Goal: Transaction & Acquisition: Book appointment/travel/reservation

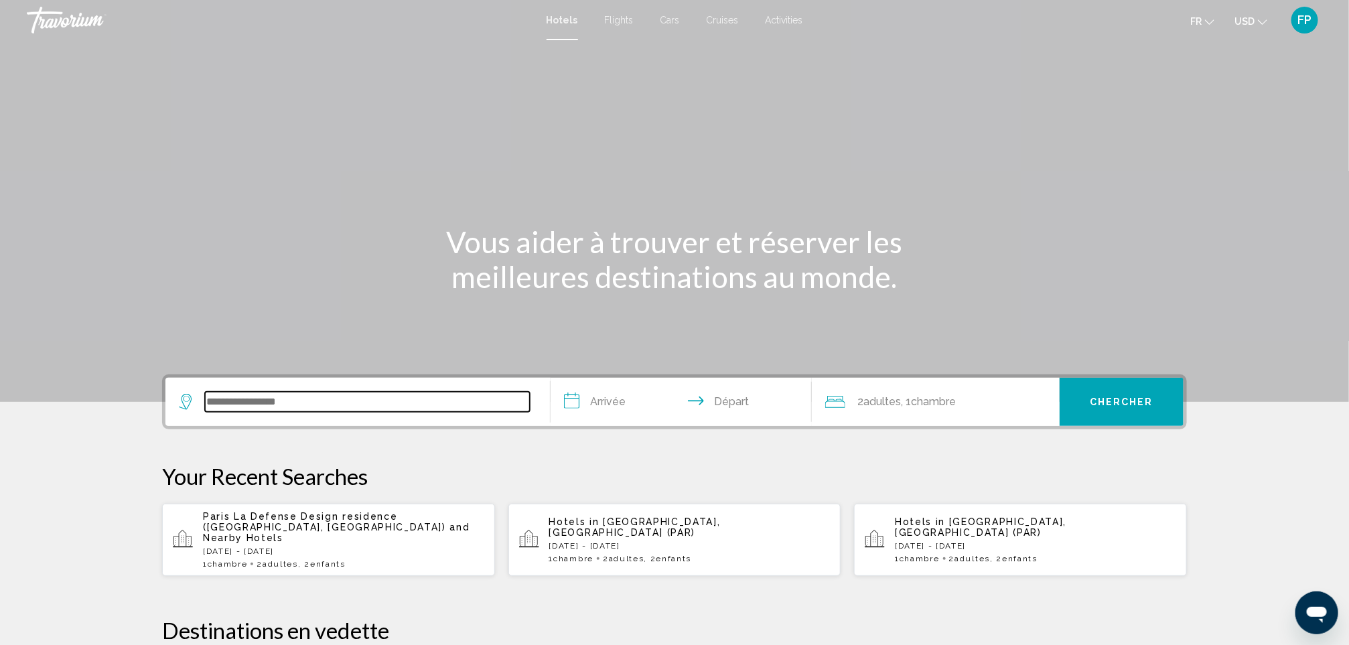
click at [252, 406] on input "Search widget" at bounding box center [367, 402] width 325 height 20
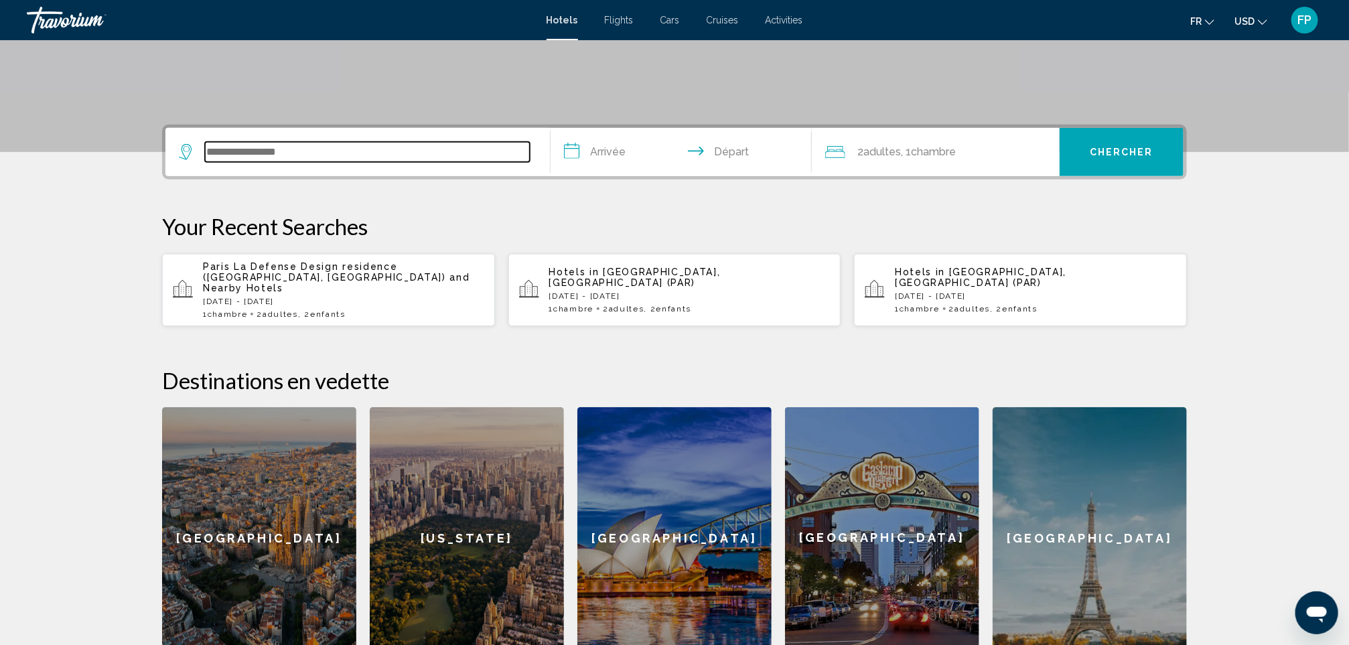
scroll to position [330, 0]
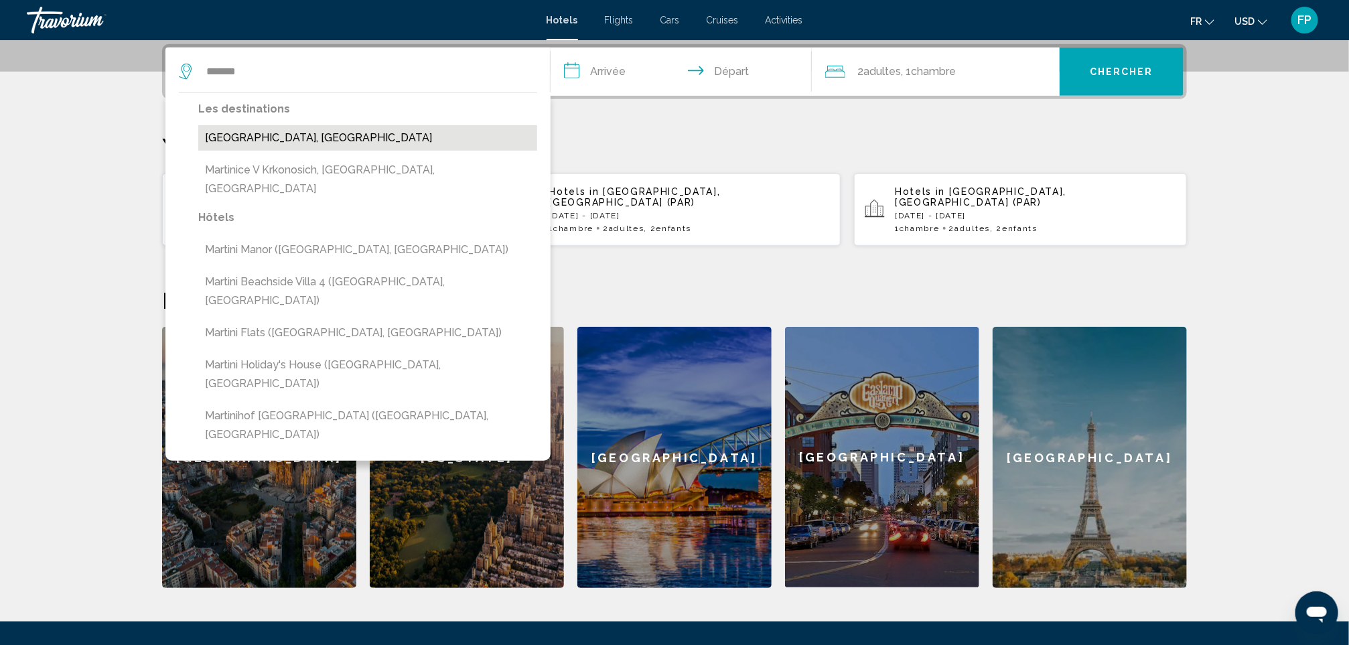
click at [321, 137] on button "[GEOGRAPHIC_DATA], [GEOGRAPHIC_DATA]" at bounding box center [367, 137] width 339 height 25
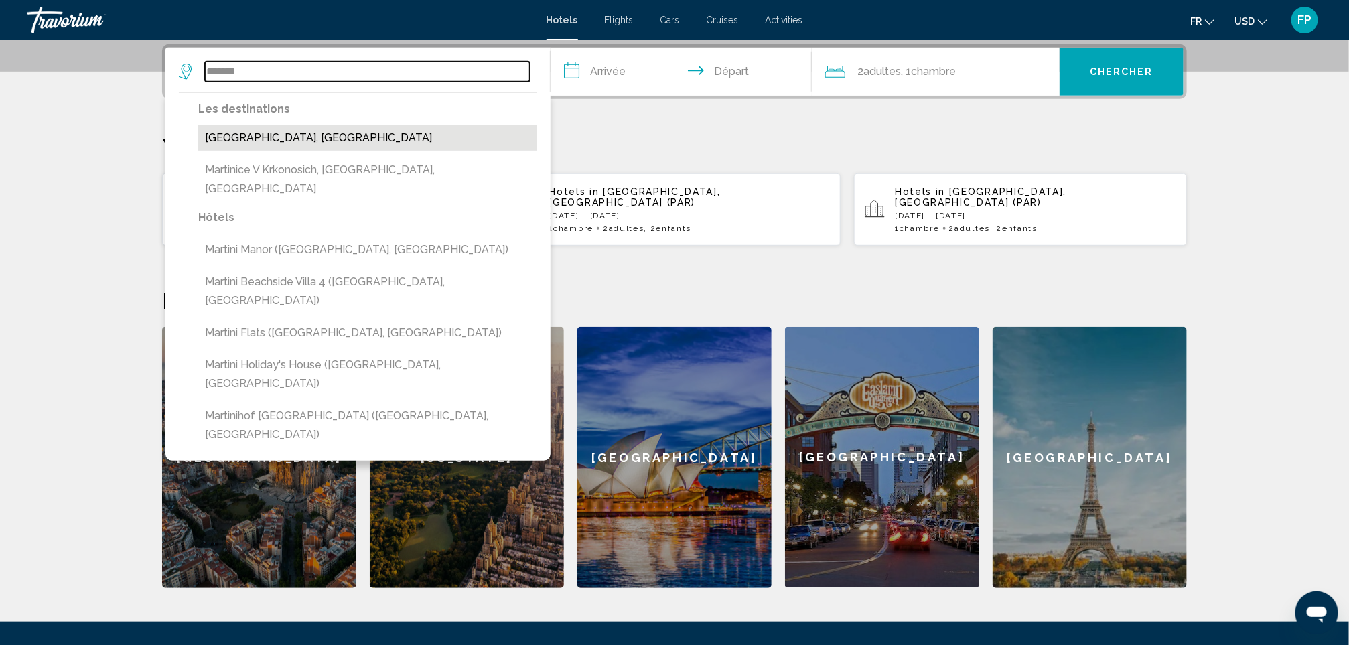
type input "**********"
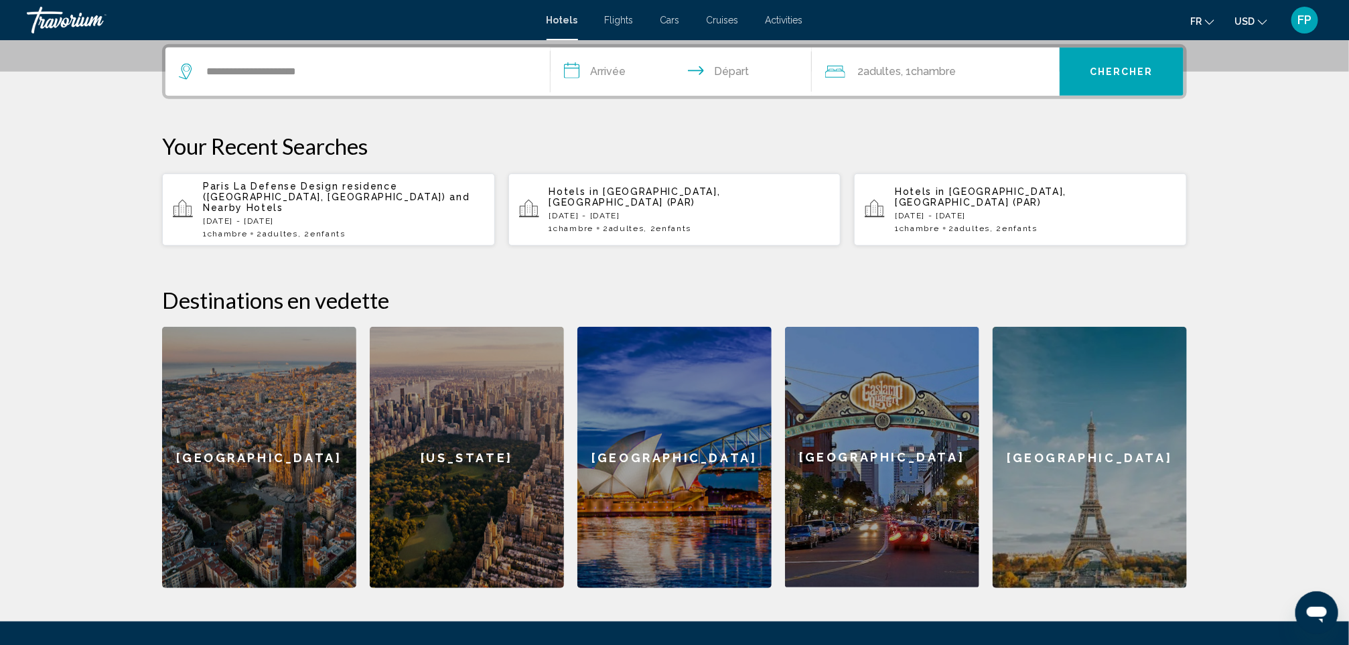
click at [557, 73] on input "**********" at bounding box center [683, 74] width 267 height 52
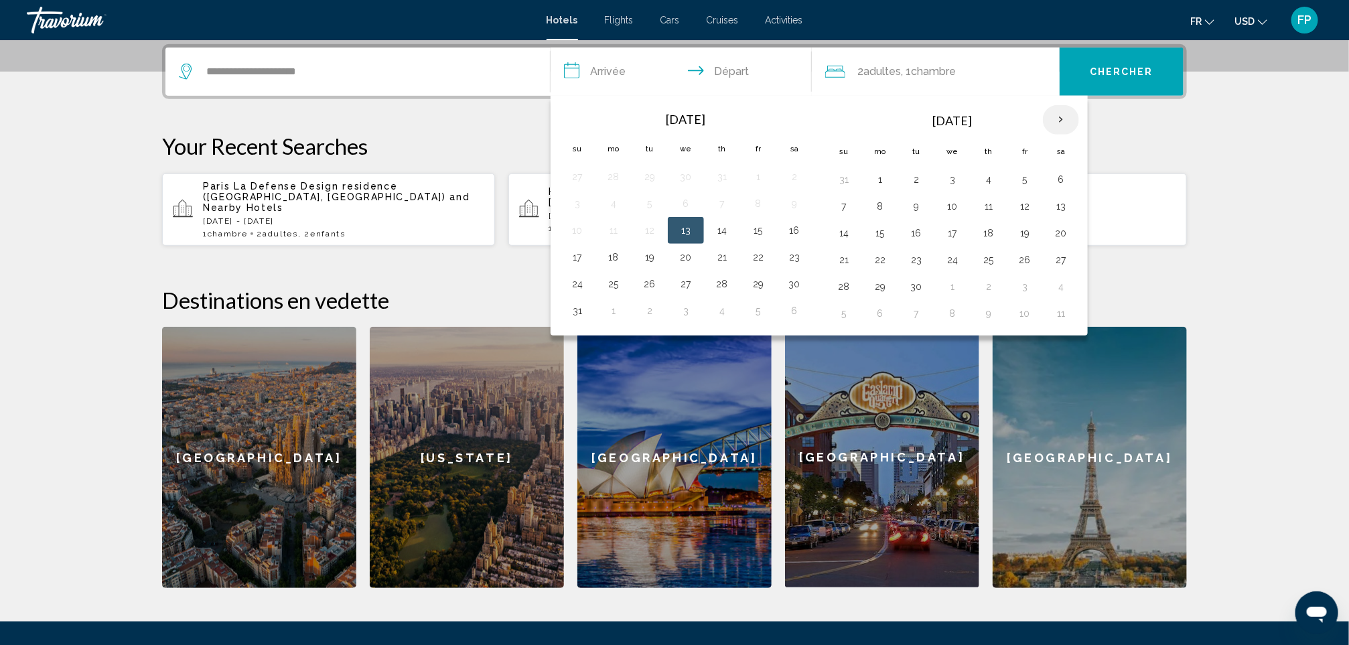
click at [1073, 117] on th "Next month" at bounding box center [1061, 119] width 36 height 29
click at [1057, 263] on td "24" at bounding box center [1061, 259] width 36 height 27
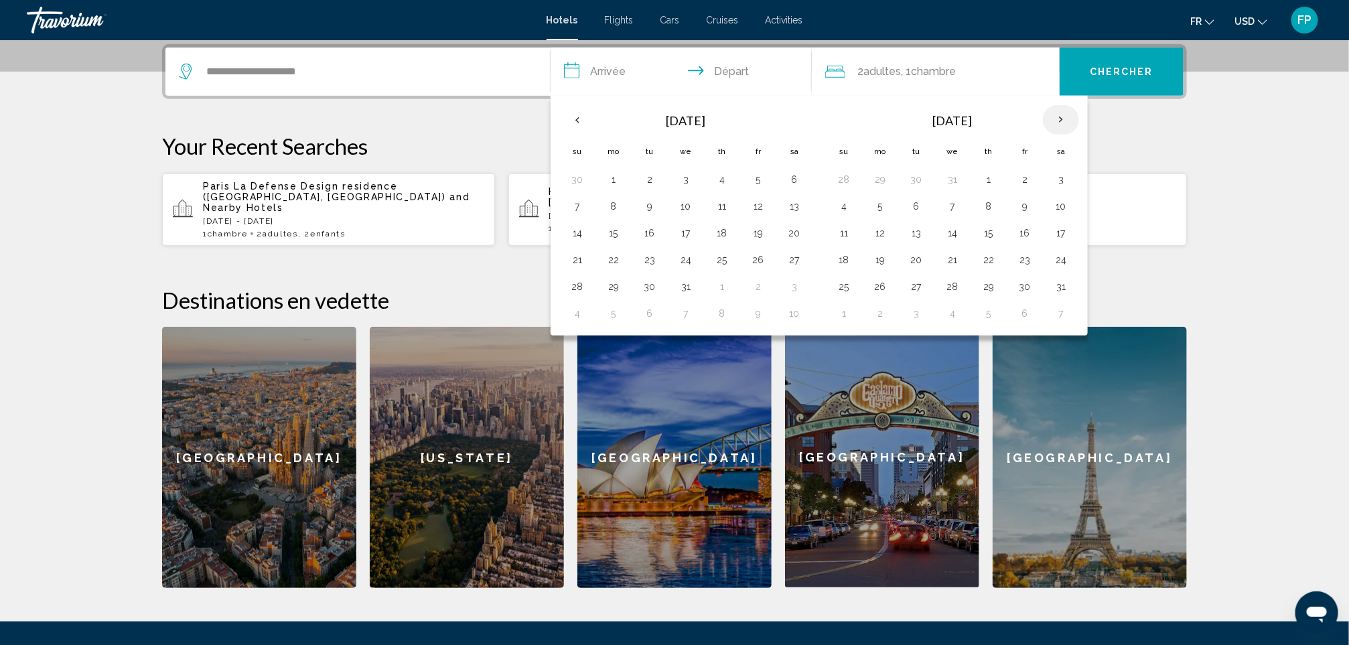
click at [1069, 119] on th "Next month" at bounding box center [1061, 119] width 36 height 29
click at [848, 202] on button "1" at bounding box center [843, 206] width 21 height 19
click at [786, 261] on td "24" at bounding box center [794, 259] width 36 height 27
click at [790, 257] on button "24" at bounding box center [794, 259] width 21 height 19
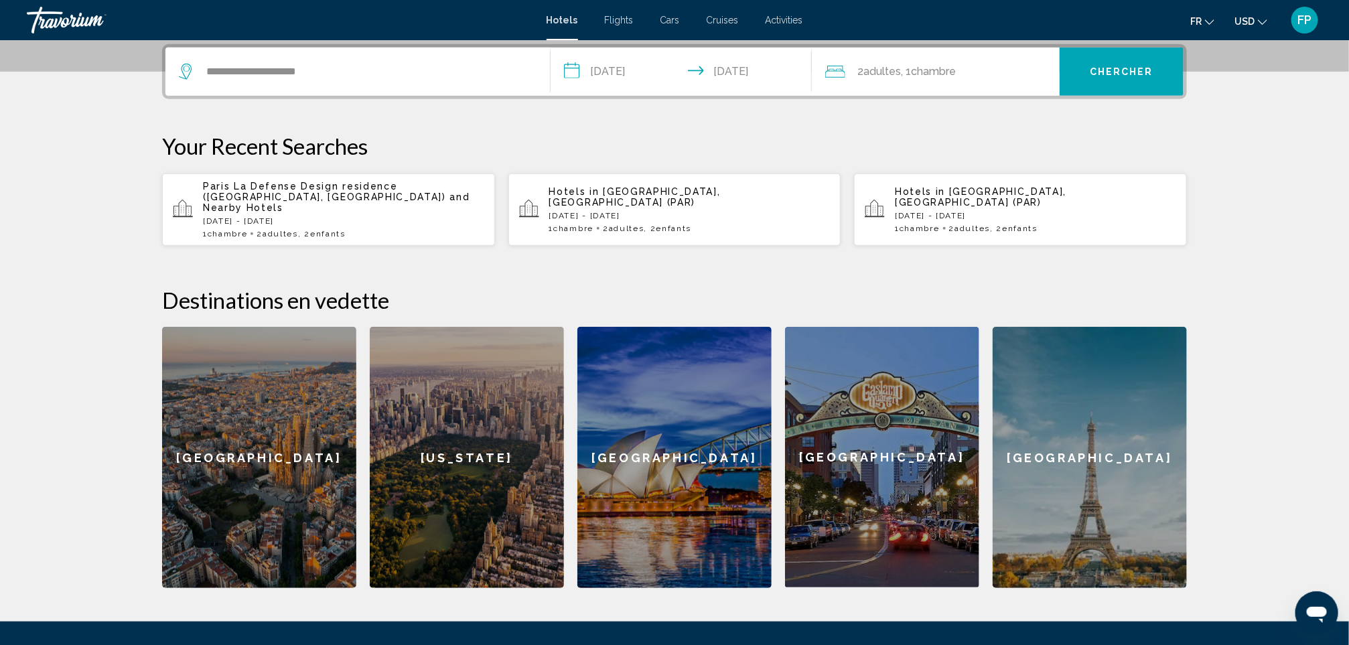
type input "**********"
click at [1083, 83] on button "Chercher" at bounding box center [1121, 72] width 124 height 48
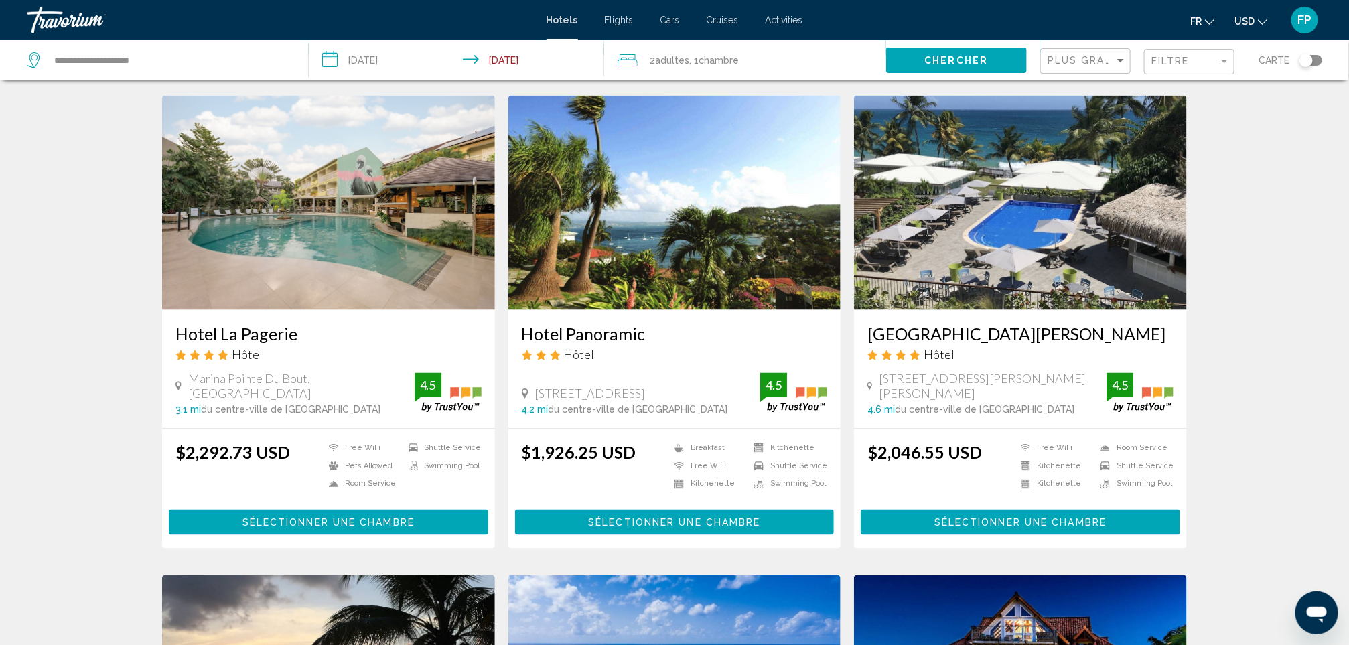
scroll to position [1013, 0]
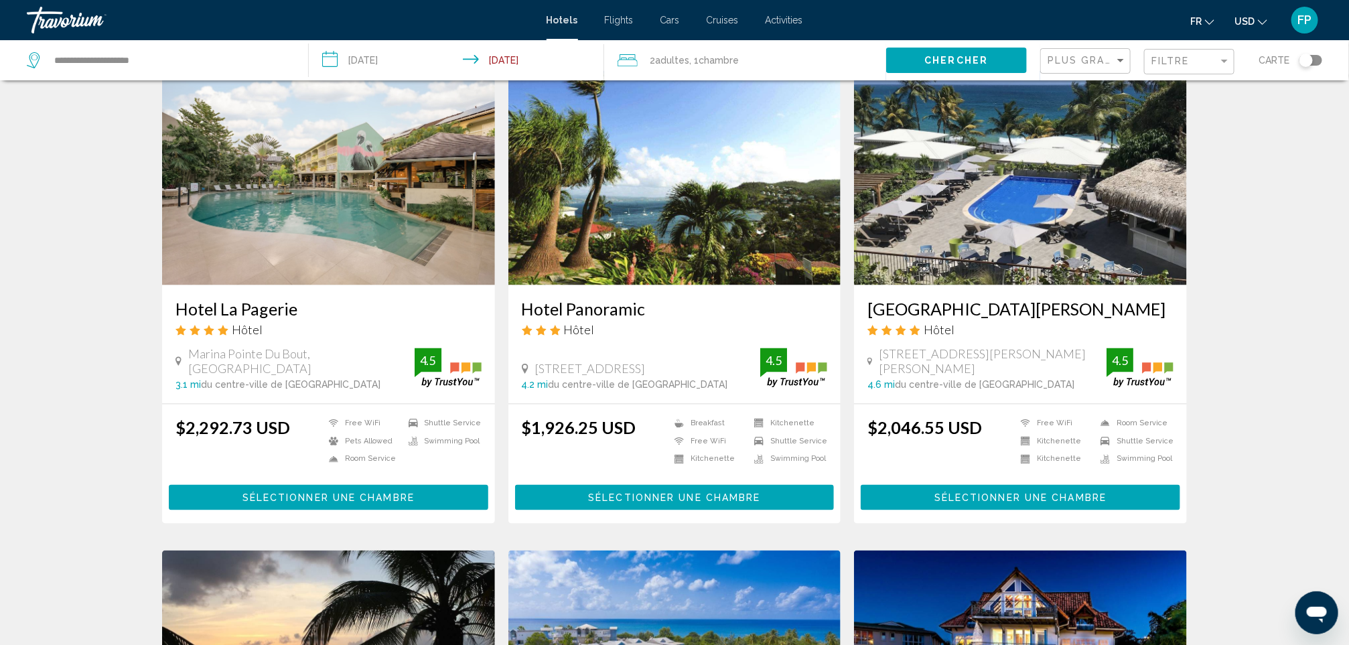
click at [601, 313] on h3 "Hotel Panoramic" at bounding box center [675, 309] width 306 height 20
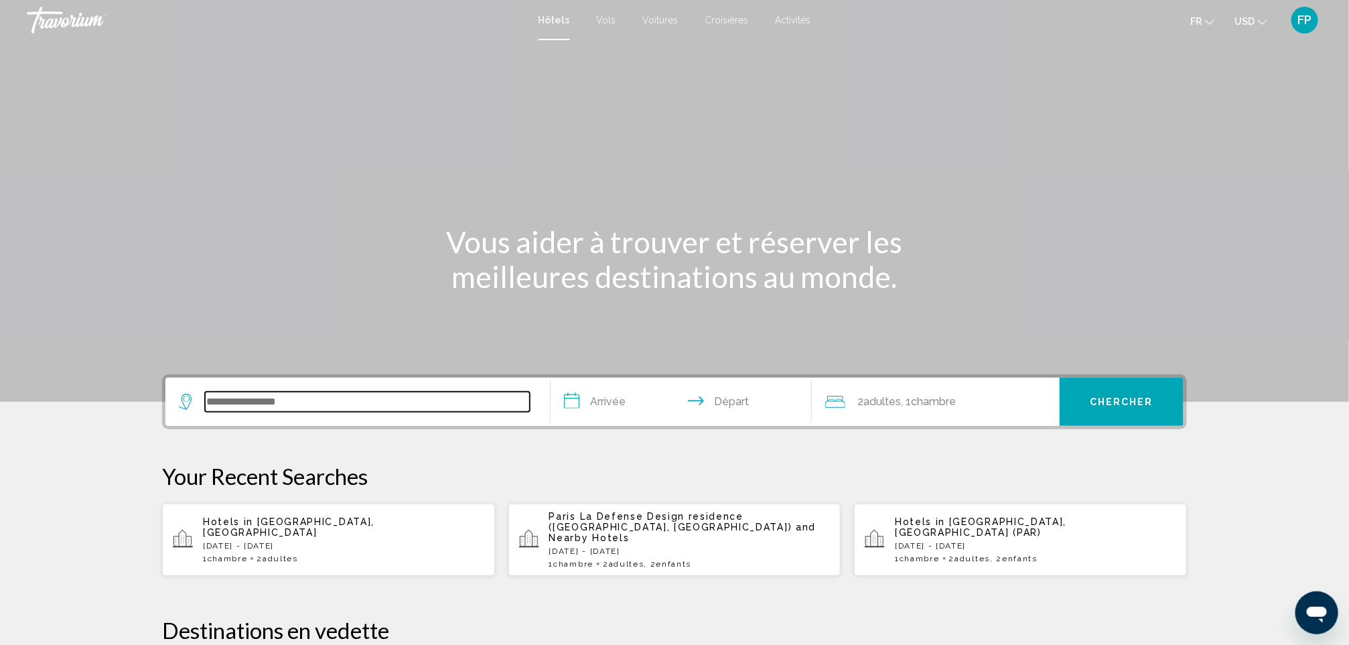
click at [409, 404] on input "Search widget" at bounding box center [367, 402] width 325 height 20
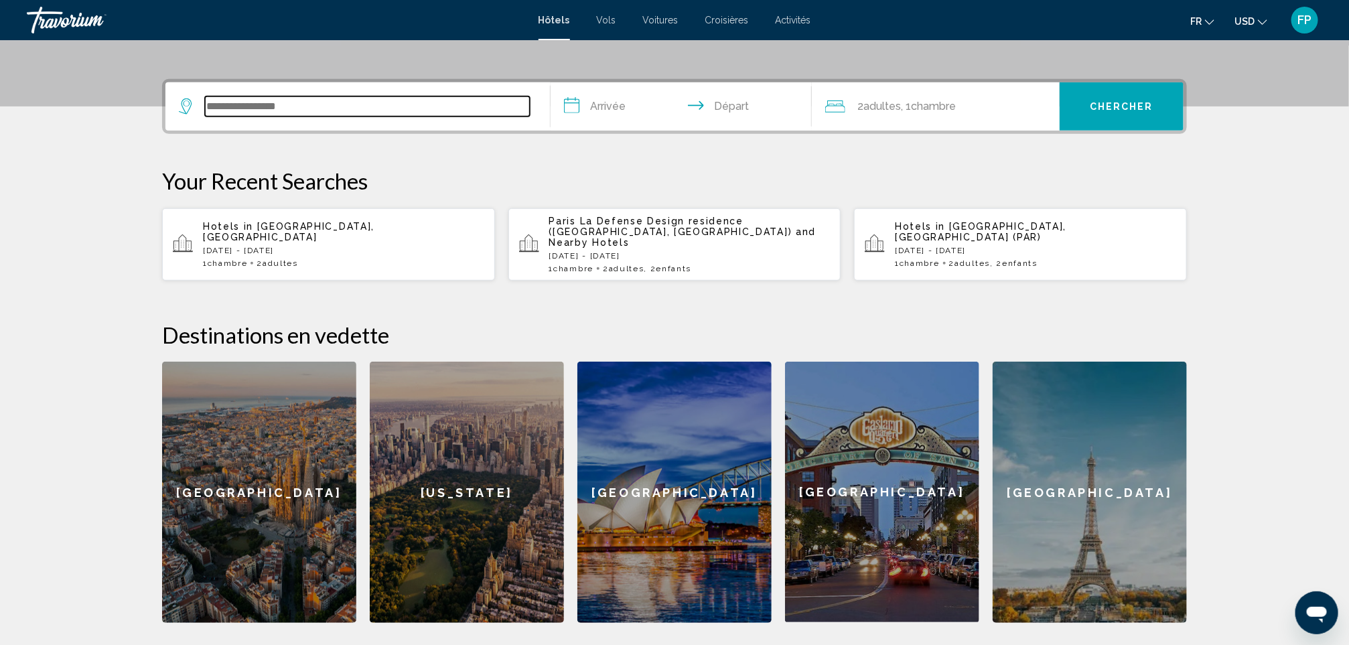
scroll to position [330, 0]
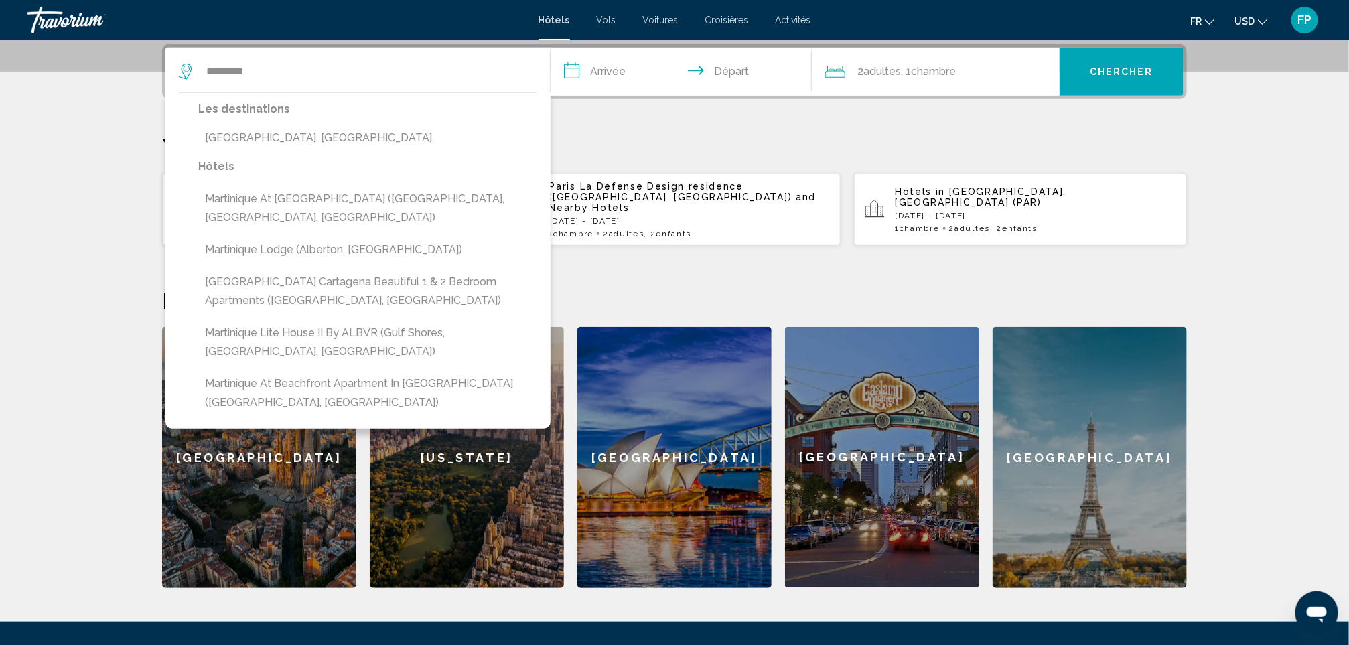
click at [275, 139] on button "[GEOGRAPHIC_DATA], [GEOGRAPHIC_DATA]" at bounding box center [367, 137] width 339 height 25
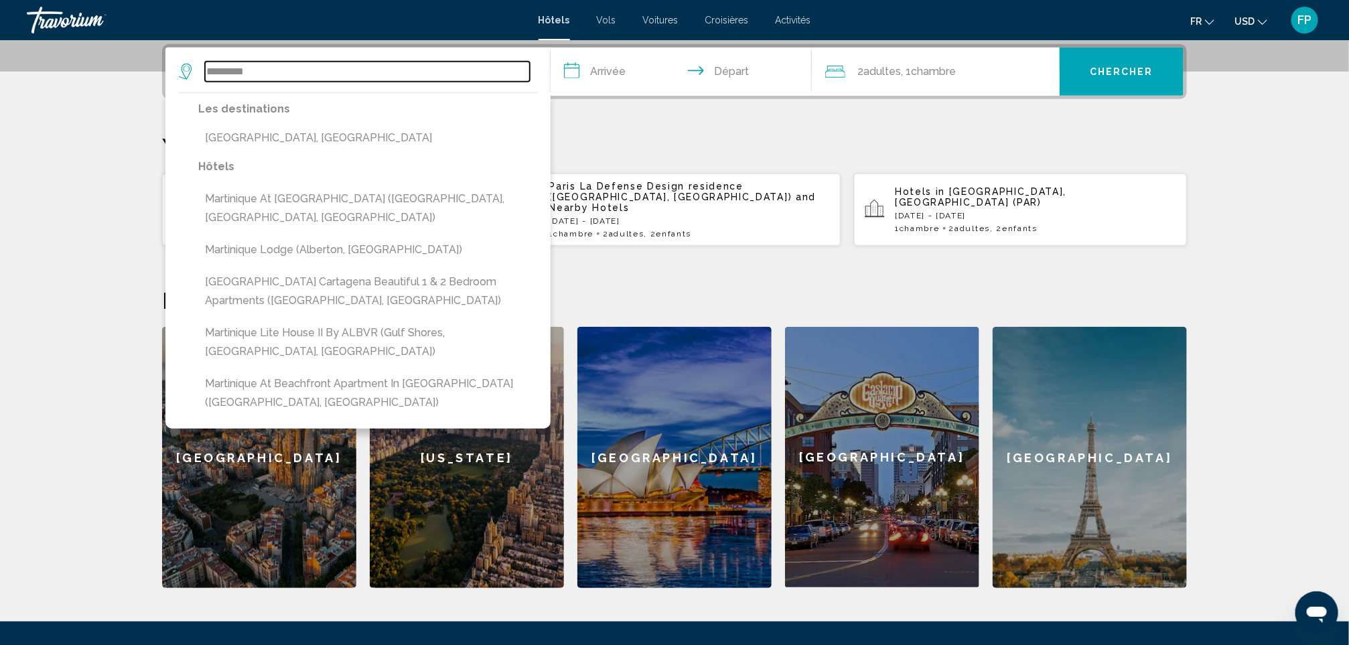
type input "**********"
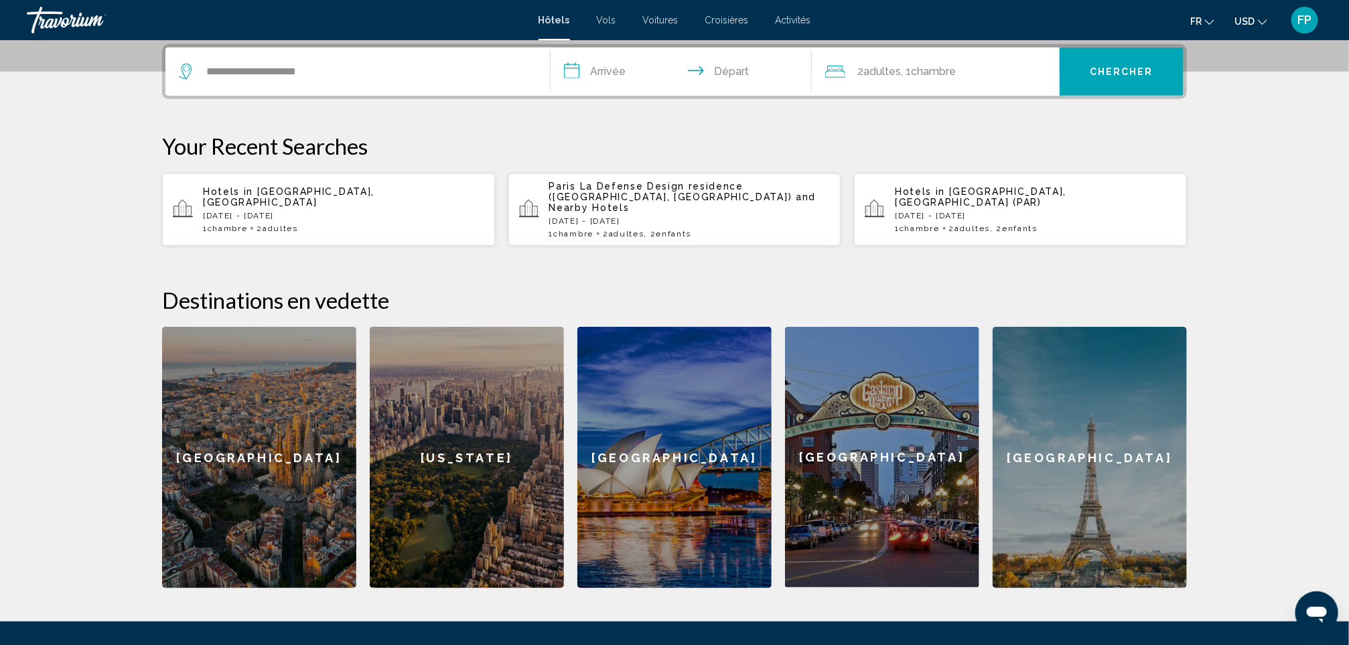
click at [605, 81] on input "**********" at bounding box center [683, 74] width 267 height 52
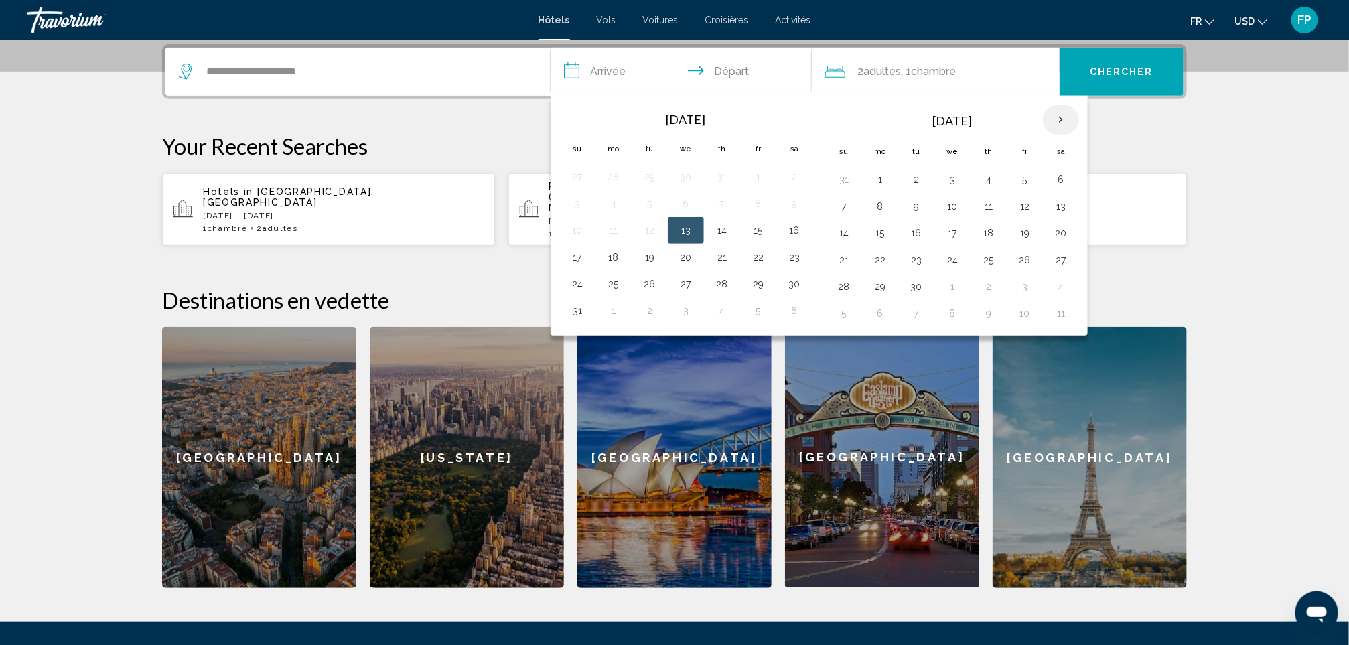
click at [1079, 110] on th "Next month" at bounding box center [1061, 119] width 36 height 29
click at [1059, 260] on button "24" at bounding box center [1060, 259] width 21 height 19
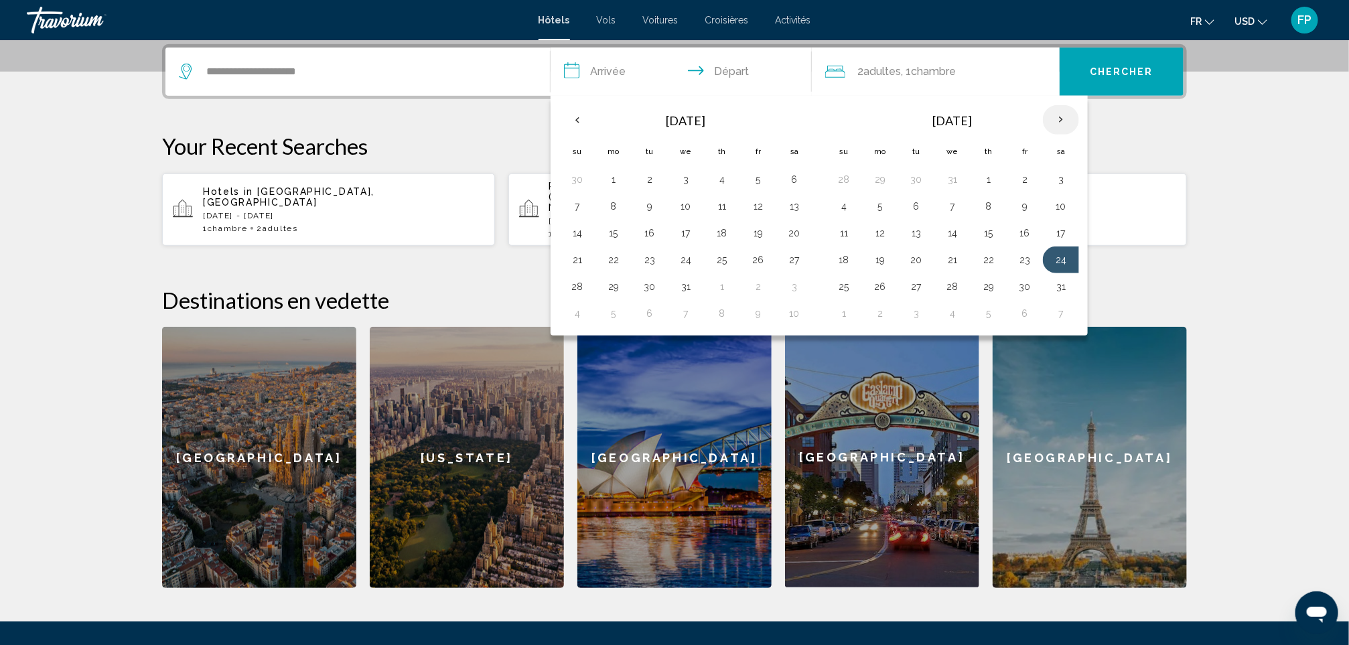
click at [1071, 117] on th "Next month" at bounding box center [1061, 119] width 36 height 29
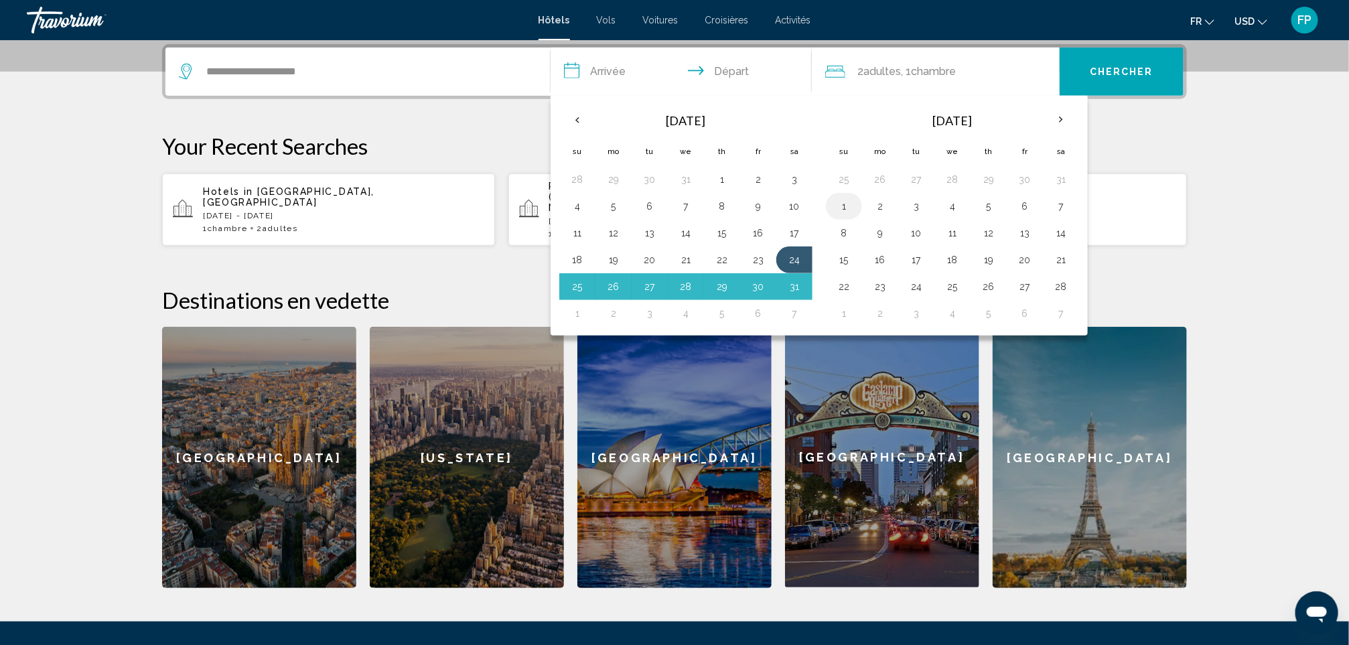
click at [852, 200] on button "1" at bounding box center [843, 206] width 21 height 19
type input "**********"
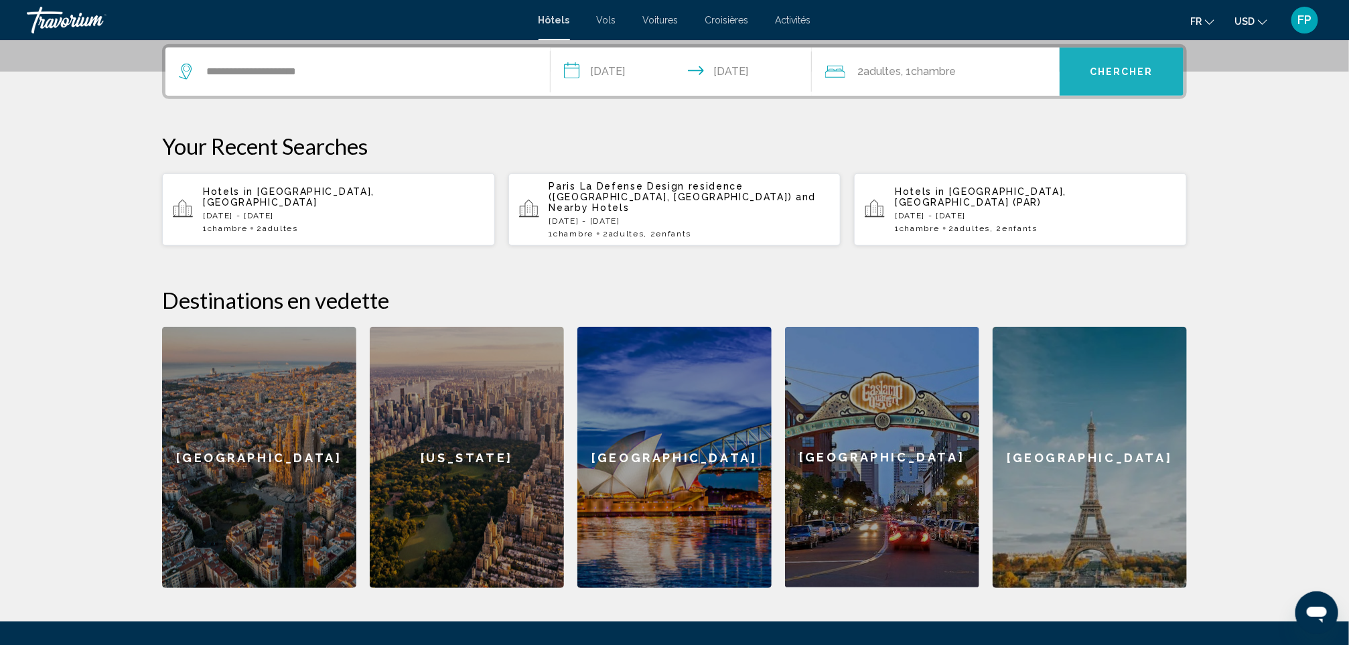
click at [1104, 81] on button "Chercher" at bounding box center [1121, 72] width 124 height 48
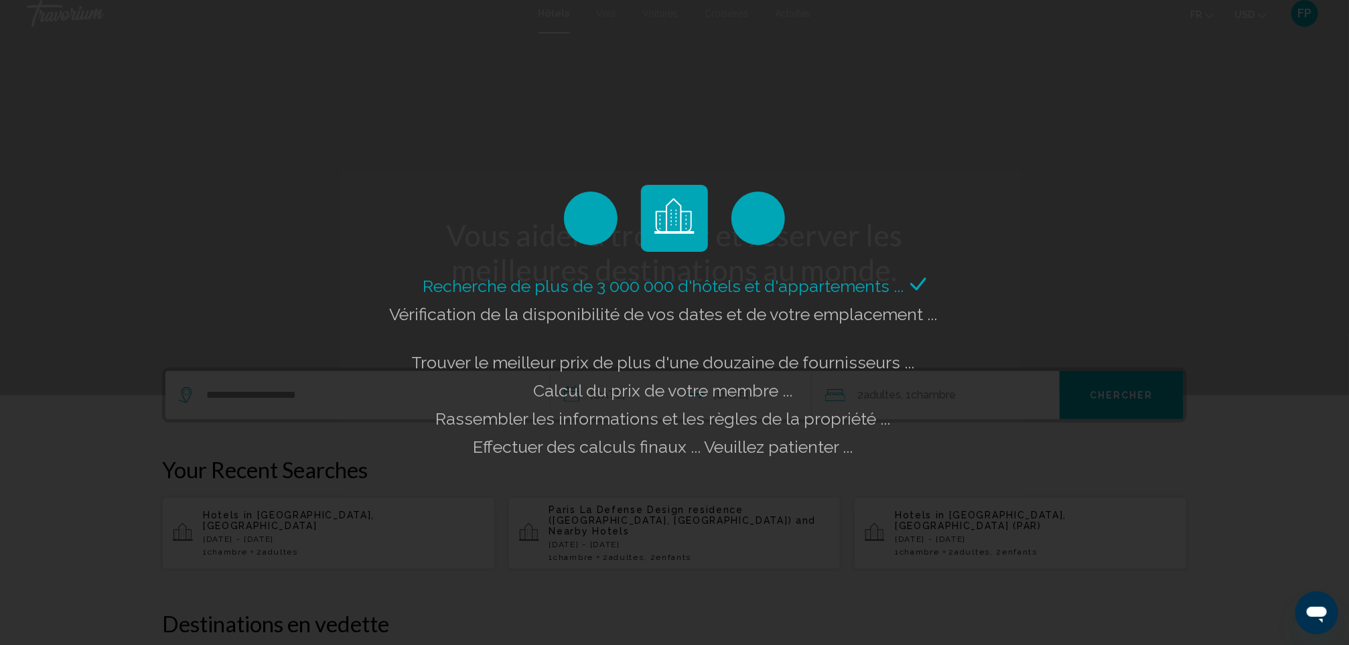
scroll to position [0, 0]
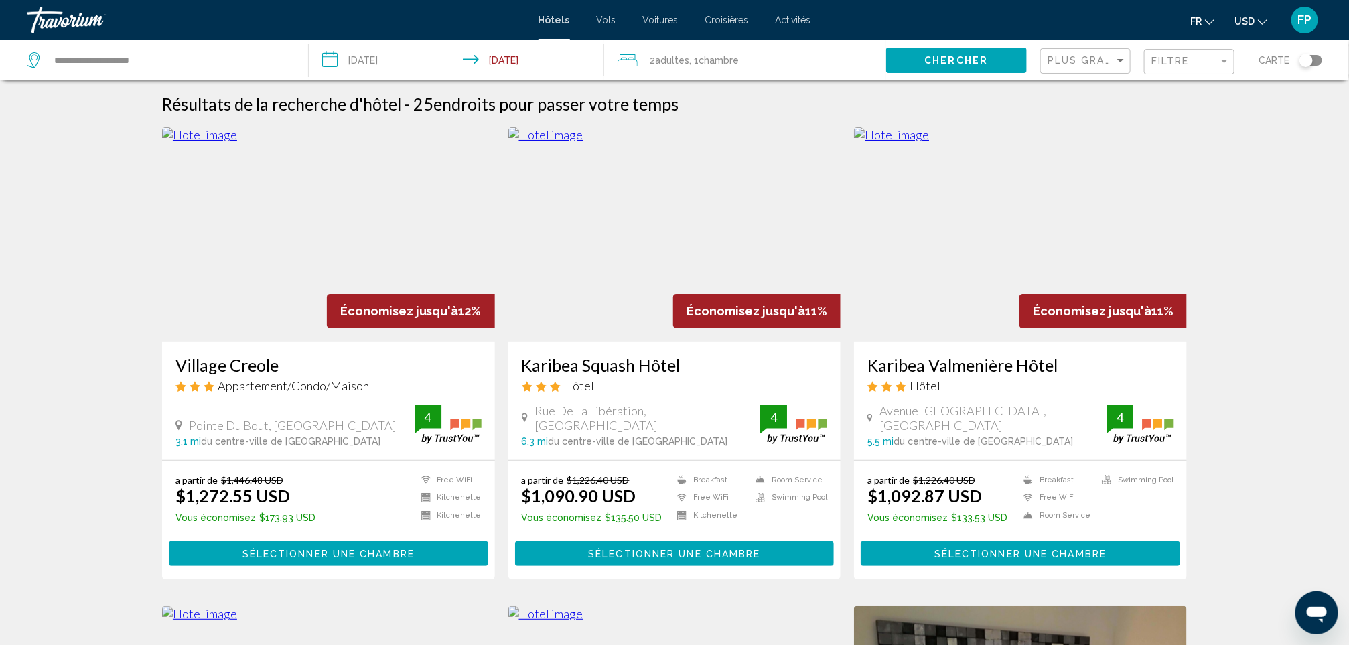
click at [1254, 16] on span "USD" at bounding box center [1244, 21] width 20 height 11
click at [1216, 119] on button "EUR (€)" at bounding box center [1223, 123] width 68 height 17
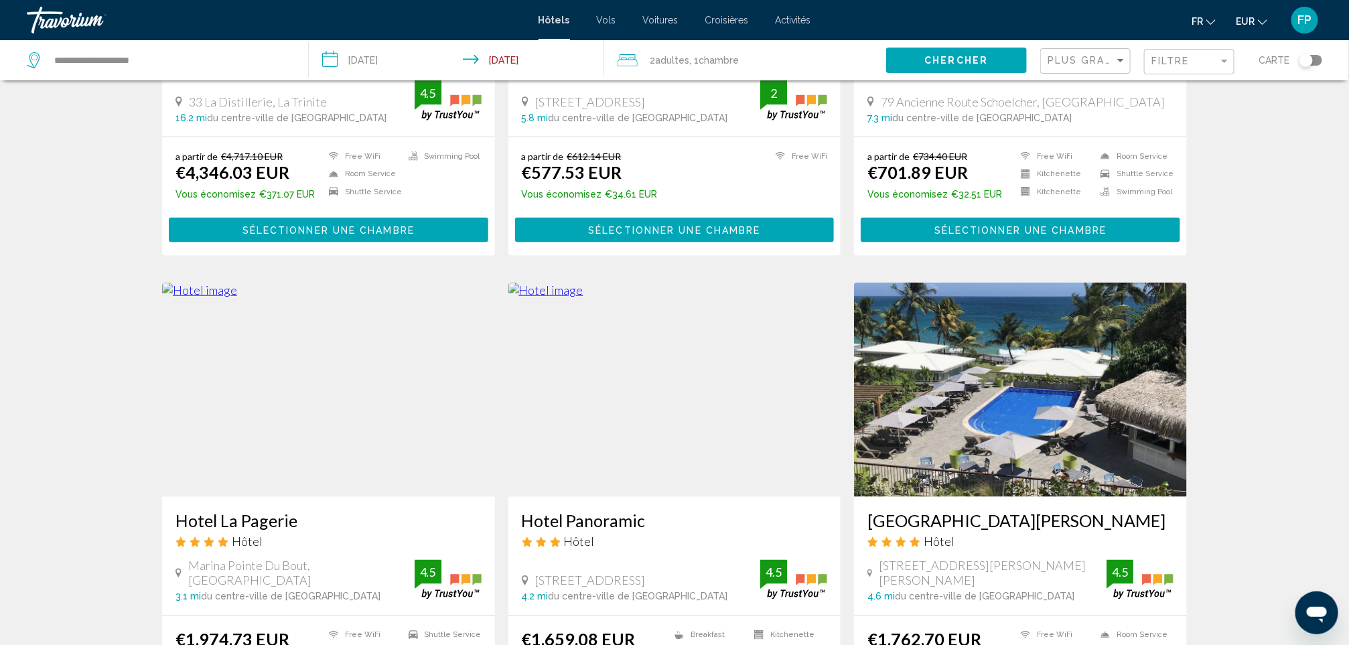
scroll to position [804, 0]
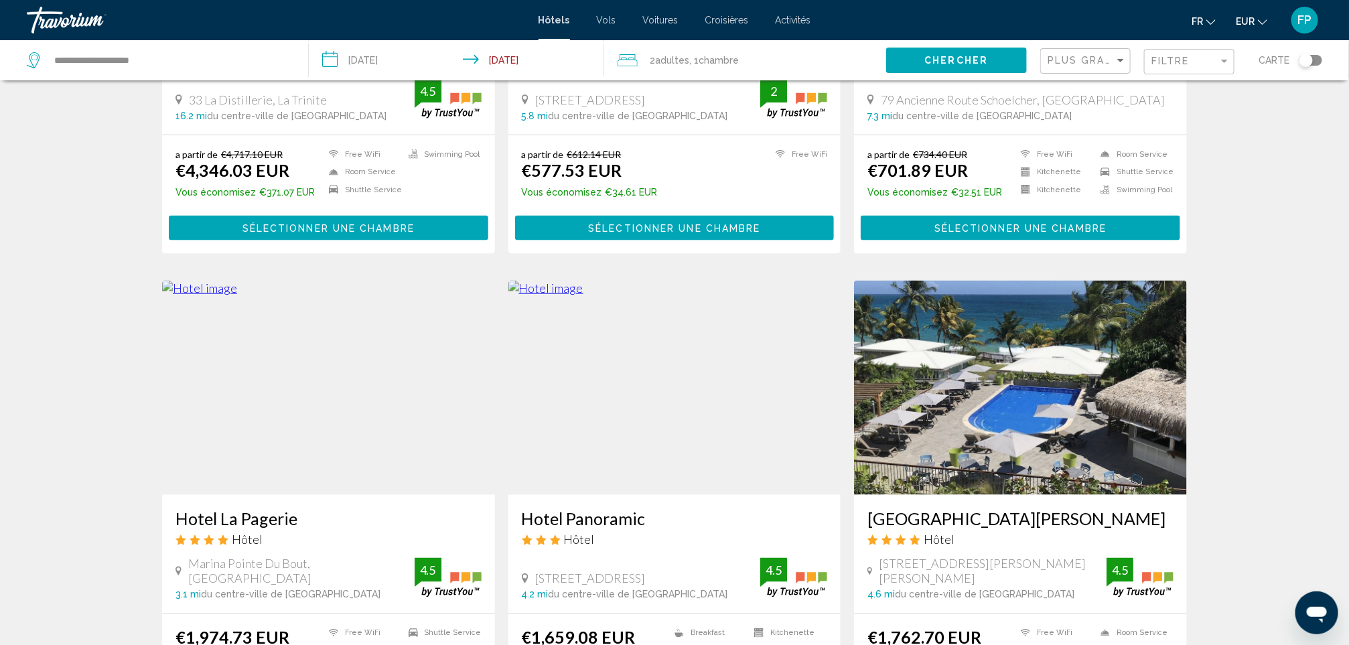
click at [587, 520] on h3 "Hotel Panoramic" at bounding box center [675, 518] width 306 height 20
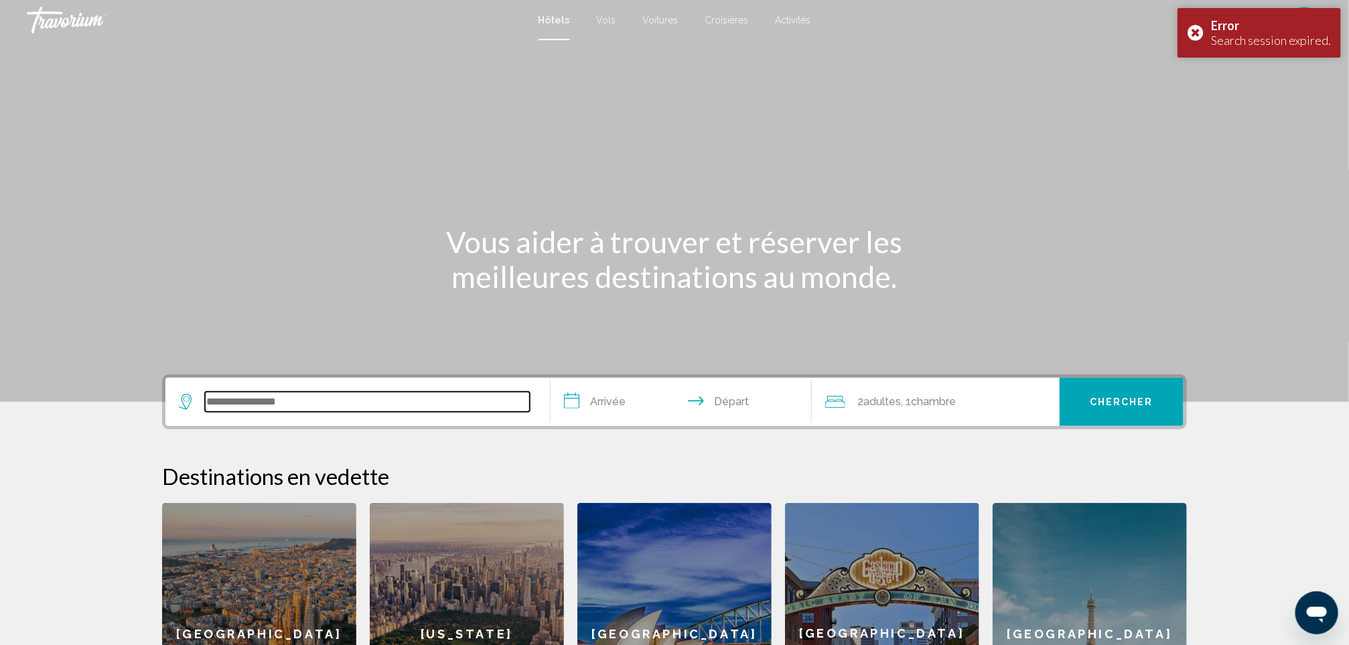
click at [394, 404] on input "Search widget" at bounding box center [367, 402] width 325 height 20
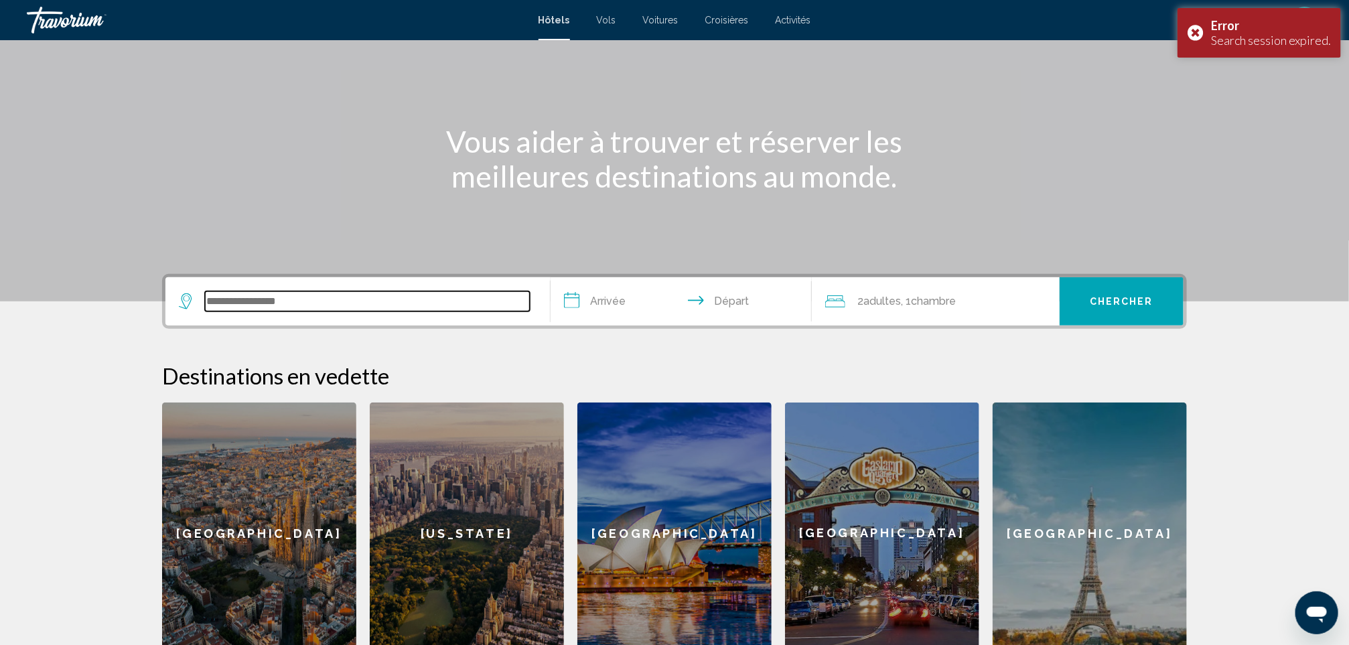
scroll to position [316, 0]
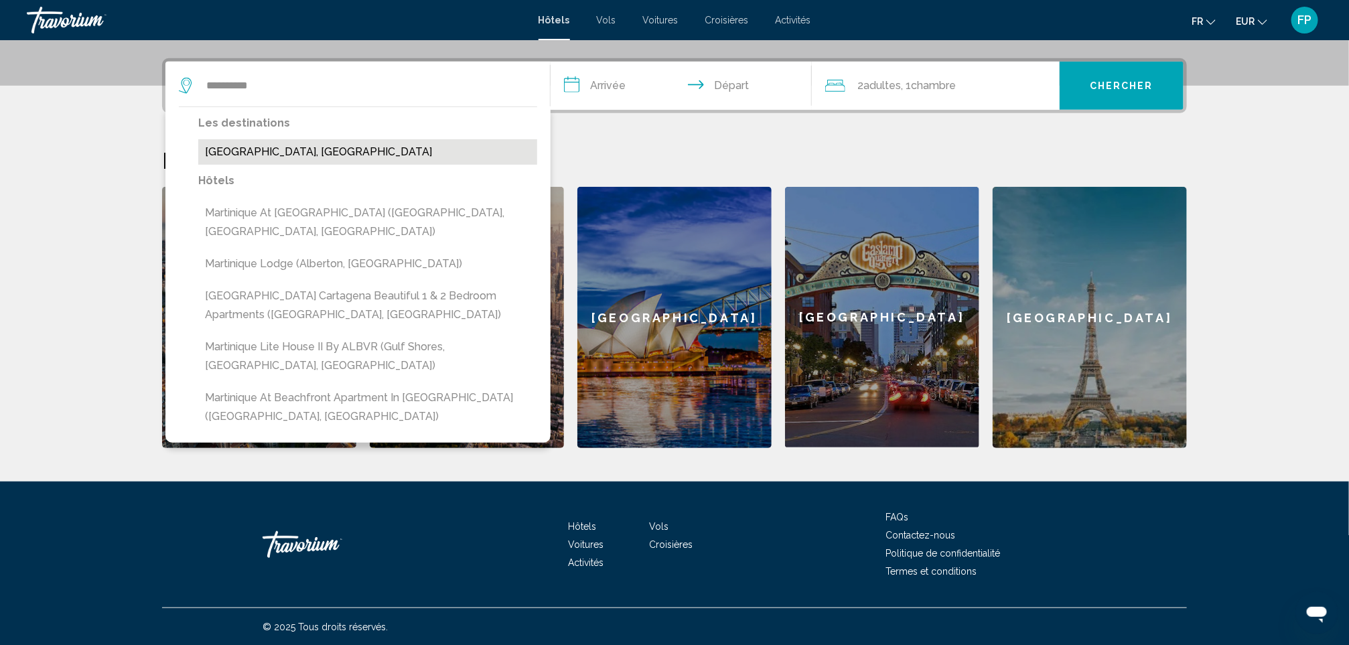
click at [267, 141] on button "[GEOGRAPHIC_DATA], [GEOGRAPHIC_DATA]" at bounding box center [367, 151] width 339 height 25
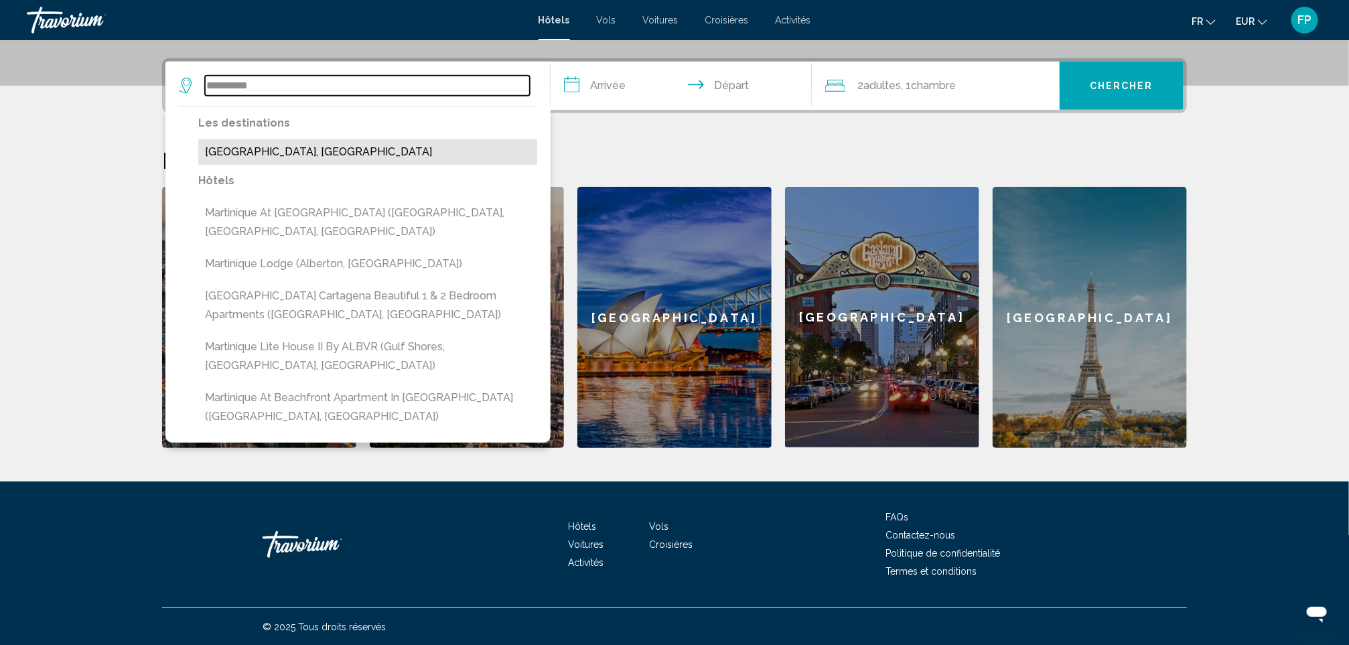
type input "**********"
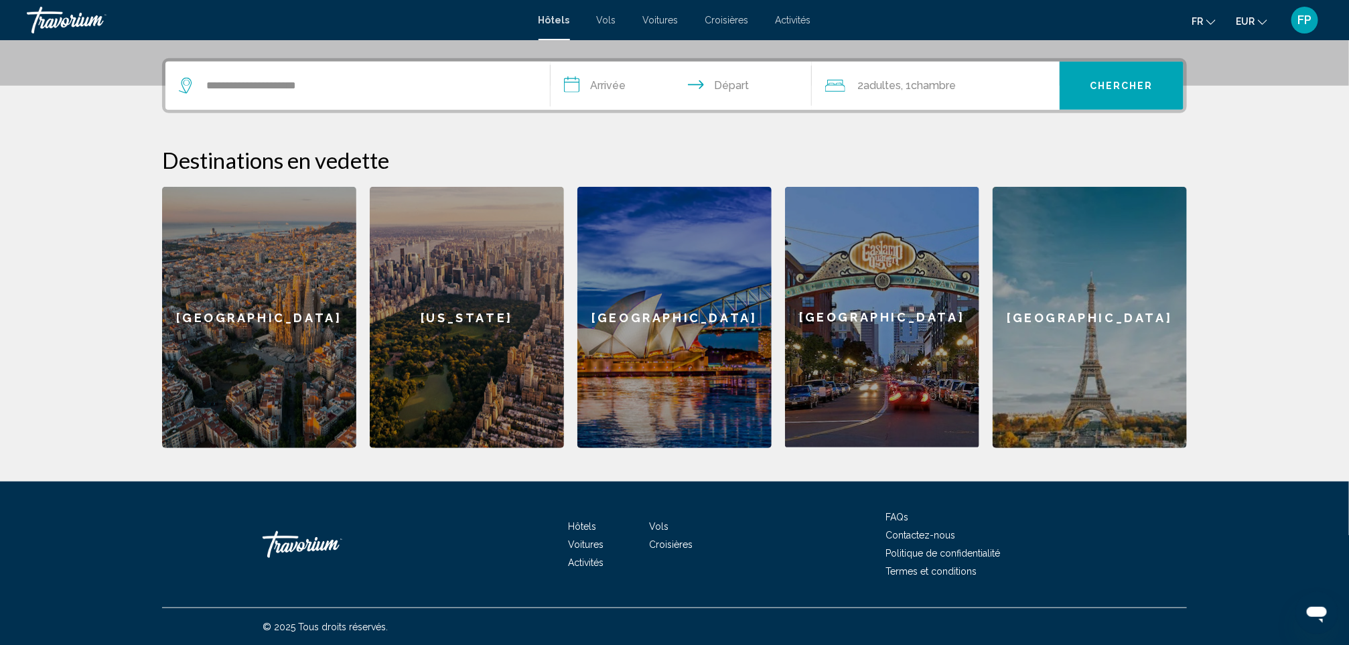
click at [567, 73] on input "**********" at bounding box center [683, 88] width 267 height 52
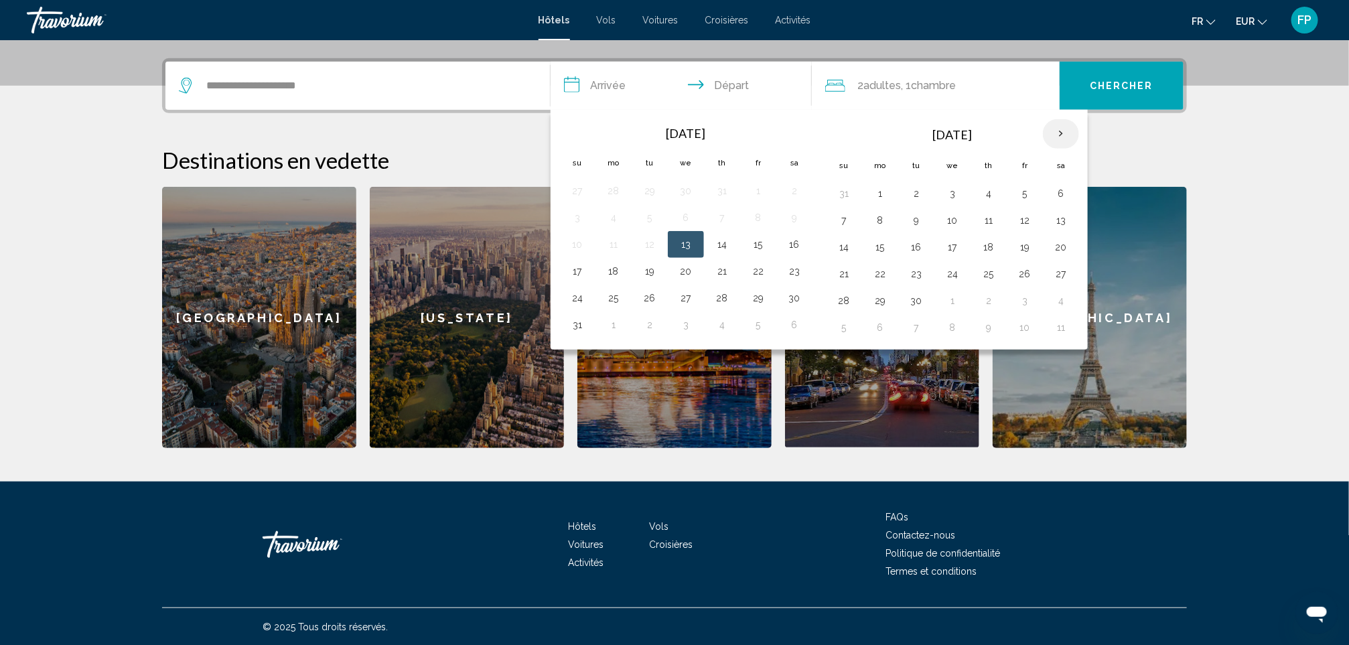
click at [1065, 129] on th "Next month" at bounding box center [1061, 133] width 36 height 29
click at [1067, 272] on button "24" at bounding box center [1060, 274] width 21 height 19
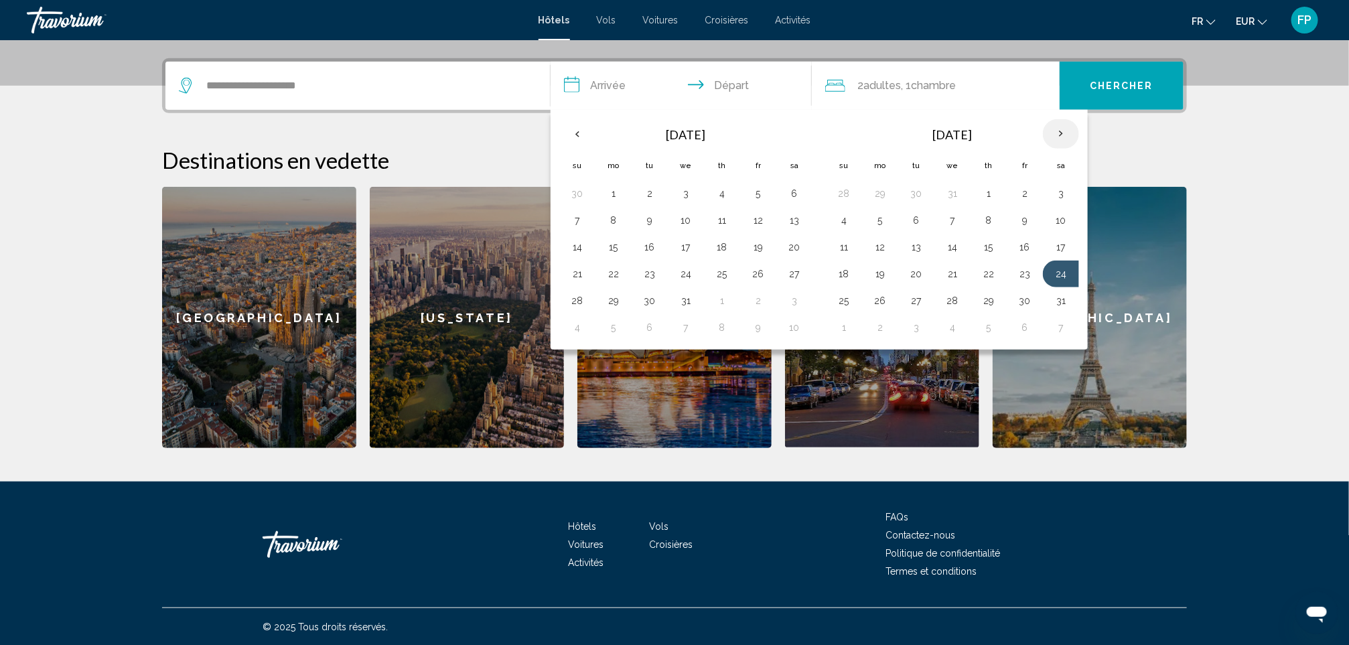
click at [1075, 127] on th "Next month" at bounding box center [1061, 133] width 36 height 29
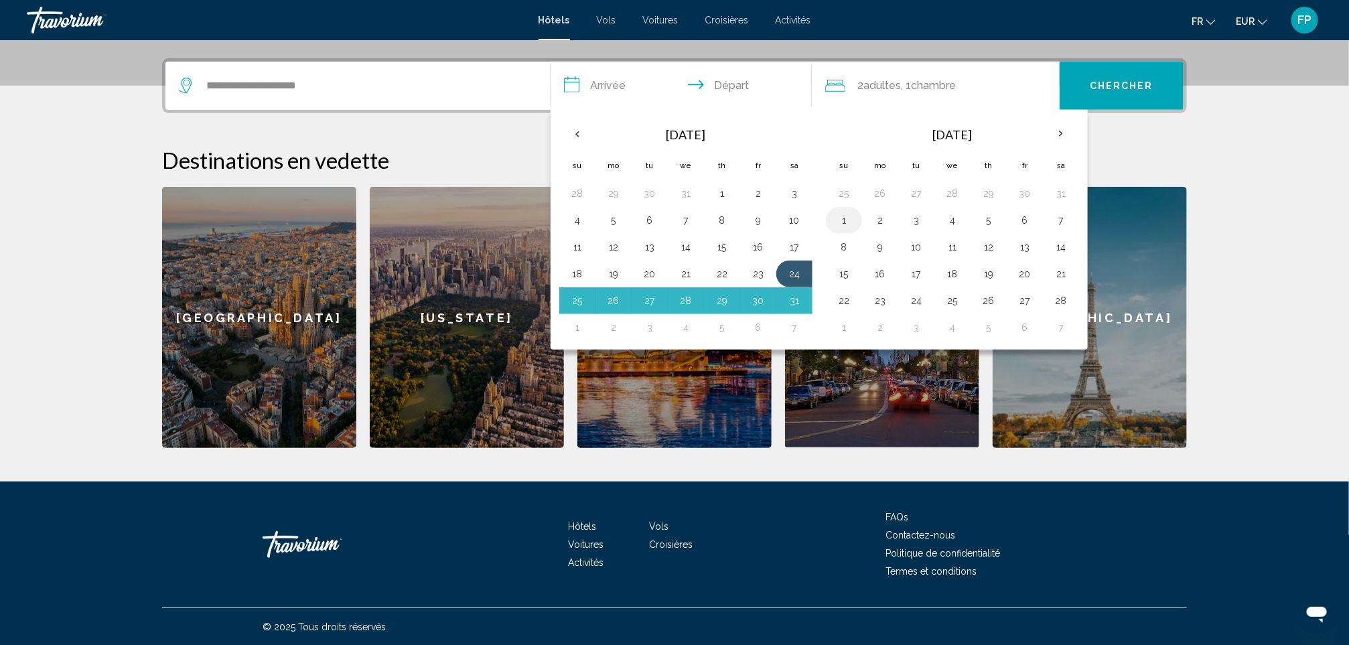
click at [855, 219] on button "1" at bounding box center [843, 220] width 21 height 19
type input "**********"
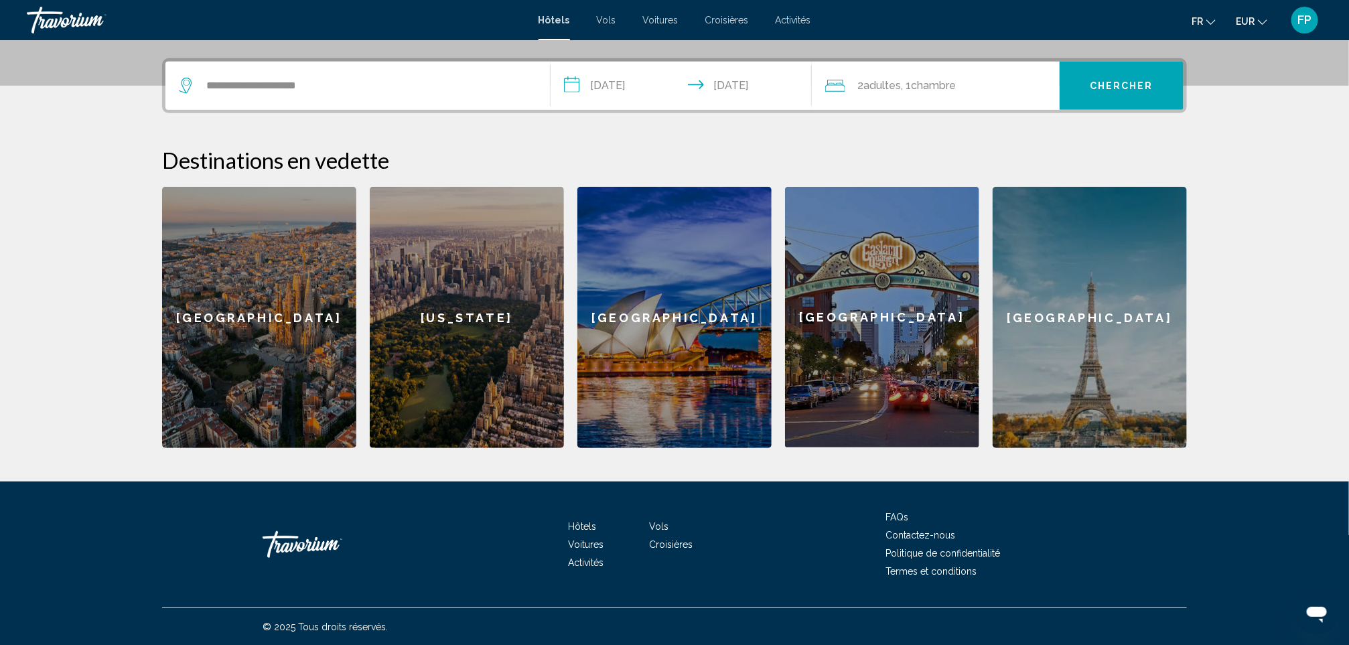
click at [1123, 87] on span "Chercher" at bounding box center [1122, 86] width 64 height 11
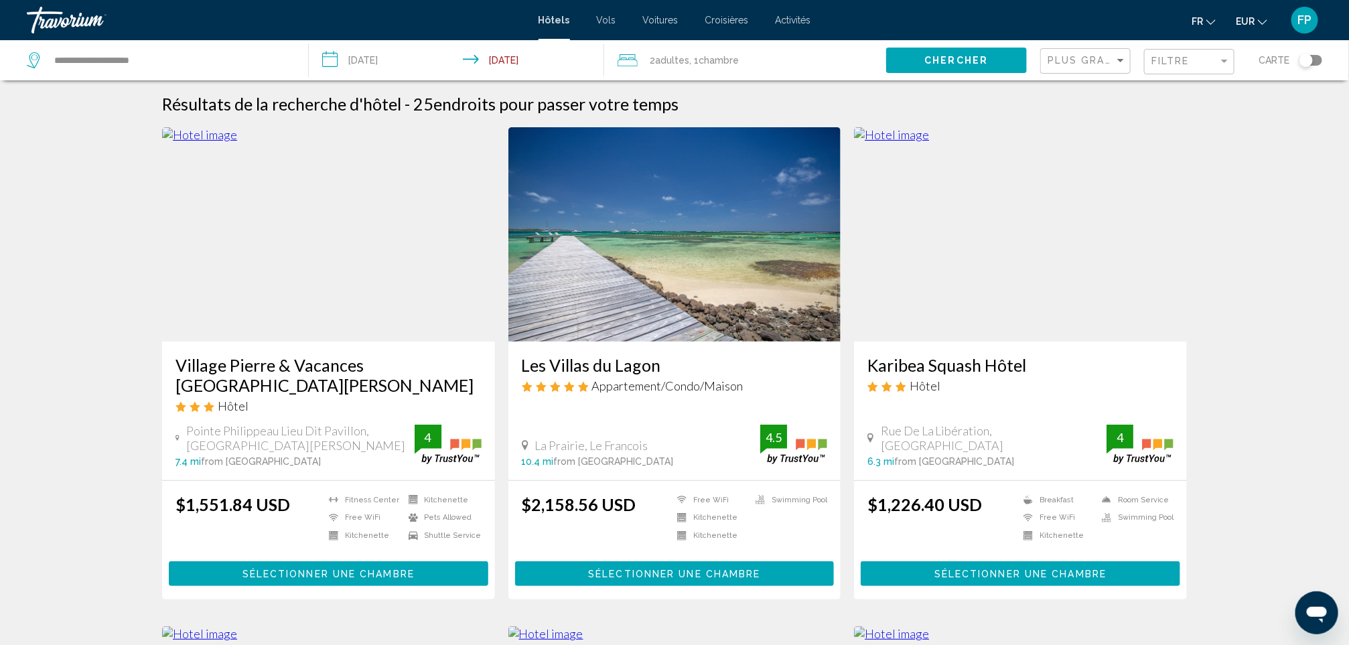
click at [374, 358] on h3 "Village Pierre & Vacances Sainte Luce" at bounding box center [328, 375] width 306 height 40
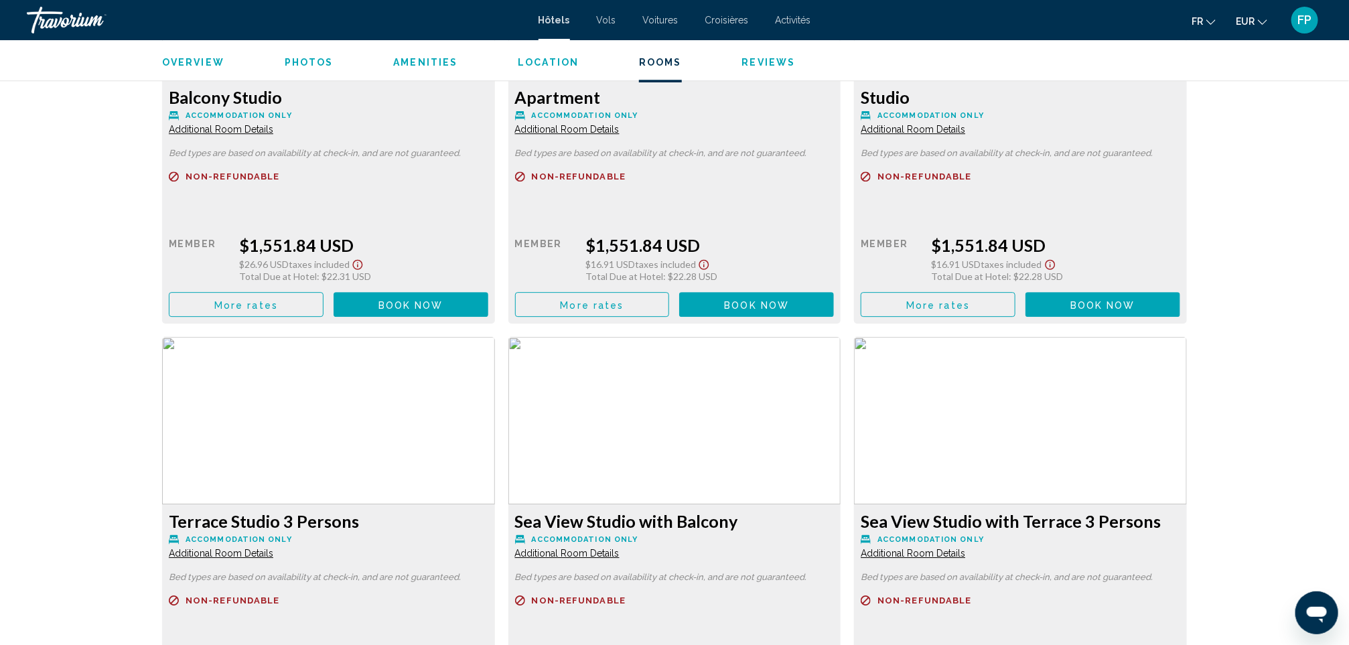
scroll to position [2009, 0]
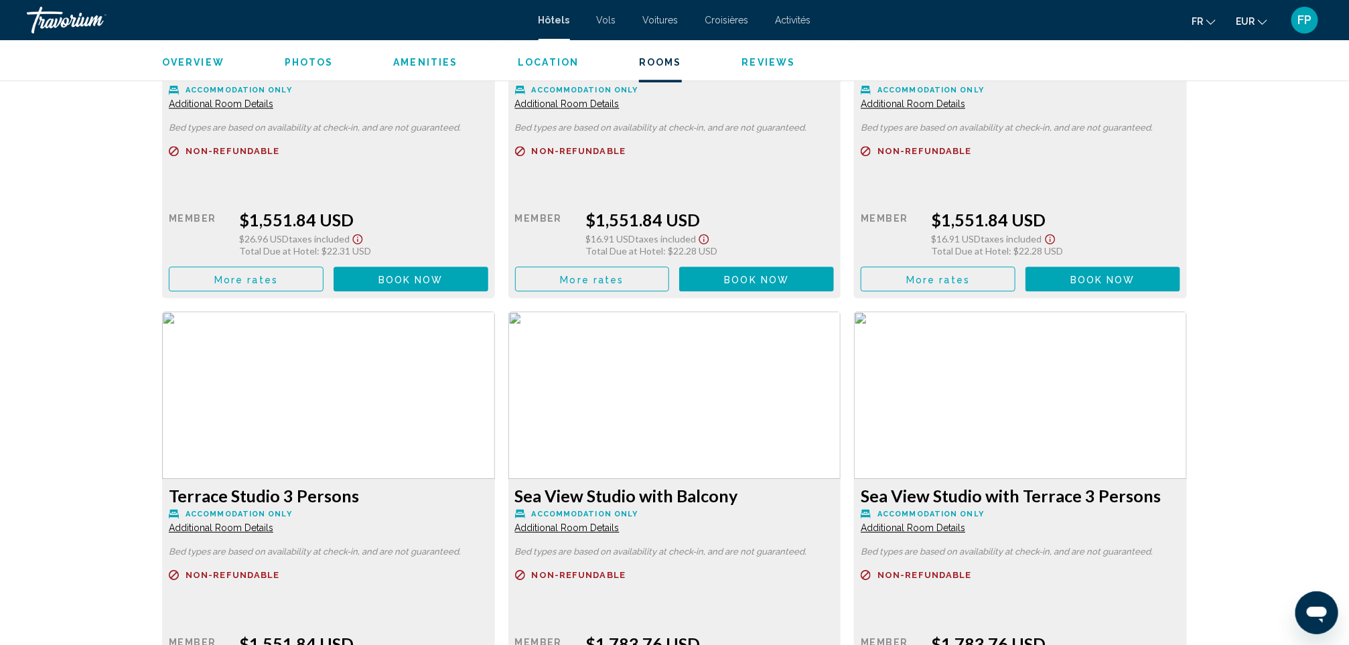
click at [217, 277] on span "More rates" at bounding box center [246, 279] width 64 height 11
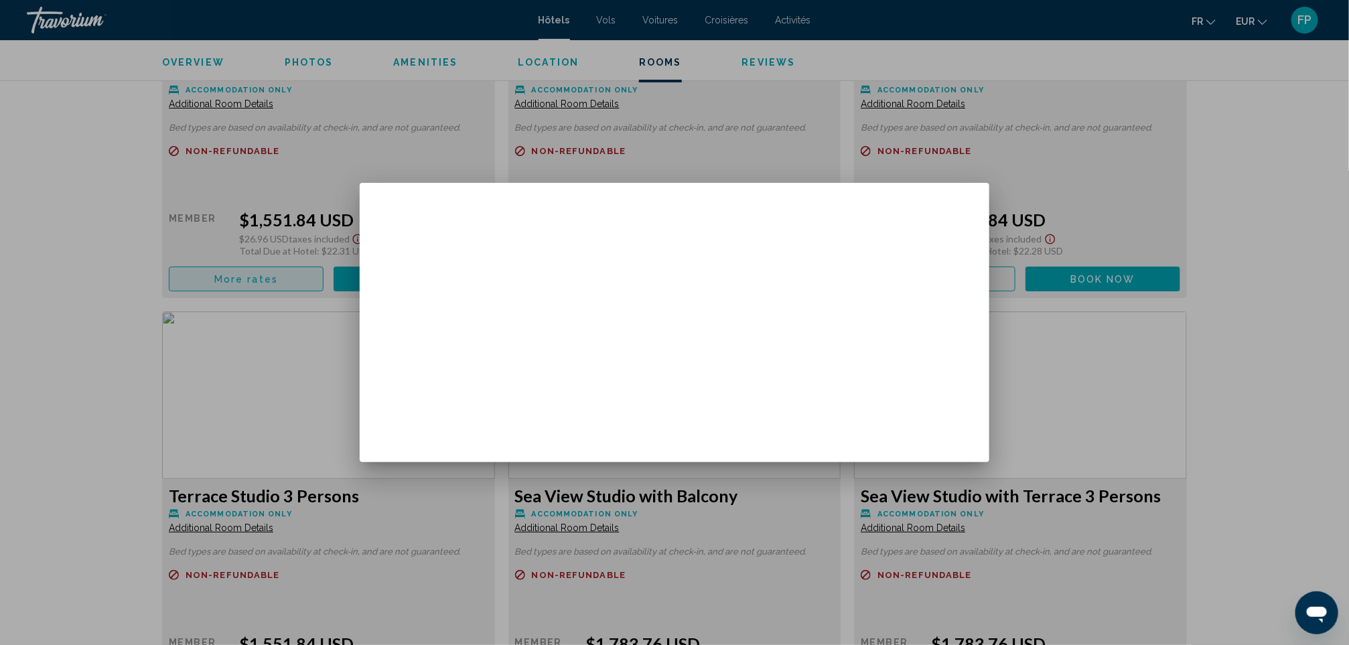
scroll to position [0, 0]
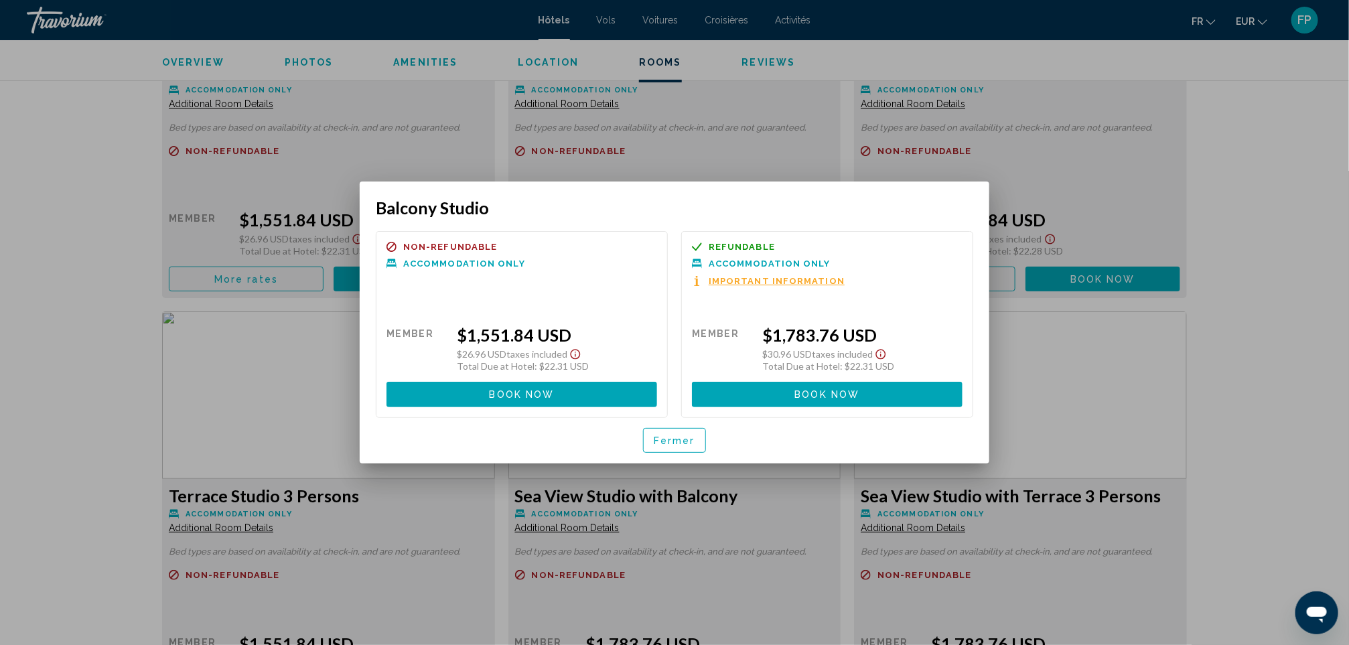
click at [670, 437] on span "Fermer" at bounding box center [675, 440] width 42 height 11
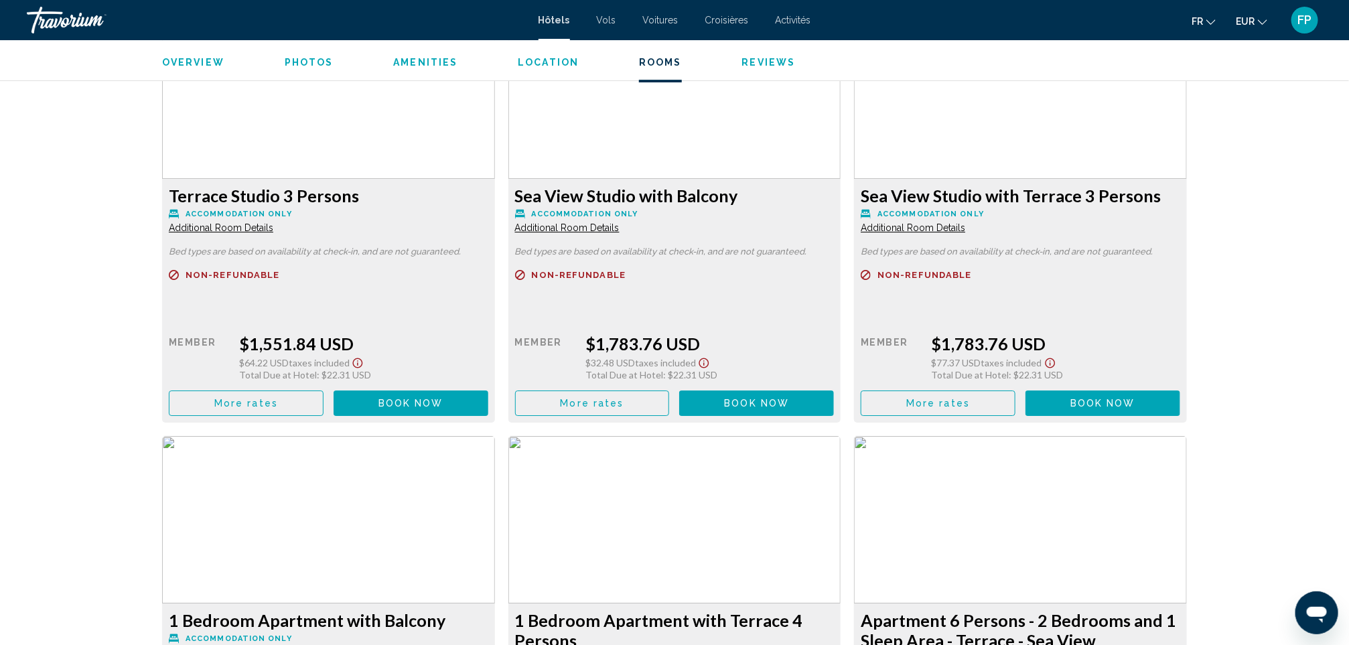
scroll to position [2310, 0]
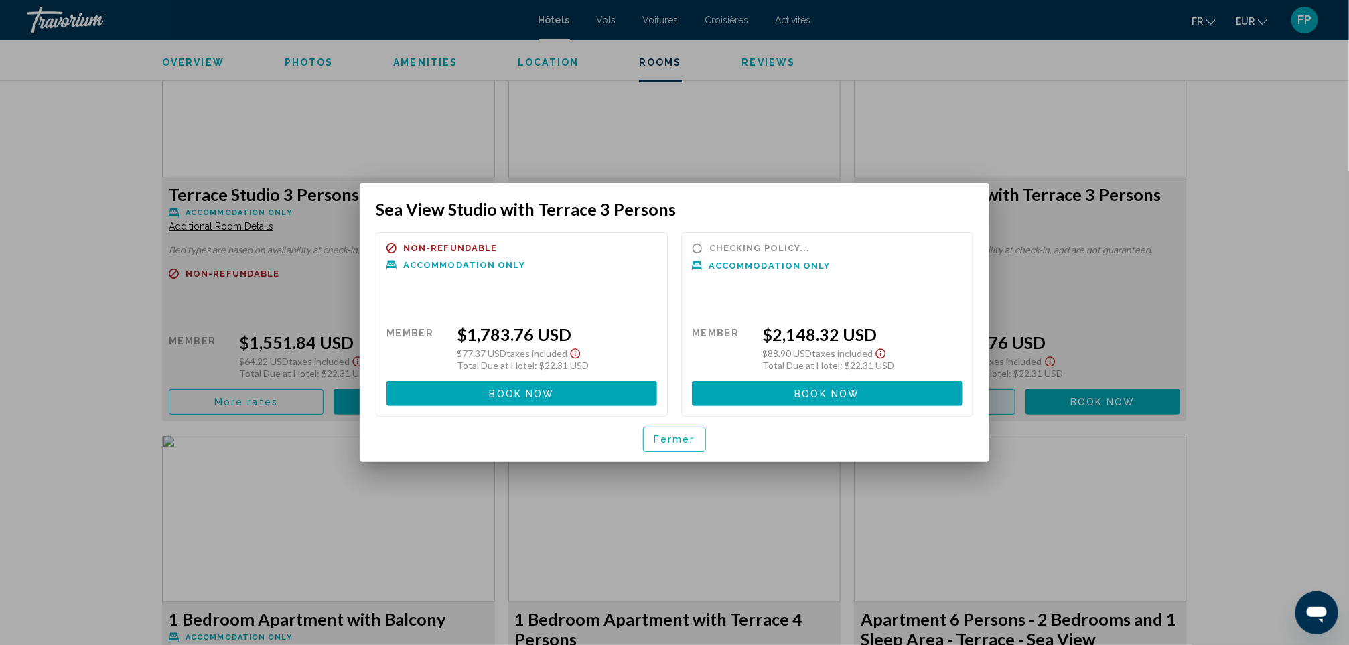
scroll to position [0, 0]
click at [674, 435] on span "Fermer" at bounding box center [675, 440] width 42 height 11
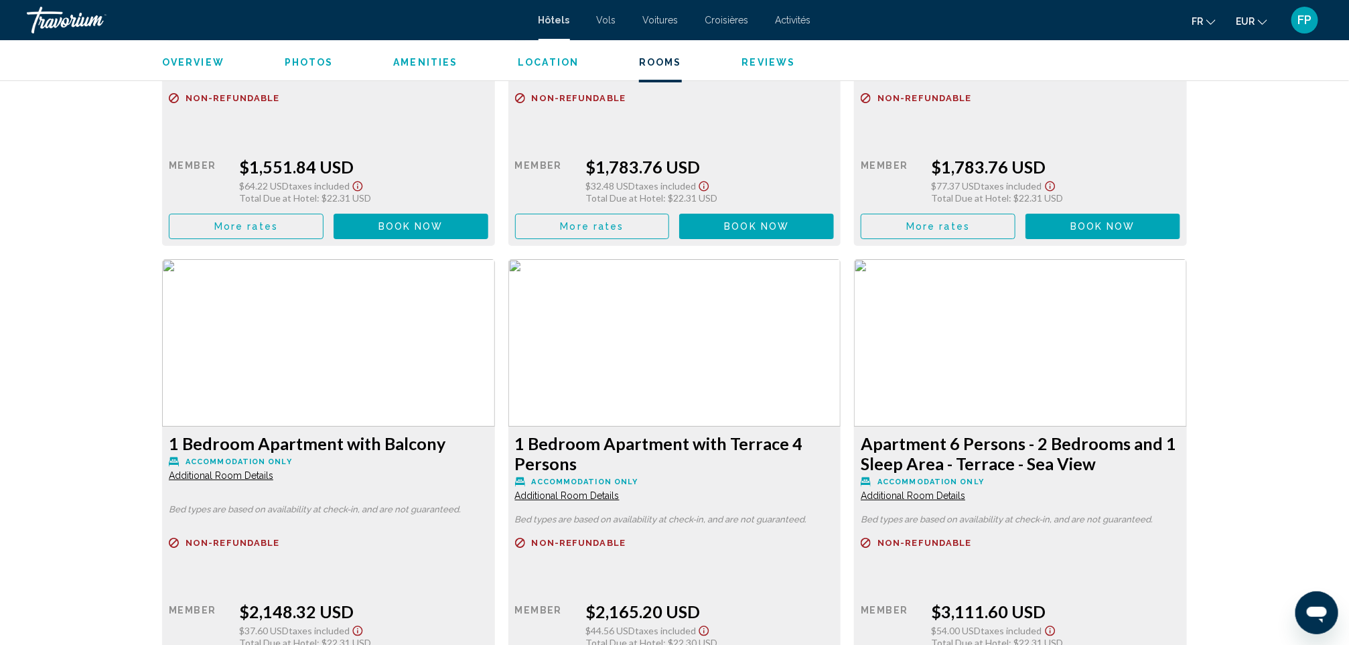
scroll to position [2813, 0]
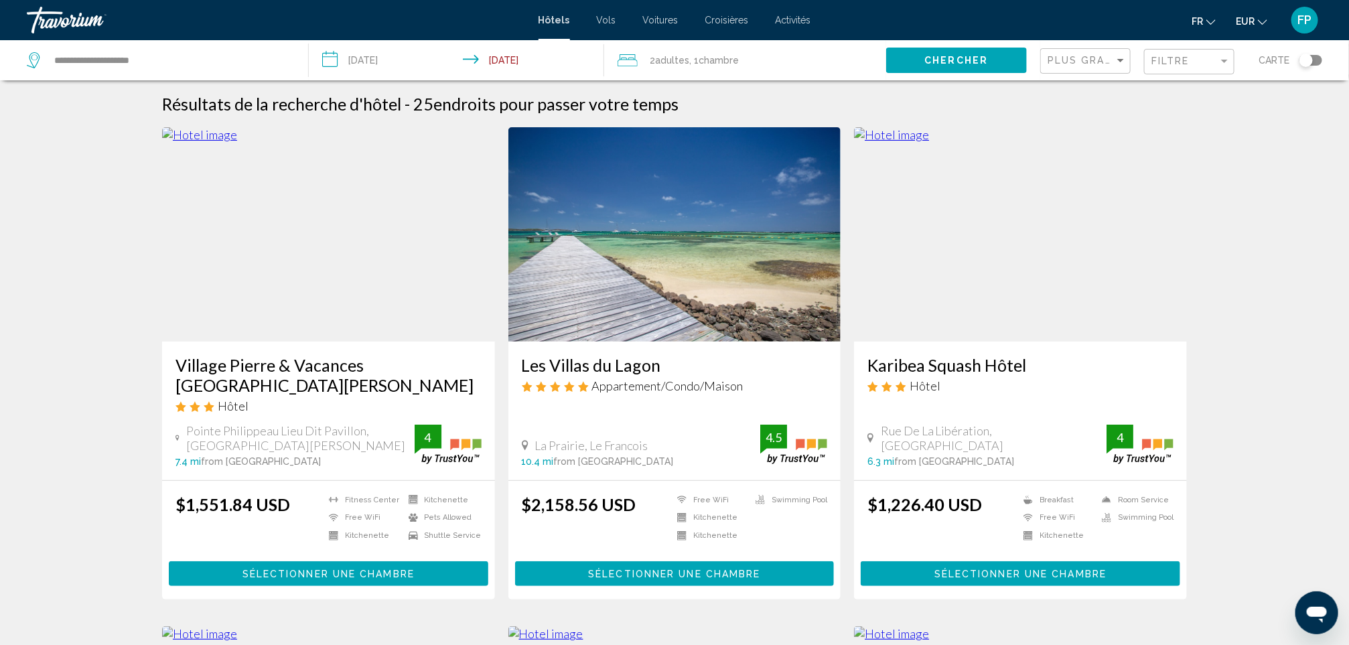
click at [575, 368] on h3 "Les Villas du Lagon" at bounding box center [675, 365] width 306 height 20
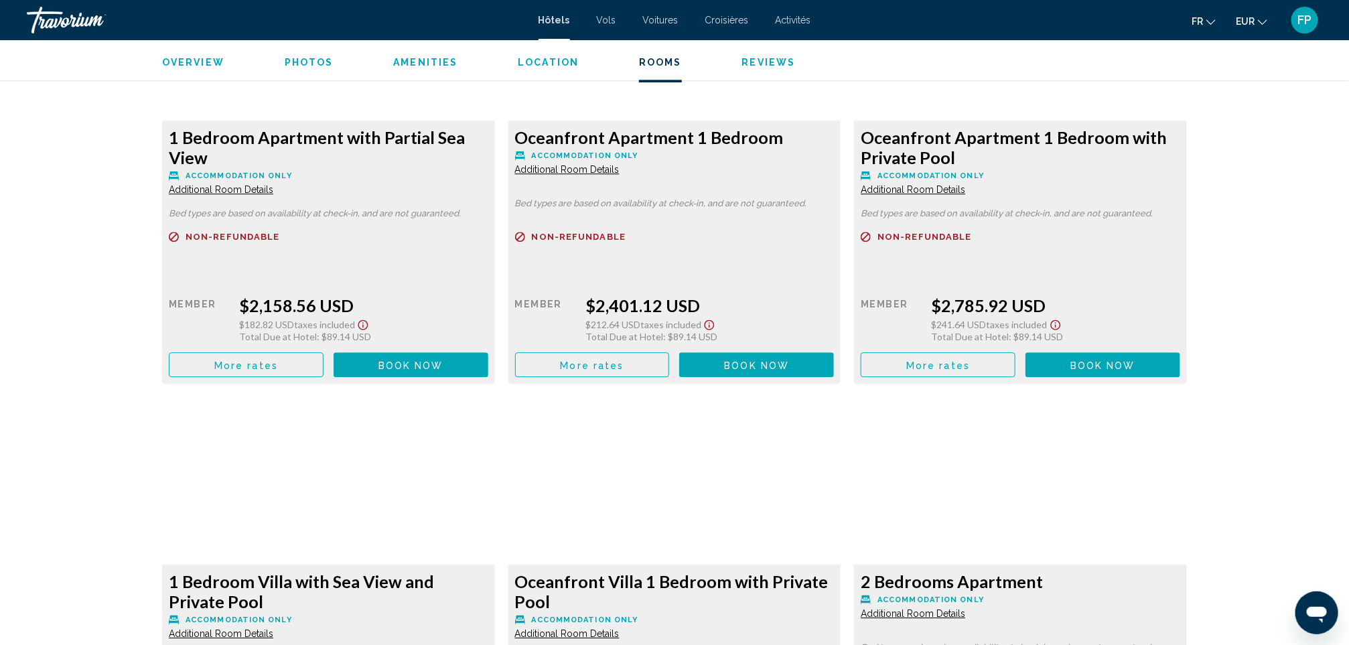
scroll to position [2010, 0]
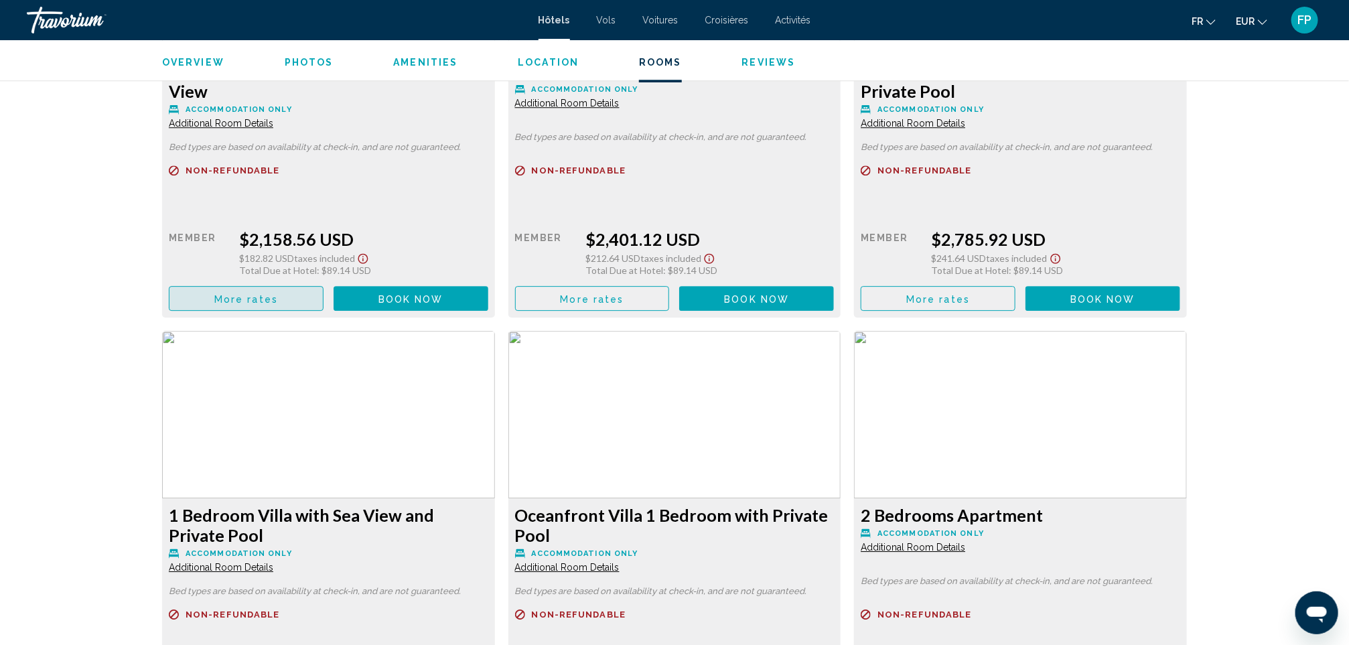
click at [249, 302] on span "More rates" at bounding box center [246, 298] width 64 height 11
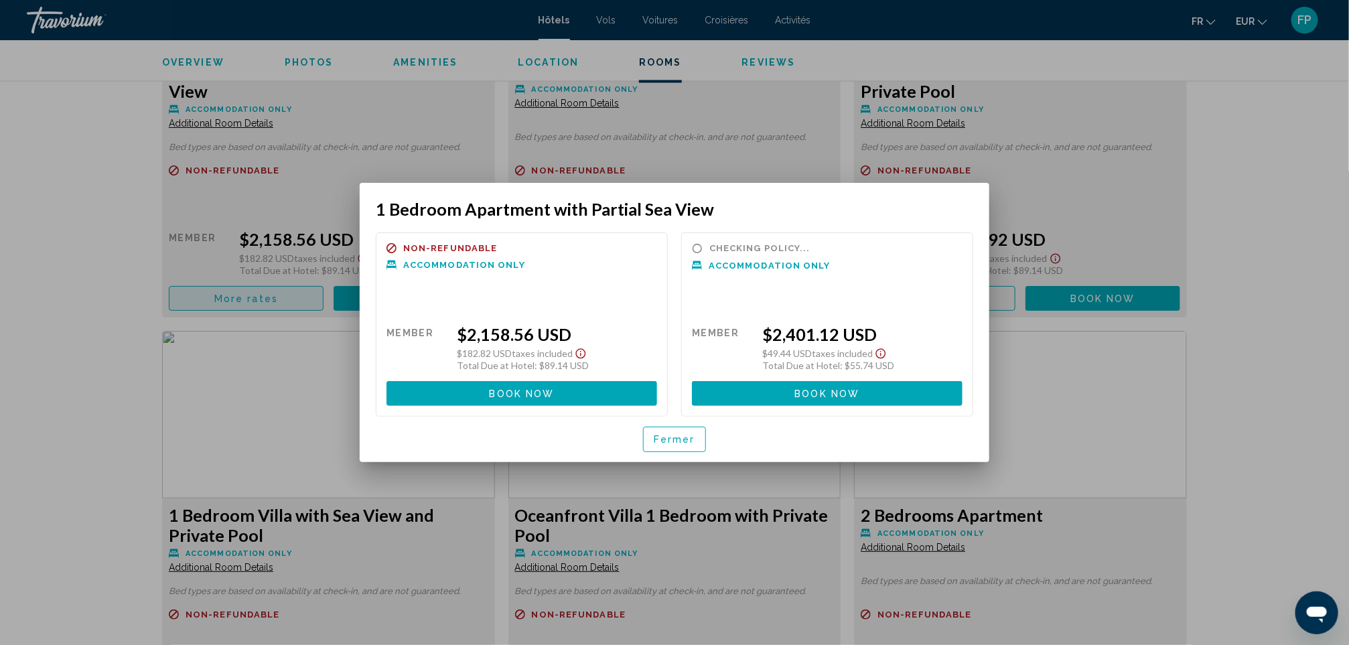
scroll to position [0, 0]
click at [666, 447] on button "Fermer" at bounding box center [674, 439] width 63 height 25
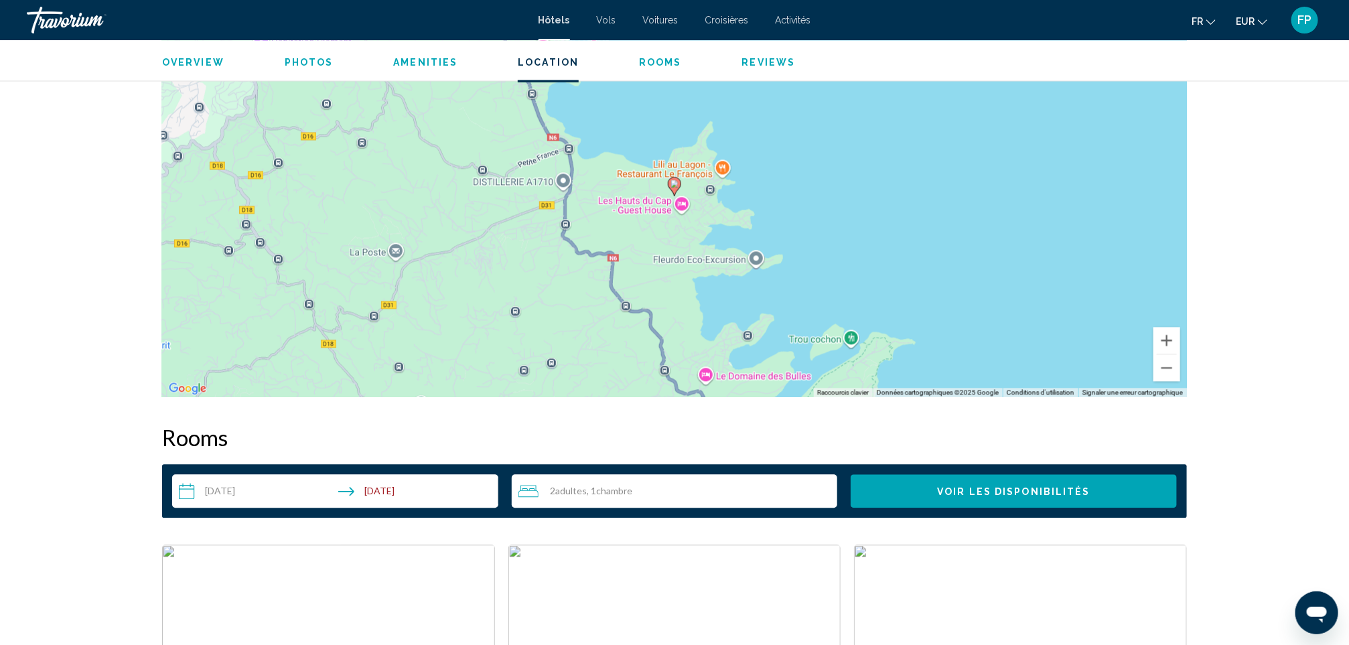
scroll to position [1307, 0]
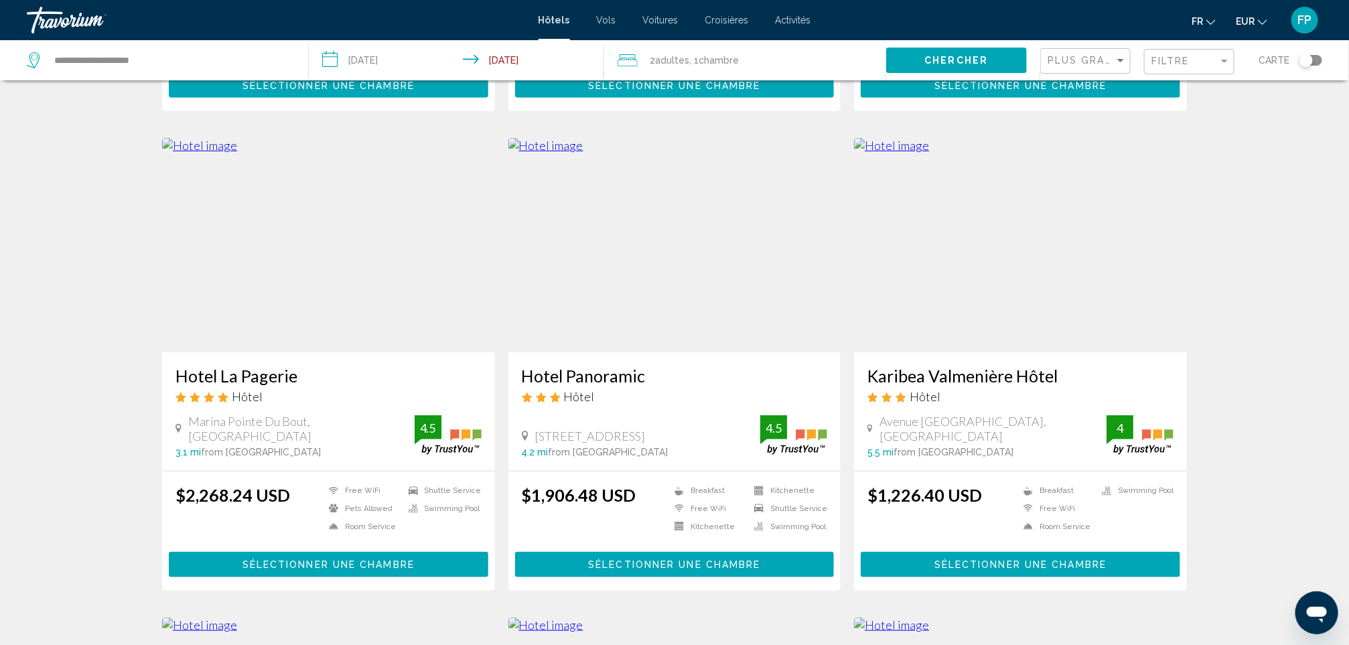
scroll to position [502, 0]
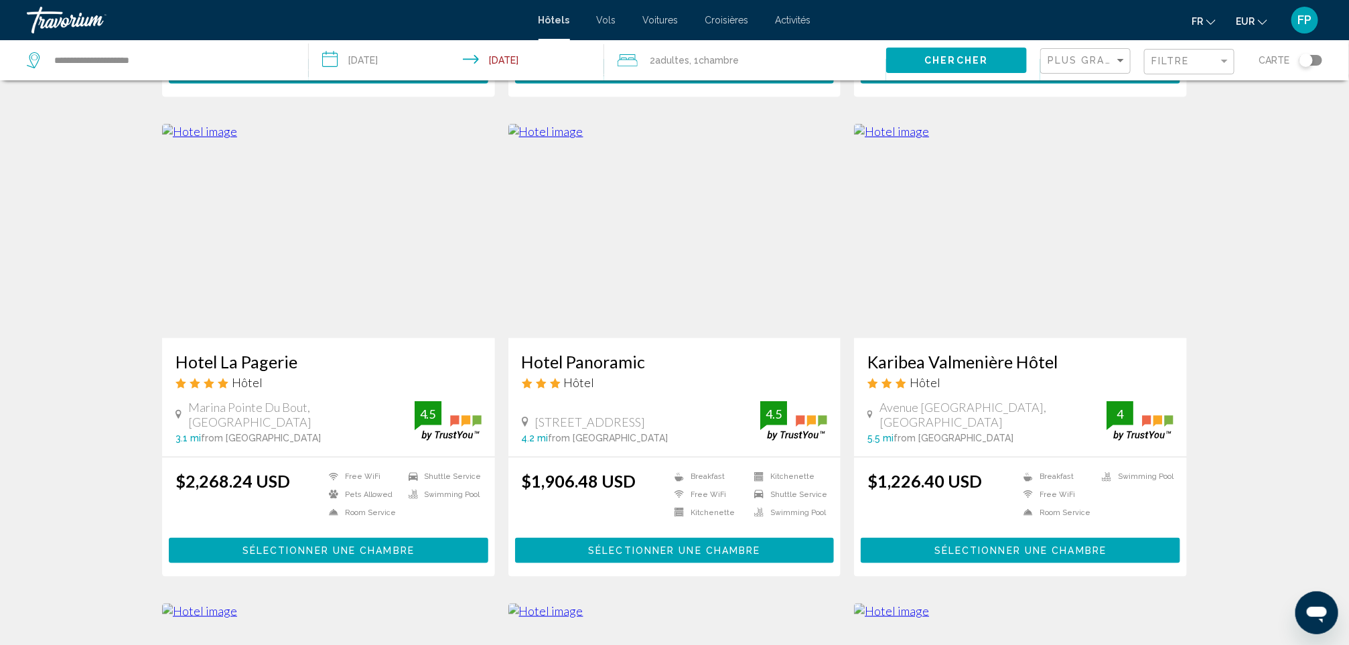
click at [231, 352] on h3 "Hotel La Pagerie" at bounding box center [328, 362] width 306 height 20
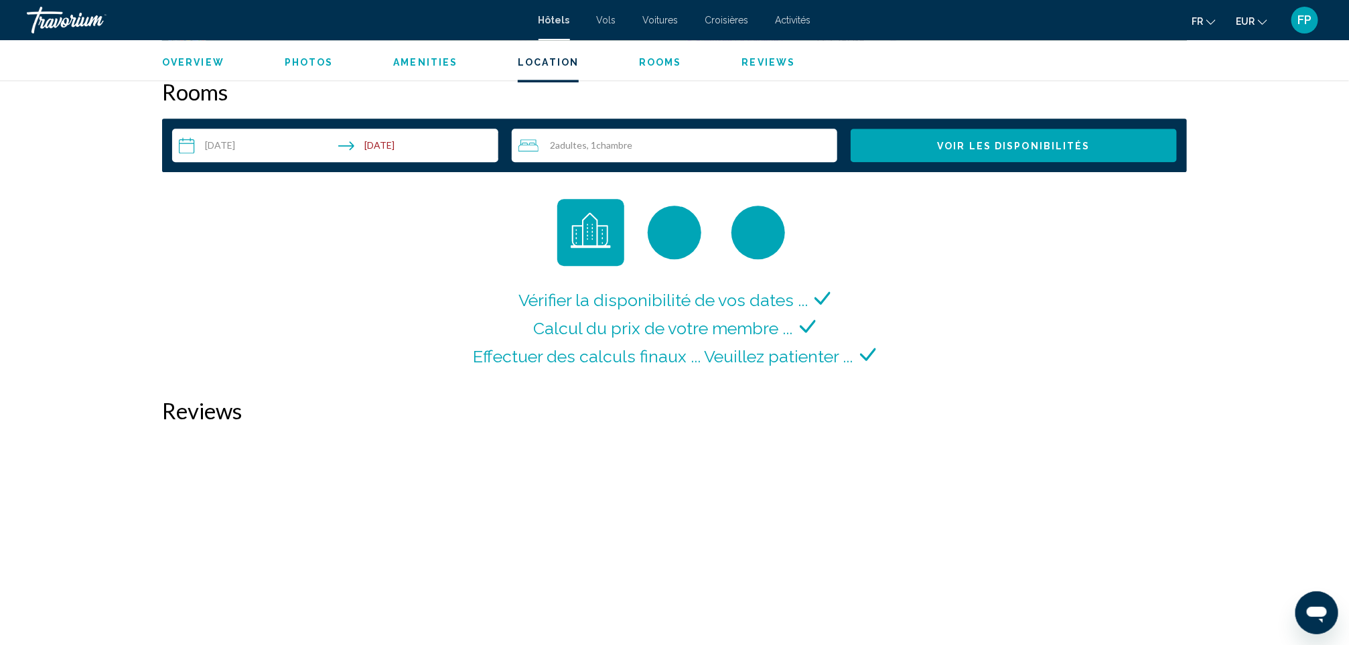
scroll to position [1708, 0]
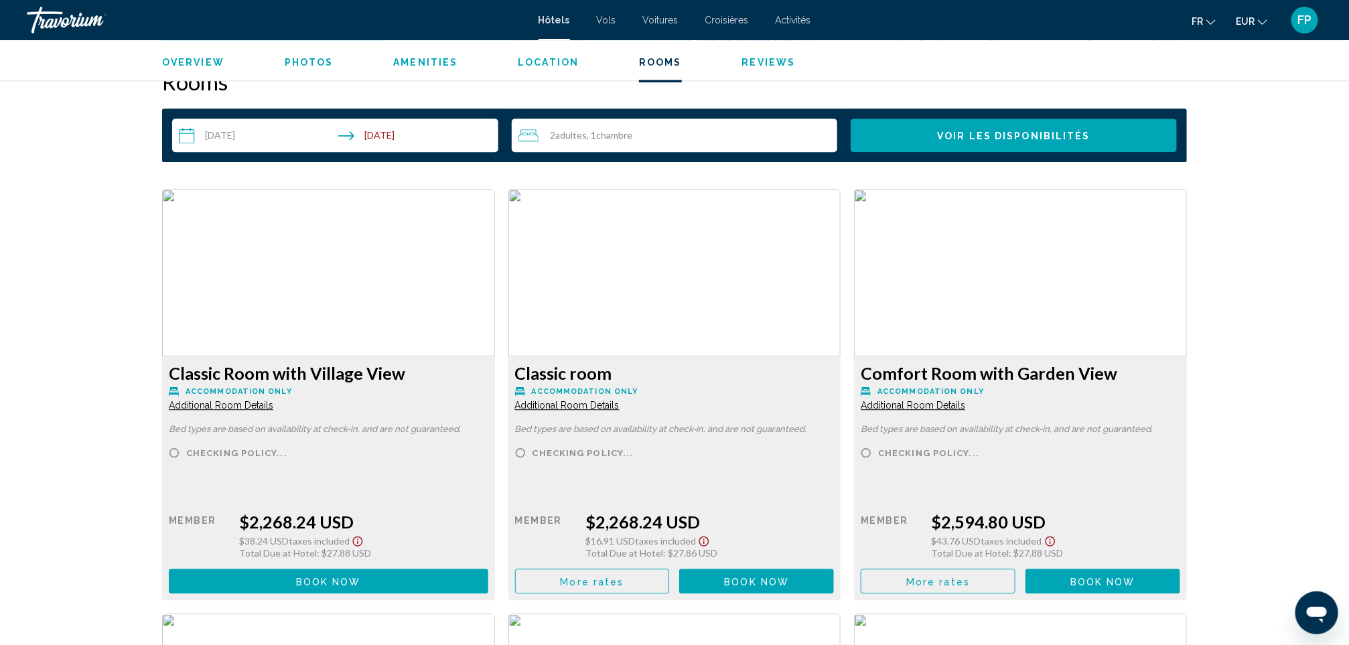
click at [218, 404] on span "Additional Room Details" at bounding box center [221, 405] width 104 height 11
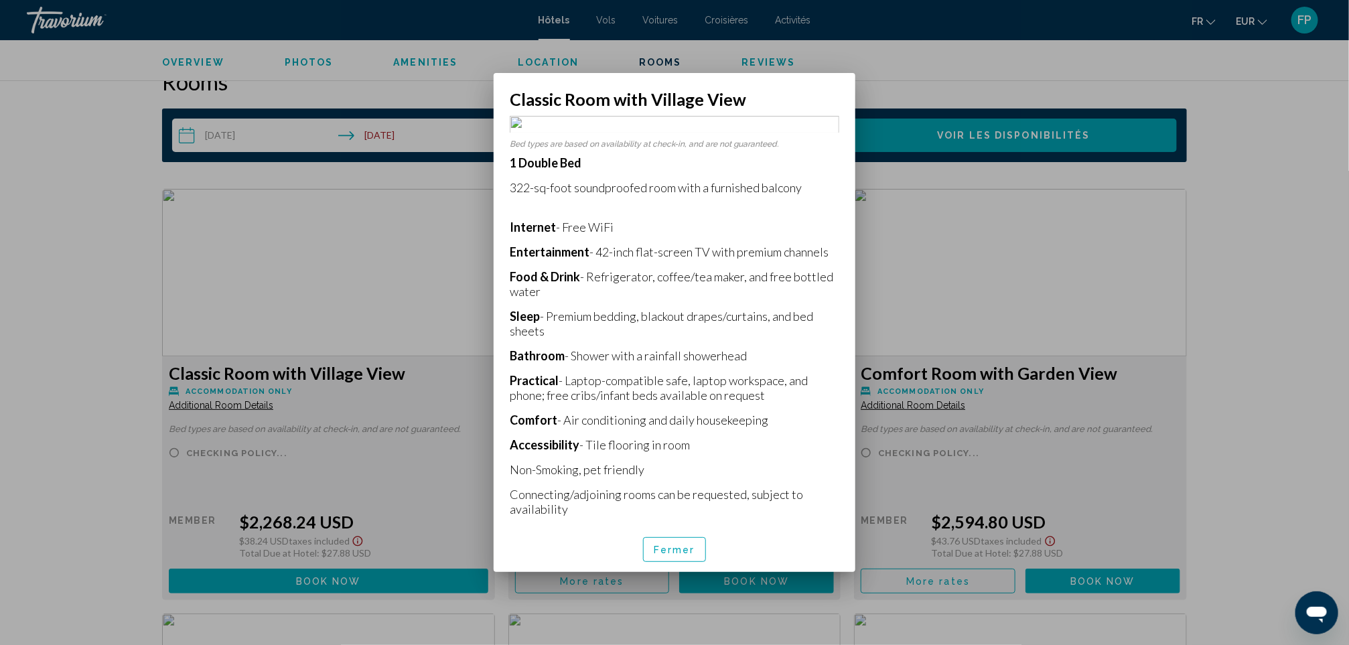
scroll to position [0, 0]
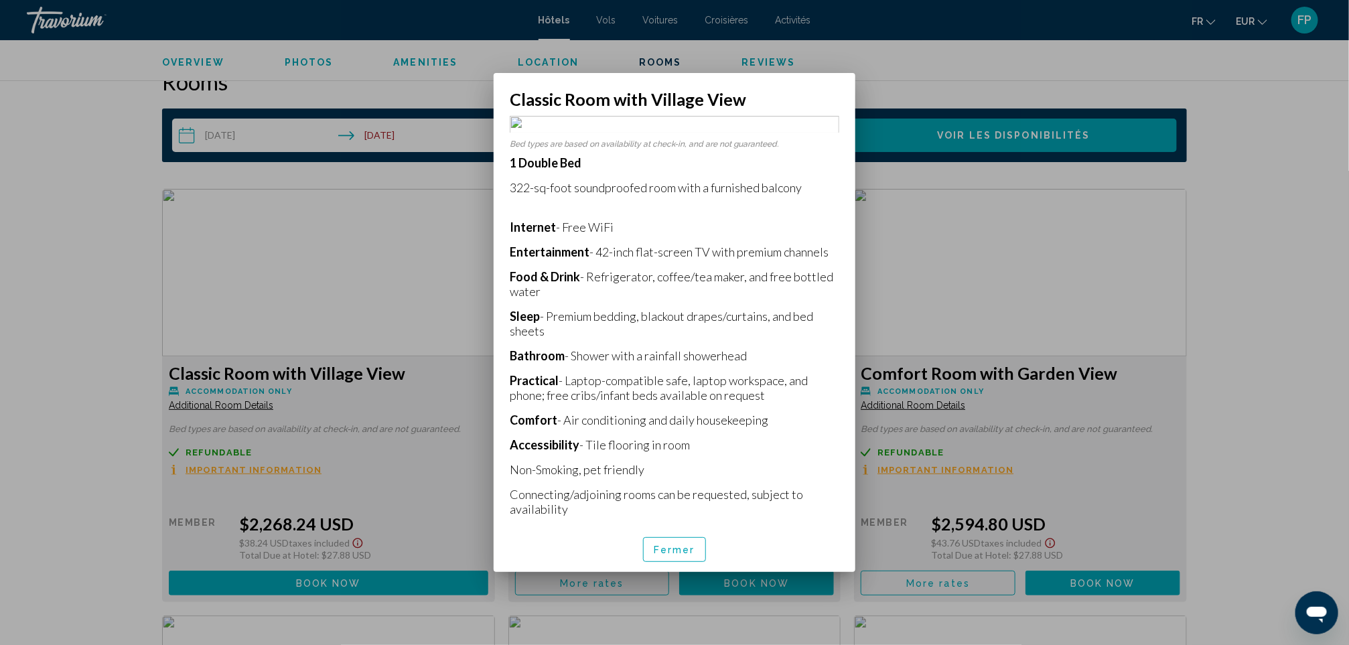
click at [664, 544] on span "Fermer" at bounding box center [675, 549] width 42 height 11
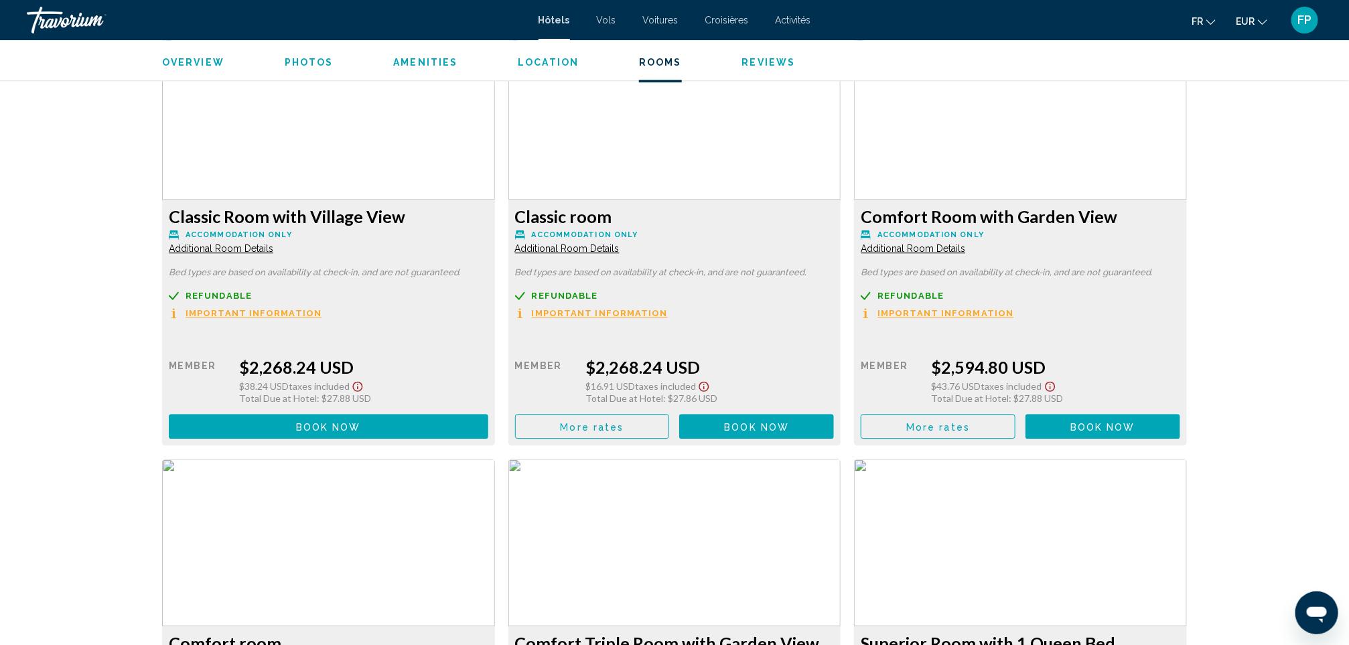
scroll to position [1909, 0]
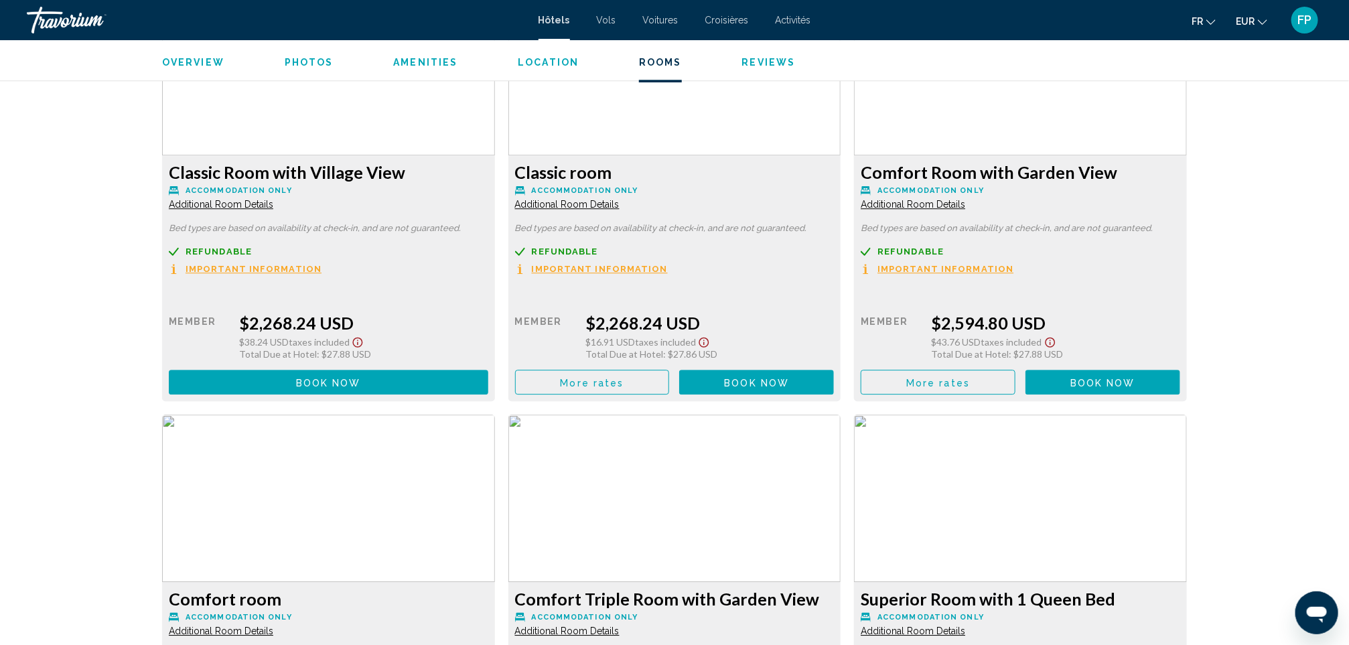
click at [565, 378] on span "More rates" at bounding box center [593, 382] width 64 height 11
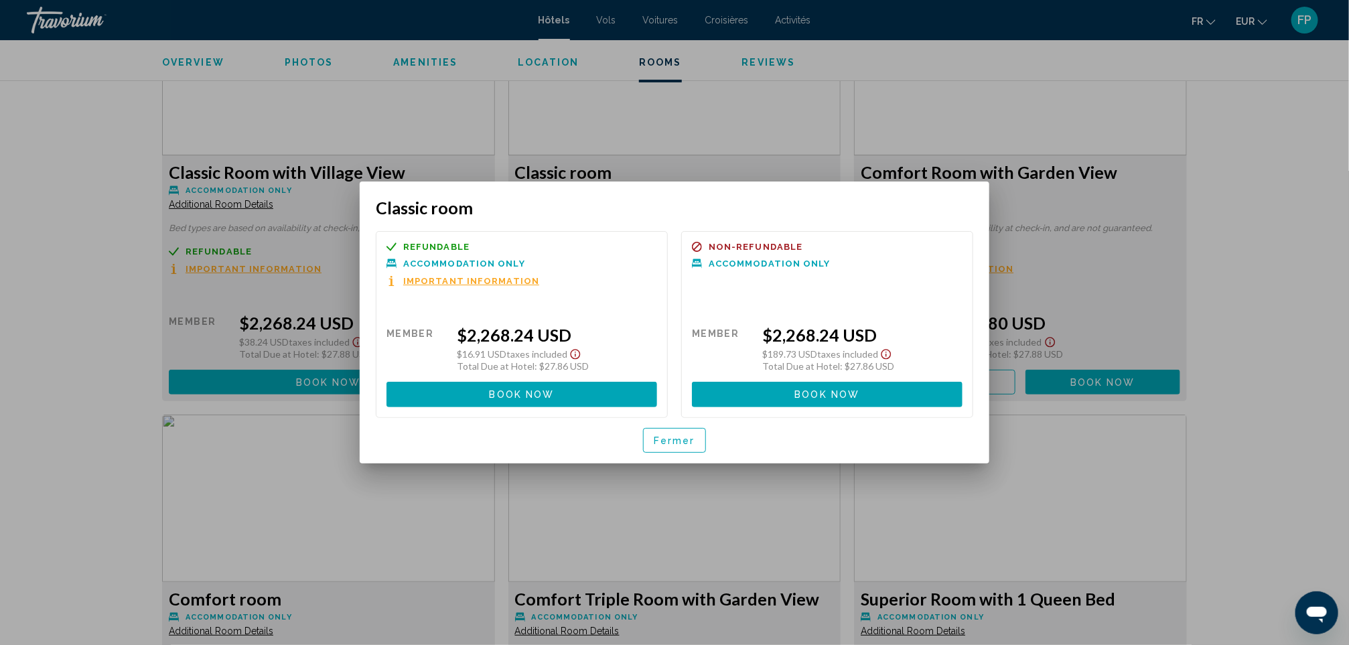
scroll to position [0, 0]
click at [666, 432] on button "Fermer" at bounding box center [674, 440] width 63 height 25
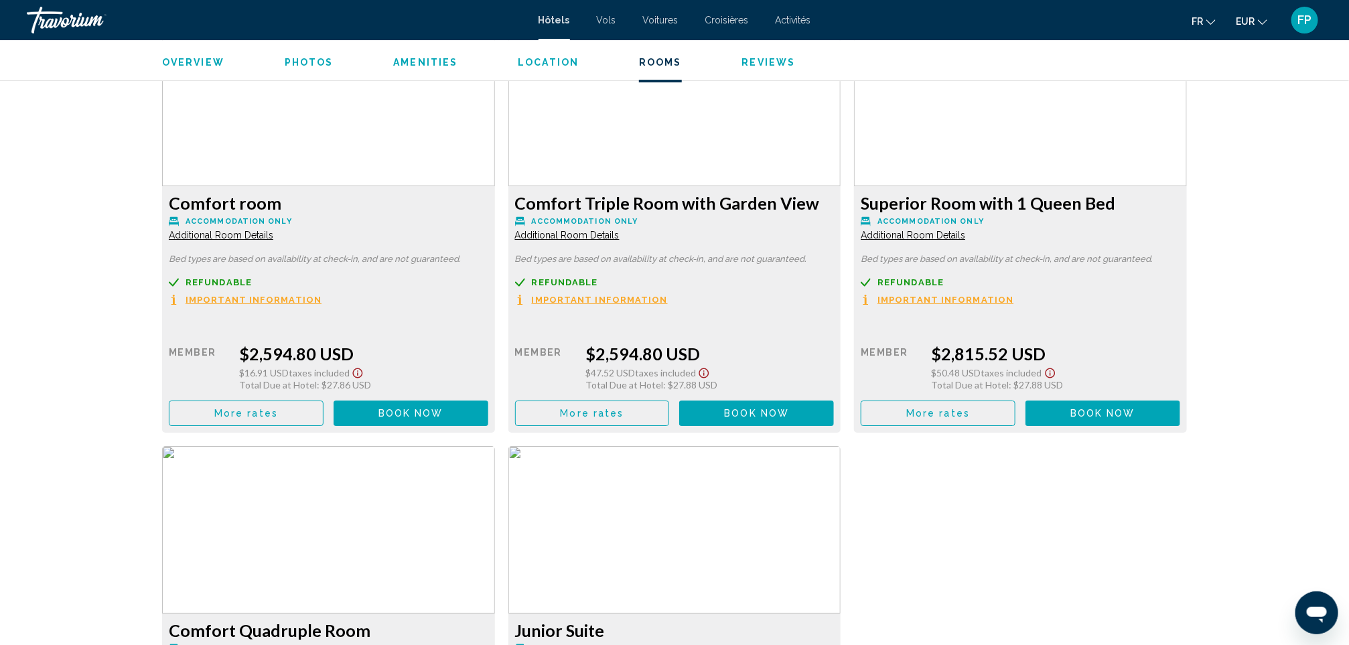
scroll to position [2411, 0]
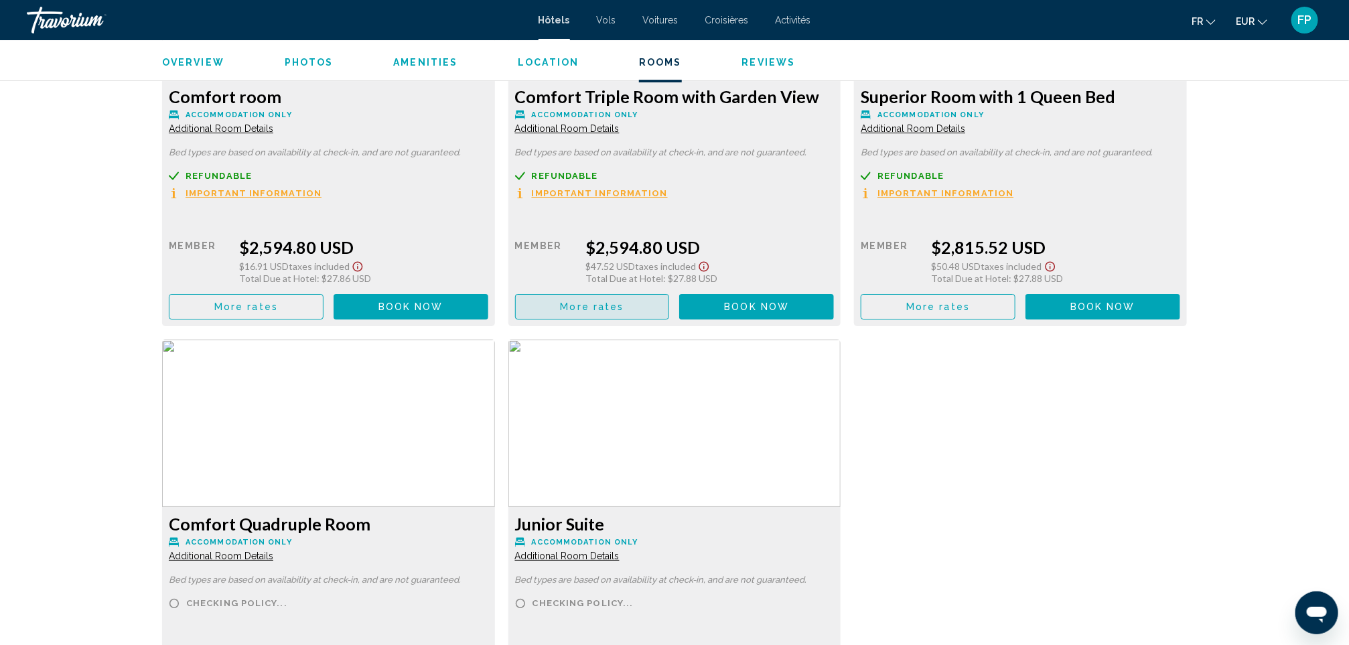
click at [585, 308] on span "More rates" at bounding box center [593, 307] width 64 height 11
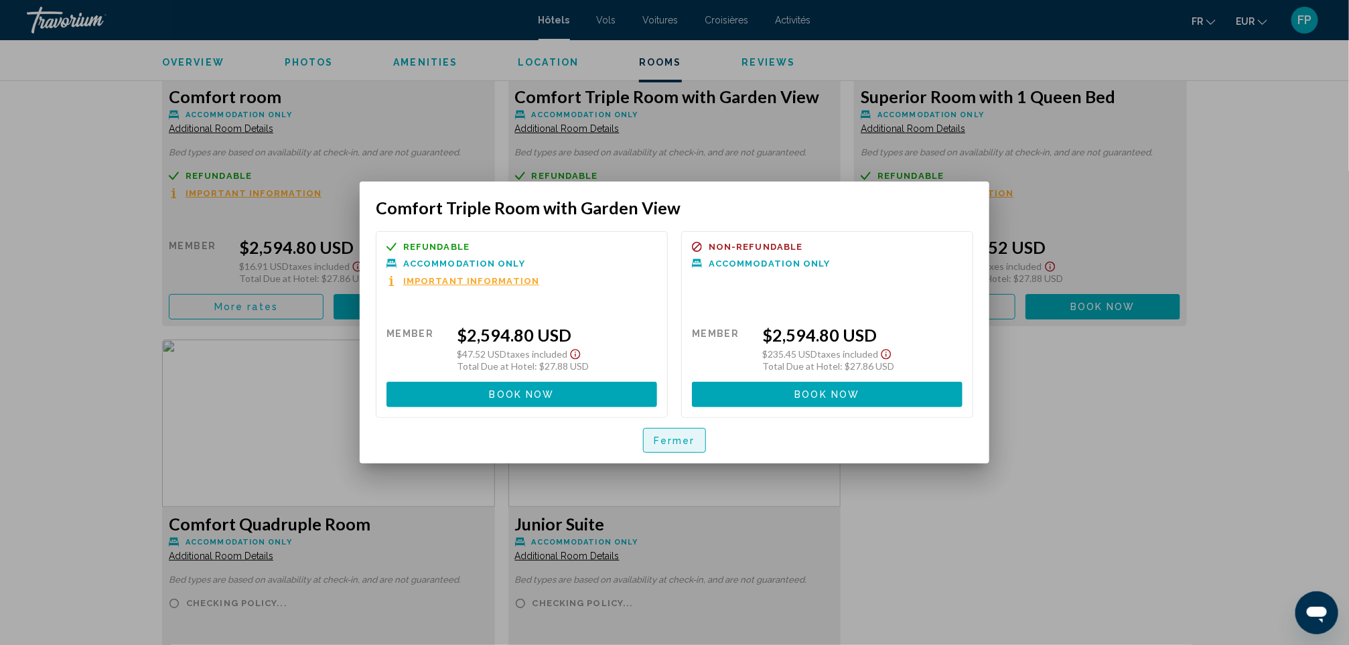
click at [673, 445] on span "Fermer" at bounding box center [675, 440] width 42 height 11
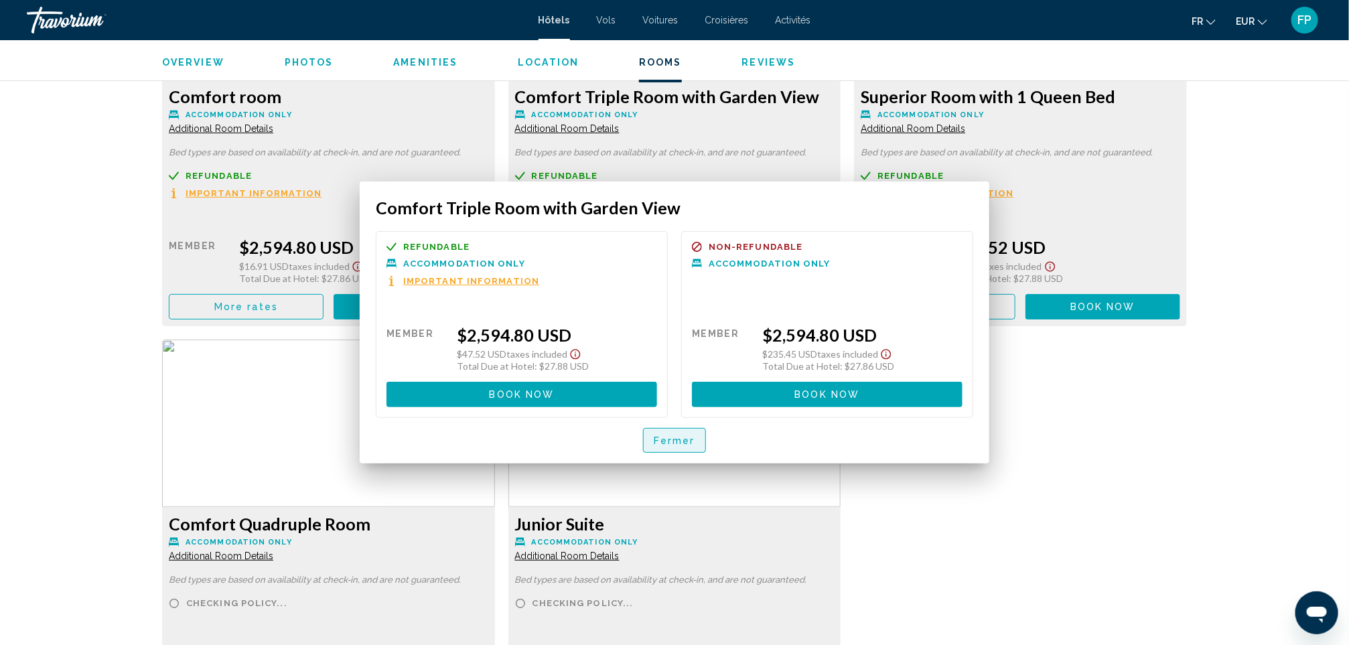
scroll to position [2411, 0]
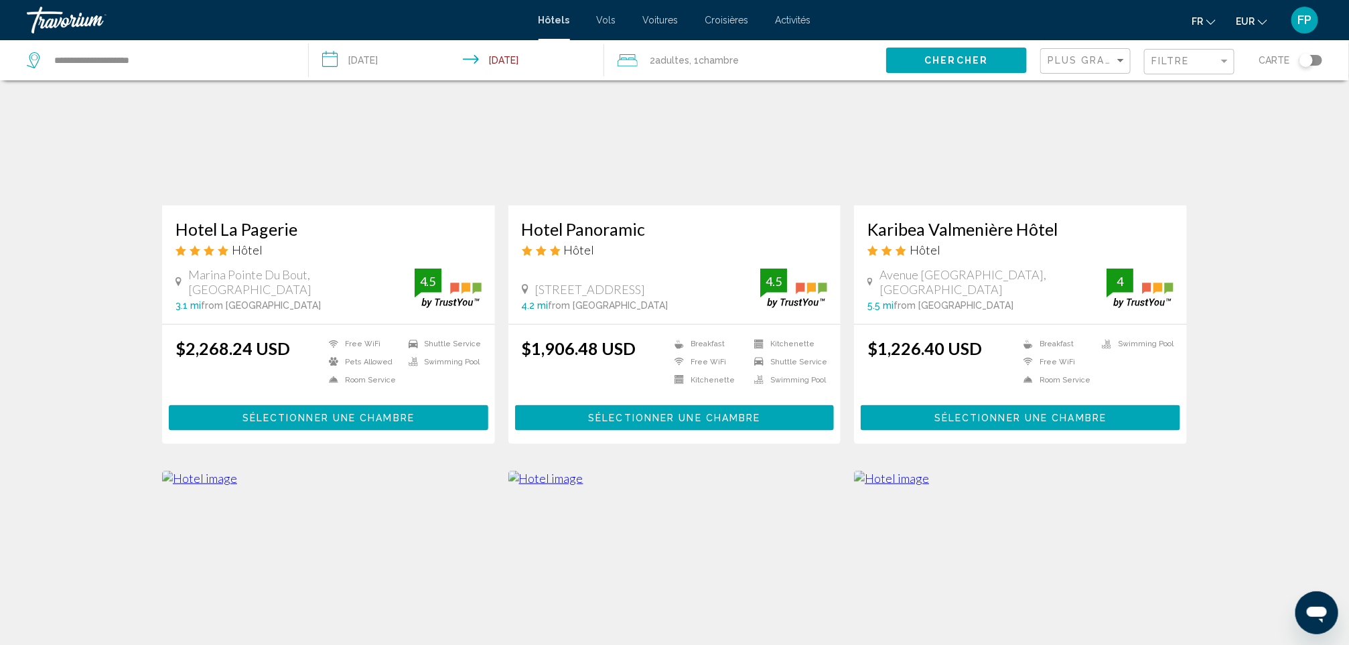
scroll to position [603, 0]
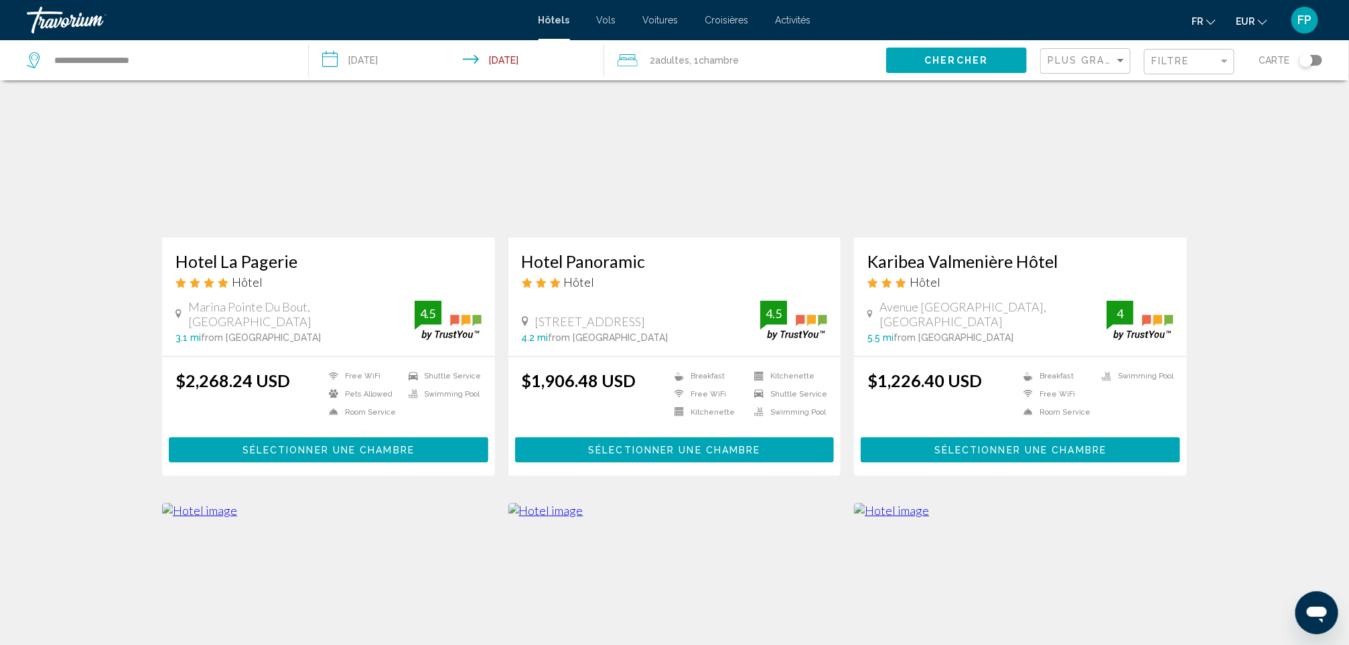
click at [587, 251] on h3 "Hotel Panoramic" at bounding box center [675, 261] width 306 height 20
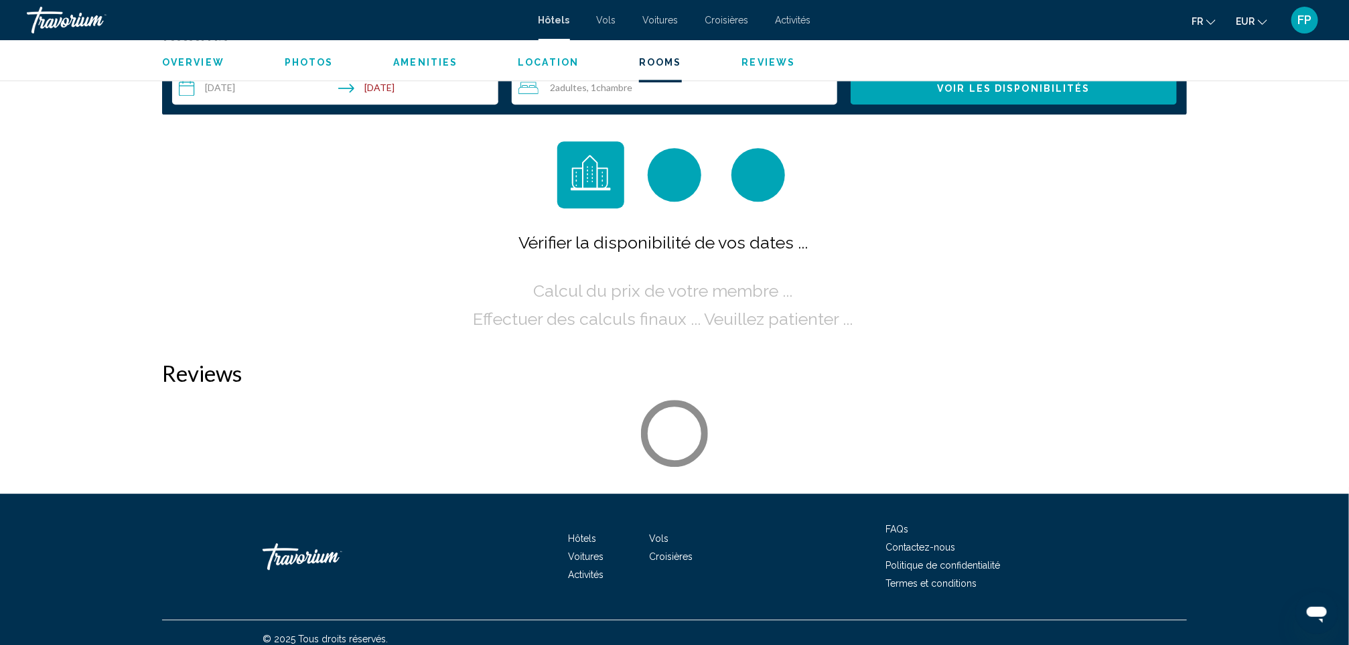
scroll to position [1739, 0]
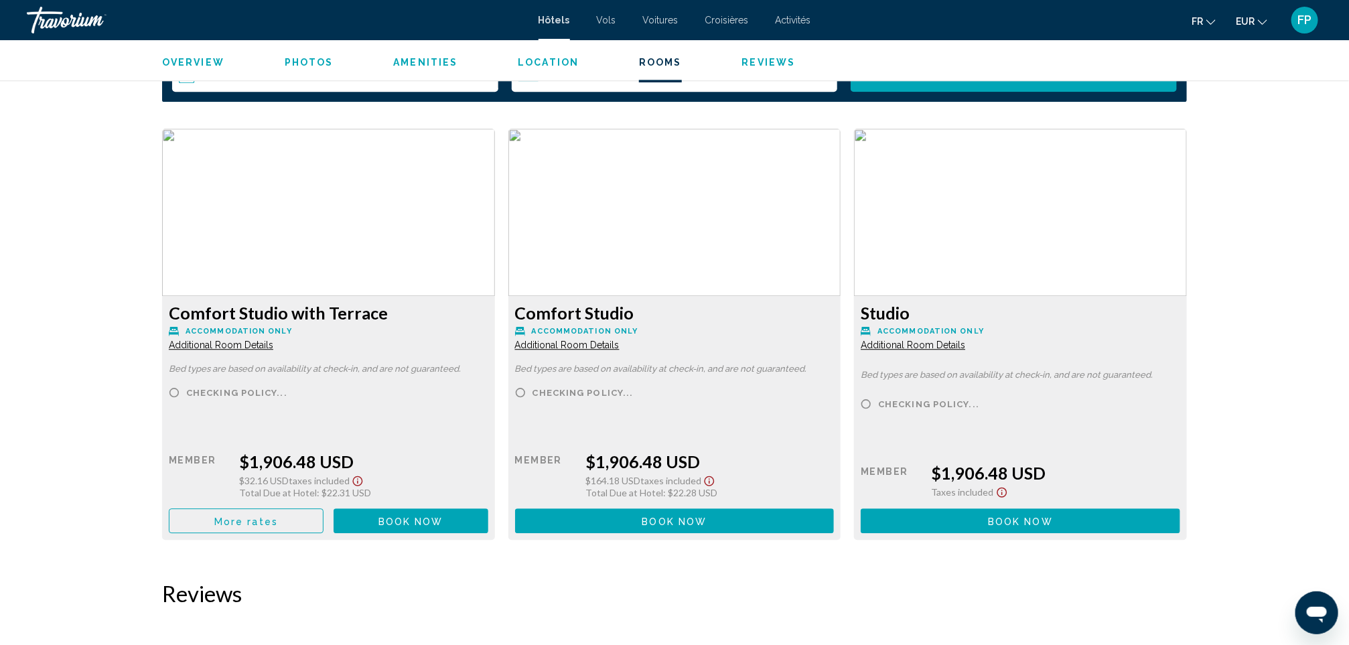
click at [269, 517] on span "More rates" at bounding box center [246, 521] width 64 height 11
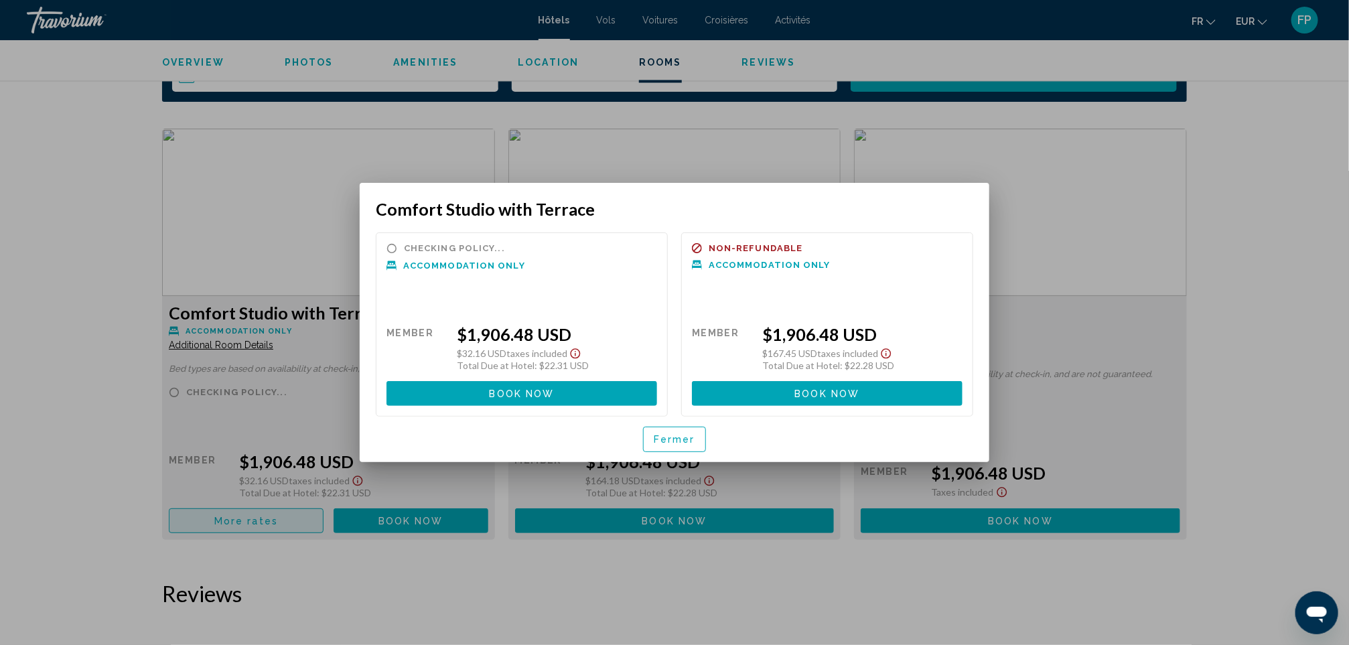
scroll to position [0, 0]
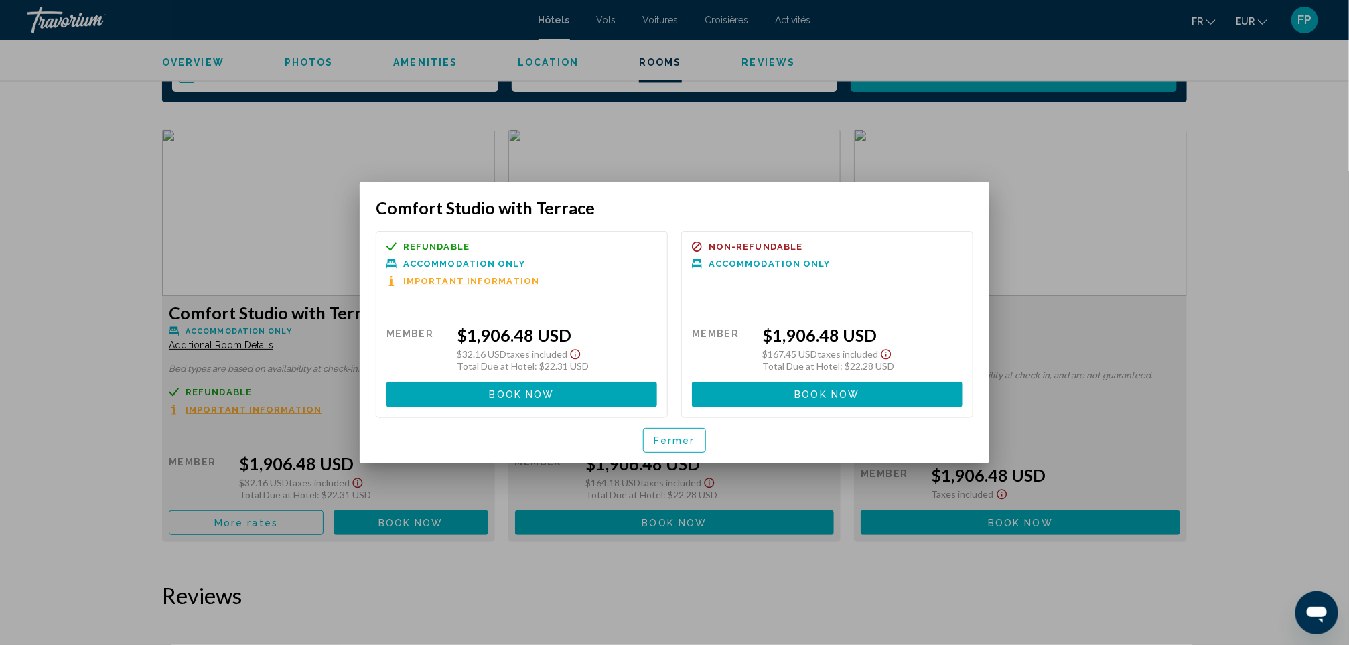
click at [657, 442] on span "Fermer" at bounding box center [675, 440] width 42 height 11
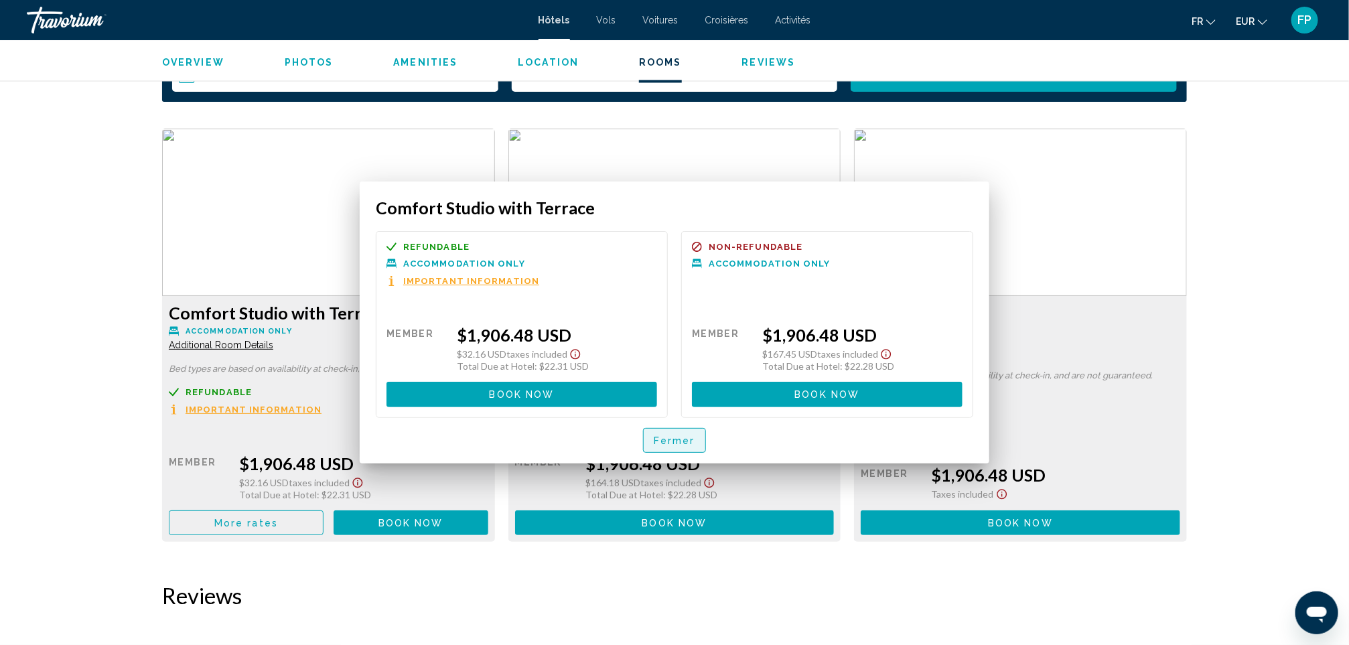
scroll to position [1739, 0]
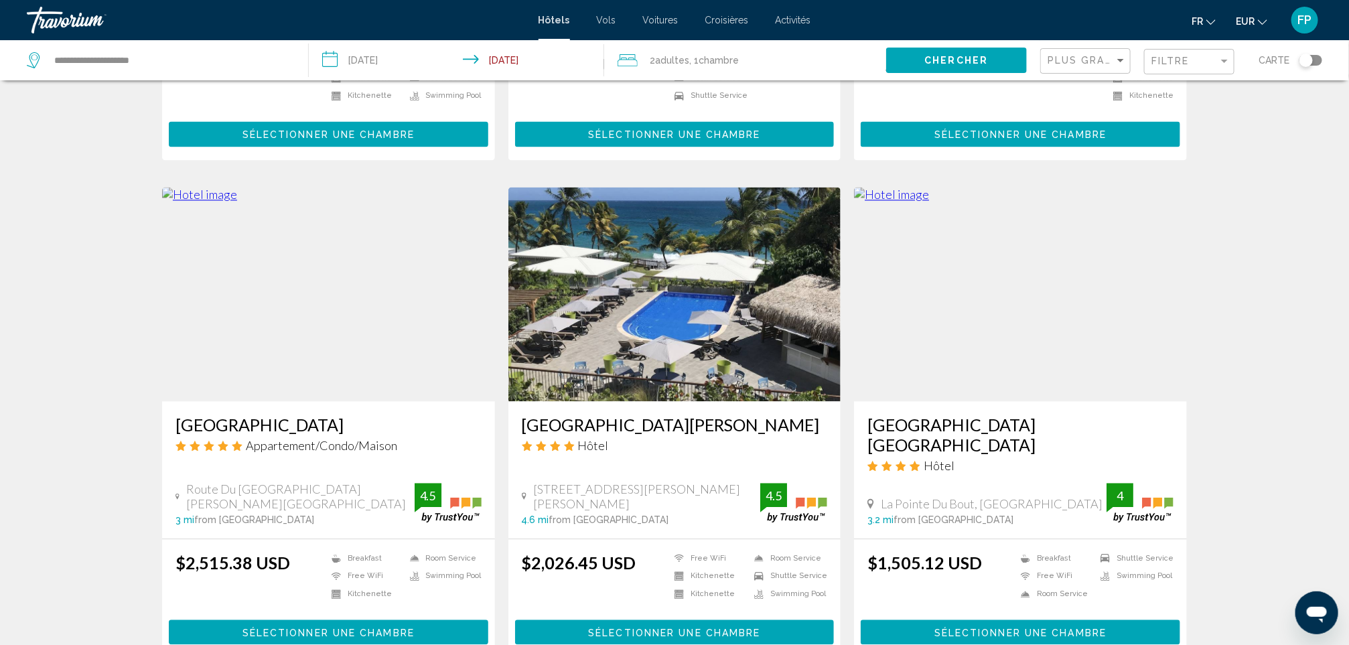
scroll to position [1406, 0]
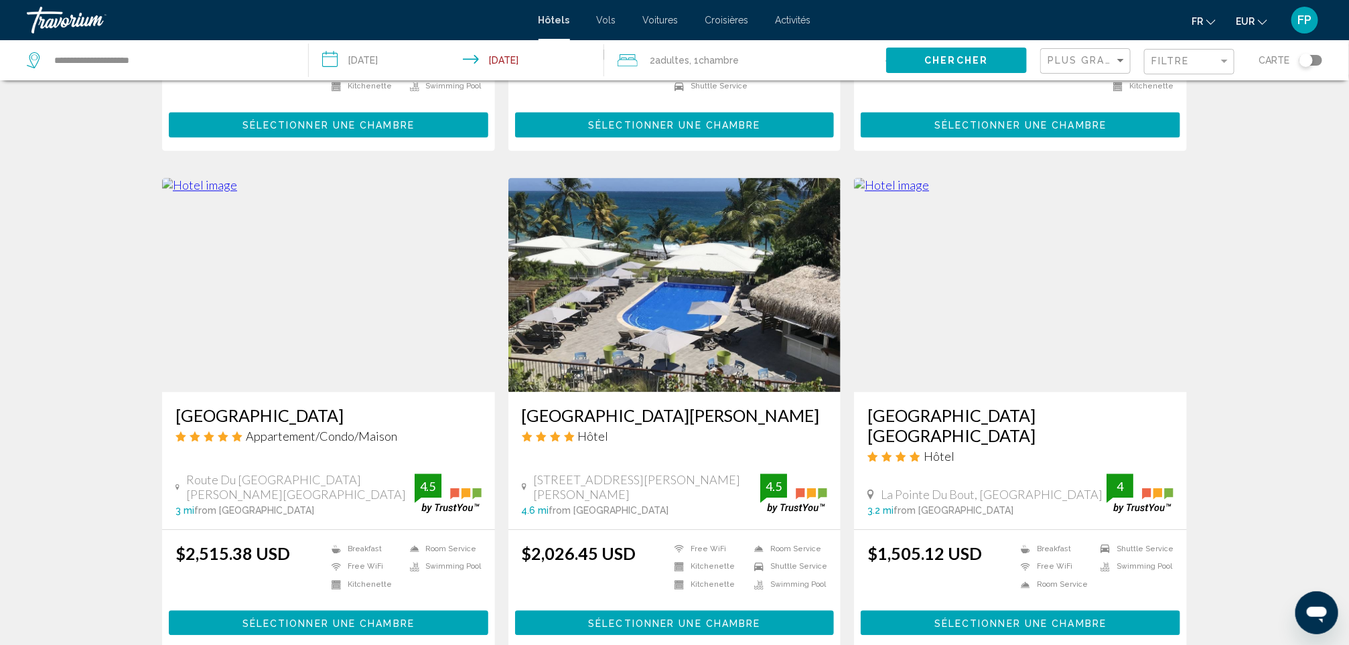
click at [676, 405] on h3 "Diamant les Bains Résidence Hôtelière" at bounding box center [675, 415] width 306 height 20
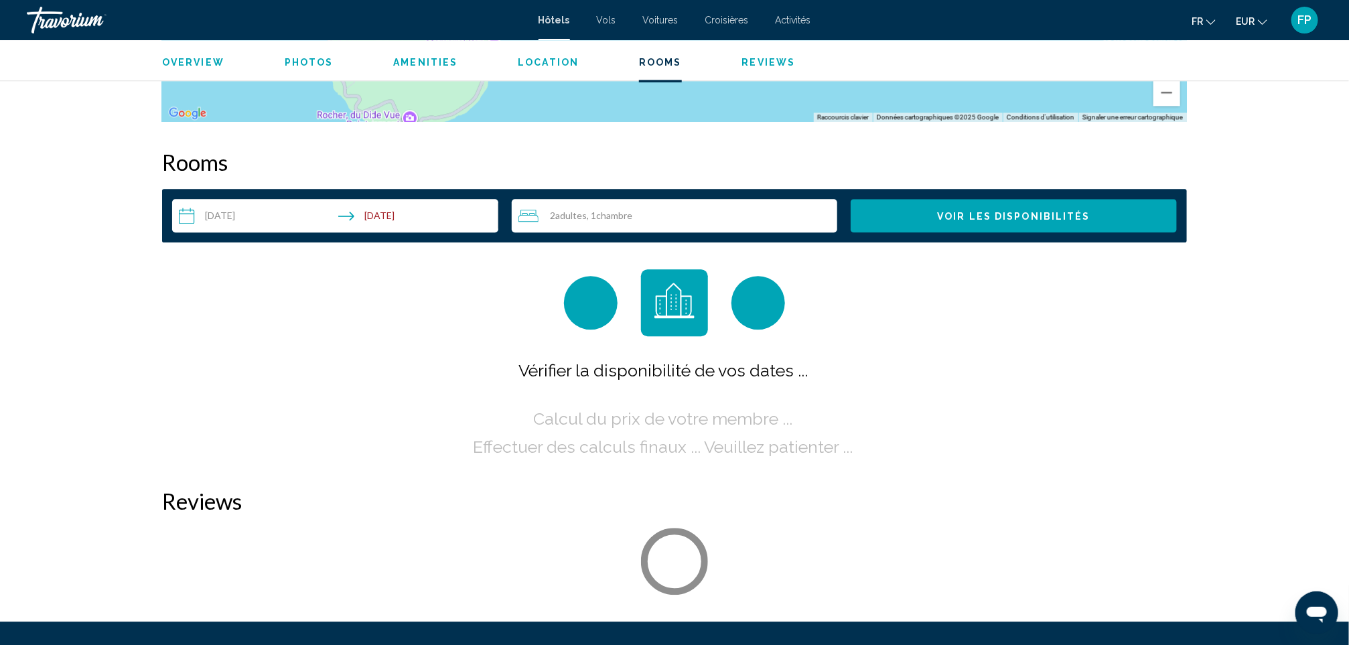
scroll to position [1708, 0]
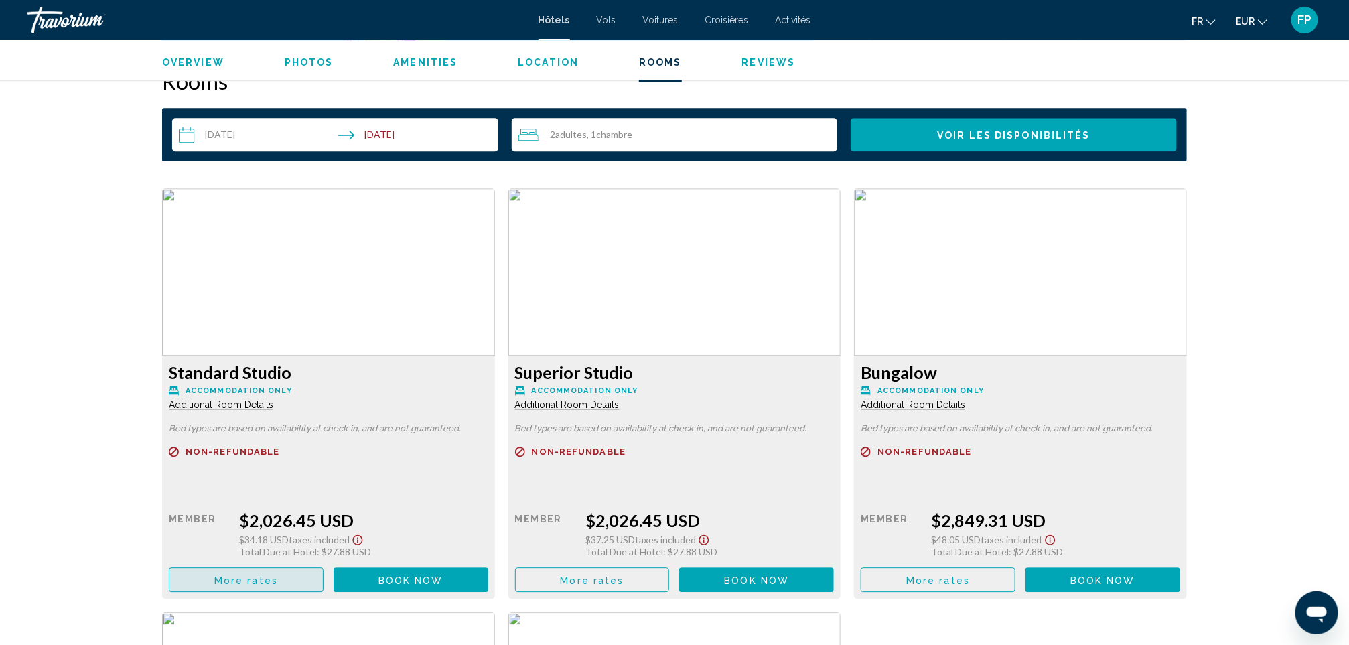
click at [267, 577] on span "More rates" at bounding box center [246, 580] width 64 height 11
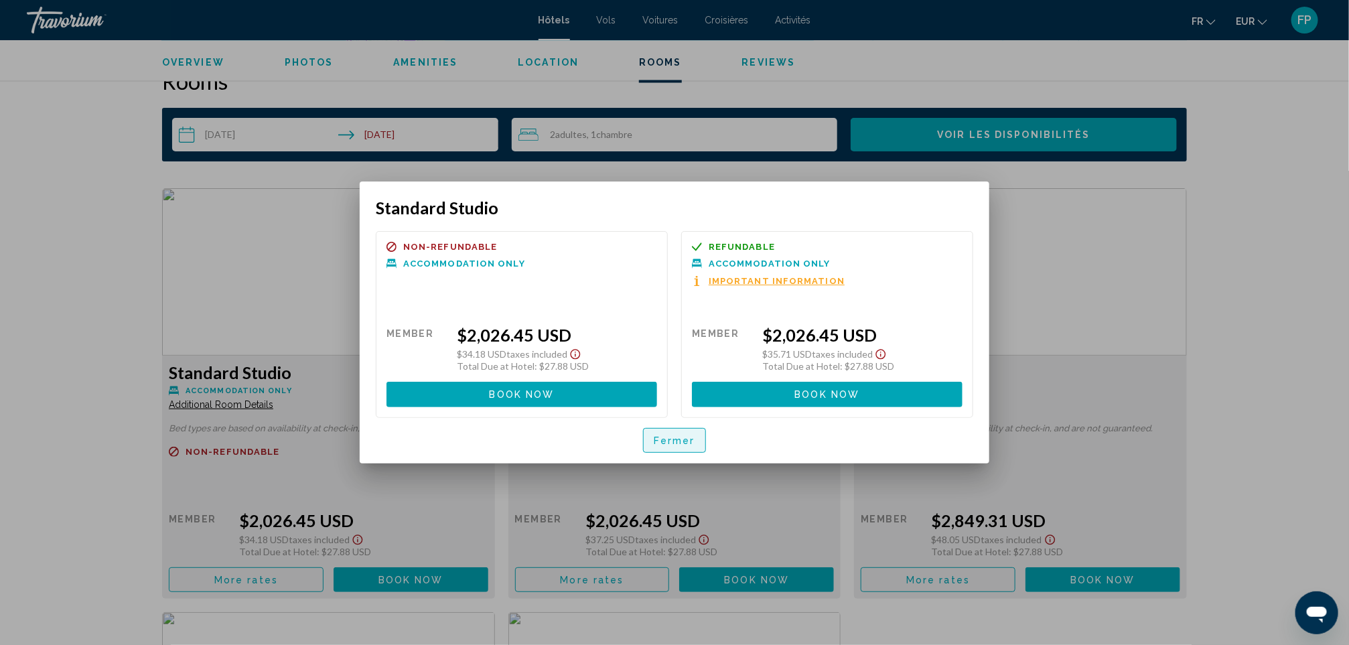
click at [682, 438] on span "Fermer" at bounding box center [675, 440] width 42 height 11
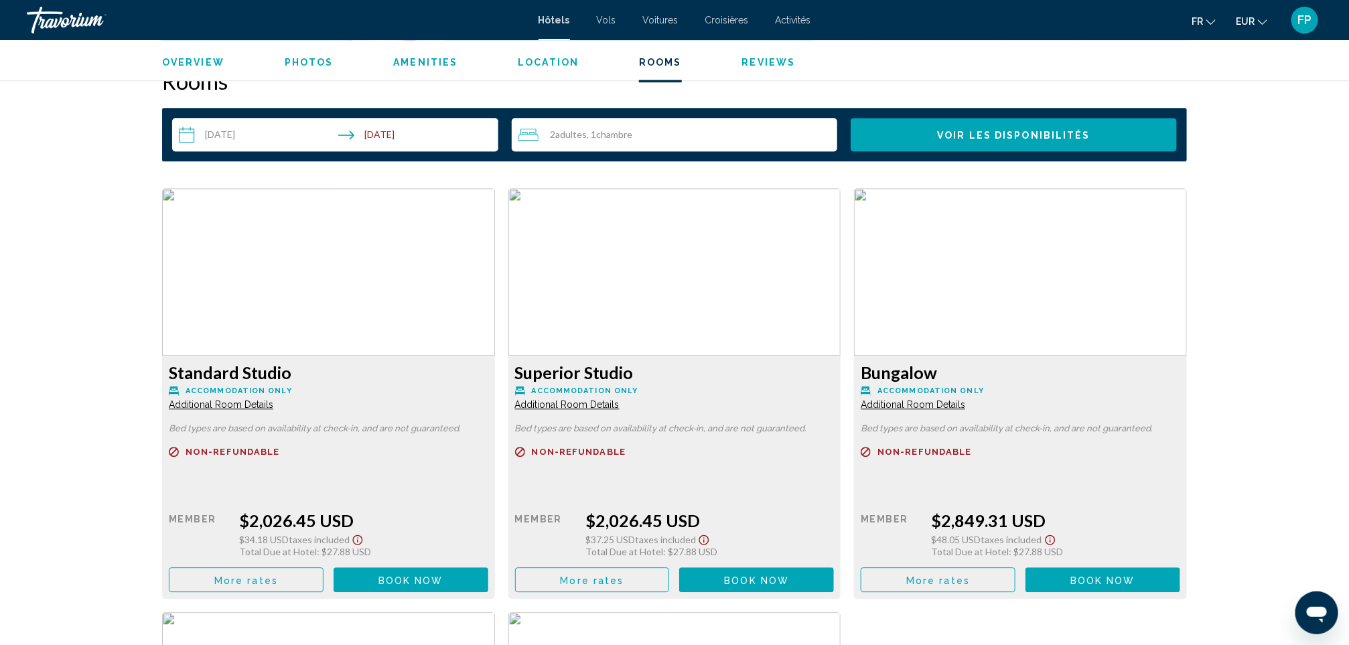
click at [278, 579] on span "More rates" at bounding box center [246, 580] width 64 height 11
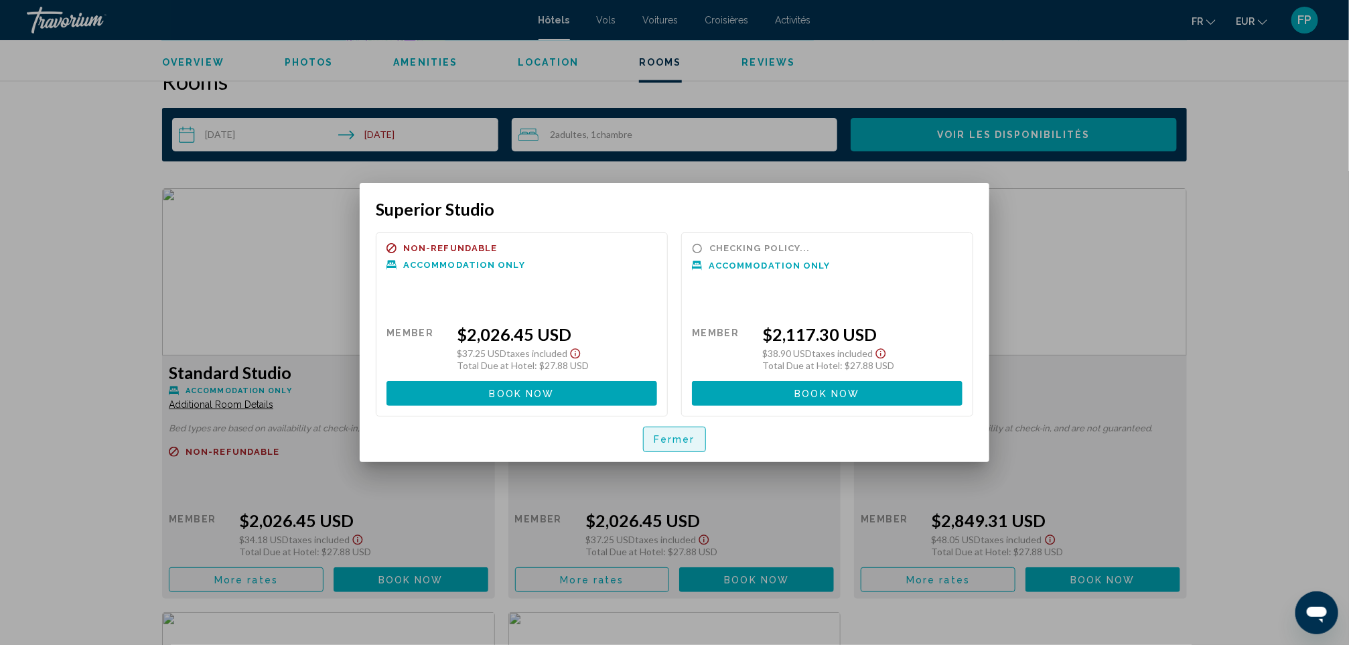
drag, startPoint x: 680, startPoint y: 447, endPoint x: 611, endPoint y: 410, distance: 77.6
click at [679, 447] on button "Fermer" at bounding box center [674, 439] width 63 height 25
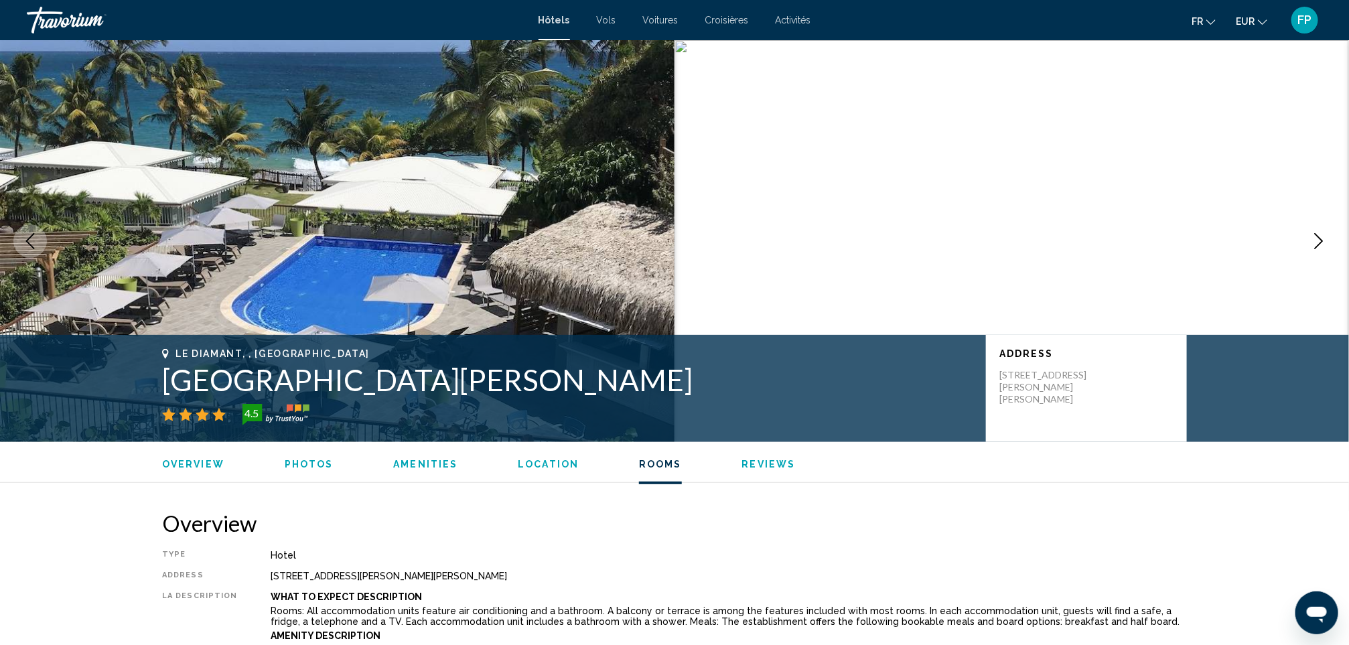
scroll to position [1708, 0]
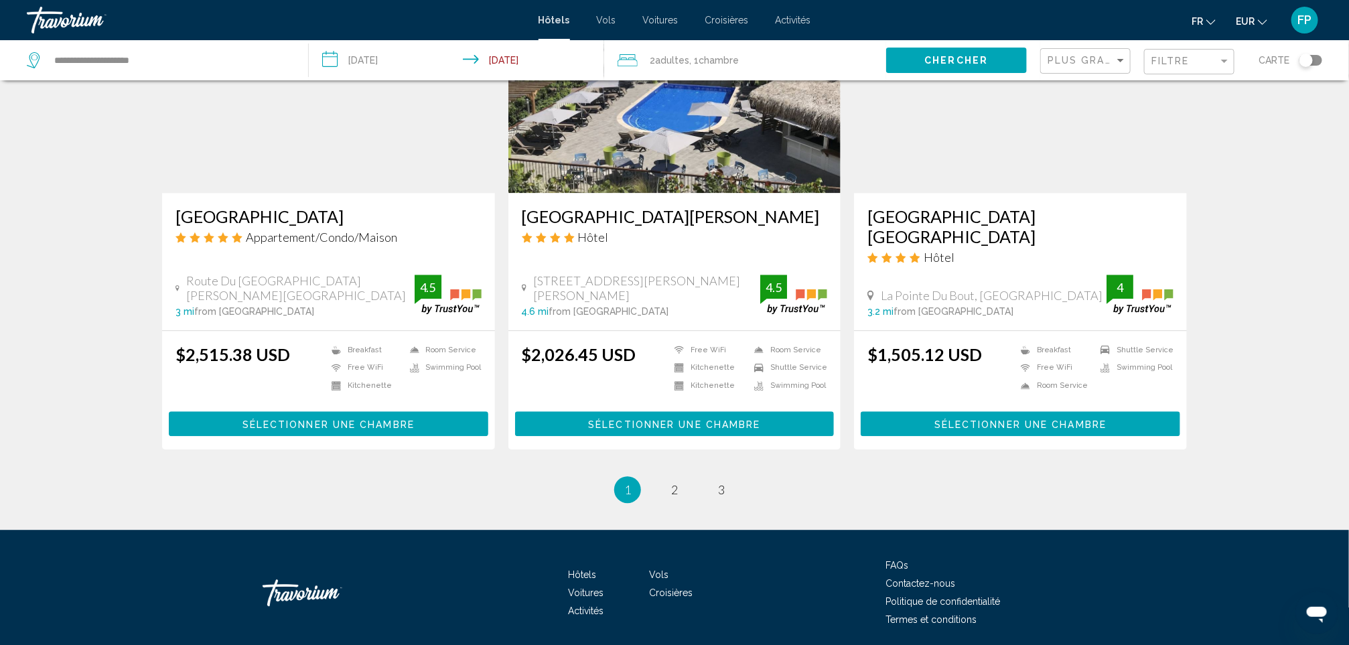
scroll to position [1607, 0]
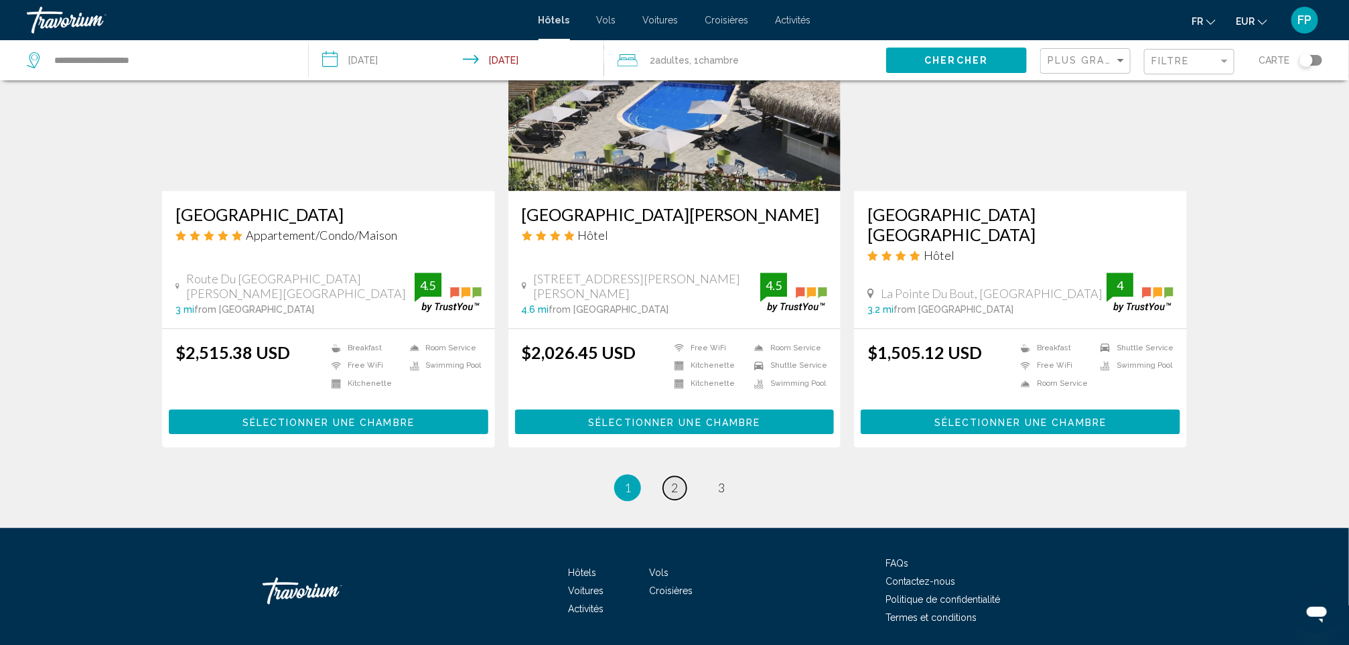
click at [677, 480] on span "2" at bounding box center [674, 487] width 7 height 15
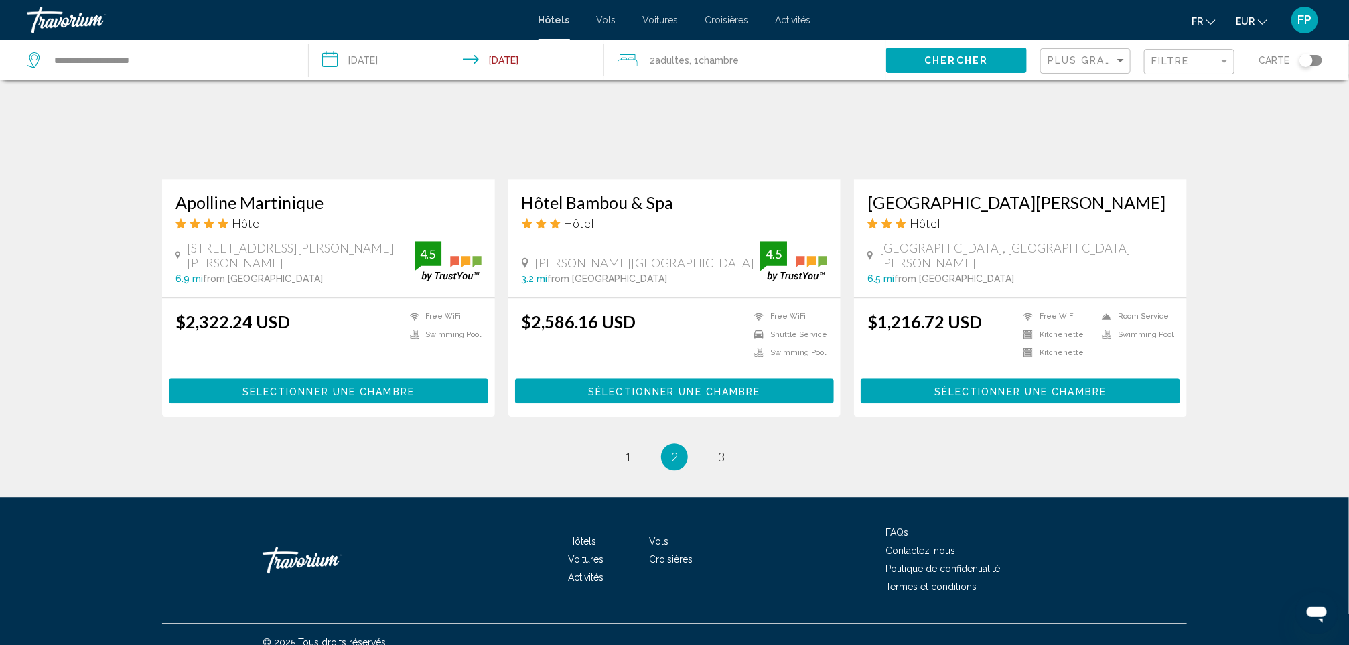
scroll to position [1616, 0]
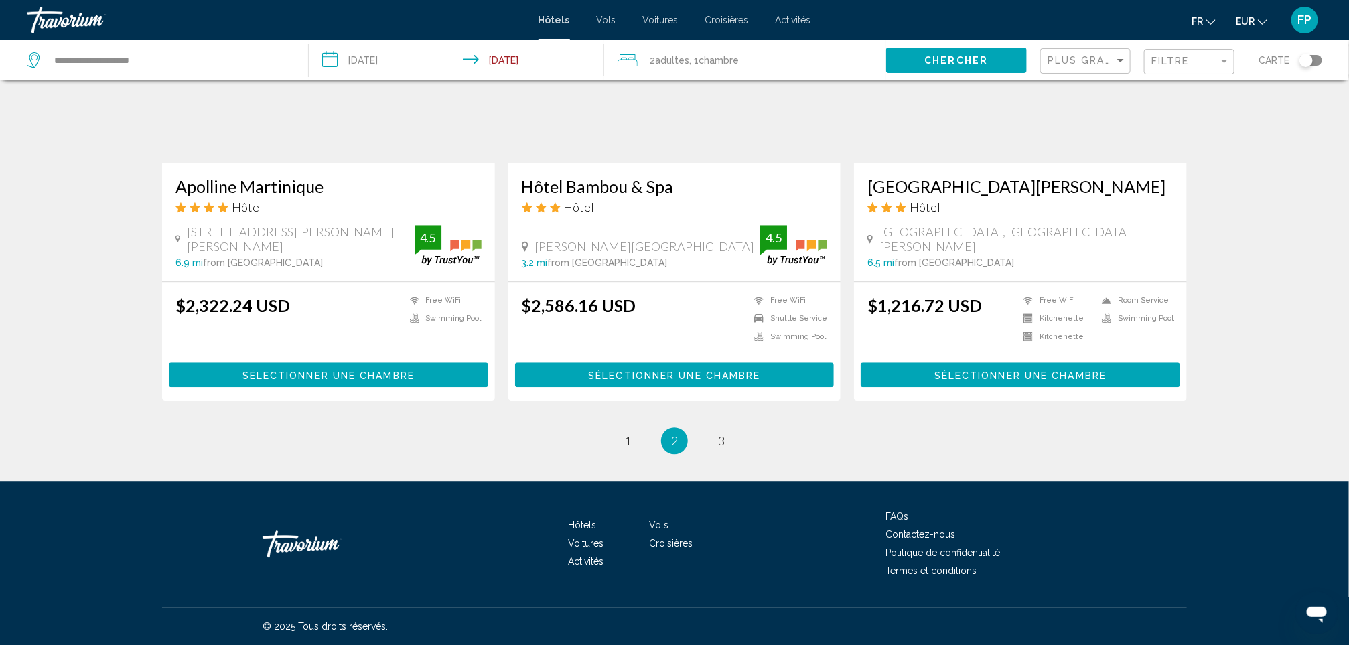
click at [894, 185] on h3 "Karibea Sainte Luce hotel" at bounding box center [1020, 186] width 306 height 20
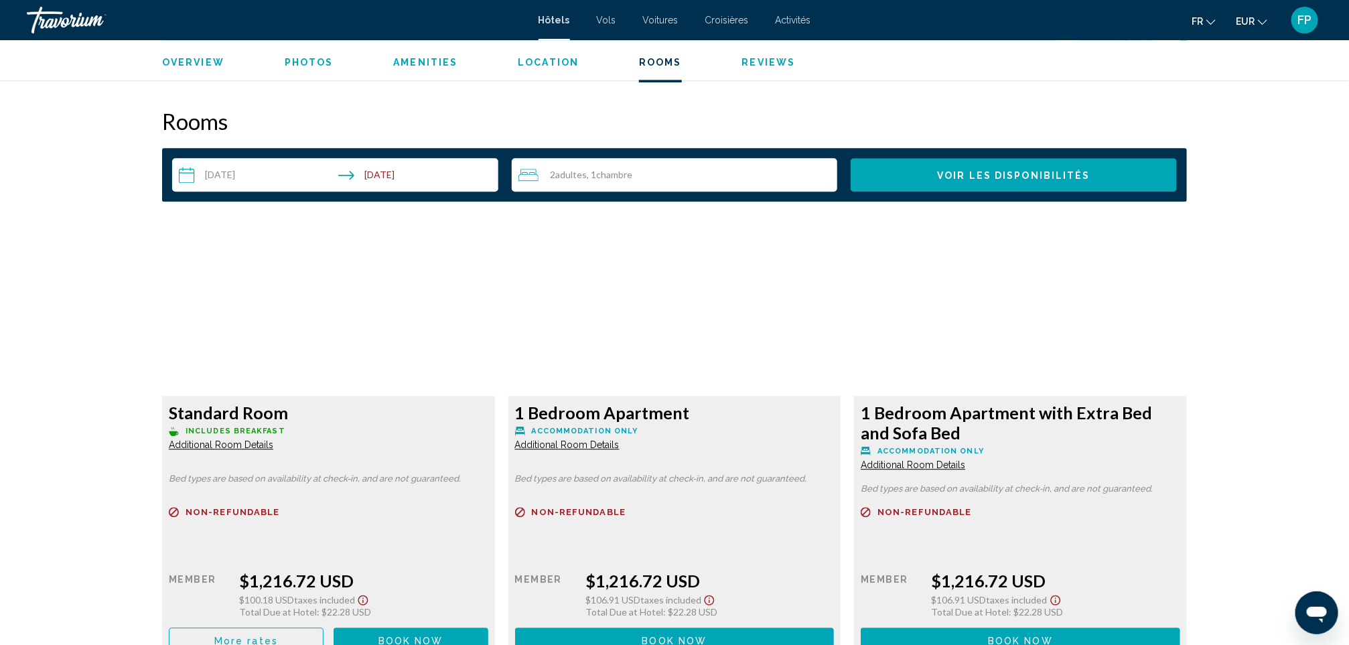
scroll to position [1769, 0]
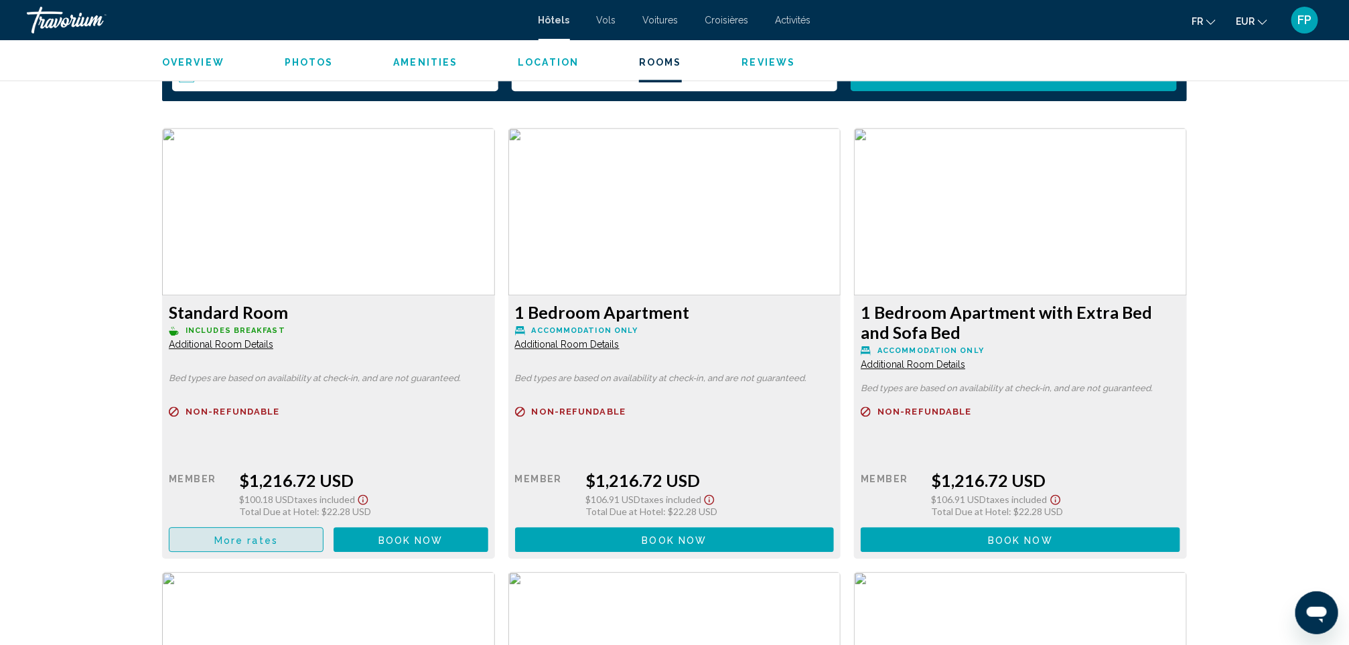
click at [291, 534] on button "More rates" at bounding box center [246, 539] width 155 height 25
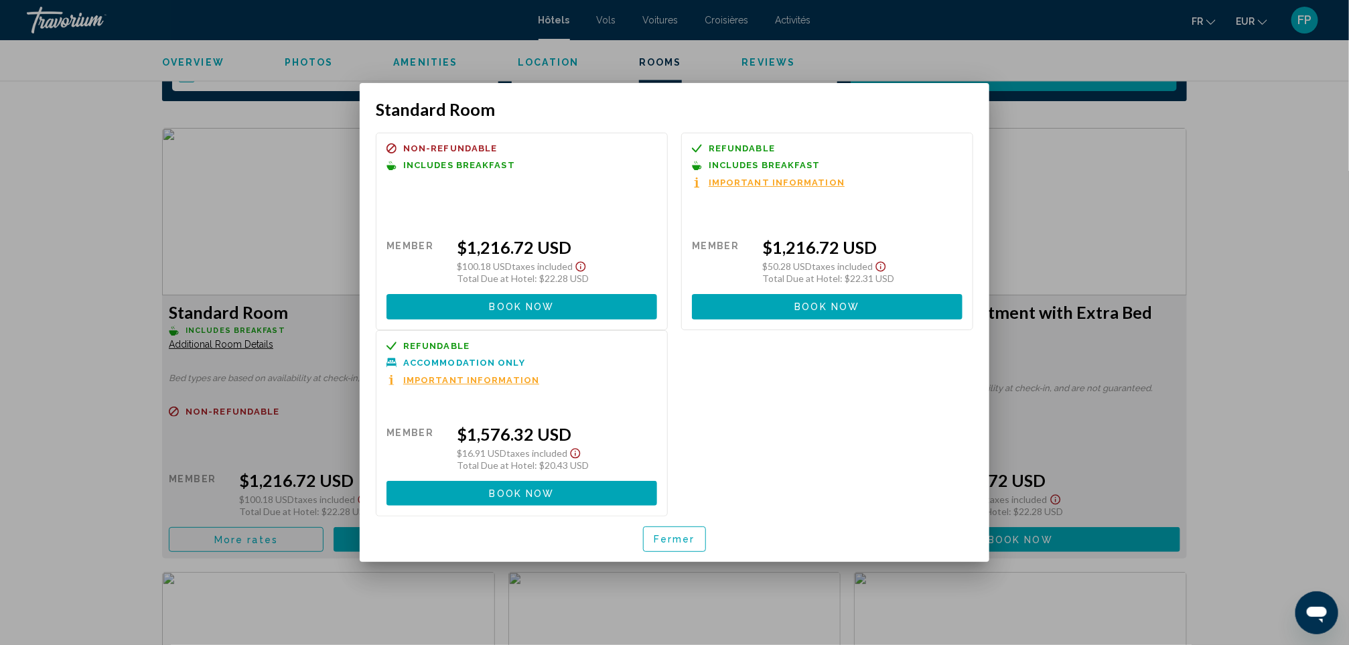
click at [683, 536] on span "Fermer" at bounding box center [675, 539] width 42 height 11
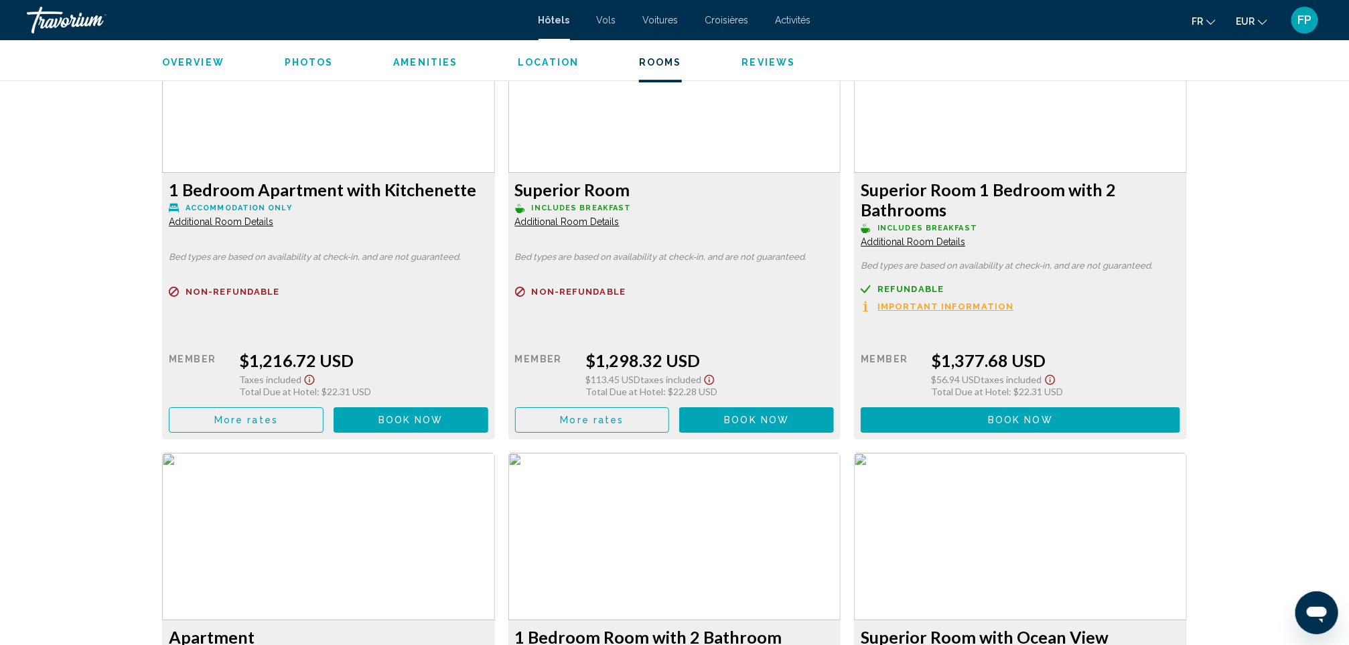
scroll to position [2371, 0]
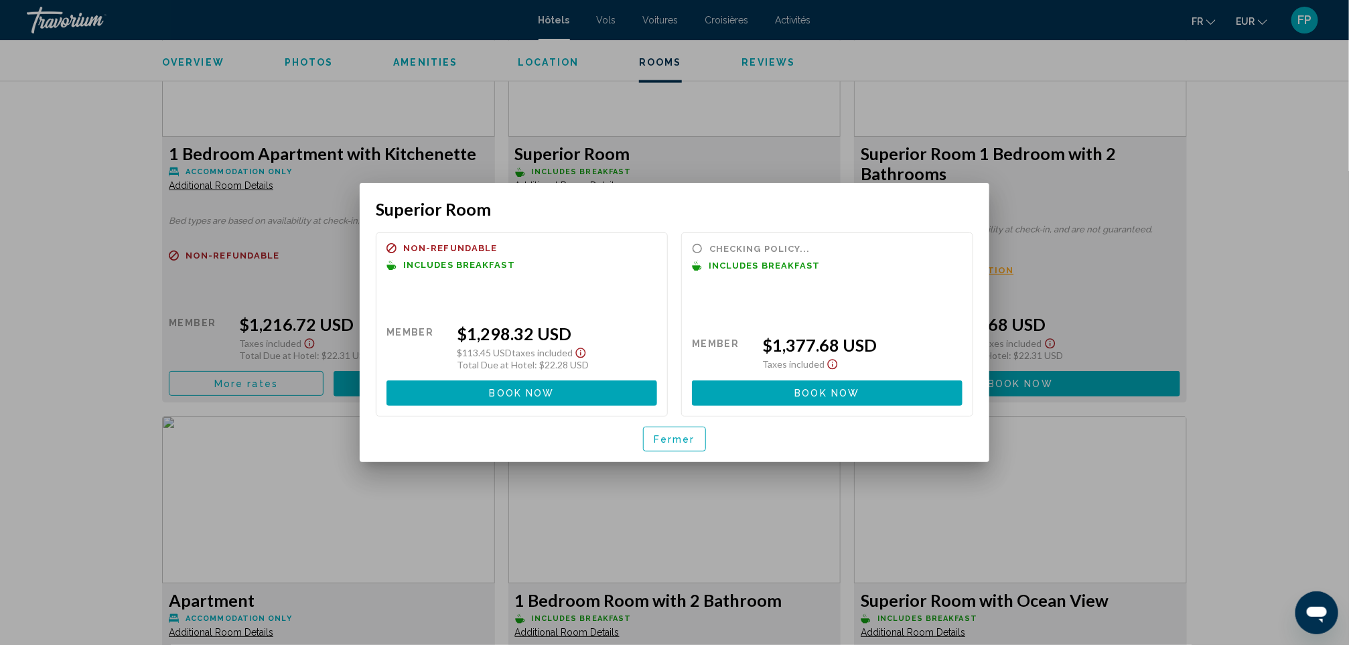
scroll to position [0, 0]
click at [700, 442] on button "Fermer" at bounding box center [674, 439] width 63 height 25
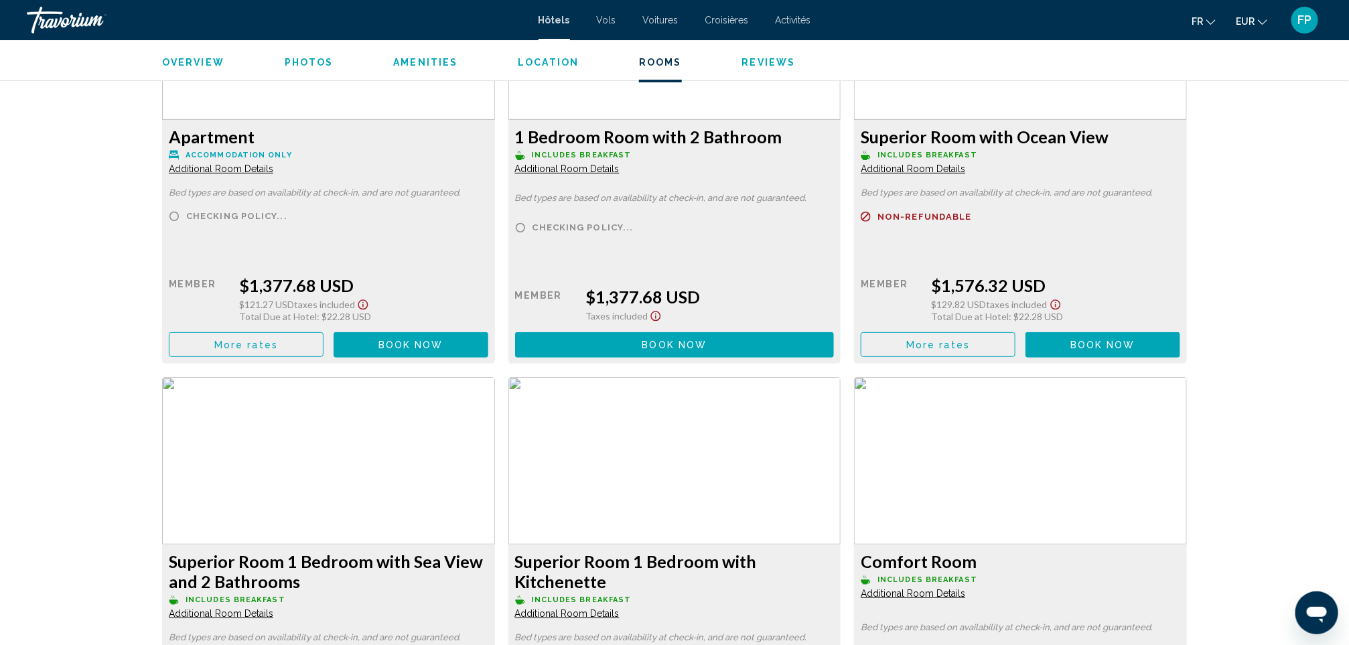
scroll to position [2874, 0]
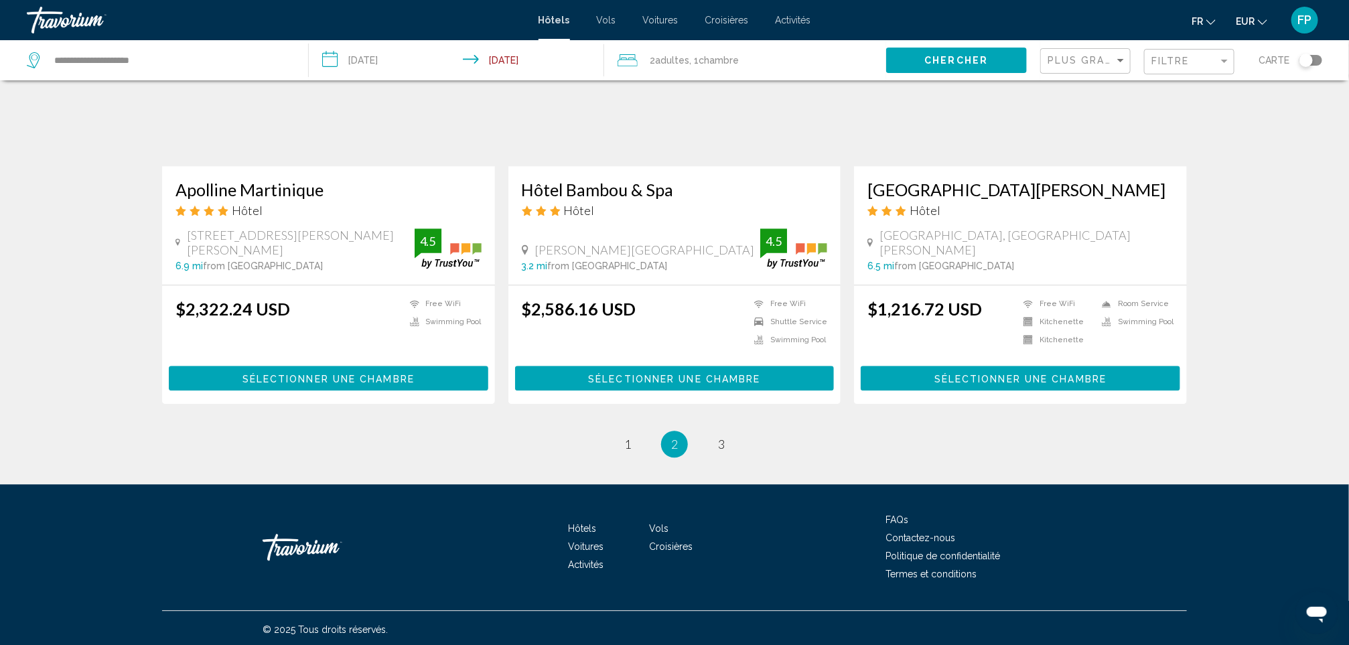
scroll to position [1616, 0]
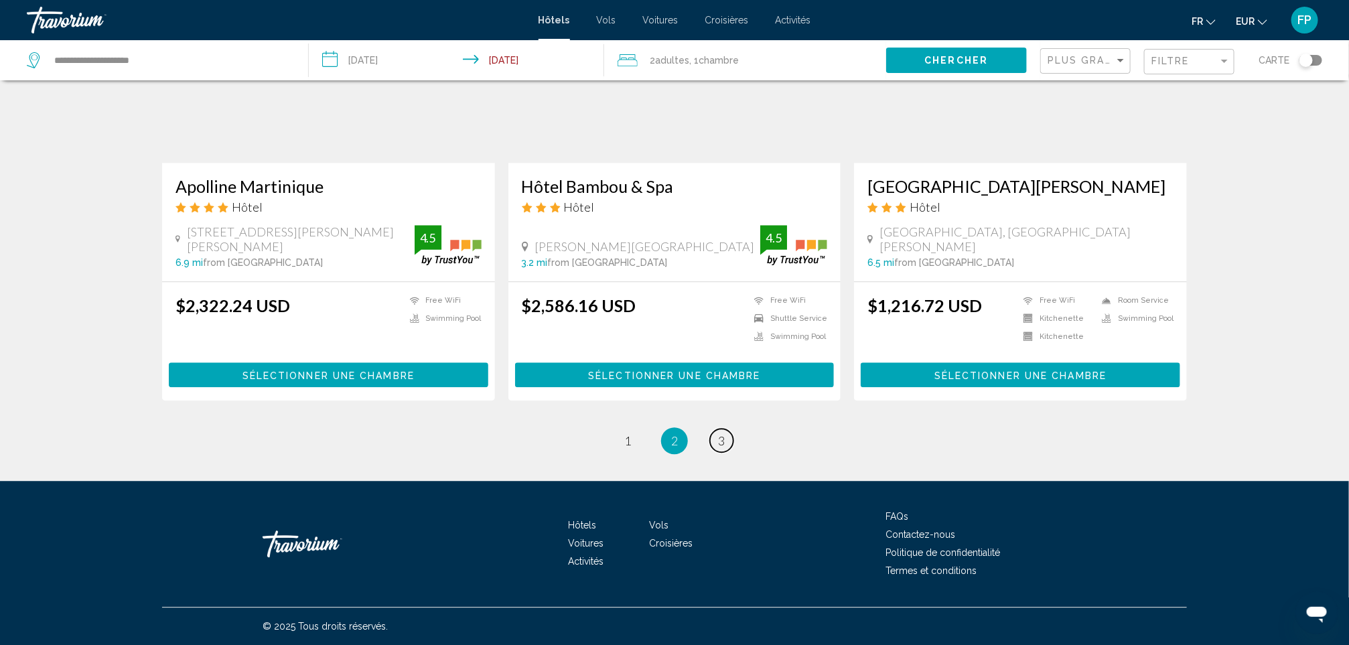
click at [717, 449] on link "page 3" at bounding box center [721, 440] width 23 height 23
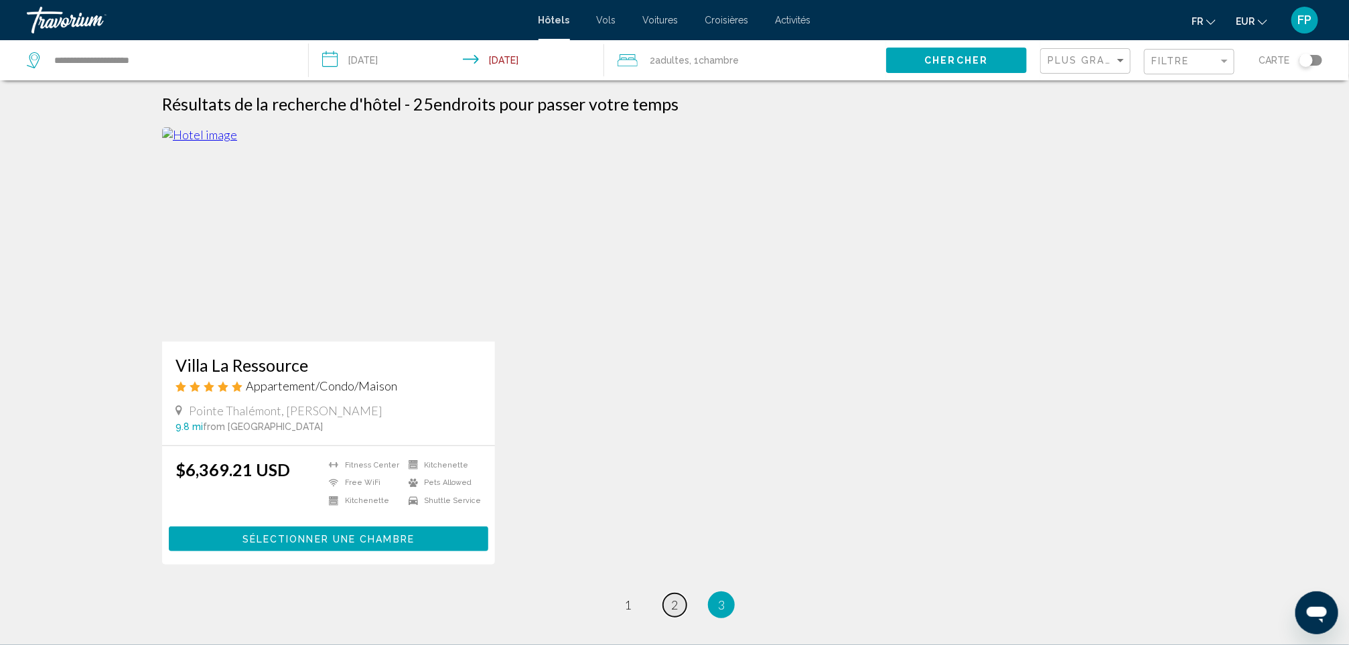
click at [676, 607] on span "2" at bounding box center [674, 604] width 7 height 15
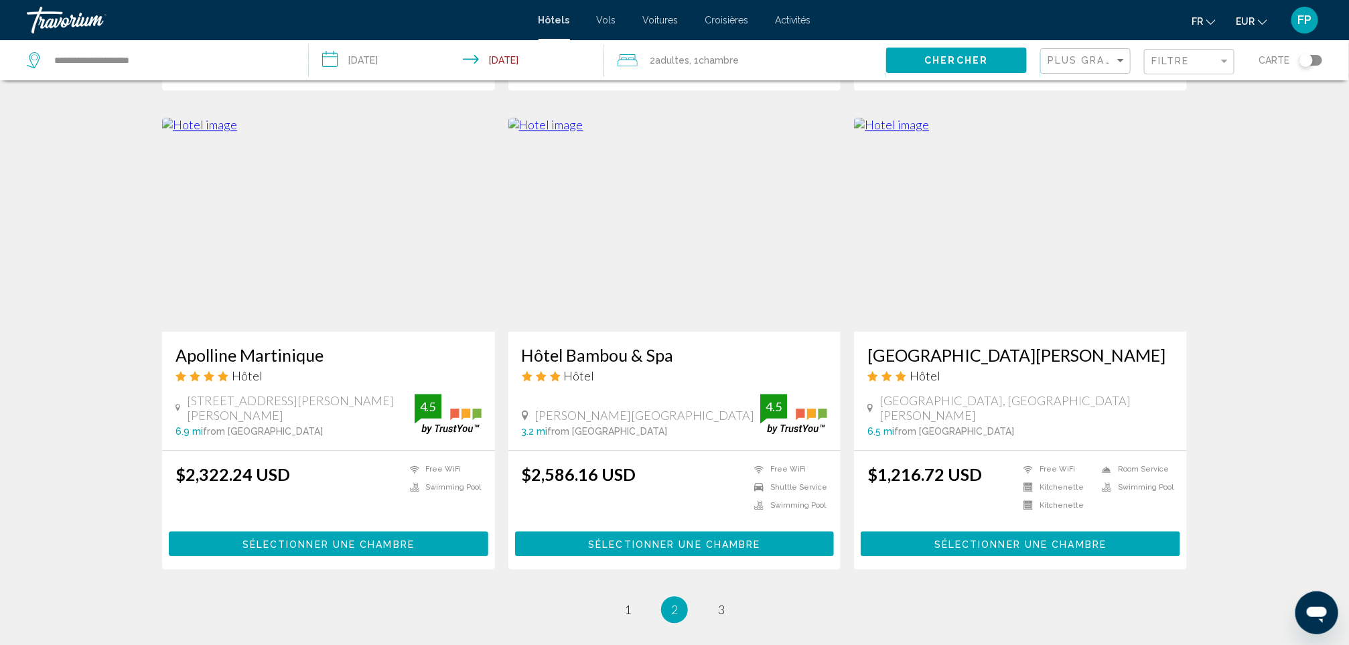
scroll to position [1616, 0]
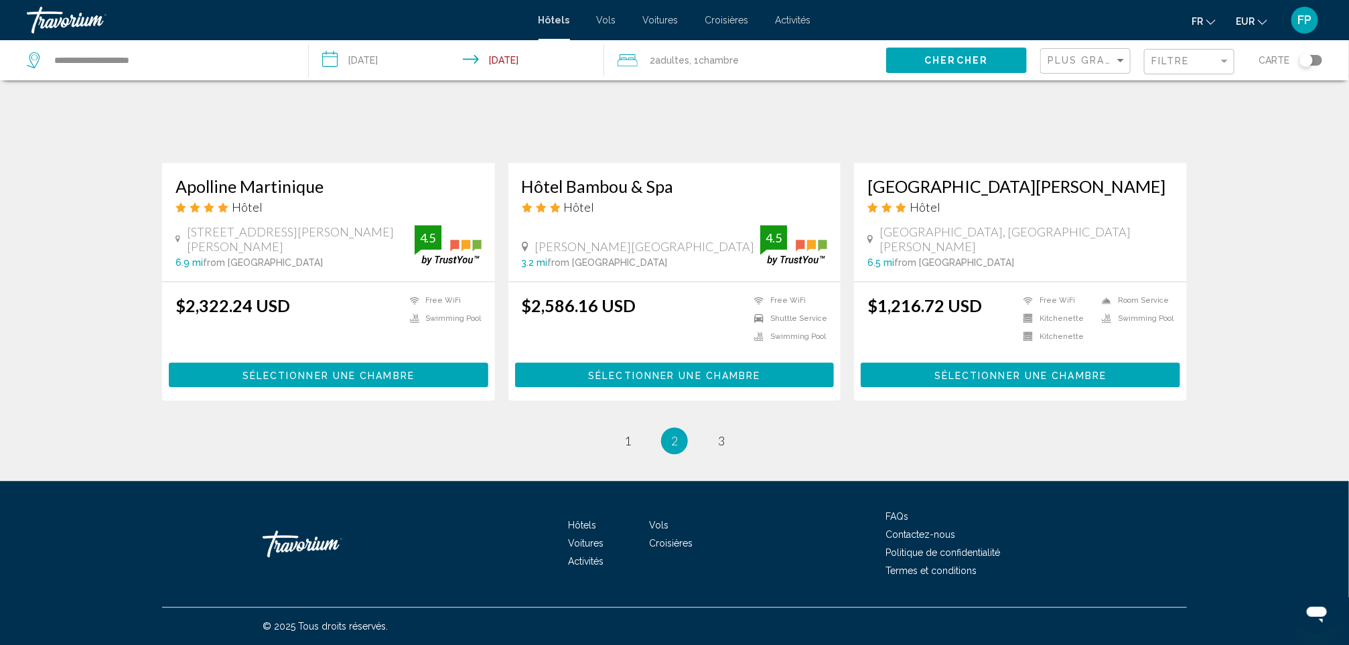
click at [619, 188] on h3 "Hôtel Bambou & Spa" at bounding box center [675, 186] width 306 height 20
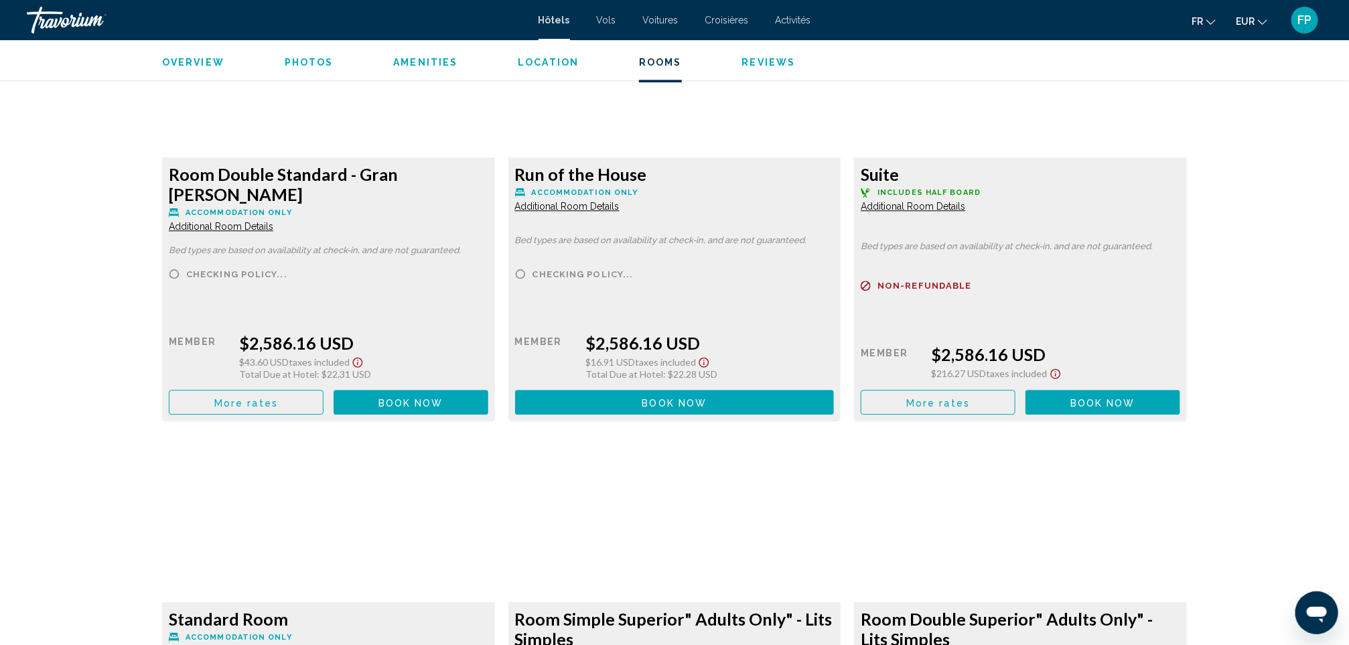
scroll to position [1909, 0]
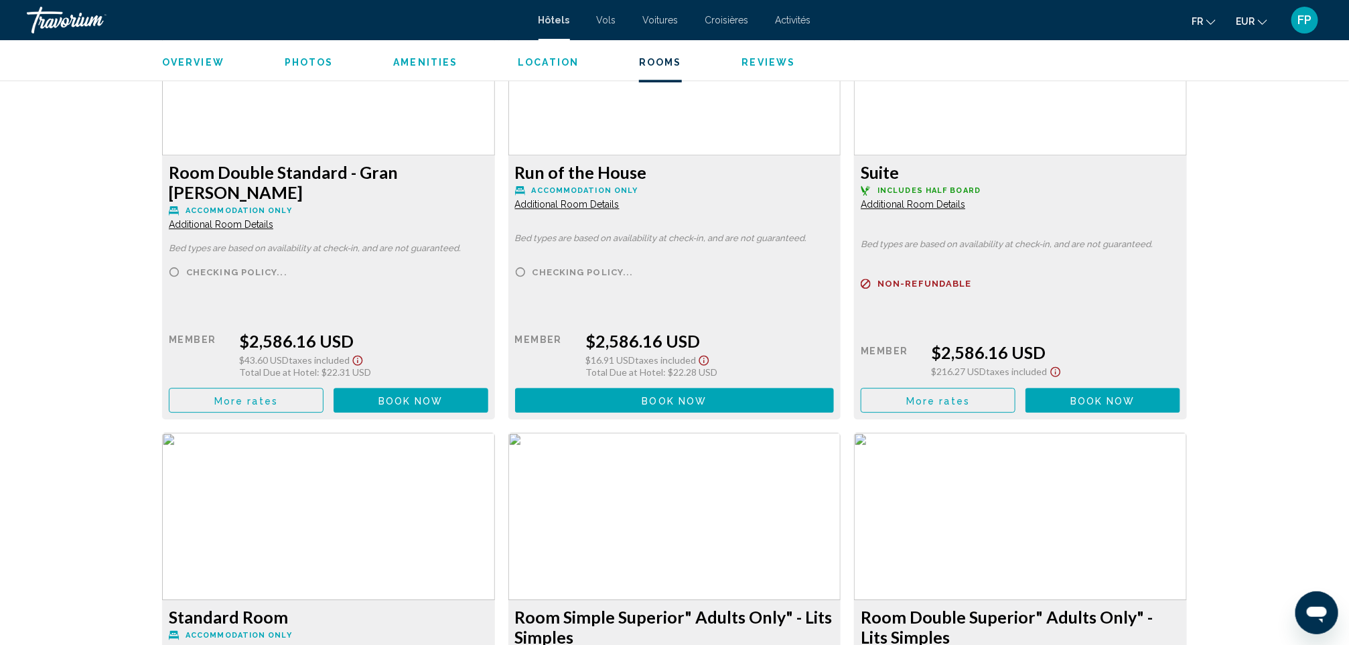
click at [270, 395] on span "More rates" at bounding box center [246, 400] width 64 height 11
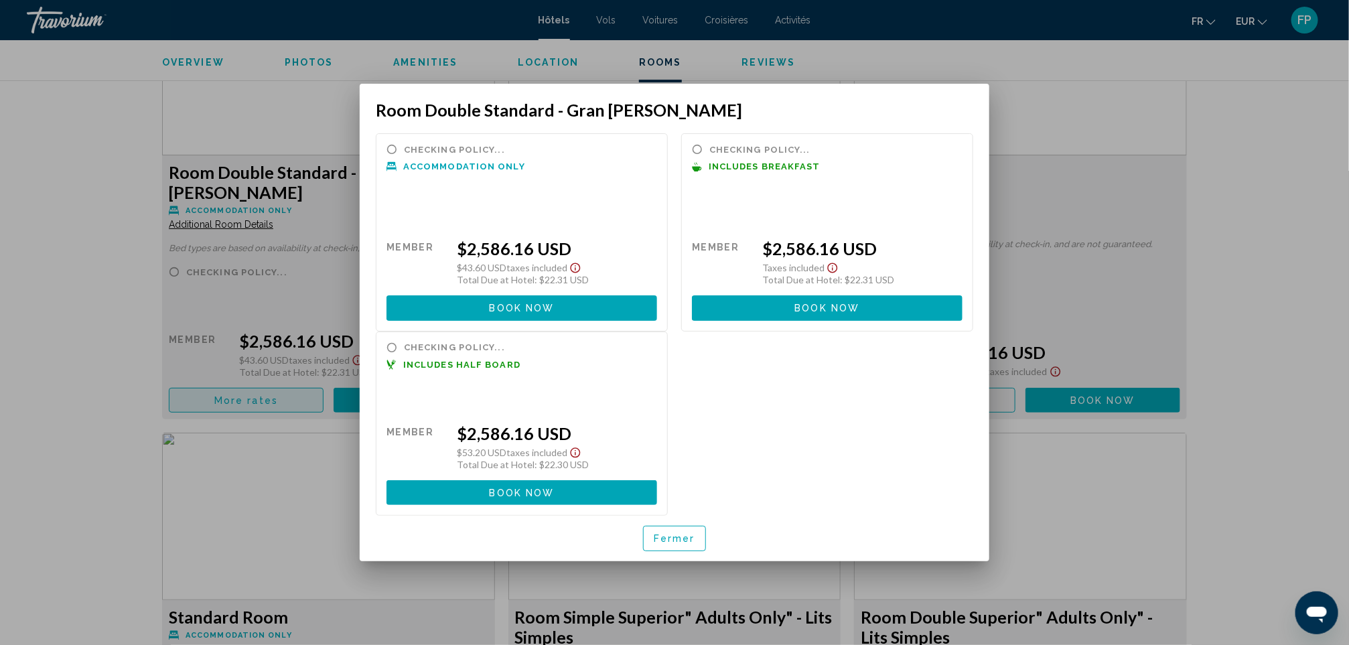
scroll to position [0, 0]
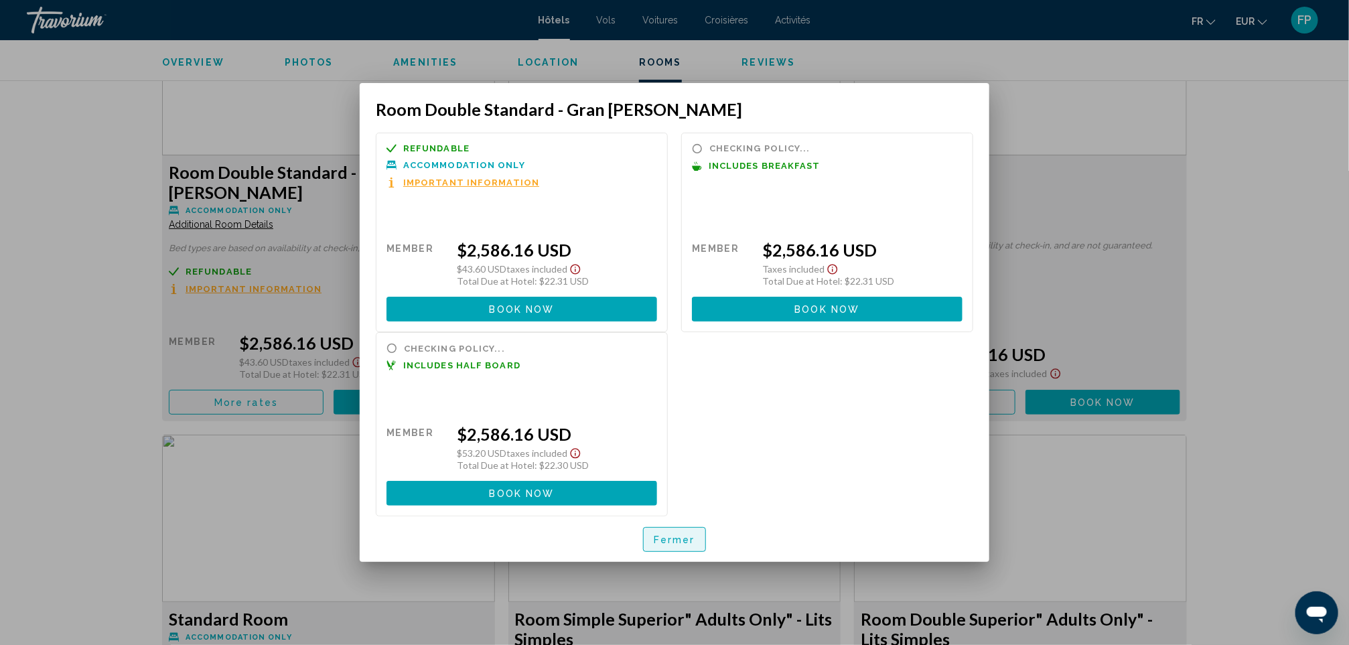
click at [673, 540] on span "Fermer" at bounding box center [675, 539] width 42 height 11
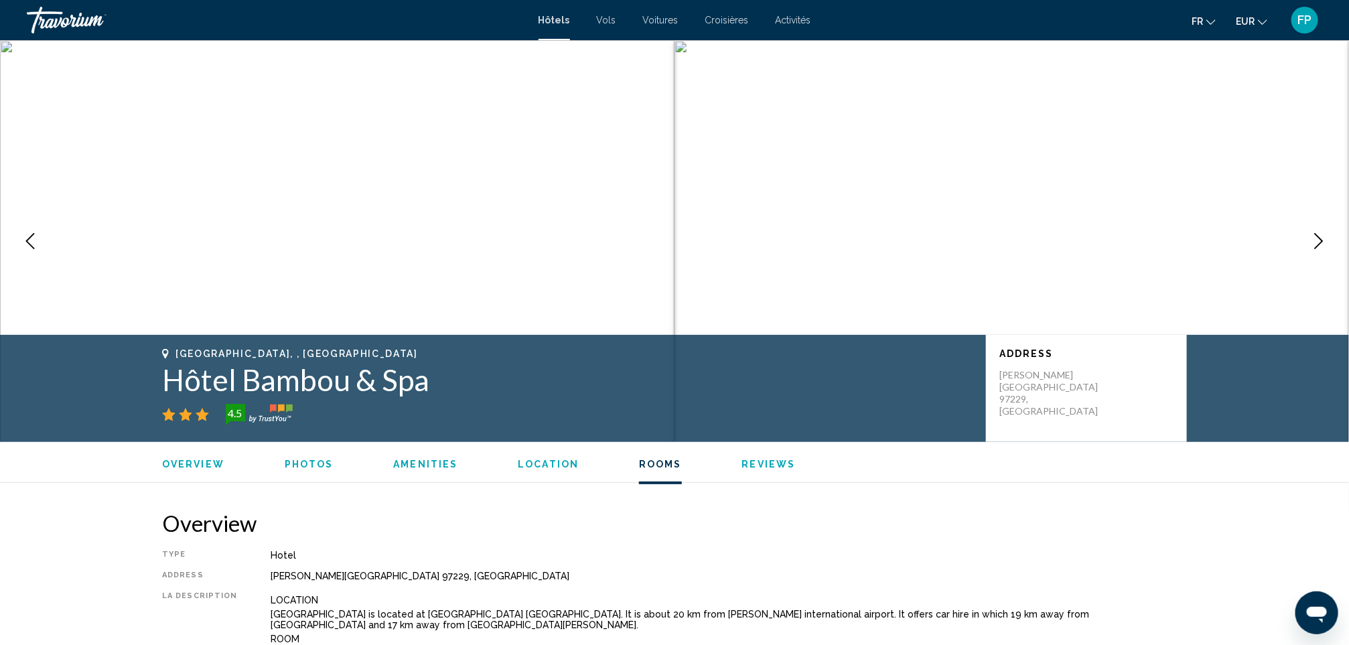
scroll to position [1909, 0]
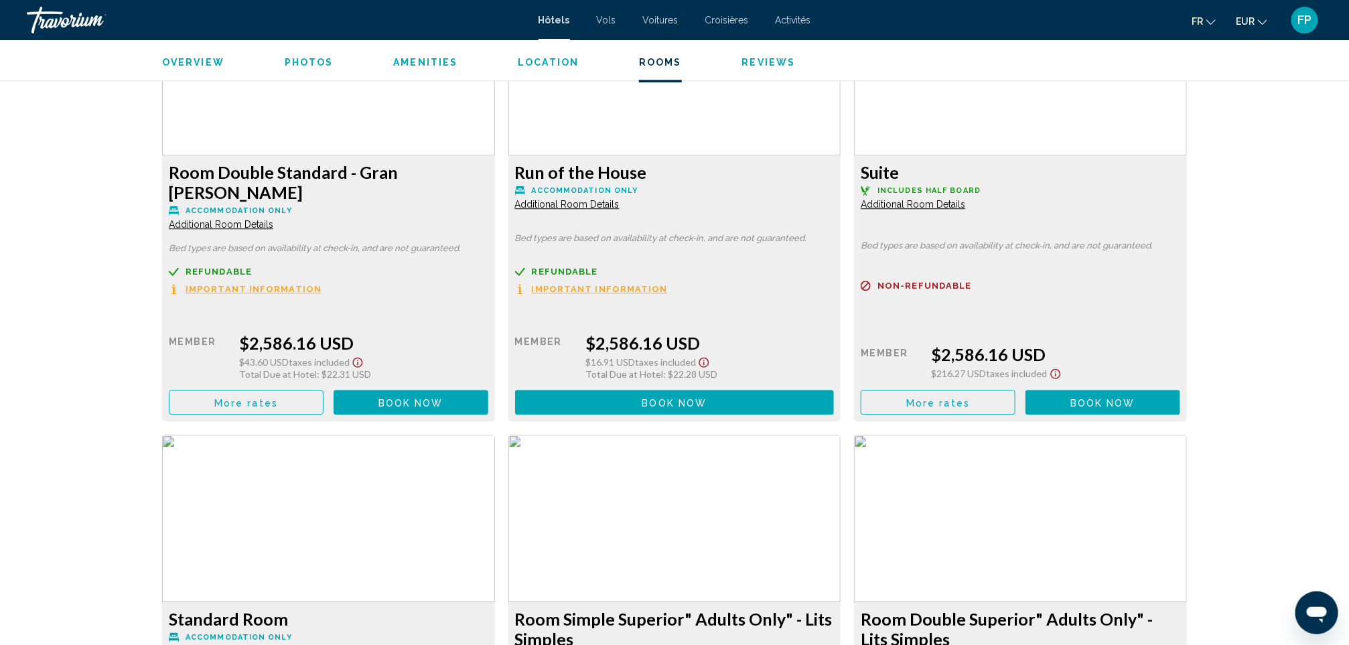
click at [323, 390] on button "More rates" at bounding box center [246, 402] width 155 height 25
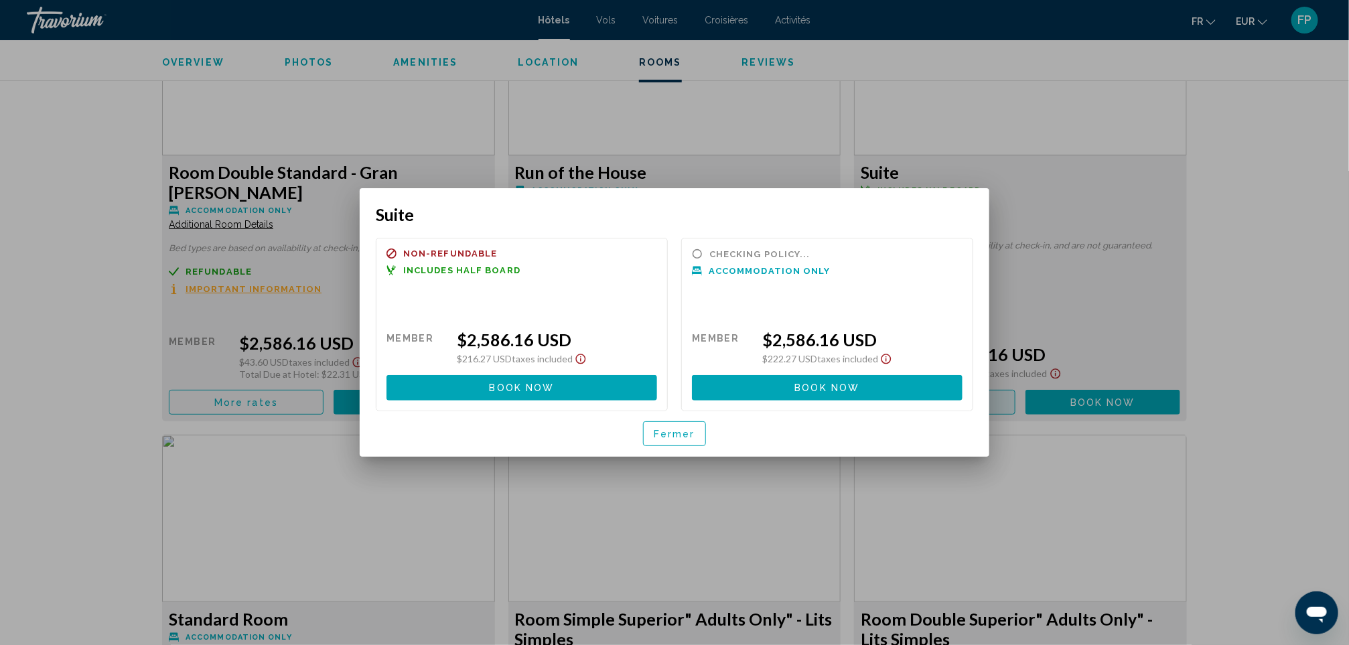
scroll to position [0, 0]
click at [666, 427] on button "Fermer" at bounding box center [674, 433] width 63 height 25
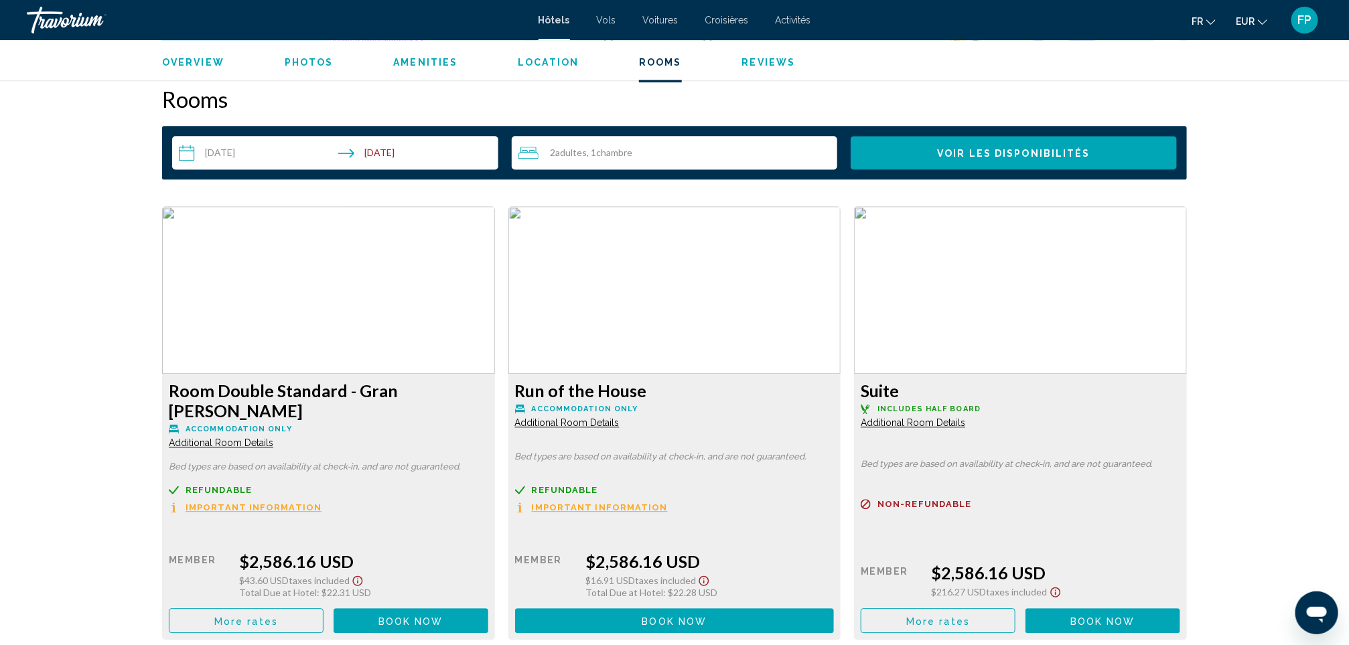
scroll to position [1306, 0]
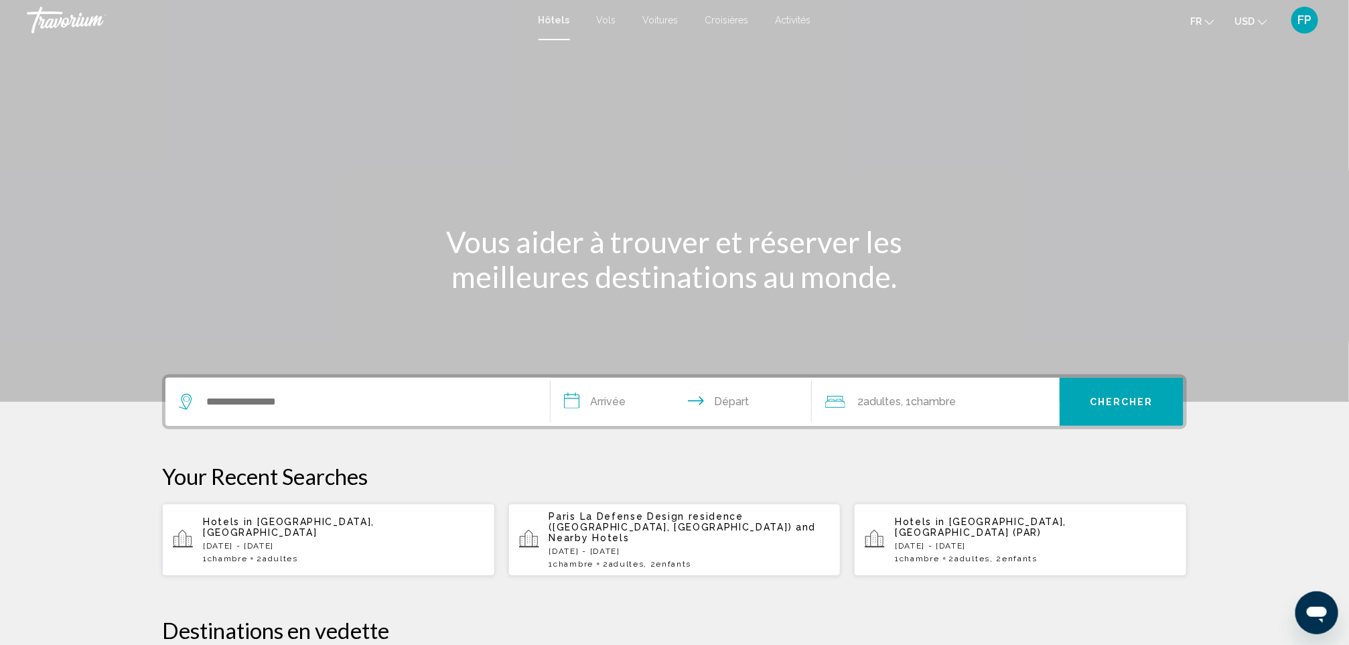
click at [380, 386] on div "Search widget" at bounding box center [358, 402] width 358 height 48
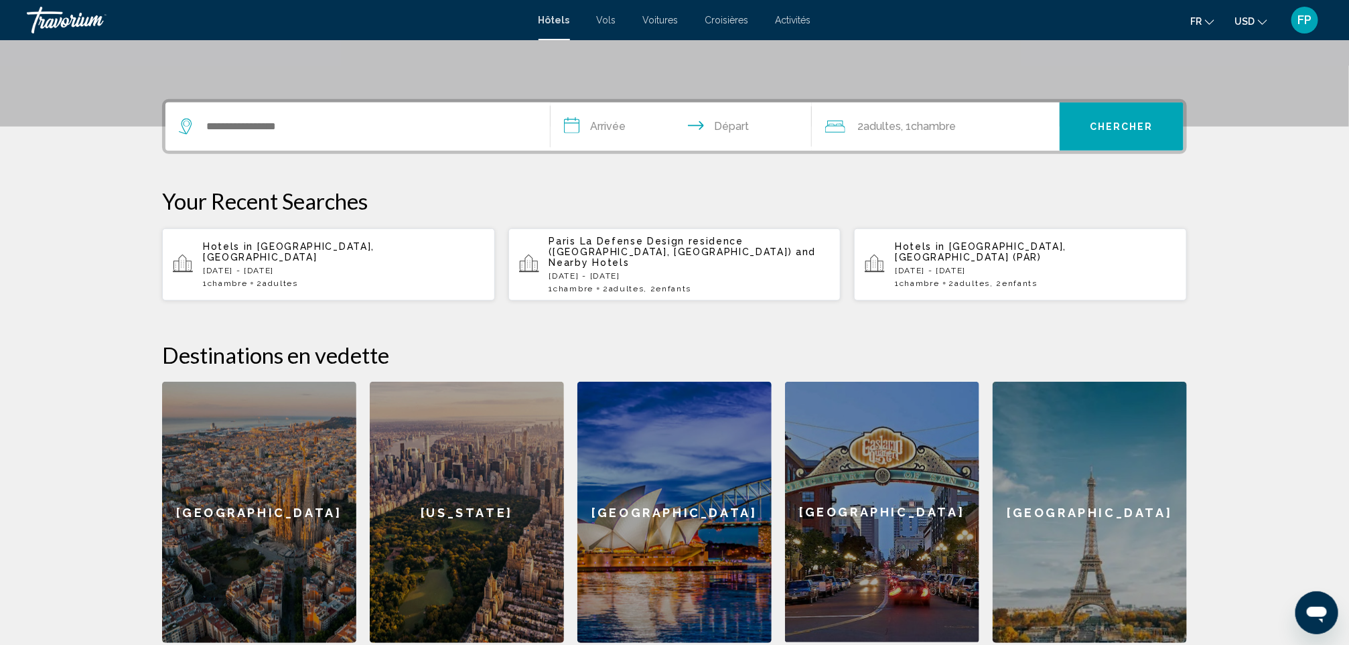
scroll to position [330, 0]
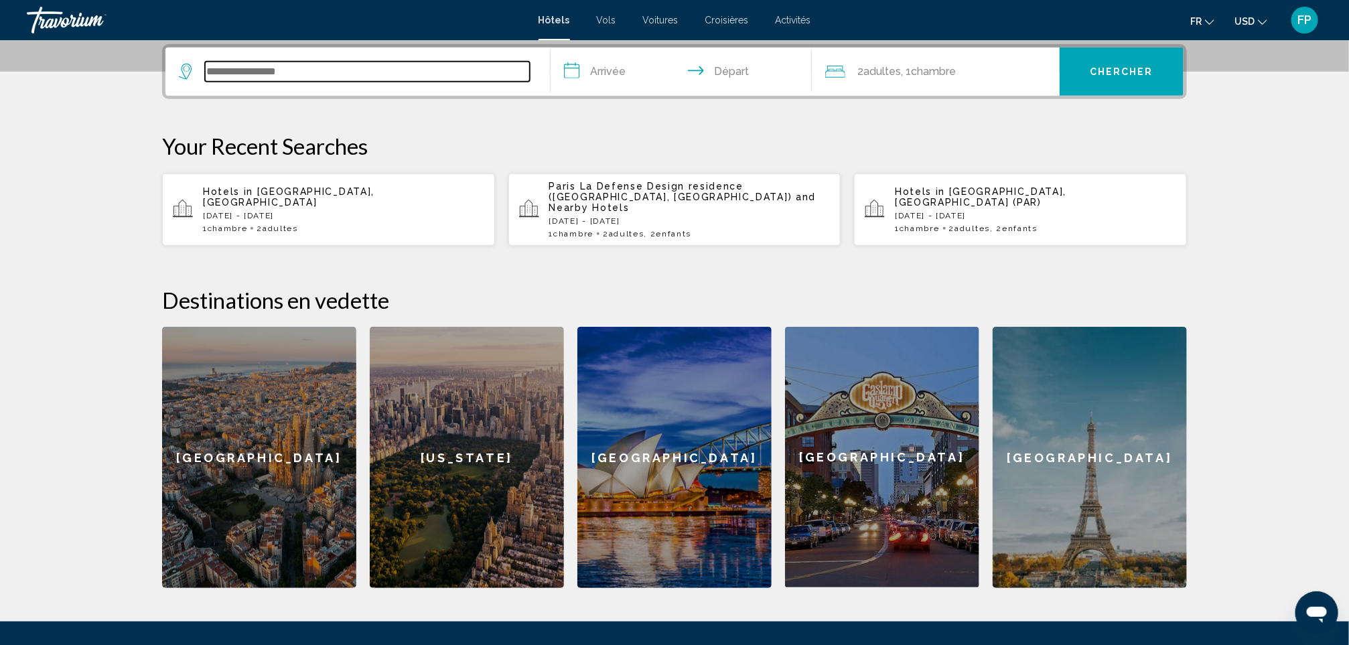
click at [237, 64] on input "Search widget" at bounding box center [367, 72] width 325 height 20
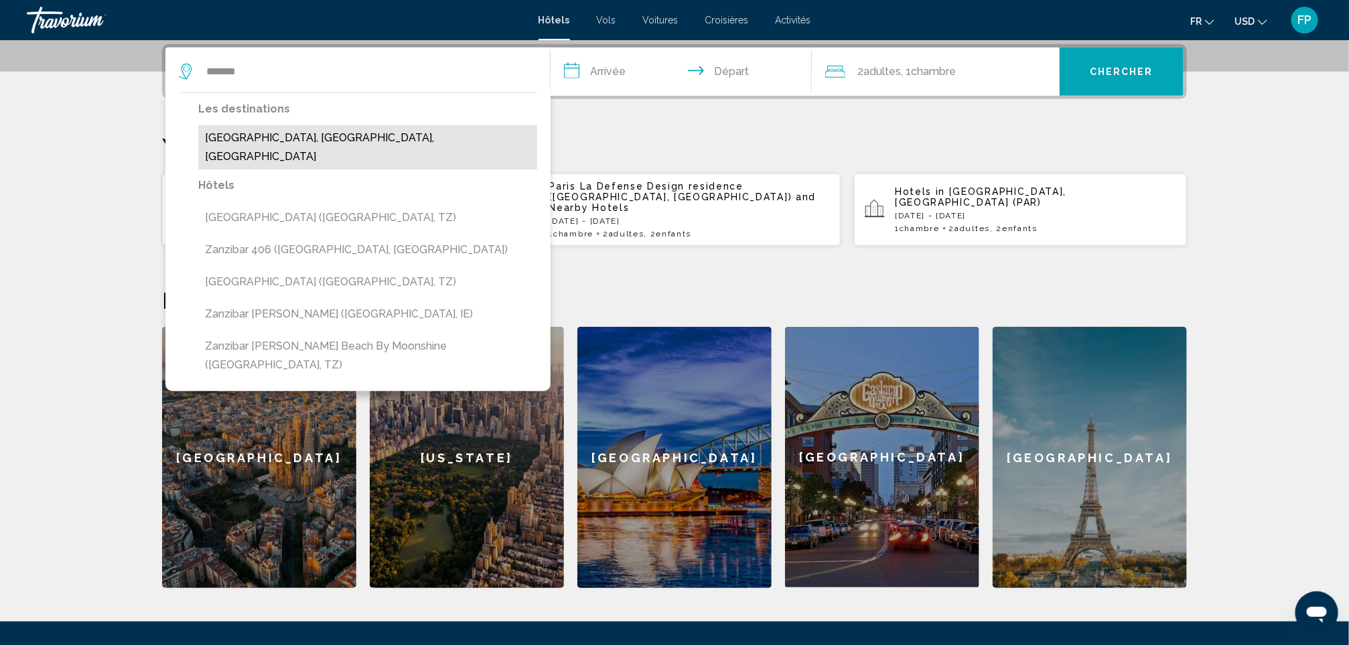
click at [279, 145] on button "[GEOGRAPHIC_DATA], [GEOGRAPHIC_DATA], [GEOGRAPHIC_DATA]" at bounding box center [367, 147] width 339 height 44
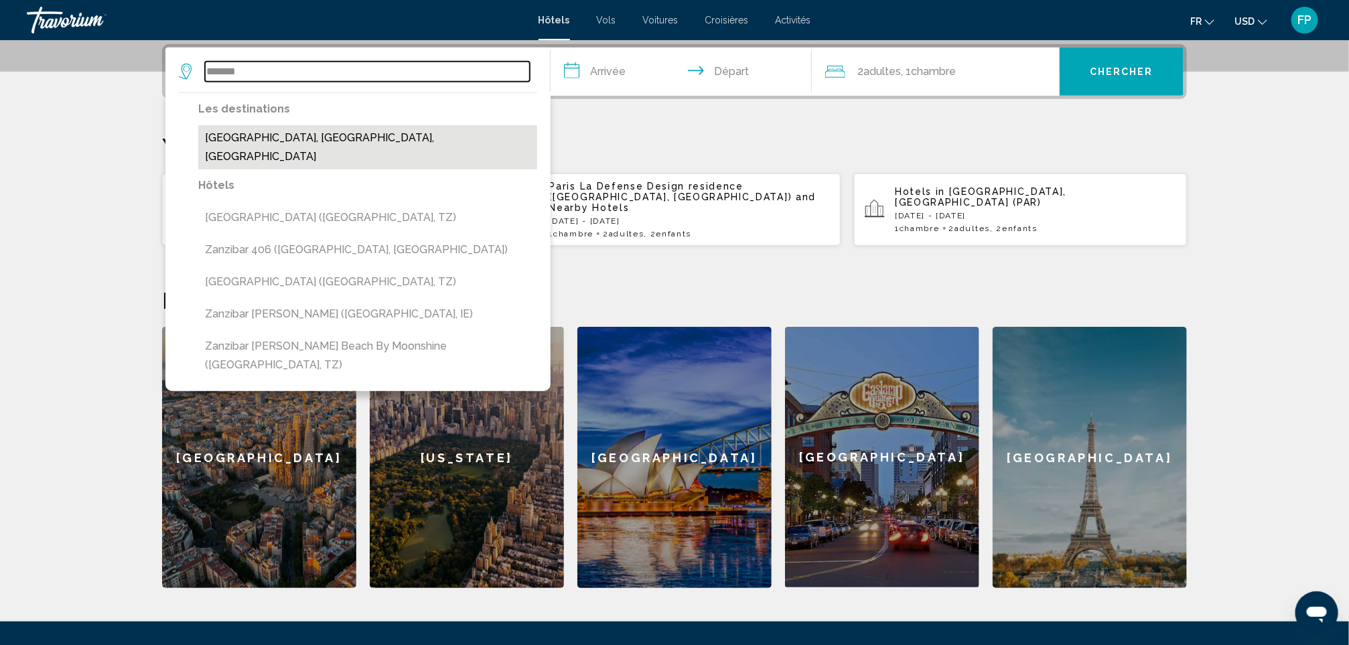
type input "**********"
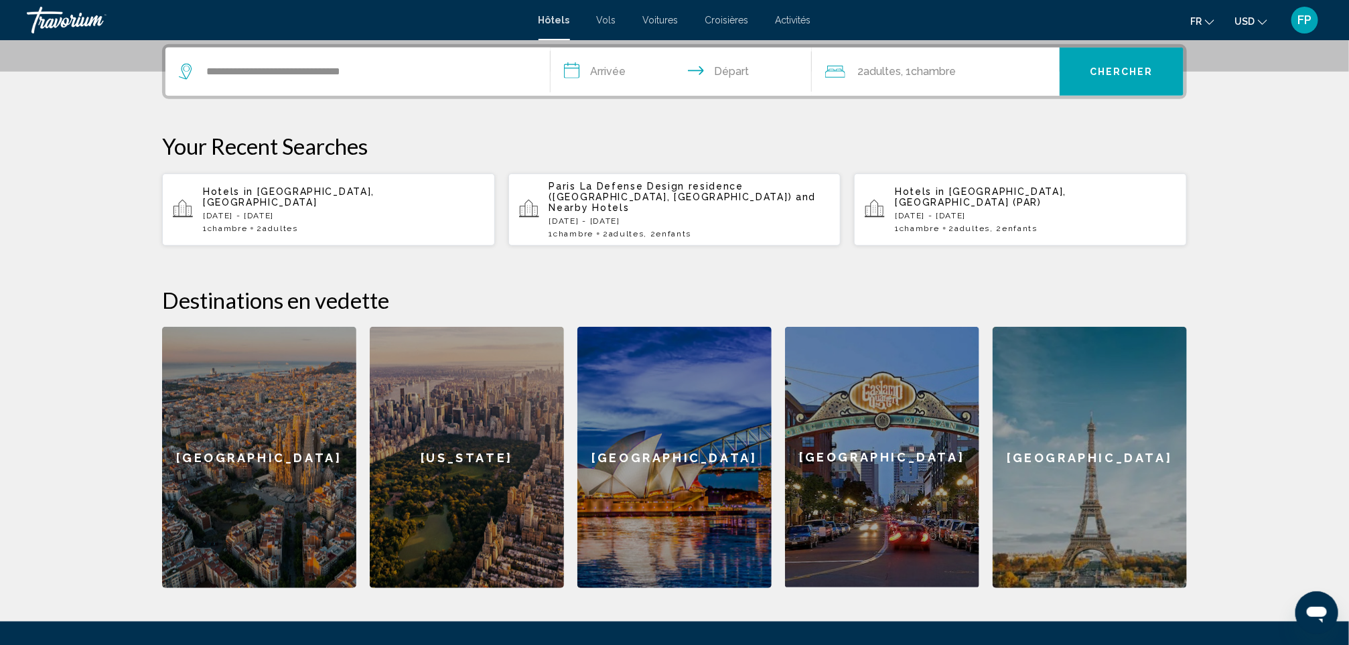
click at [634, 70] on input "**********" at bounding box center [683, 74] width 267 height 52
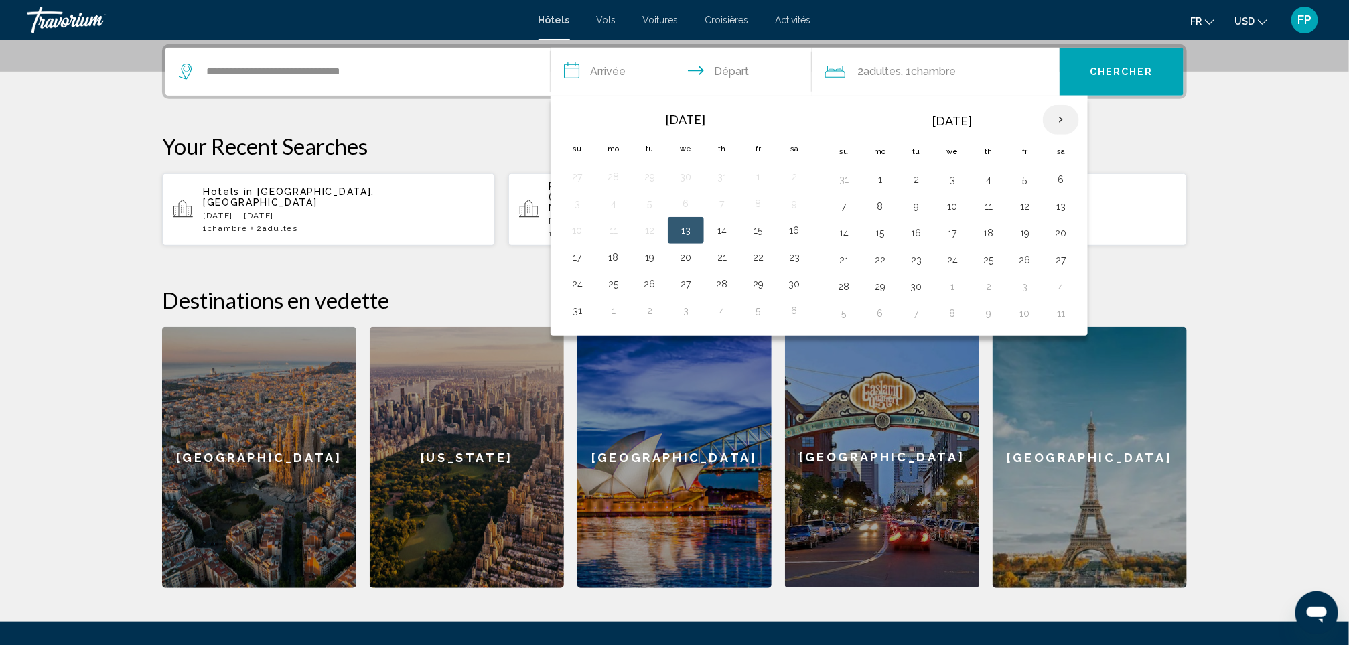
click at [1067, 125] on th "Next month" at bounding box center [1061, 119] width 36 height 29
click at [1072, 267] on button "24" at bounding box center [1060, 259] width 21 height 19
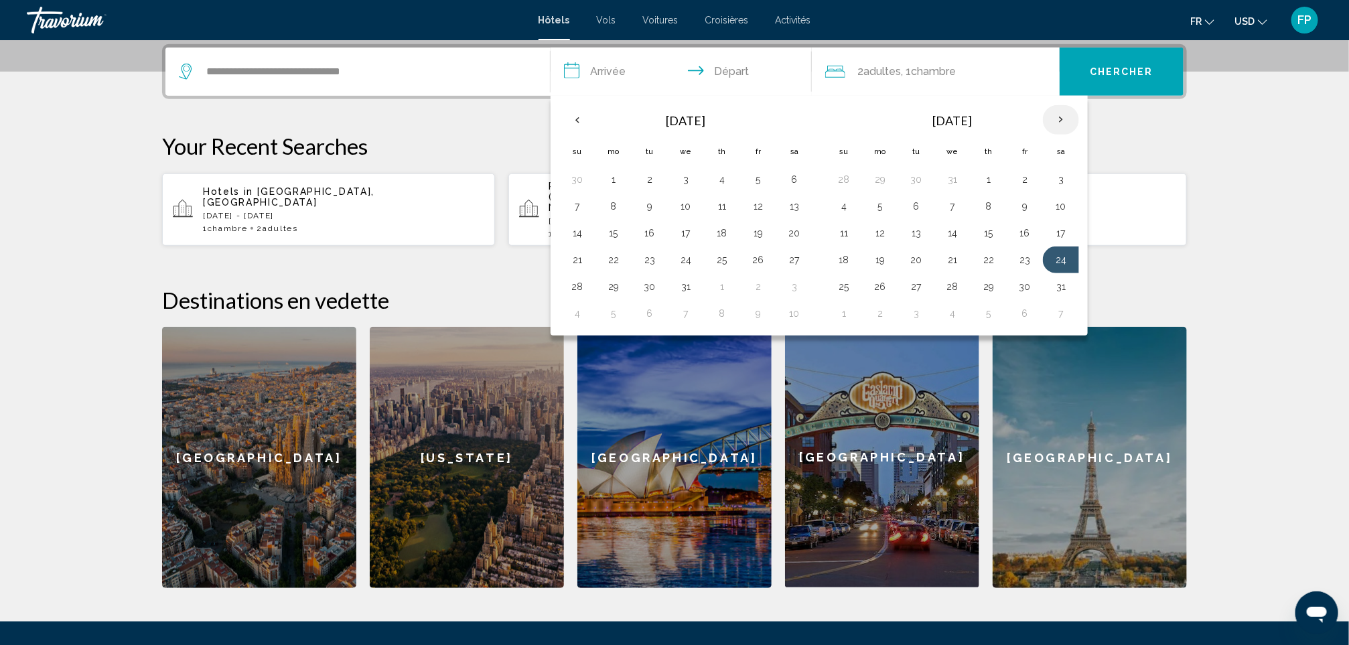
click at [1067, 119] on th "Next month" at bounding box center [1061, 119] width 36 height 29
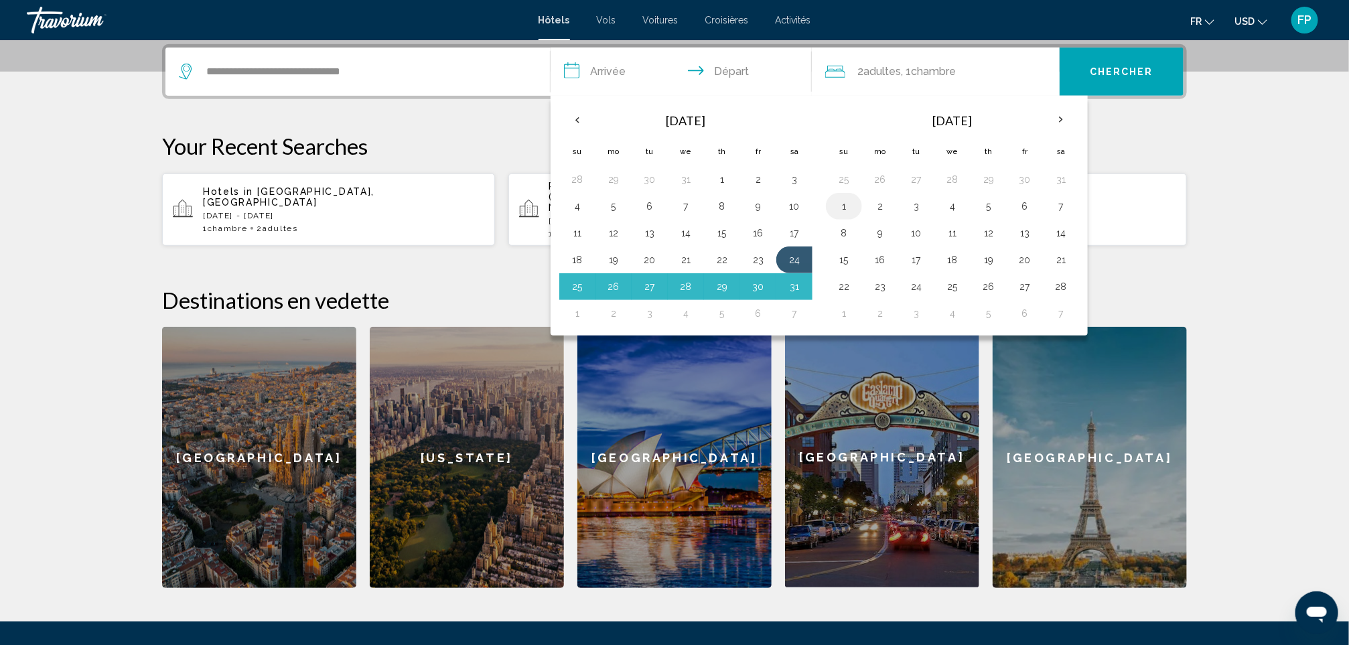
click at [848, 200] on button "1" at bounding box center [843, 206] width 21 height 19
type input "**********"
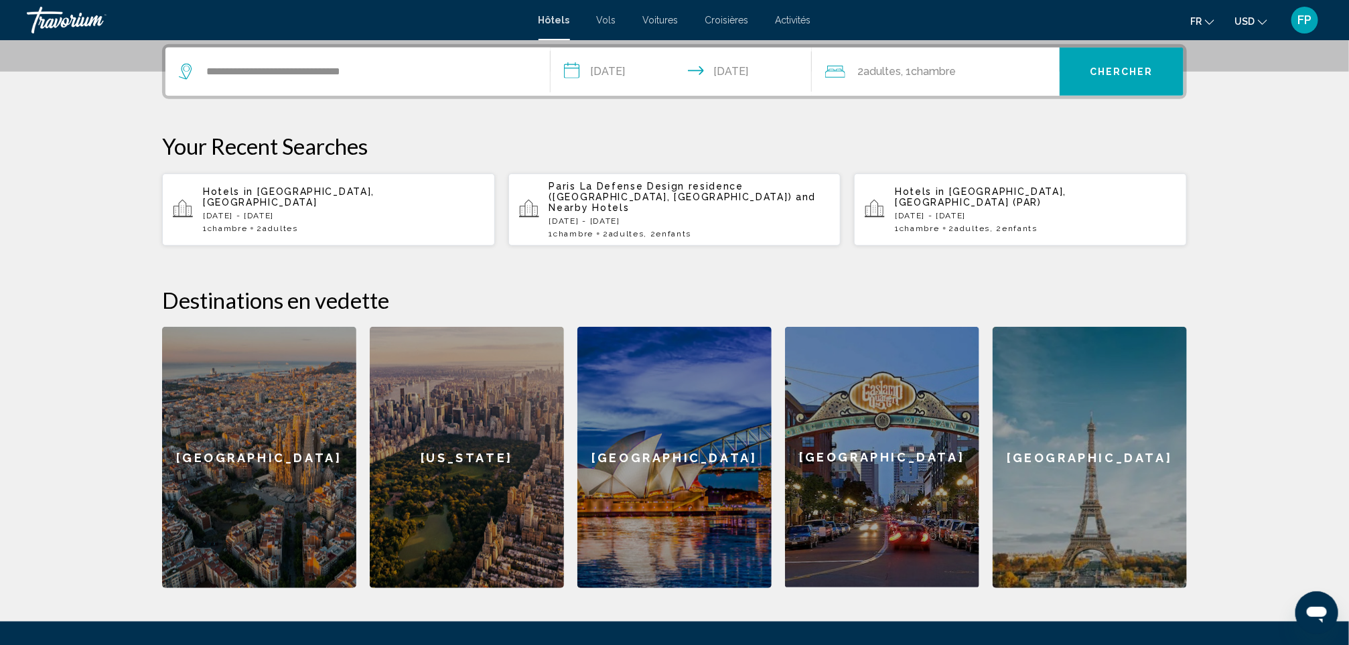
click at [1096, 95] on div "**********" at bounding box center [674, 71] width 1025 height 55
click at [1106, 78] on button "Chercher" at bounding box center [1121, 72] width 124 height 48
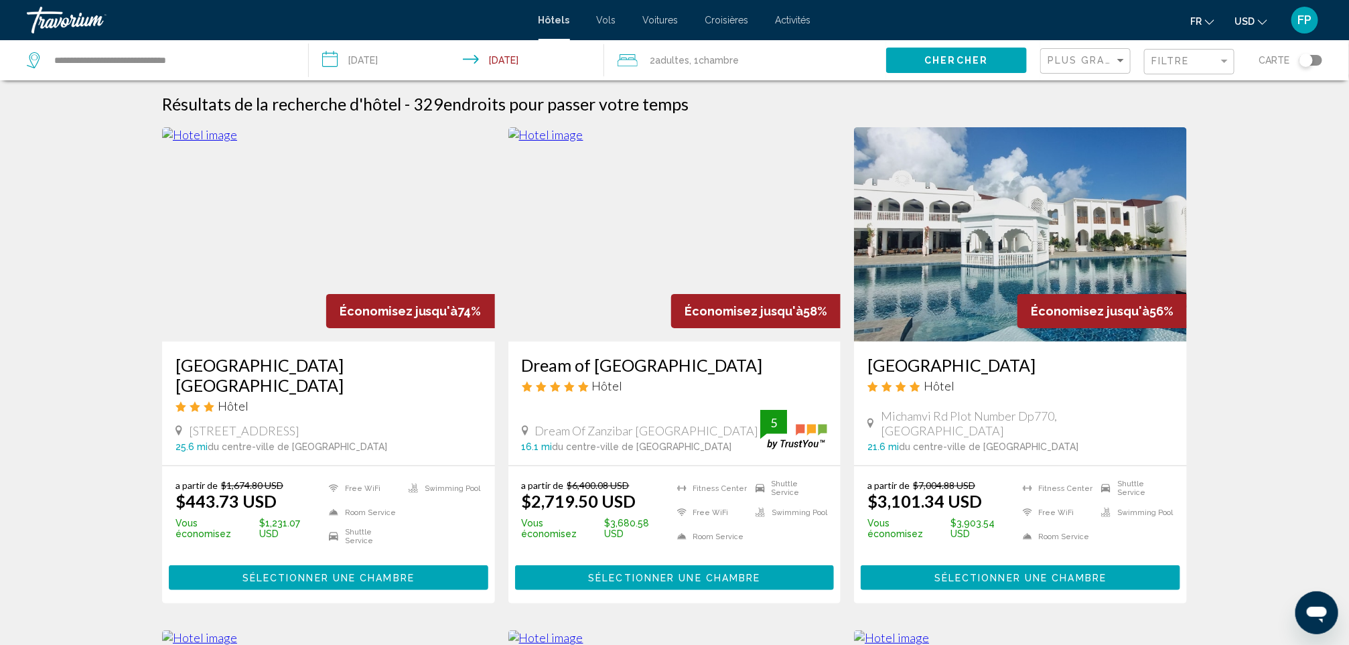
click at [300, 358] on h3 "[GEOGRAPHIC_DATA] [GEOGRAPHIC_DATA]" at bounding box center [328, 375] width 306 height 40
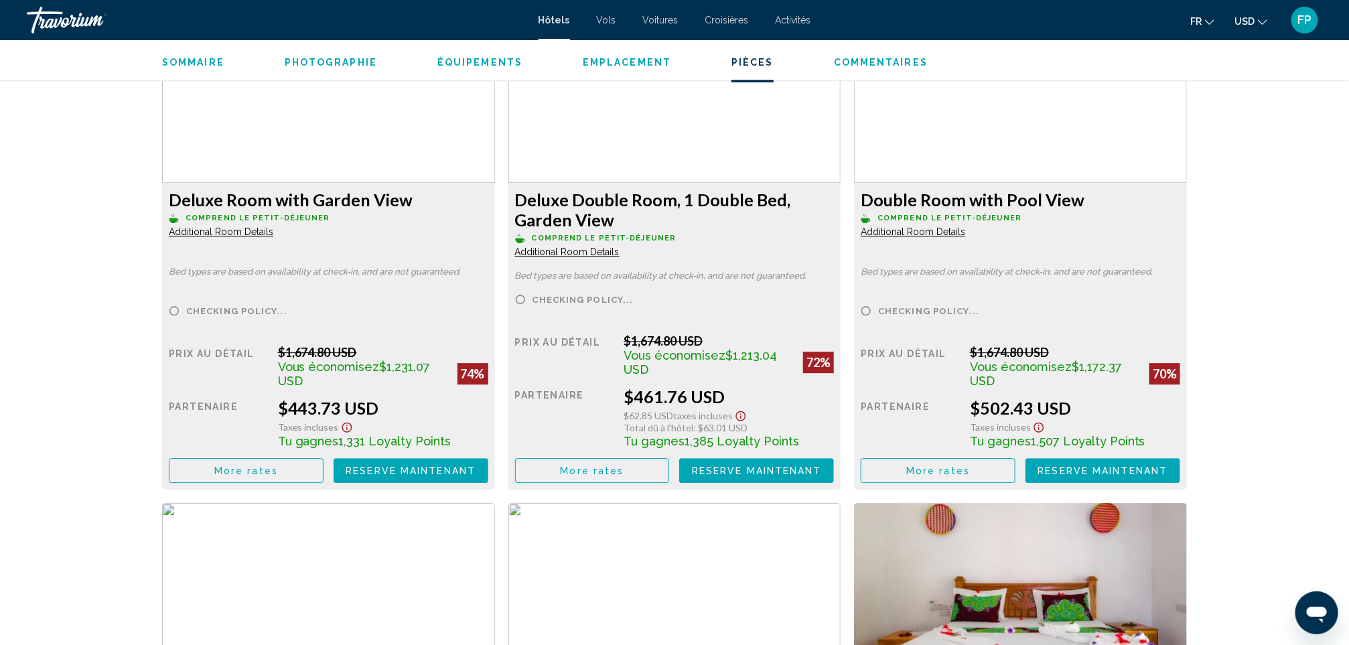
scroll to position [1909, 0]
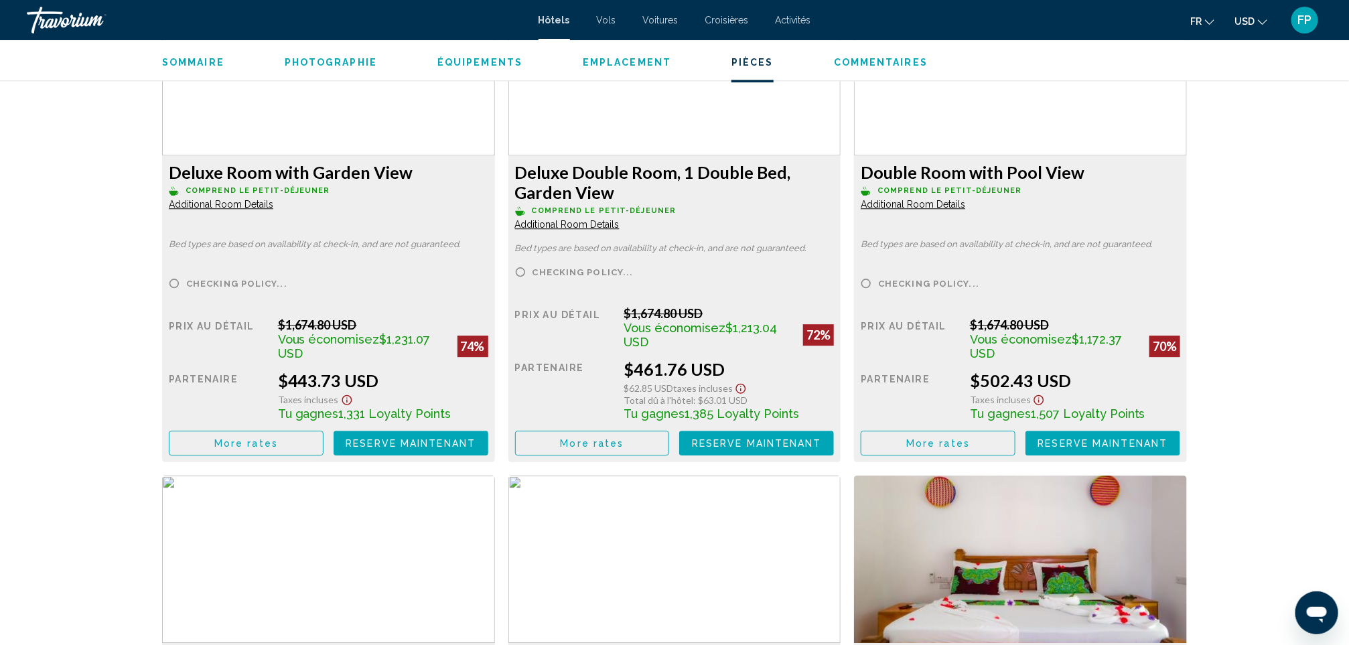
click at [265, 447] on span "More rates" at bounding box center [246, 443] width 64 height 11
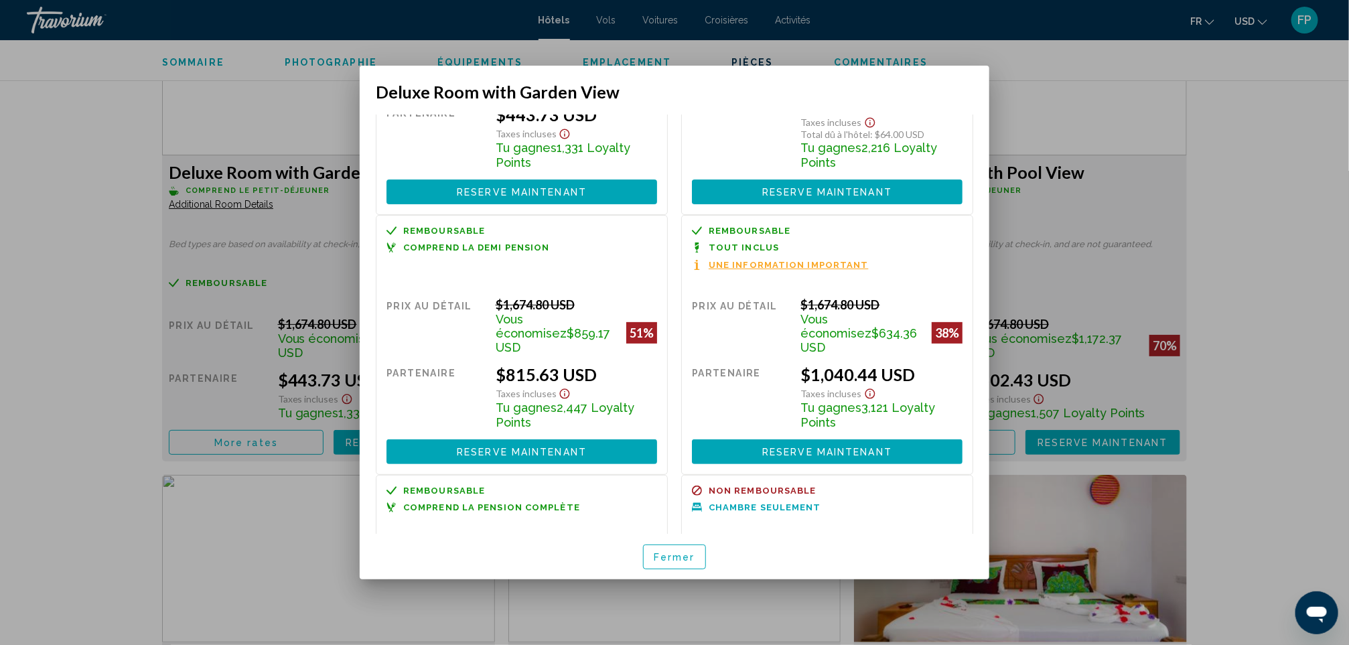
scroll to position [201, 0]
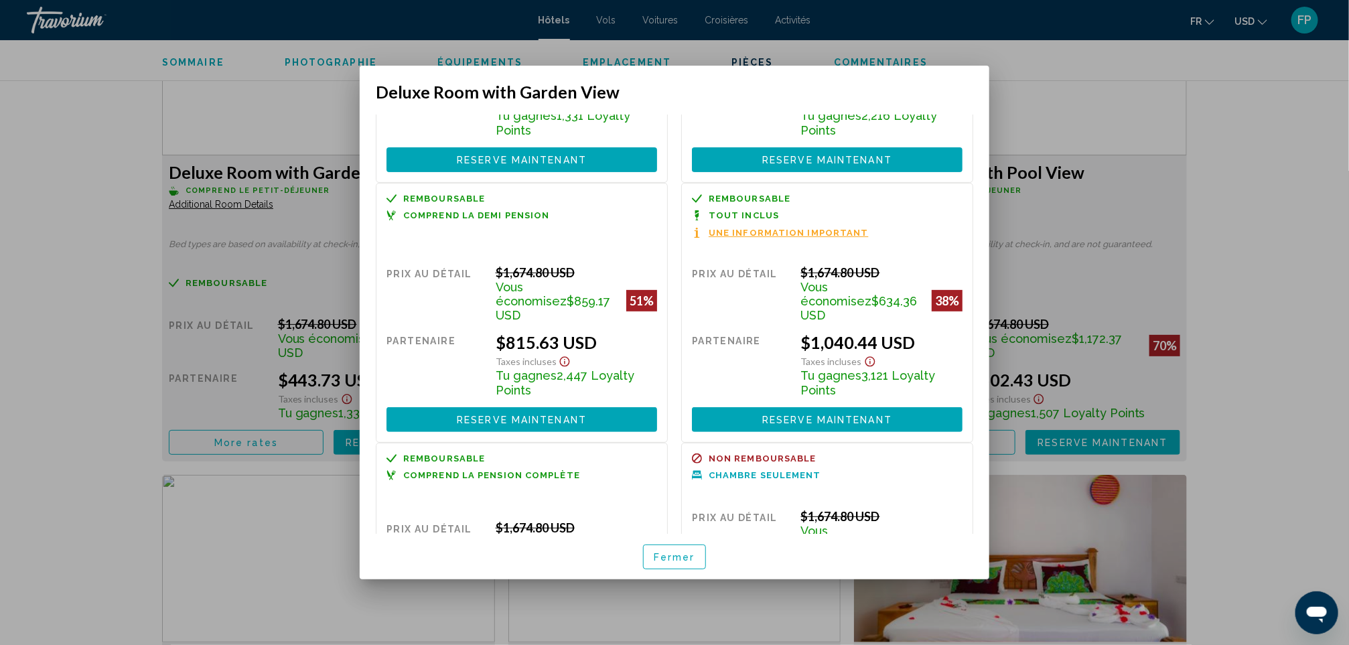
click at [676, 557] on span "Fermer" at bounding box center [675, 557] width 42 height 11
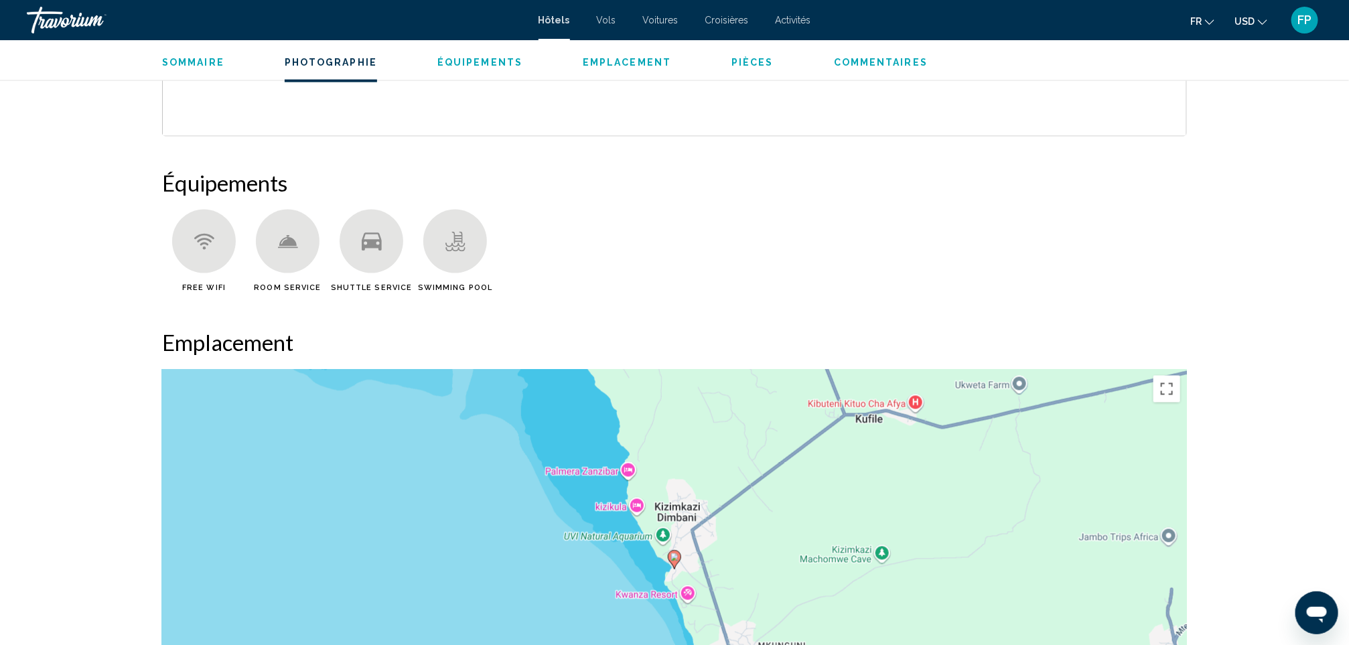
scroll to position [603, 0]
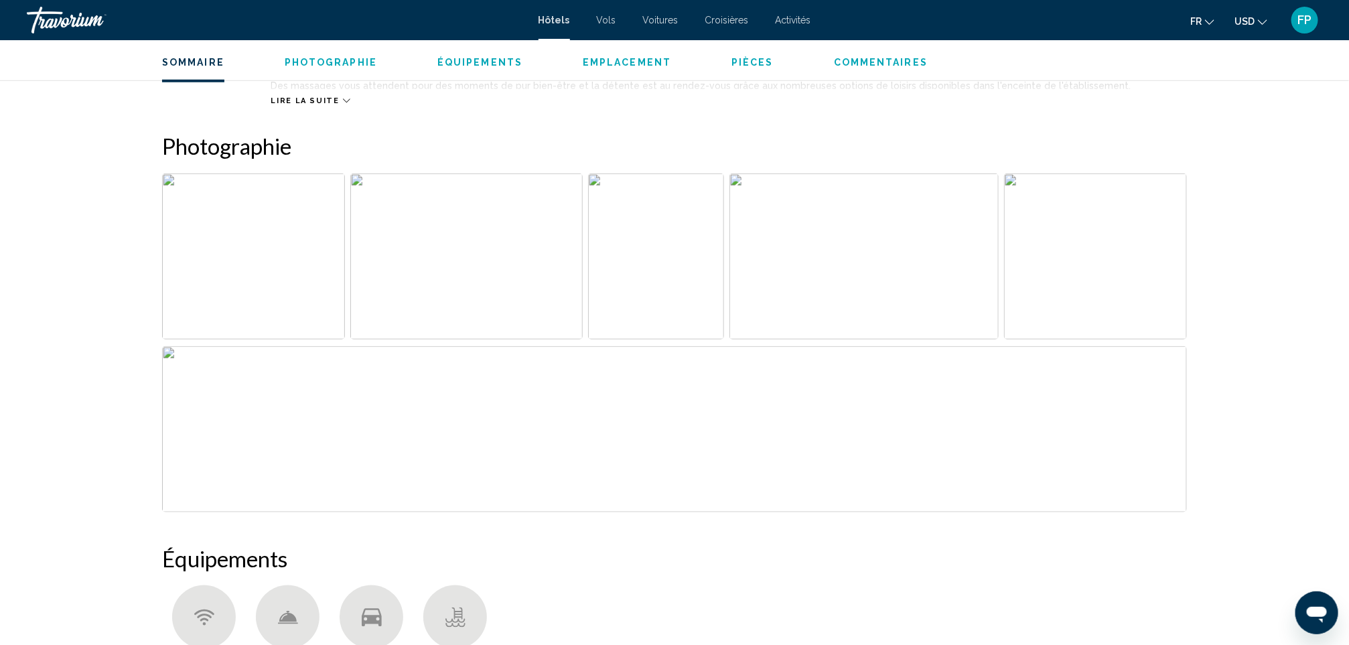
click at [1262, 11] on button "USD USD ($) MXN (Mex$) CAD (Can$) GBP (£) EUR (€) AUD (A$) NZD (NZ$) CNY (CN¥)" at bounding box center [1250, 20] width 33 height 19
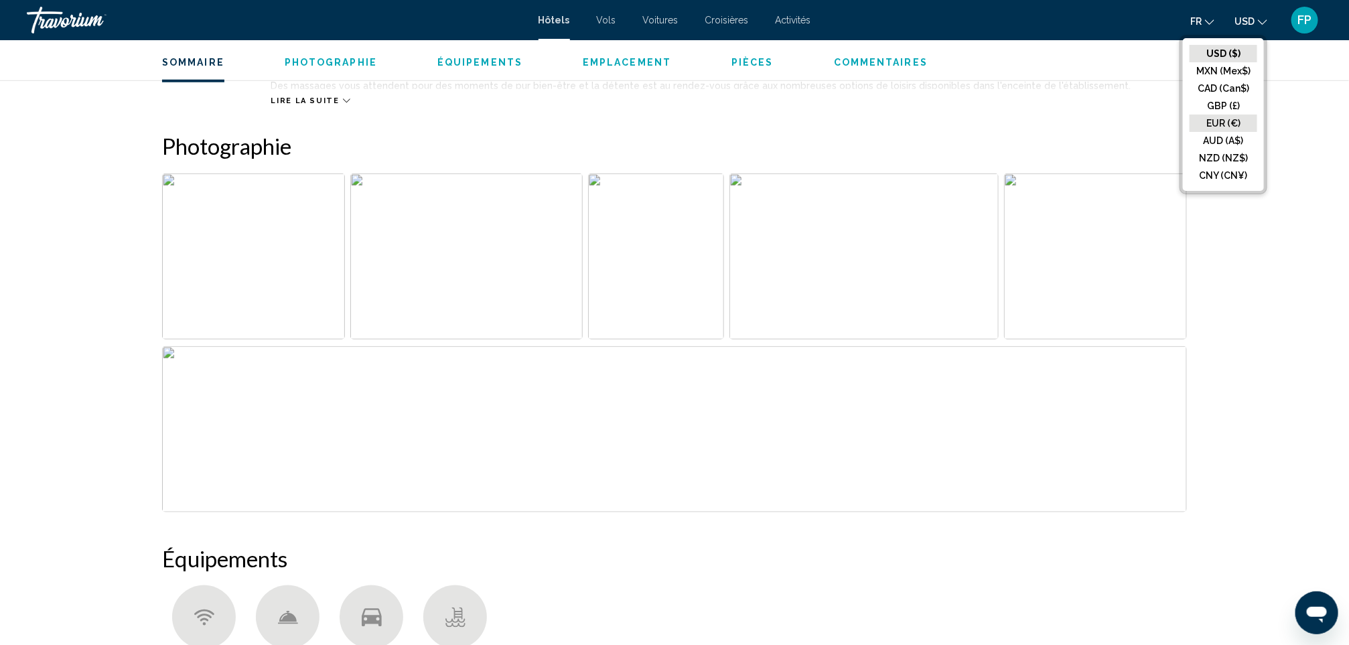
click at [1218, 115] on button "EUR (€)" at bounding box center [1223, 123] width 68 height 17
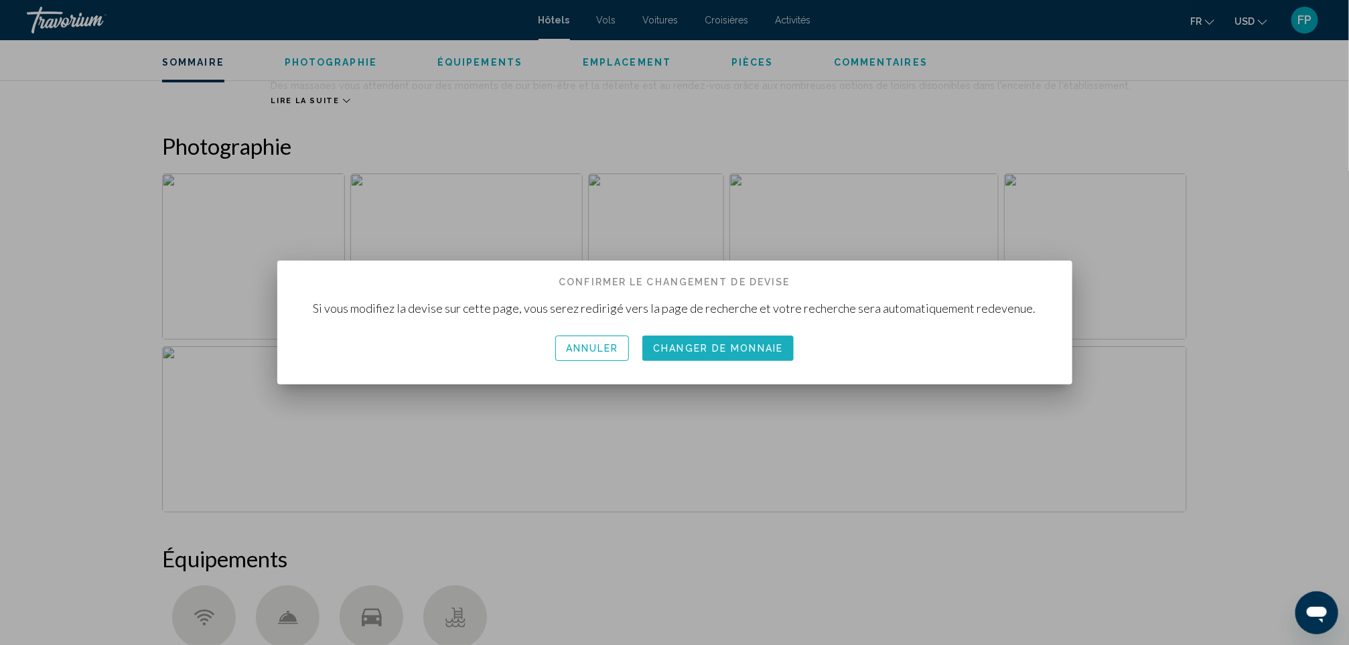
click at [680, 350] on span "Changer de monnaie" at bounding box center [718, 349] width 130 height 11
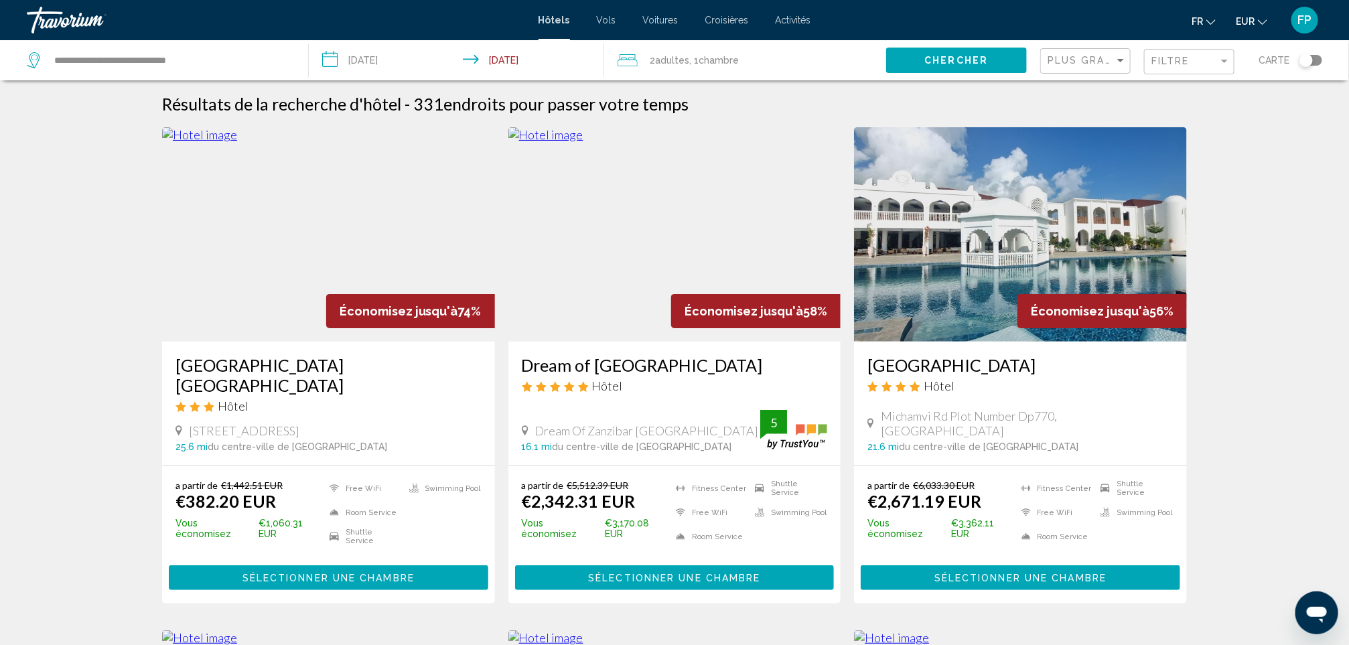
click at [336, 360] on h3 "[GEOGRAPHIC_DATA] [GEOGRAPHIC_DATA]" at bounding box center [328, 375] width 306 height 40
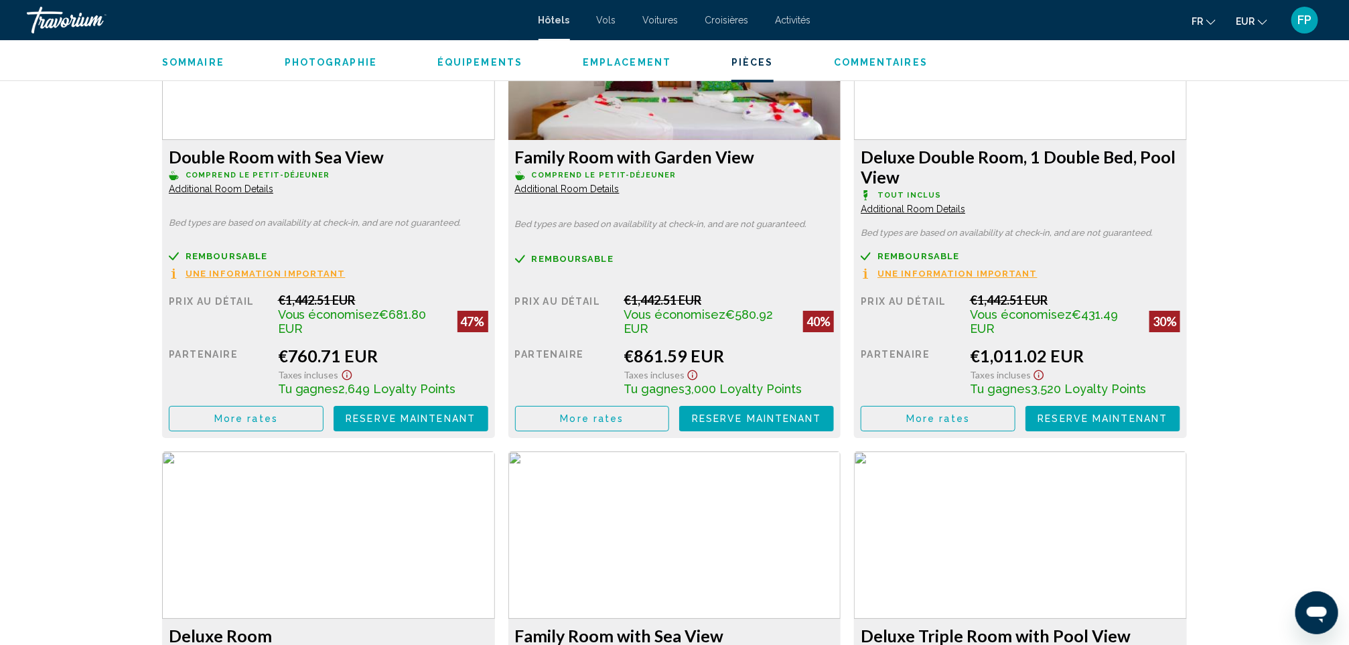
scroll to position [2310, 0]
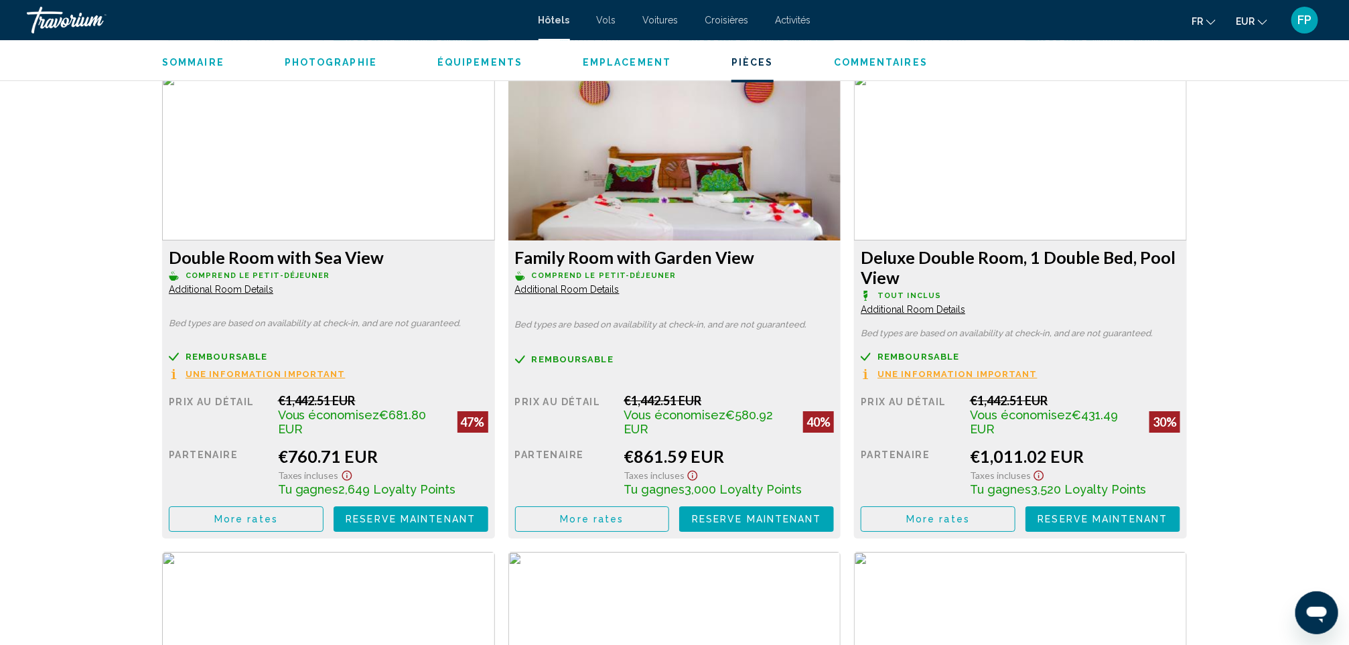
click at [323, 53] on button "More rates" at bounding box center [246, 40] width 155 height 25
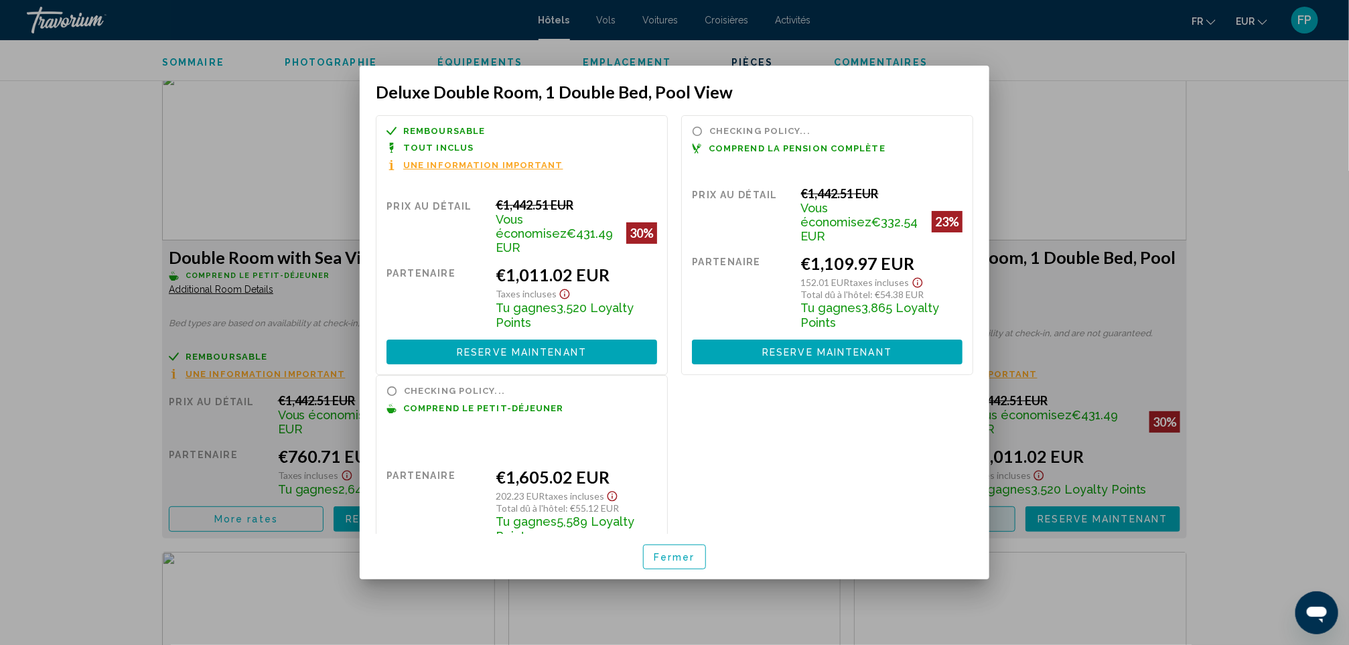
scroll to position [0, 0]
click at [670, 555] on span "Fermer" at bounding box center [675, 557] width 42 height 11
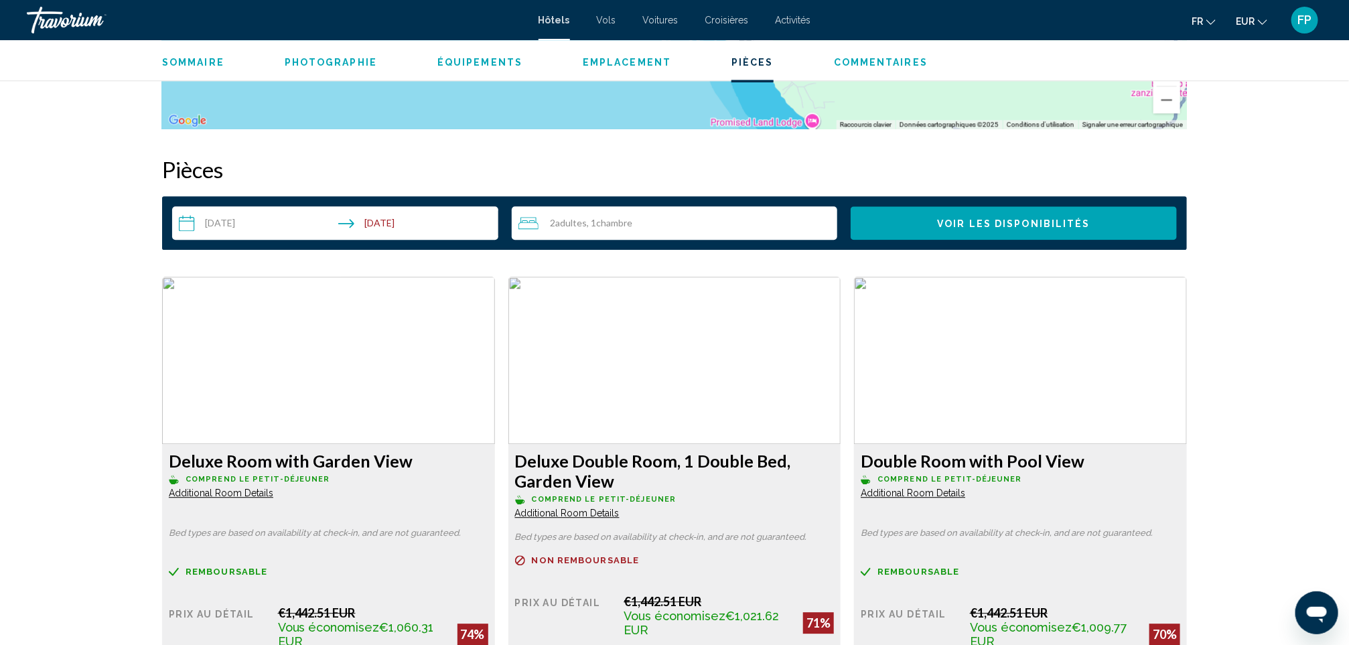
scroll to position [1205, 0]
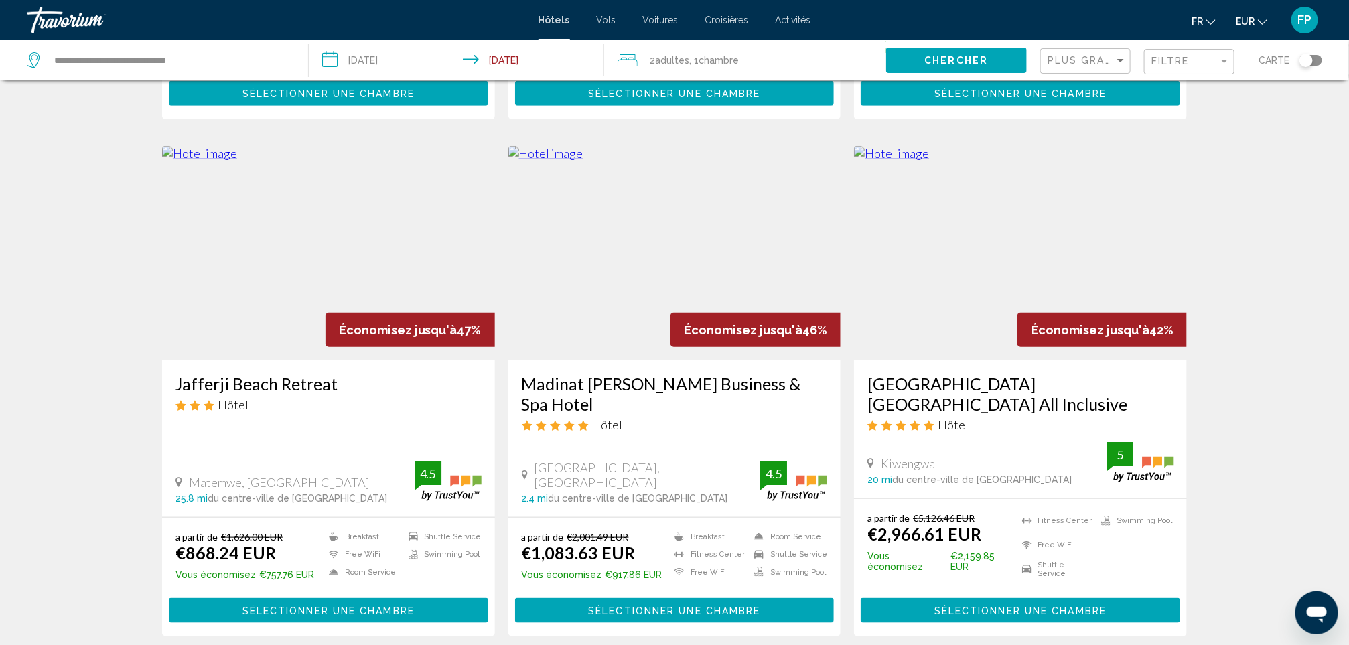
scroll to position [502, 0]
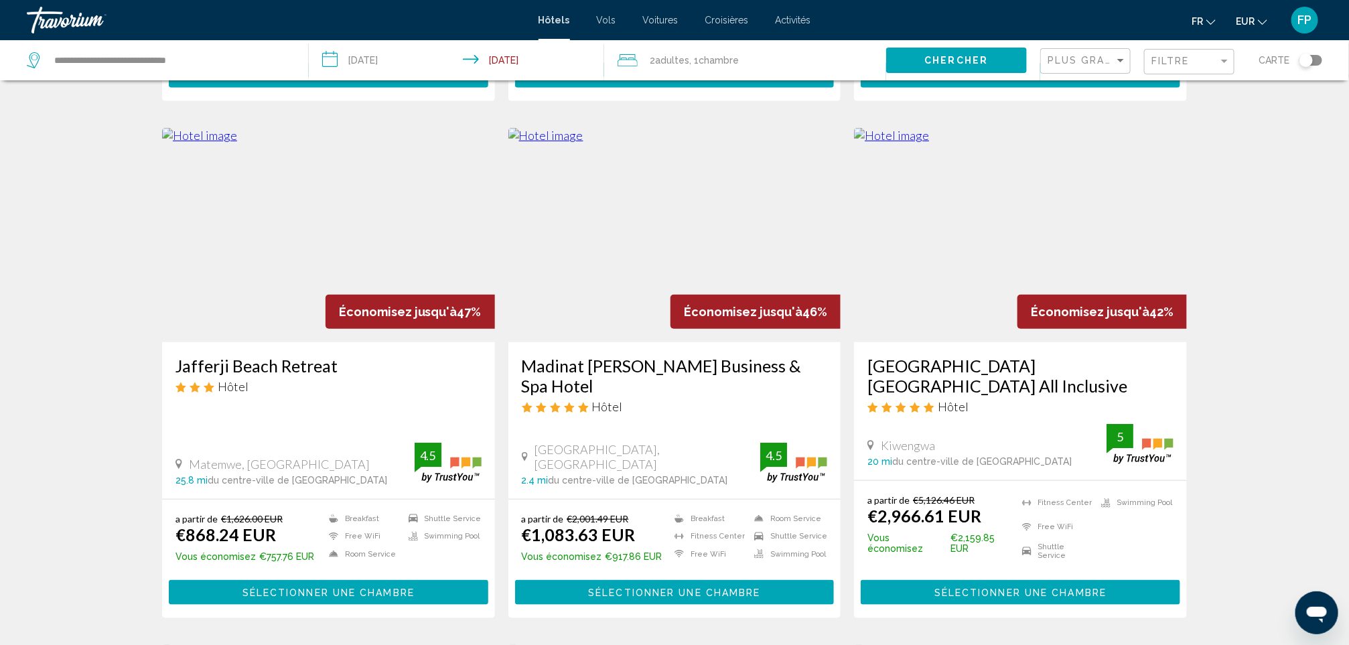
click at [680, 356] on h3 "Madinat [PERSON_NAME] Business & Spa Hotel" at bounding box center [675, 376] width 306 height 40
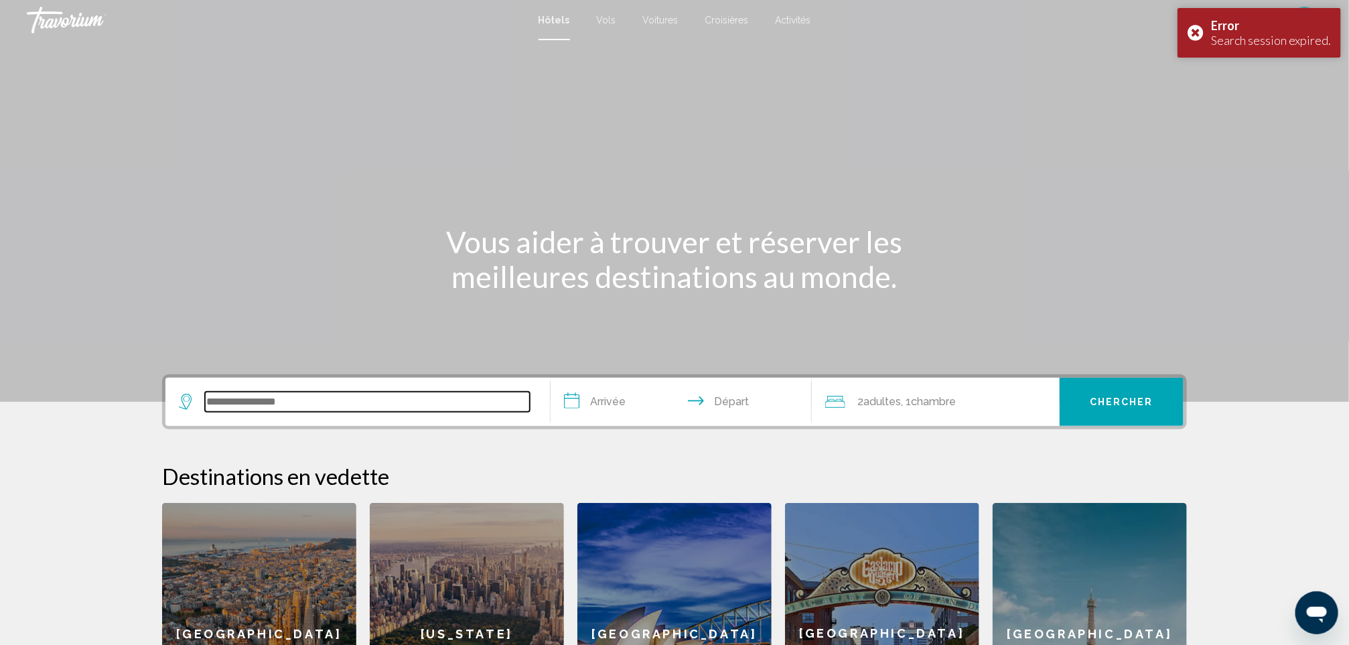
click at [245, 402] on input "Search widget" at bounding box center [367, 402] width 325 height 20
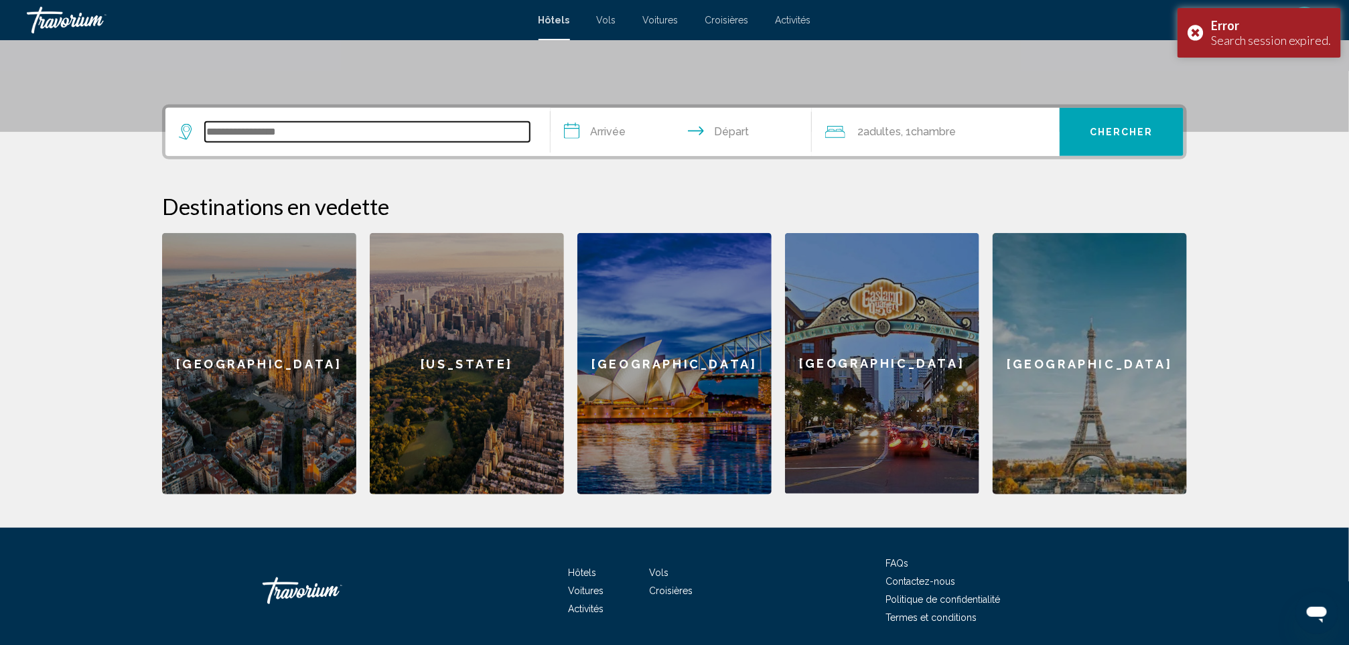
scroll to position [316, 0]
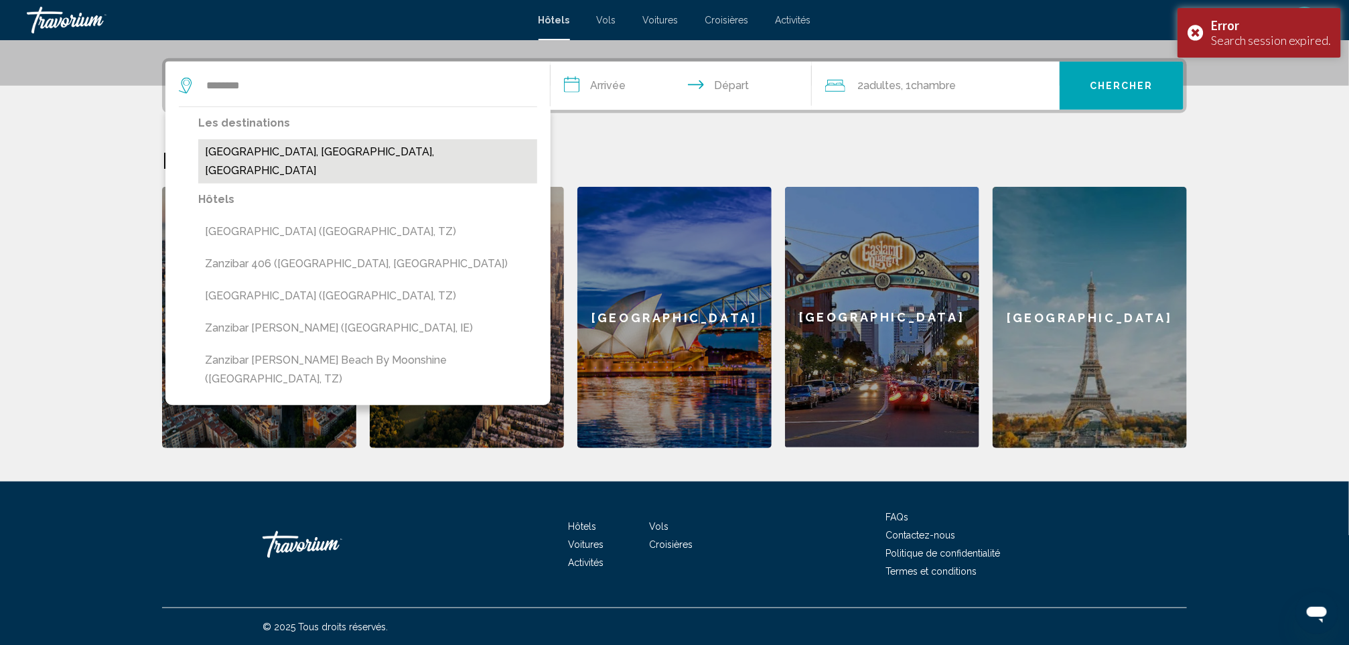
click at [352, 153] on button "[GEOGRAPHIC_DATA], [GEOGRAPHIC_DATA], [GEOGRAPHIC_DATA]" at bounding box center [367, 161] width 339 height 44
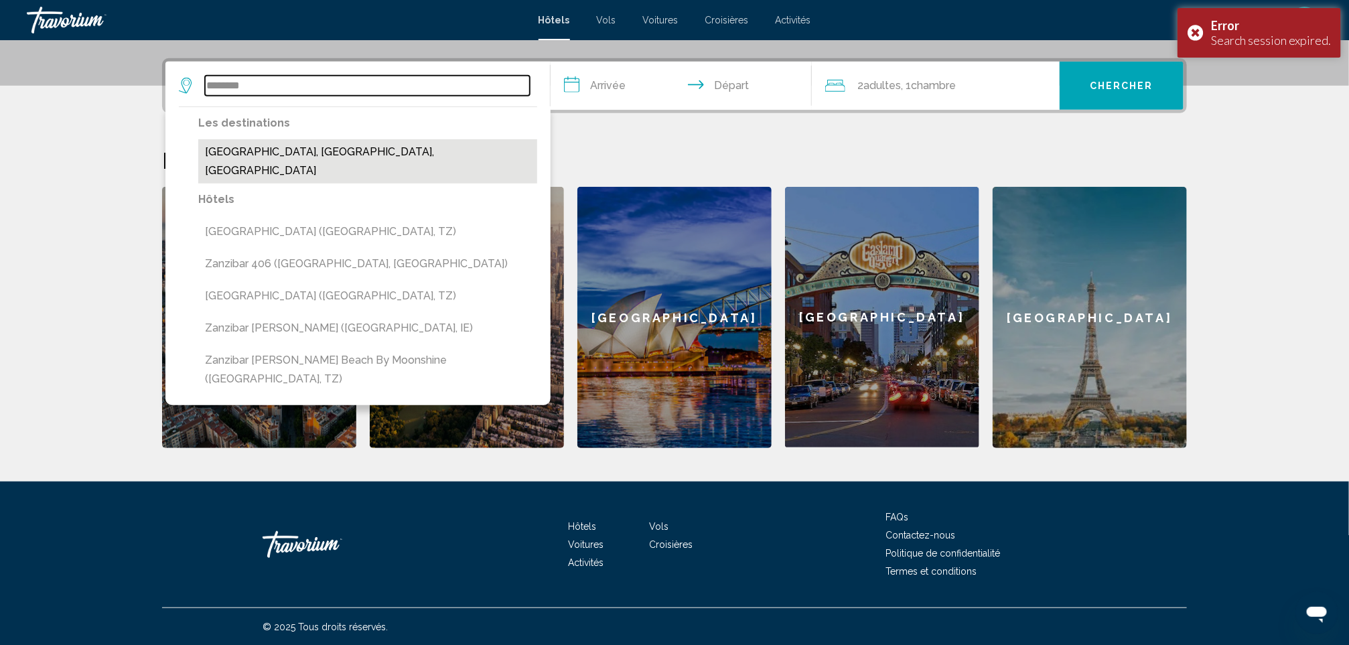
type input "**********"
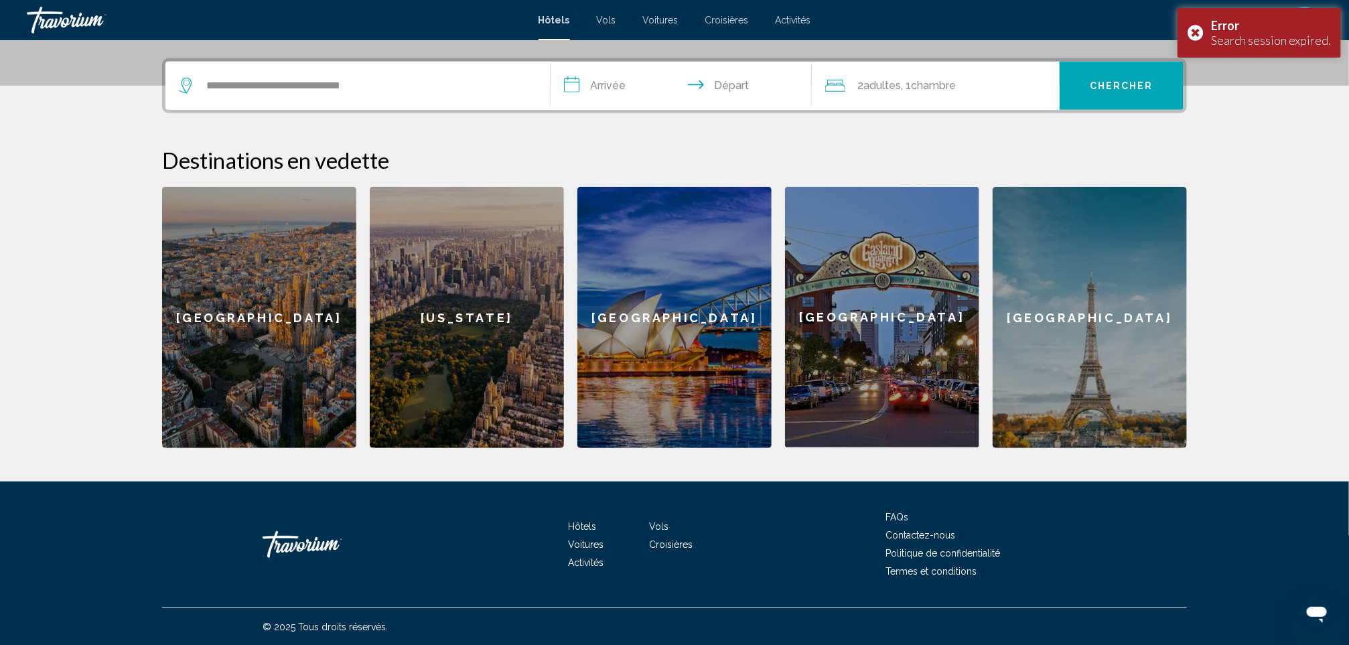
click at [632, 79] on input "**********" at bounding box center [683, 88] width 267 height 52
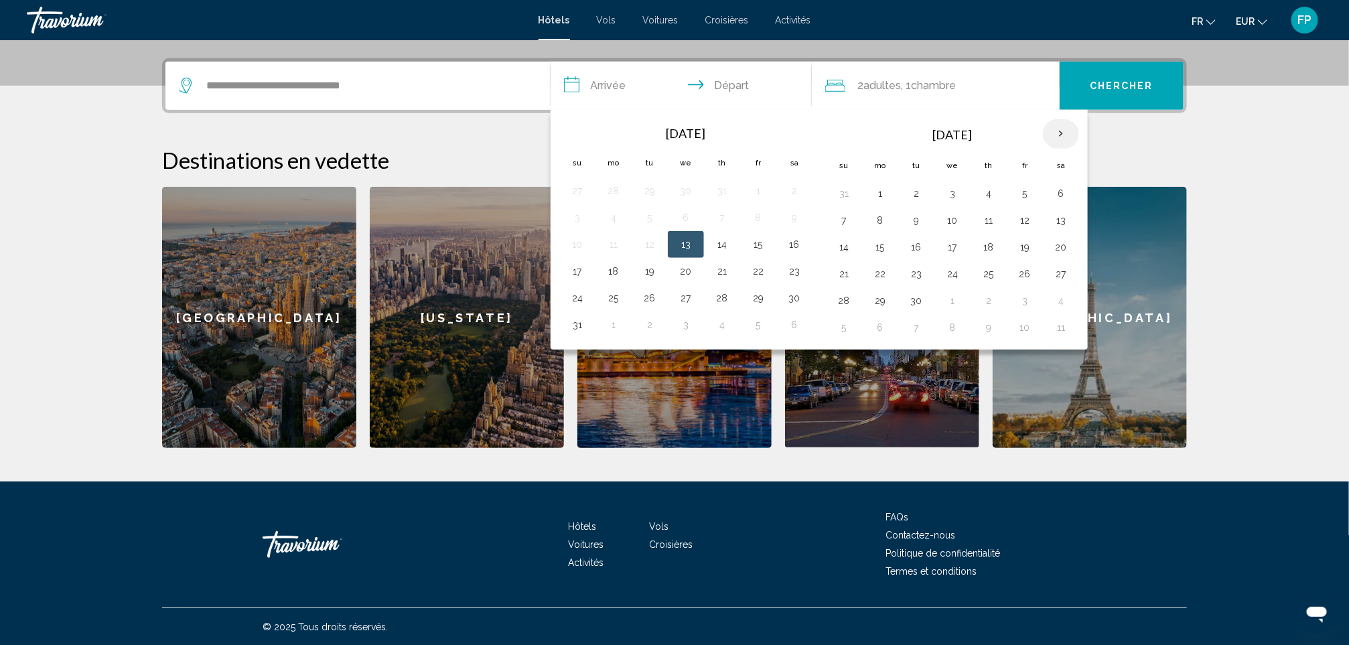
click at [1065, 133] on th "Next month" at bounding box center [1061, 133] width 36 height 29
click at [1069, 277] on button "24" at bounding box center [1060, 274] width 21 height 19
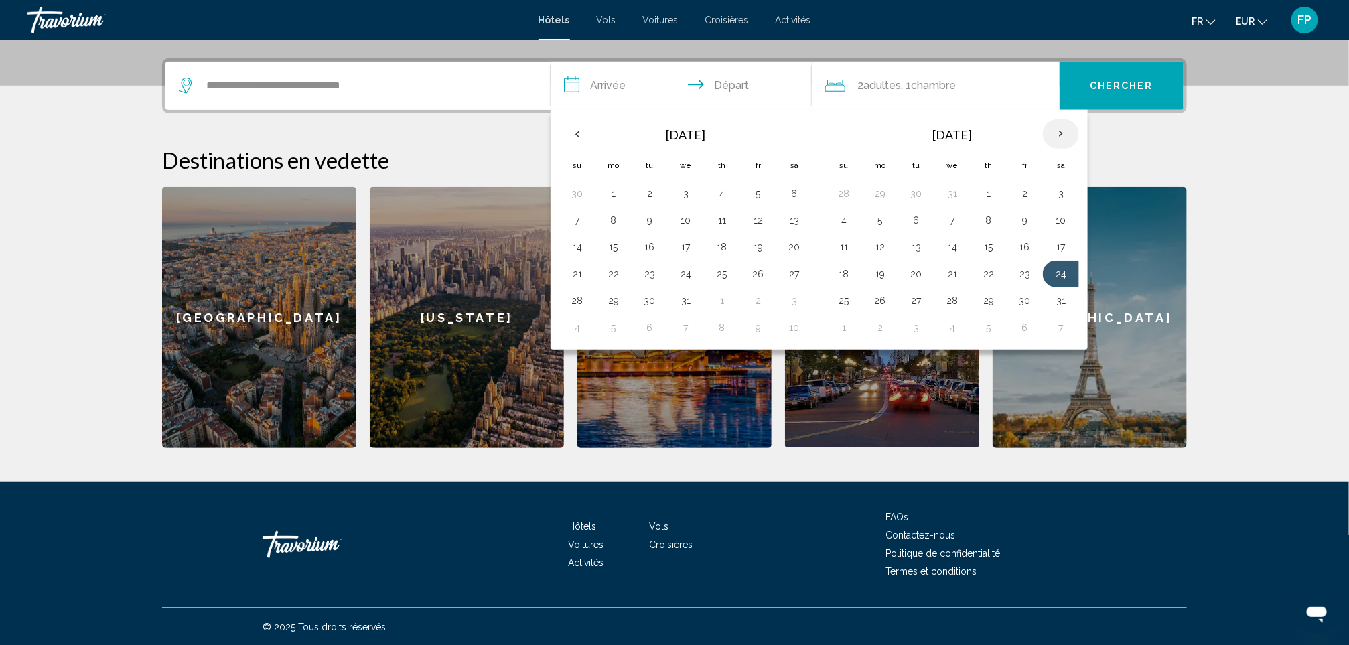
click at [1073, 135] on th "Next month" at bounding box center [1061, 133] width 36 height 29
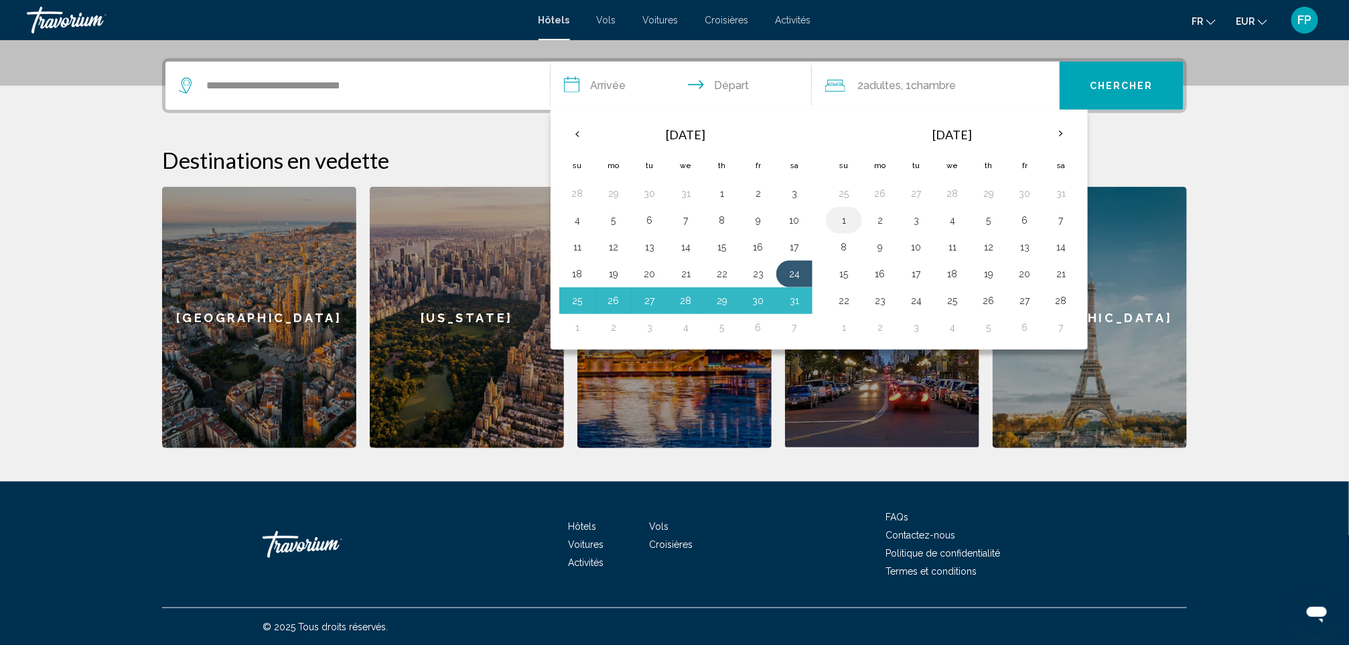
click at [846, 219] on button "1" at bounding box center [843, 220] width 21 height 19
type input "**********"
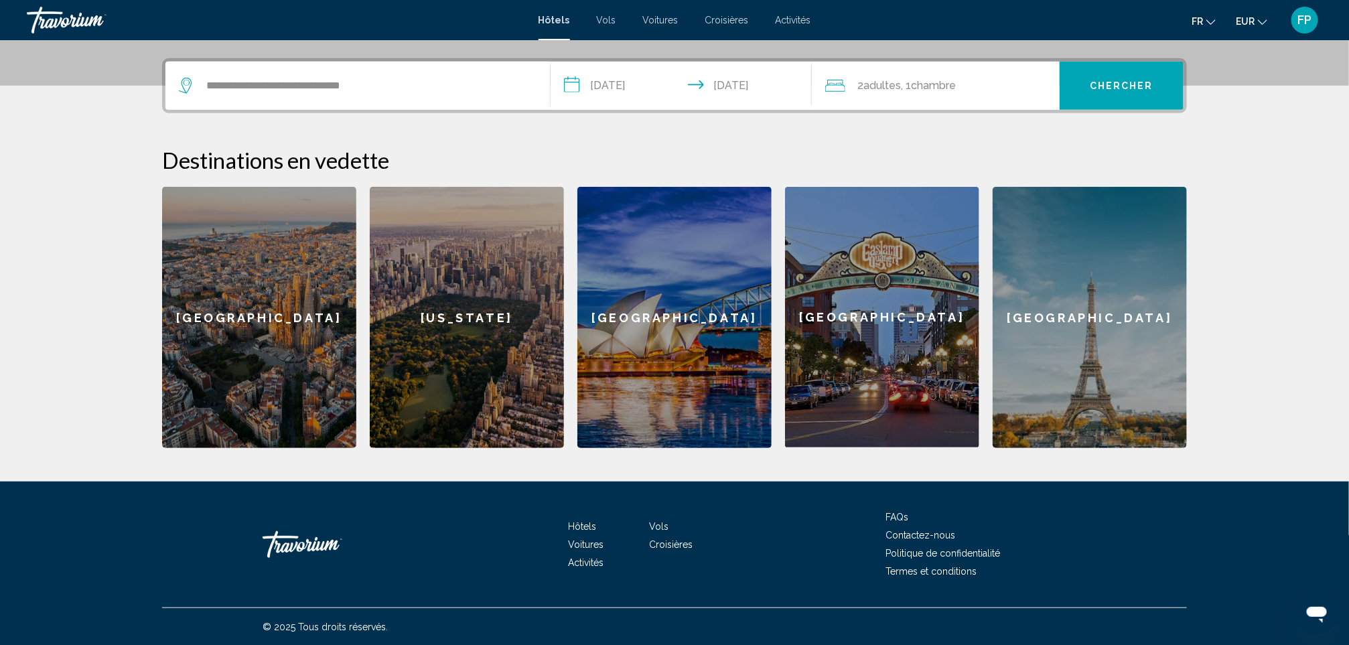
click at [1097, 87] on span "Chercher" at bounding box center [1122, 86] width 64 height 11
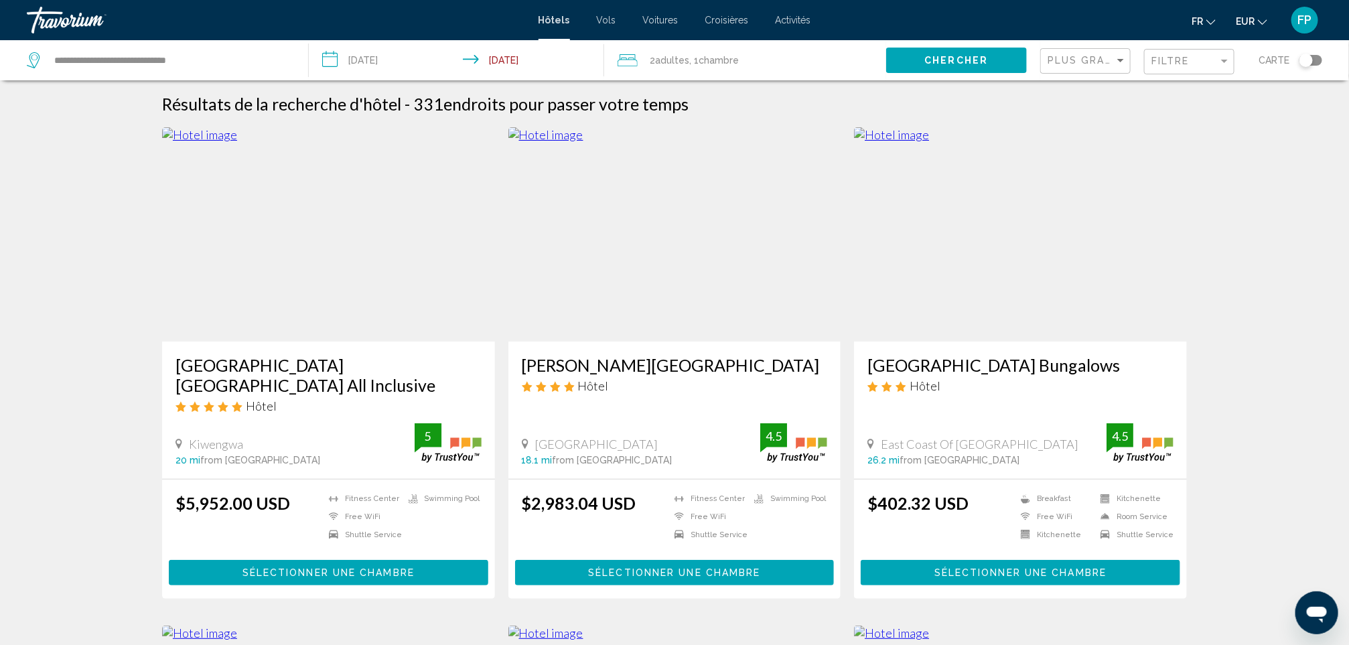
click at [1248, 19] on span "EUR" at bounding box center [1245, 21] width 19 height 11
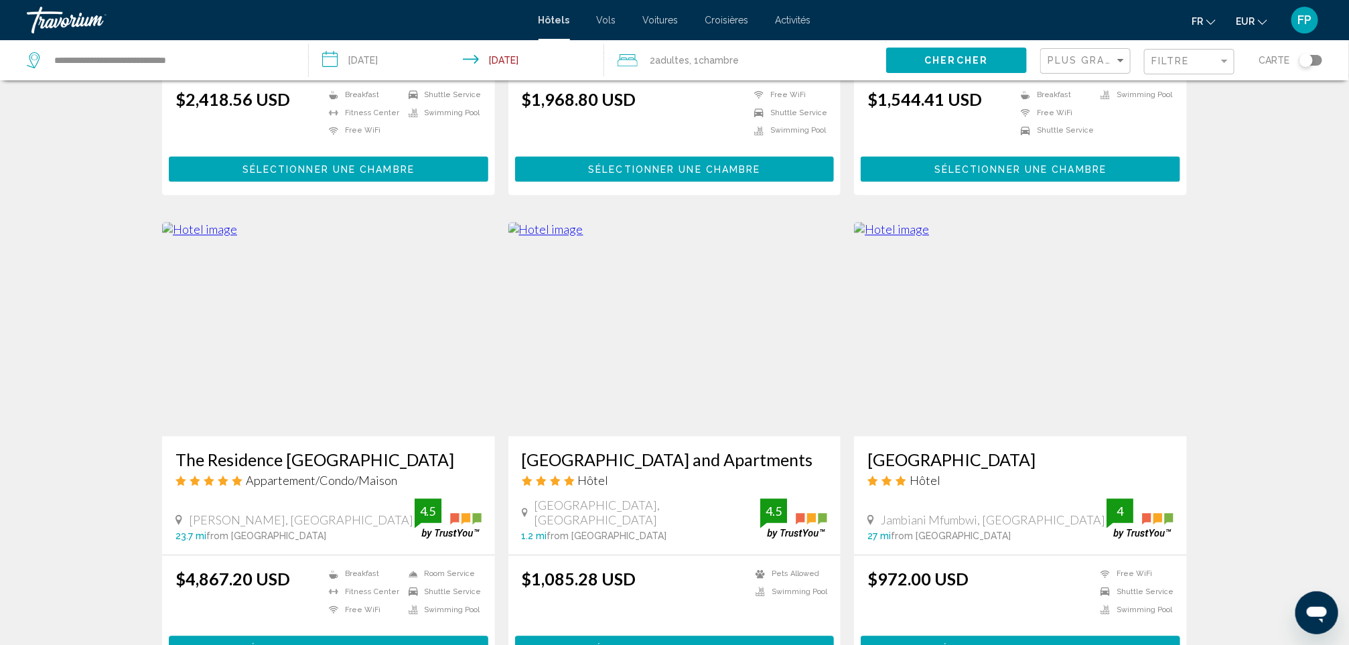
scroll to position [1507, 0]
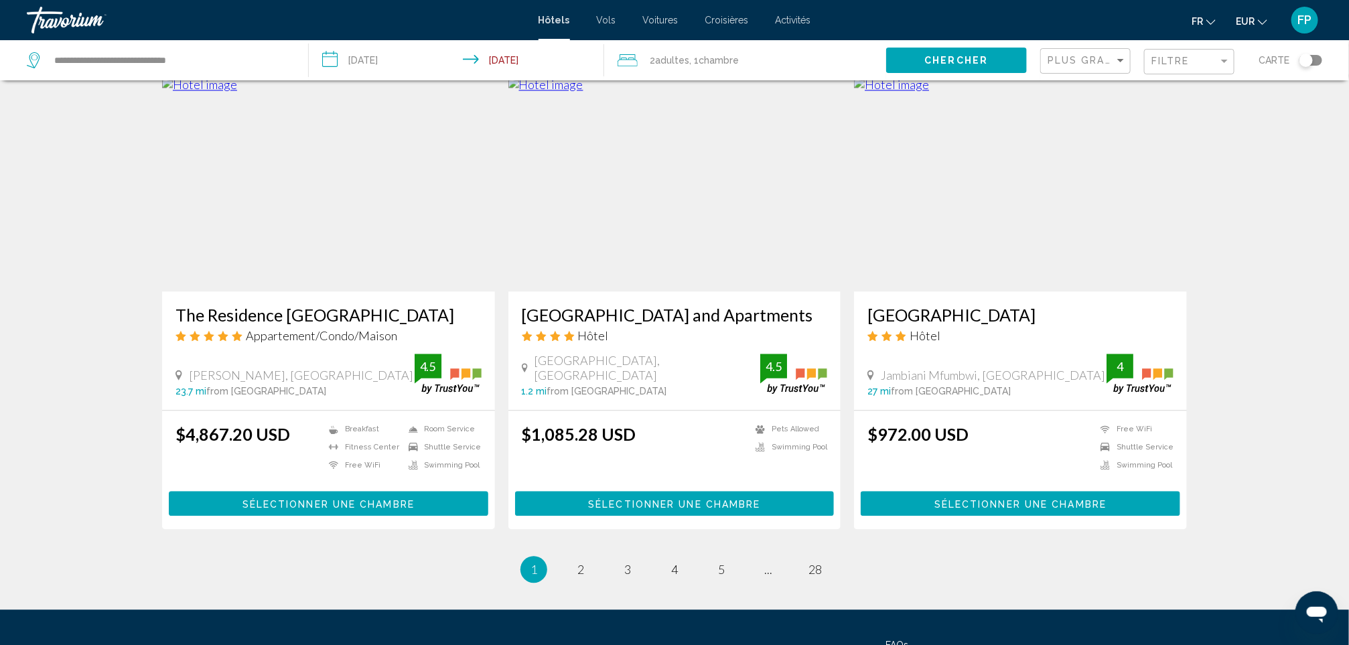
click at [1047, 305] on h3 "[GEOGRAPHIC_DATA]" at bounding box center [1020, 315] width 306 height 20
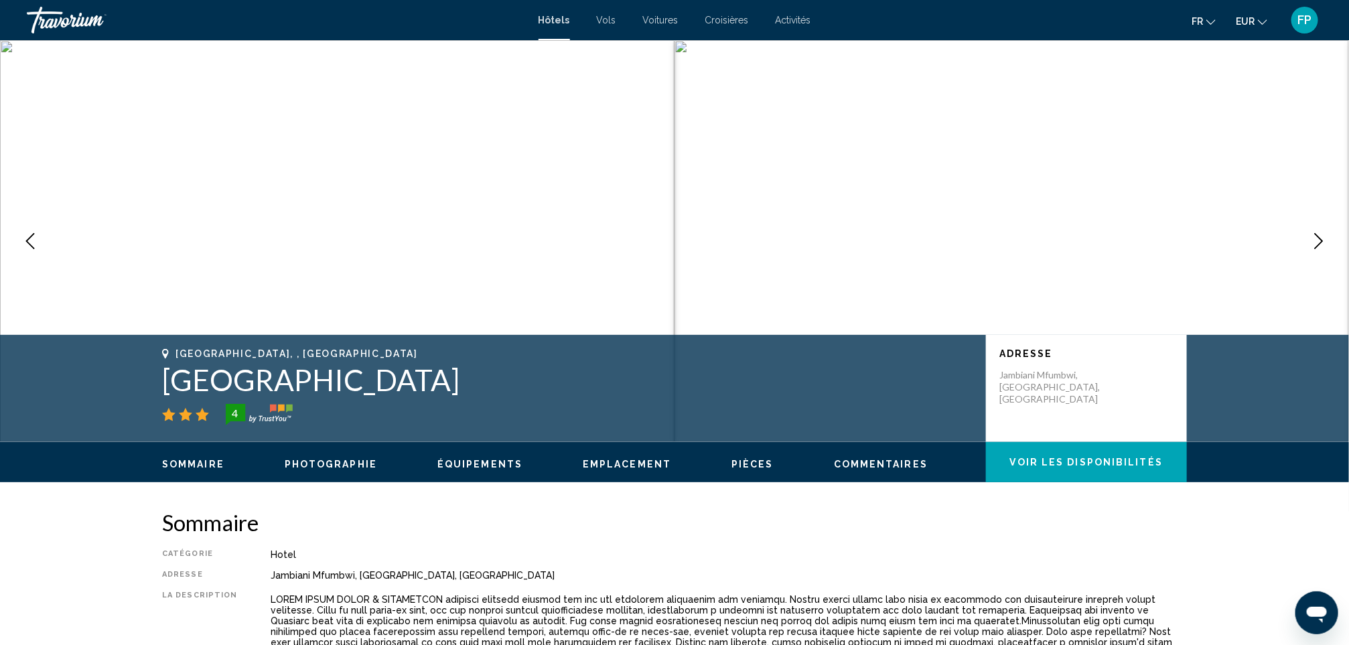
click at [1319, 240] on icon "Next image" at bounding box center [1319, 241] width 16 height 16
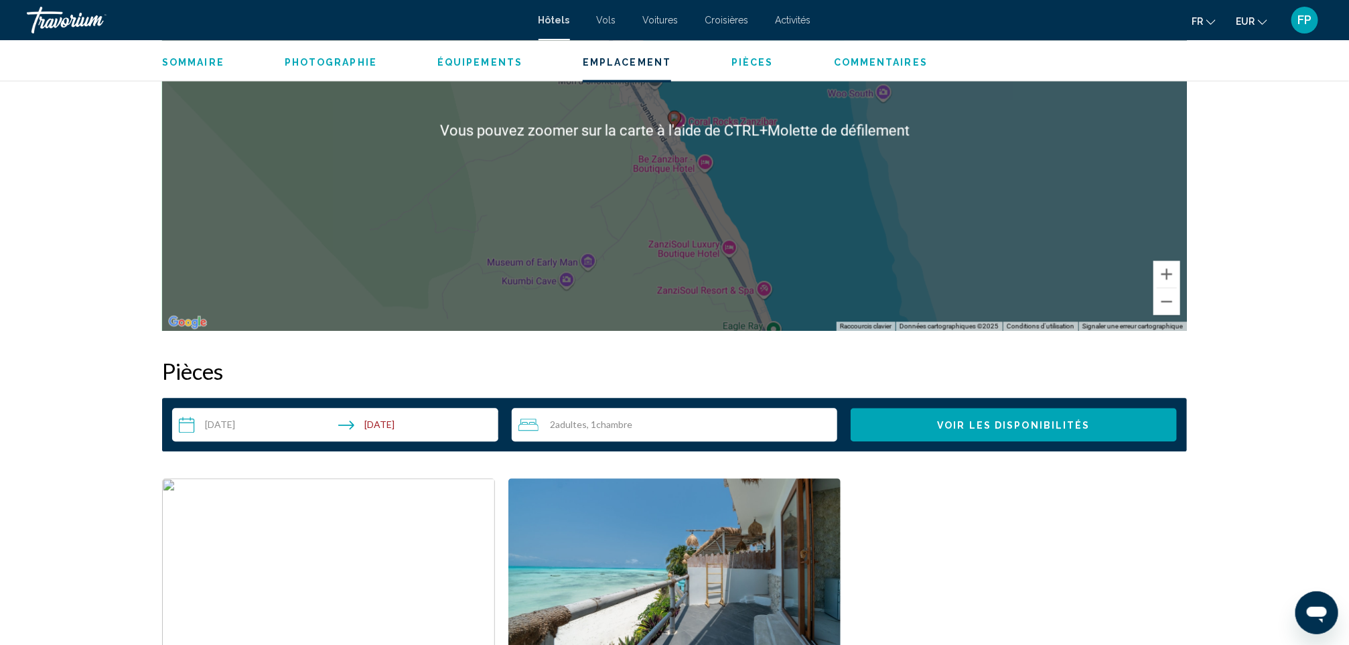
scroll to position [1808, 0]
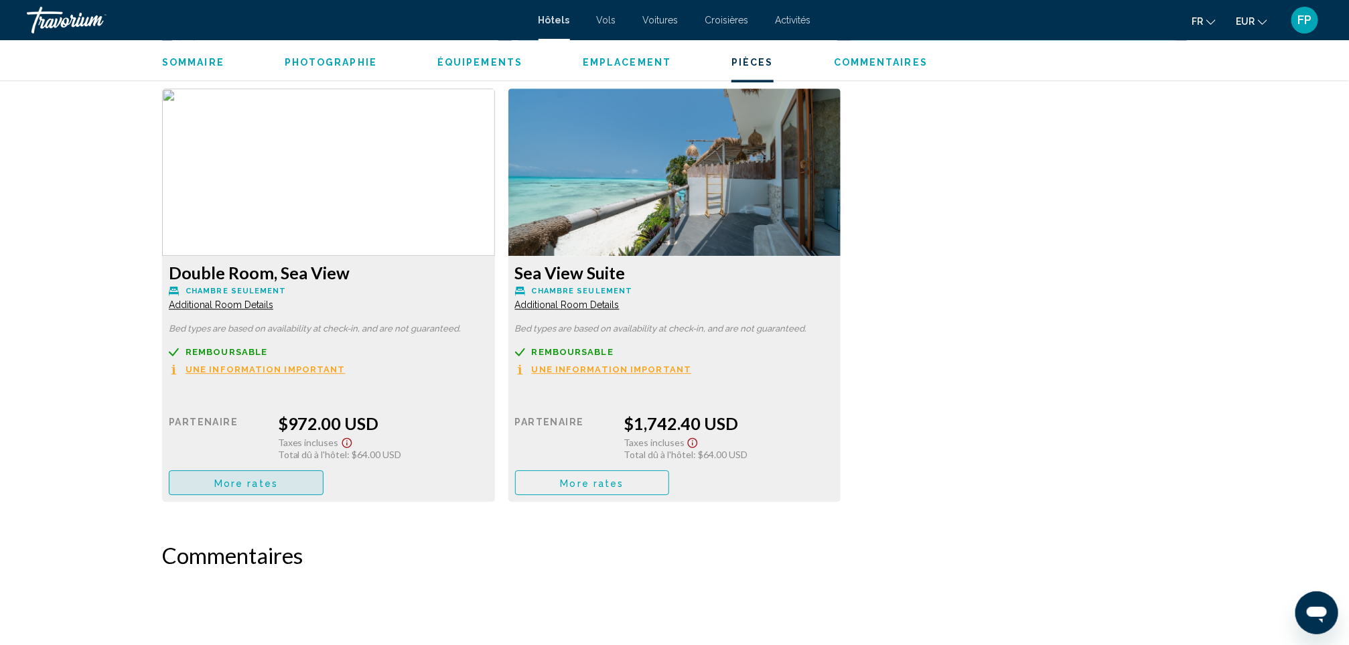
click at [297, 482] on button "More rates" at bounding box center [246, 482] width 155 height 25
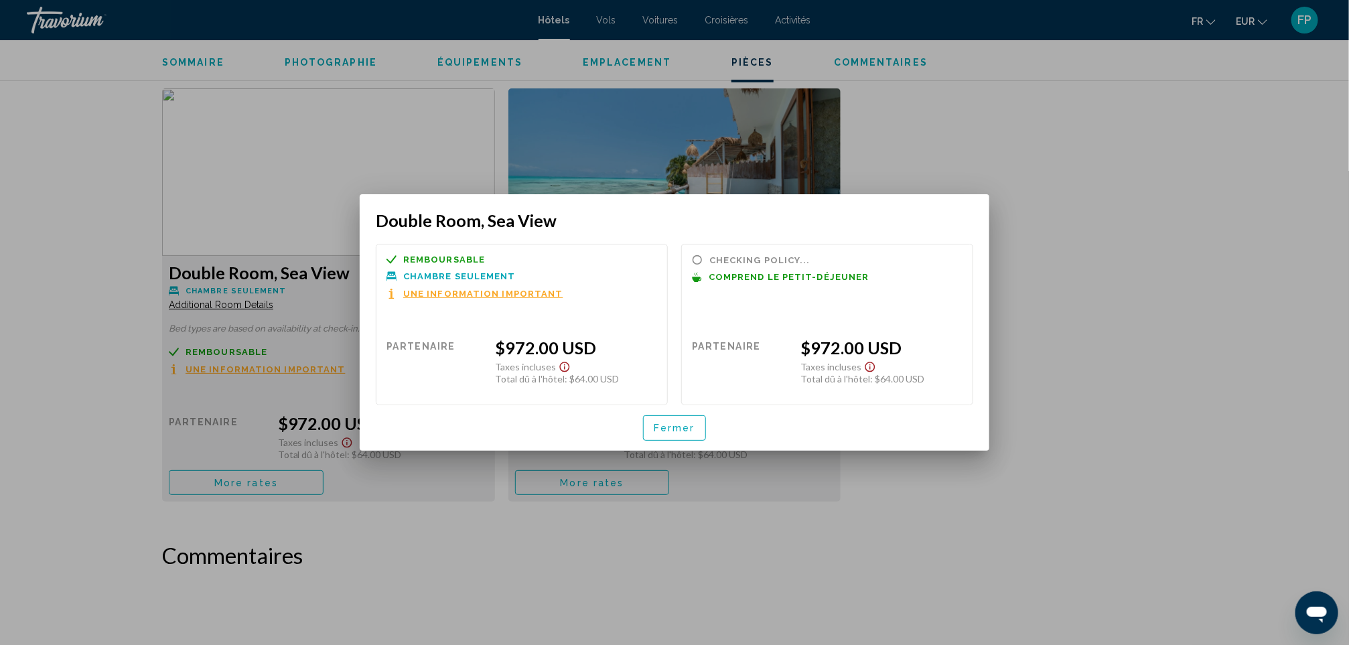
click at [665, 428] on span "Fermer" at bounding box center [675, 428] width 42 height 11
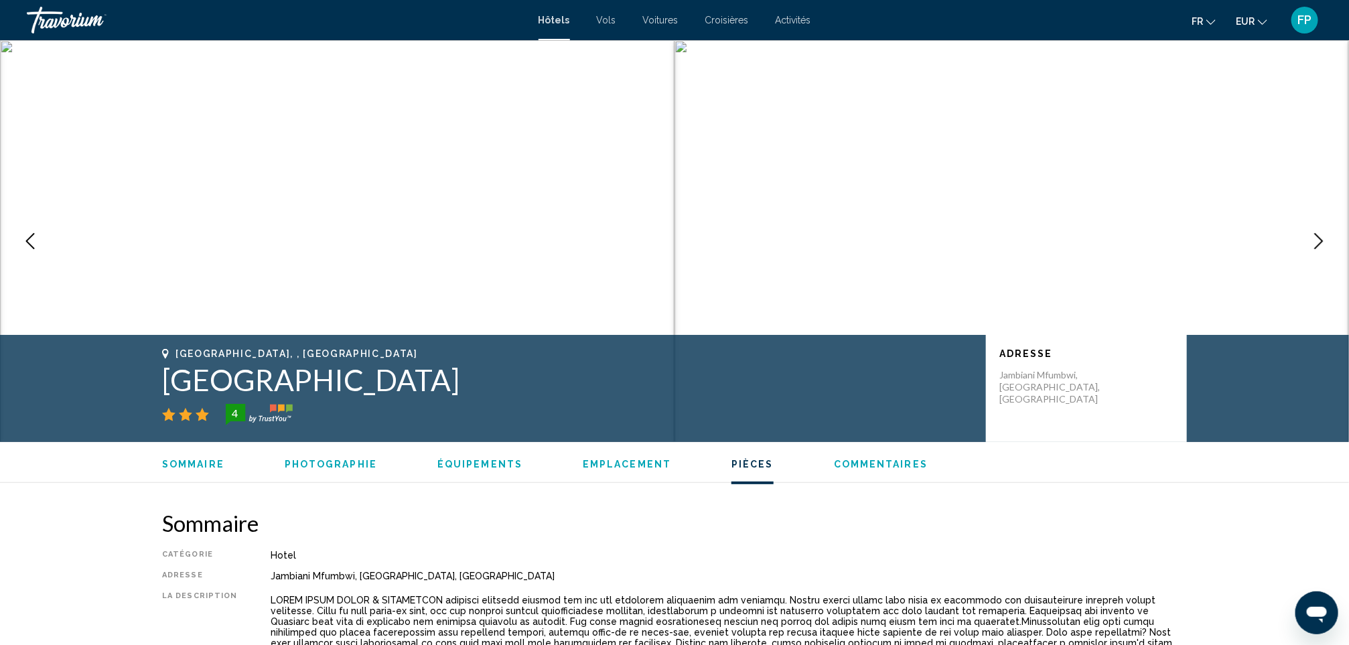
scroll to position [1808, 0]
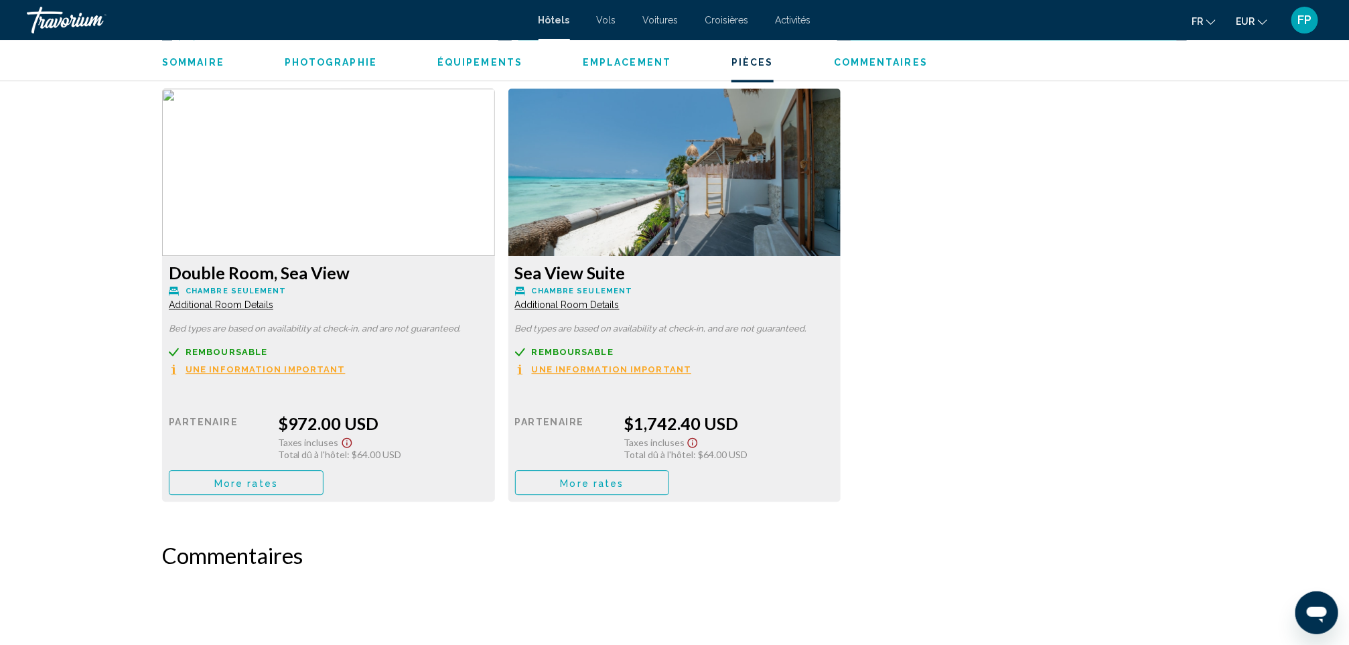
click at [278, 484] on span "More rates" at bounding box center [246, 482] width 64 height 11
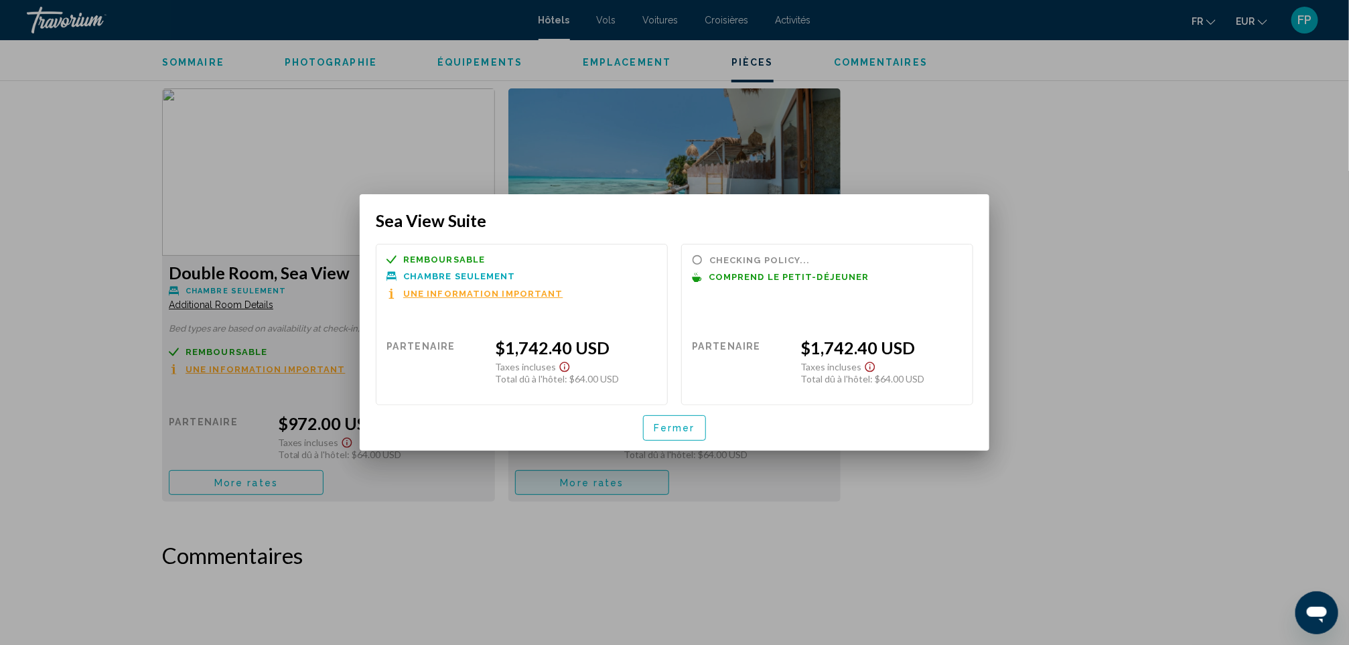
scroll to position [0, 0]
click at [672, 424] on span "Fermer" at bounding box center [675, 428] width 42 height 11
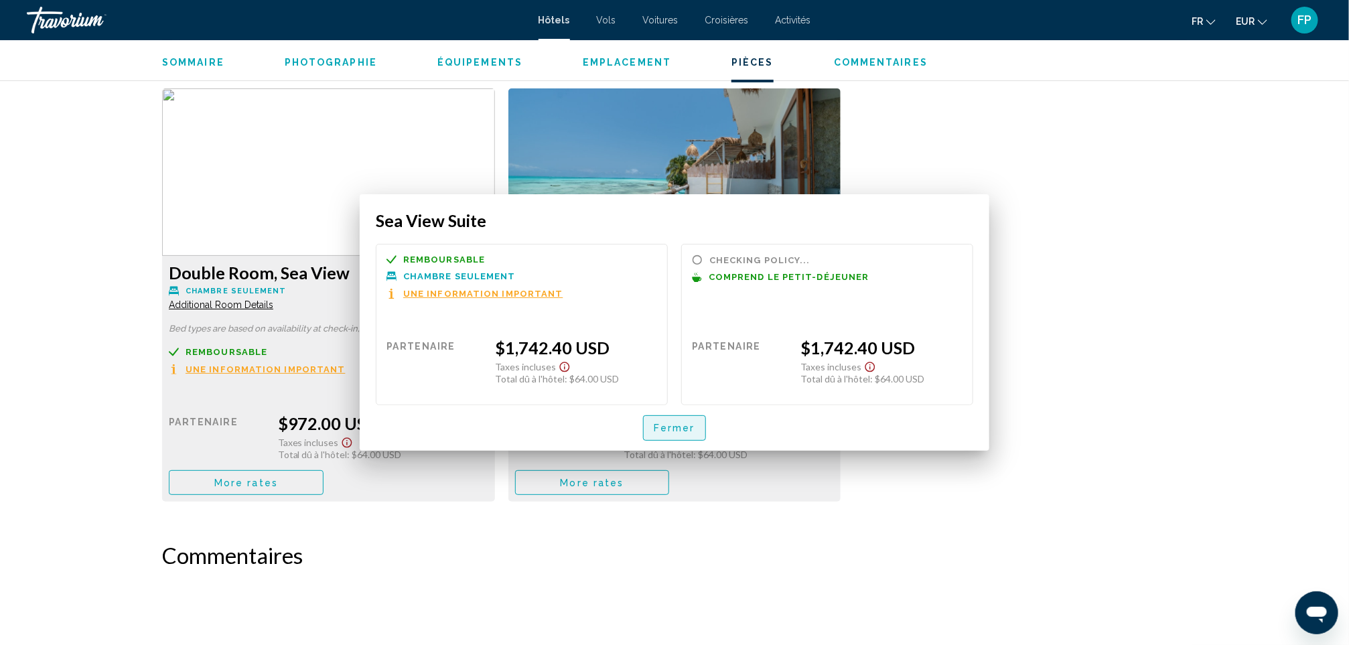
scroll to position [1808, 0]
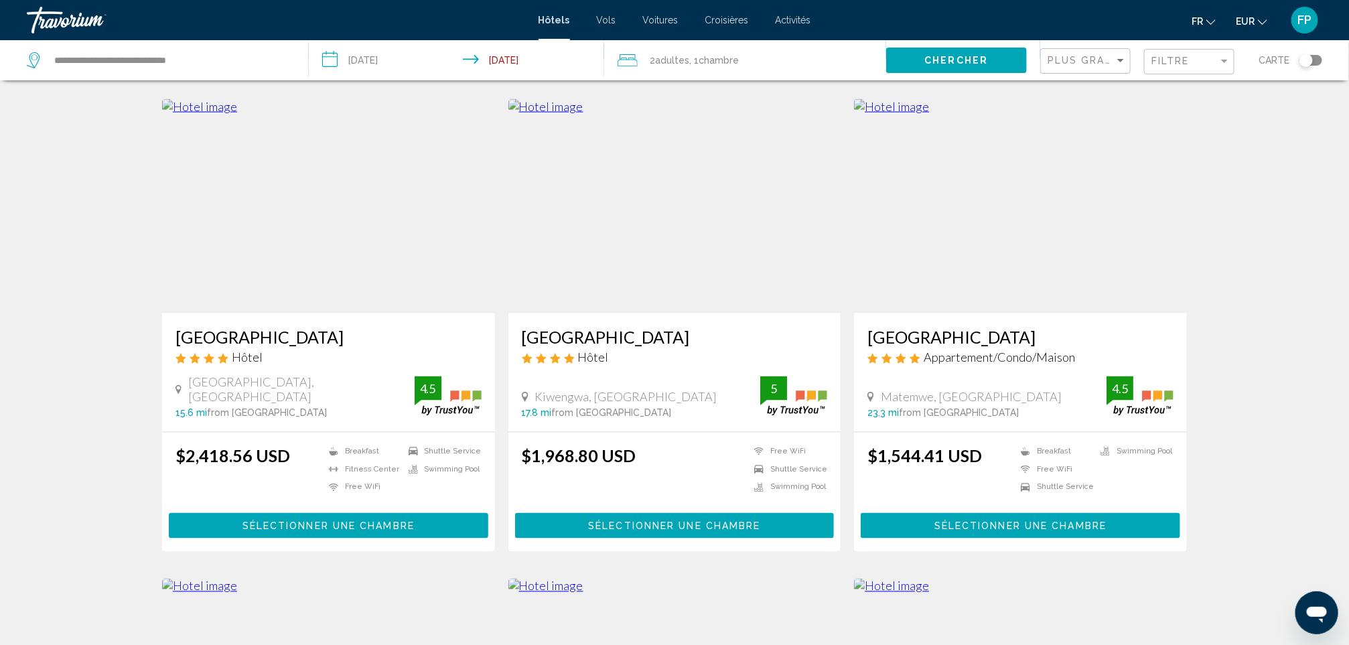
scroll to position [1005, 0]
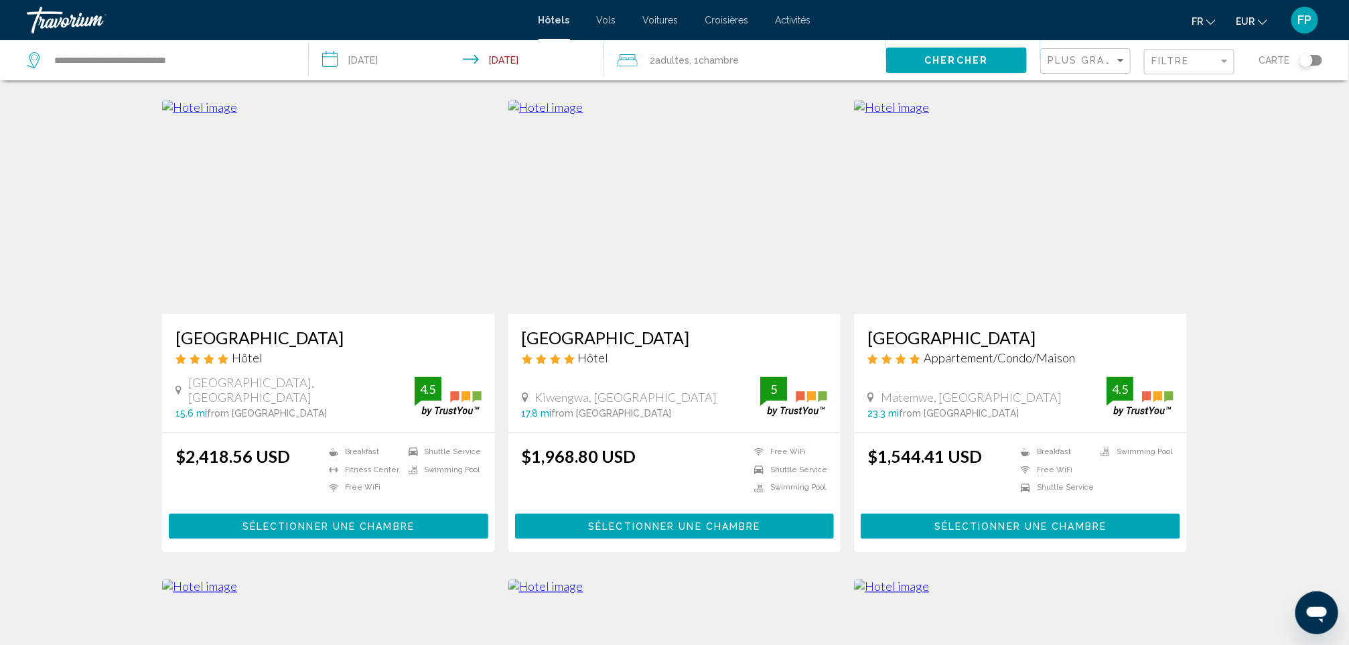
click at [601, 340] on h3 "[GEOGRAPHIC_DATA]" at bounding box center [675, 337] width 306 height 20
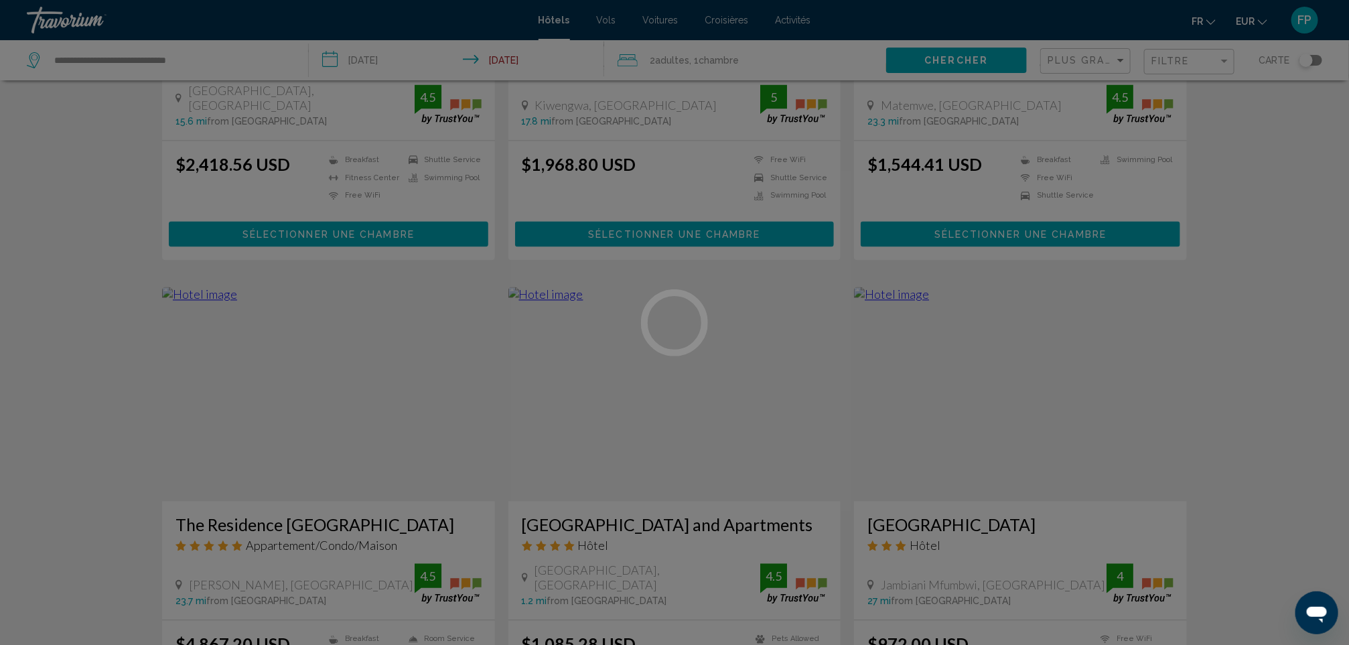
scroll to position [1306, 0]
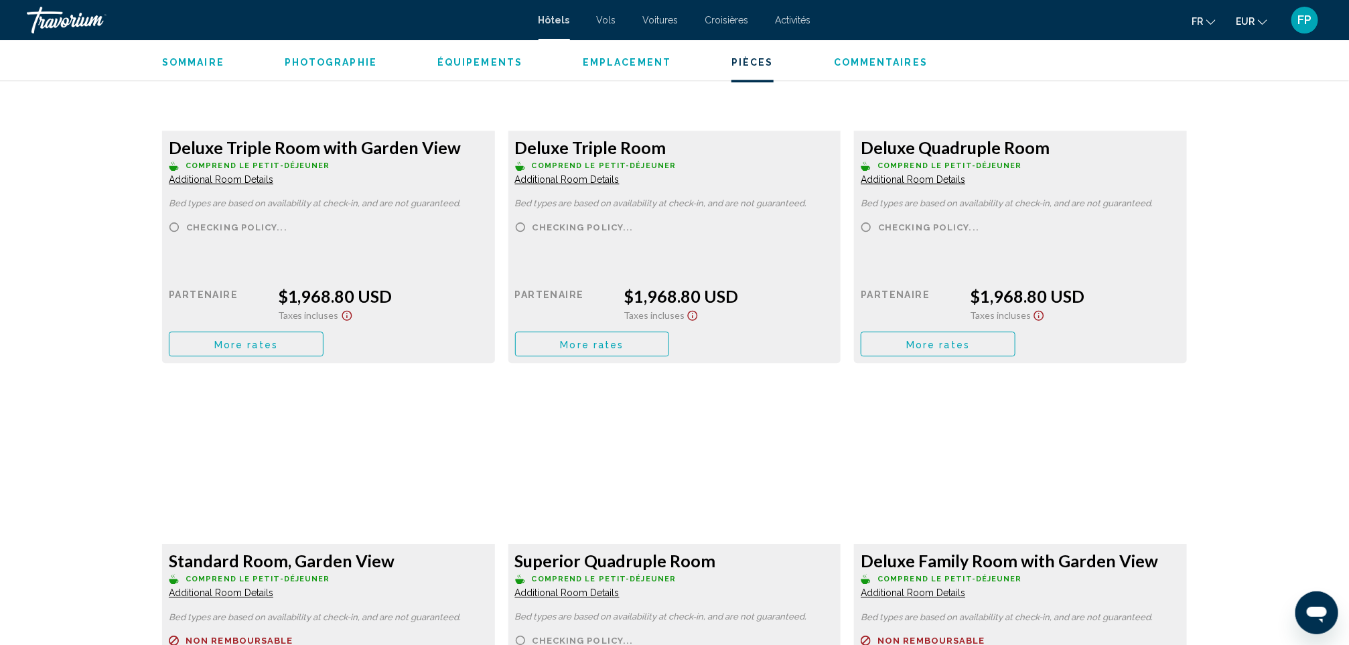
scroll to position [1868, 0]
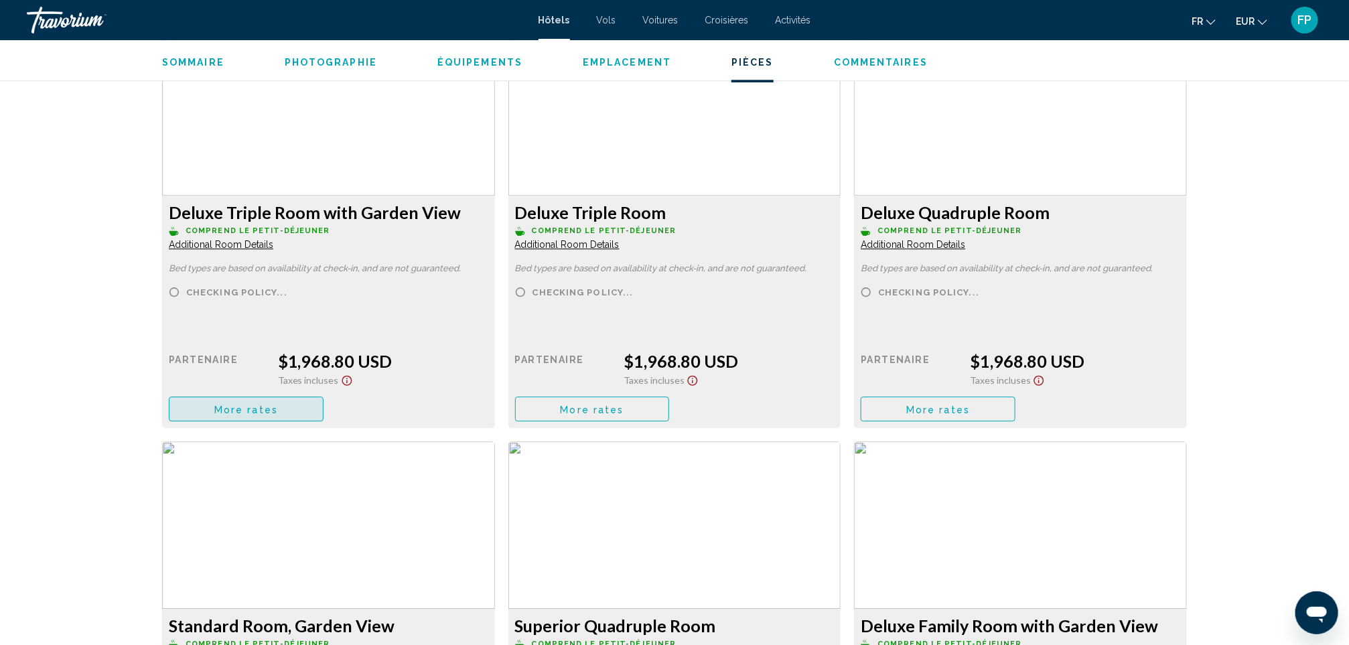
click at [257, 402] on button "More rates" at bounding box center [246, 408] width 155 height 25
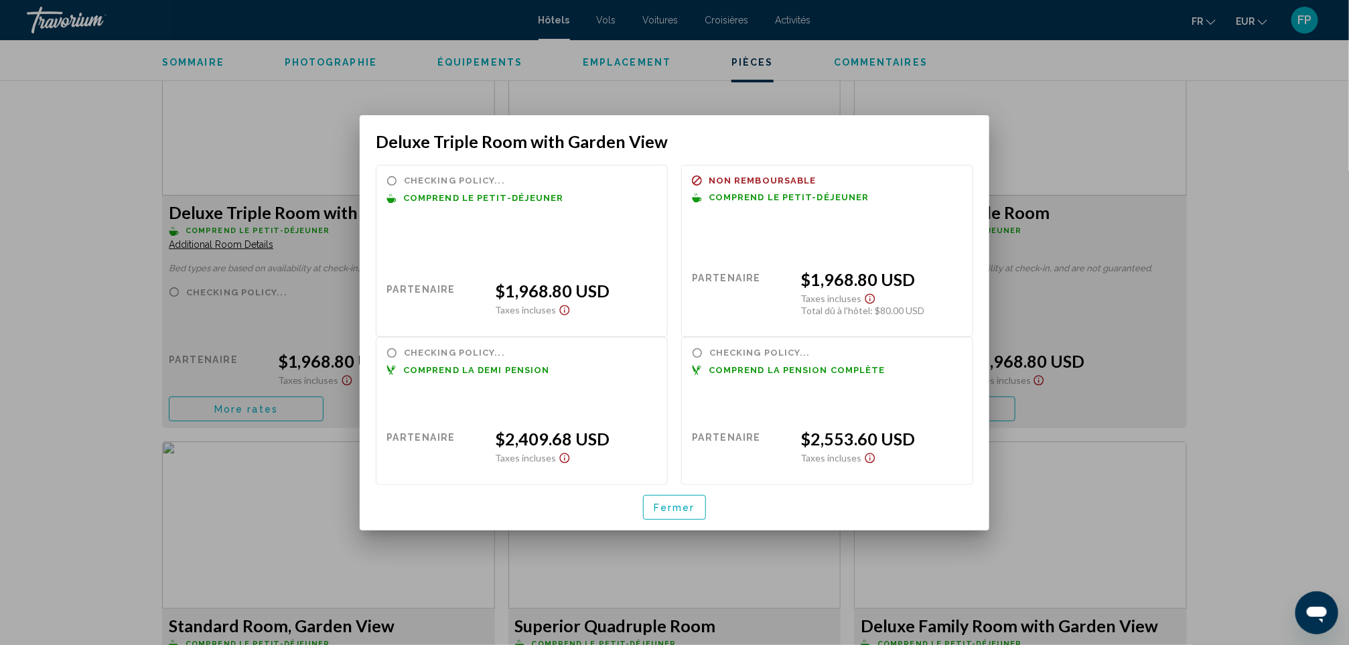
click at [667, 506] on span "Fermer" at bounding box center [675, 507] width 42 height 11
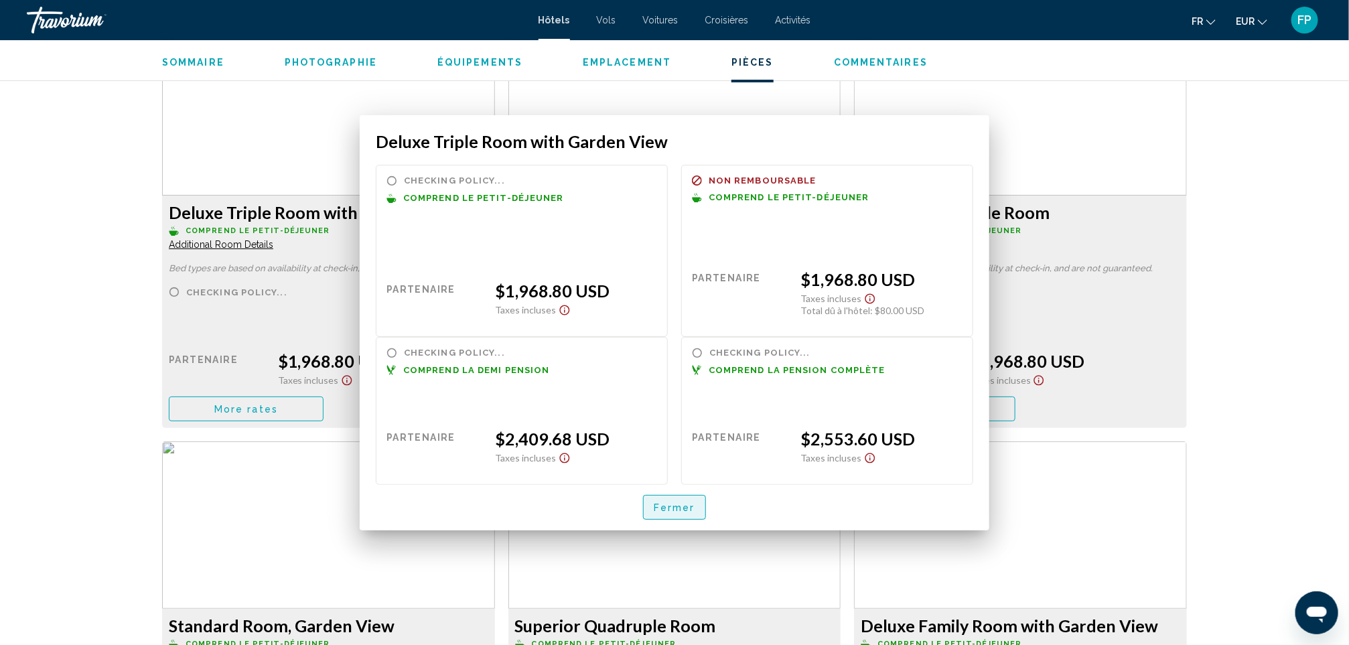
scroll to position [1868, 0]
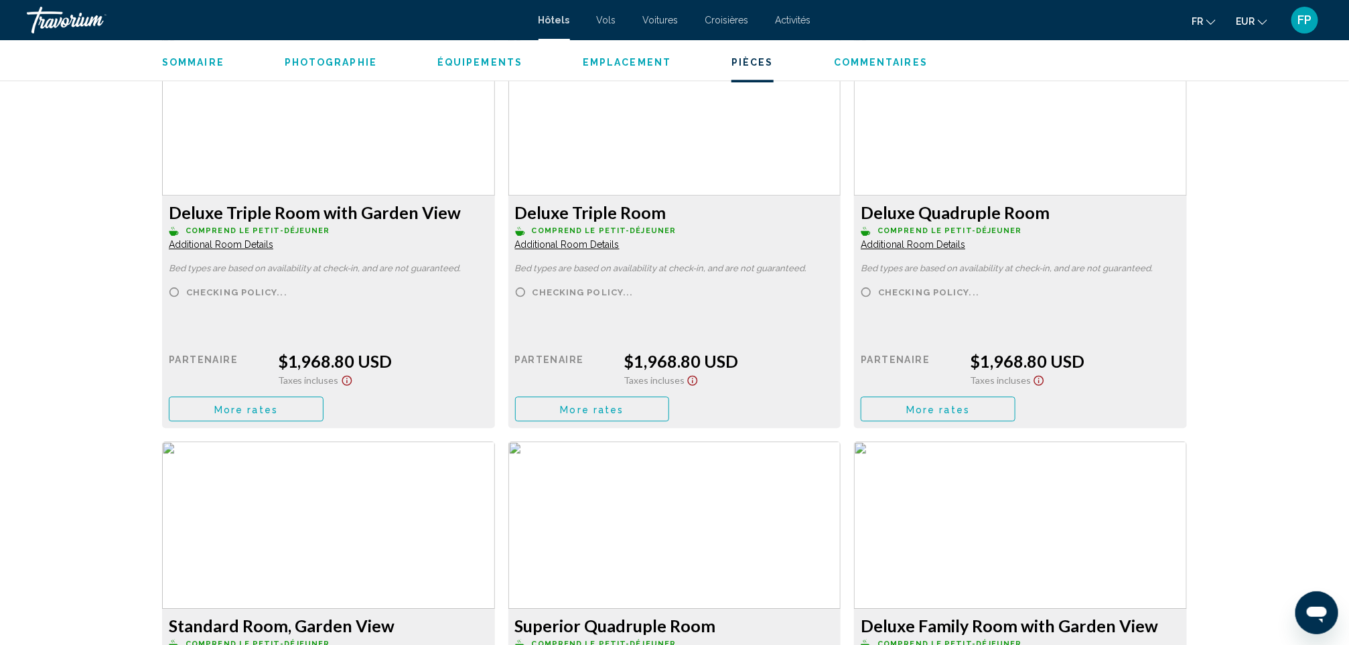
click at [278, 409] on span "More rates" at bounding box center [246, 409] width 64 height 11
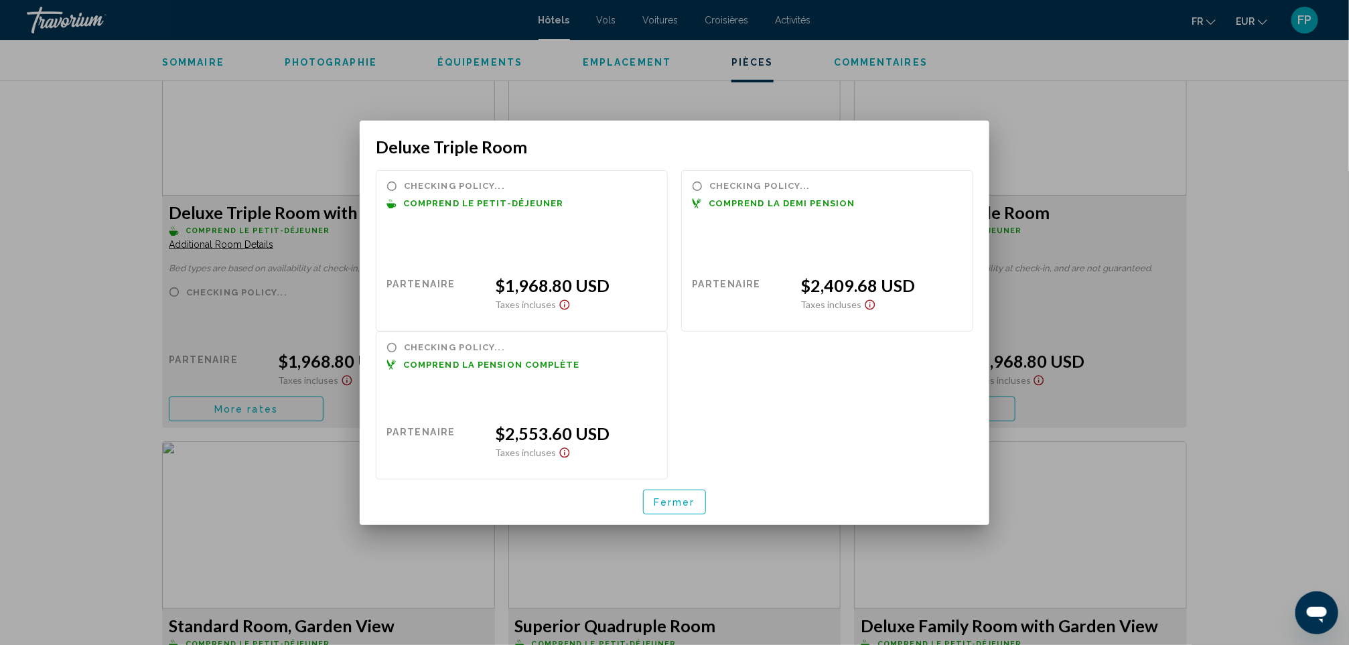
scroll to position [0, 0]
click at [664, 499] on span "Fermer" at bounding box center [675, 502] width 42 height 11
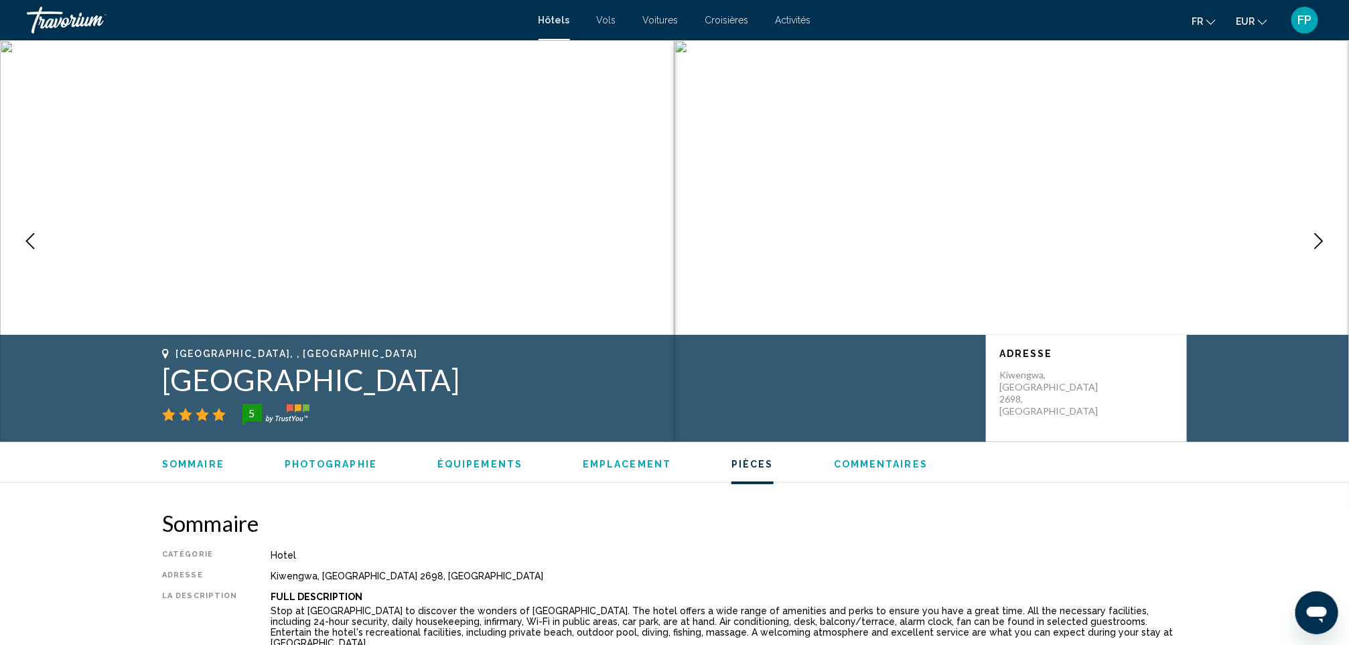
scroll to position [1868, 0]
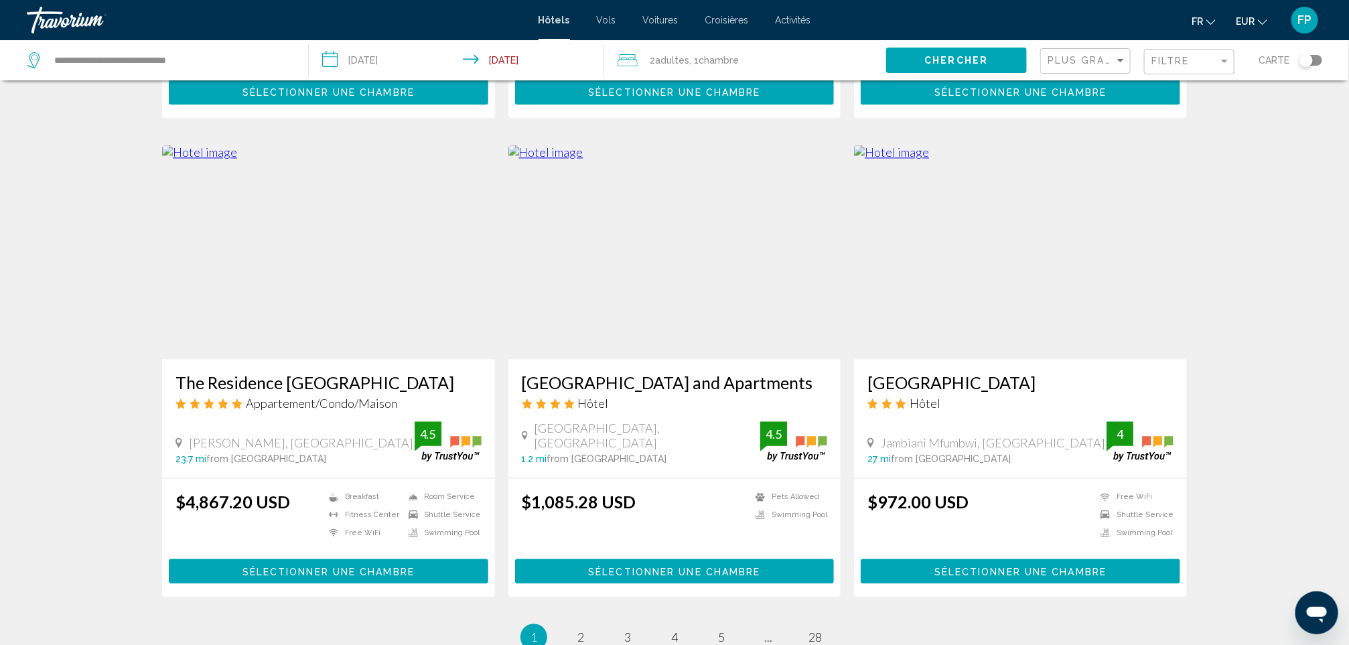
scroll to position [1507, 0]
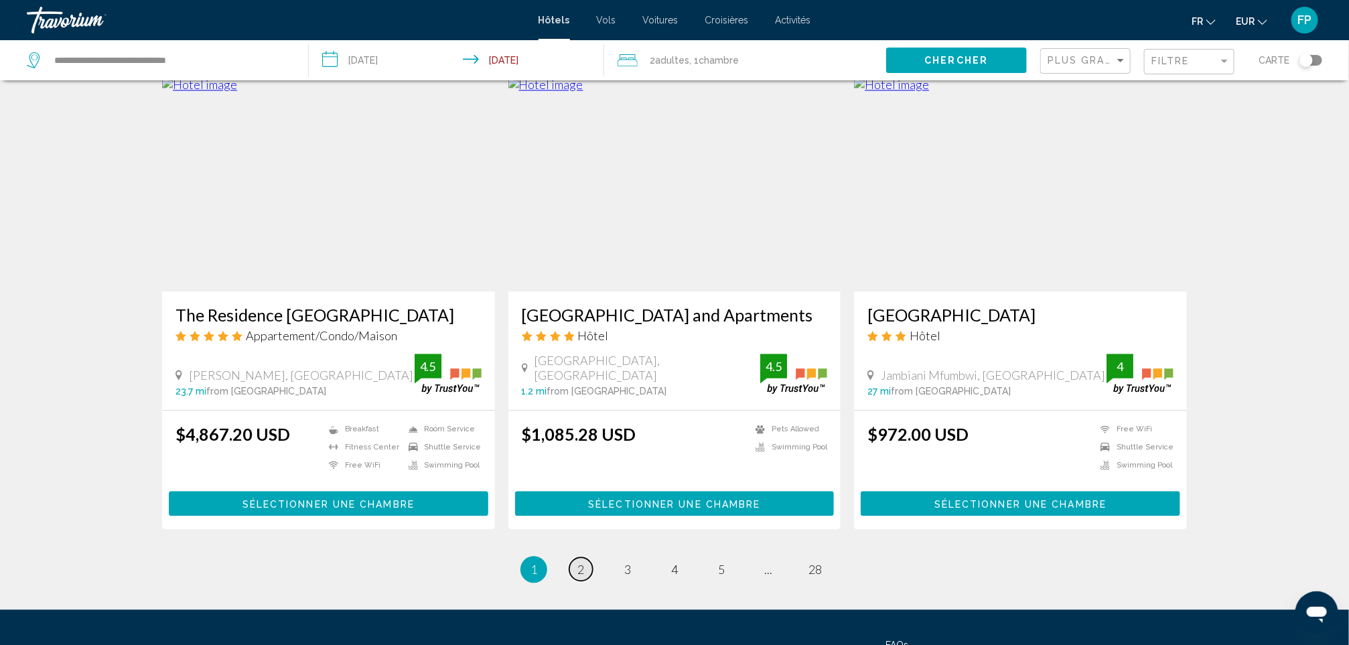
click at [571, 565] on link "page 2" at bounding box center [580, 568] width 23 height 23
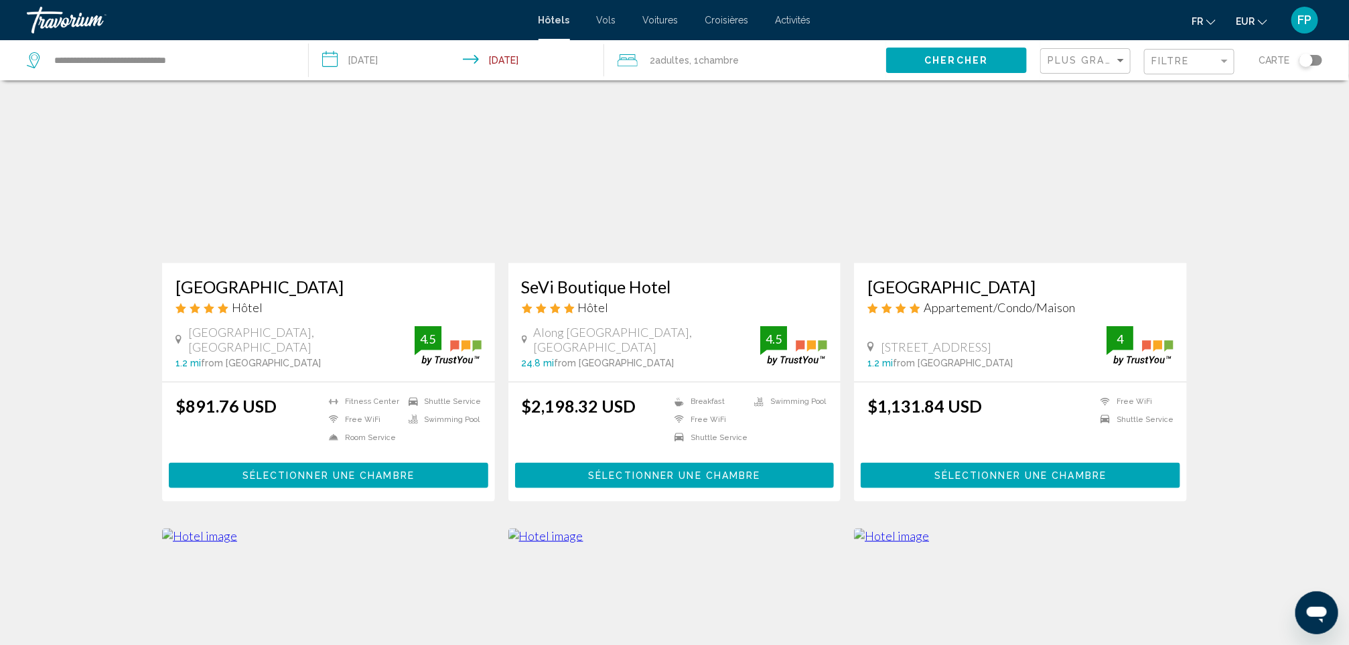
scroll to position [603, 0]
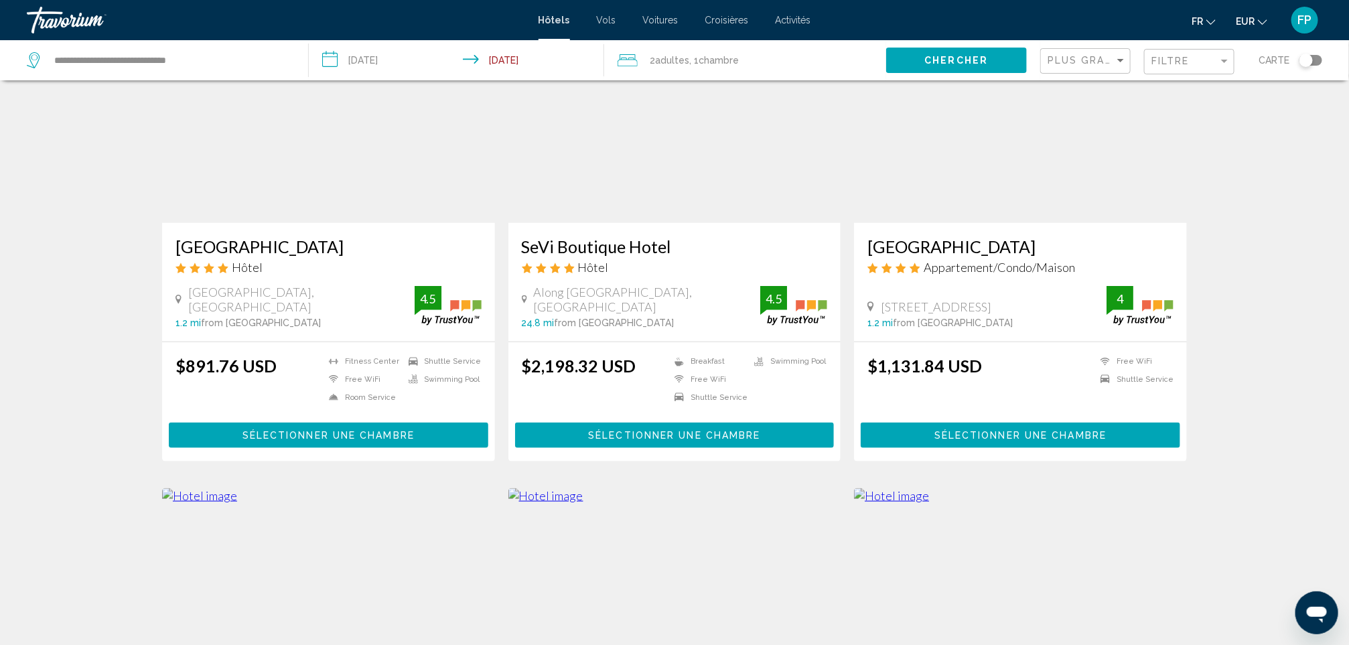
click at [593, 243] on h3 "SeVi Boutique Hotel" at bounding box center [675, 246] width 306 height 20
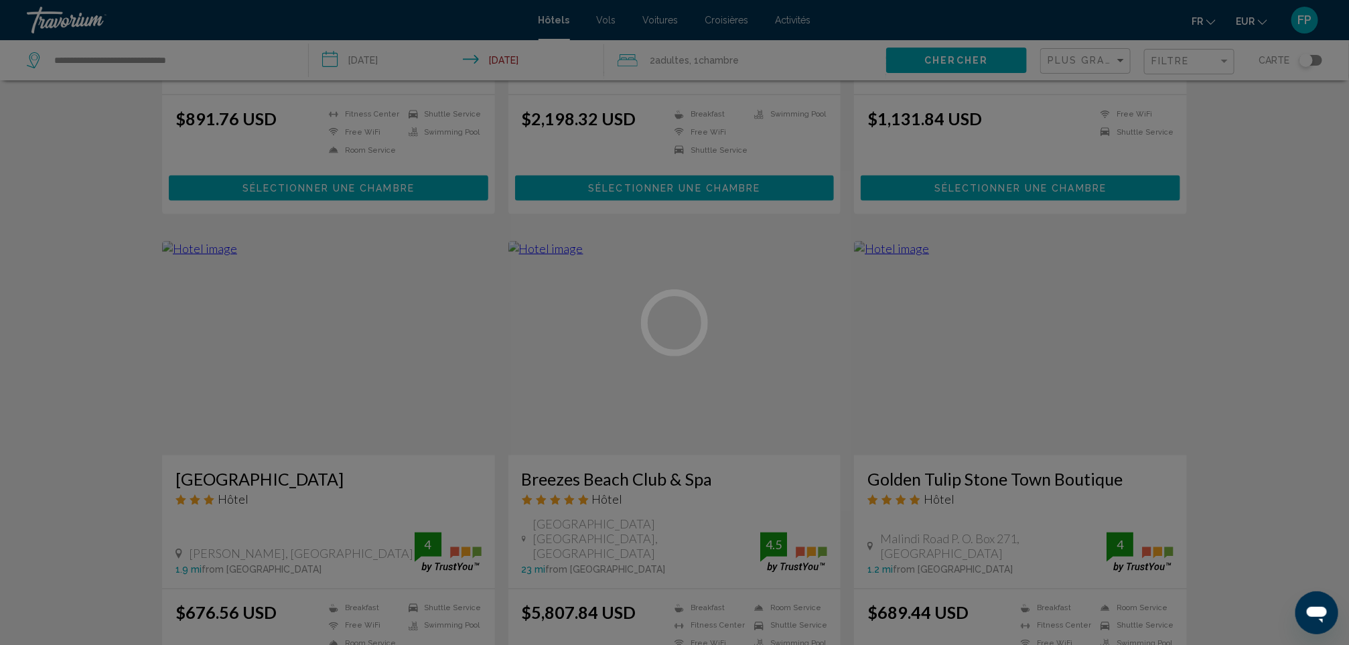
scroll to position [904, 0]
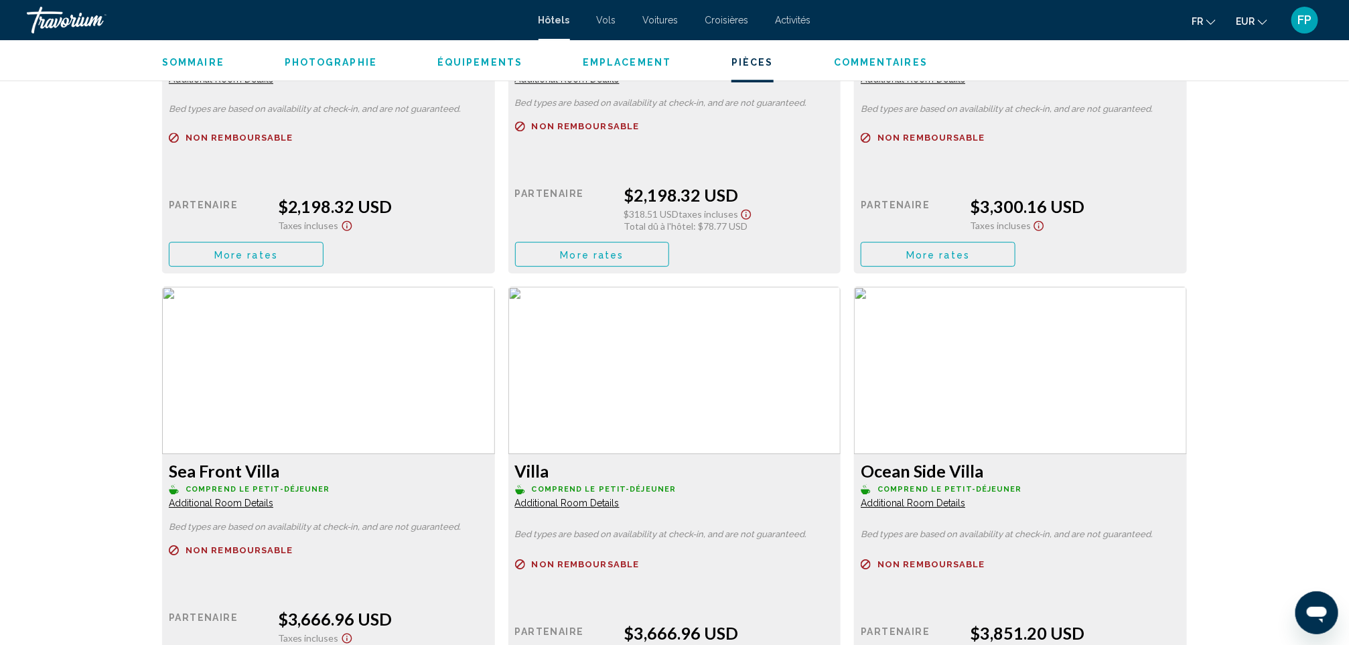
scroll to position [2156, 0]
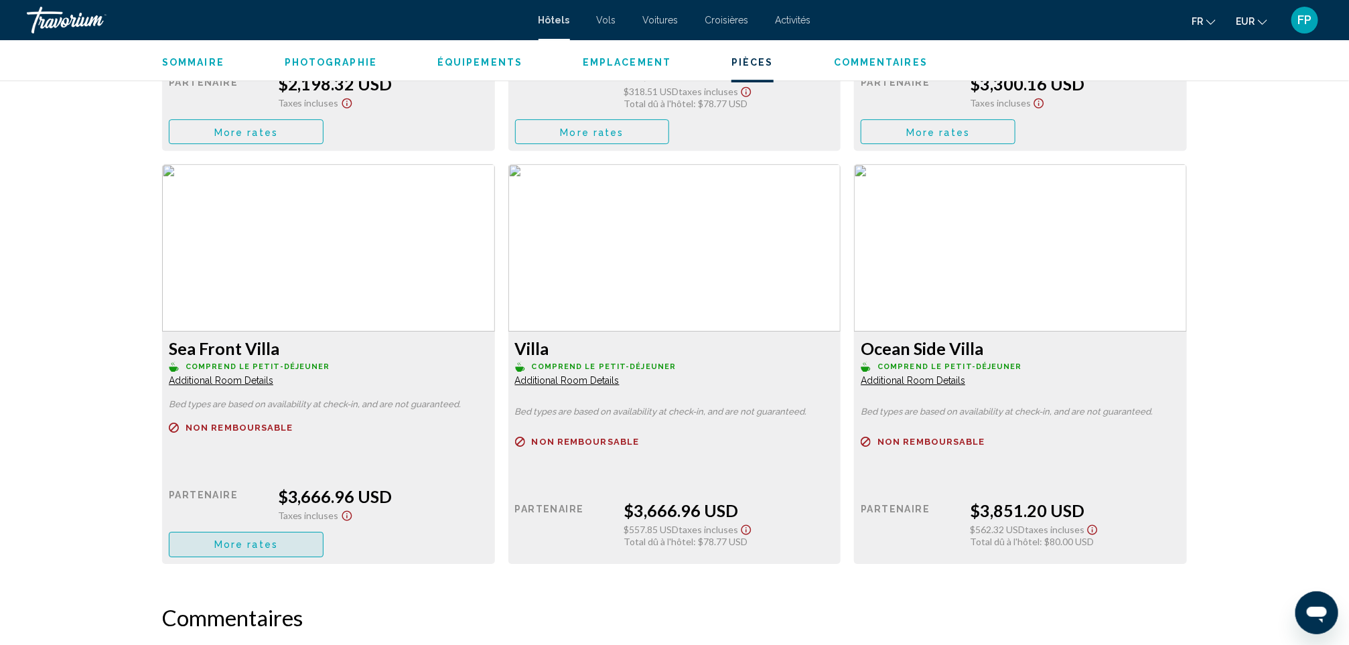
click at [247, 542] on span "More rates" at bounding box center [246, 545] width 64 height 11
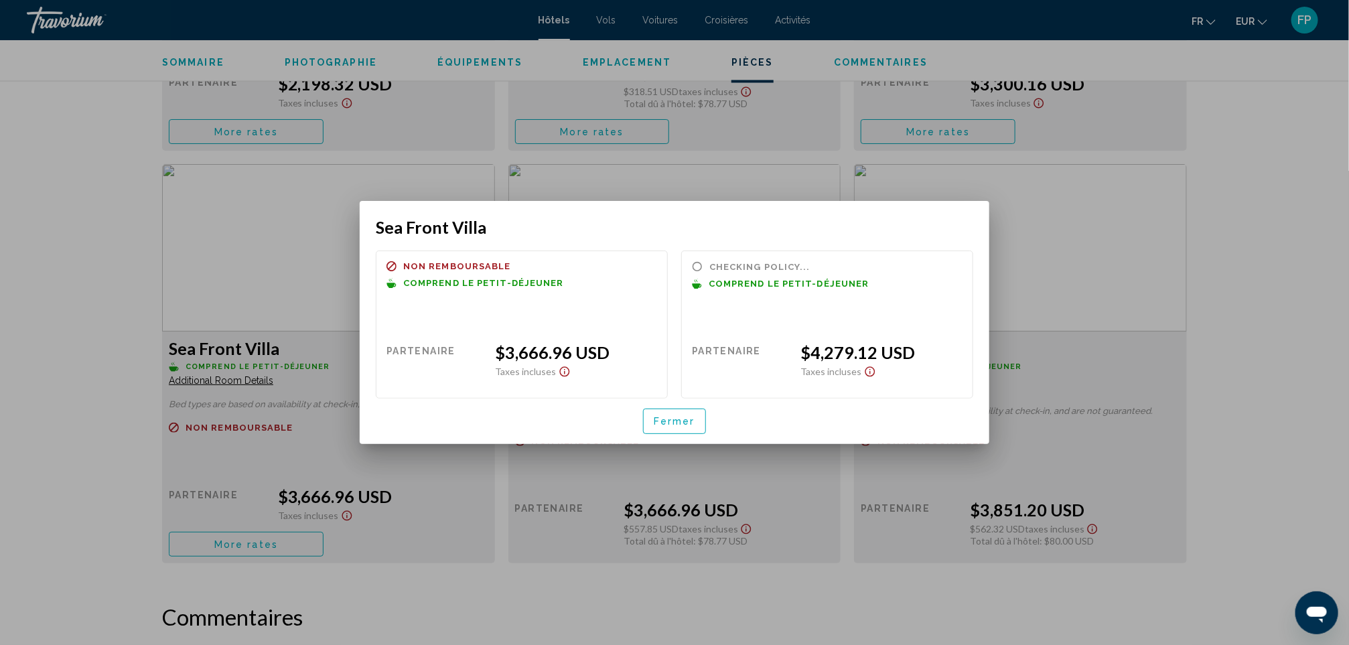
scroll to position [0, 0]
click at [687, 419] on span "Fermer" at bounding box center [675, 422] width 42 height 11
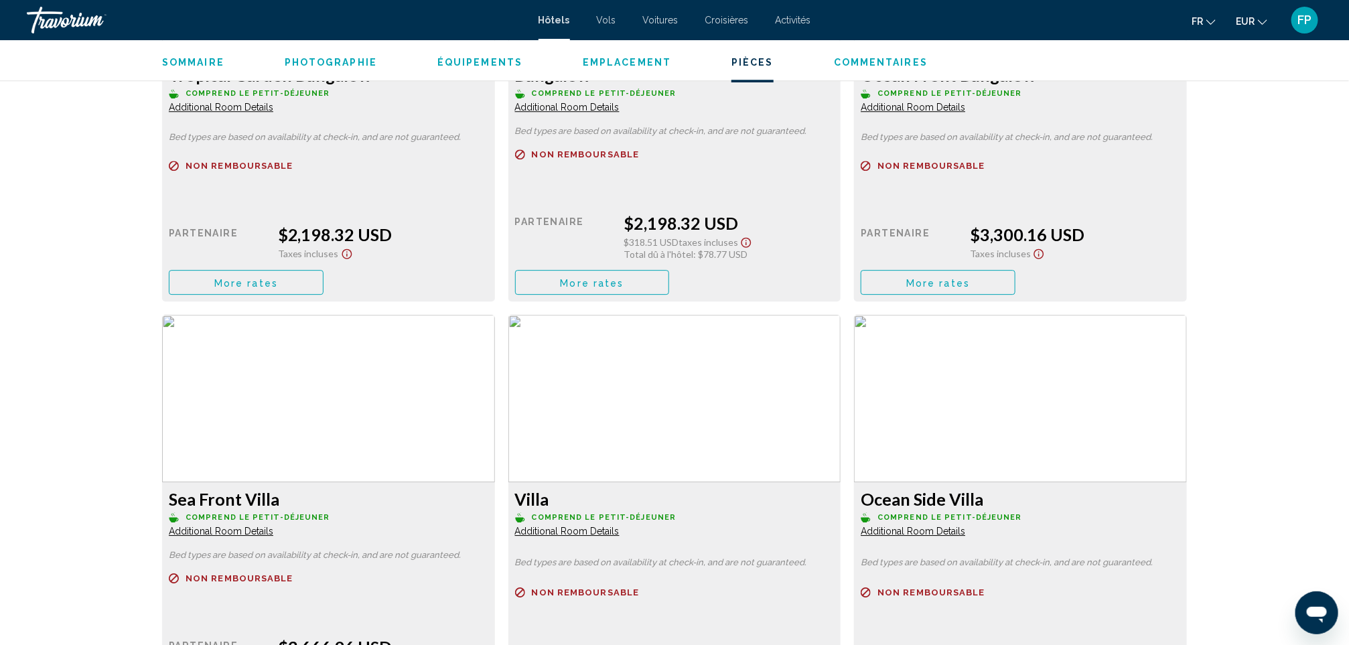
scroll to position [1955, 0]
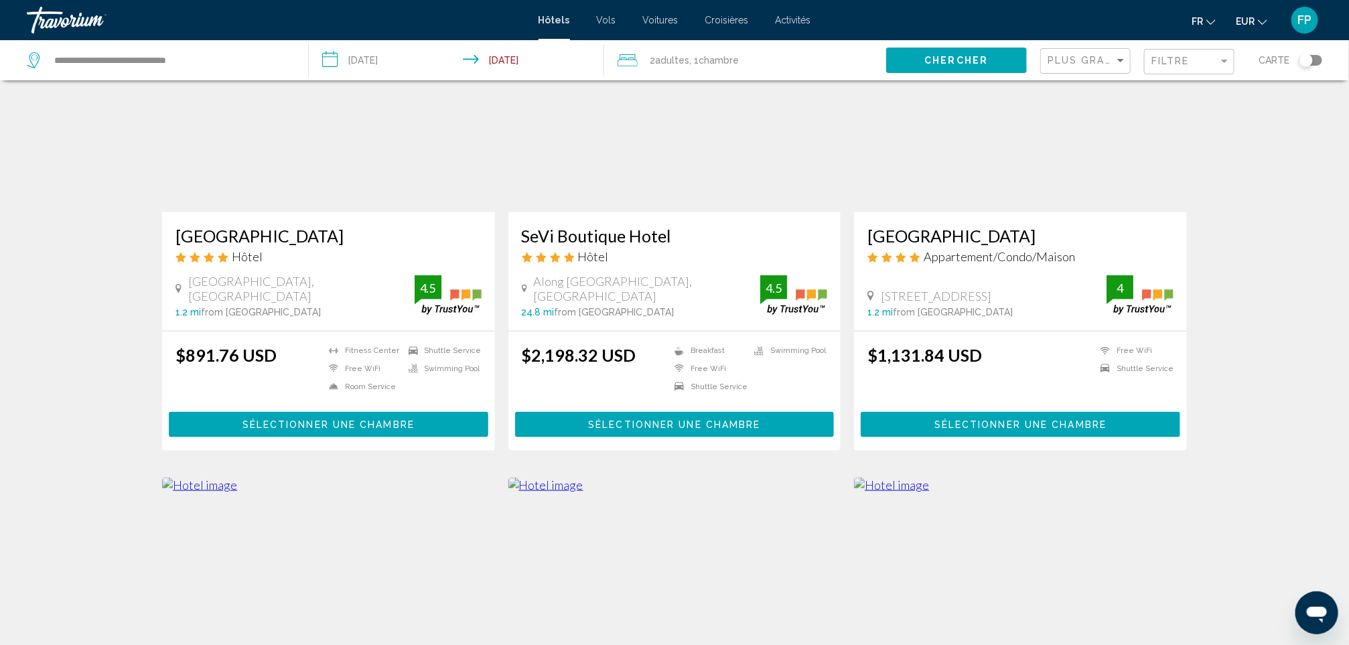
scroll to position [904, 0]
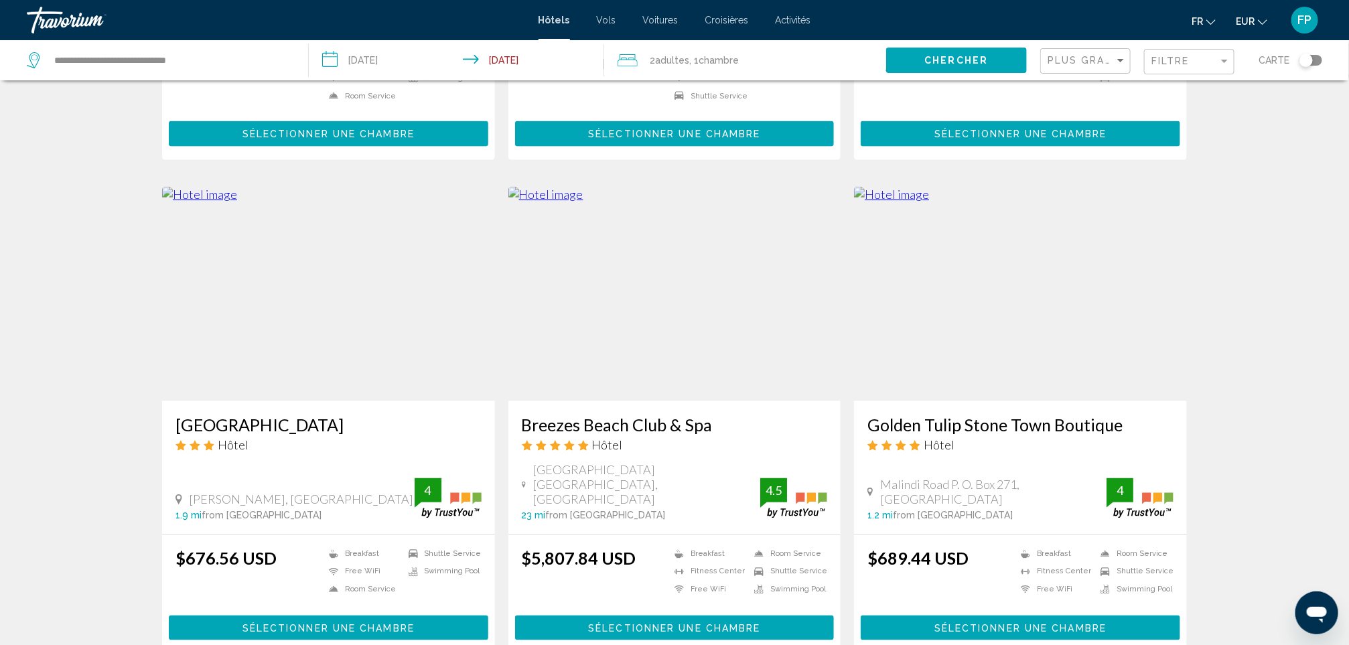
click at [279, 415] on h3 "[GEOGRAPHIC_DATA]" at bounding box center [328, 425] width 306 height 20
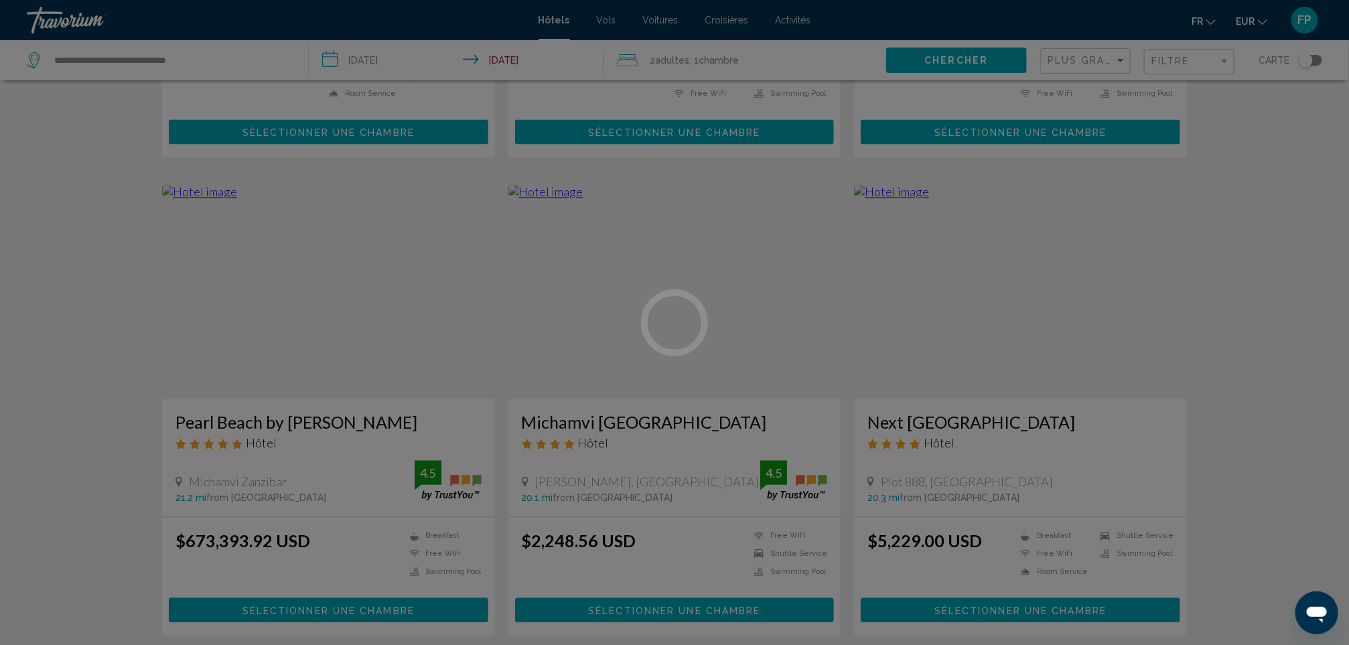
scroll to position [1406, 0]
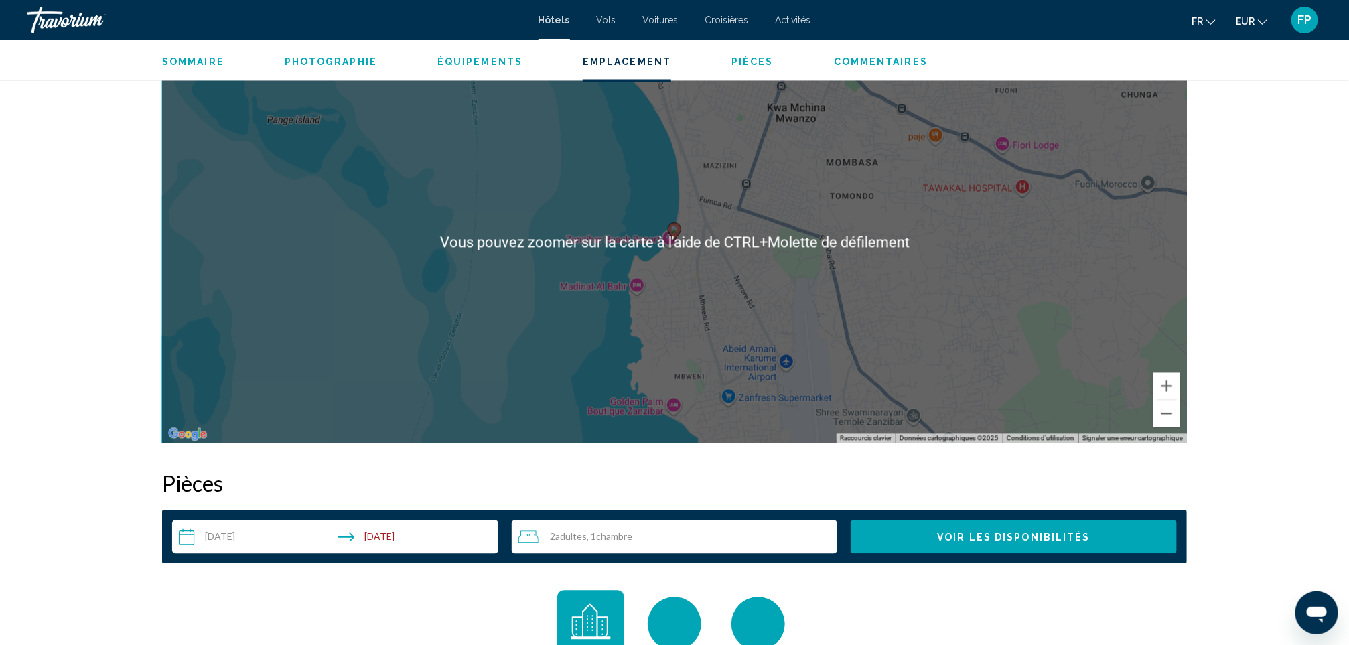
scroll to position [1760, 0]
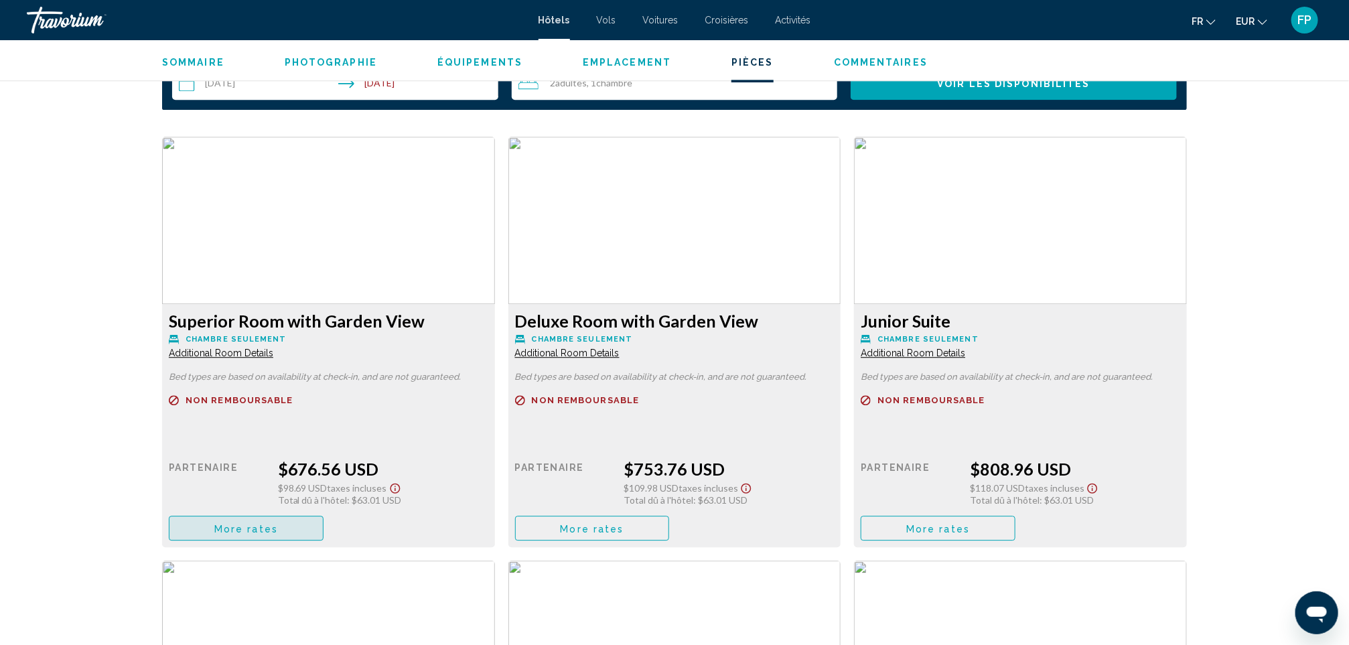
click at [230, 525] on span "More rates" at bounding box center [246, 528] width 64 height 11
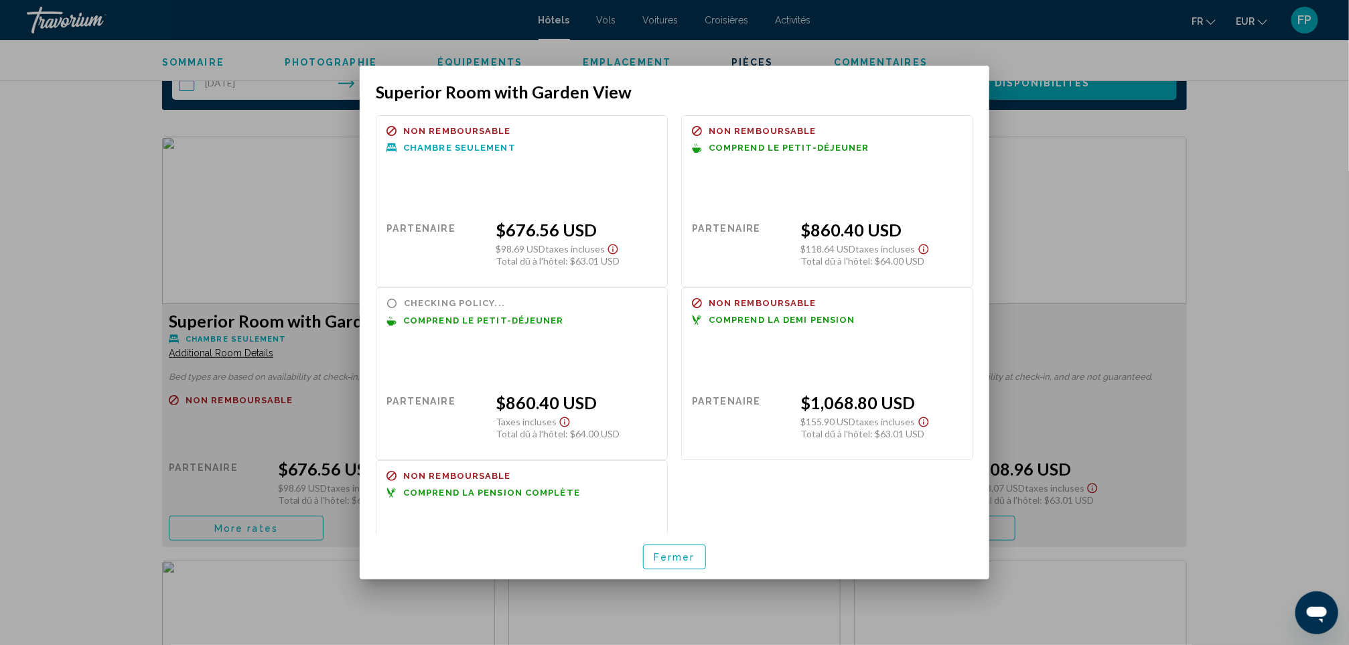
scroll to position [87, 0]
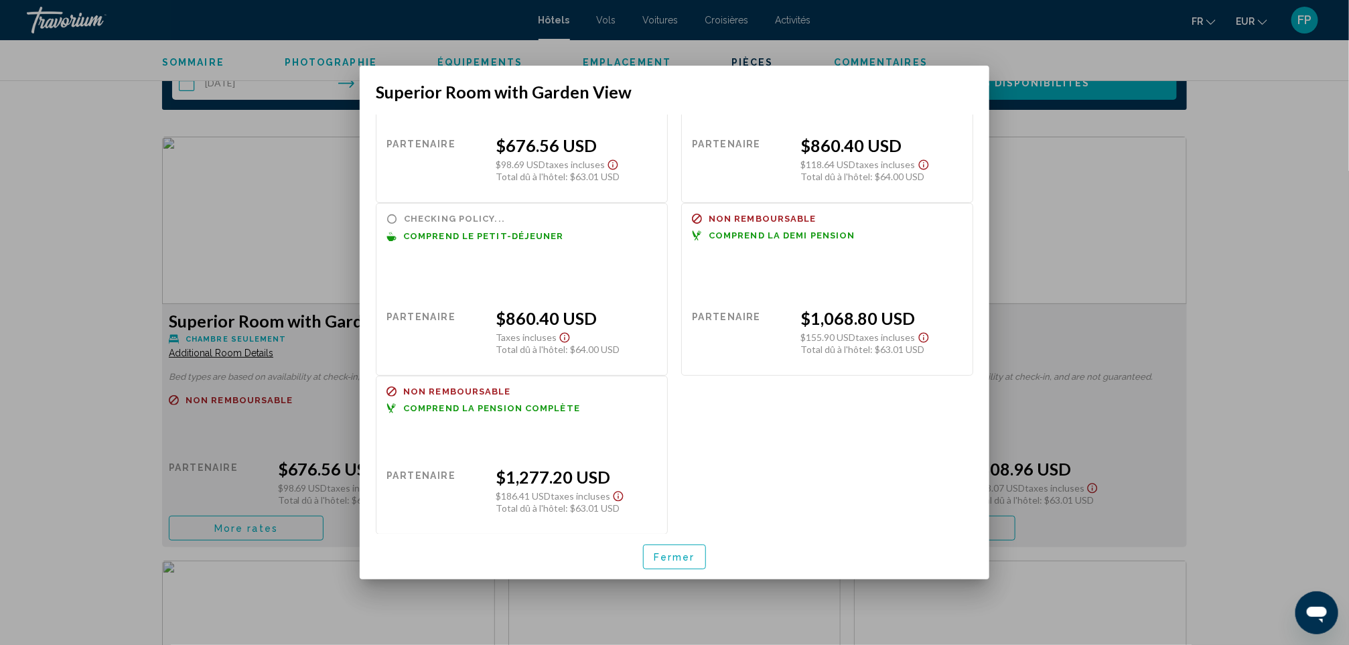
click at [678, 553] on span "Fermer" at bounding box center [675, 557] width 42 height 11
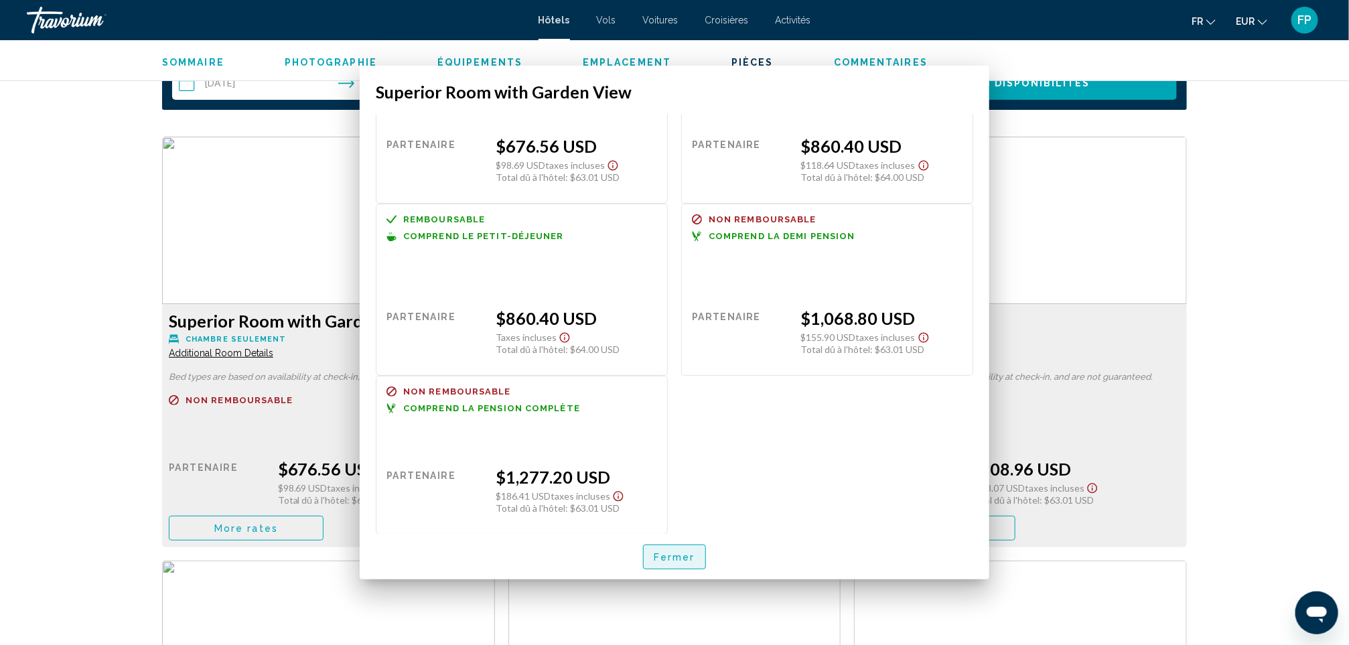
scroll to position [1760, 0]
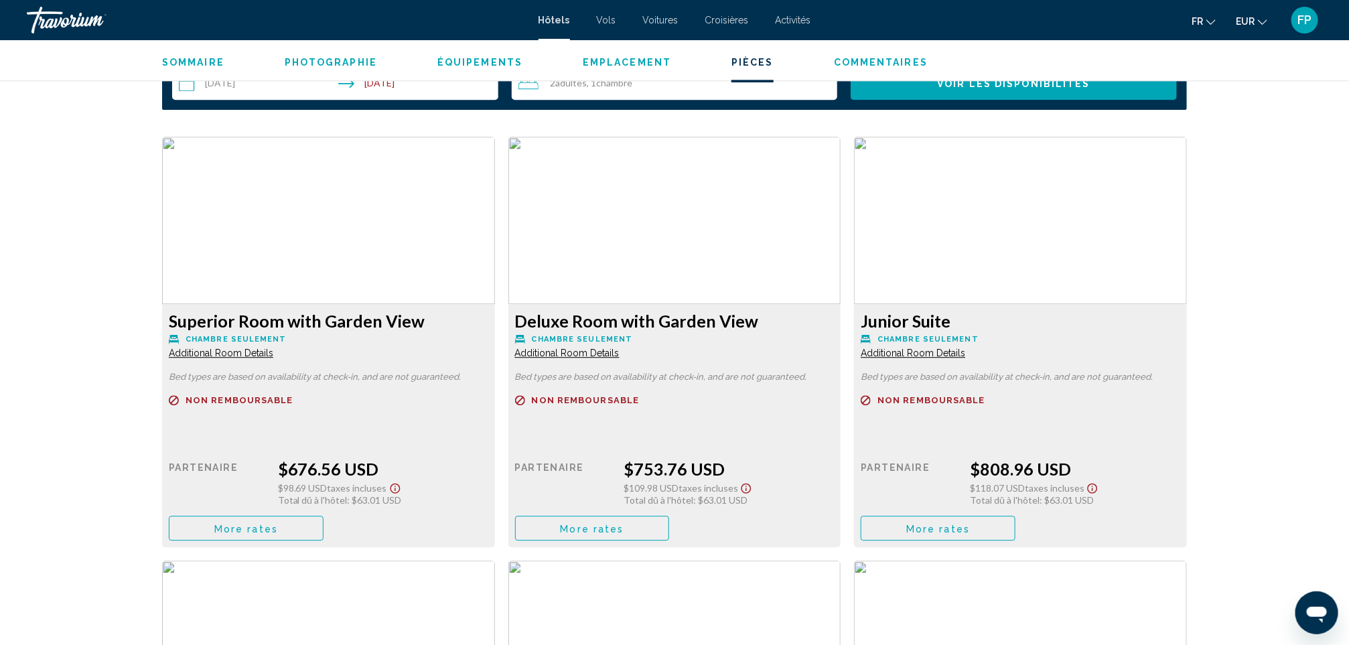
click at [278, 528] on span "More rates" at bounding box center [246, 528] width 64 height 11
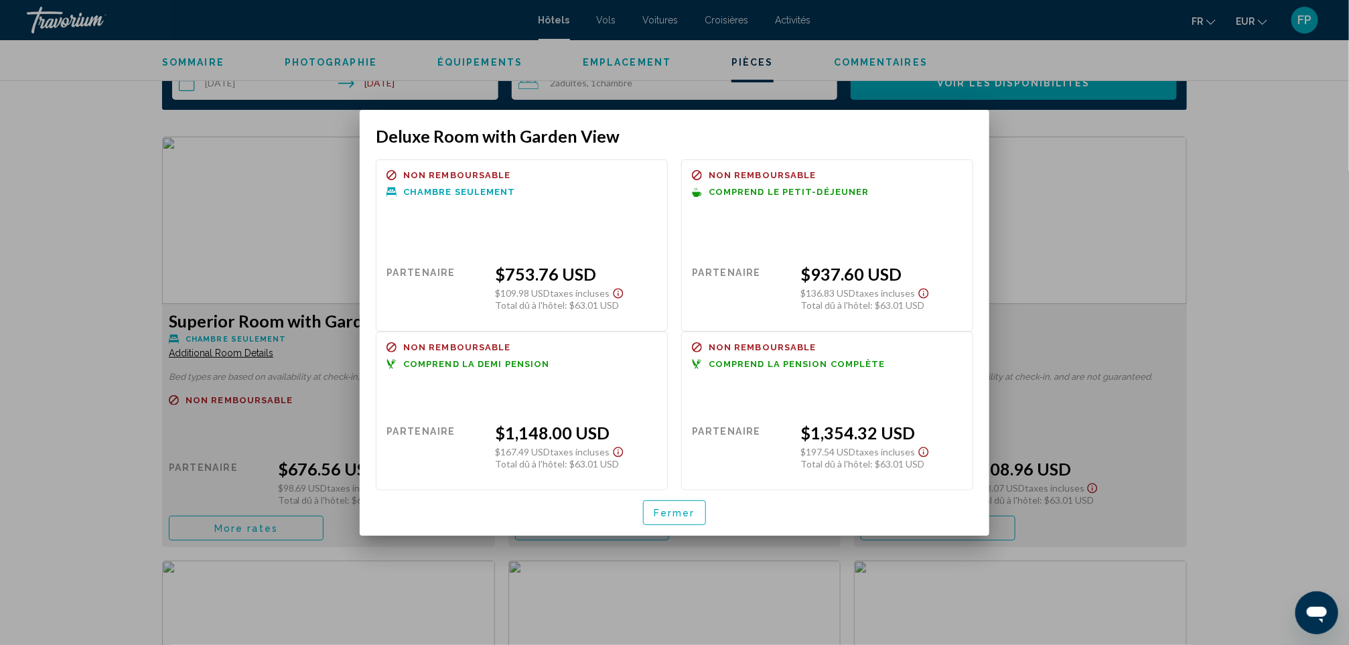
scroll to position [0, 0]
click at [680, 510] on span "Fermer" at bounding box center [675, 513] width 42 height 11
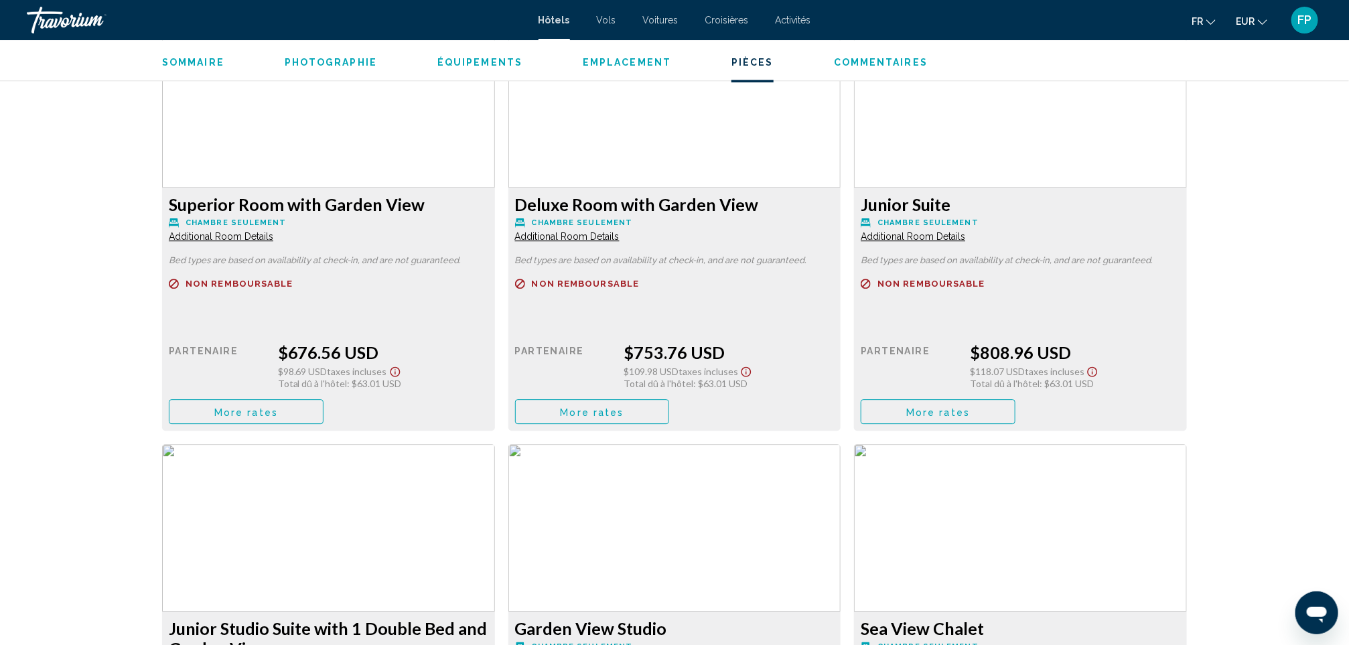
scroll to position [1860, 0]
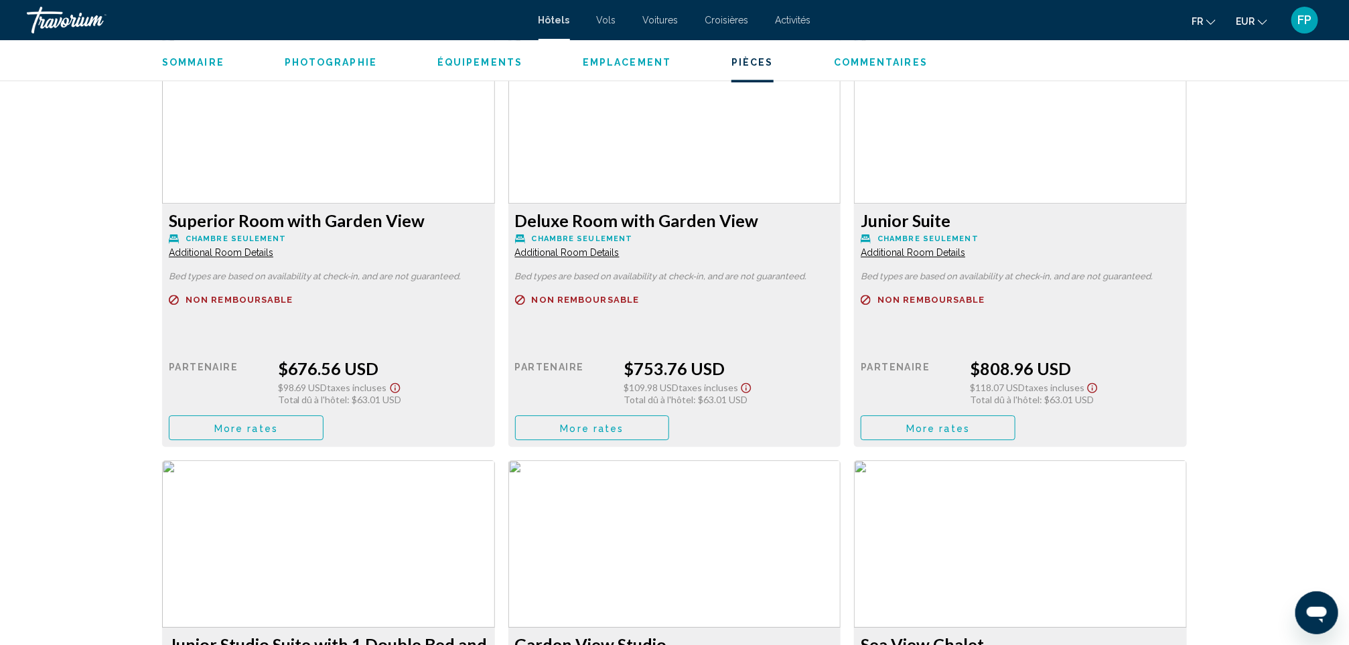
click at [323, 419] on button "More rates" at bounding box center [246, 427] width 155 height 25
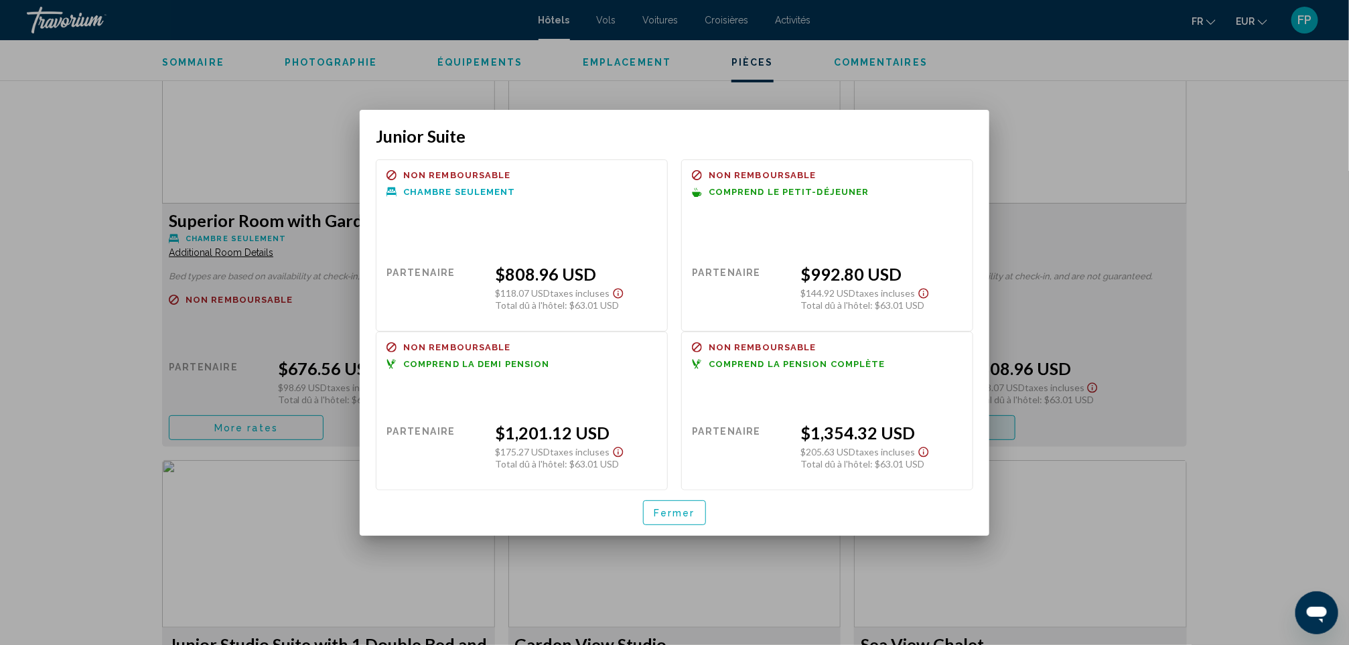
scroll to position [0, 0]
click at [662, 508] on span "Fermer" at bounding box center [675, 513] width 42 height 11
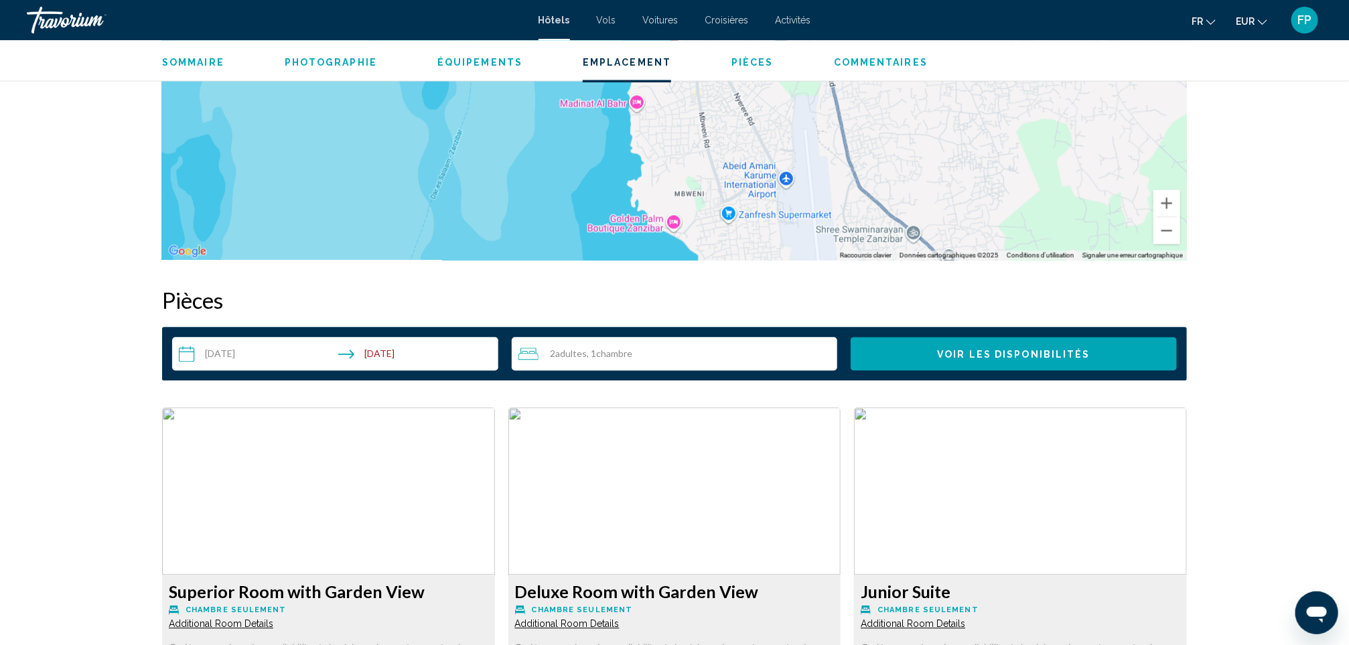
scroll to position [1459, 0]
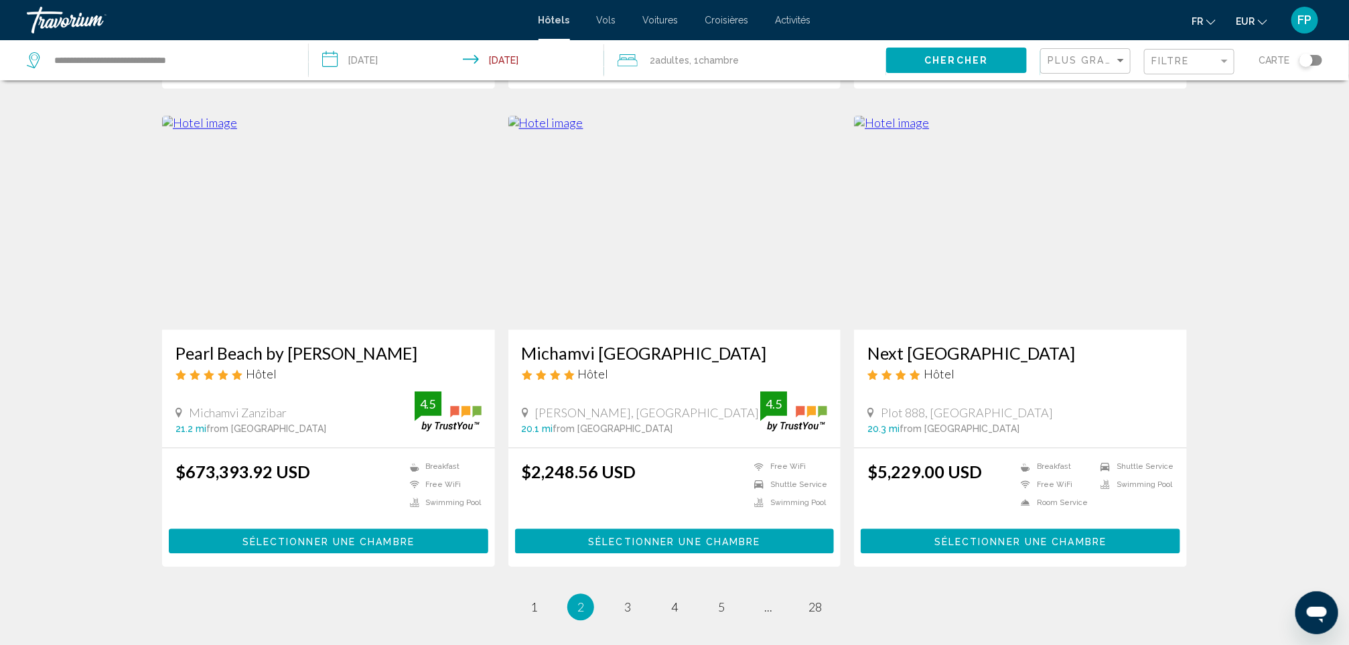
scroll to position [1616, 0]
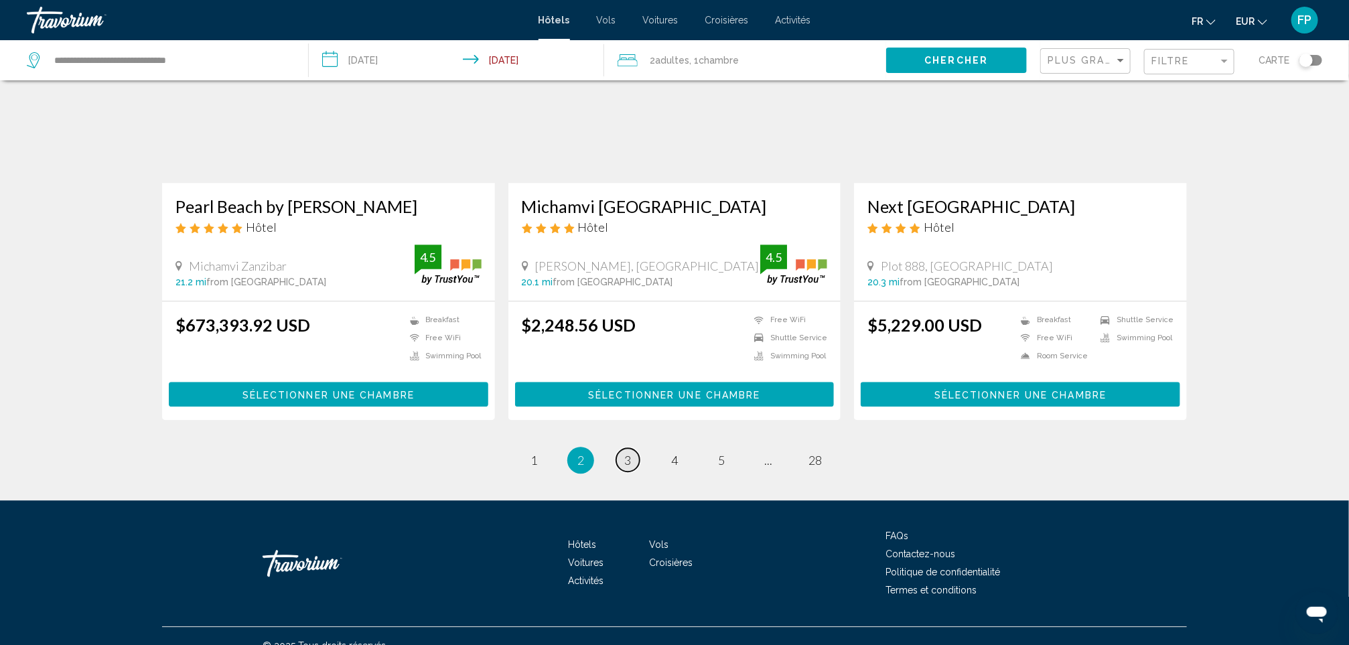
click at [627, 453] on span "3" at bounding box center [627, 460] width 7 height 15
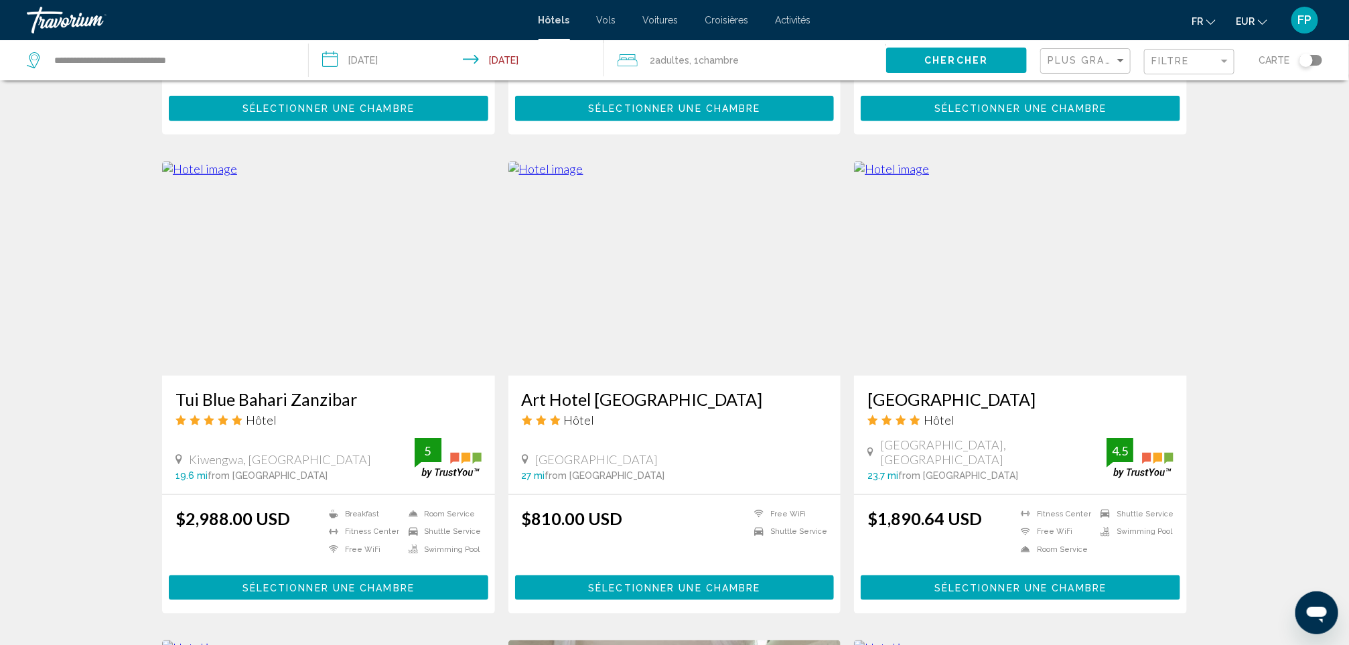
scroll to position [502, 0]
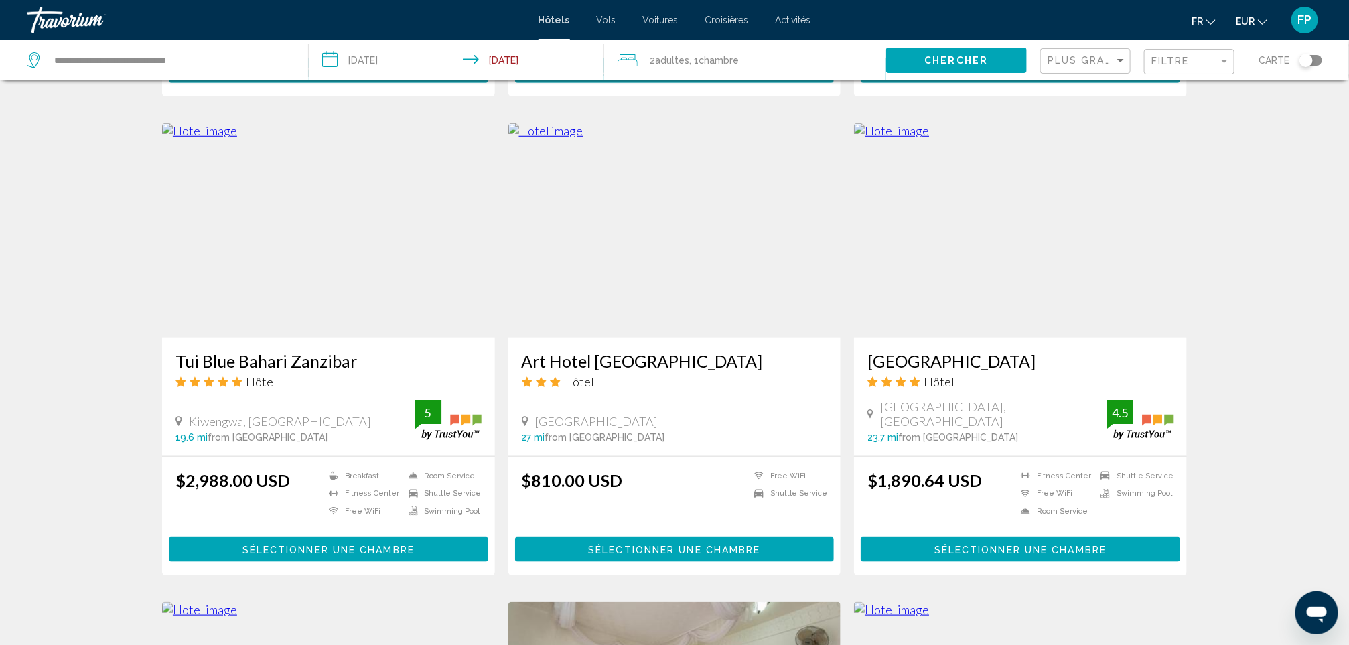
click at [921, 362] on h3 "[GEOGRAPHIC_DATA]" at bounding box center [1020, 361] width 306 height 20
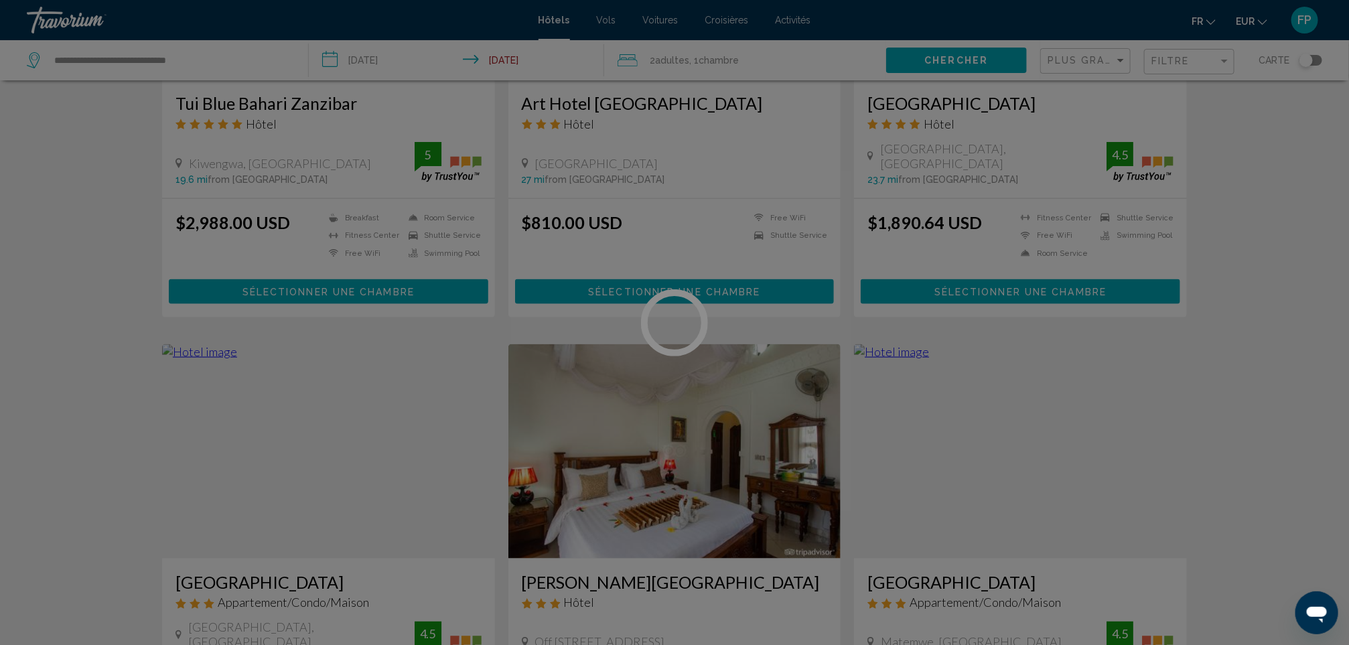
scroll to position [904, 0]
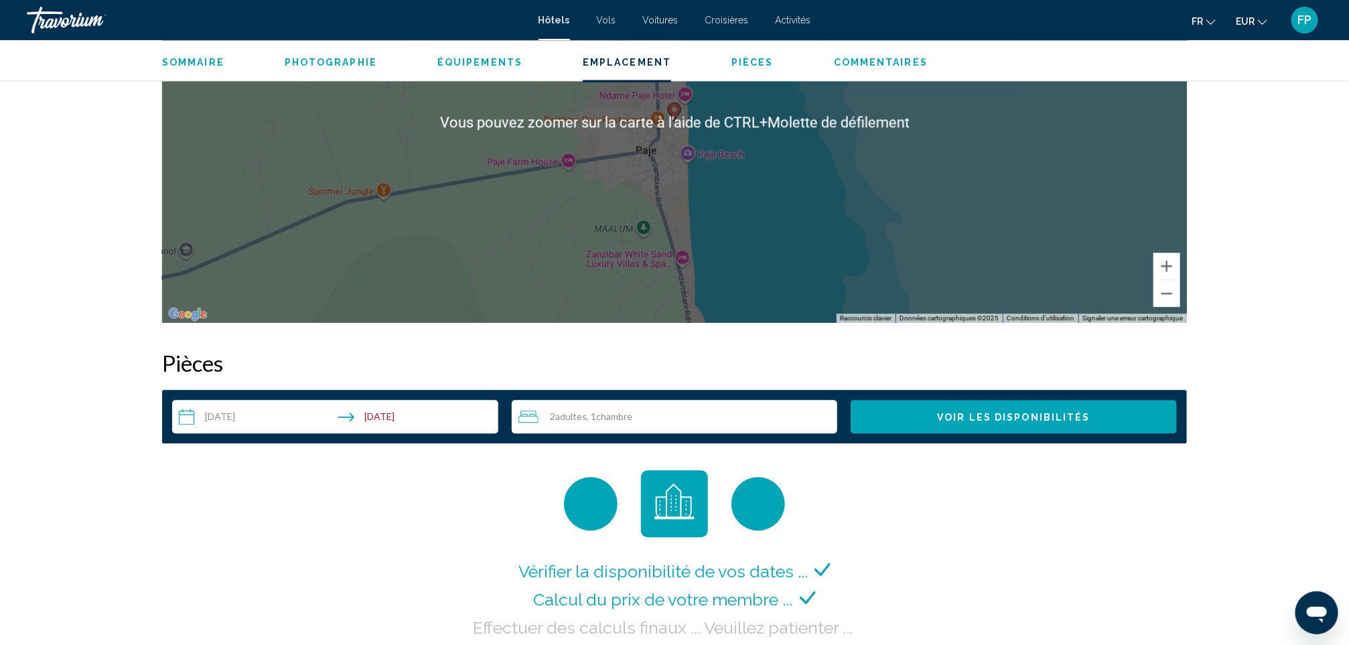
scroll to position [1708, 0]
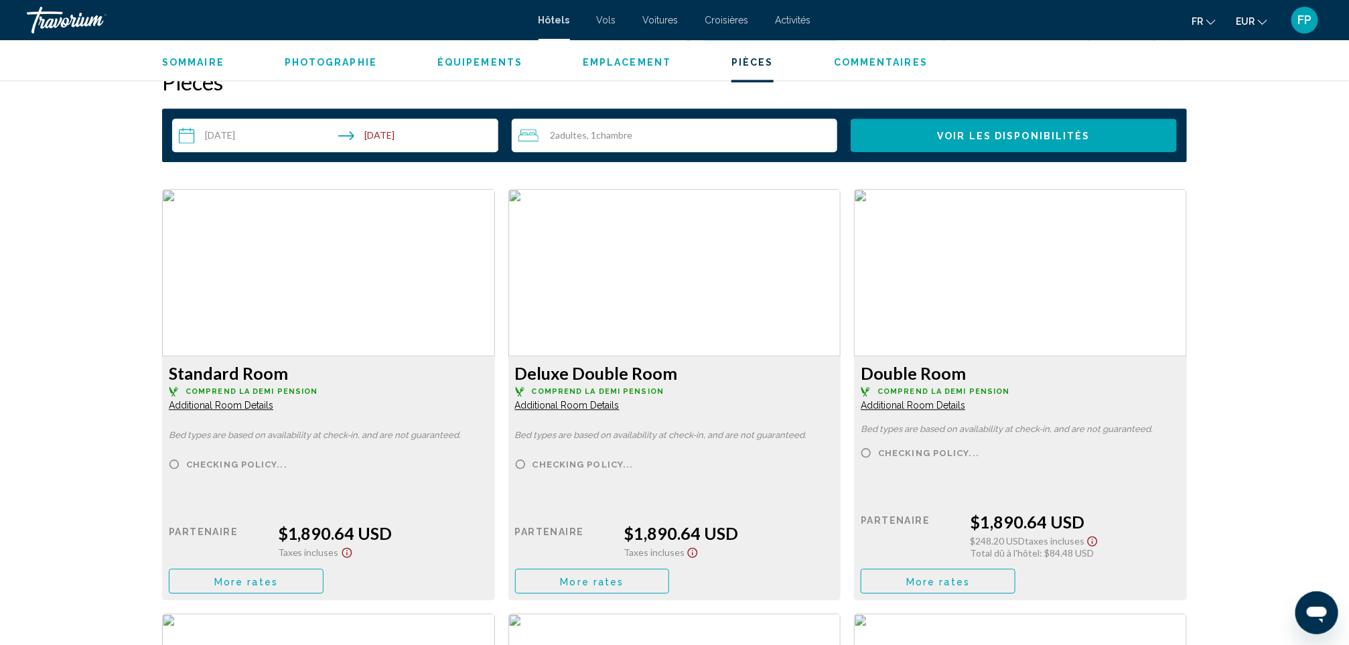
click at [254, 581] on span "More rates" at bounding box center [246, 581] width 64 height 11
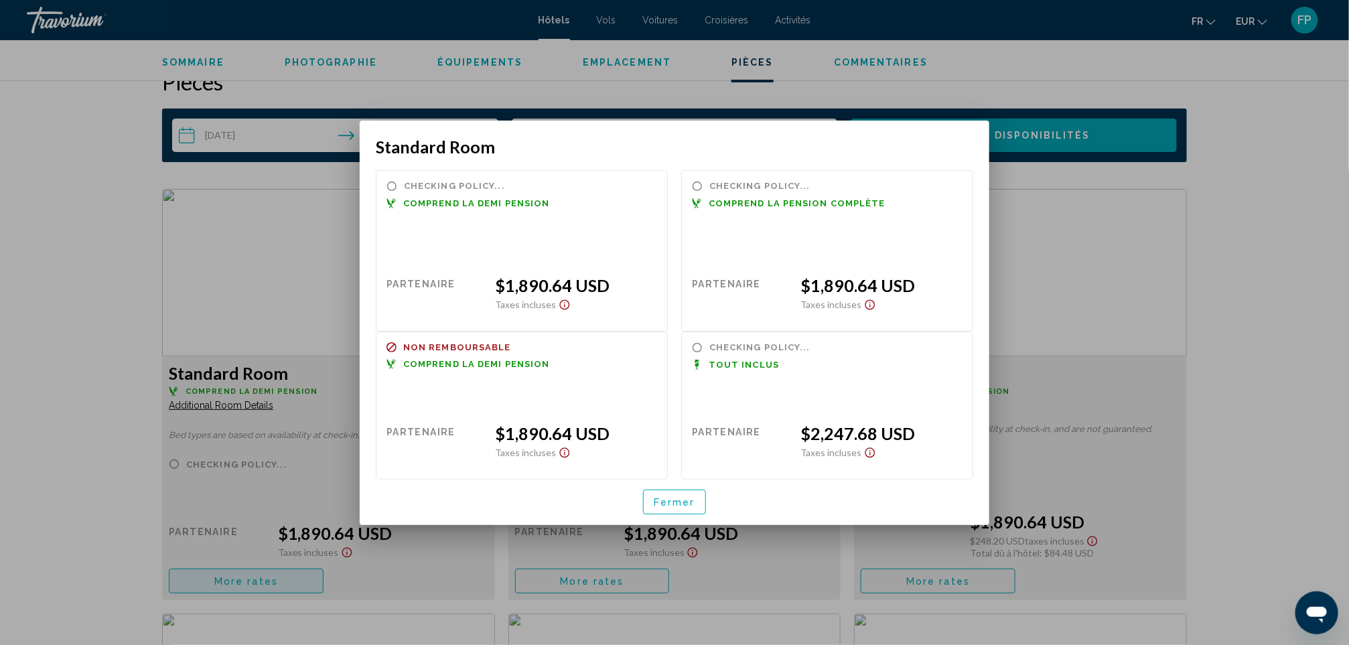
scroll to position [0, 0]
click at [669, 503] on span "Fermer" at bounding box center [675, 501] width 42 height 11
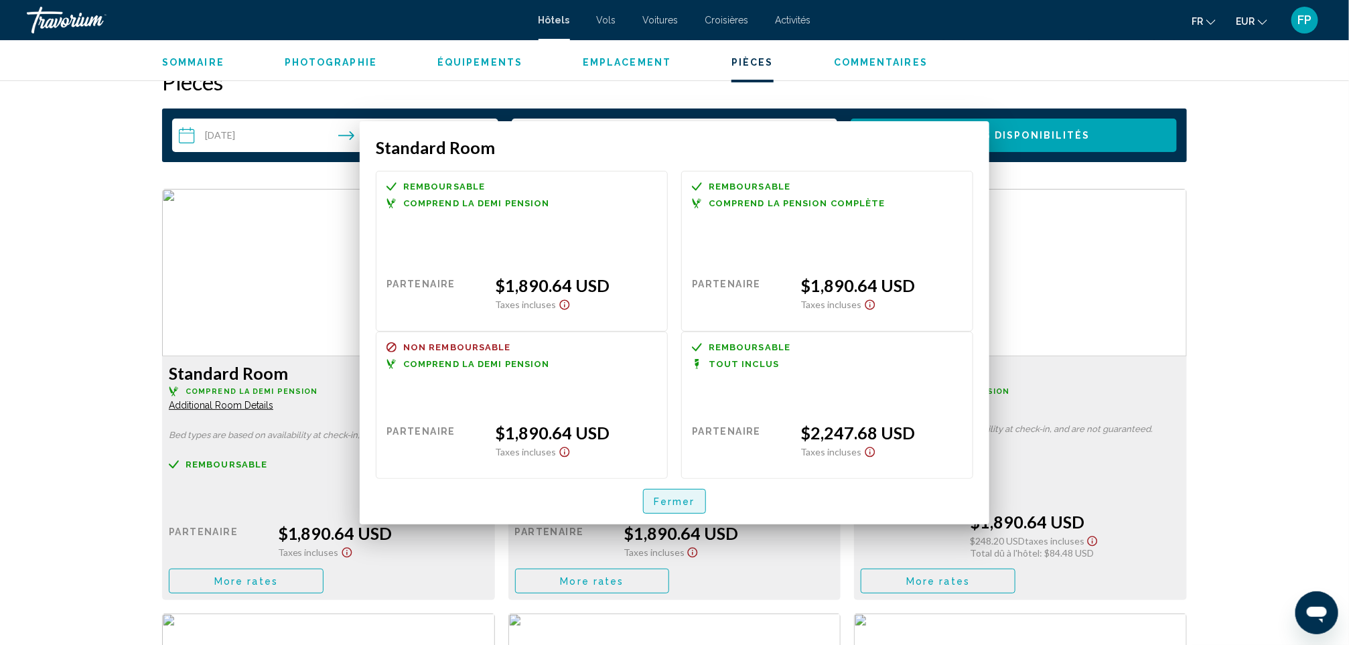
scroll to position [1708, 0]
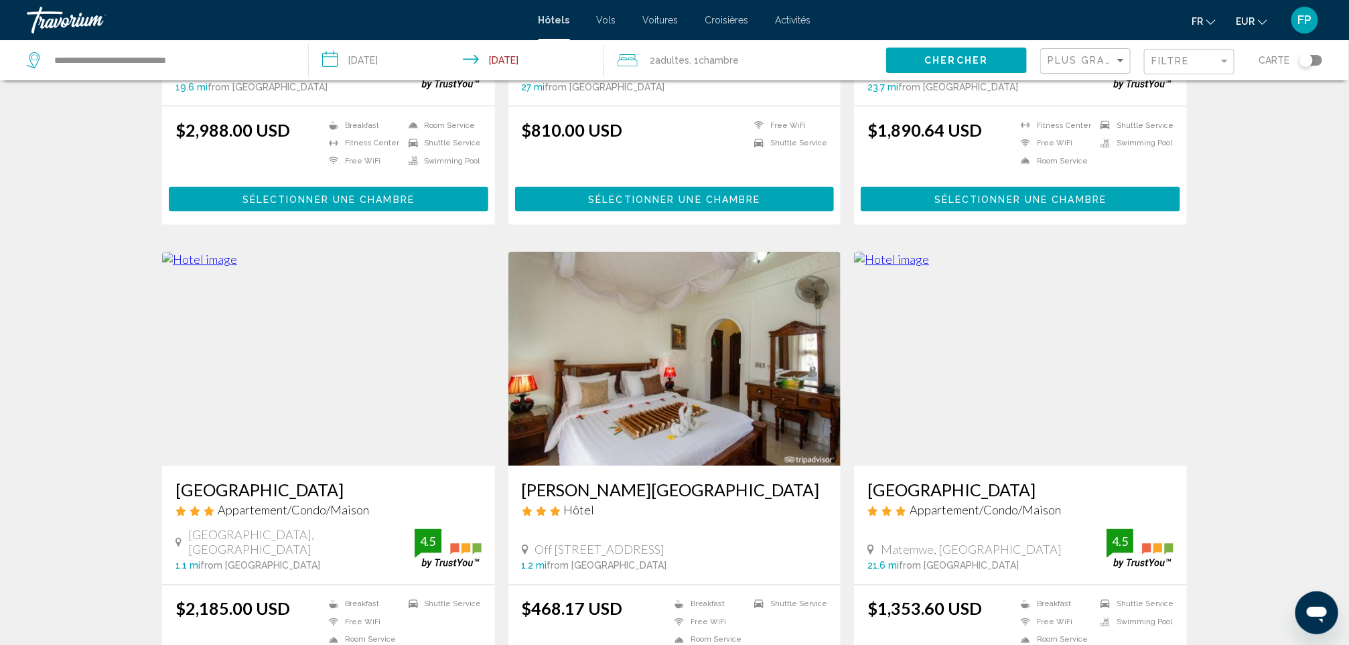
scroll to position [1005, 0]
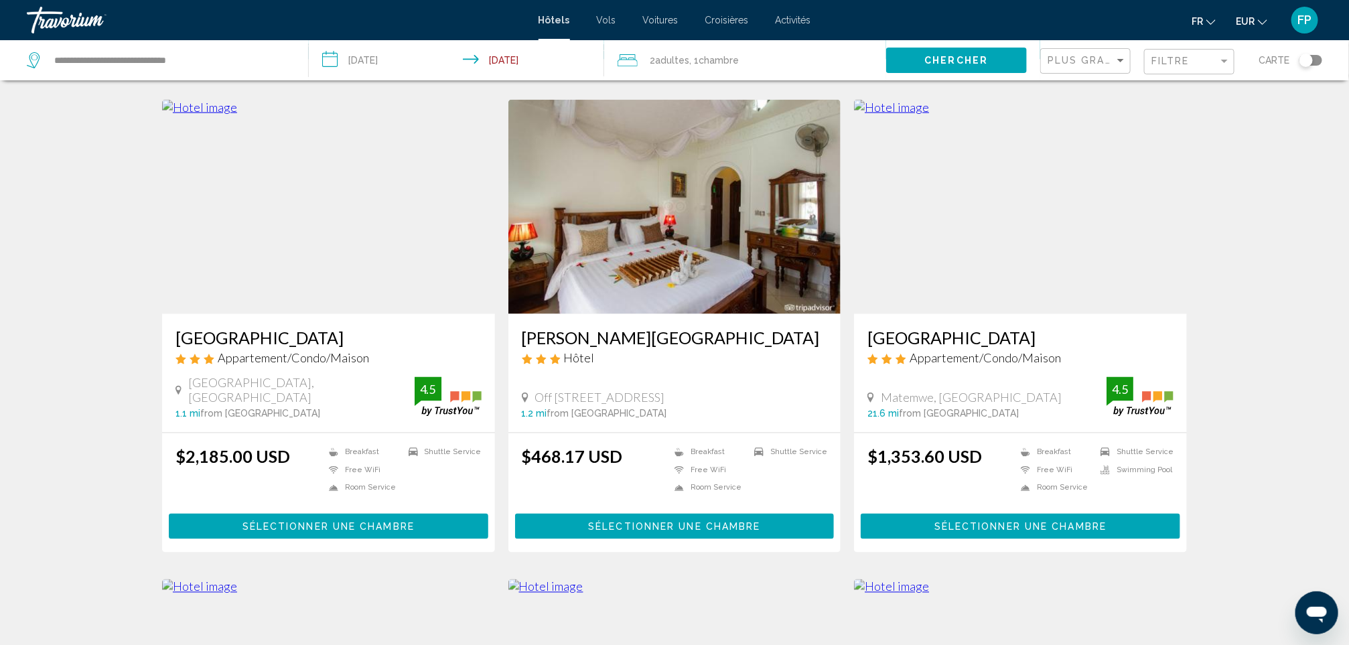
click at [906, 340] on h3 "[GEOGRAPHIC_DATA]" at bounding box center [1020, 337] width 306 height 20
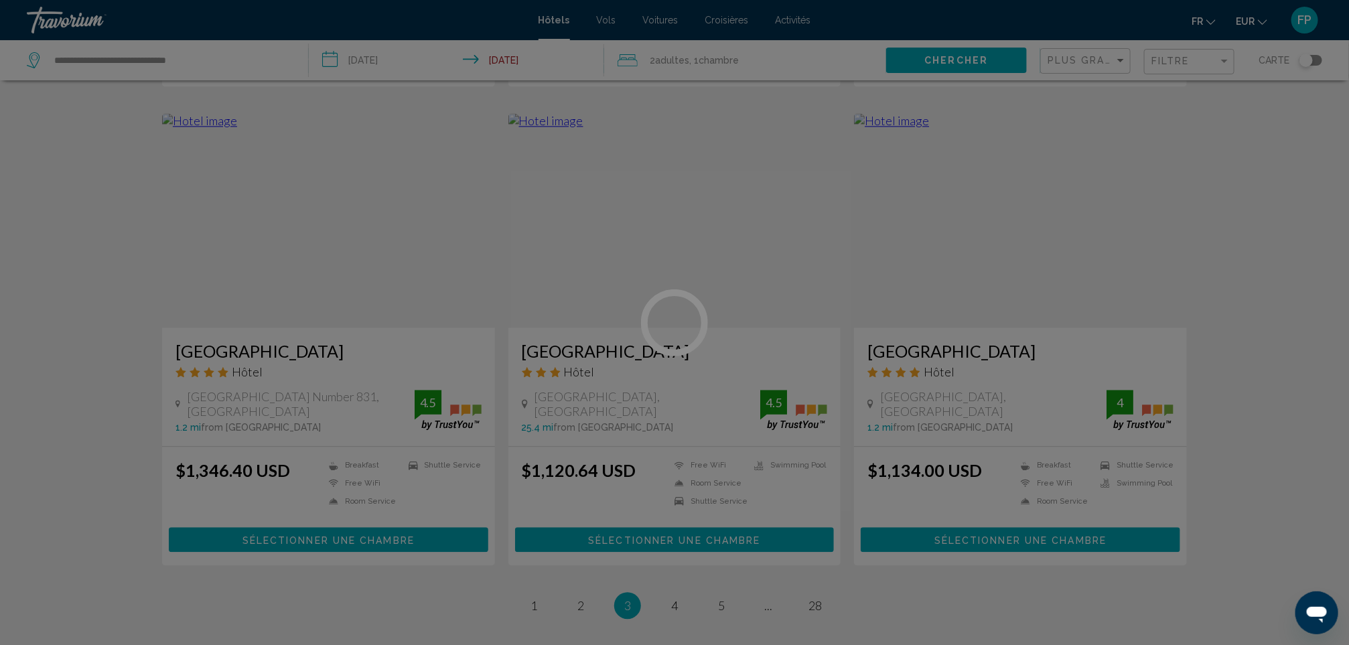
scroll to position [1607, 0]
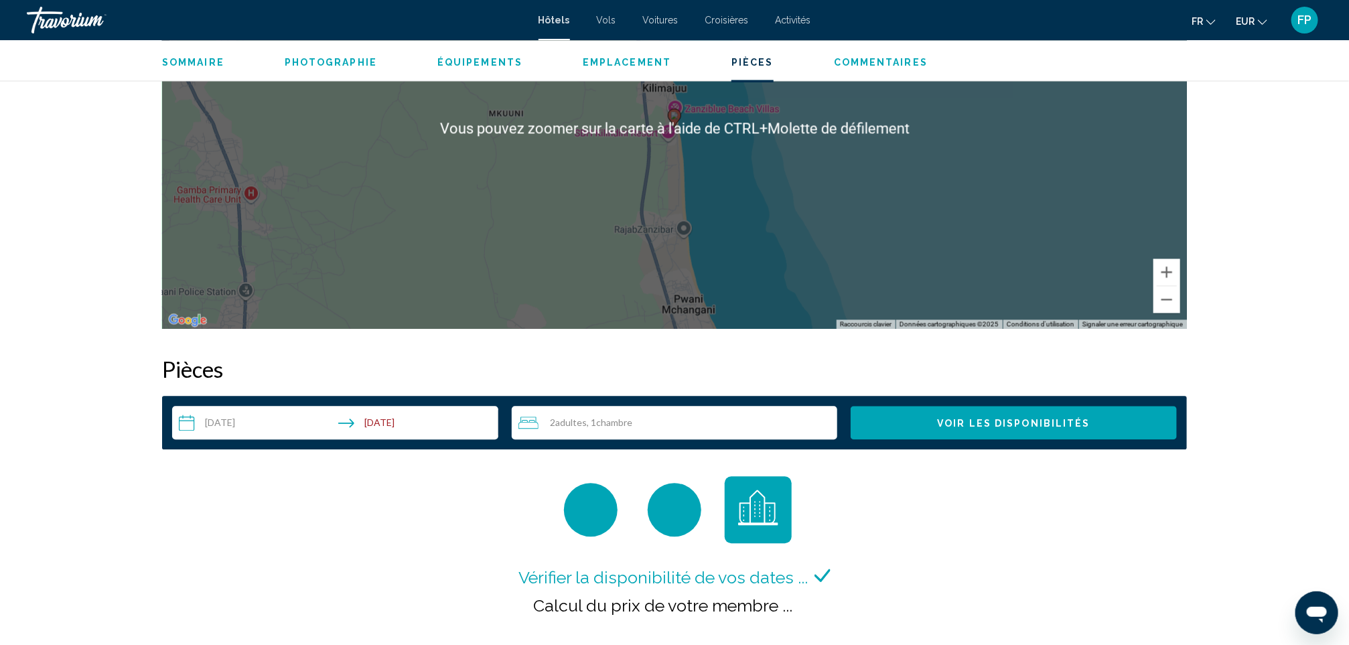
scroll to position [1708, 0]
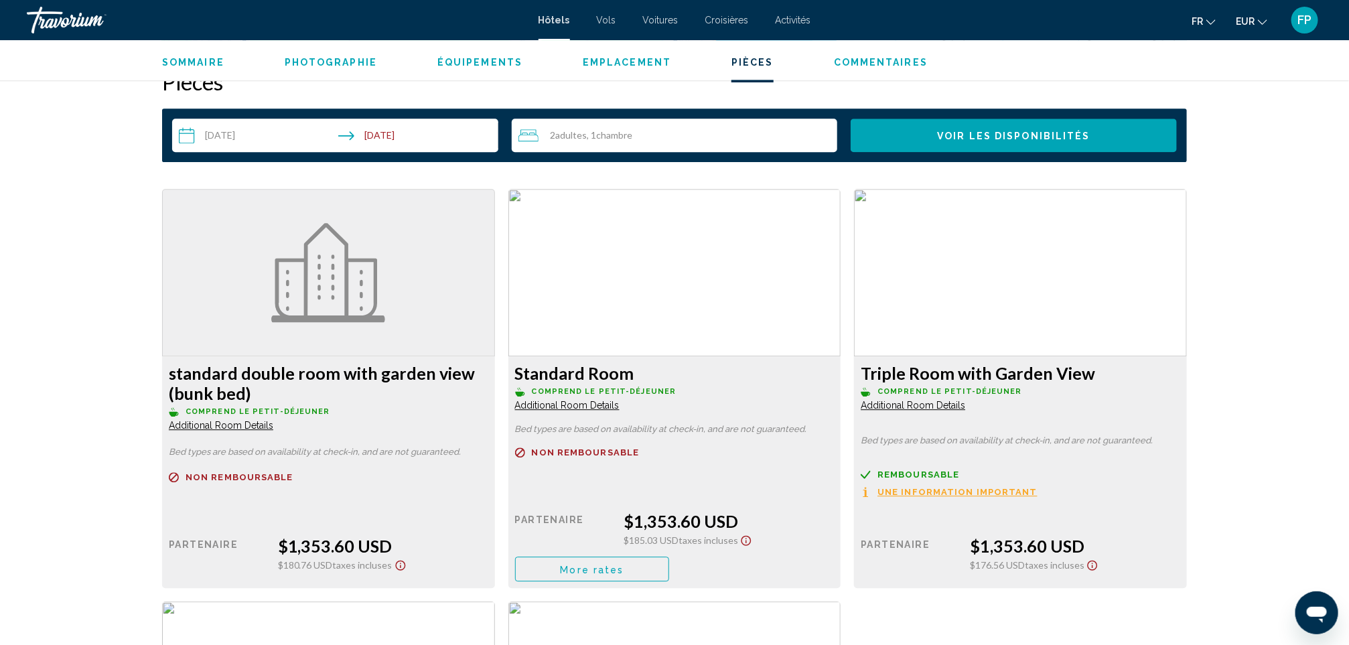
click at [561, 567] on span "More rates" at bounding box center [593, 569] width 64 height 11
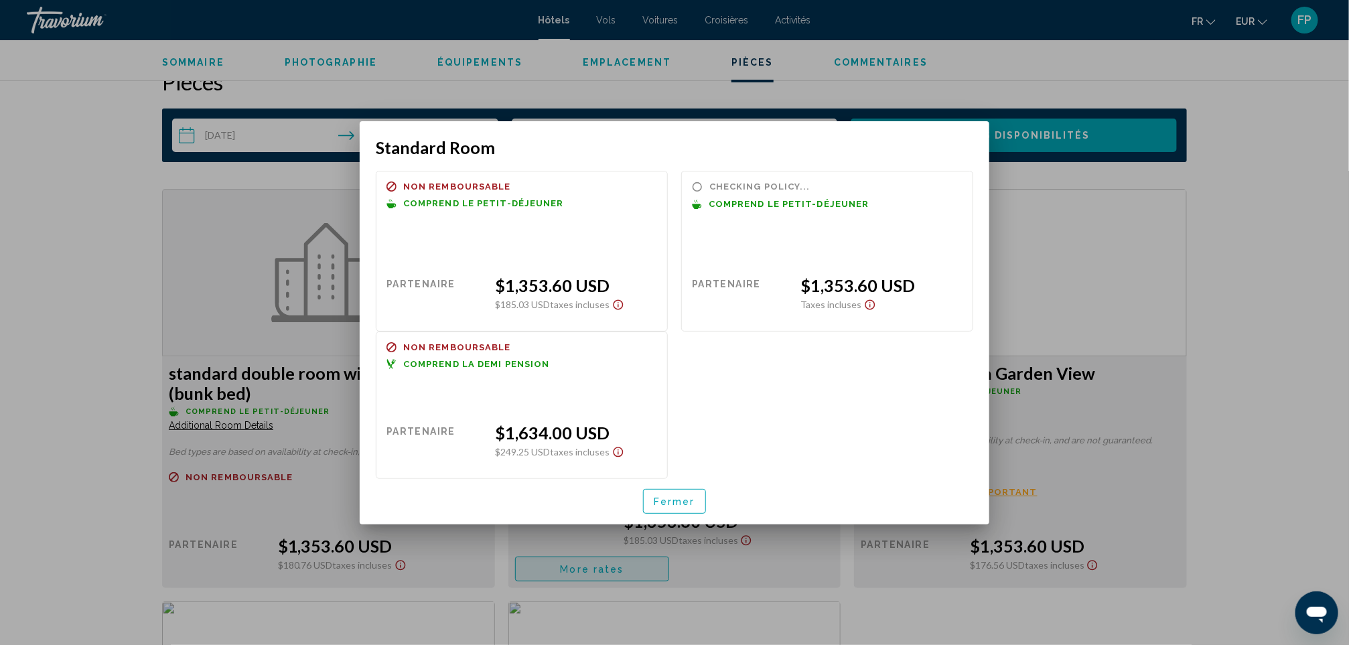
scroll to position [0, 0]
click at [674, 499] on span "Fermer" at bounding box center [675, 501] width 42 height 11
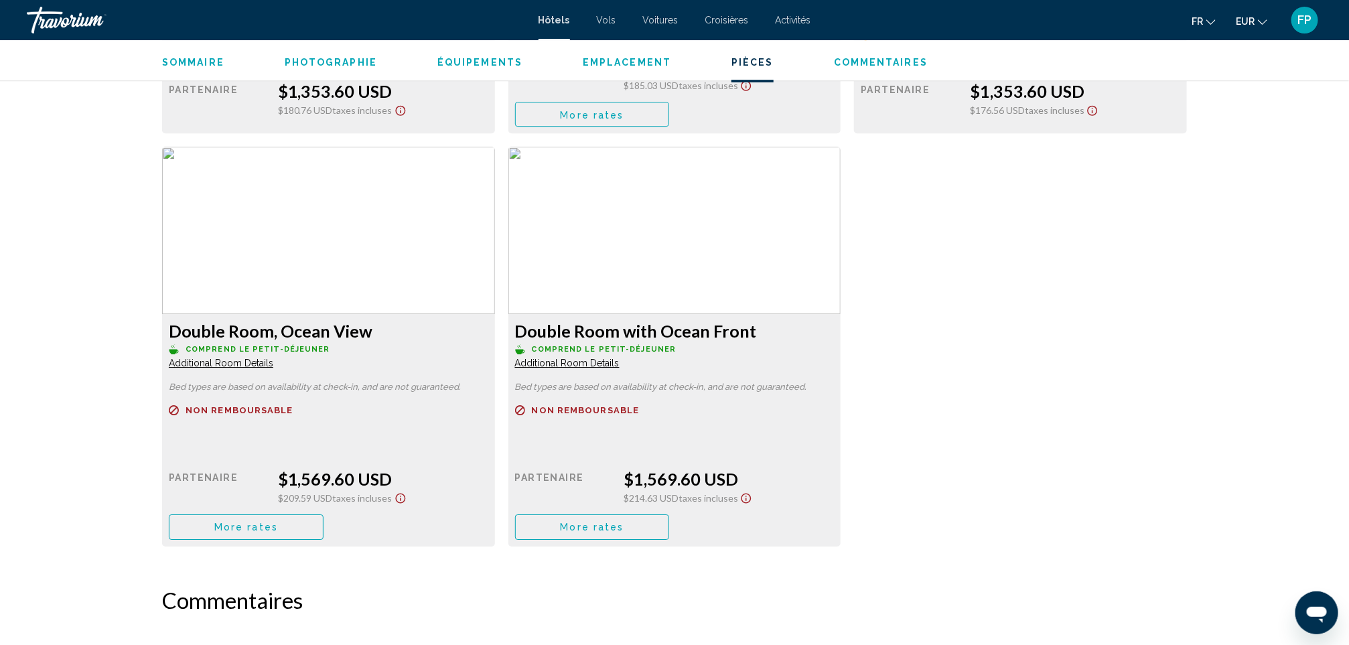
scroll to position [2210, 0]
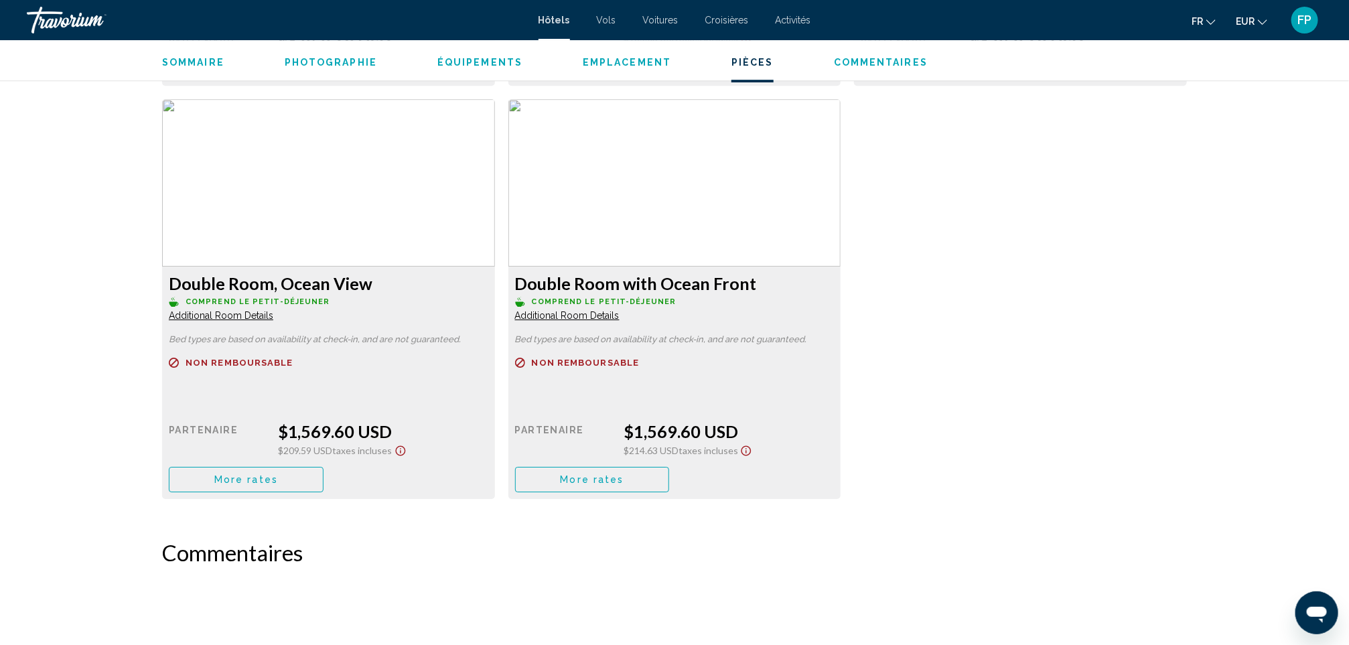
click at [515, 79] on button "More rates" at bounding box center [592, 66] width 155 height 25
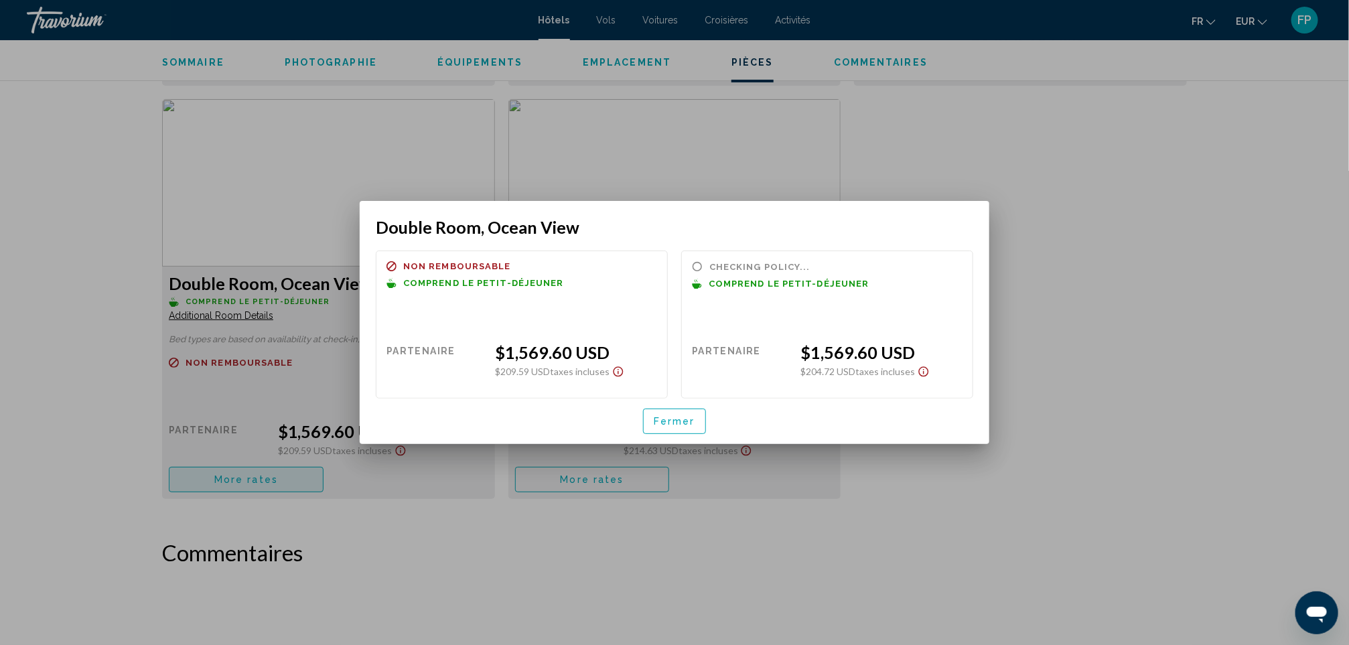
scroll to position [0, 0]
click at [683, 416] on span "Fermer" at bounding box center [675, 420] width 42 height 11
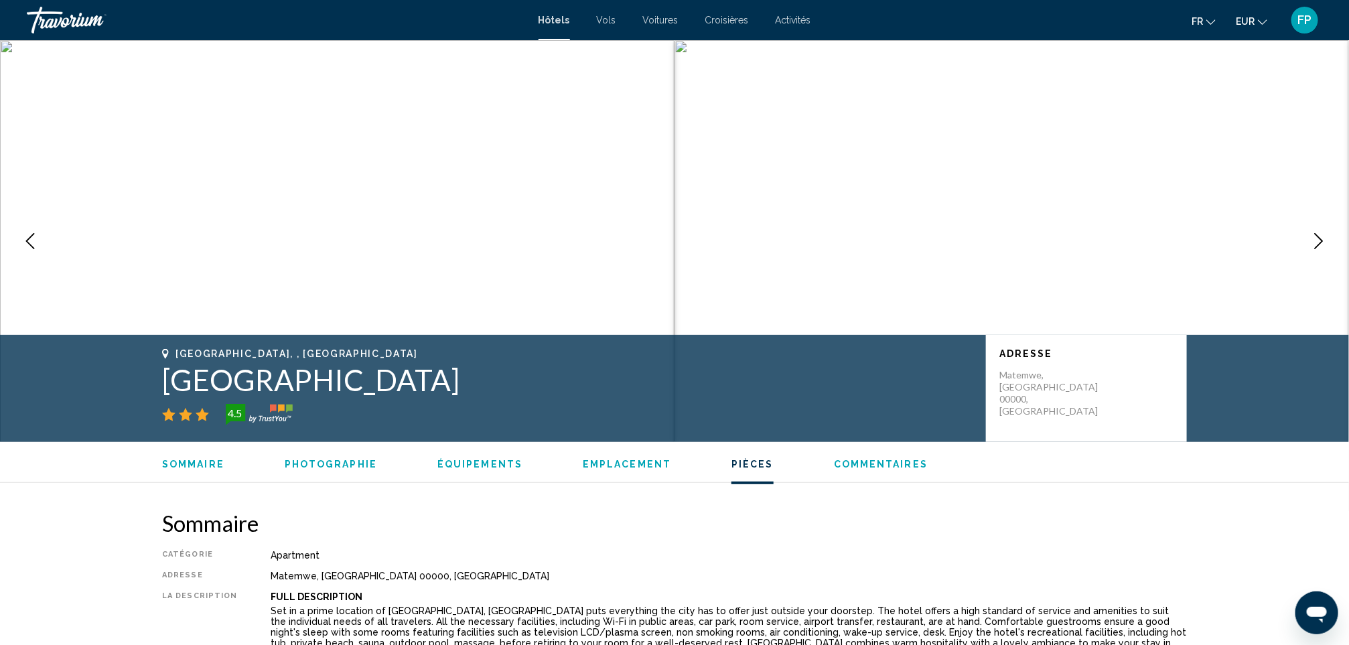
scroll to position [2210, 0]
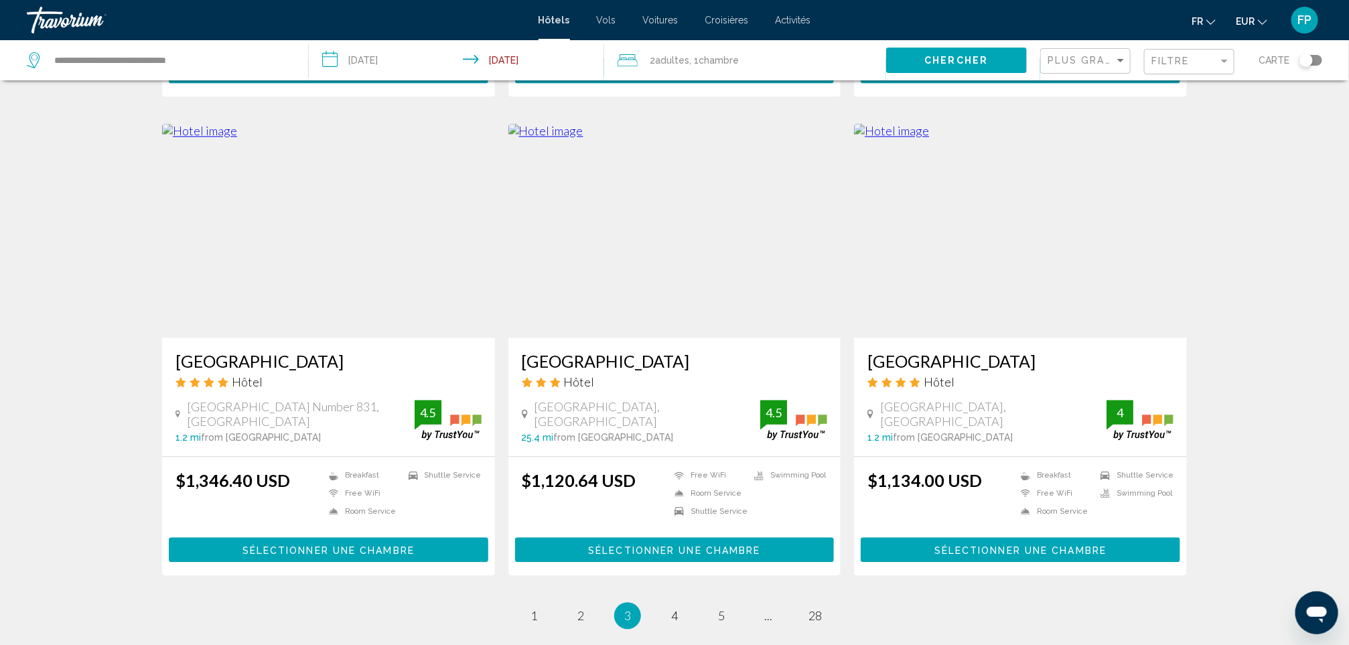
scroll to position [1636, 0]
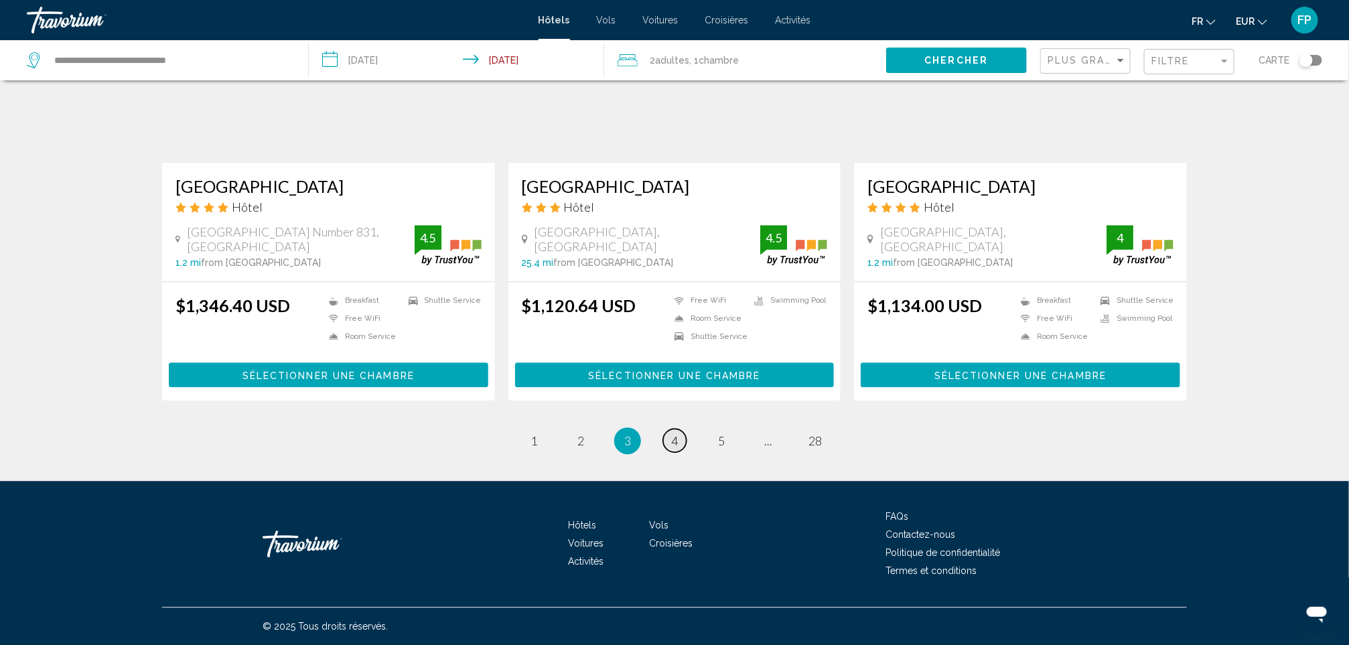
click at [677, 440] on span "4" at bounding box center [674, 440] width 7 height 15
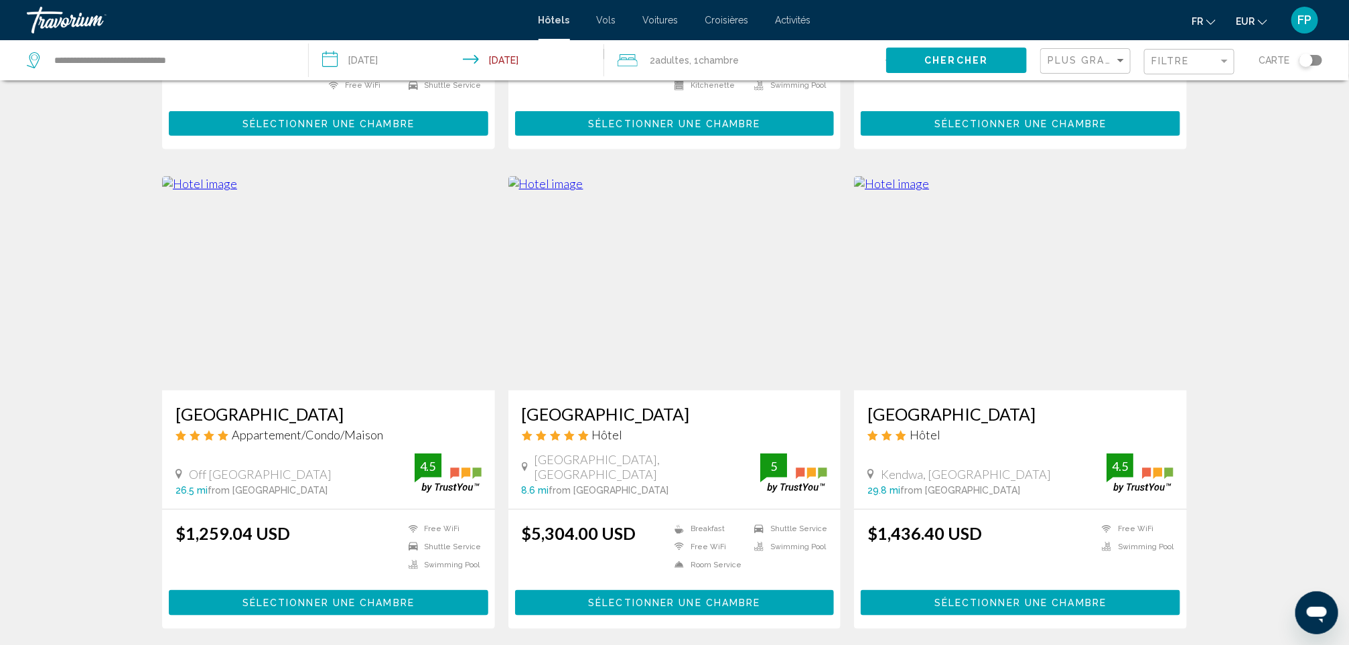
scroll to position [502, 0]
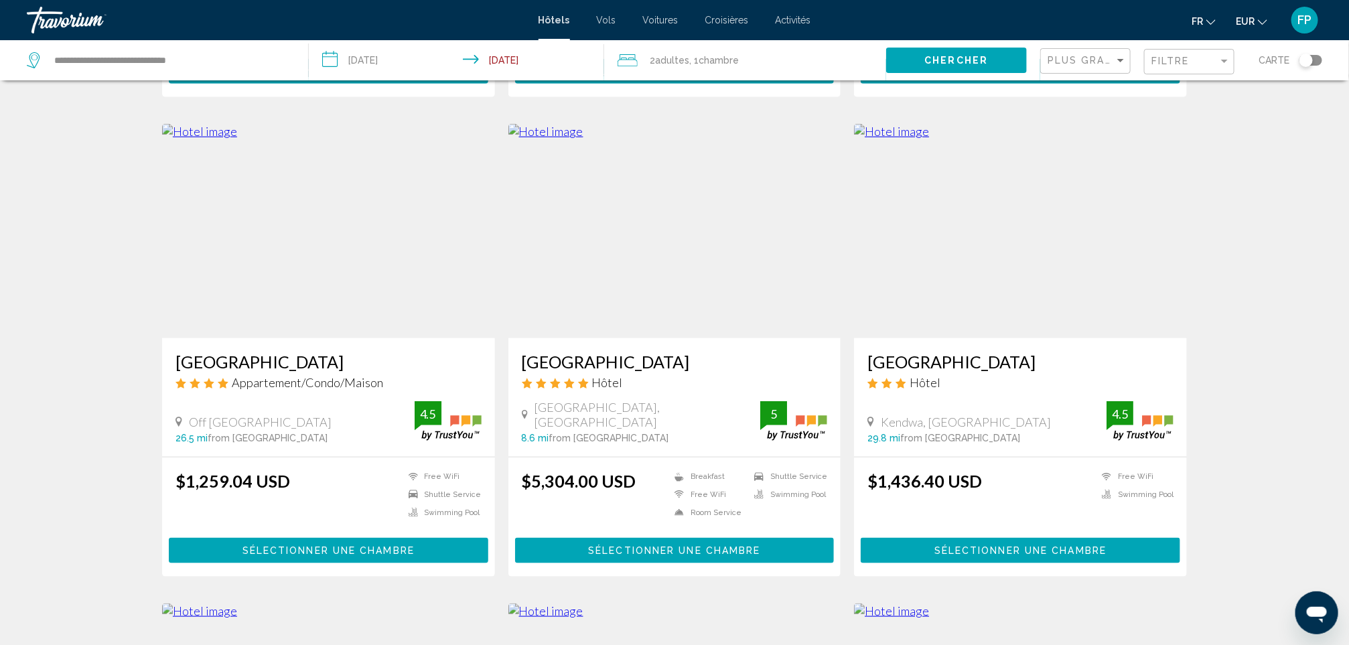
click at [262, 360] on h3 "[GEOGRAPHIC_DATA]" at bounding box center [328, 362] width 306 height 20
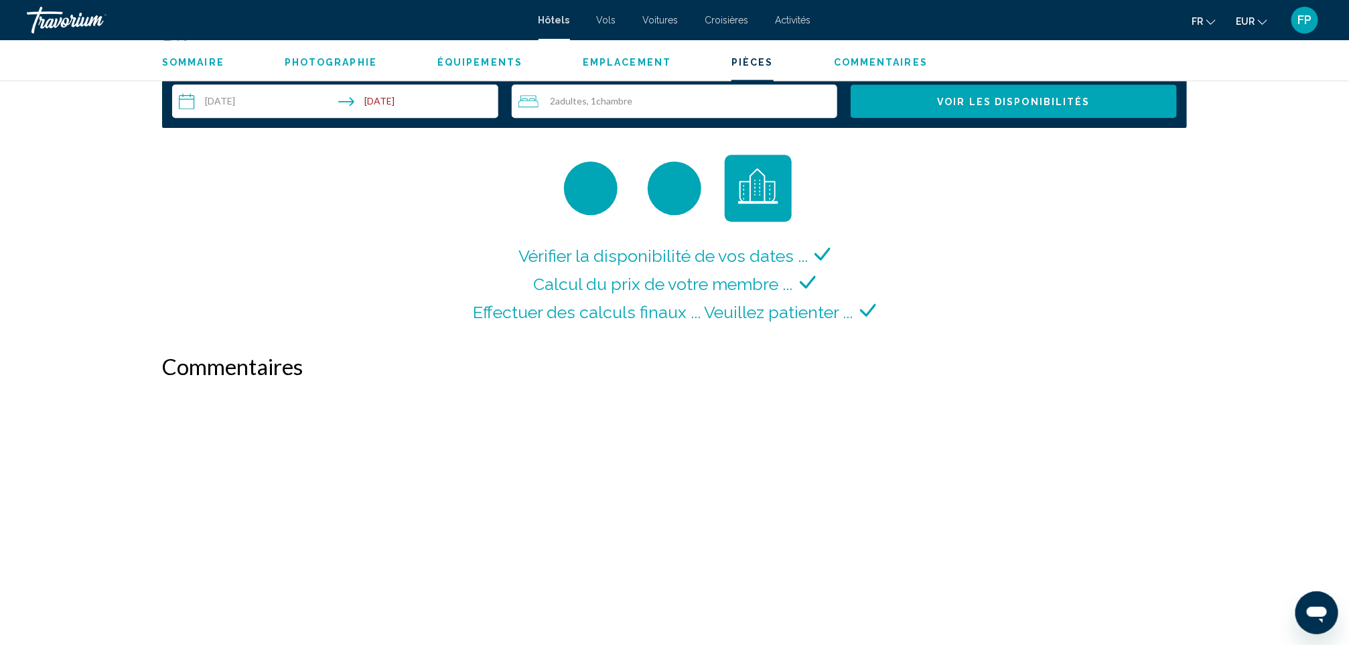
scroll to position [1746, 0]
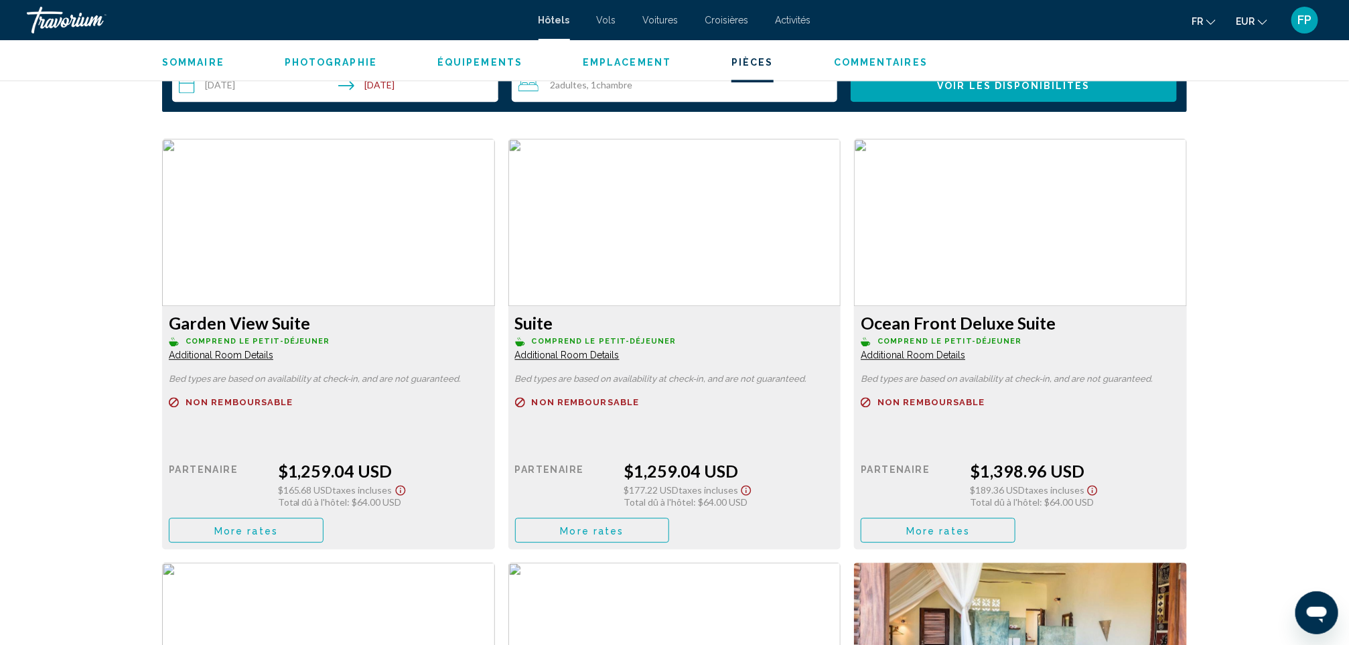
click at [244, 525] on span "More rates" at bounding box center [246, 530] width 64 height 11
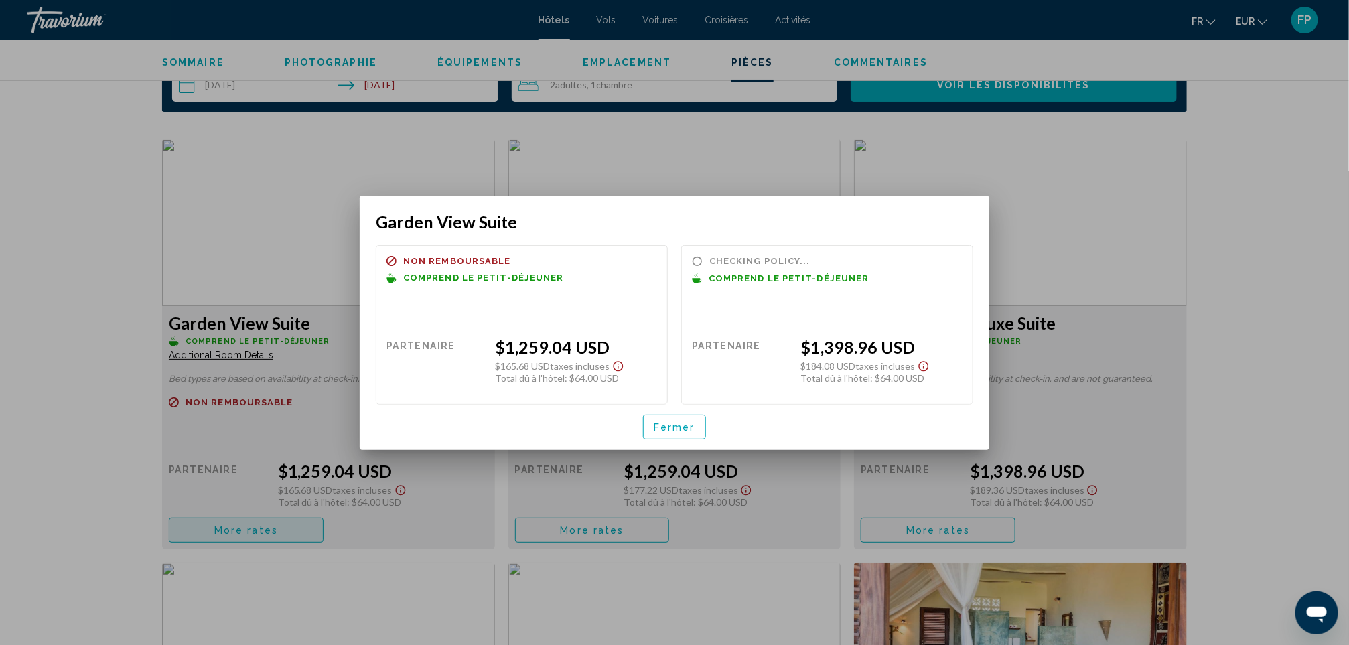
scroll to position [0, 0]
click at [671, 428] on span "Fermer" at bounding box center [675, 427] width 42 height 11
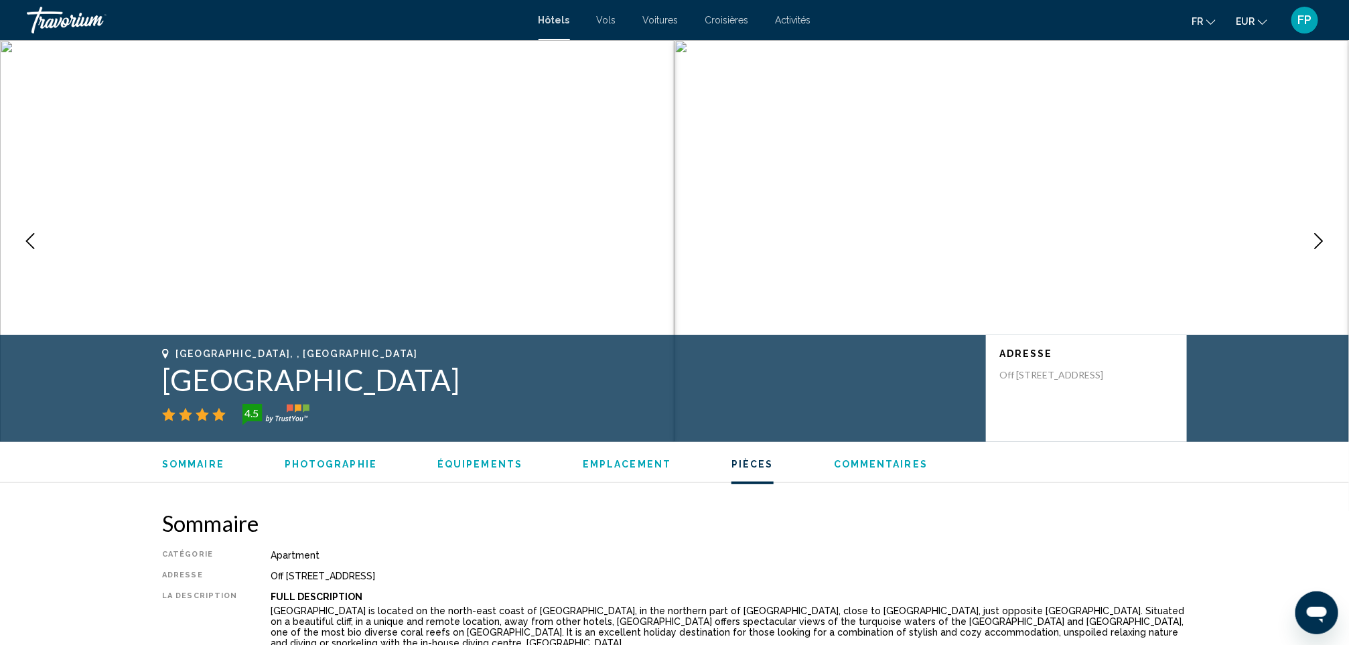
scroll to position [1746, 0]
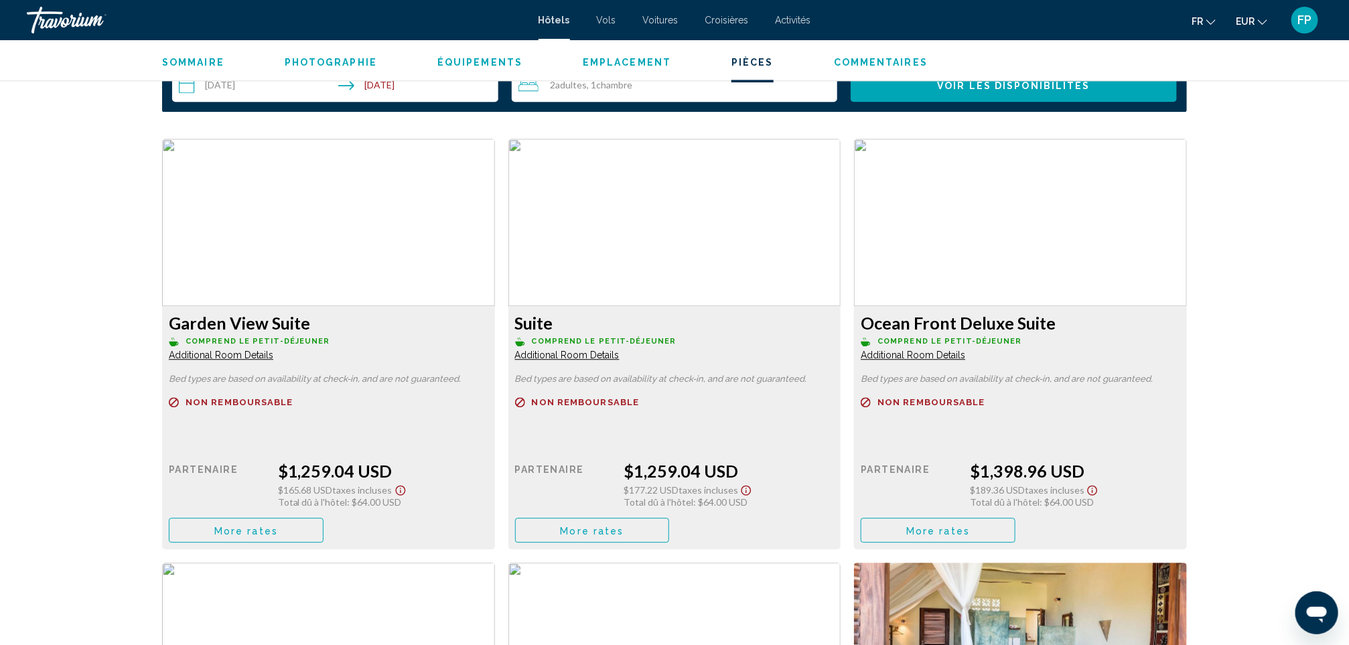
click at [323, 519] on button "More rates" at bounding box center [246, 530] width 155 height 25
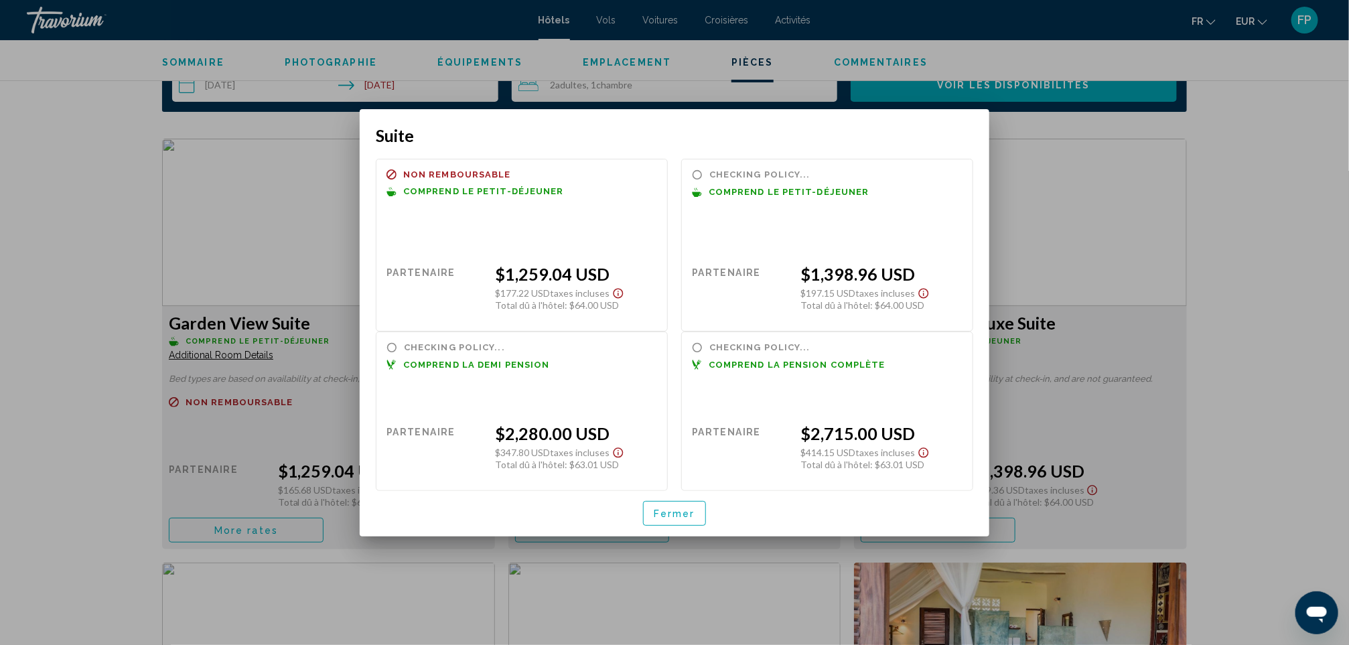
scroll to position [0, 0]
click at [688, 501] on button "Fermer" at bounding box center [674, 513] width 63 height 25
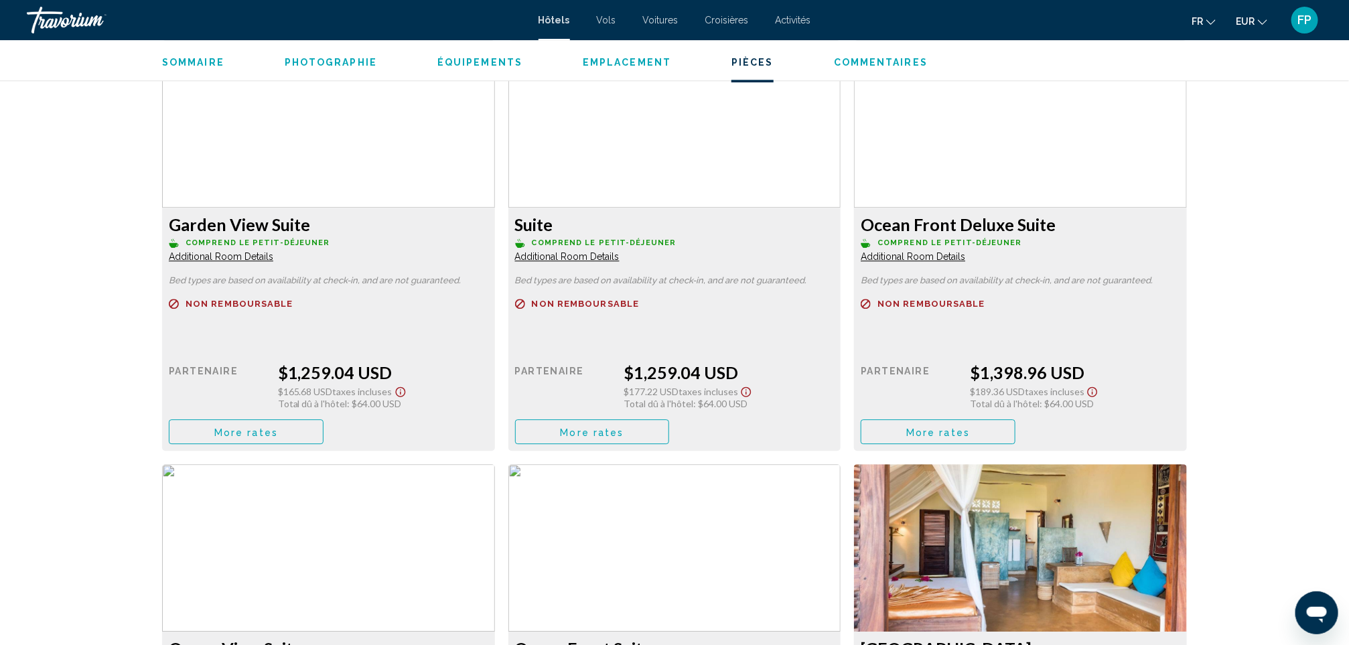
scroll to position [2148, 0]
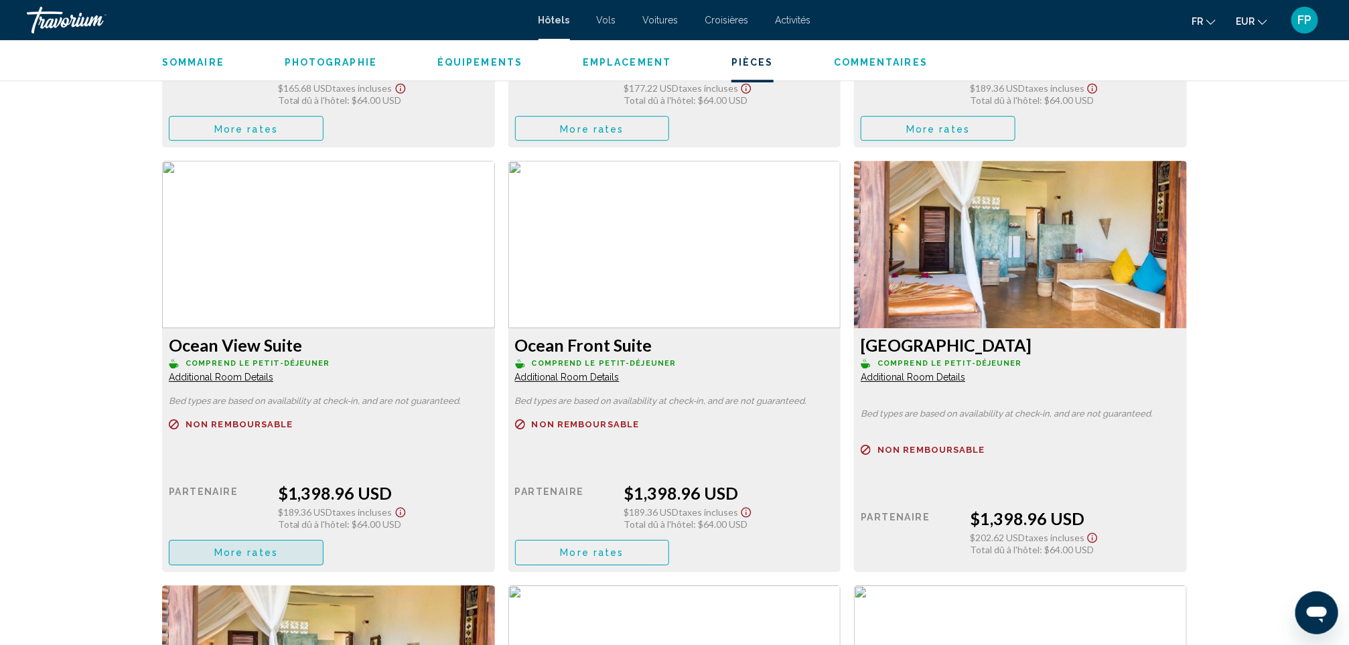
click at [249, 549] on button "More rates" at bounding box center [246, 552] width 155 height 25
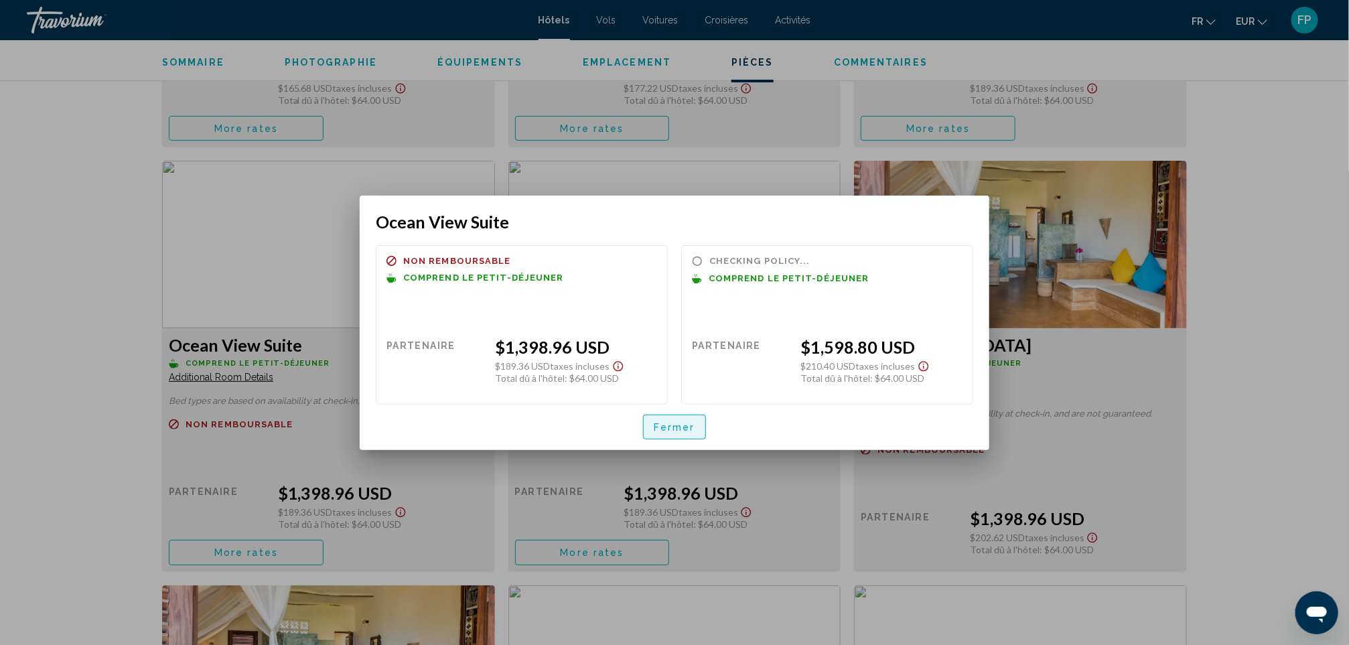
click at [681, 421] on button "Fermer" at bounding box center [674, 427] width 63 height 25
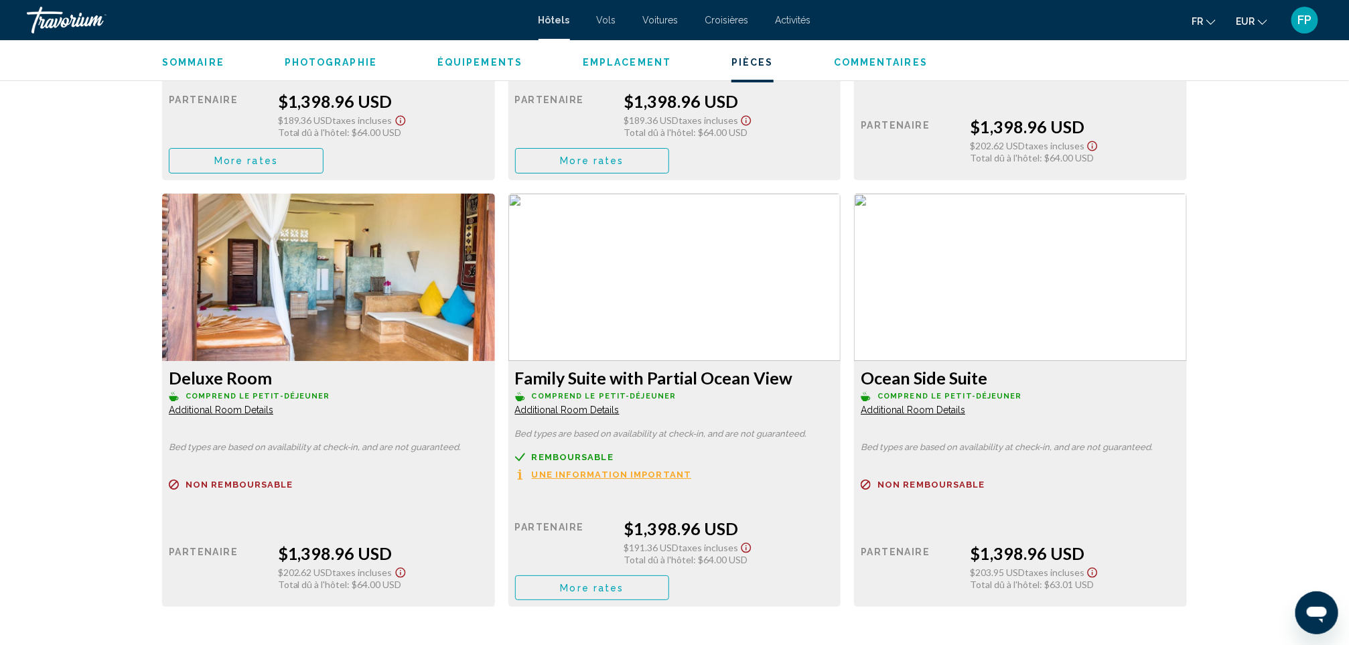
scroll to position [2550, 0]
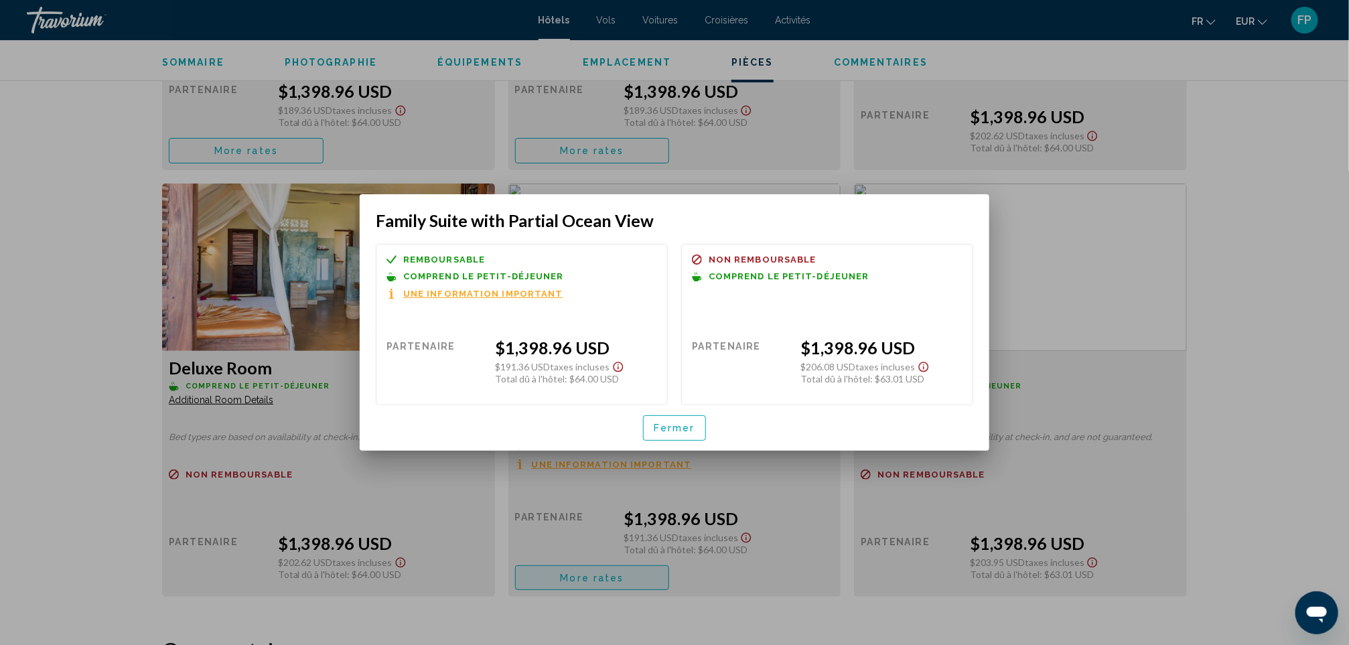
scroll to position [0, 0]
click at [670, 426] on span "Fermer" at bounding box center [675, 428] width 42 height 11
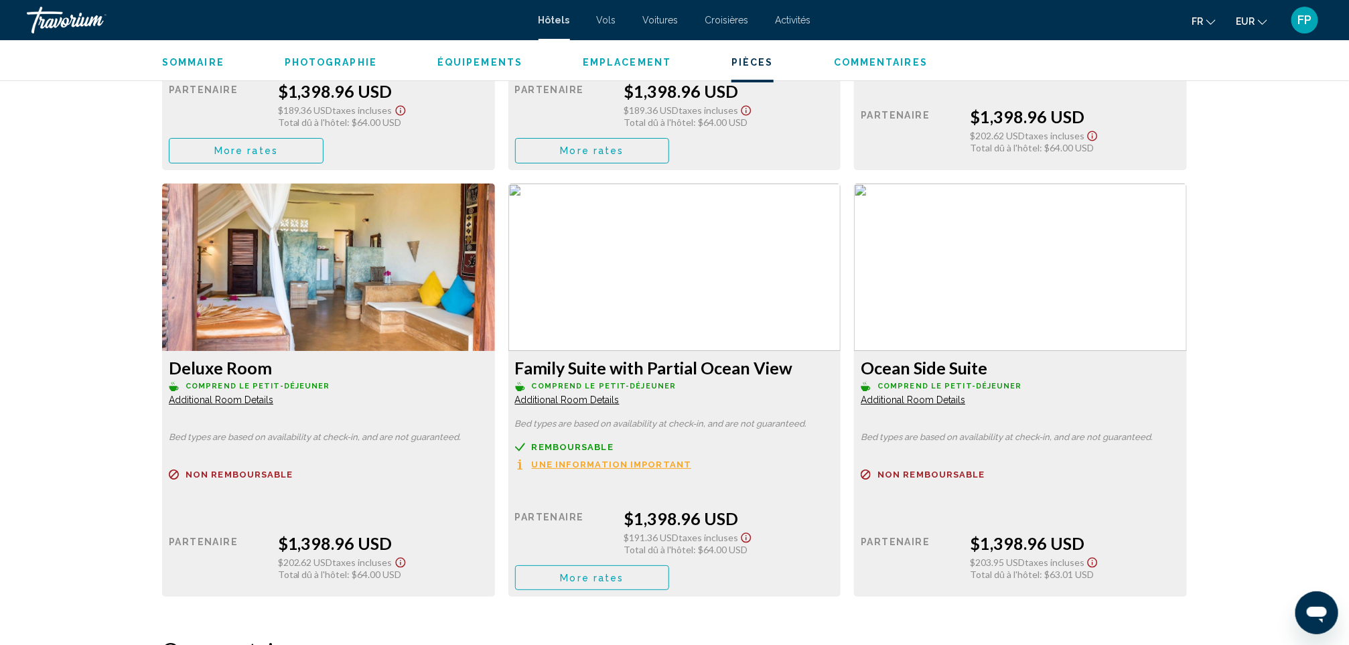
scroll to position [2951, 0]
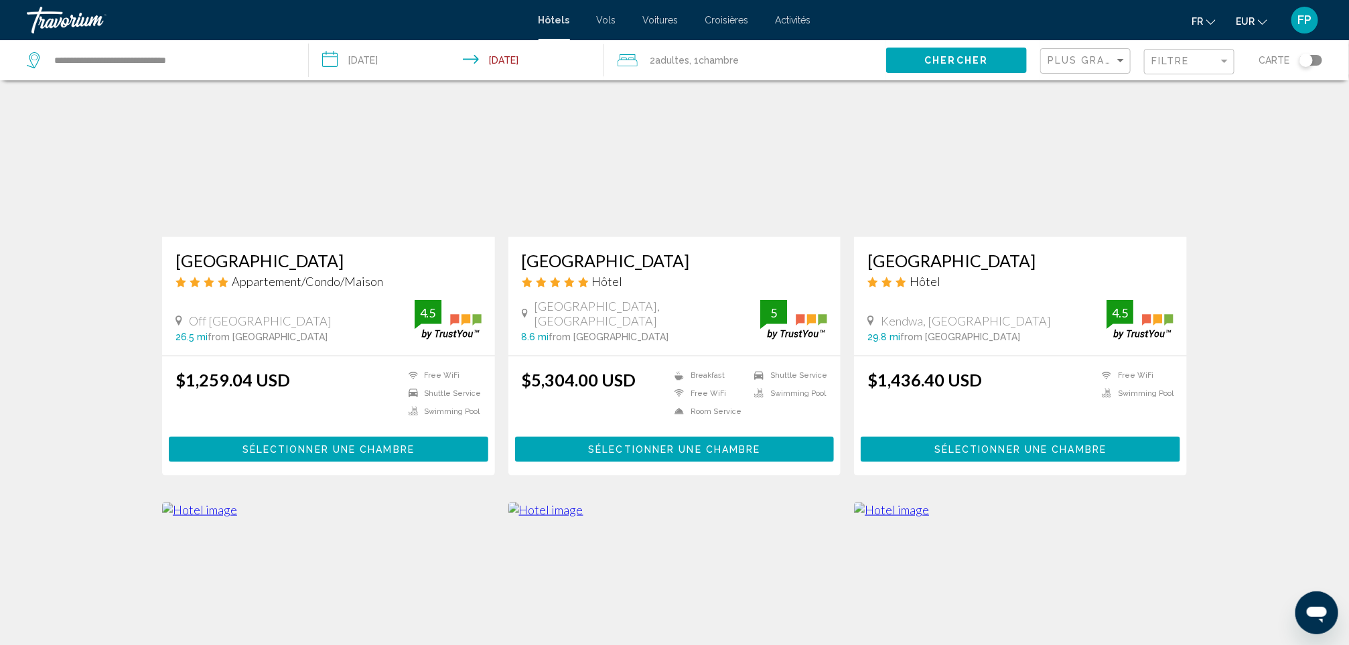
scroll to position [603, 0]
click at [972, 256] on h3 "[GEOGRAPHIC_DATA]" at bounding box center [1020, 261] width 306 height 20
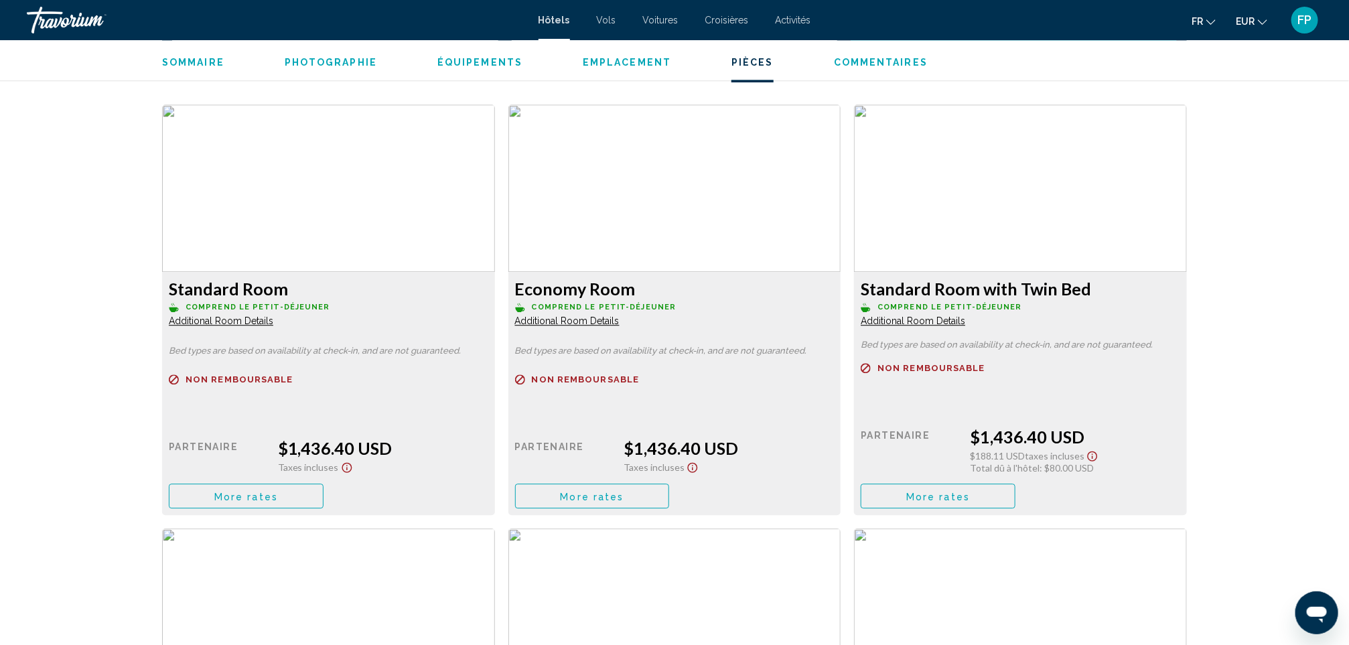
scroll to position [1808, 0]
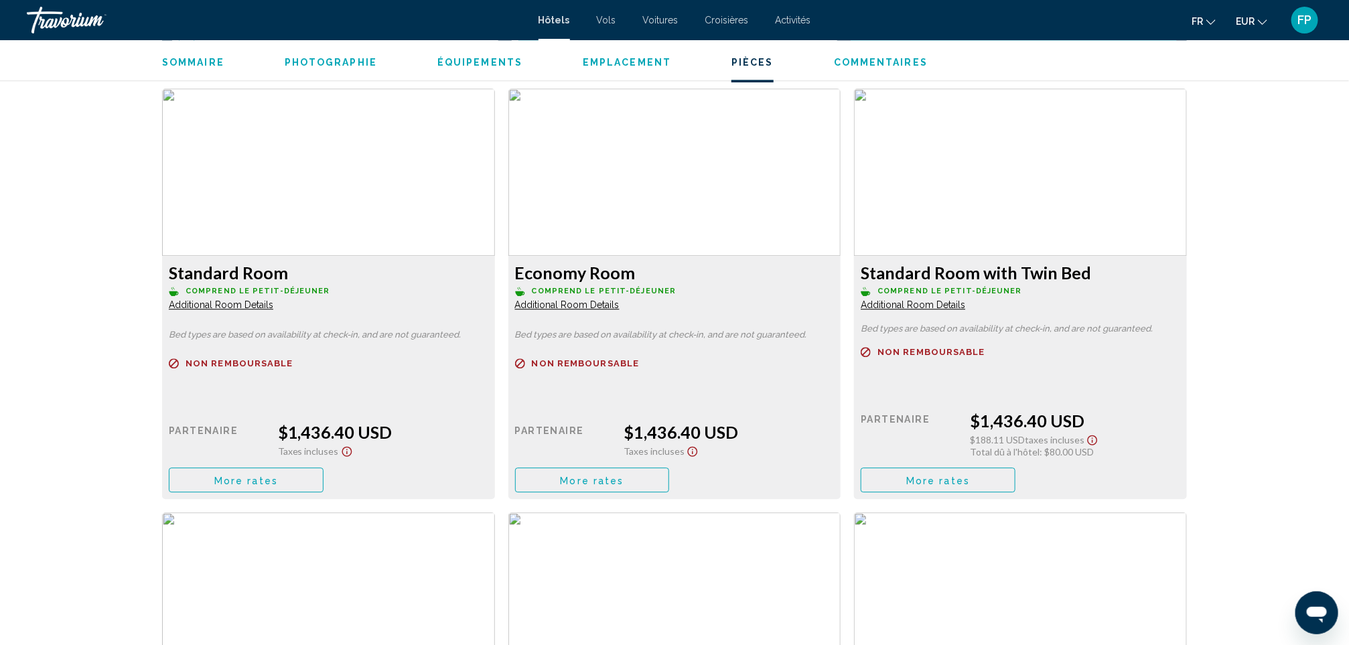
click at [271, 475] on span "More rates" at bounding box center [246, 480] width 64 height 11
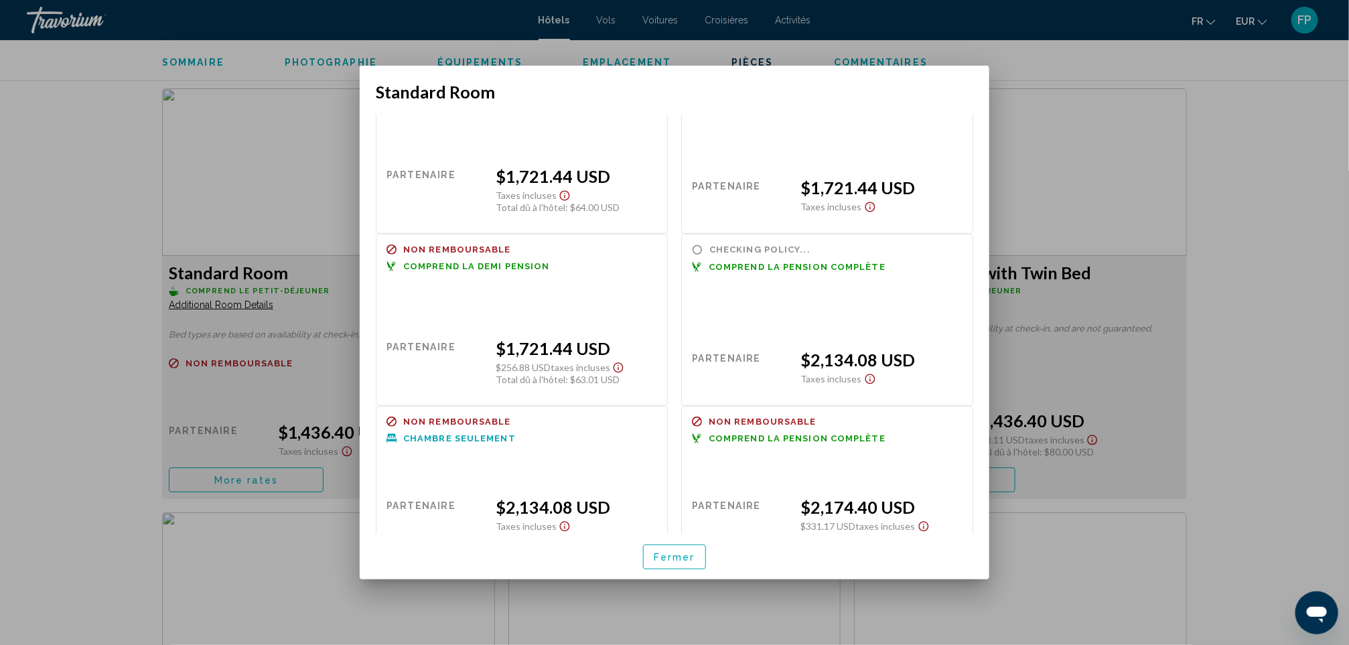
scroll to position [260, 0]
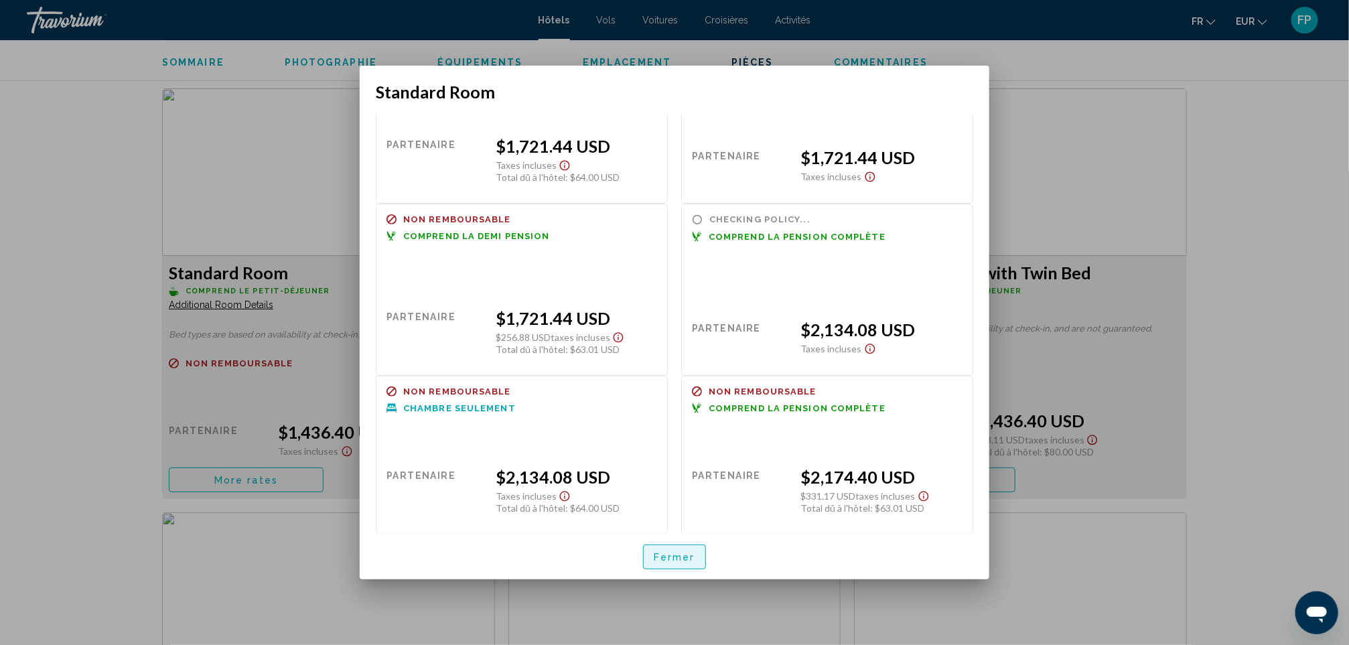
click at [684, 555] on span "Fermer" at bounding box center [675, 557] width 42 height 11
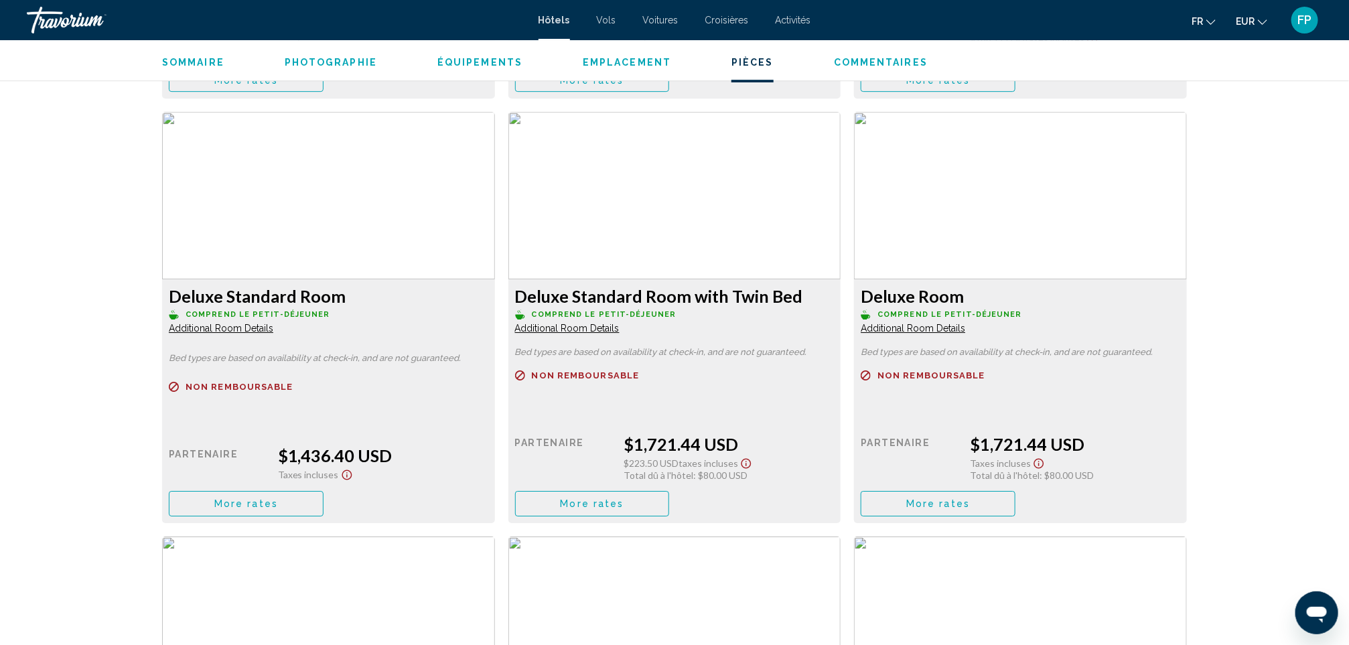
scroll to position [2210, 0]
click at [268, 90] on button "More rates" at bounding box center [246, 78] width 155 height 25
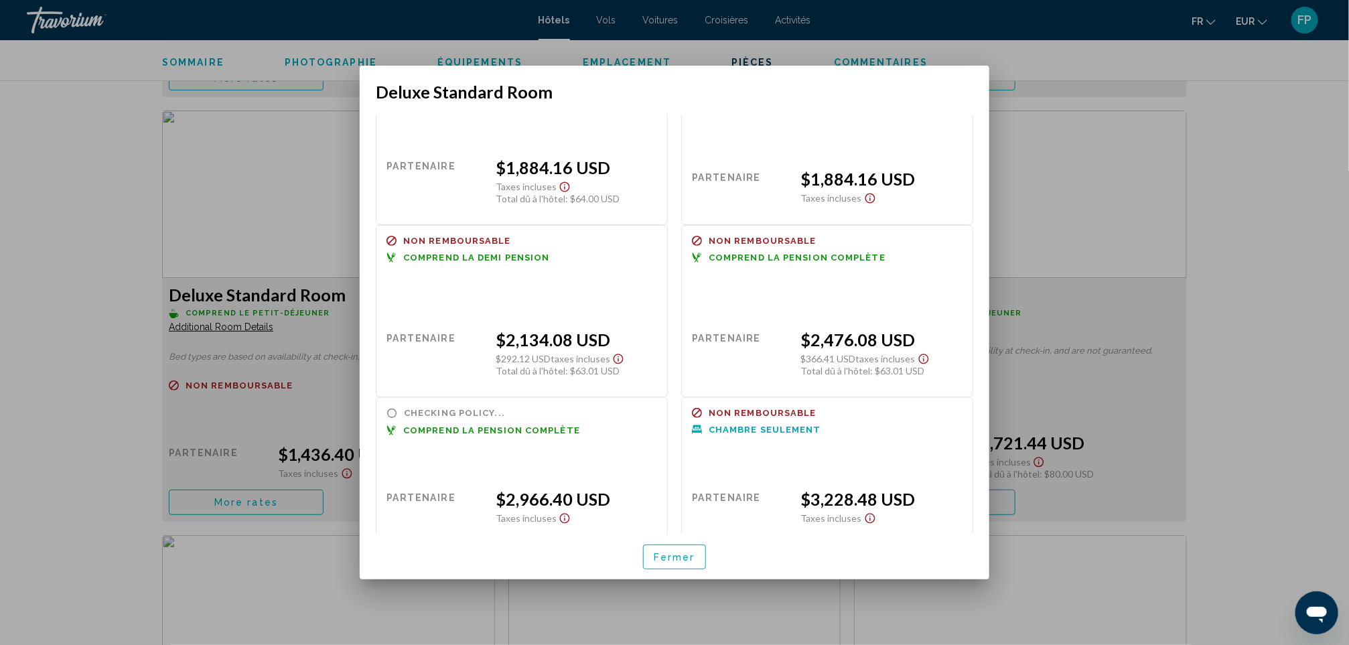
scroll to position [250, 0]
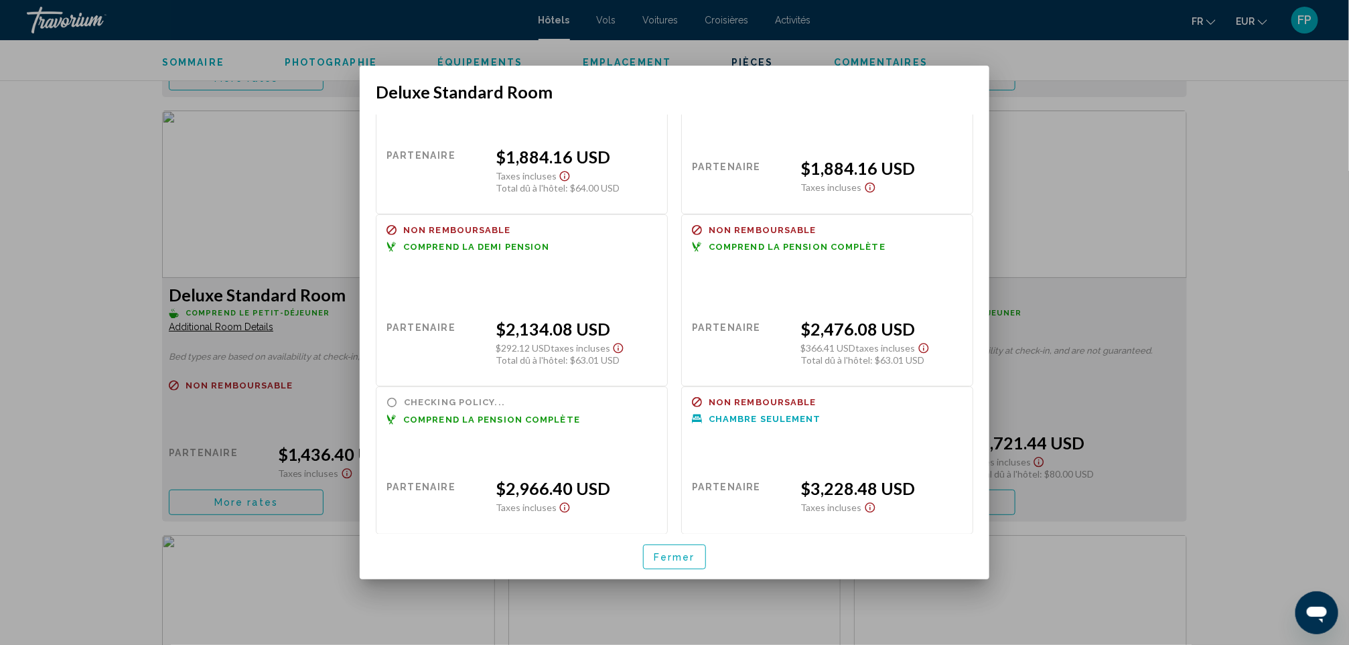
click at [689, 546] on button "Fermer" at bounding box center [674, 556] width 63 height 25
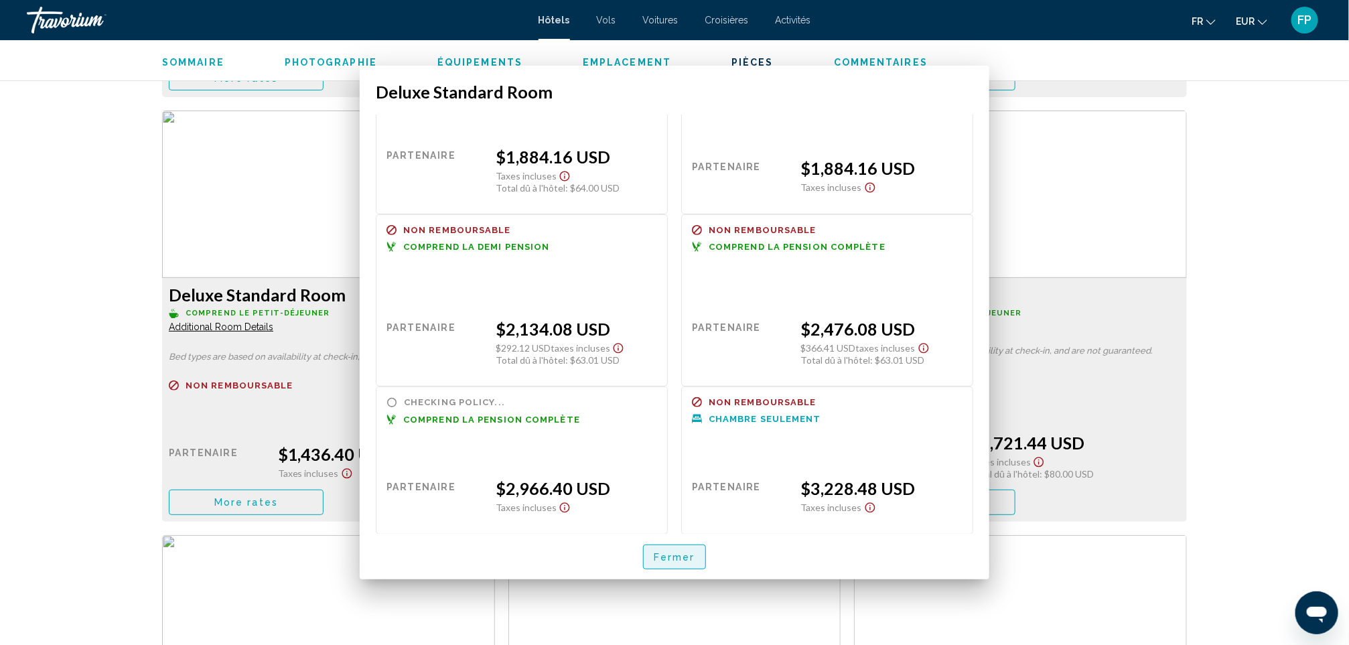
scroll to position [2210, 0]
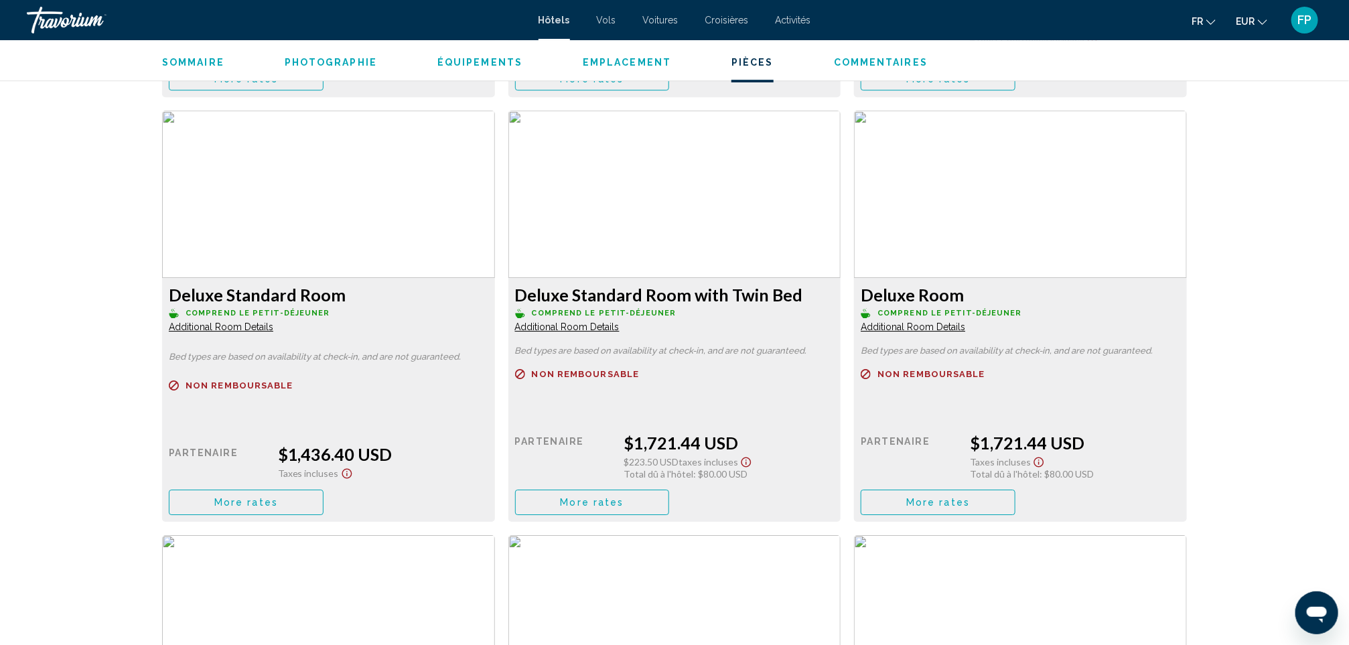
click at [323, 90] on button "More rates" at bounding box center [246, 78] width 155 height 25
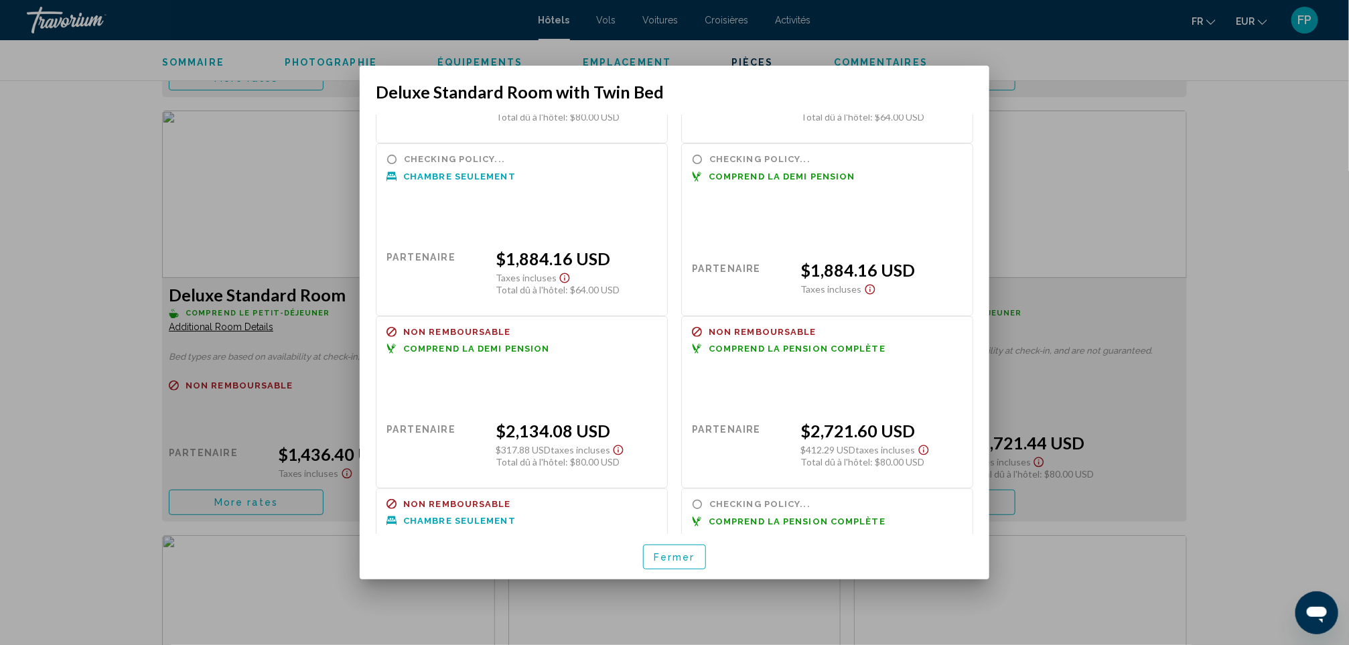
scroll to position [261, 0]
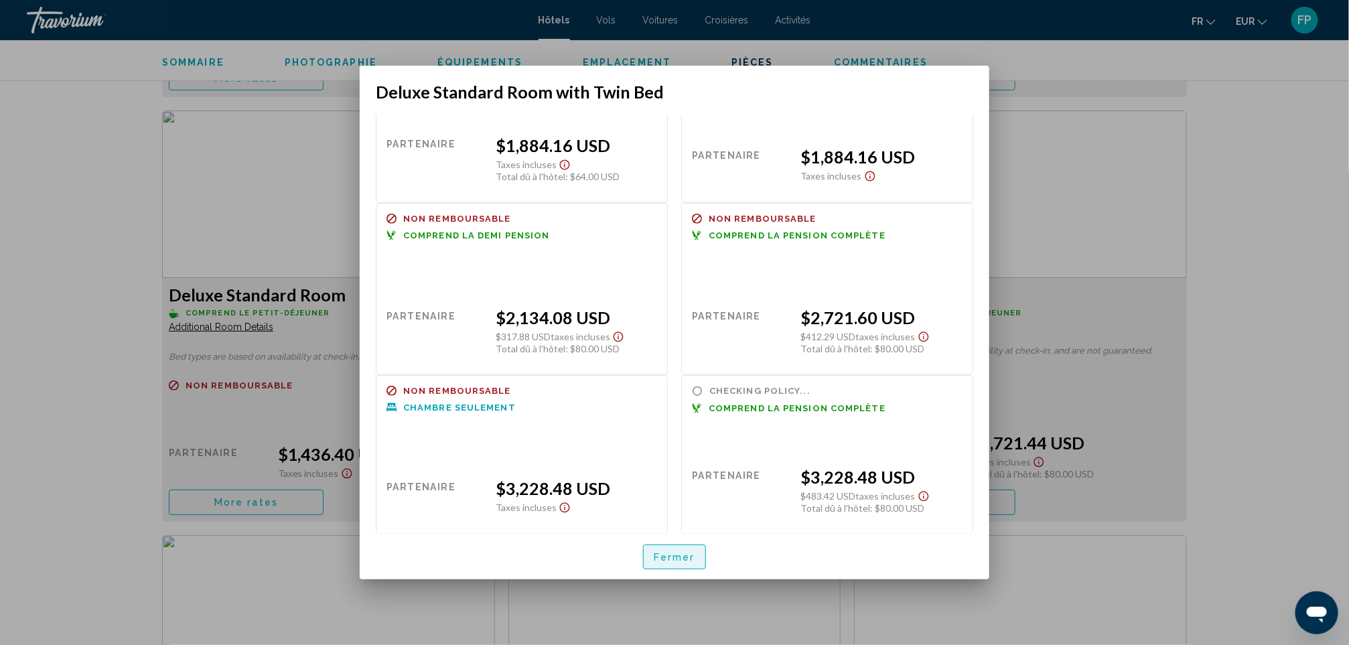
click at [694, 551] on button "Fermer" at bounding box center [674, 556] width 63 height 25
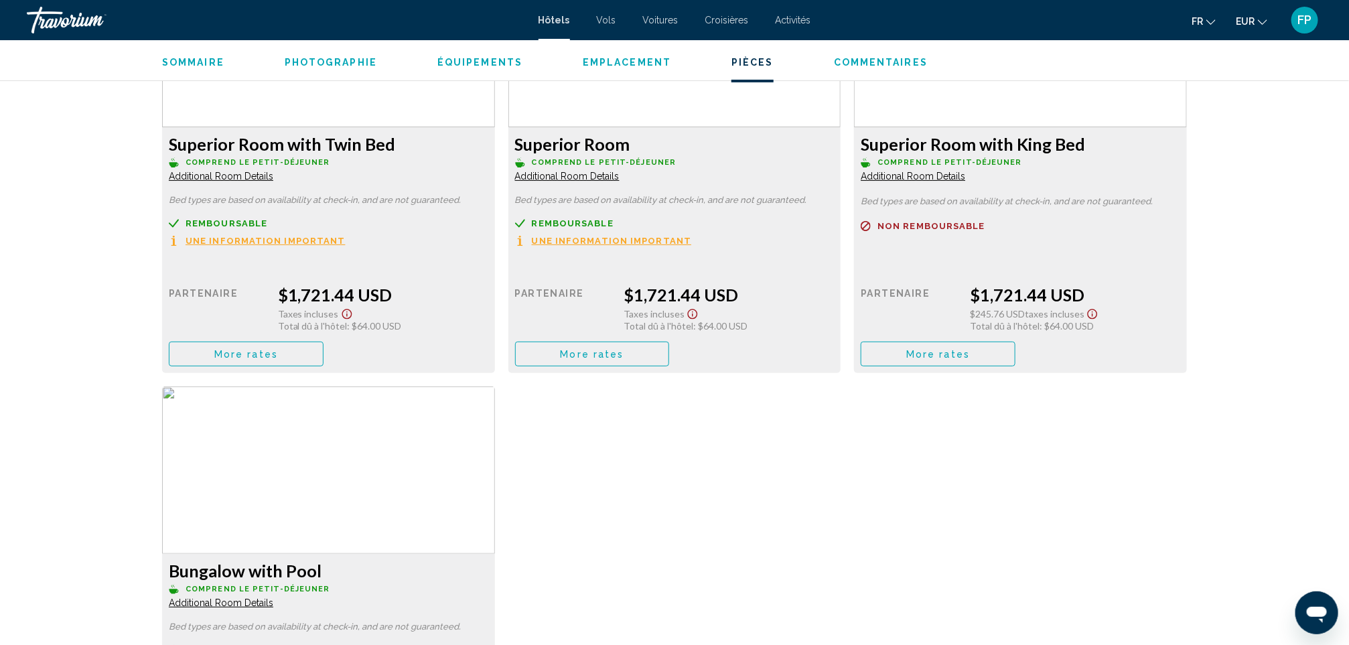
scroll to position [2813, 0]
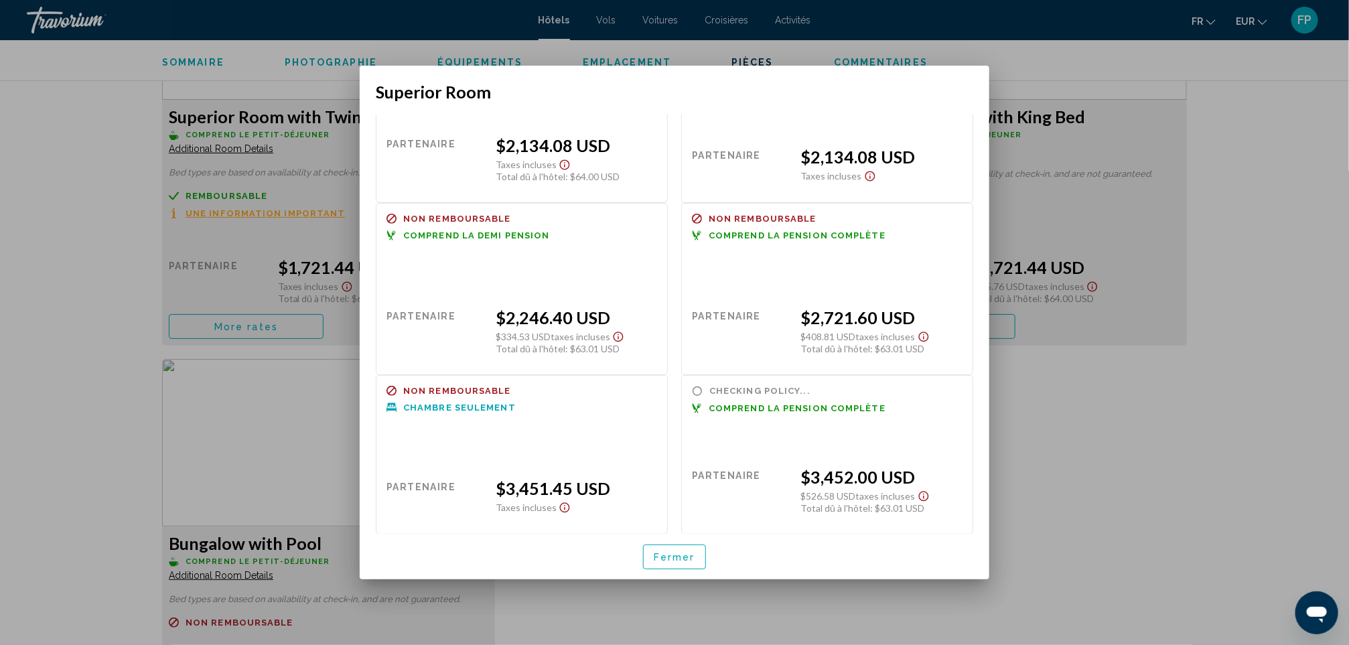
scroll to position [263, 0]
click at [689, 563] on button "Fermer" at bounding box center [674, 556] width 63 height 25
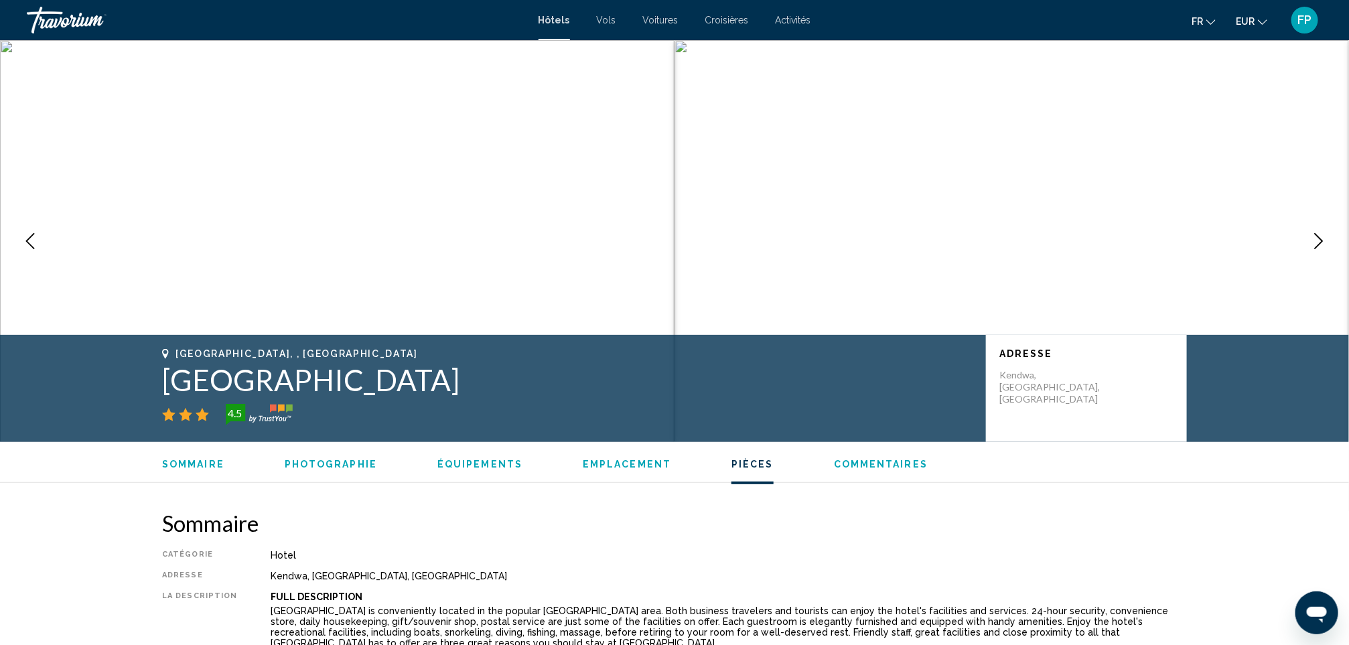
scroll to position [2813, 0]
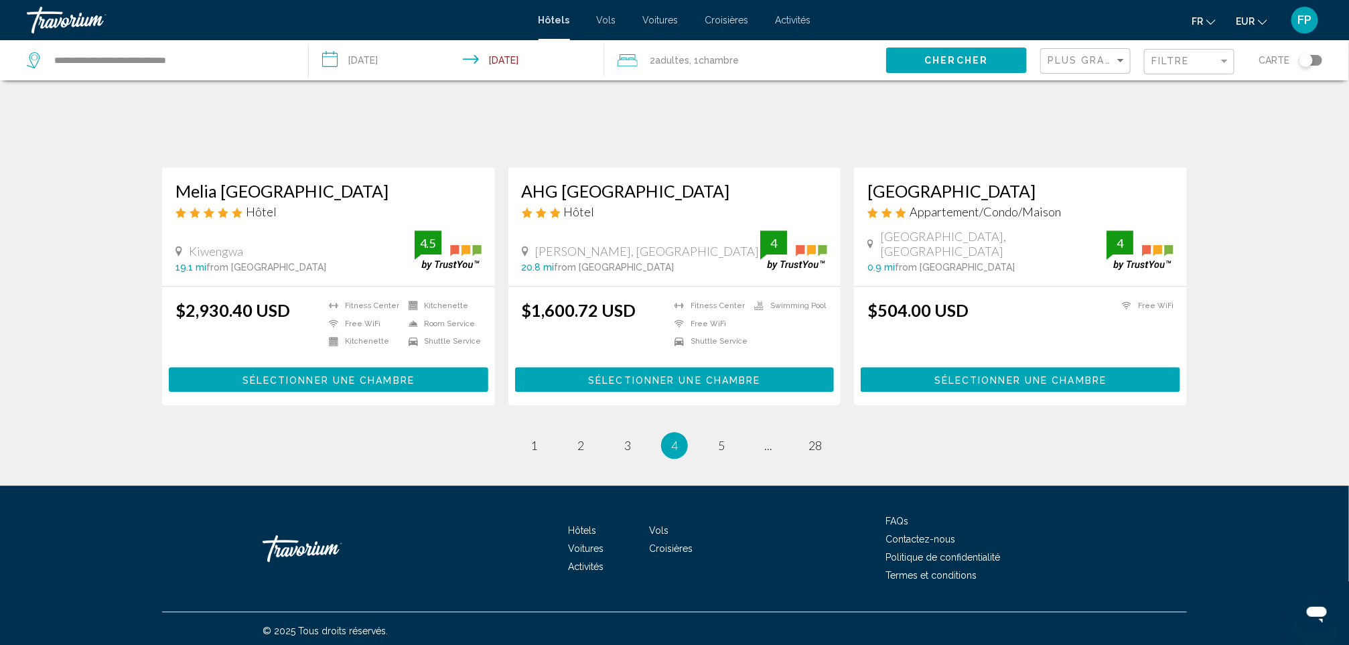
scroll to position [1636, 0]
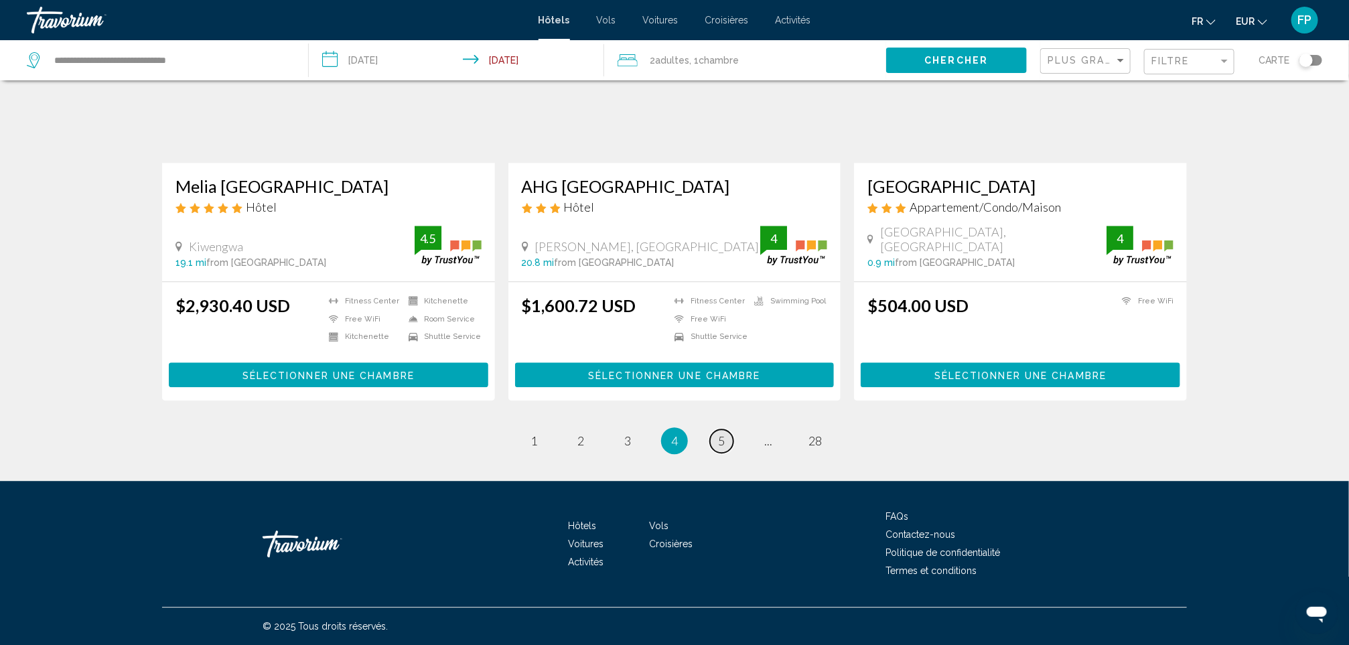
click at [721, 440] on span "5" at bounding box center [721, 440] width 7 height 15
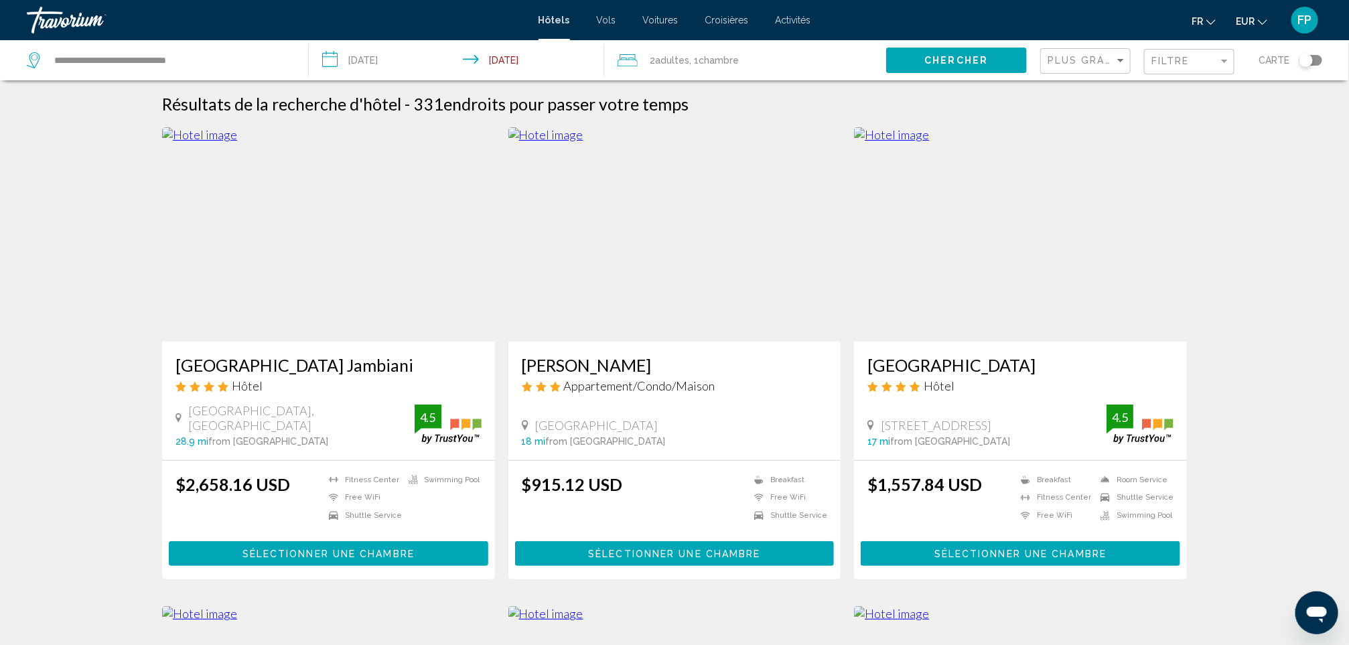
click at [565, 368] on h3 "[PERSON_NAME]" at bounding box center [675, 365] width 306 height 20
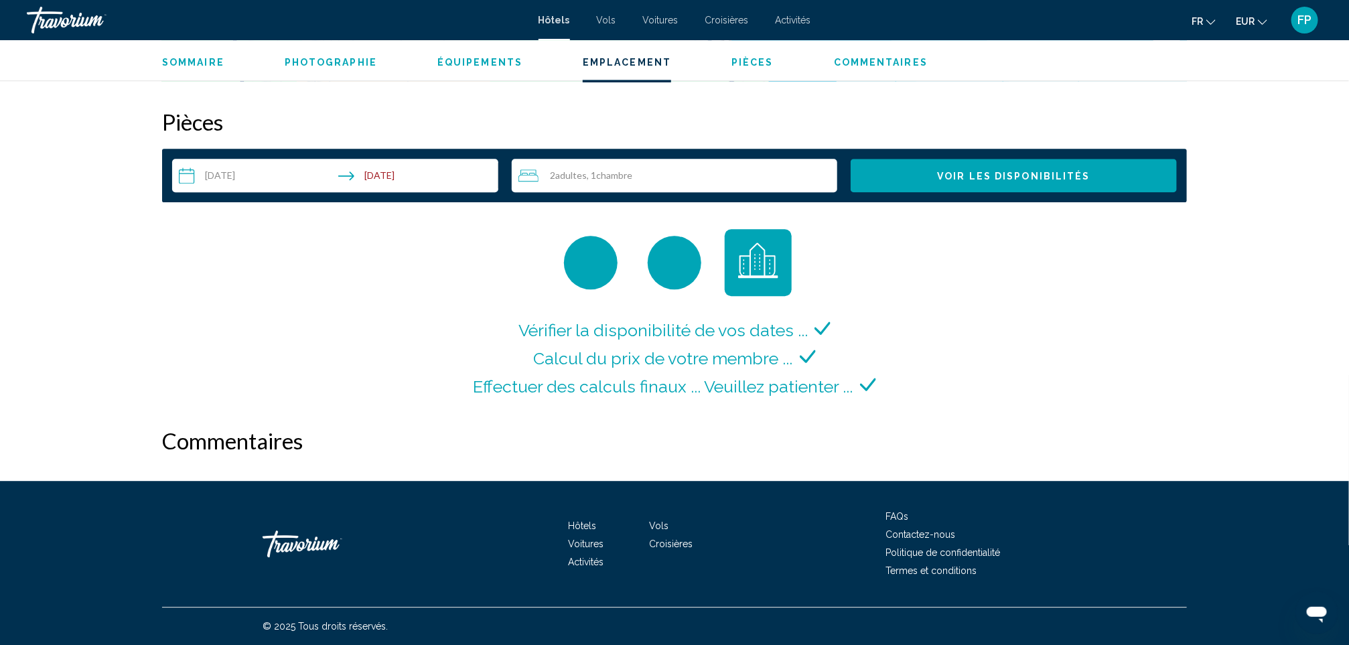
scroll to position [1708, 0]
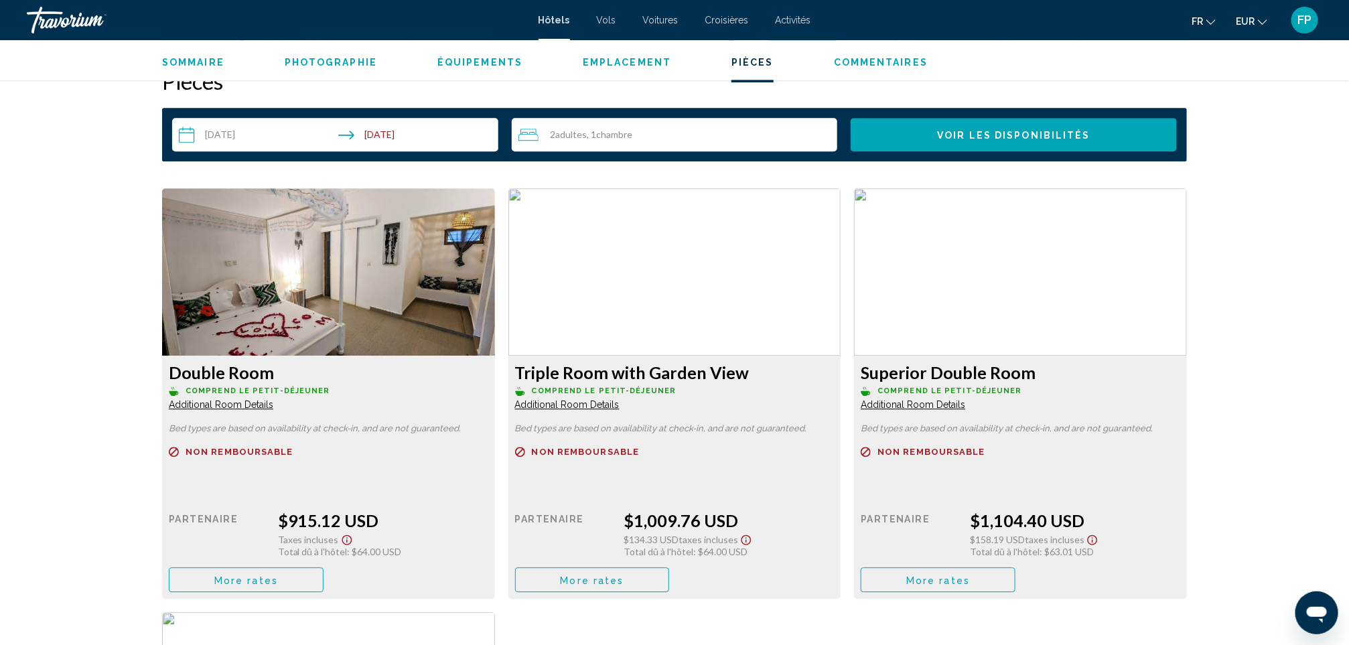
click at [249, 575] on span "More rates" at bounding box center [246, 580] width 64 height 11
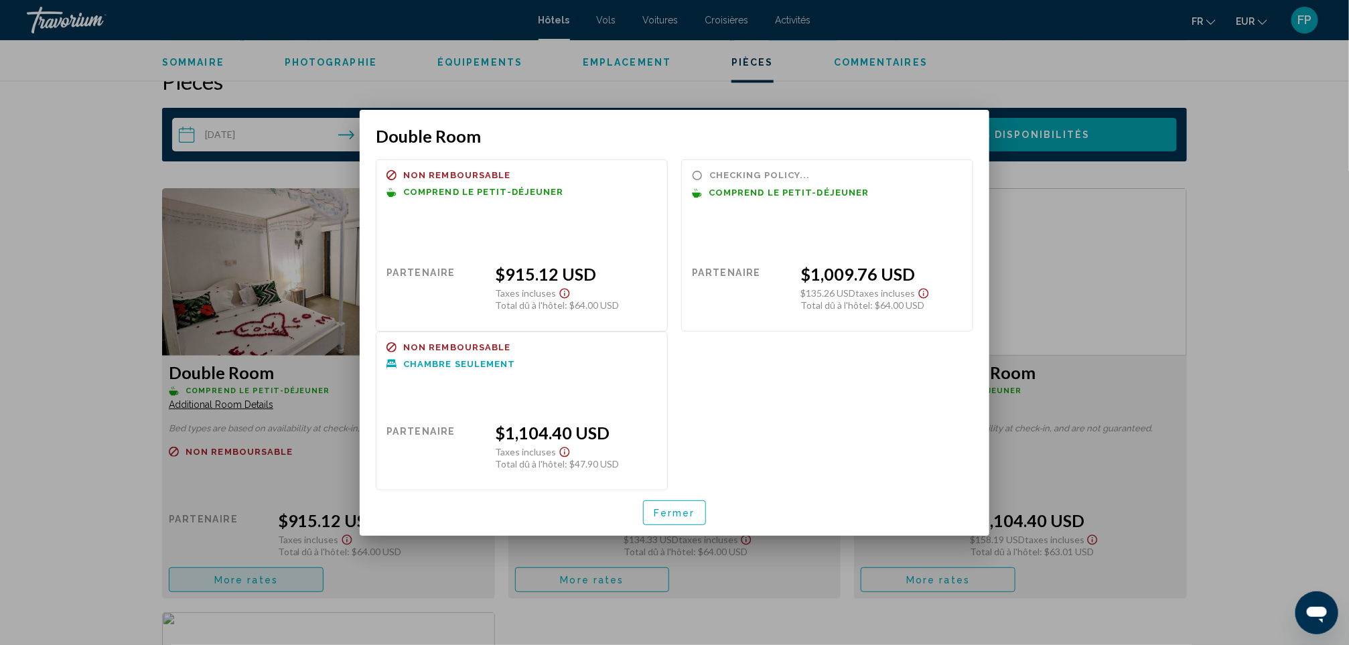
scroll to position [0, 0]
click at [690, 508] on span "Fermer" at bounding box center [675, 513] width 42 height 11
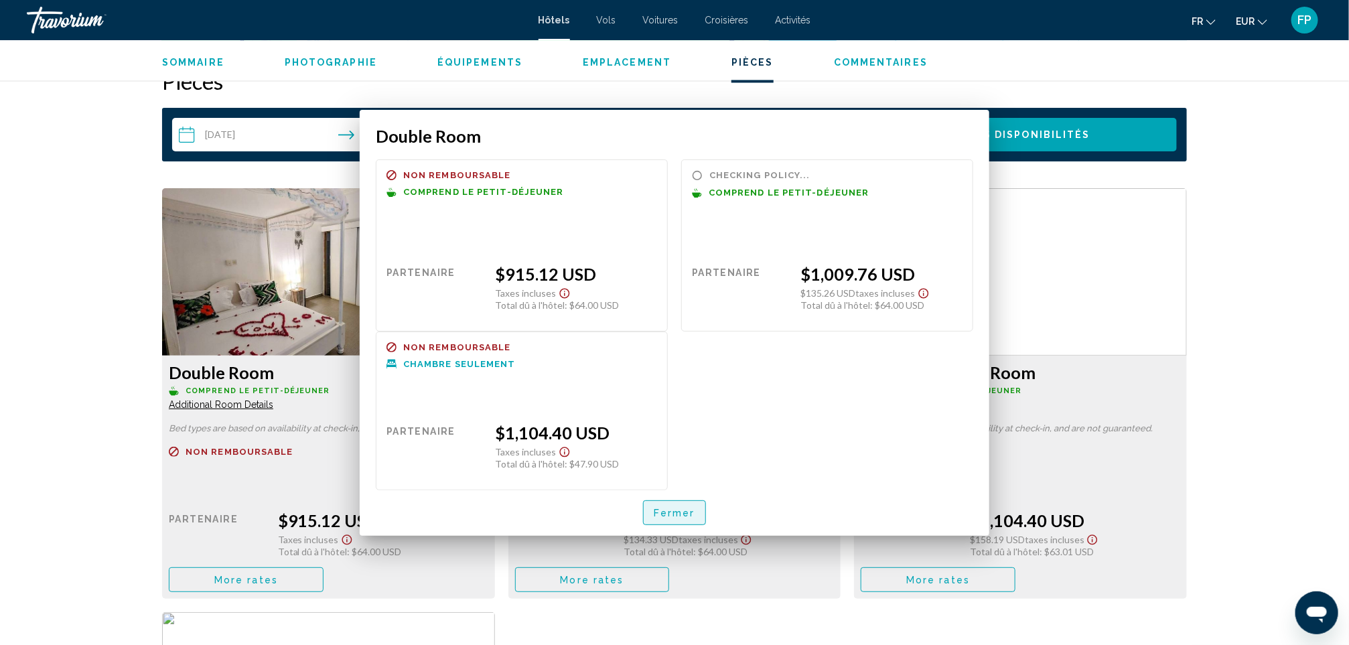
scroll to position [1708, 0]
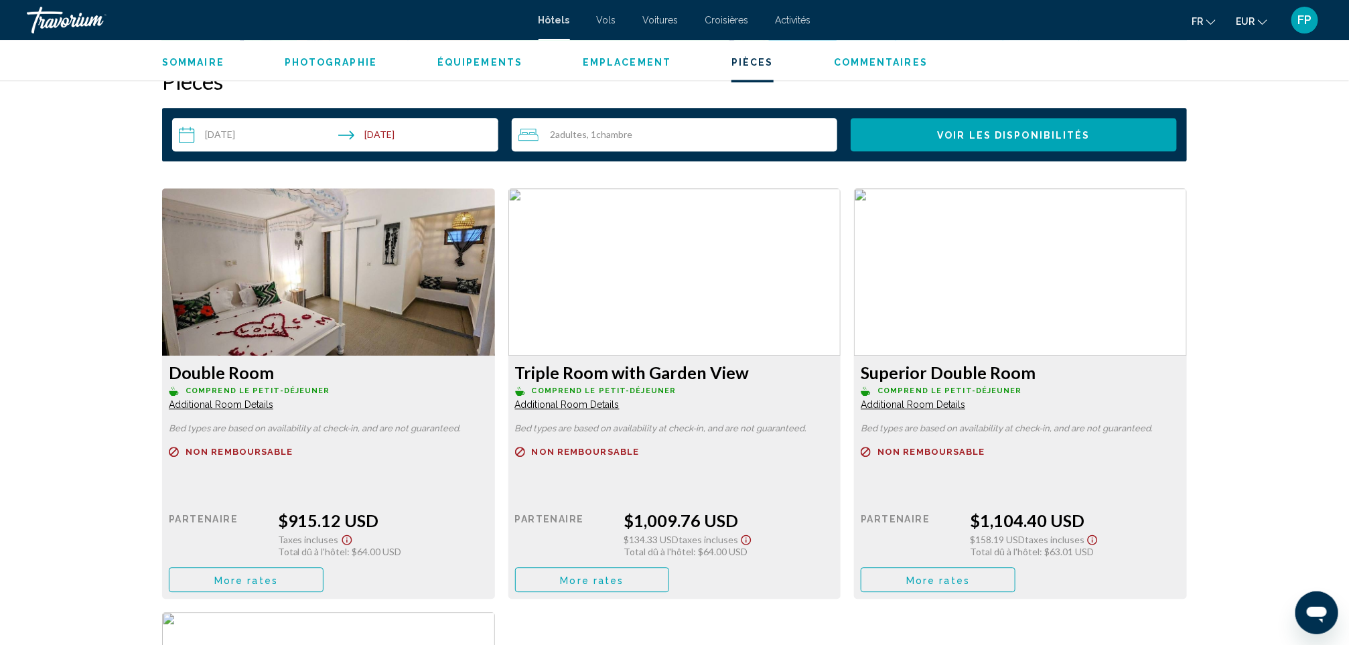
click at [323, 573] on button "More rates" at bounding box center [246, 579] width 155 height 25
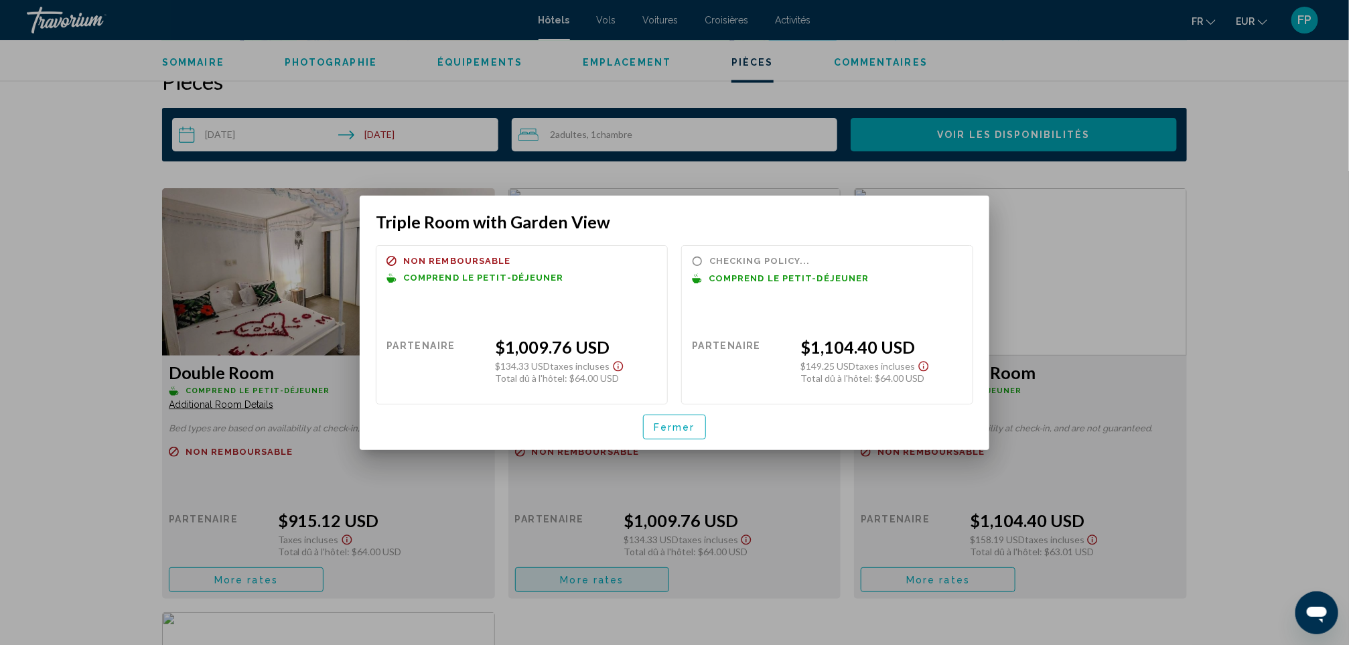
scroll to position [0, 0]
click at [681, 420] on button "Fermer" at bounding box center [674, 427] width 63 height 25
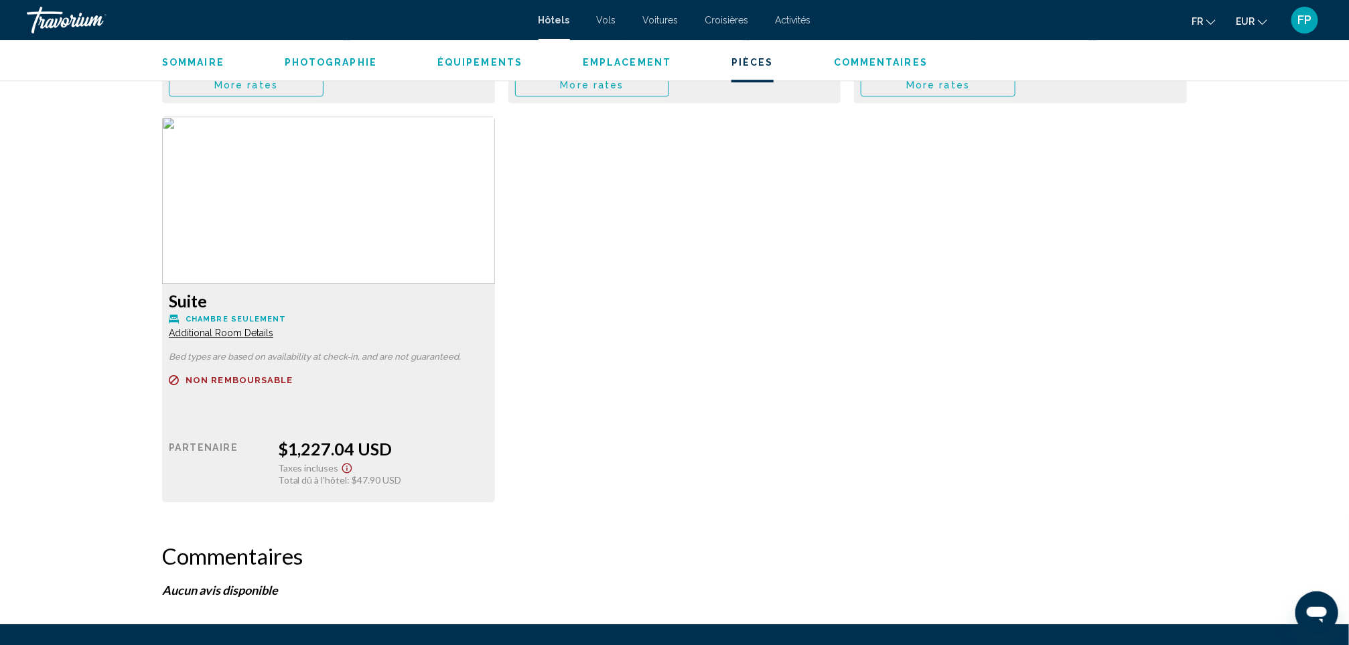
scroll to position [2211, 0]
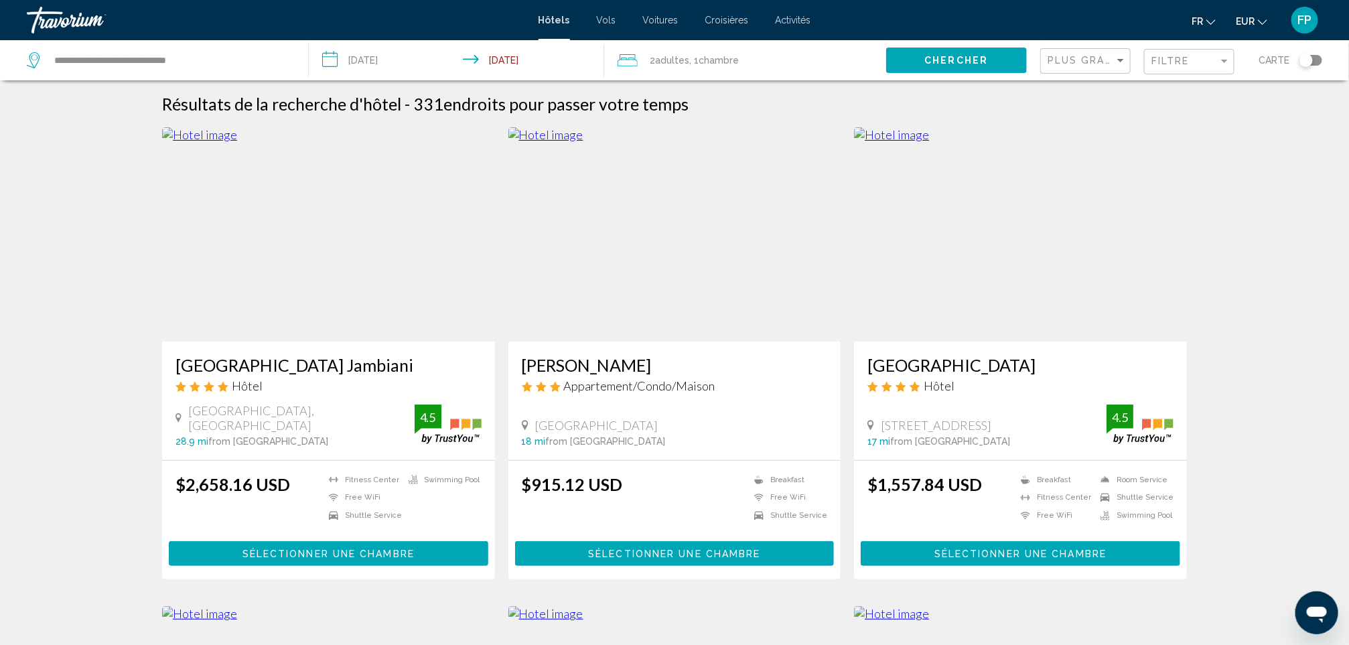
click at [378, 360] on h3 "[GEOGRAPHIC_DATA] Jambiani" at bounding box center [328, 365] width 306 height 20
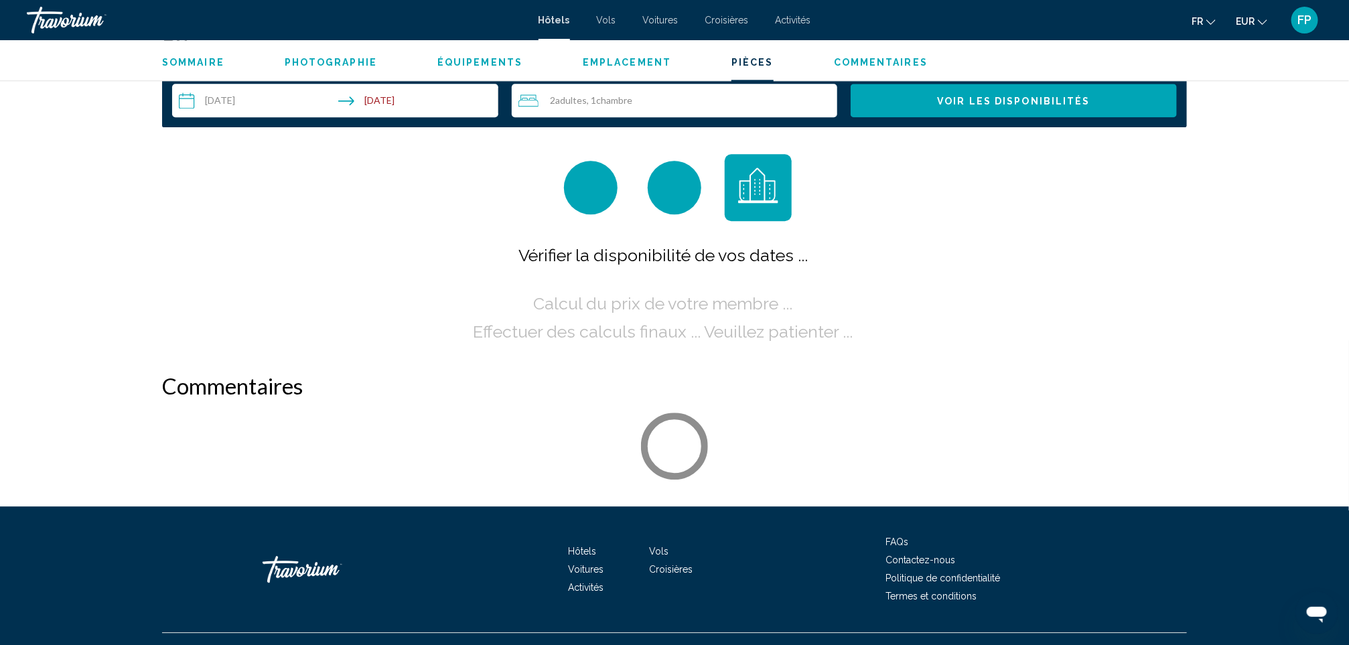
scroll to position [1718, 0]
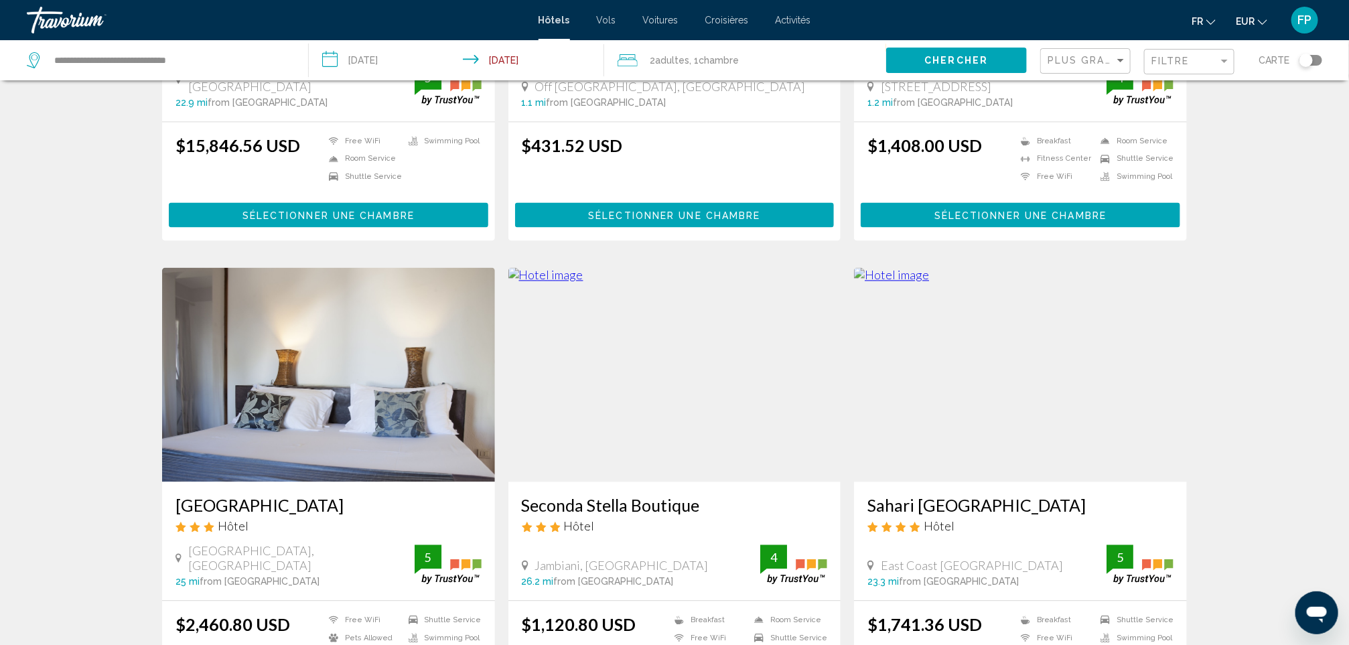
scroll to position [1607, 0]
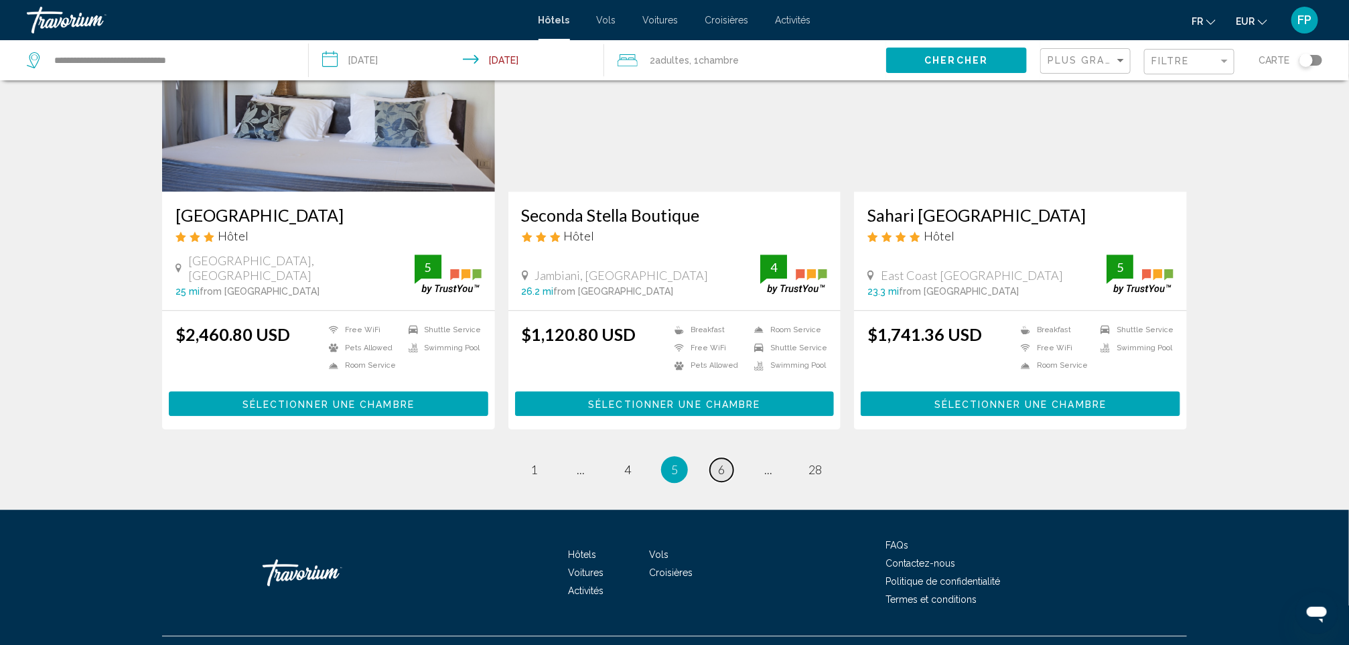
click at [723, 462] on span "6" at bounding box center [721, 469] width 7 height 15
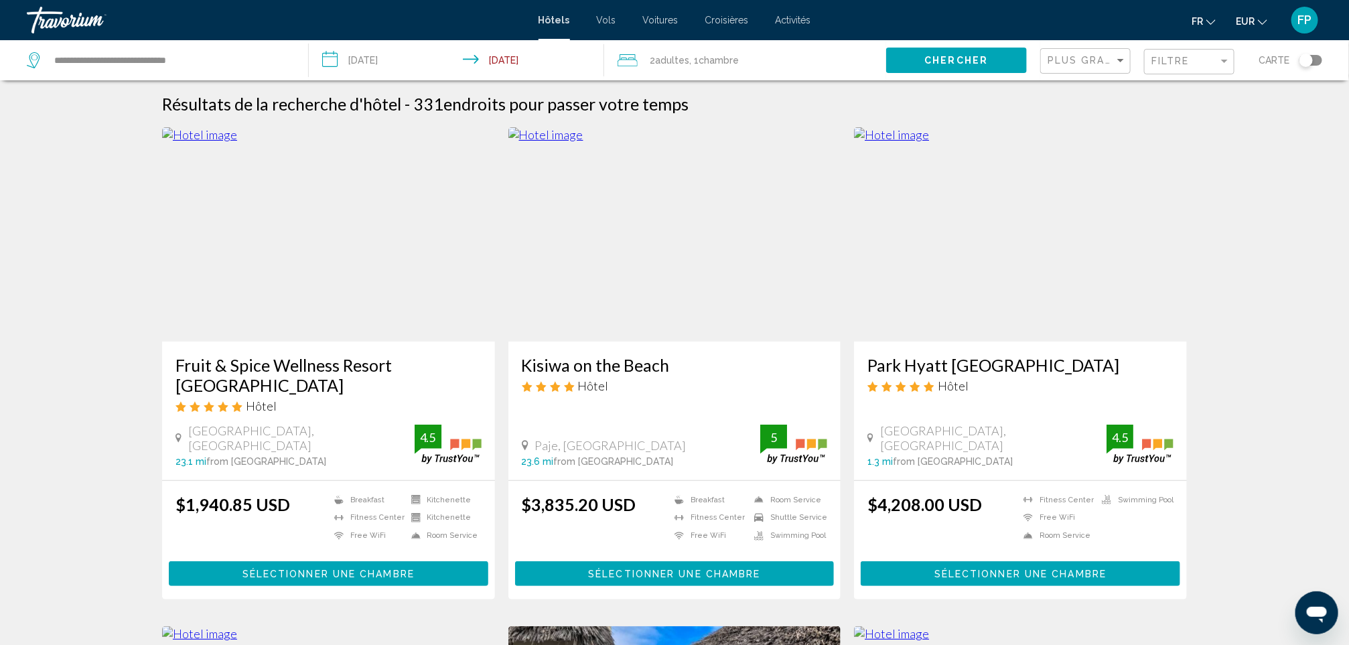
click at [372, 362] on h3 "Fruit & Spice Wellness Resort [GEOGRAPHIC_DATA]" at bounding box center [328, 375] width 306 height 40
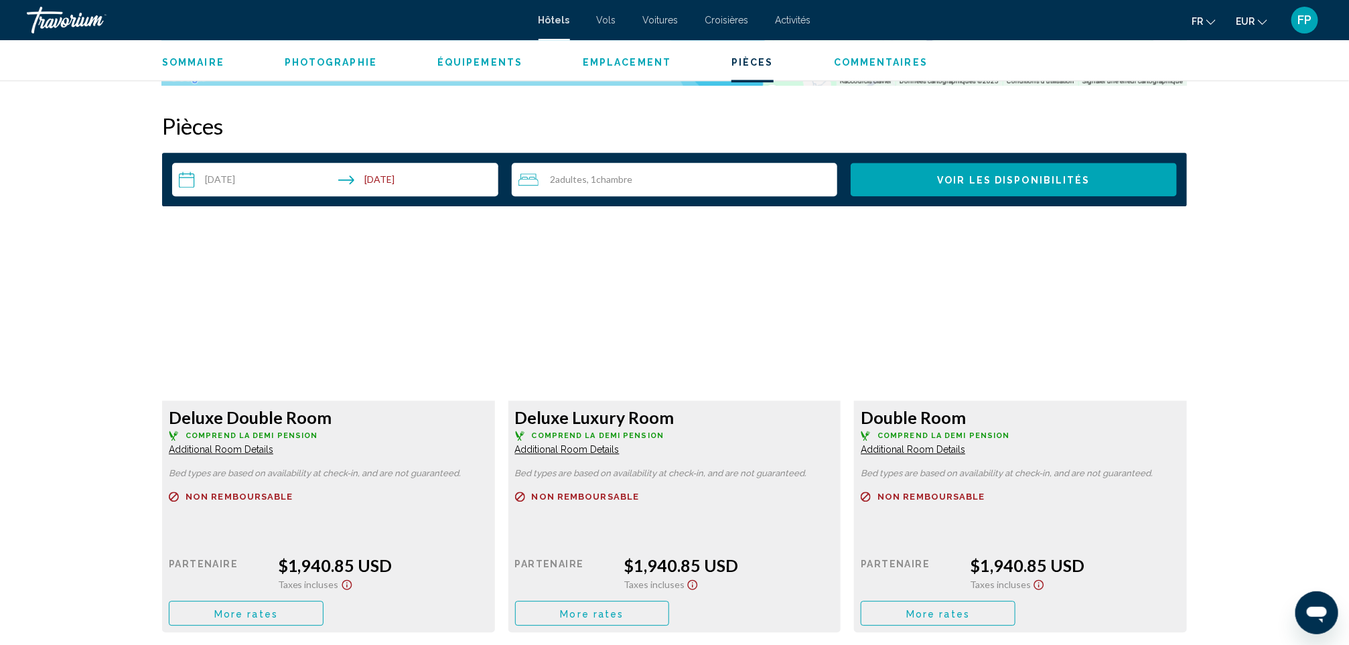
scroll to position [1808, 0]
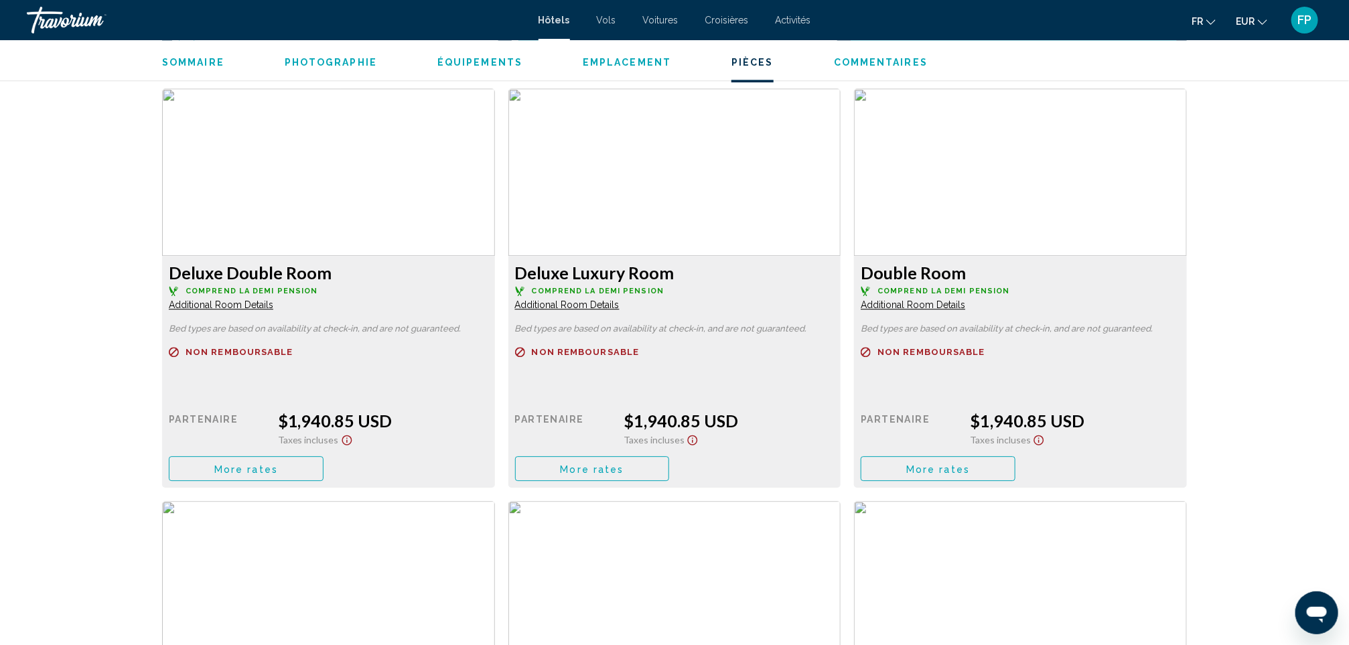
click at [278, 463] on span "More rates" at bounding box center [246, 468] width 64 height 11
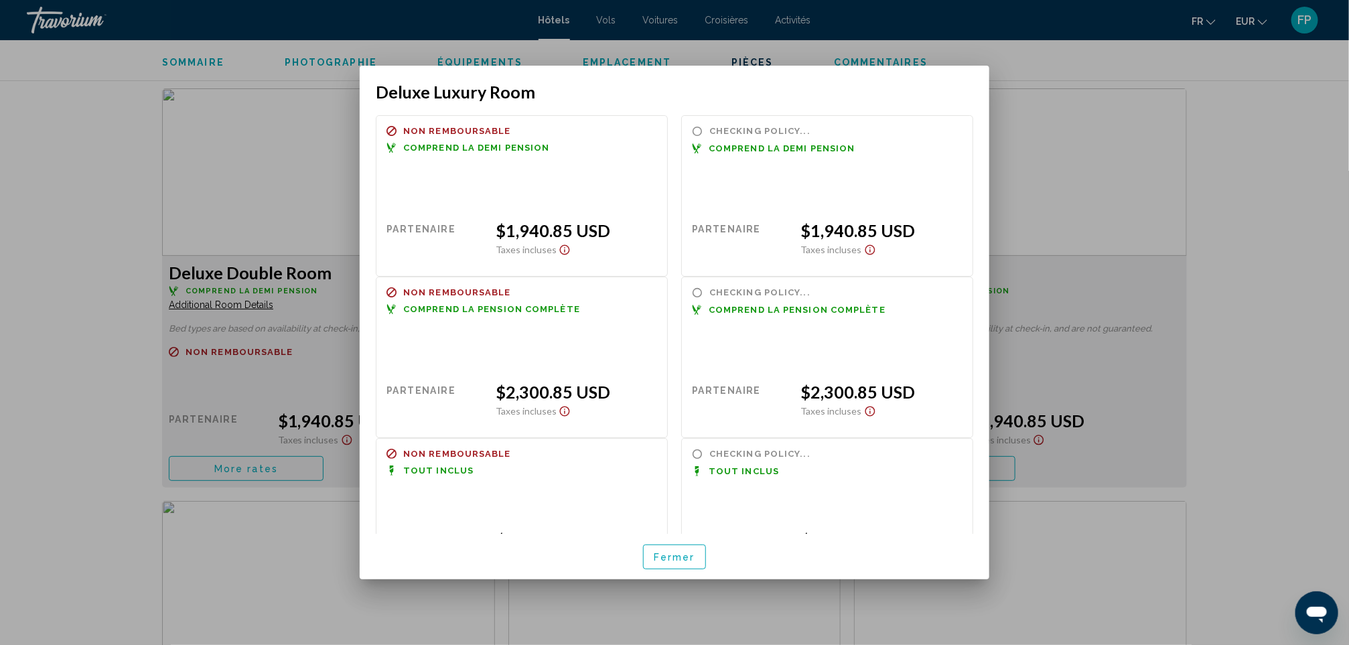
scroll to position [54, 0]
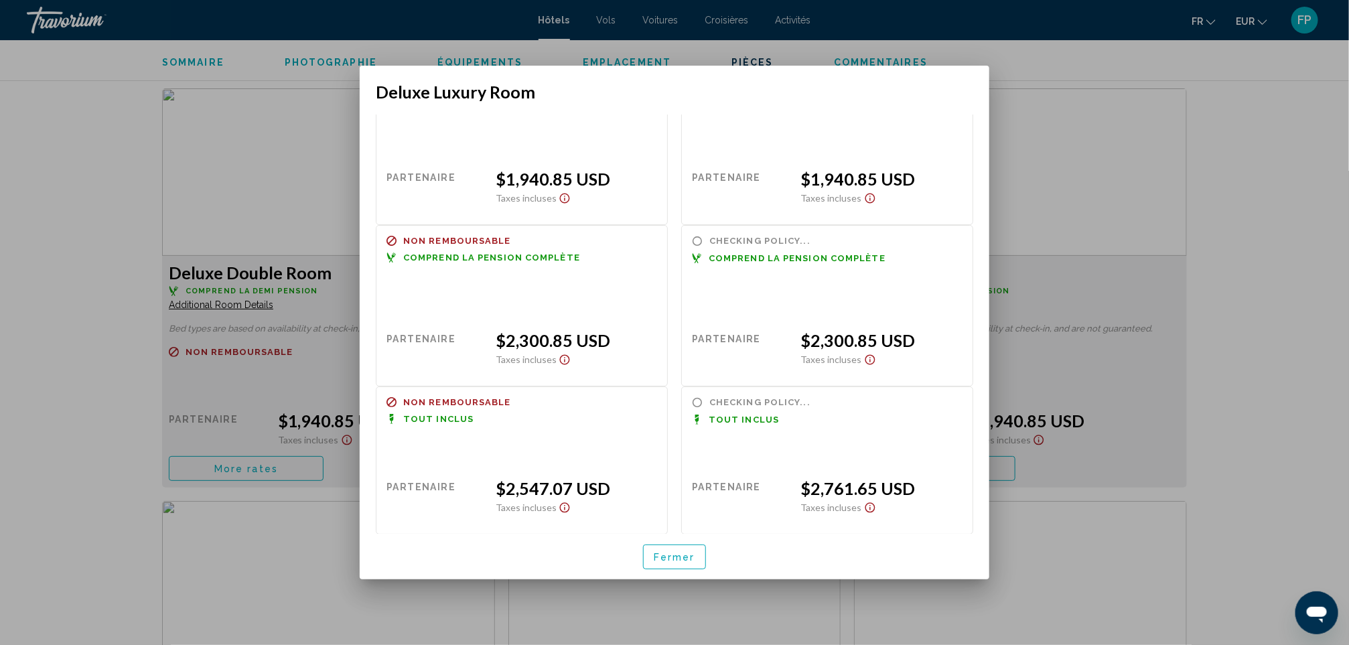
click at [677, 563] on button "Fermer" at bounding box center [674, 556] width 63 height 25
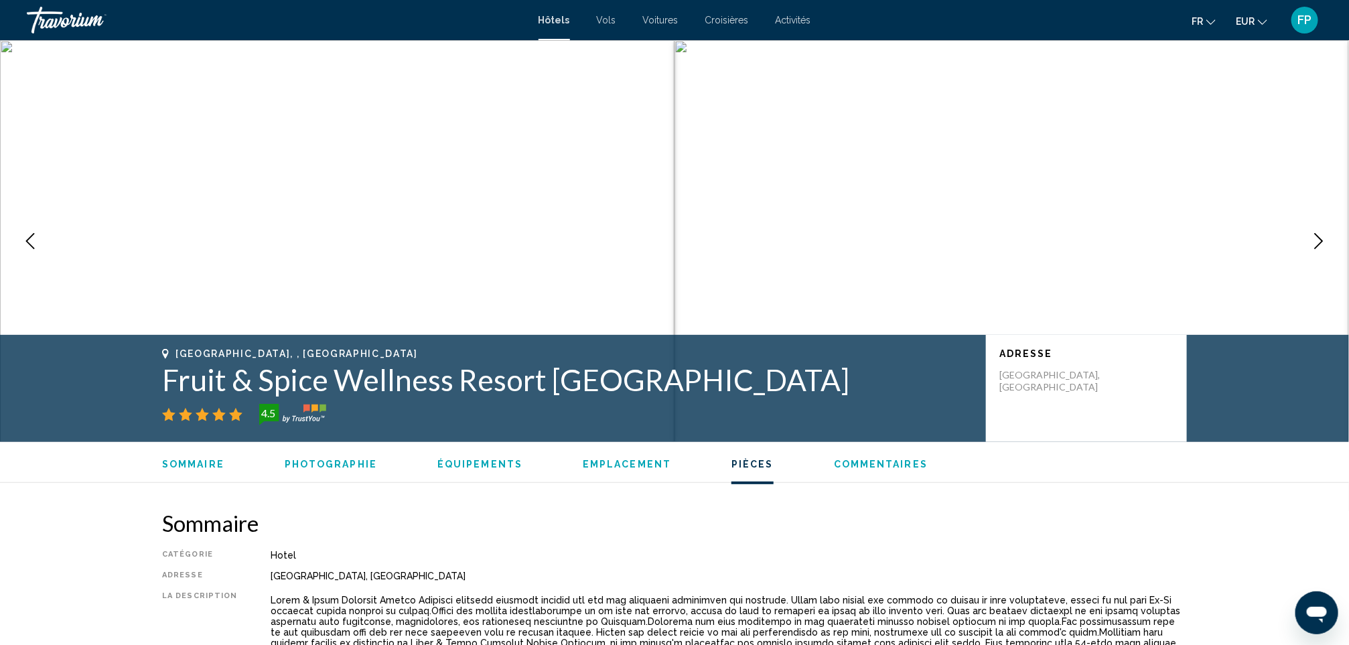
scroll to position [1808, 0]
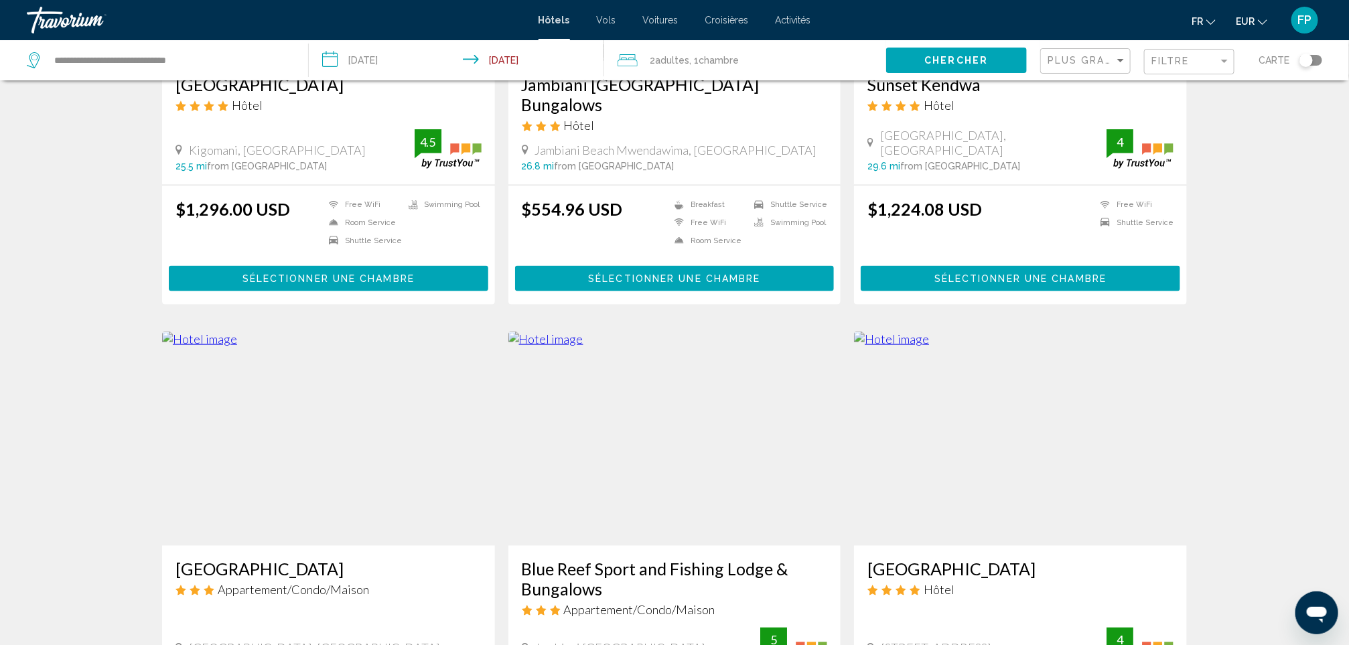
scroll to position [904, 0]
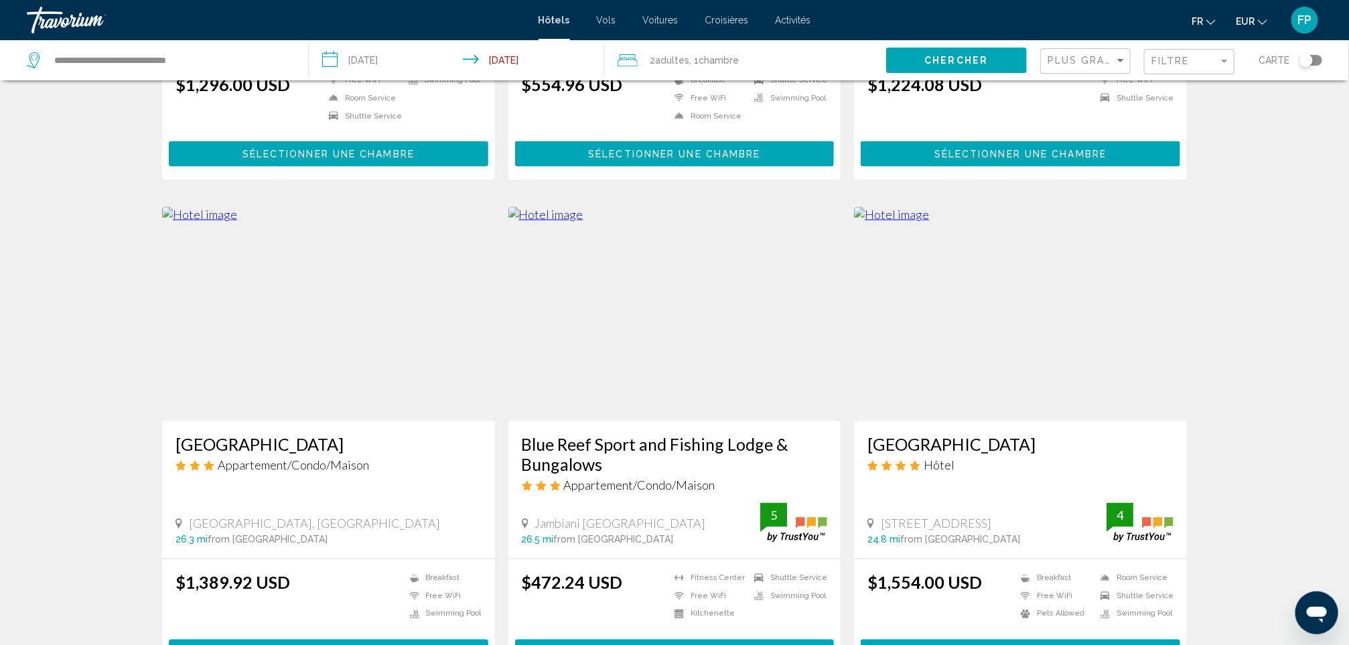
click at [254, 435] on h3 "[GEOGRAPHIC_DATA]" at bounding box center [328, 445] width 306 height 20
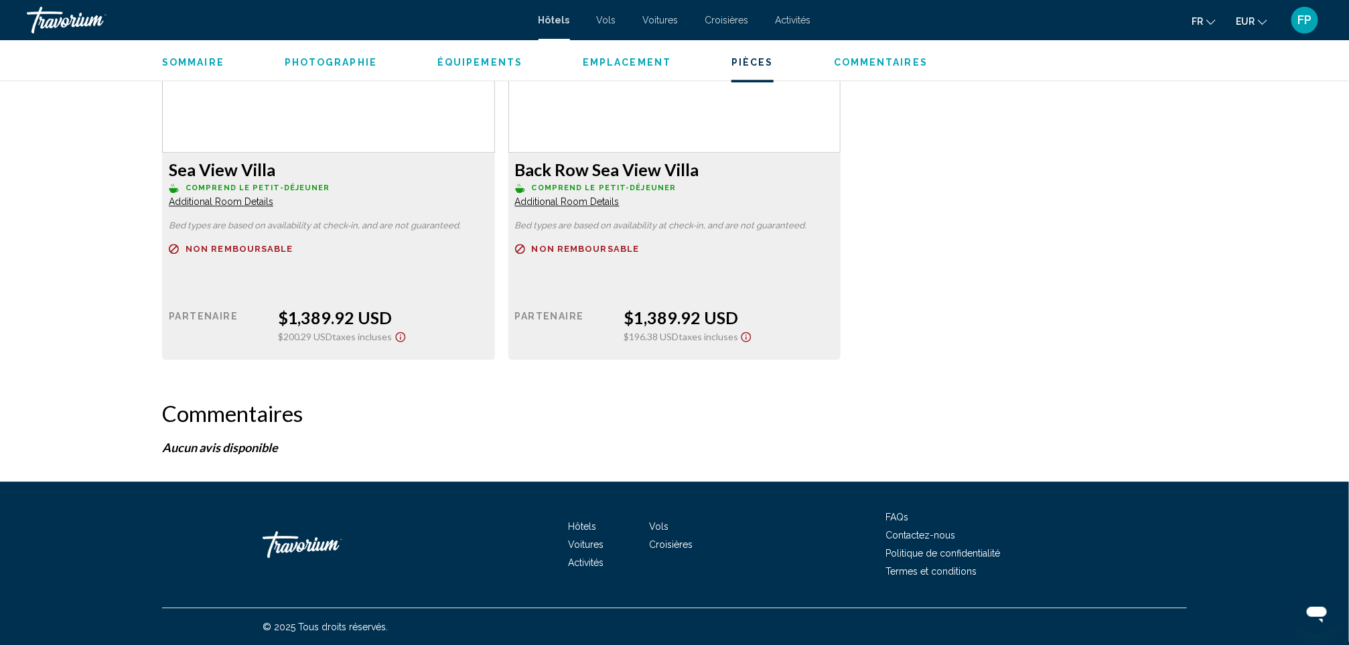
scroll to position [1913, 0]
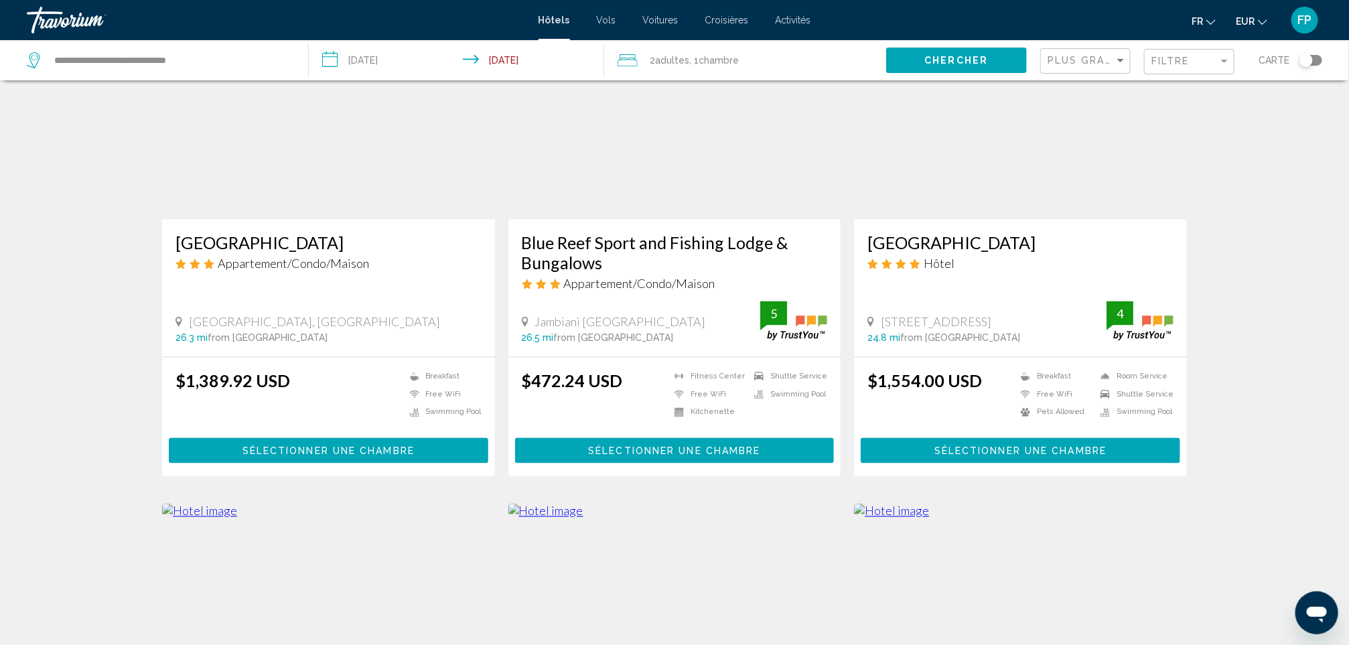
scroll to position [1105, 0]
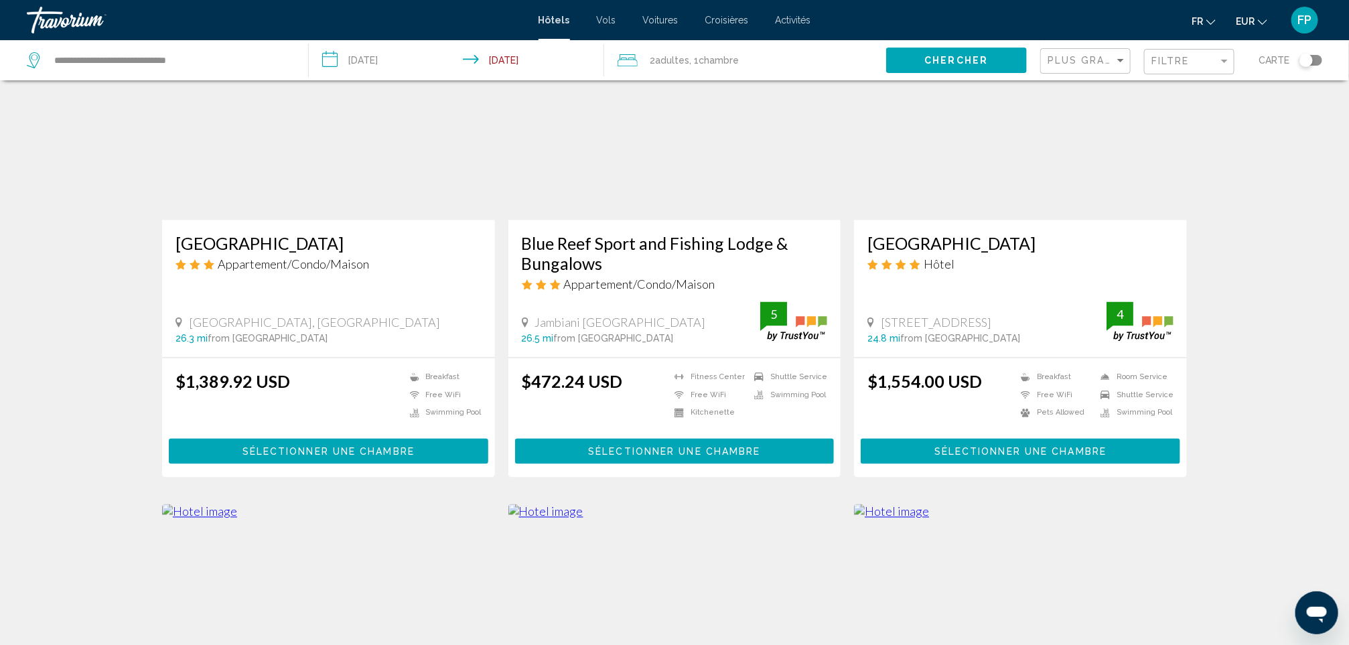
click at [927, 234] on h3 "[GEOGRAPHIC_DATA]" at bounding box center [1020, 244] width 306 height 20
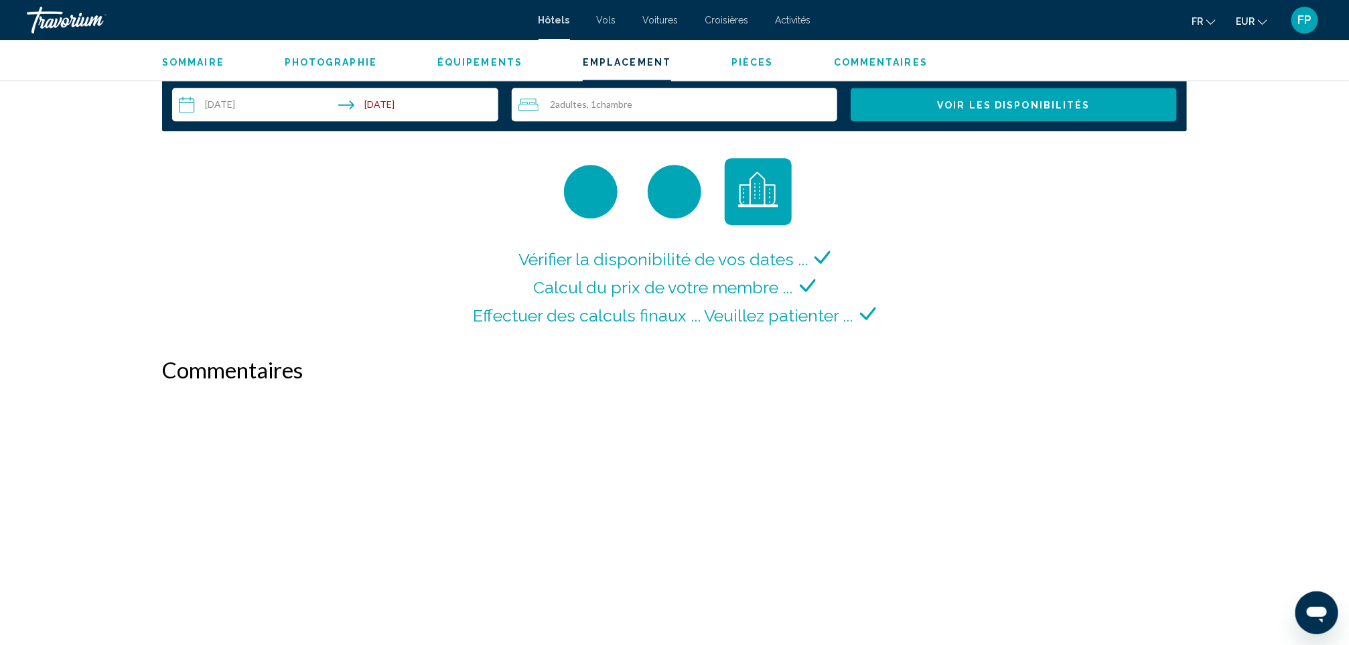
scroll to position [1809, 0]
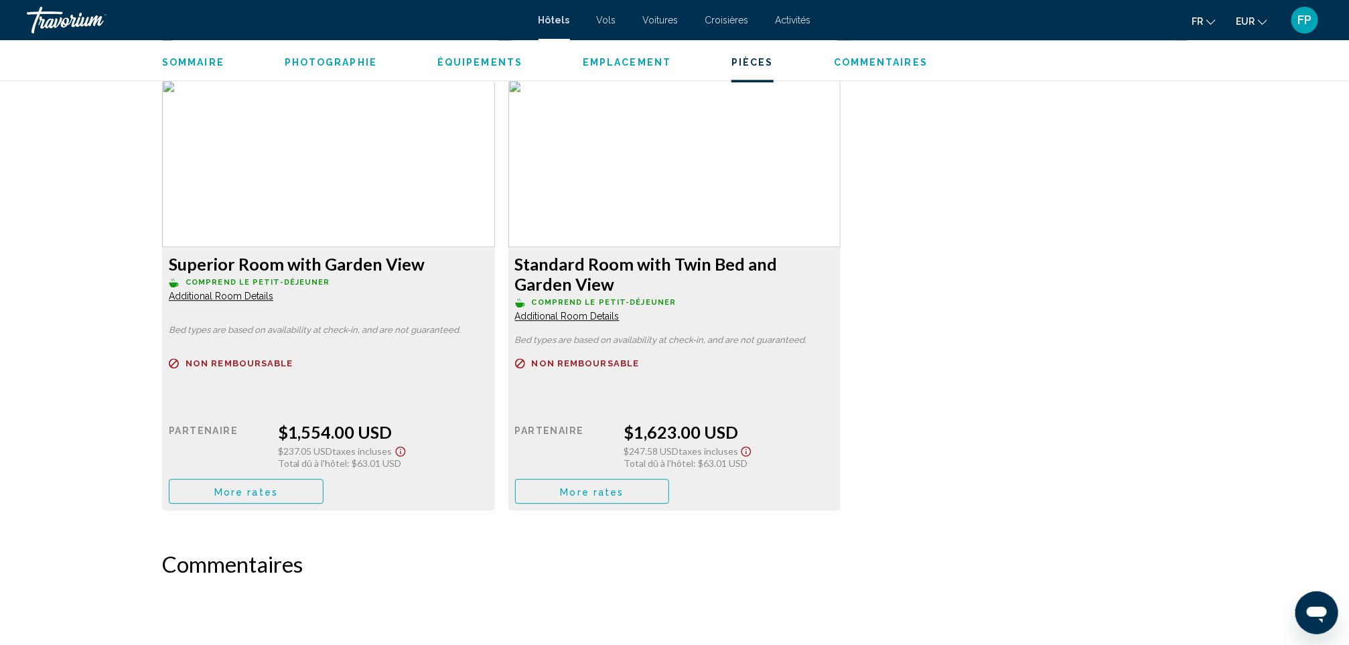
click at [272, 490] on span "More rates" at bounding box center [246, 491] width 64 height 11
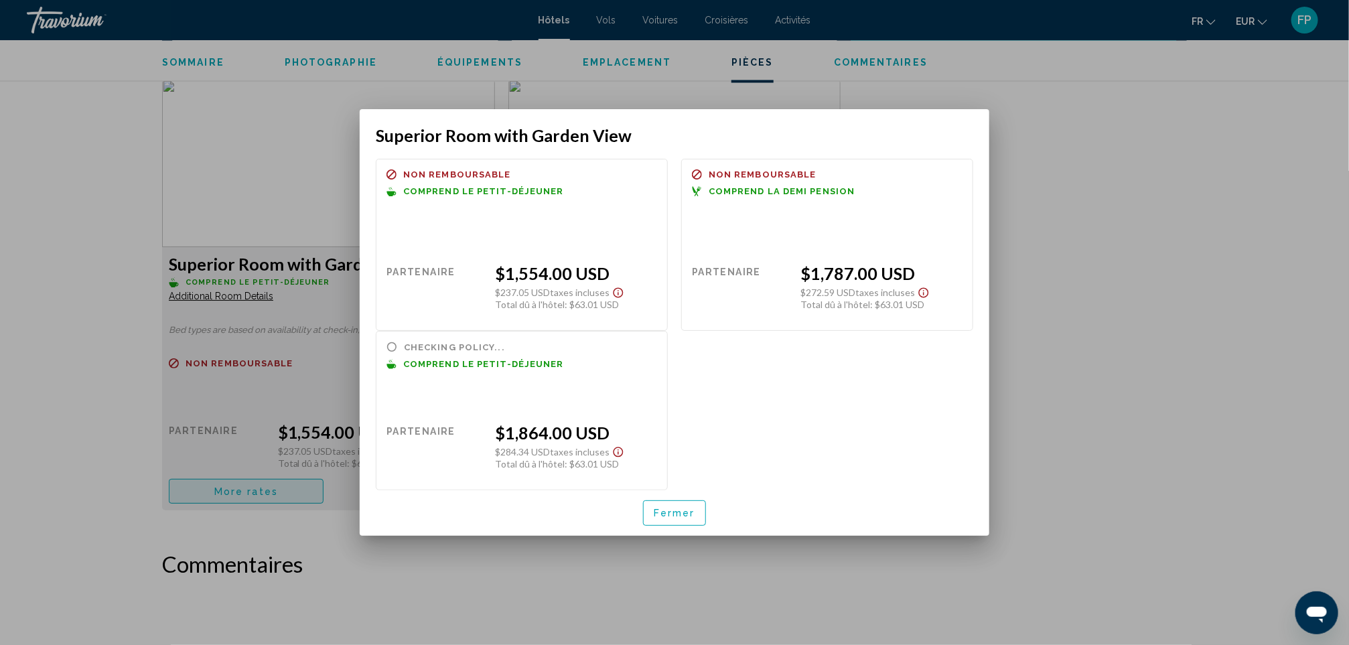
scroll to position [0, 0]
click at [699, 502] on button "Fermer" at bounding box center [674, 512] width 63 height 25
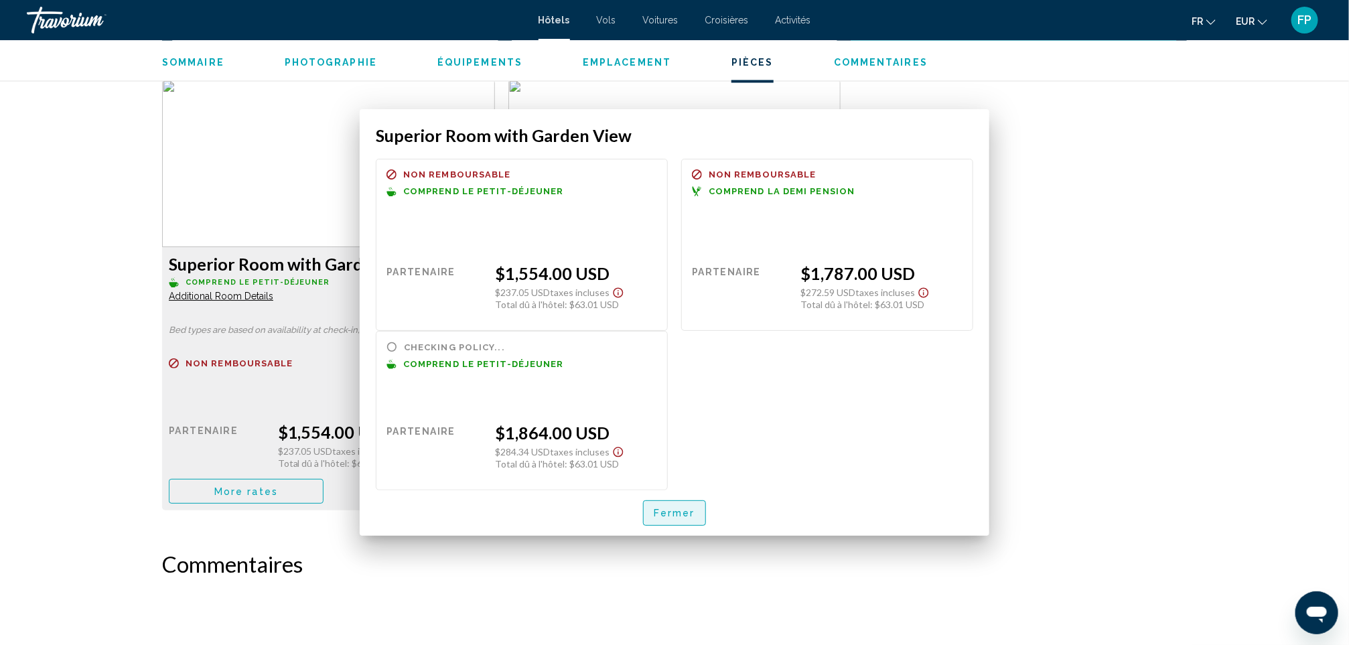
scroll to position [1809, 0]
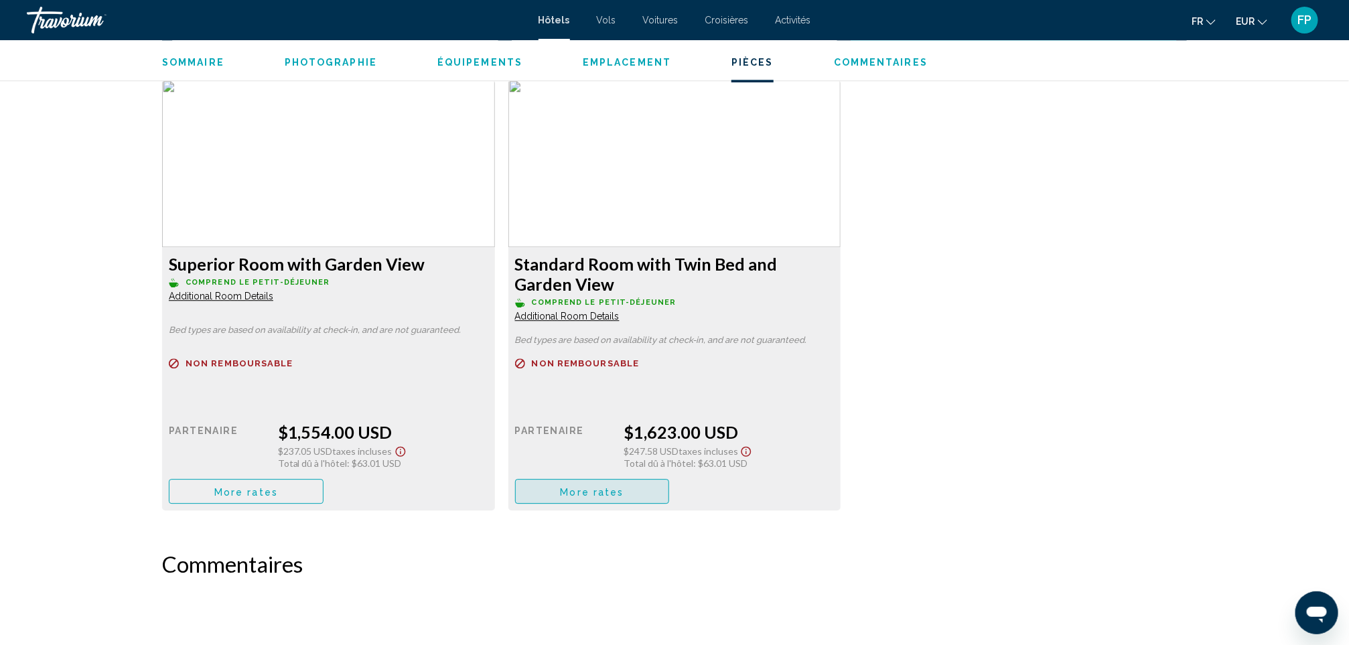
click at [541, 483] on button "More rates" at bounding box center [592, 491] width 155 height 25
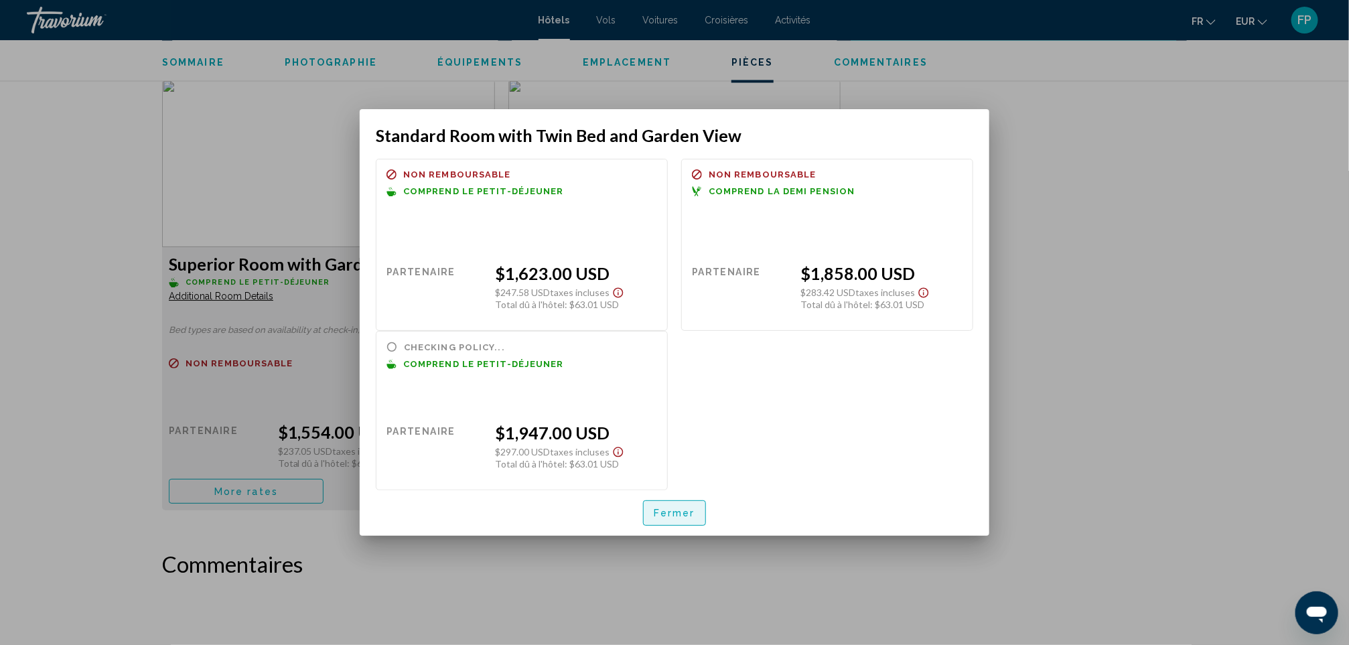
click at [656, 503] on button "Fermer" at bounding box center [674, 512] width 63 height 25
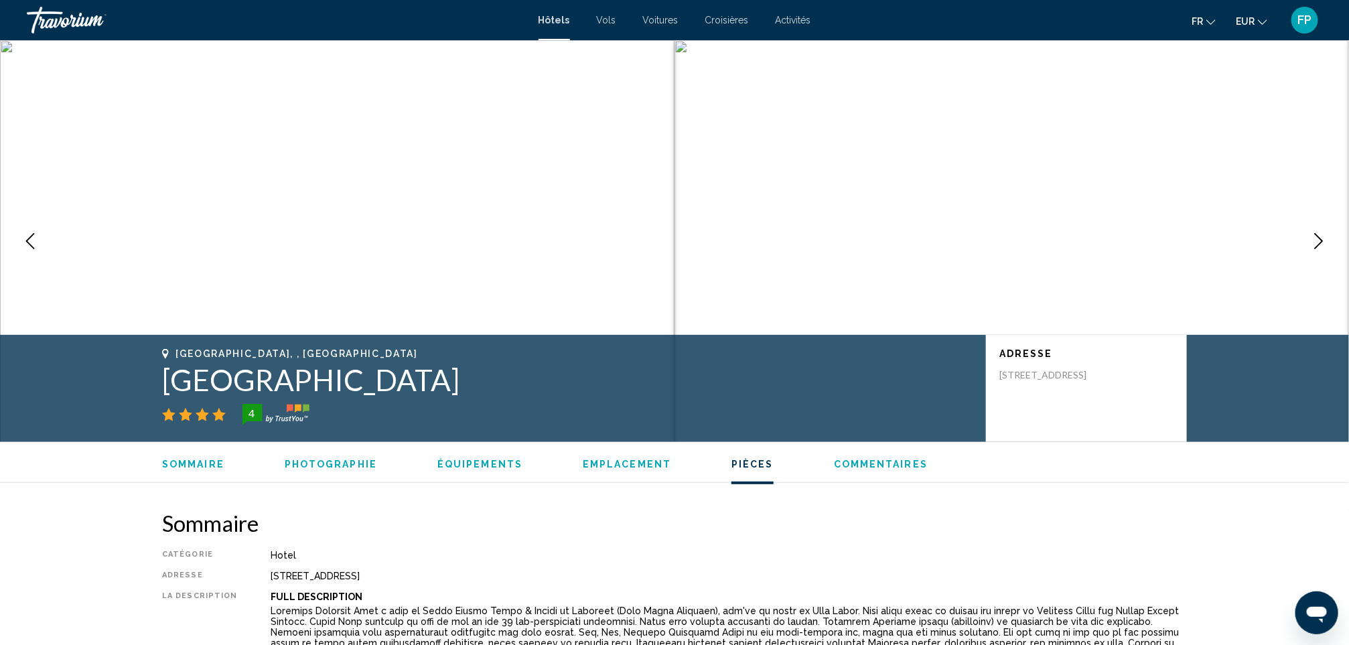
scroll to position [1809, 0]
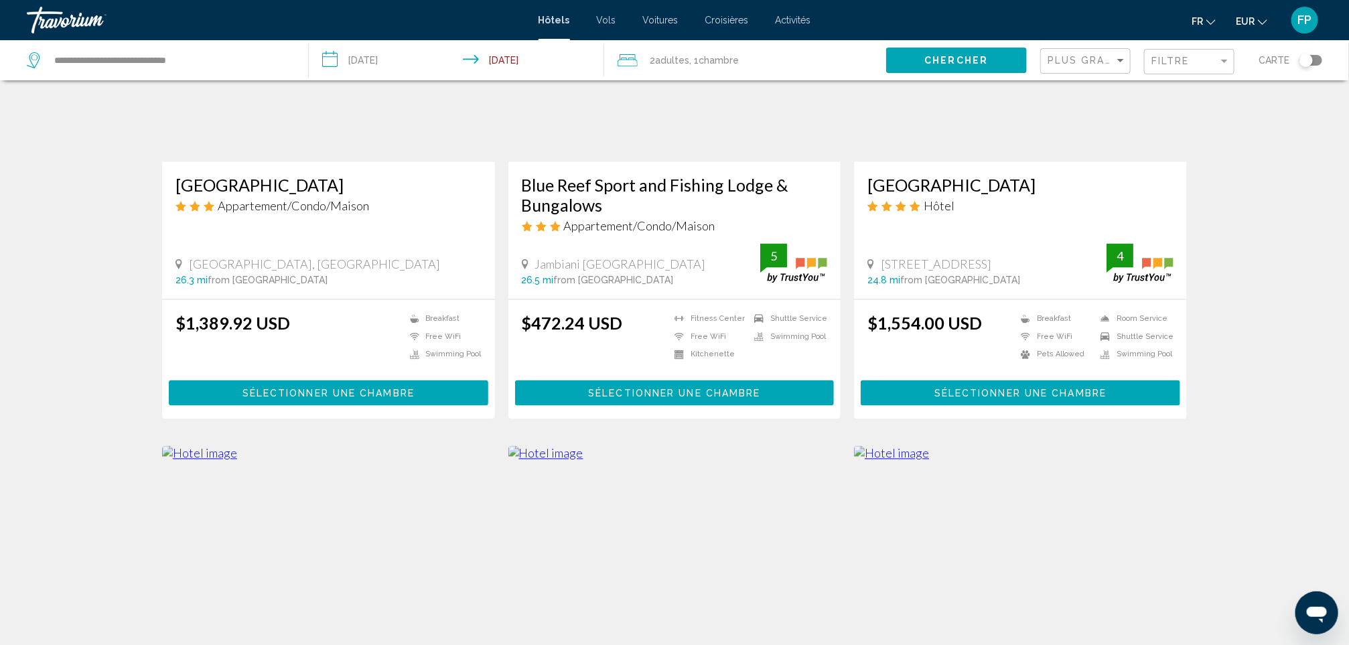
scroll to position [1507, 0]
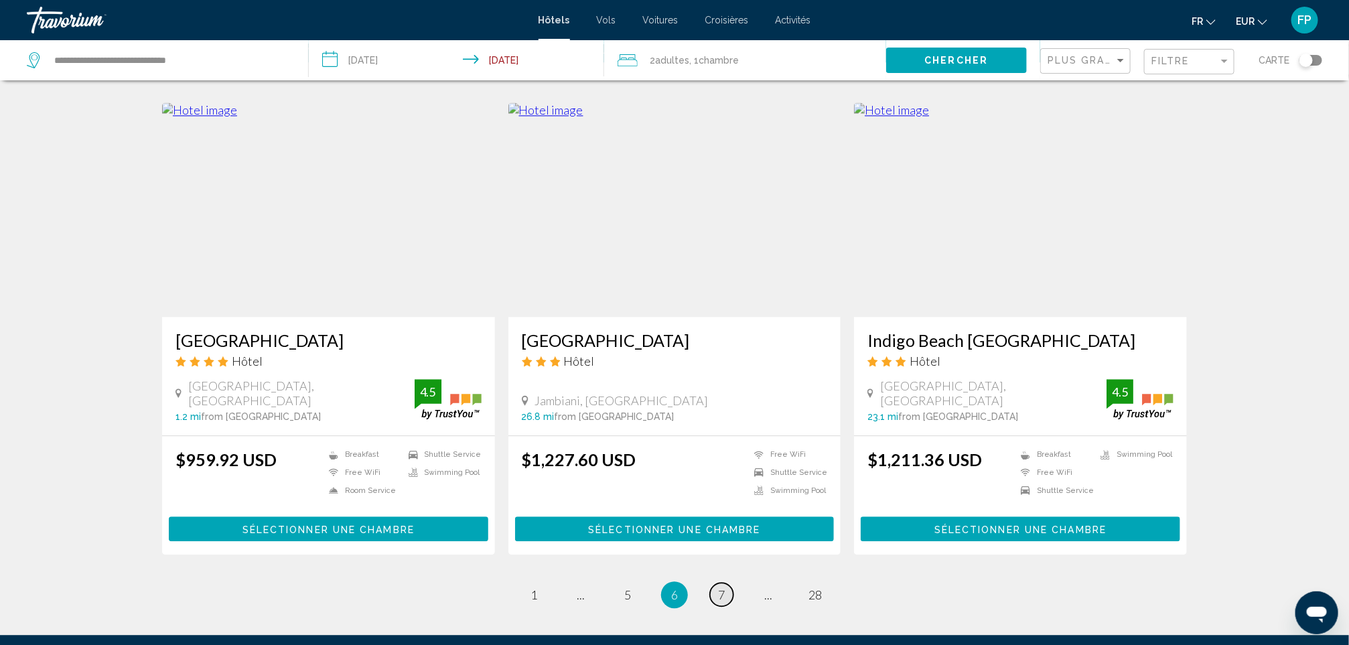
click at [722, 583] on link "page 7" at bounding box center [721, 594] width 23 height 23
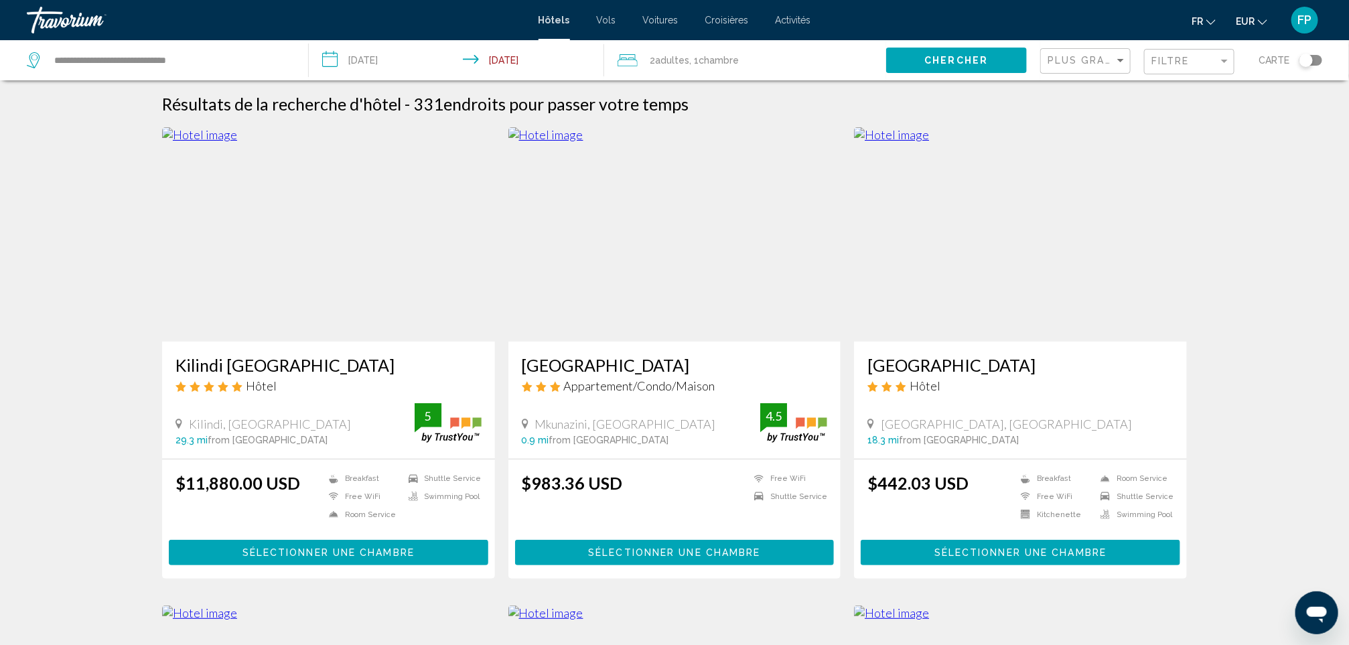
click at [904, 360] on h3 "[GEOGRAPHIC_DATA]" at bounding box center [1020, 365] width 306 height 20
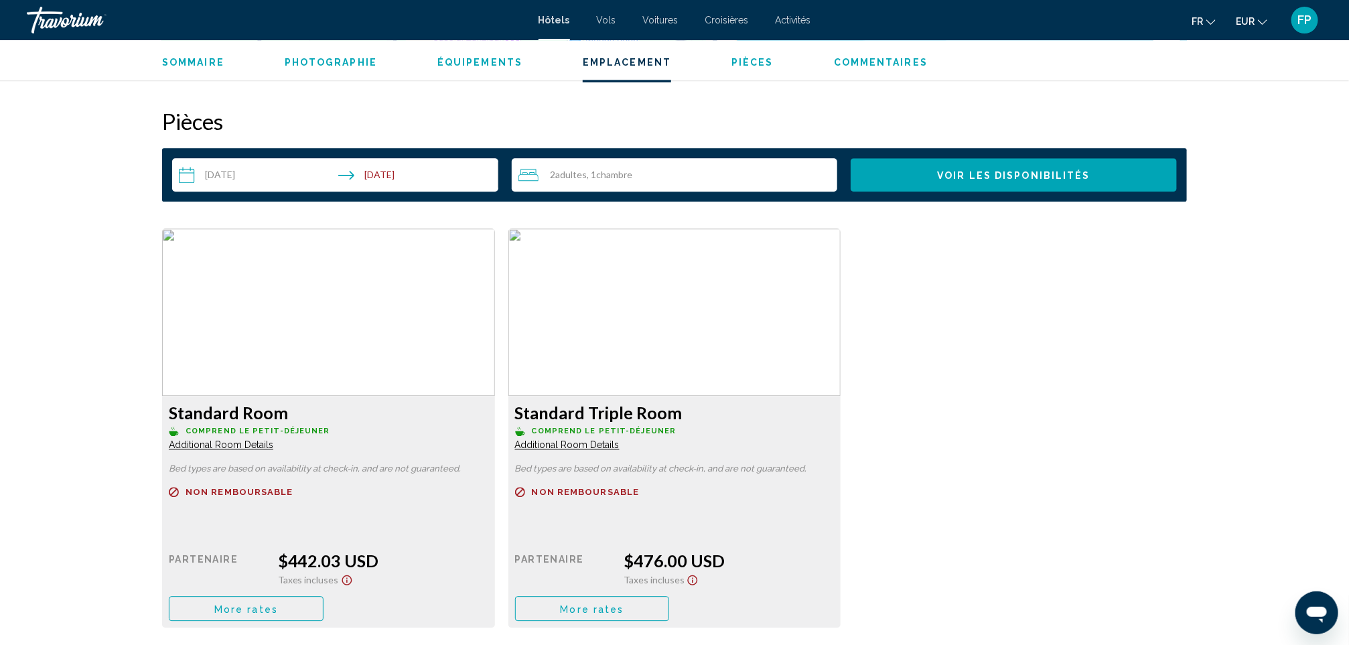
scroll to position [1637, 0]
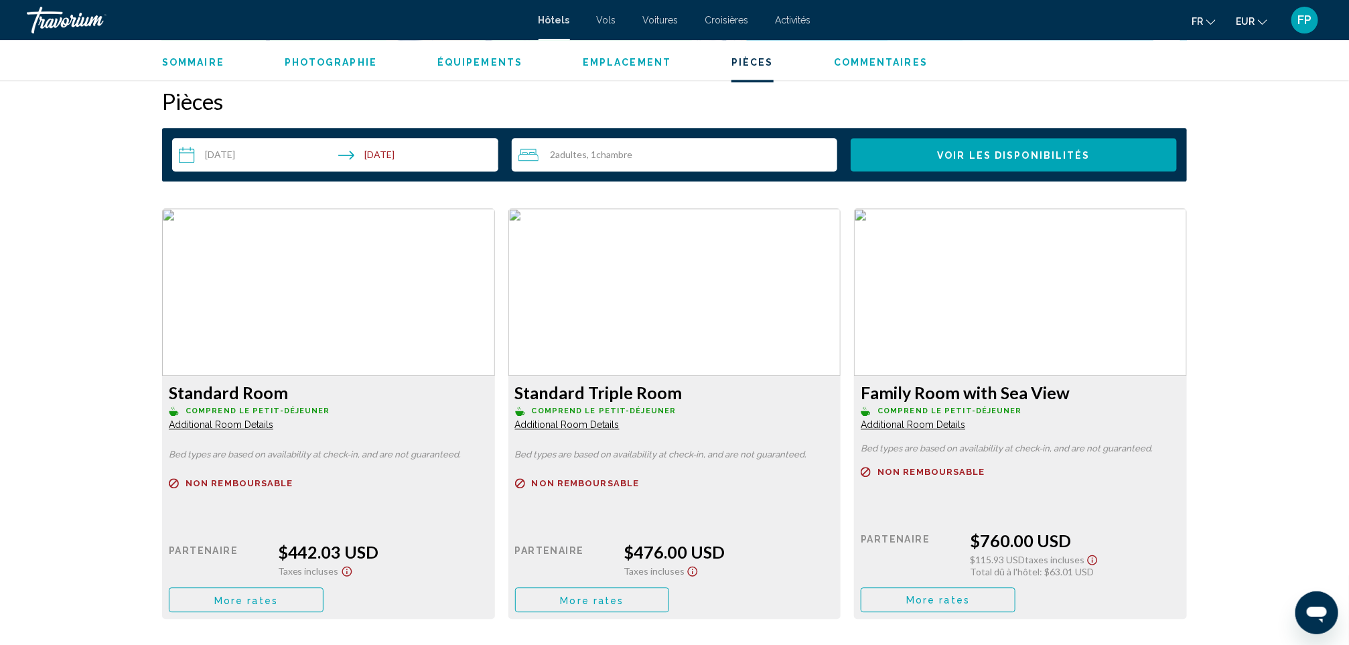
click at [268, 595] on span "More rates" at bounding box center [246, 600] width 64 height 11
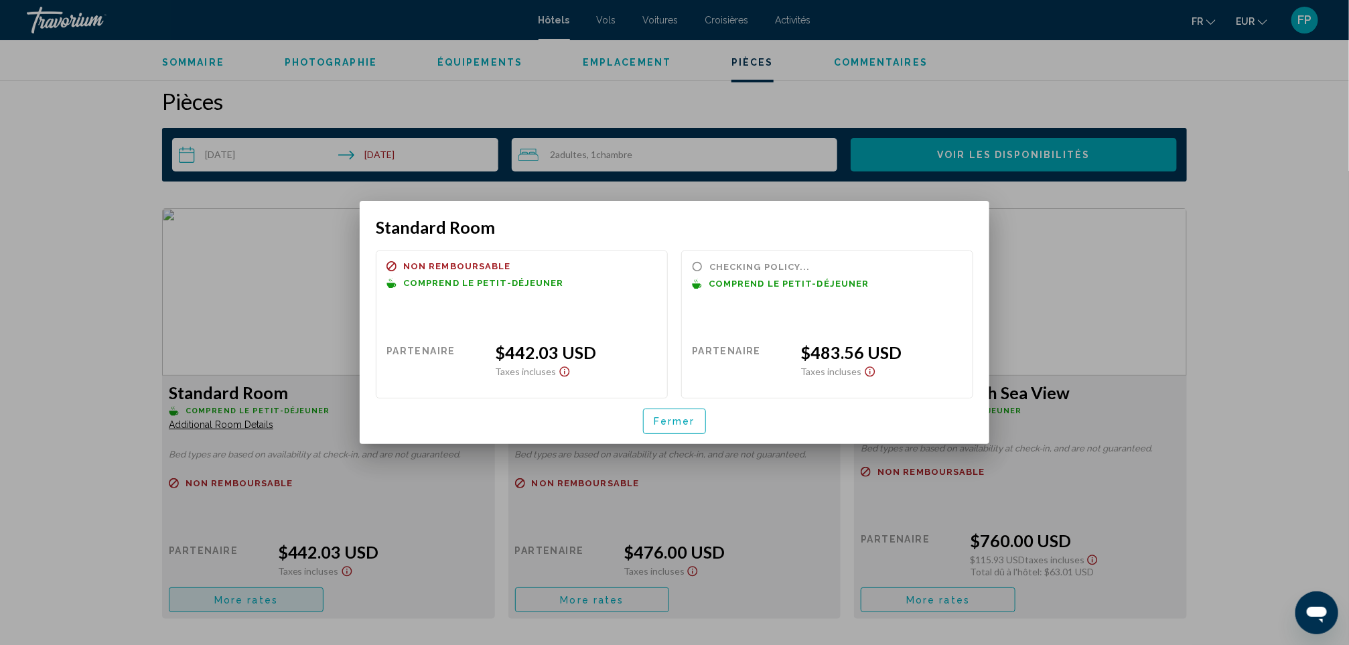
scroll to position [0, 0]
click at [673, 424] on span "Fermer" at bounding box center [675, 422] width 42 height 11
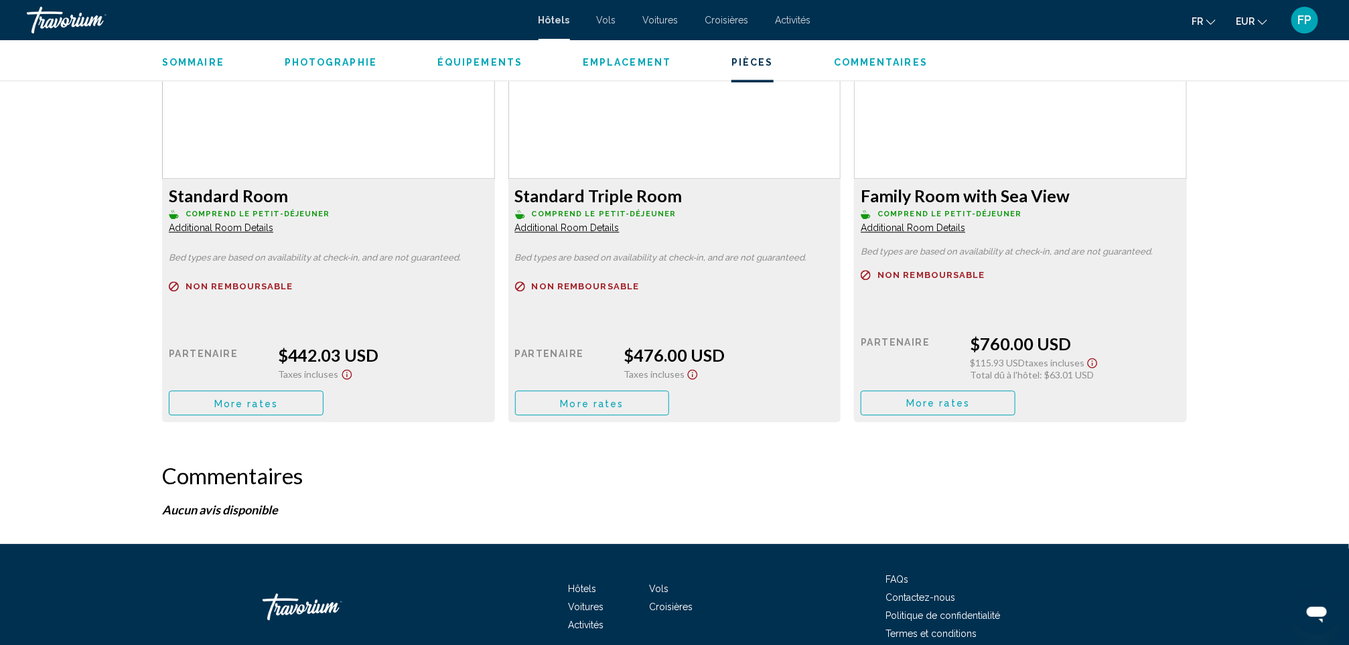
scroll to position [1899, 0]
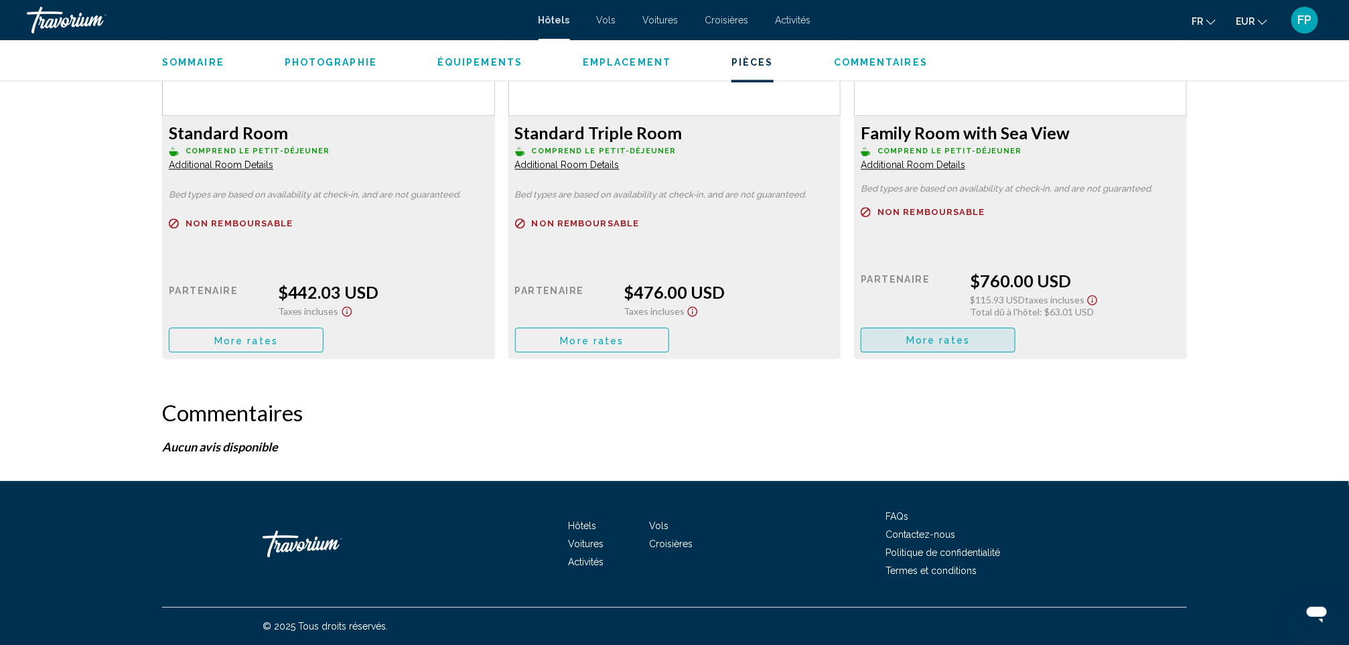
click at [891, 338] on button "More rates" at bounding box center [938, 339] width 155 height 25
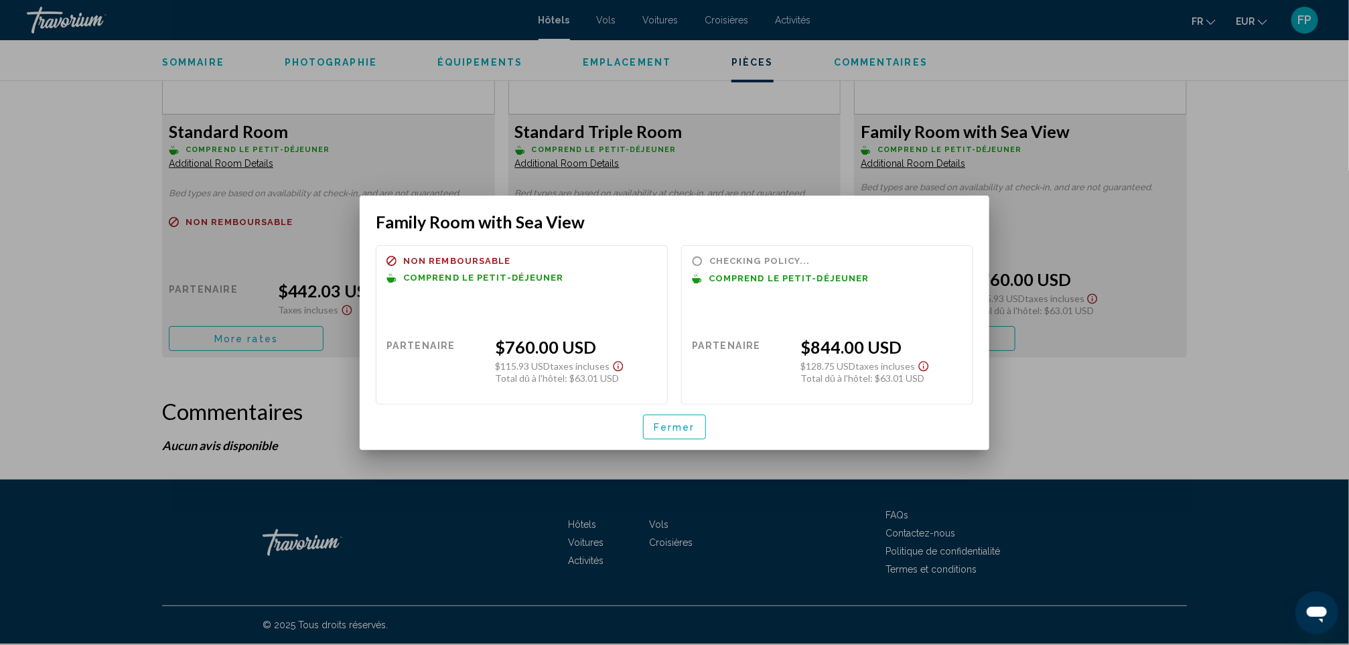
click at [643, 426] on button "Fermer" at bounding box center [674, 427] width 63 height 25
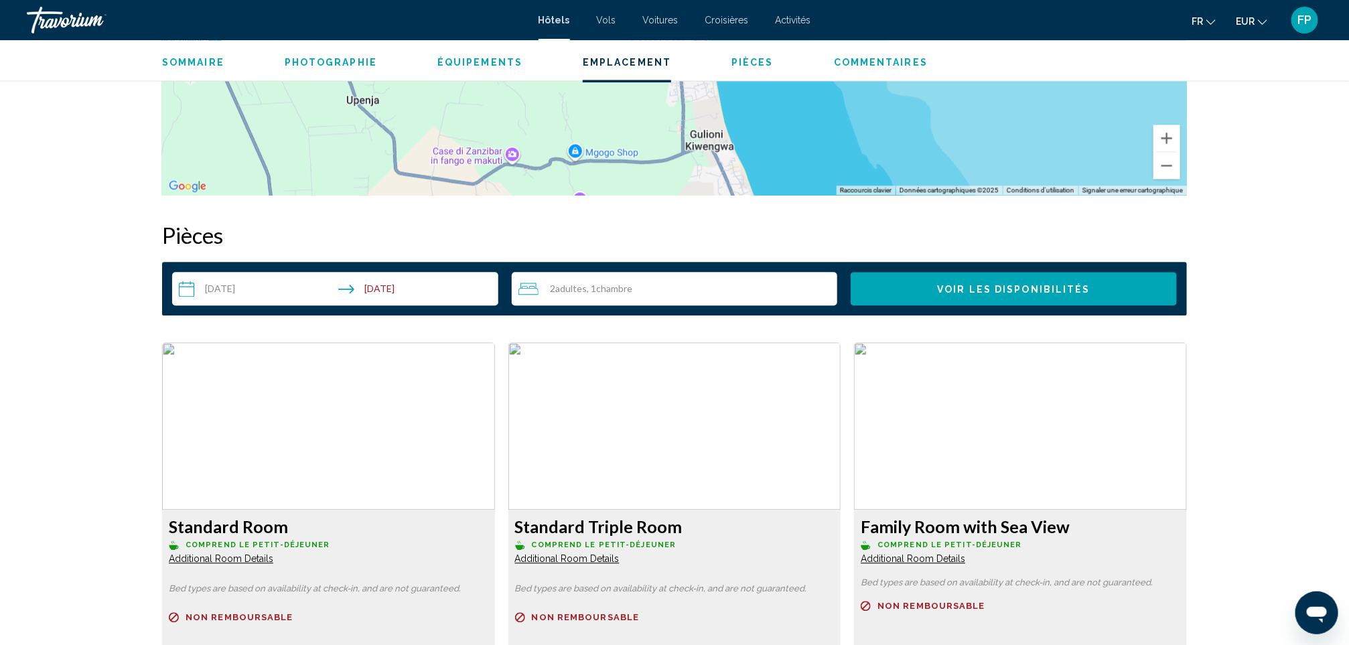
scroll to position [1497, 0]
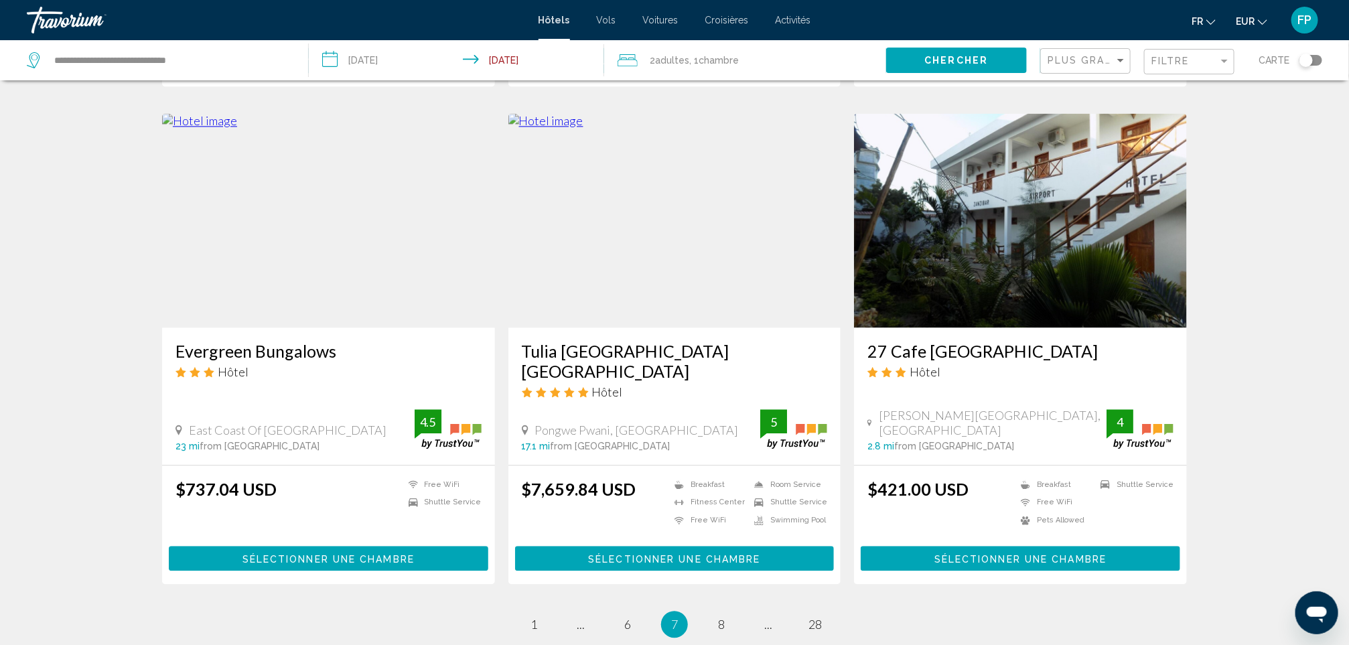
scroll to position [1507, 0]
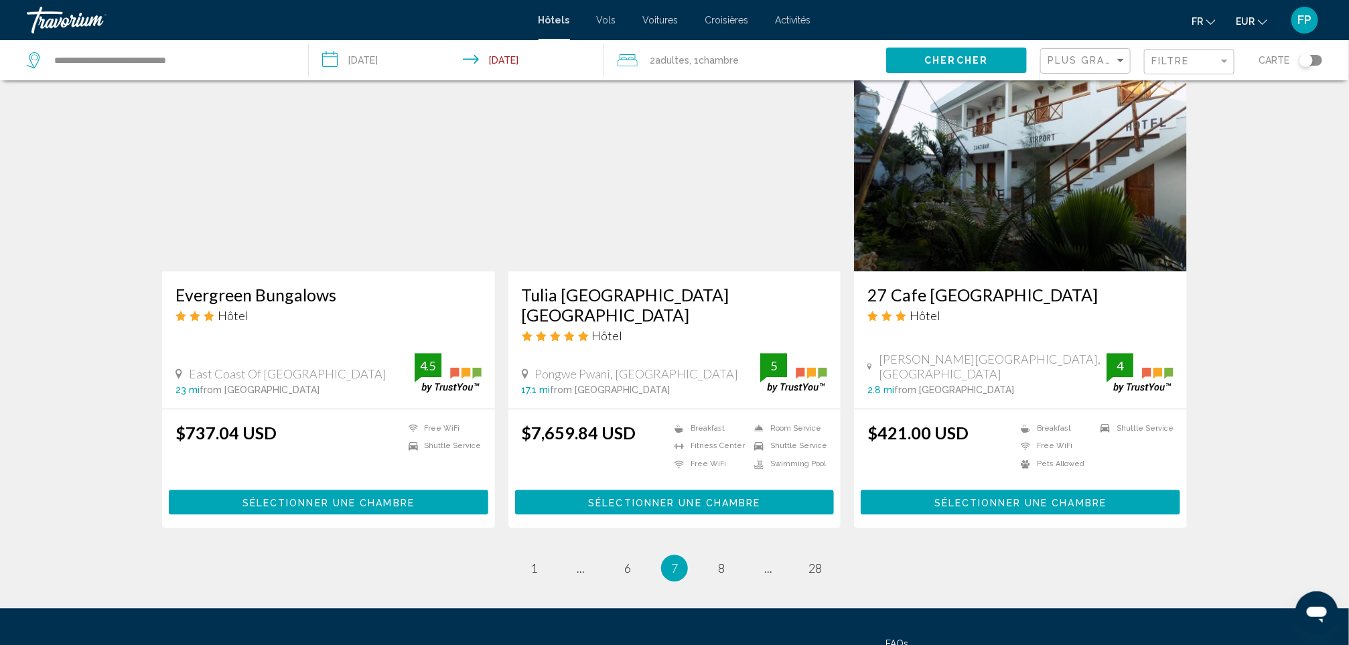
click at [275, 299] on h3 "Evergreen Bungalows" at bounding box center [328, 295] width 306 height 20
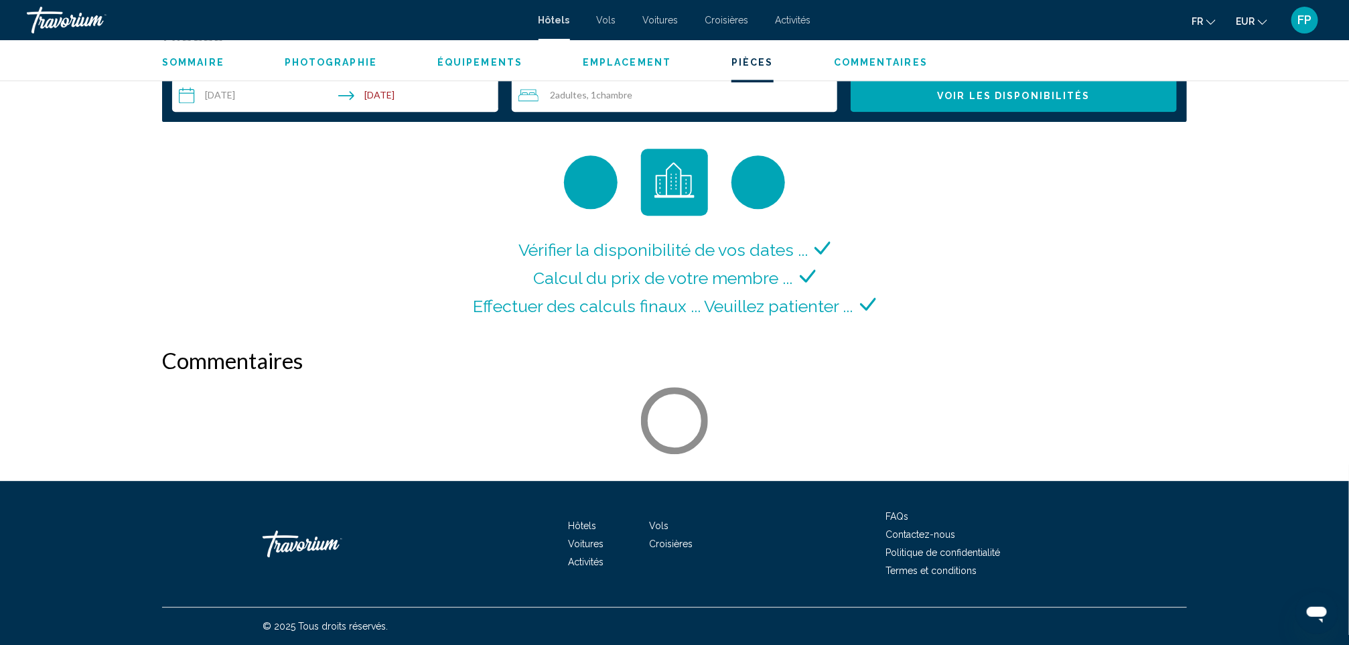
scroll to position [1769, 0]
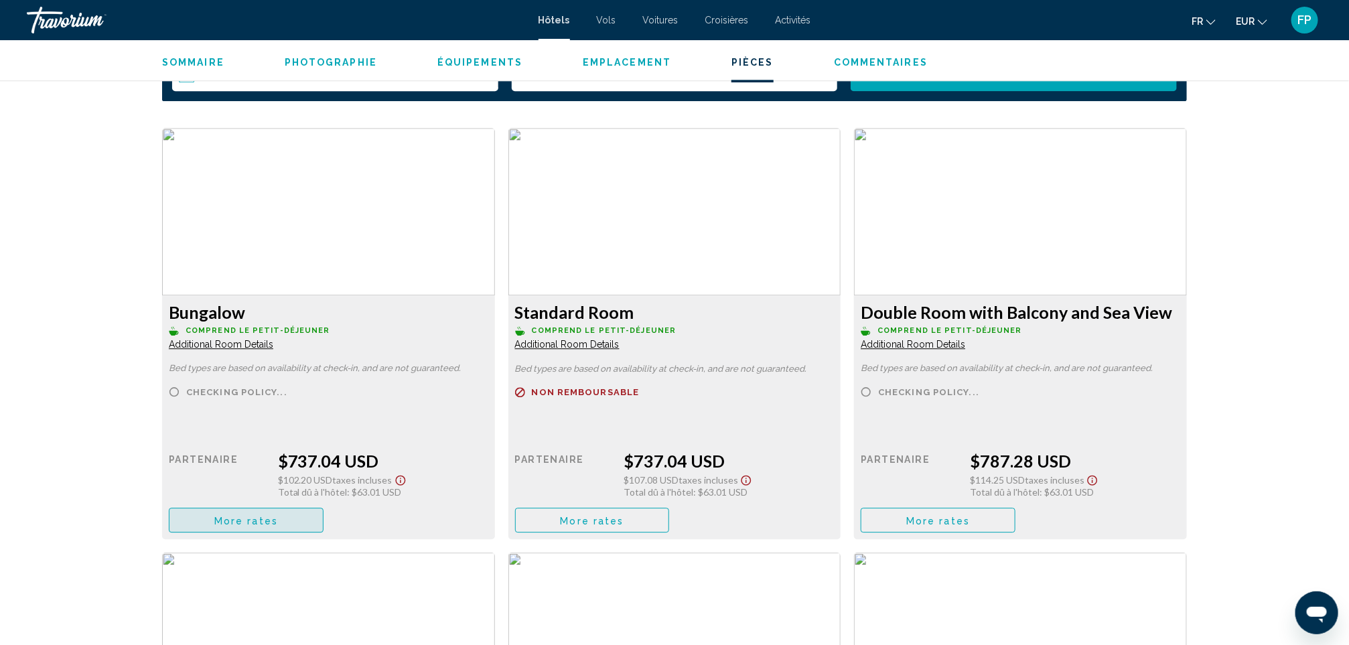
click at [264, 524] on span "More rates" at bounding box center [246, 520] width 64 height 11
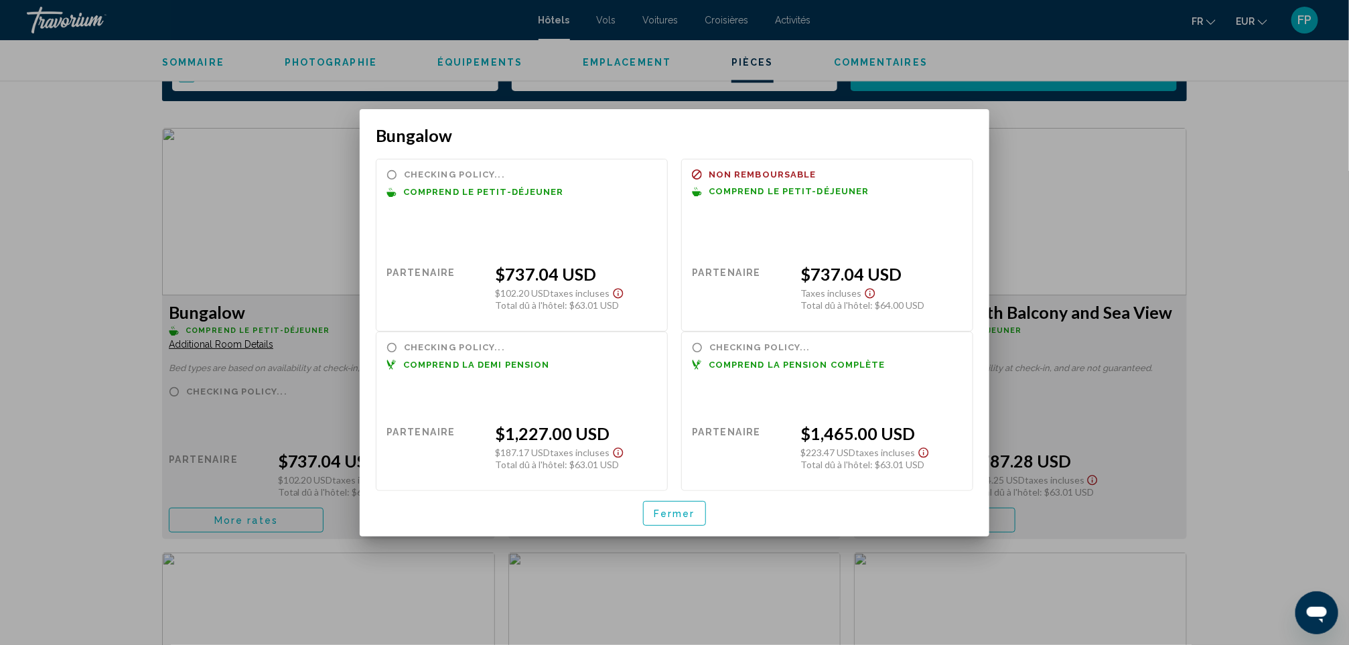
click at [684, 511] on span "Fermer" at bounding box center [675, 513] width 42 height 11
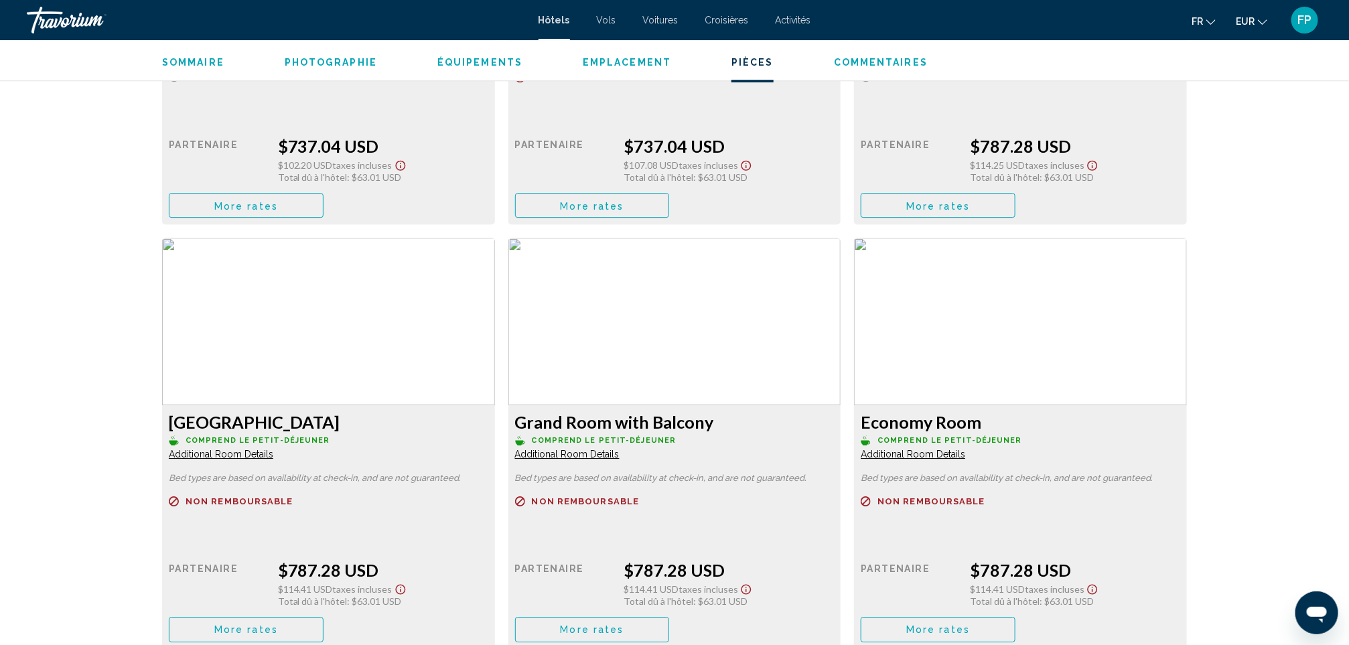
scroll to position [2170, 0]
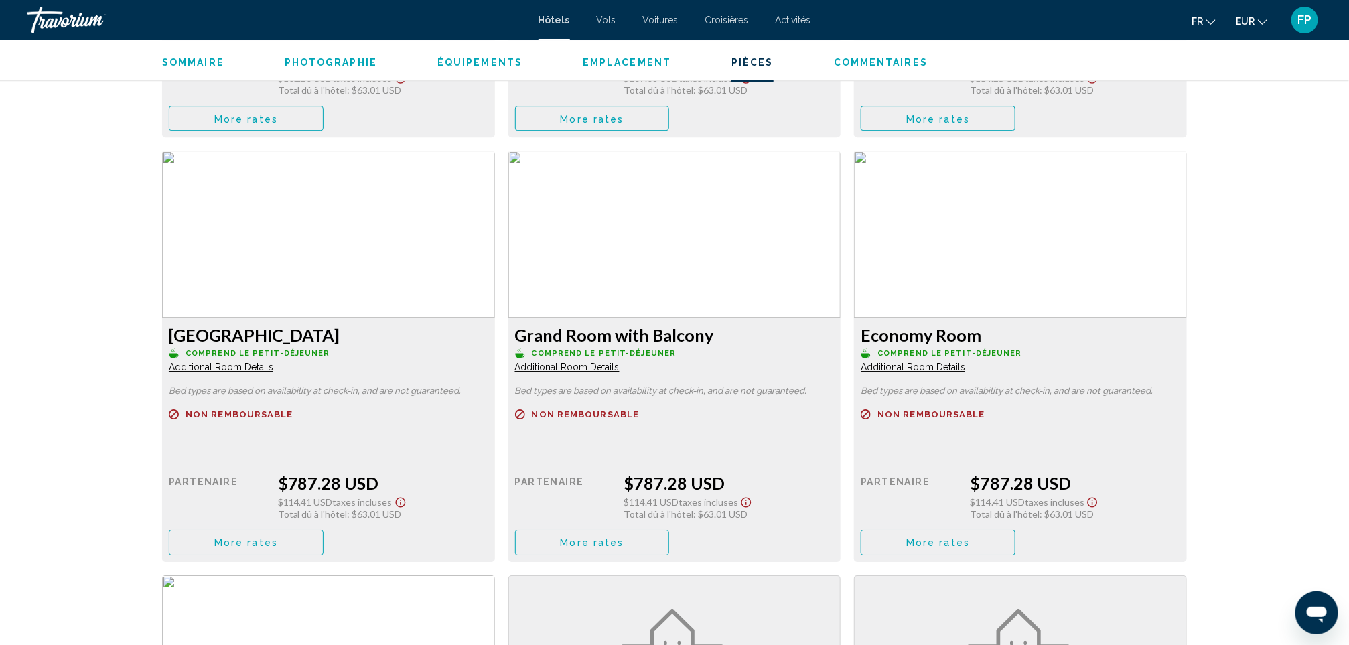
click at [274, 124] on span "More rates" at bounding box center [246, 118] width 64 height 11
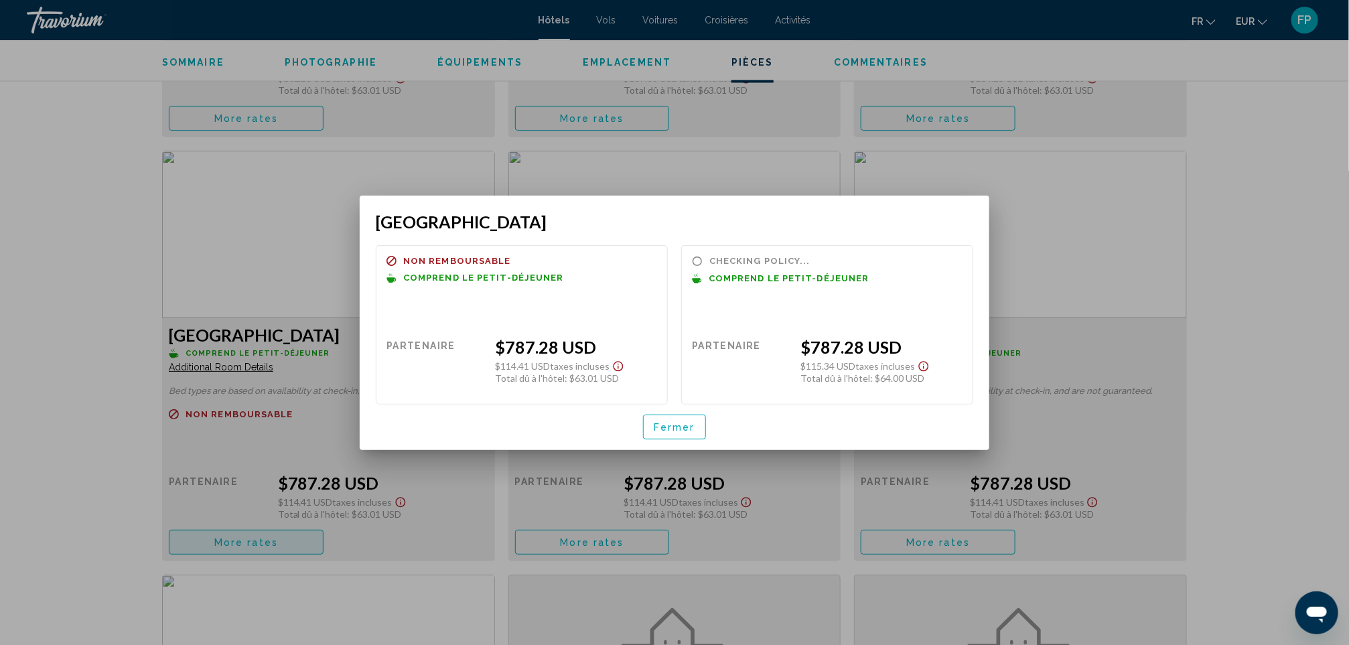
scroll to position [0, 0]
click at [680, 417] on button "Fermer" at bounding box center [674, 427] width 63 height 25
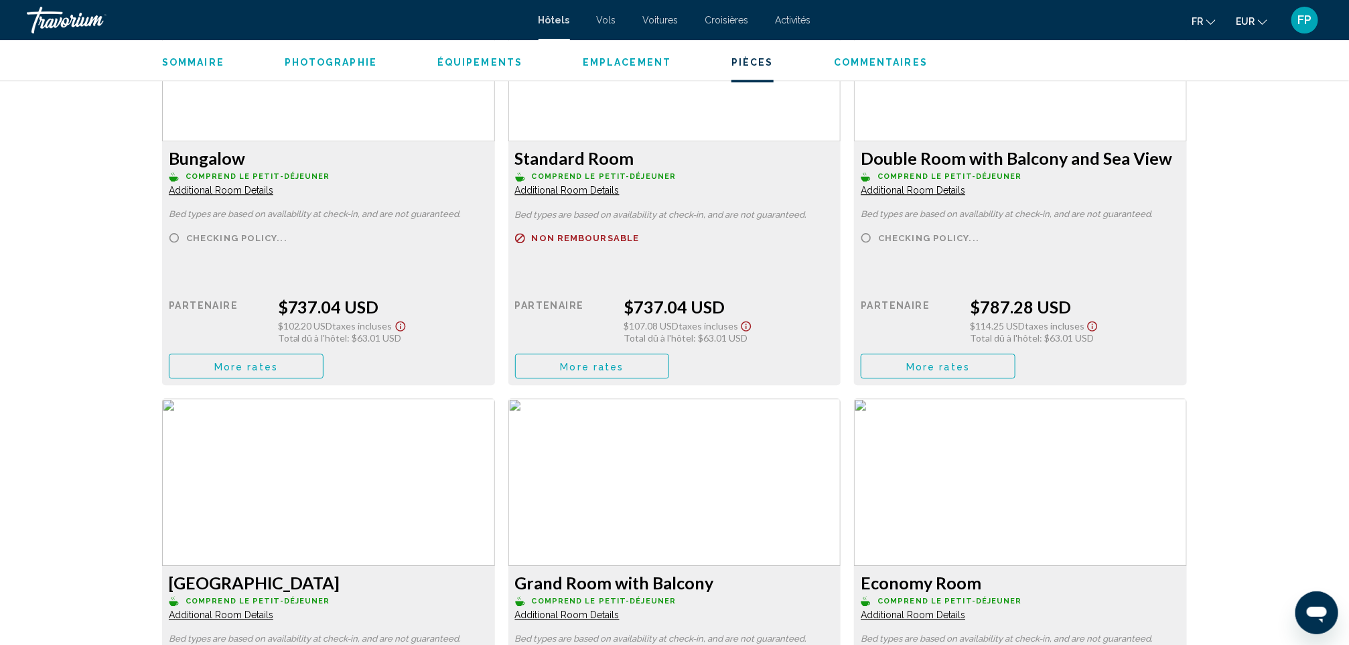
scroll to position [1869, 0]
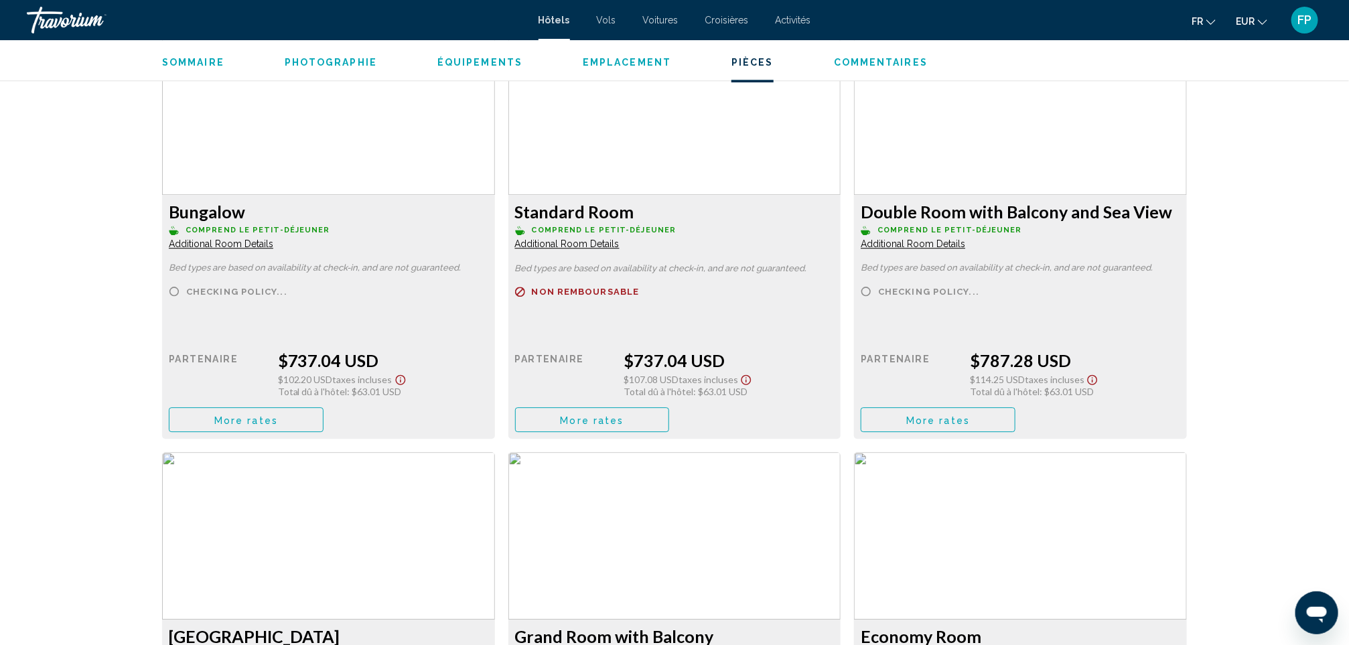
click at [278, 420] on span "More rates" at bounding box center [246, 420] width 64 height 11
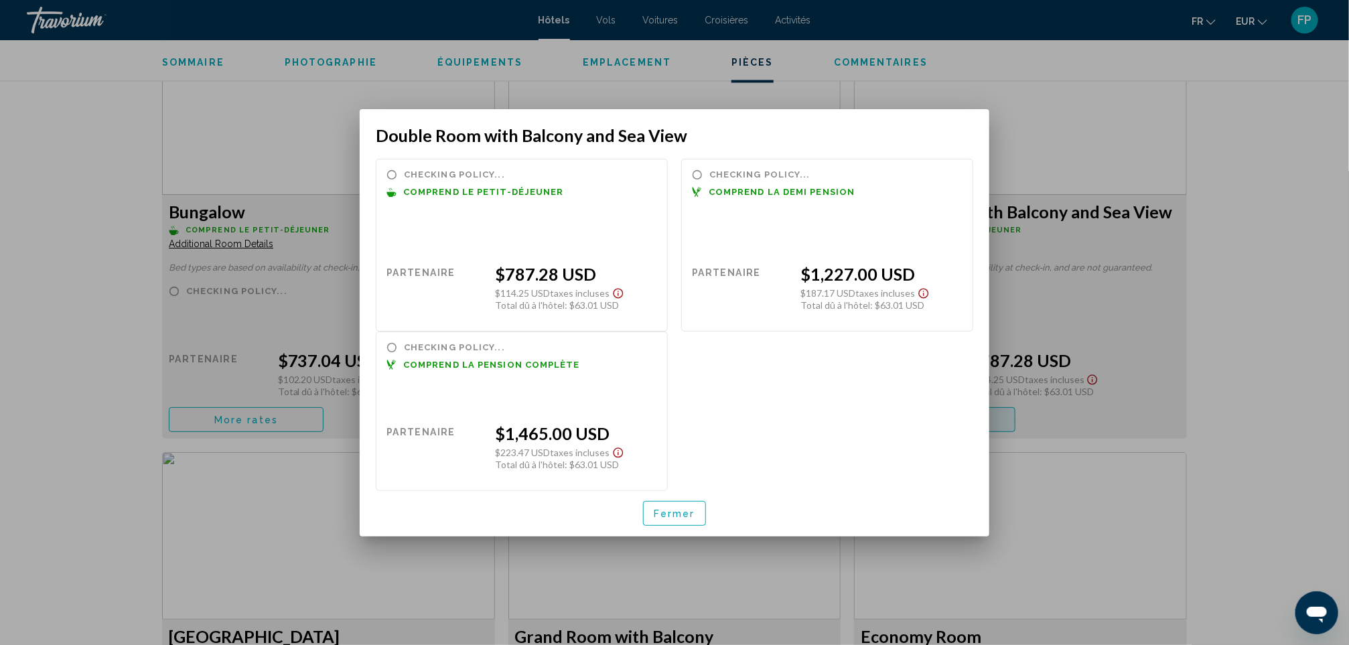
scroll to position [0, 0]
click at [691, 501] on button "Fermer" at bounding box center [674, 513] width 63 height 25
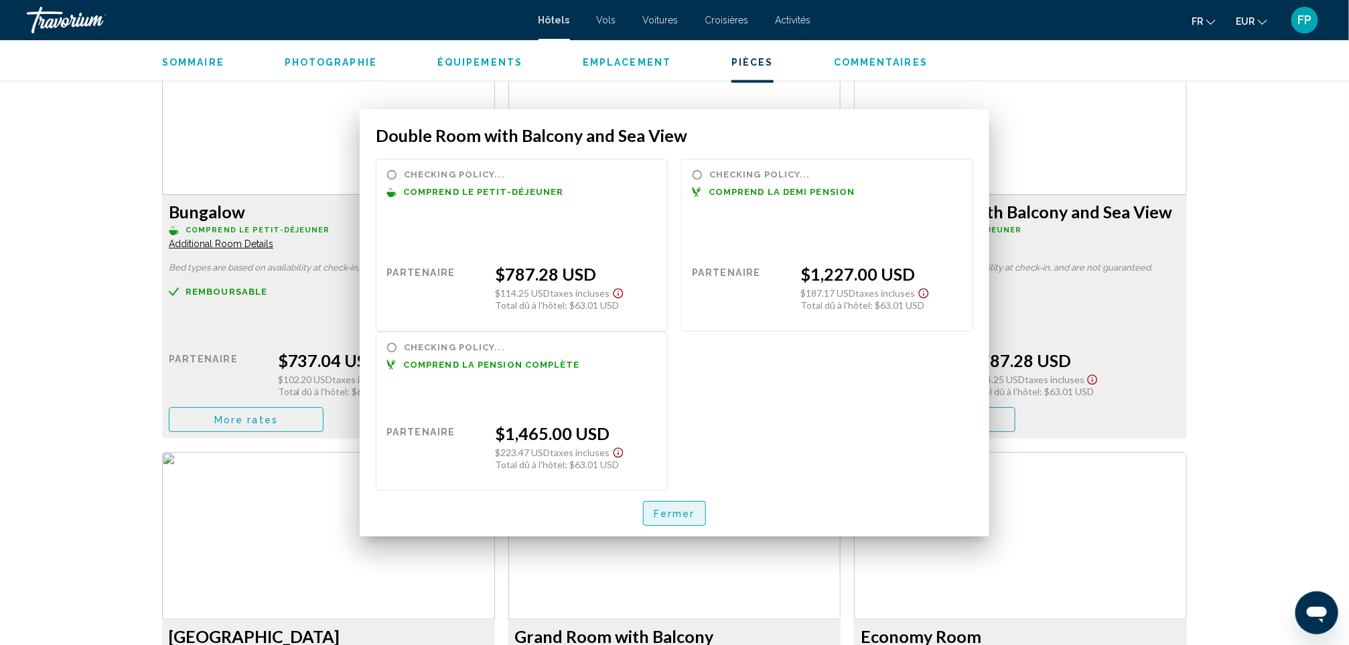
scroll to position [1869, 0]
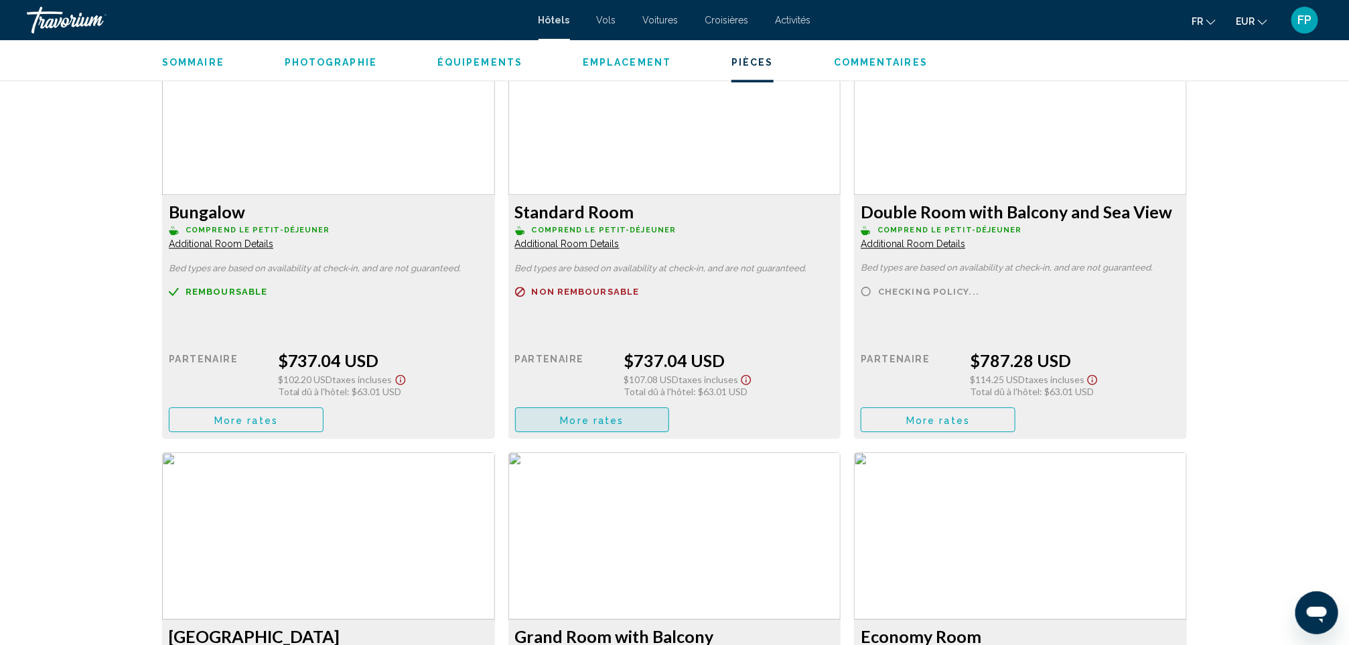
click at [567, 422] on span "More rates" at bounding box center [593, 420] width 64 height 11
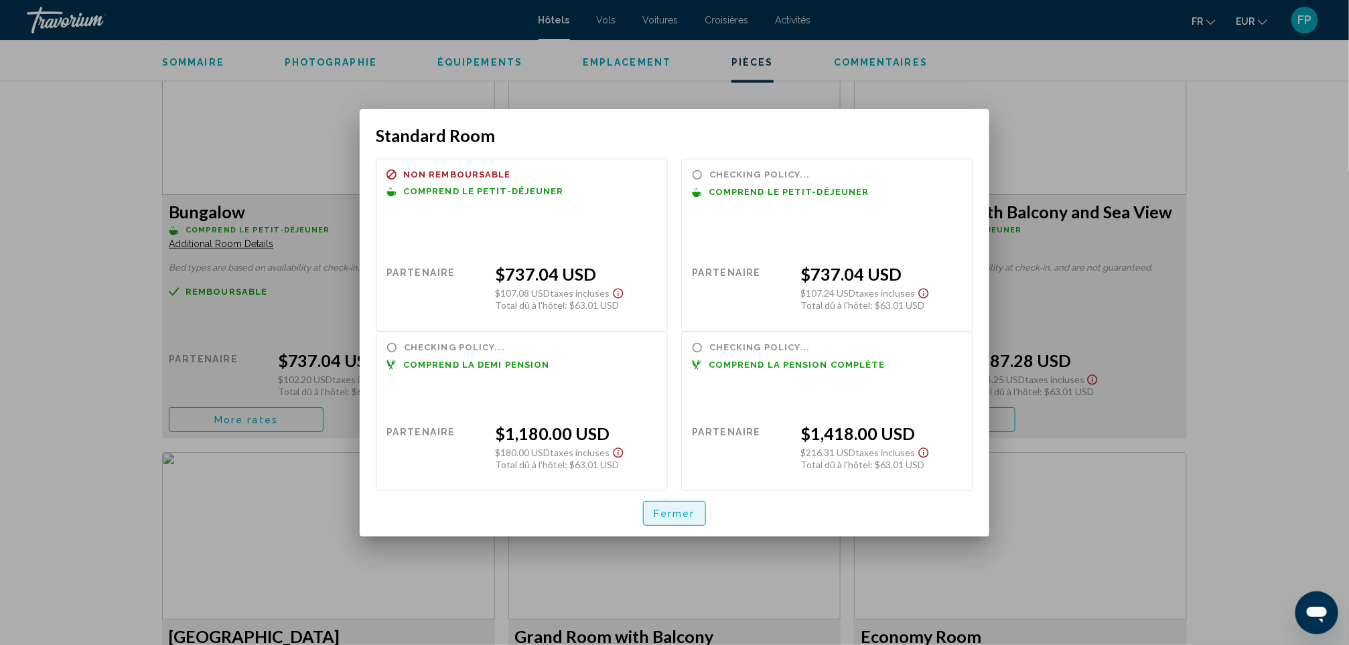
click at [689, 501] on button "Fermer" at bounding box center [674, 513] width 63 height 25
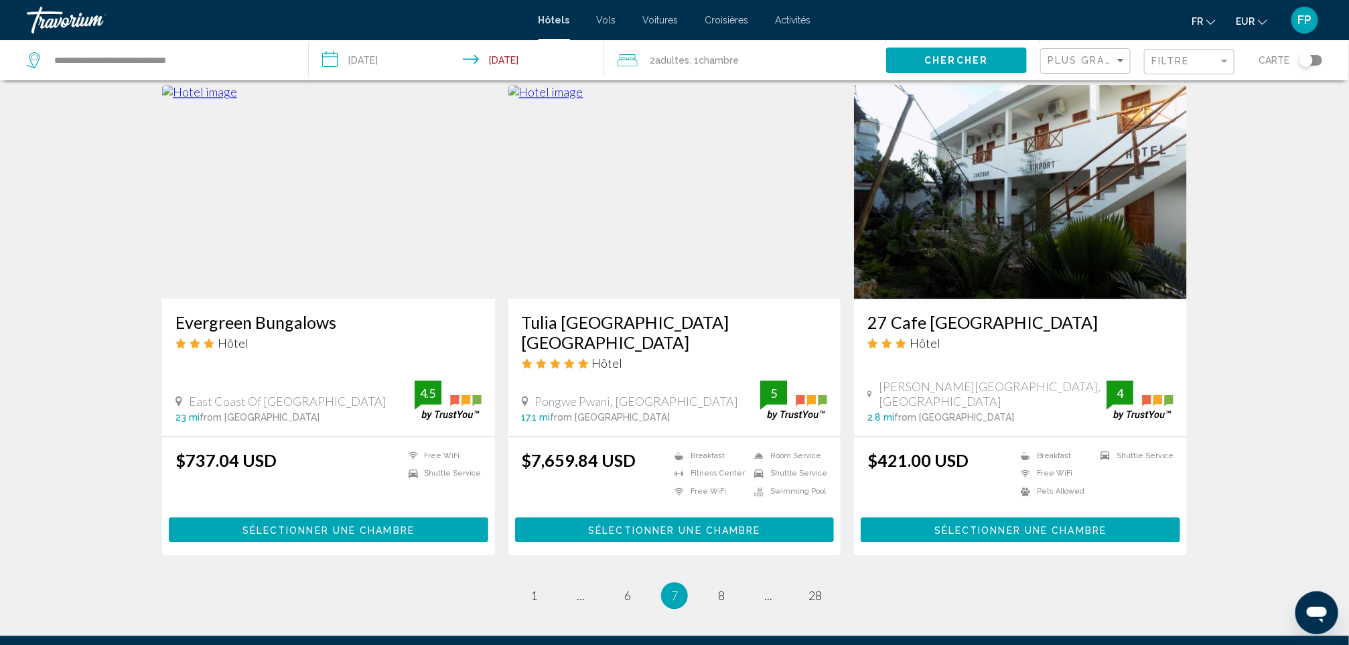
scroll to position [1616, 0]
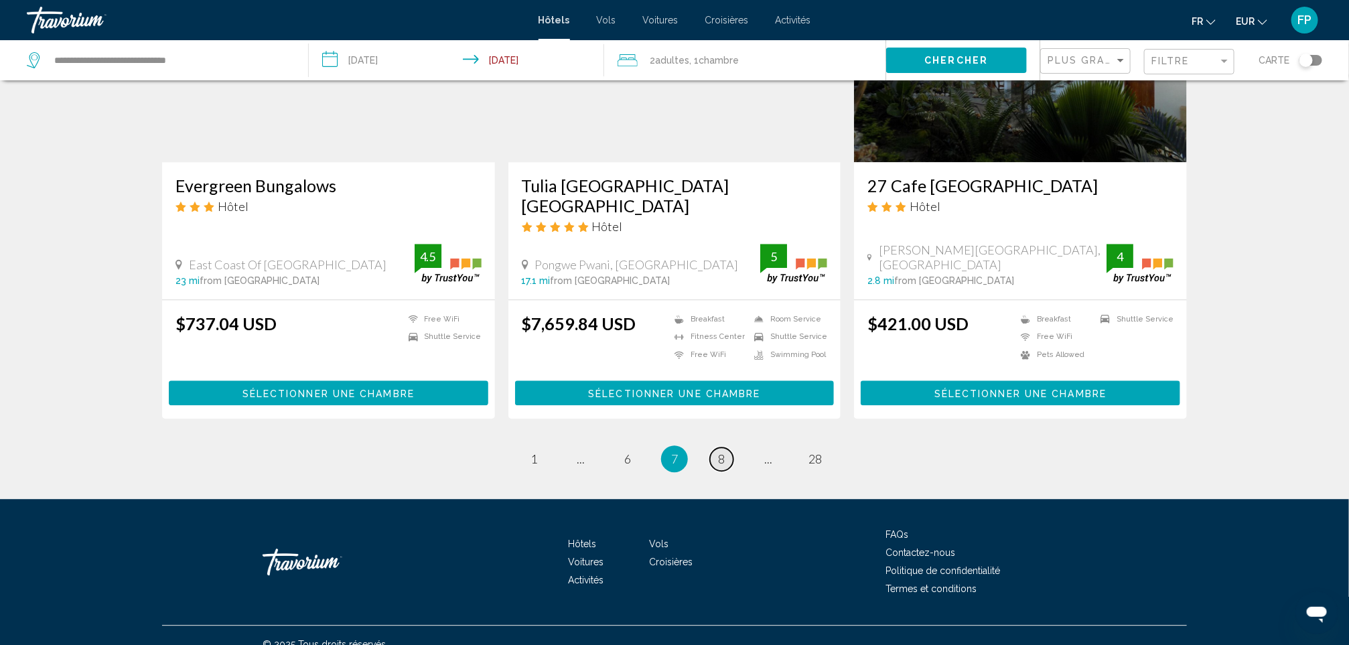
click at [722, 451] on span "8" at bounding box center [721, 458] width 7 height 15
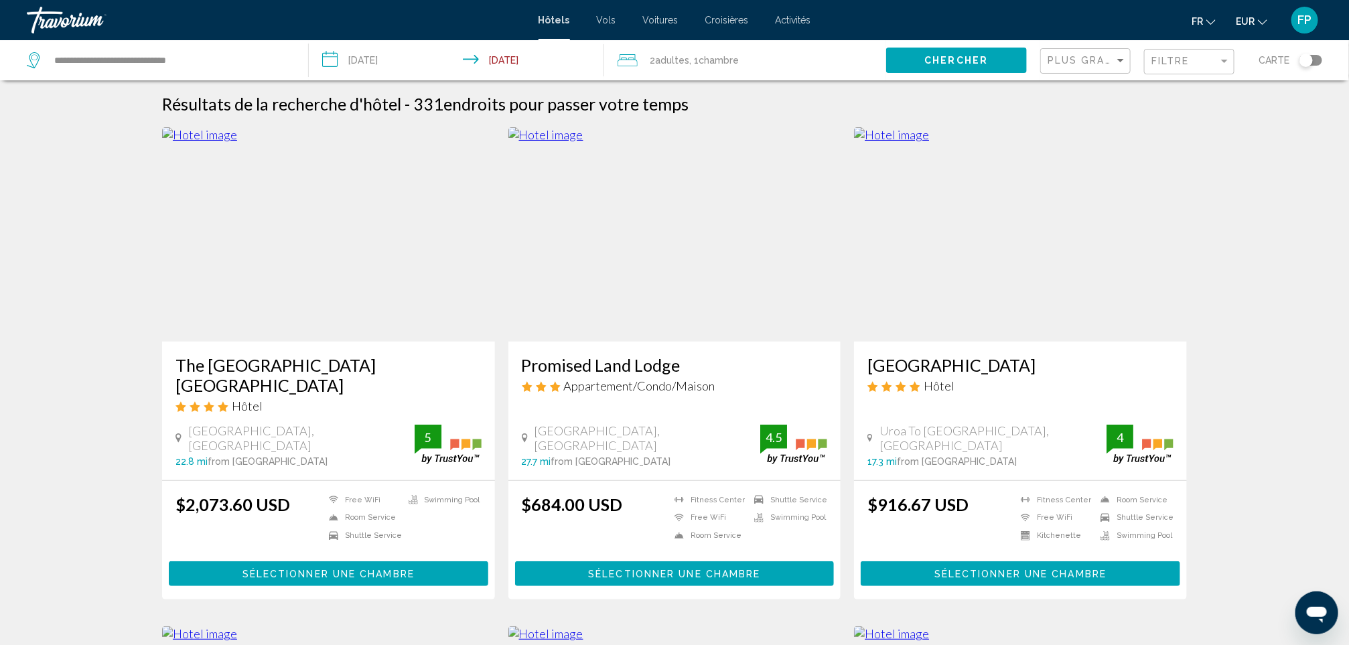
click at [960, 370] on h3 "[GEOGRAPHIC_DATA]" at bounding box center [1020, 365] width 306 height 20
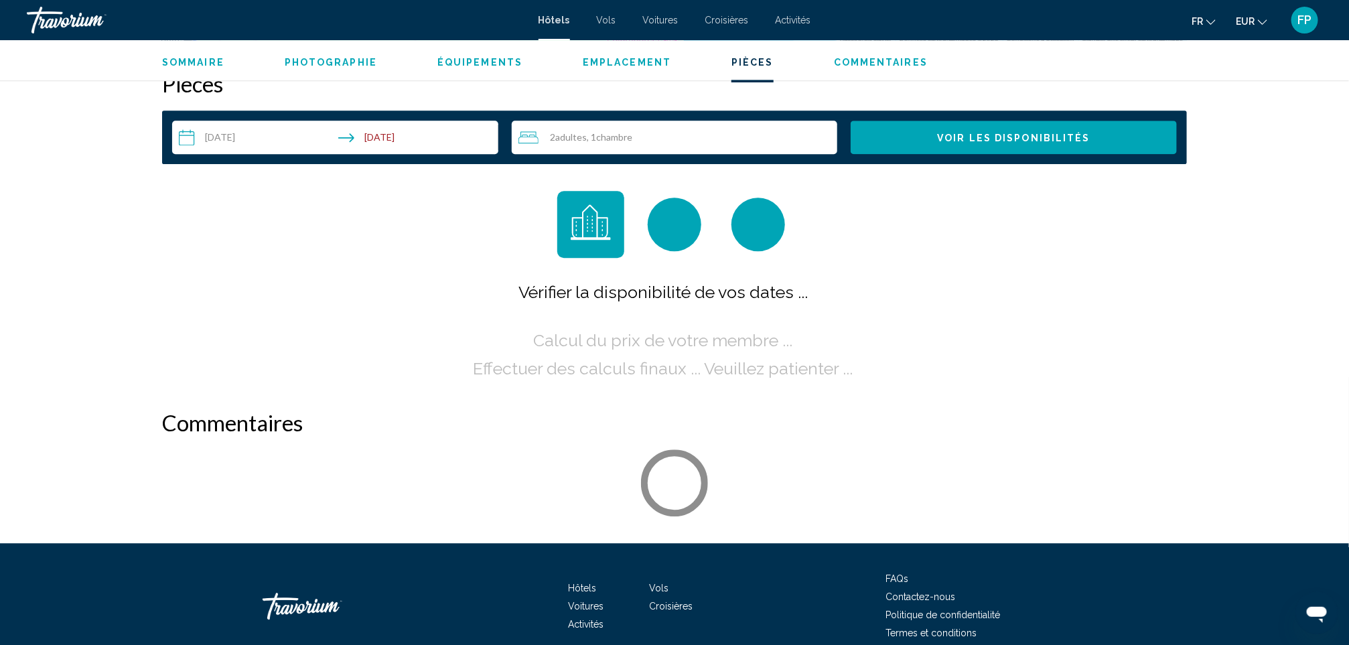
scroll to position [1708, 0]
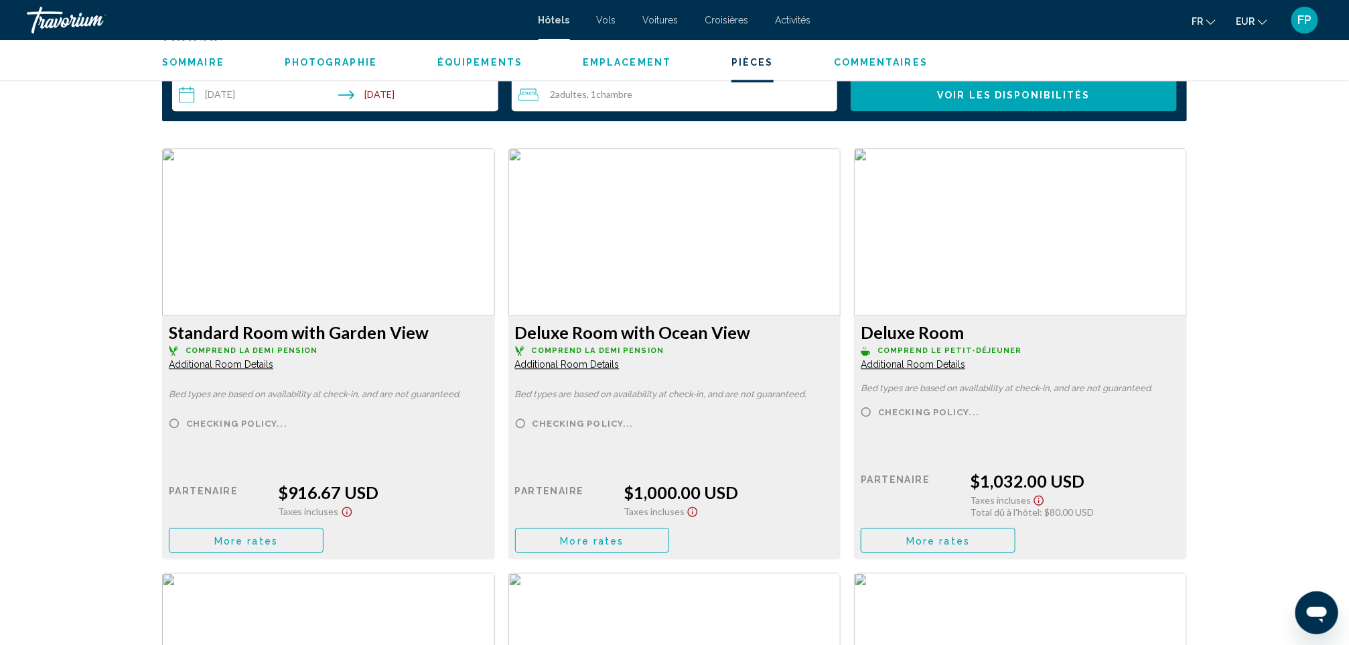
click at [264, 531] on button "More rates" at bounding box center [246, 540] width 155 height 25
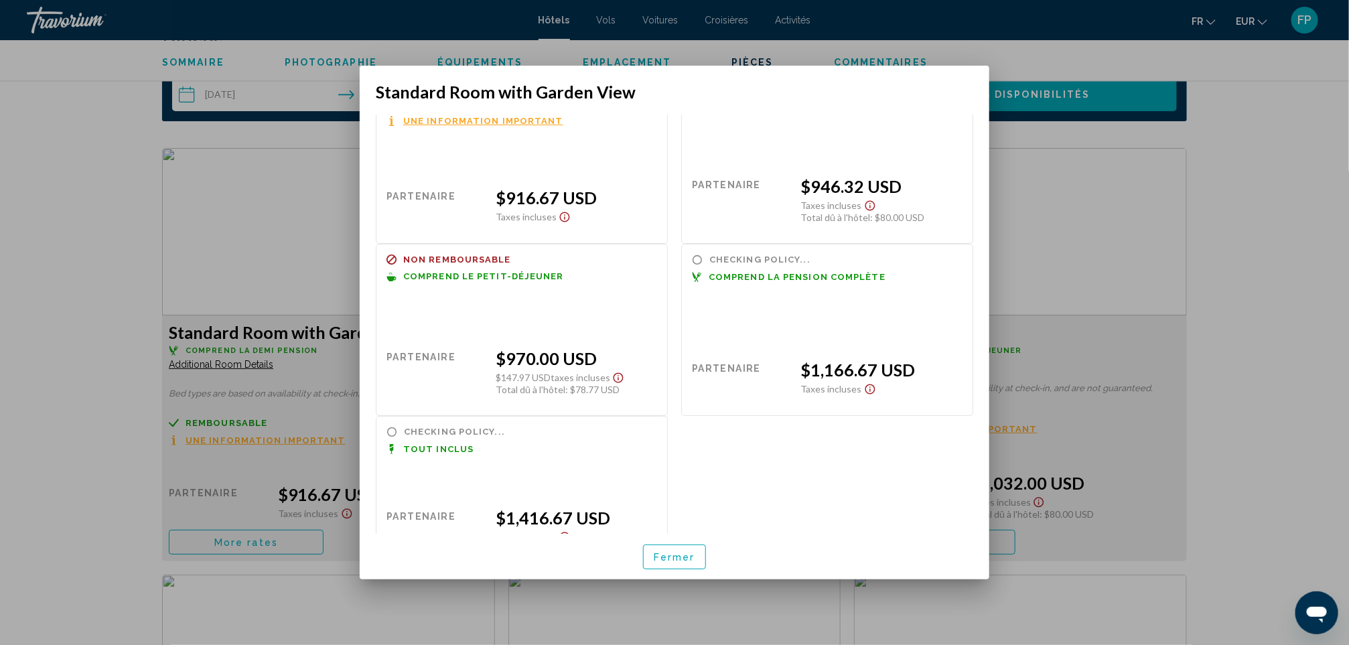
scroll to position [76, 0]
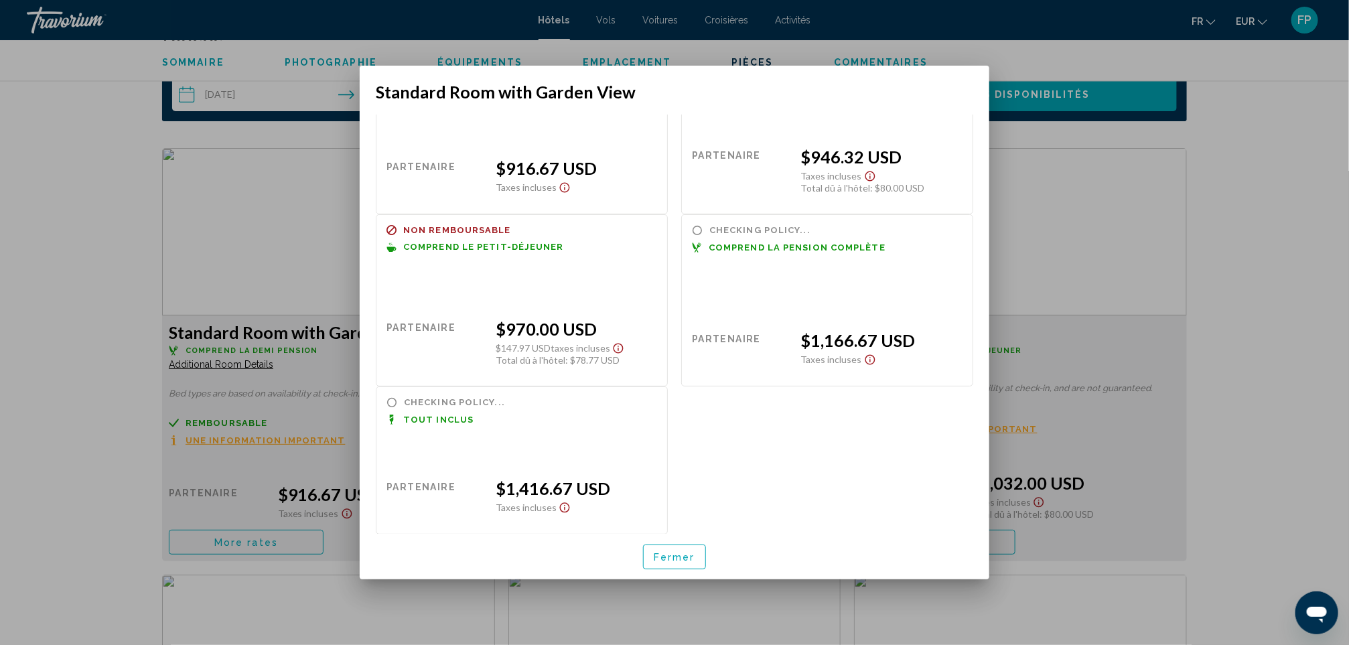
click at [672, 553] on span "Fermer" at bounding box center [675, 557] width 42 height 11
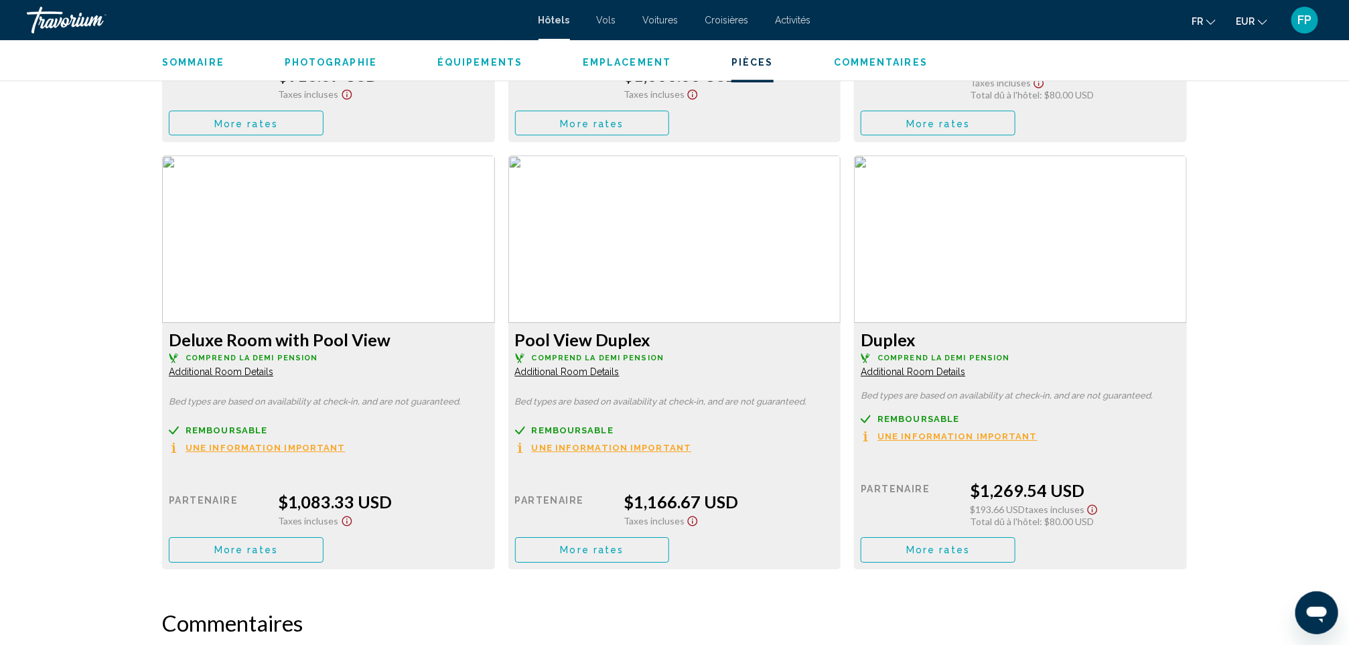
scroll to position [2110, 0]
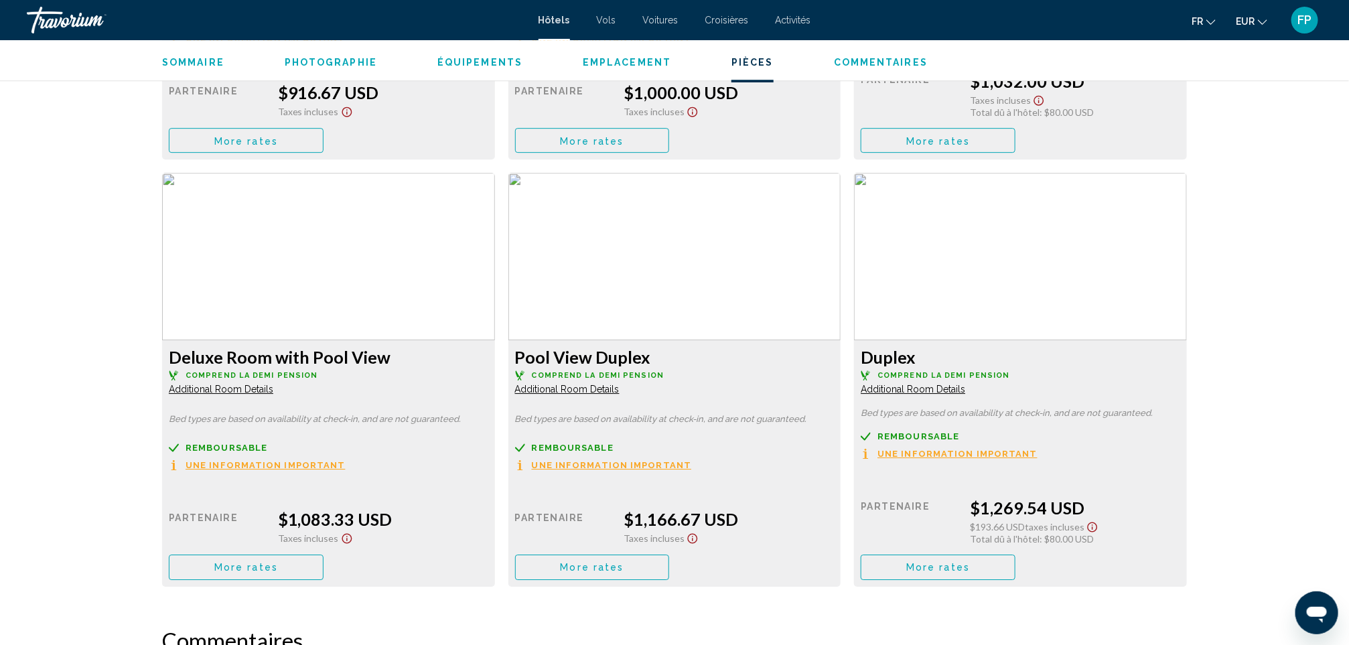
click at [323, 153] on button "More rates" at bounding box center [246, 140] width 155 height 25
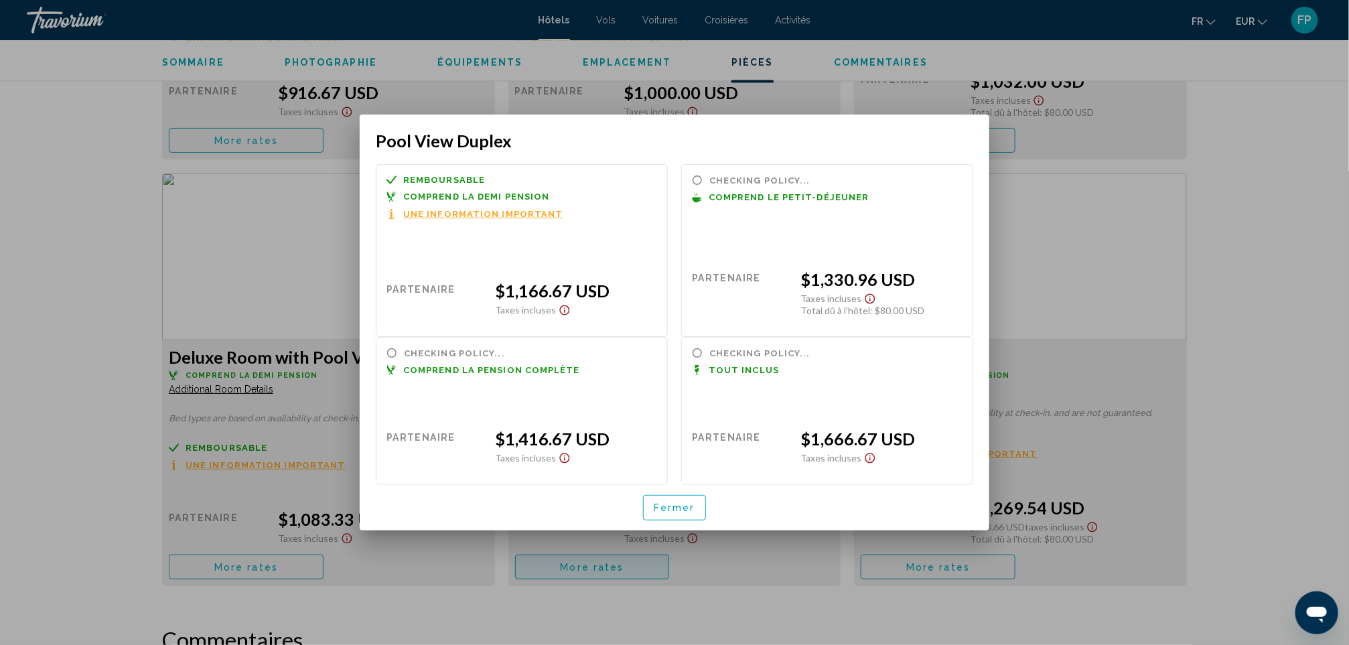
scroll to position [0, 0]
click at [675, 511] on span "Fermer" at bounding box center [675, 508] width 42 height 11
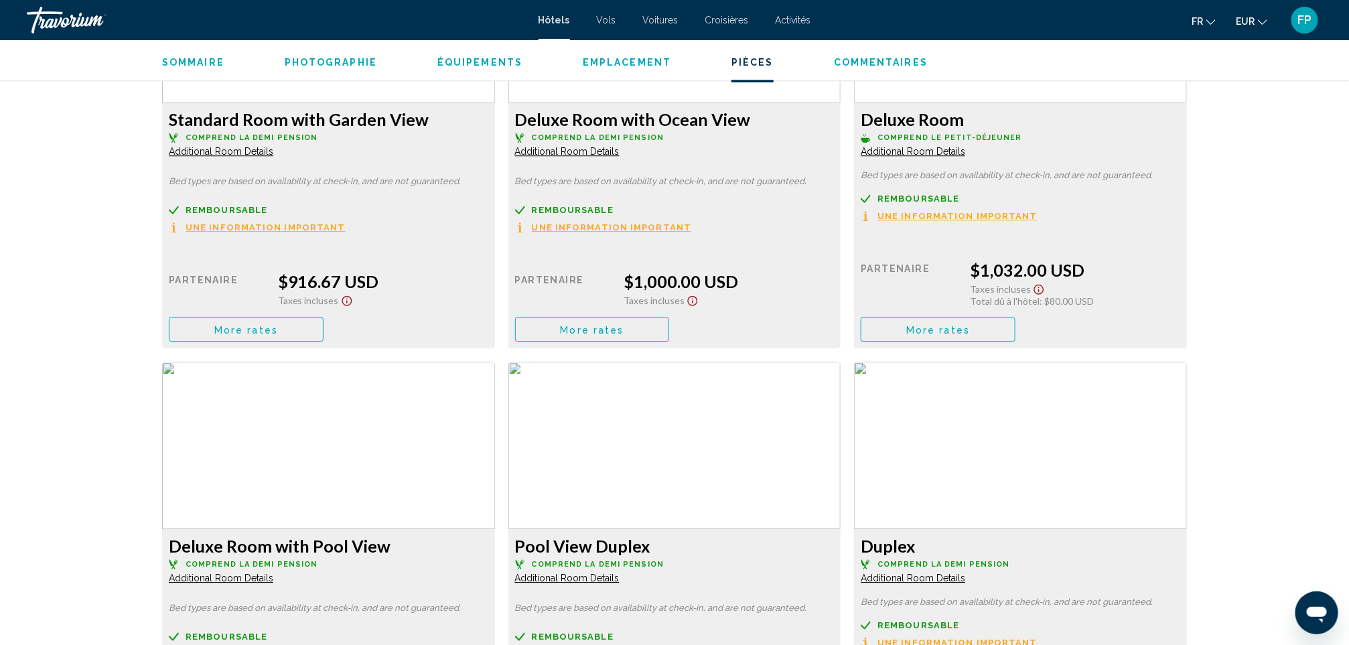
scroll to position [1909, 0]
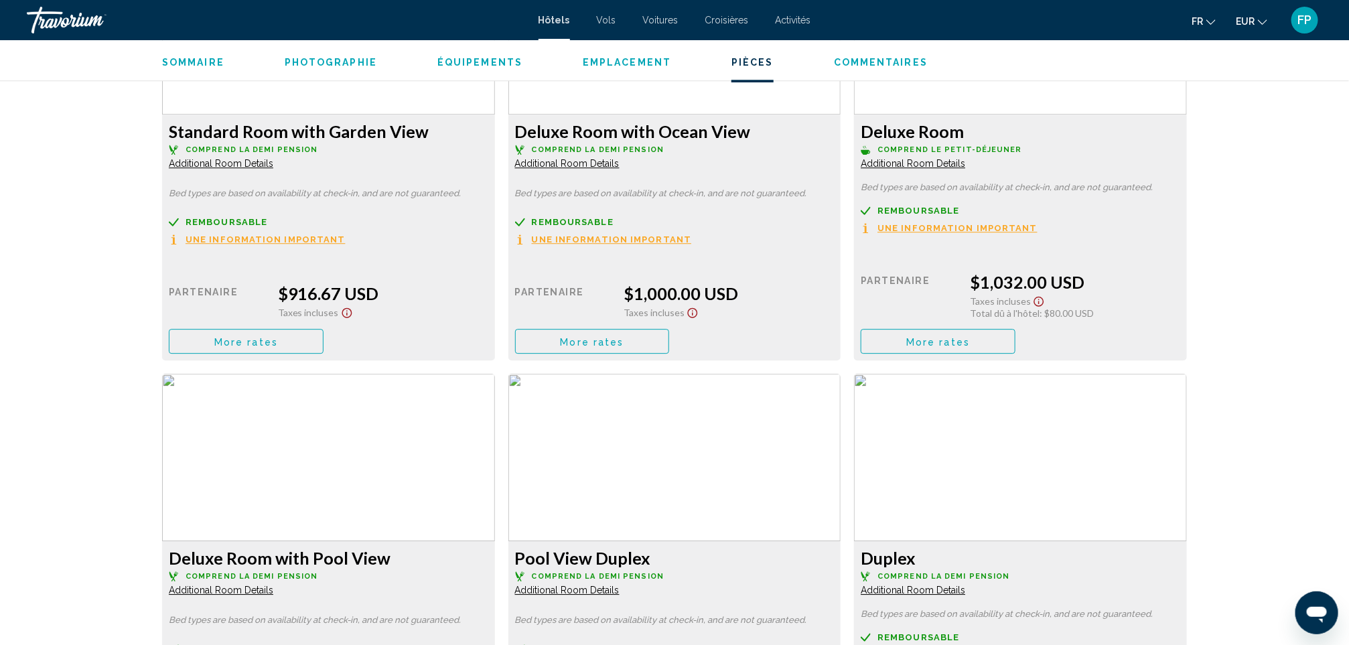
click at [242, 342] on span "More rates" at bounding box center [246, 341] width 64 height 11
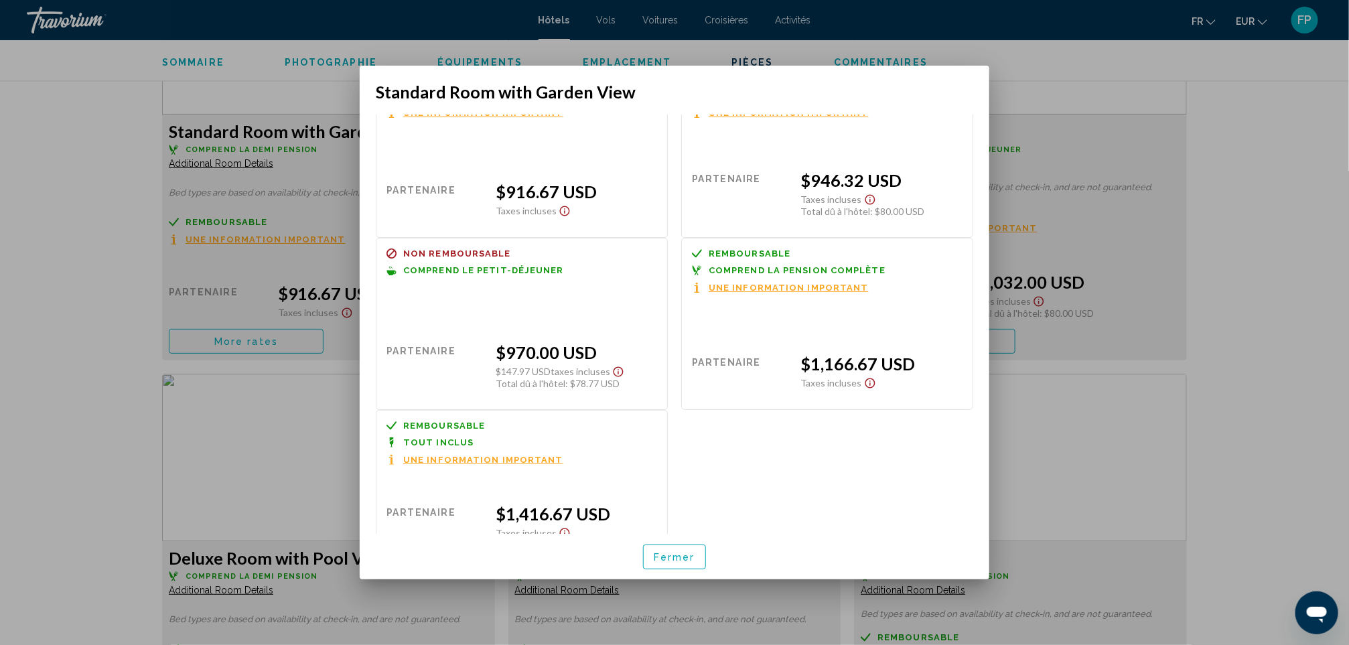
scroll to position [80, 0]
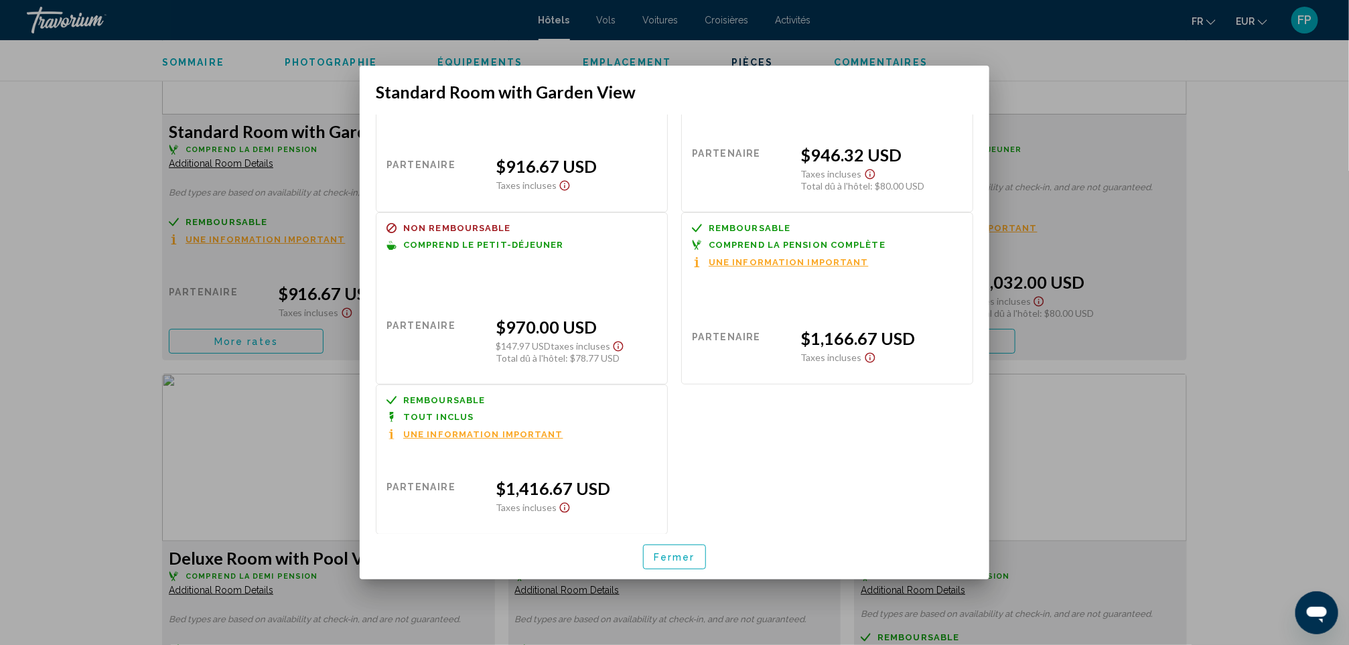
click at [652, 561] on button "Fermer" at bounding box center [674, 556] width 63 height 25
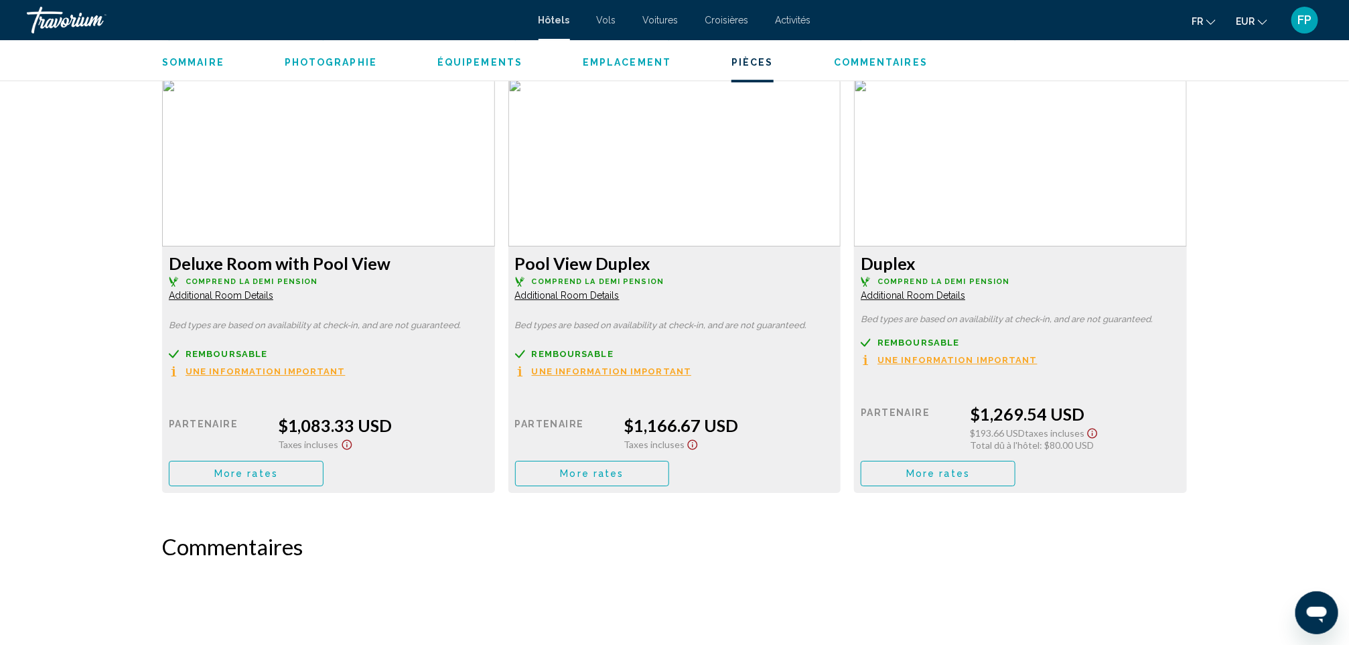
scroll to position [2211, 0]
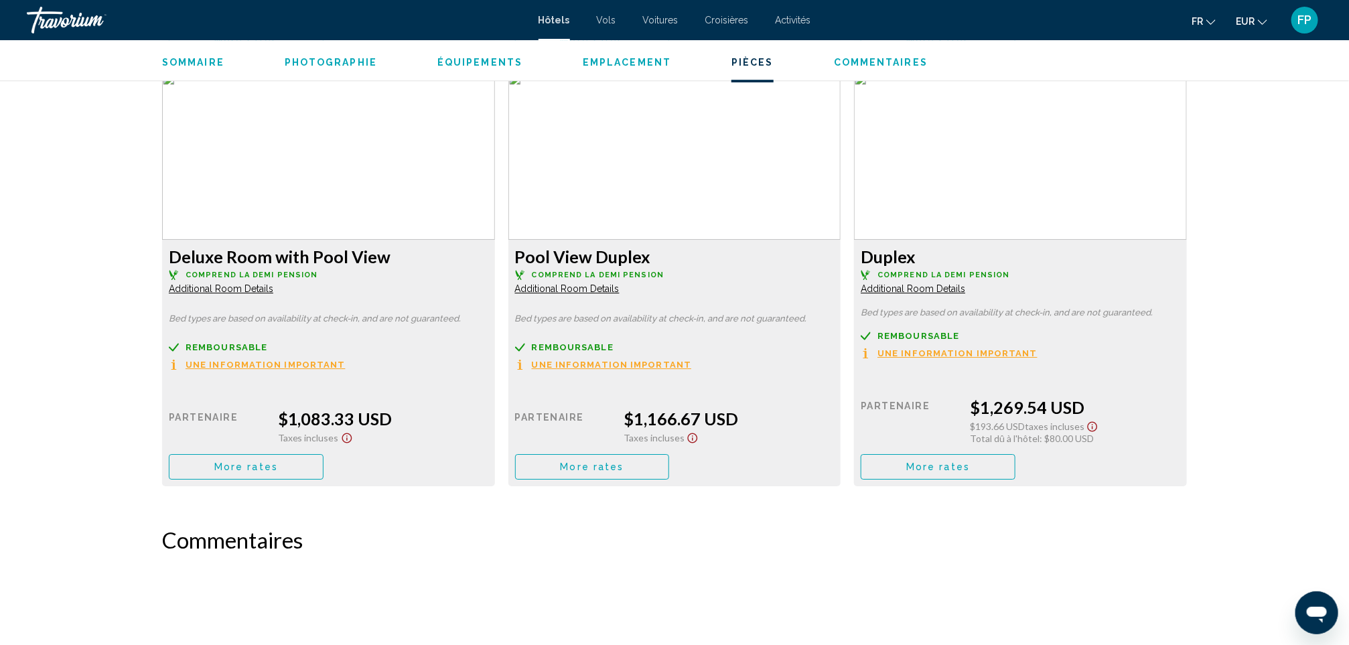
click at [278, 46] on span "More rates" at bounding box center [246, 40] width 64 height 11
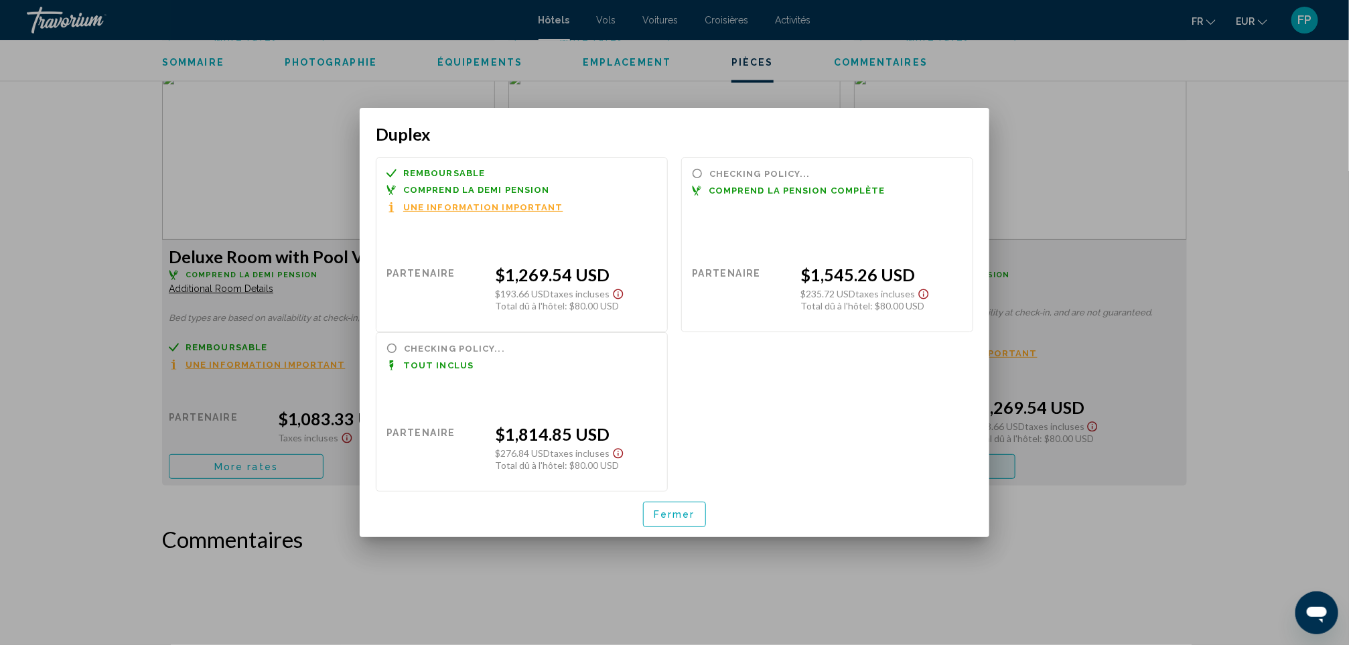
scroll to position [0, 0]
click at [675, 516] on span "Fermer" at bounding box center [675, 515] width 42 height 11
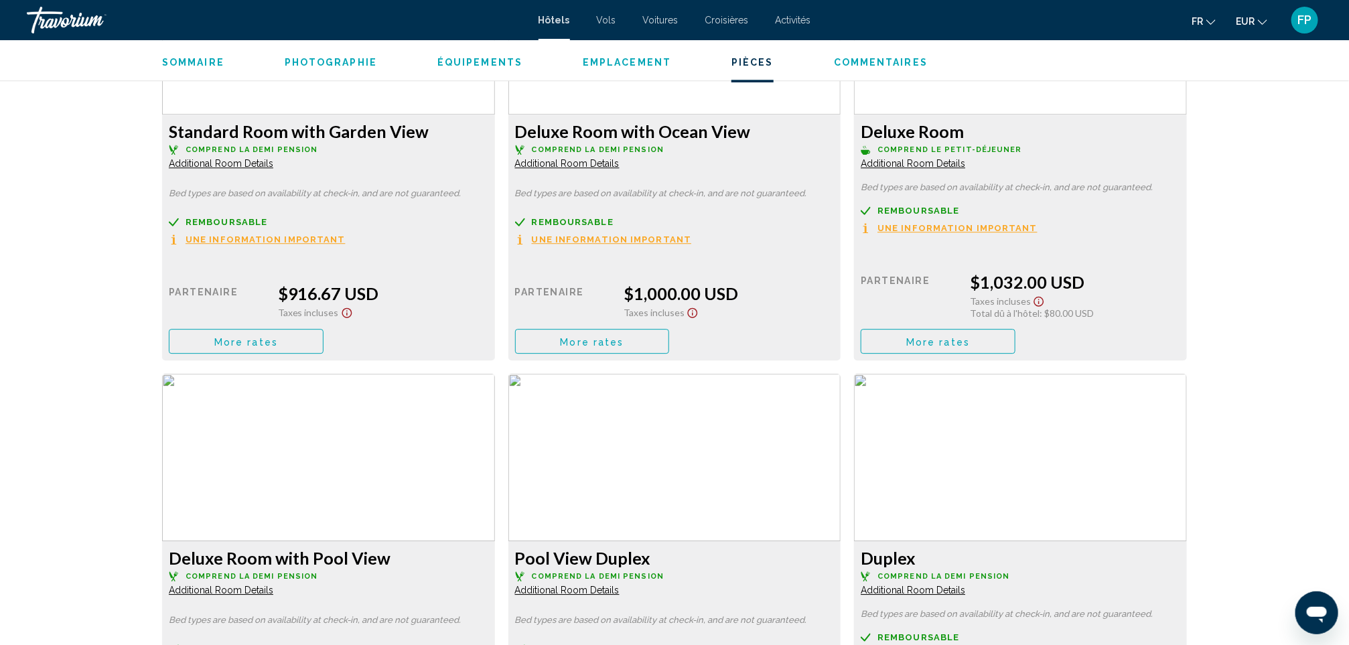
scroll to position [1809, 0]
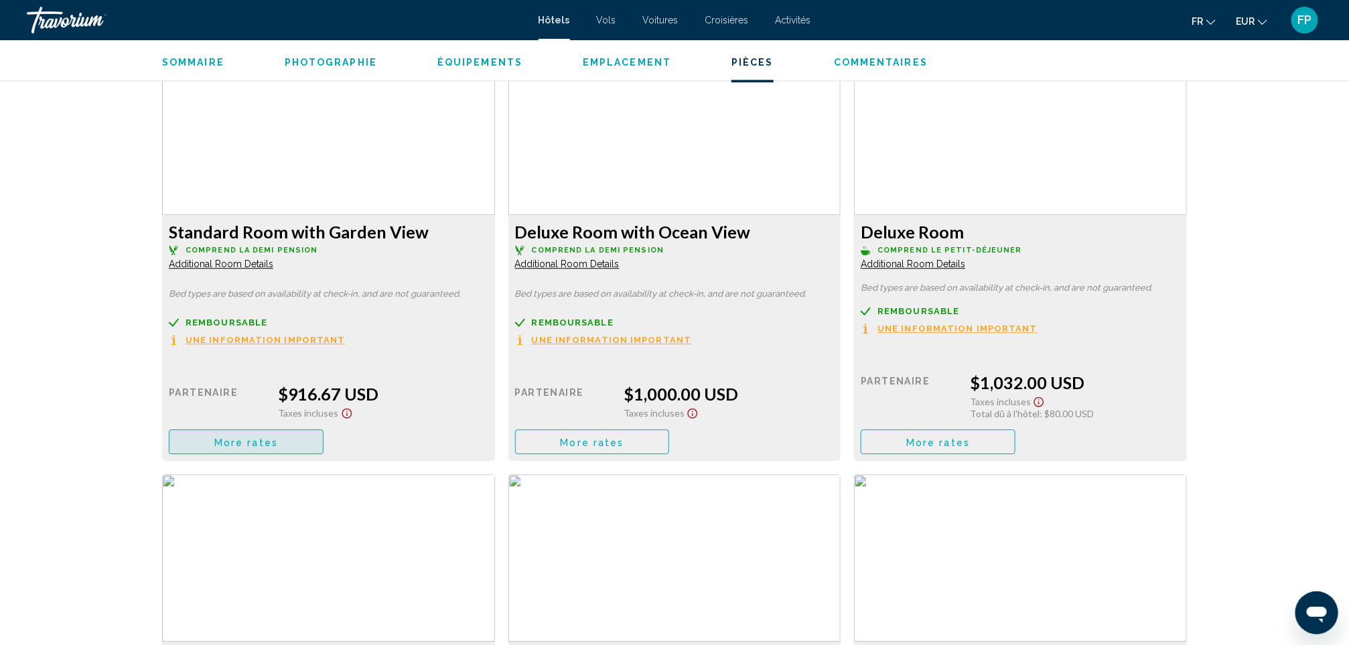
click at [258, 438] on span "More rates" at bounding box center [246, 442] width 64 height 11
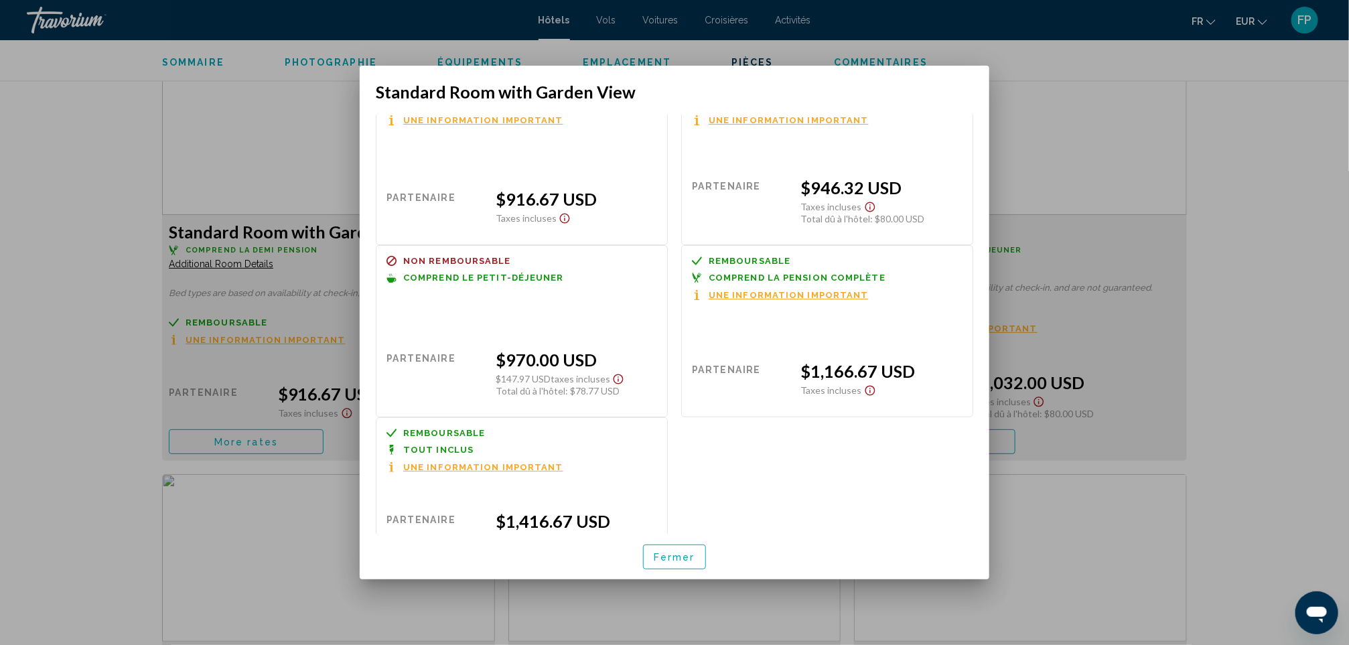
scroll to position [80, 0]
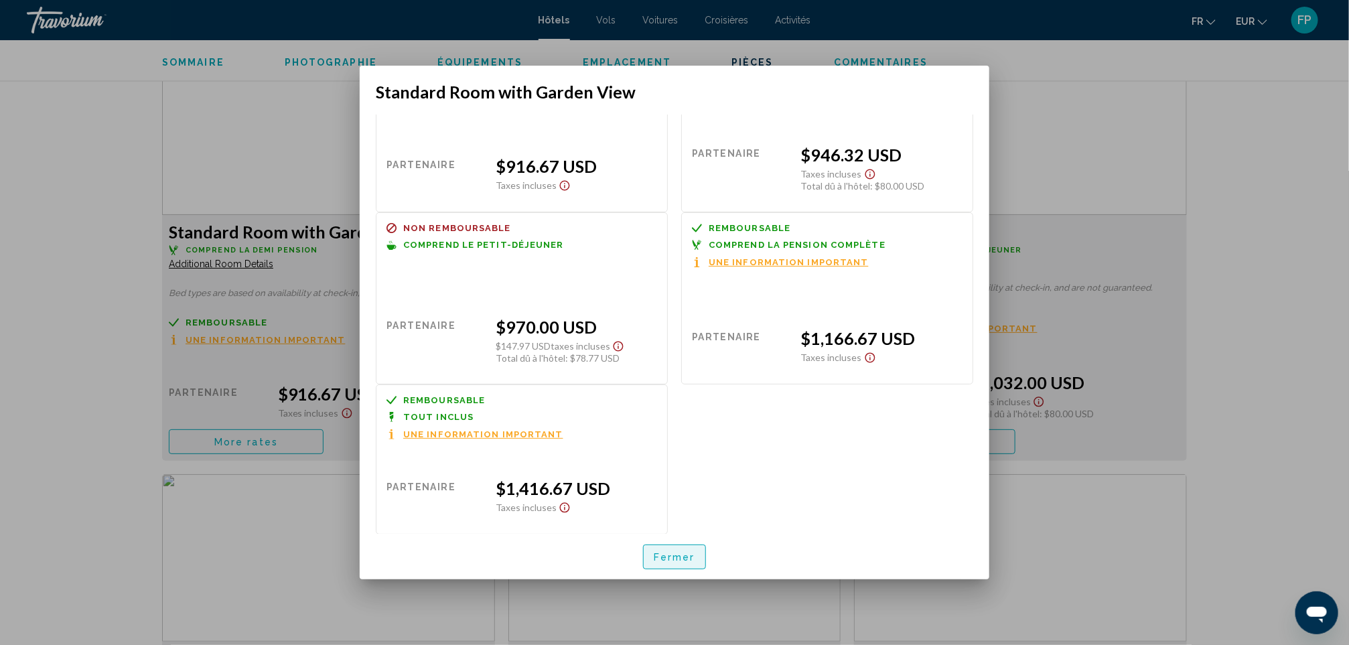
click at [683, 557] on span "Fermer" at bounding box center [675, 557] width 42 height 11
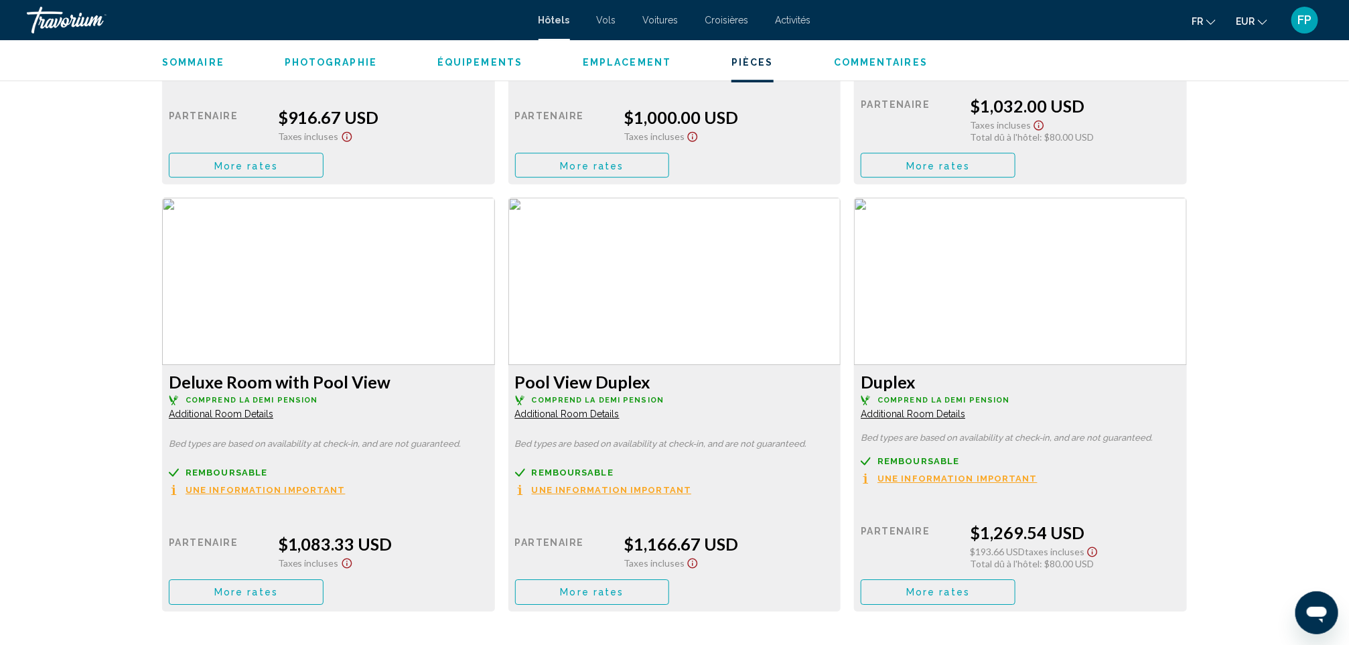
scroll to position [2110, 0]
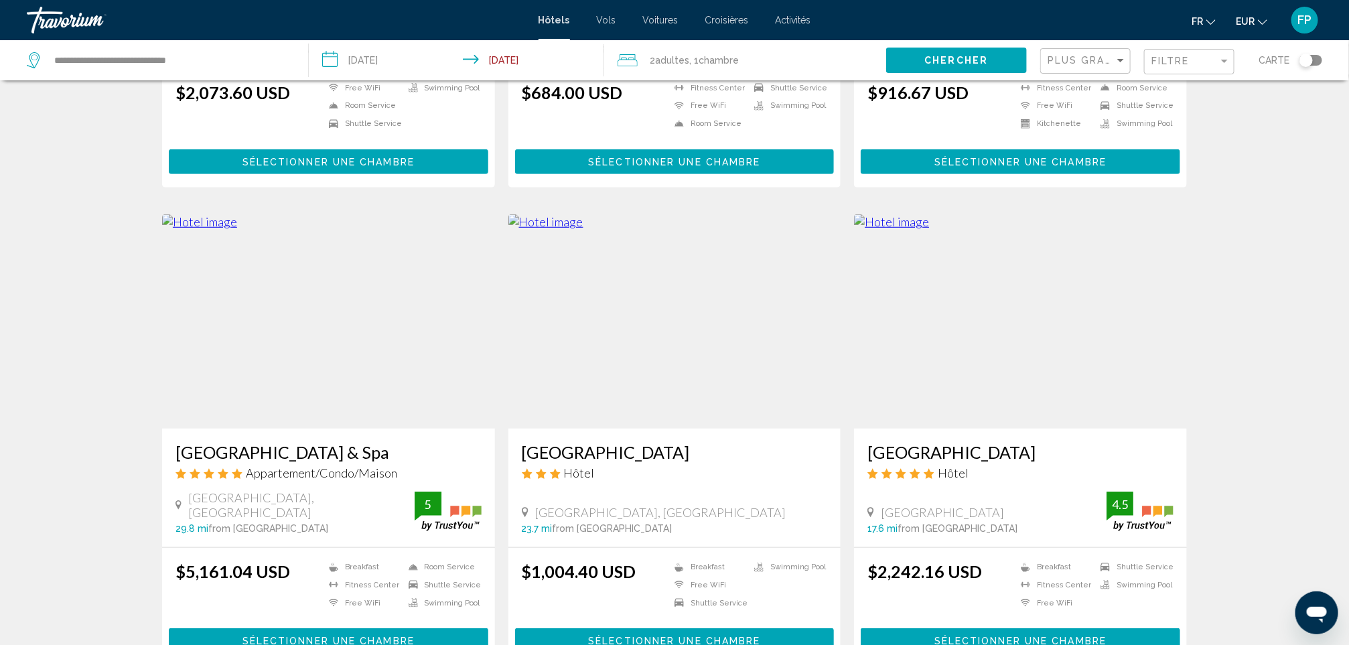
scroll to position [502, 0]
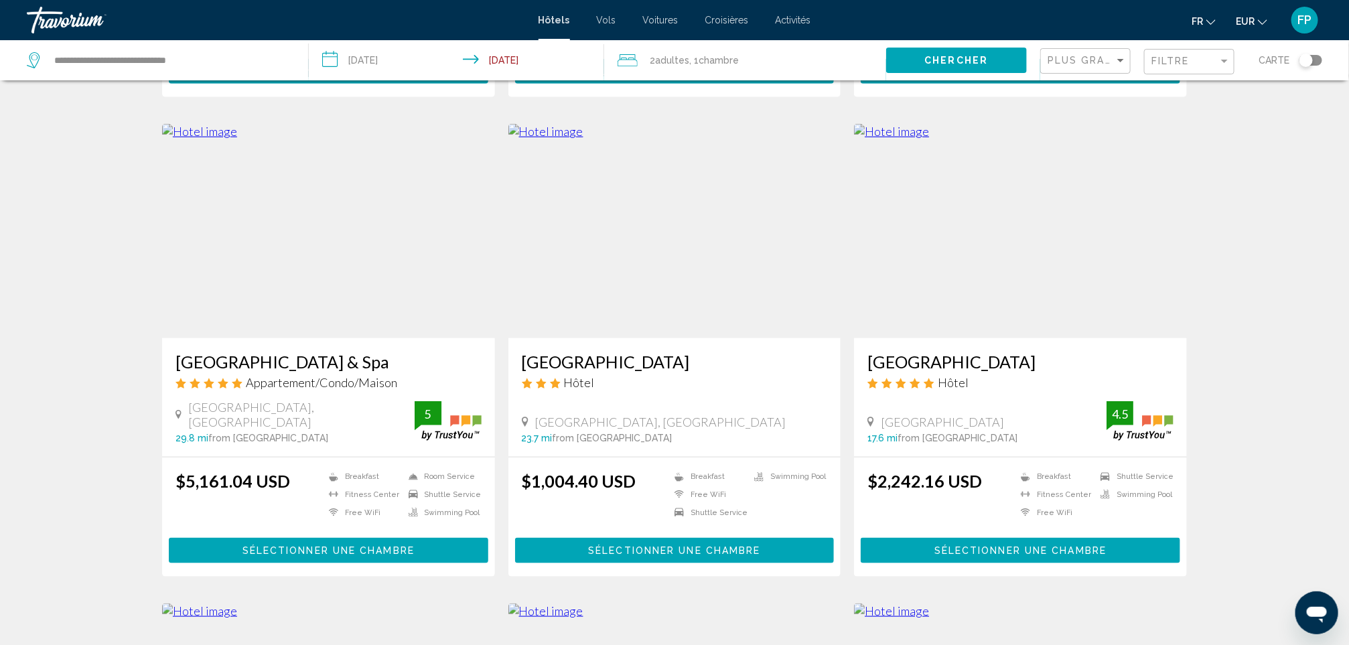
click at [569, 352] on h3 "[GEOGRAPHIC_DATA]" at bounding box center [675, 362] width 306 height 20
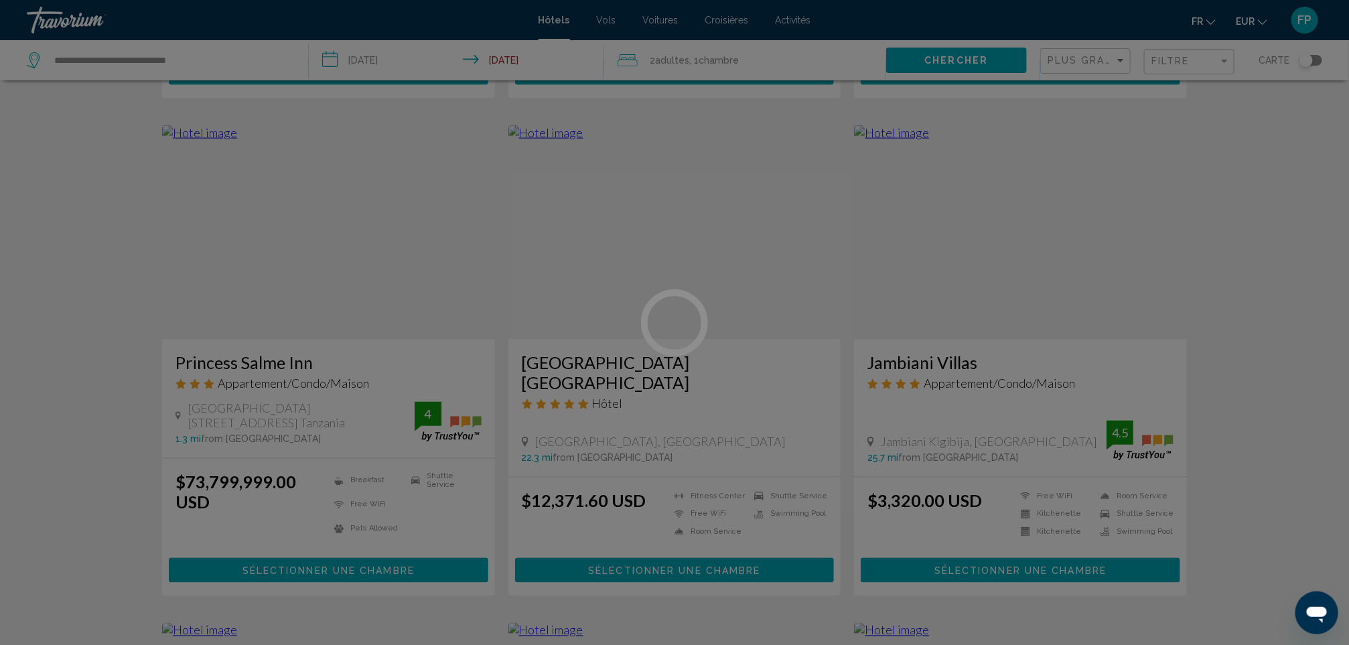
scroll to position [1005, 0]
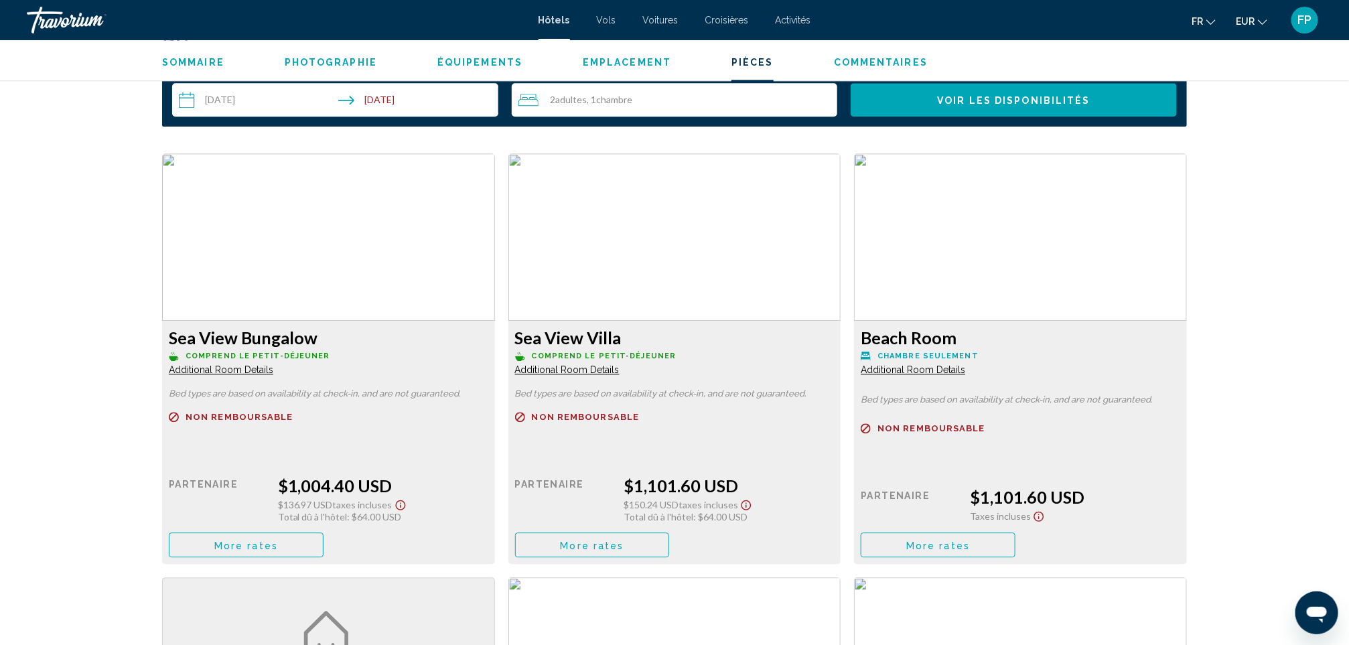
scroll to position [1708, 0]
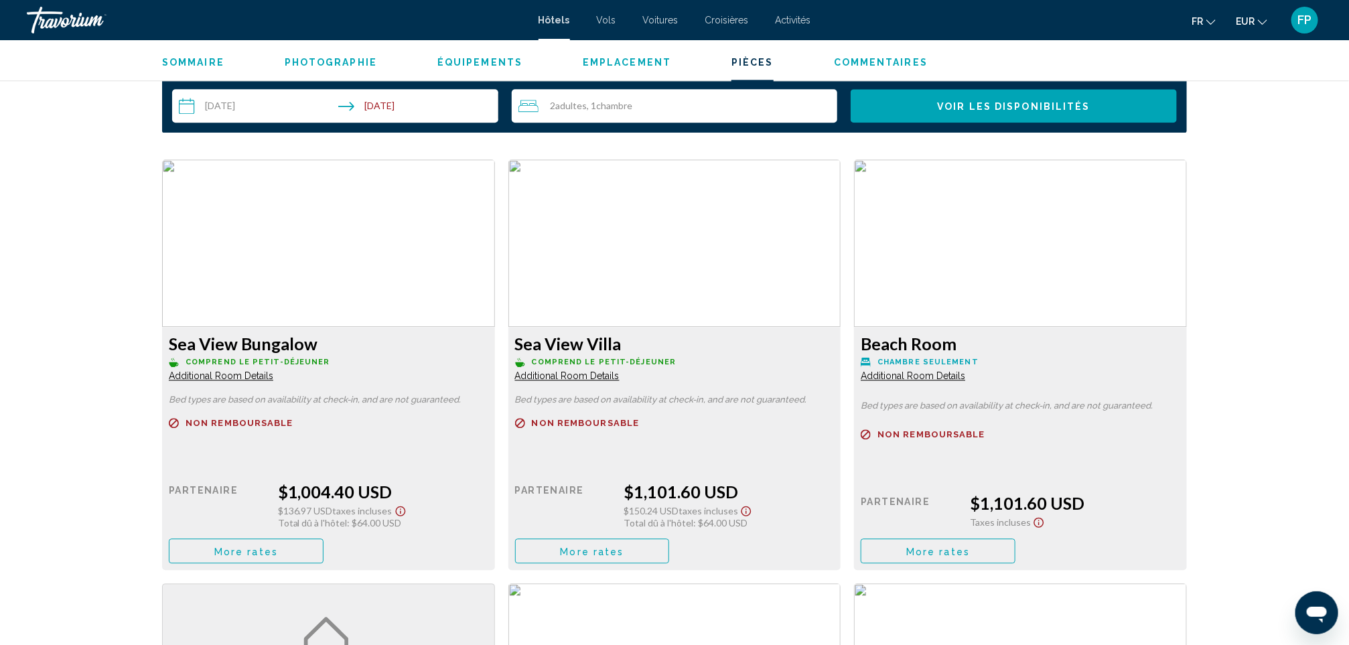
click at [278, 550] on span "More rates" at bounding box center [246, 551] width 64 height 11
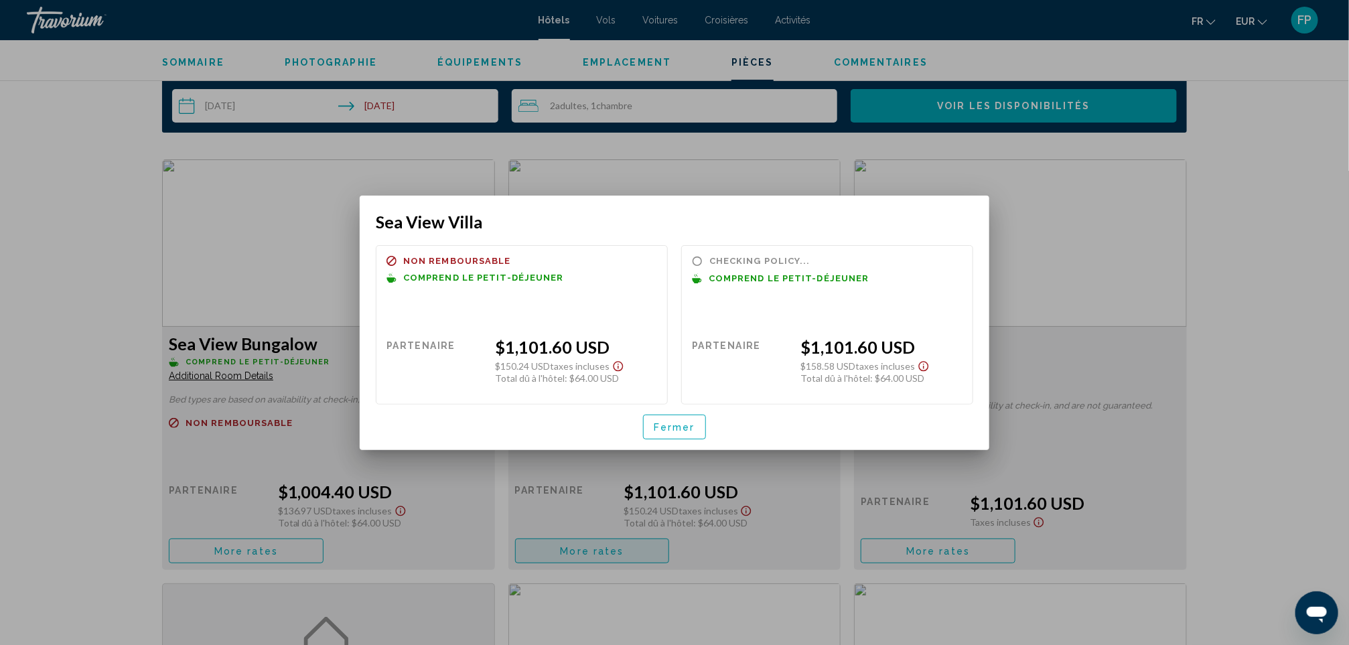
scroll to position [0, 0]
click at [667, 419] on button "Fermer" at bounding box center [674, 427] width 63 height 25
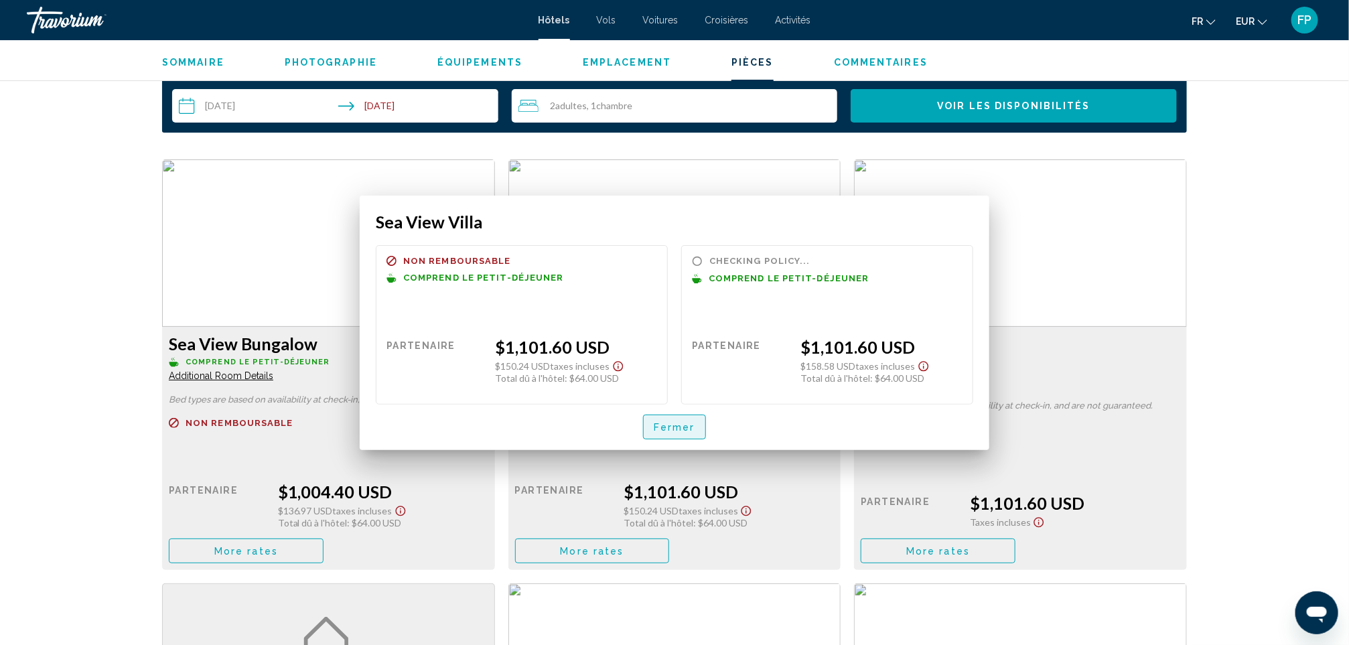
scroll to position [1708, 0]
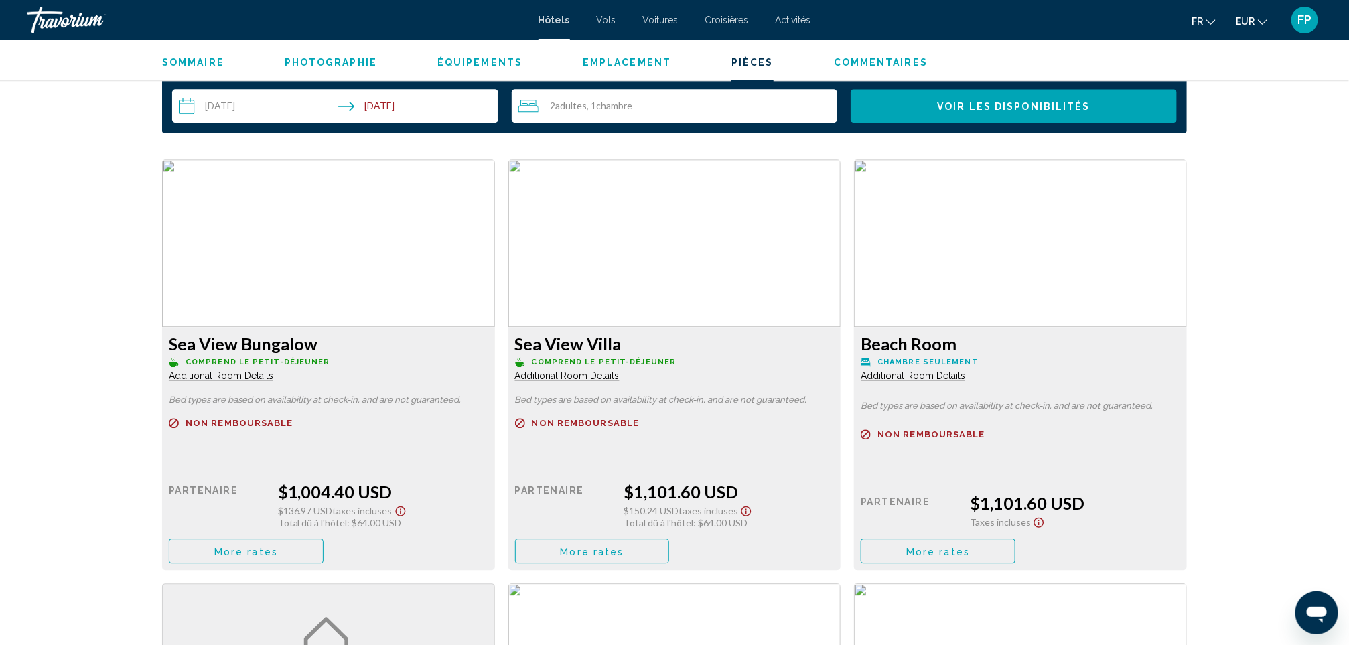
click at [323, 557] on button "More rates" at bounding box center [246, 550] width 155 height 25
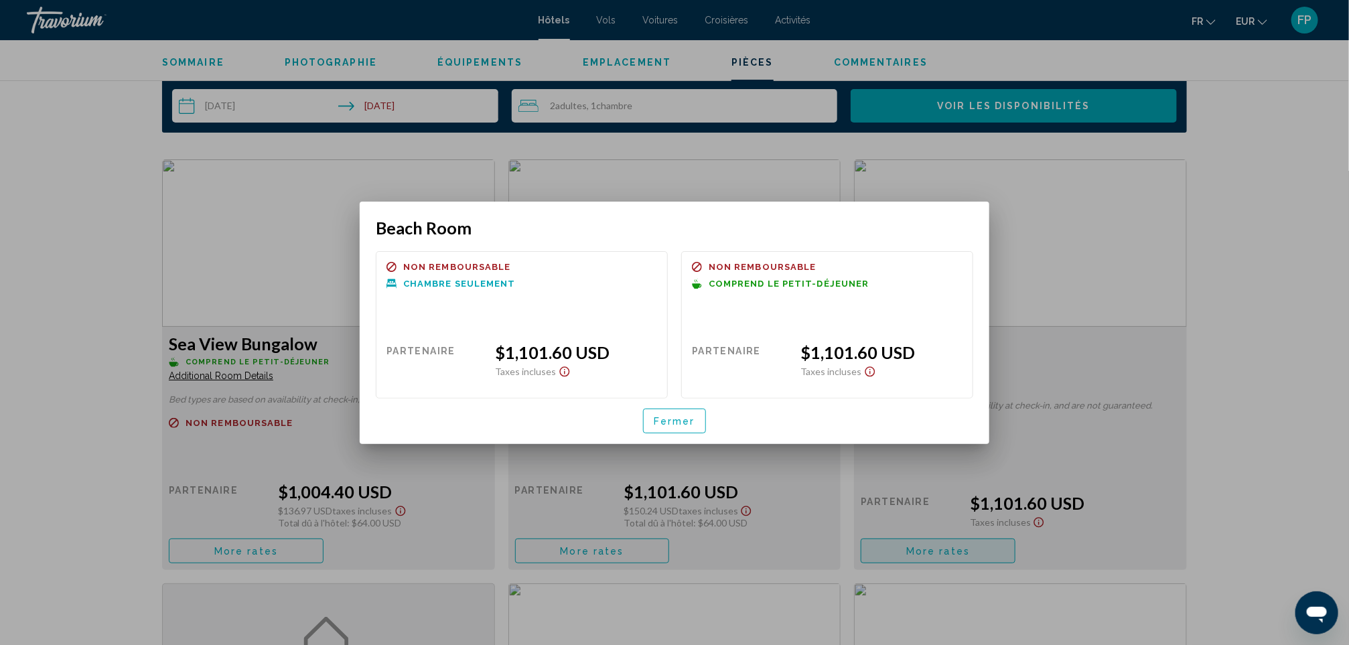
scroll to position [0, 0]
click at [685, 425] on span "Fermer" at bounding box center [675, 421] width 42 height 11
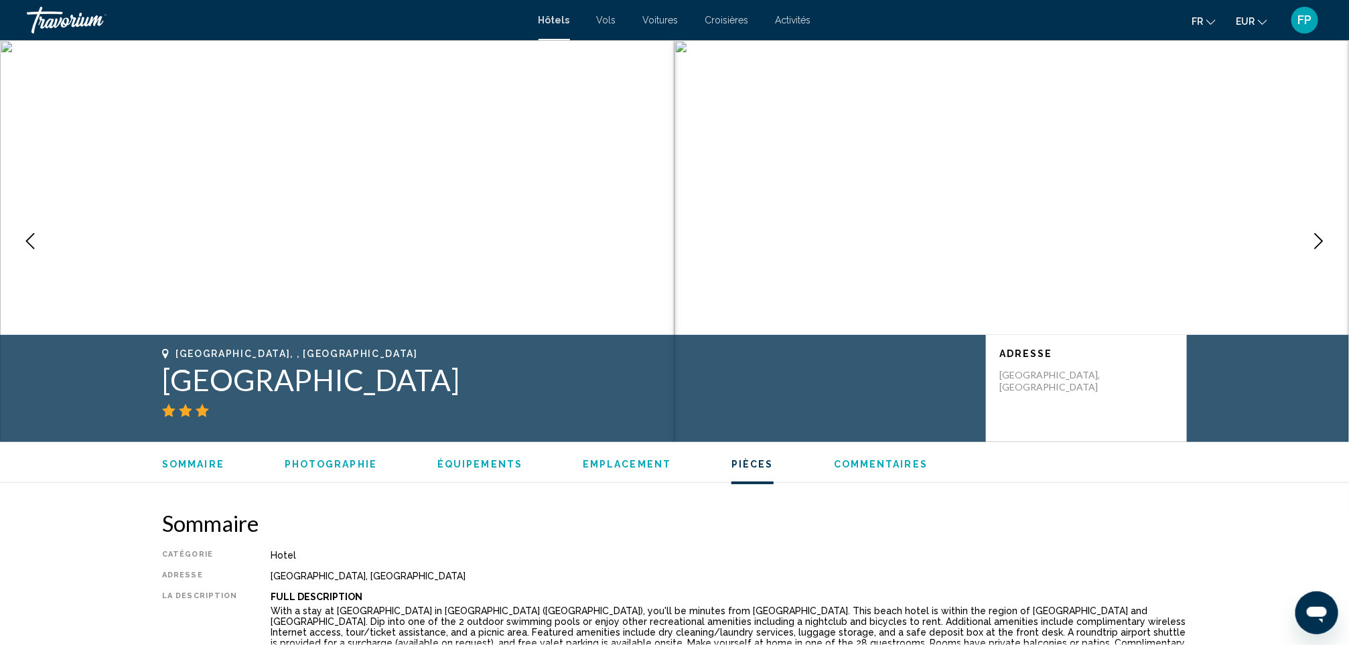
scroll to position [1708, 0]
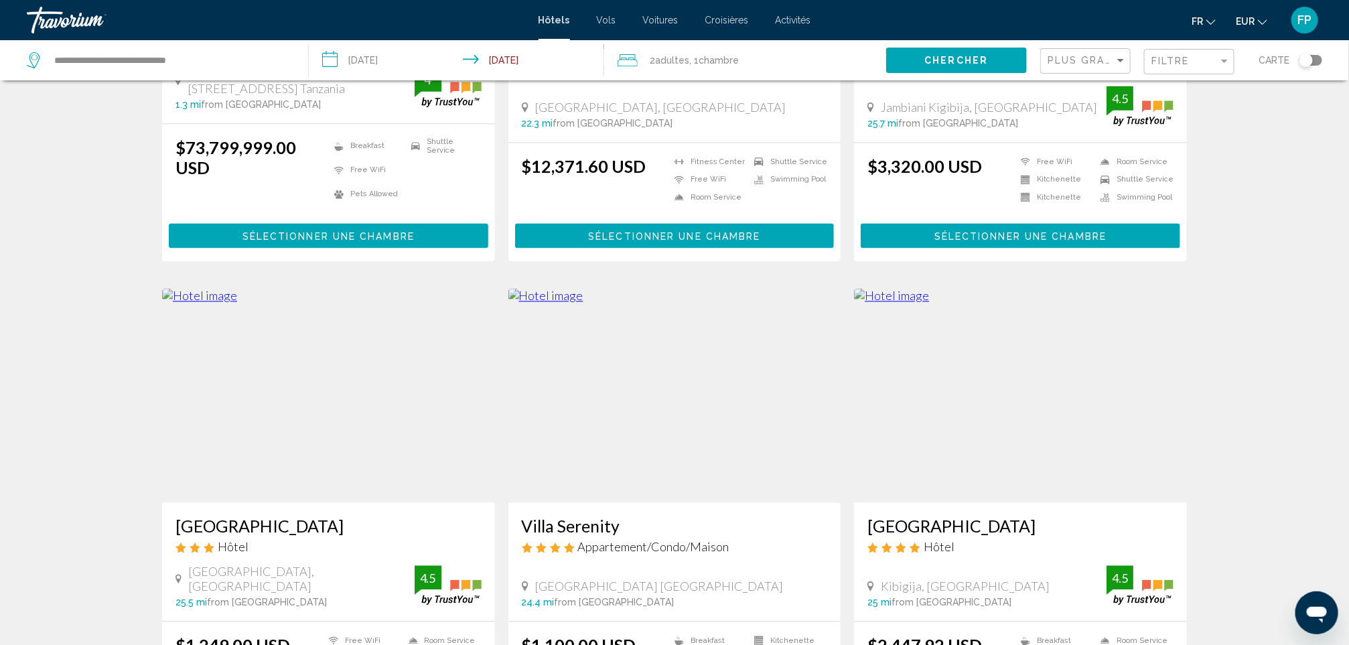
scroll to position [1406, 0]
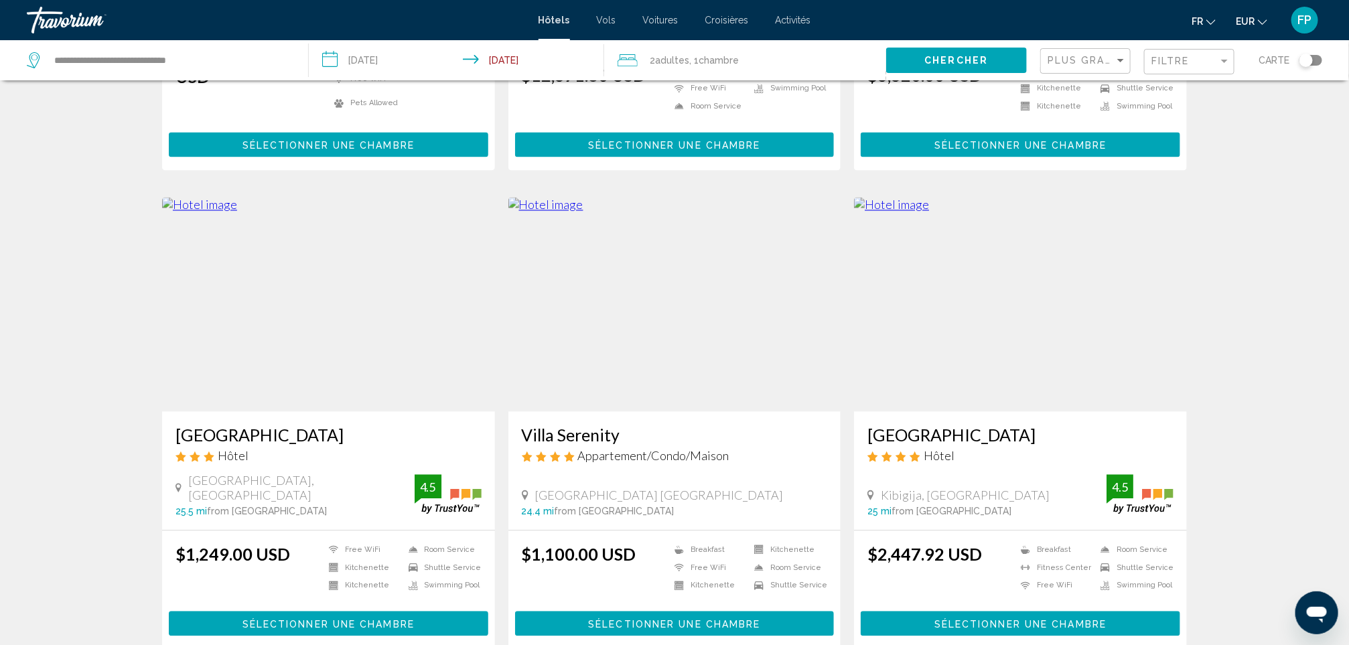
click at [304, 425] on h3 "[GEOGRAPHIC_DATA]" at bounding box center [328, 435] width 306 height 20
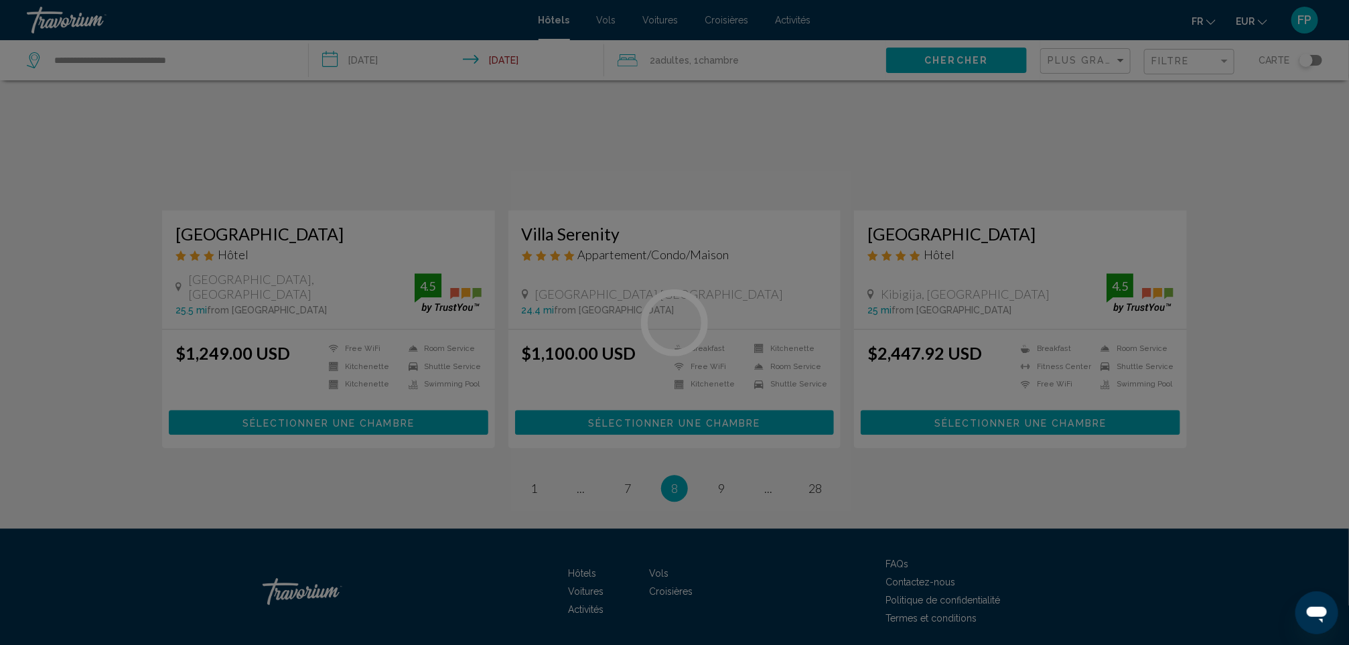
scroll to position [1616, 0]
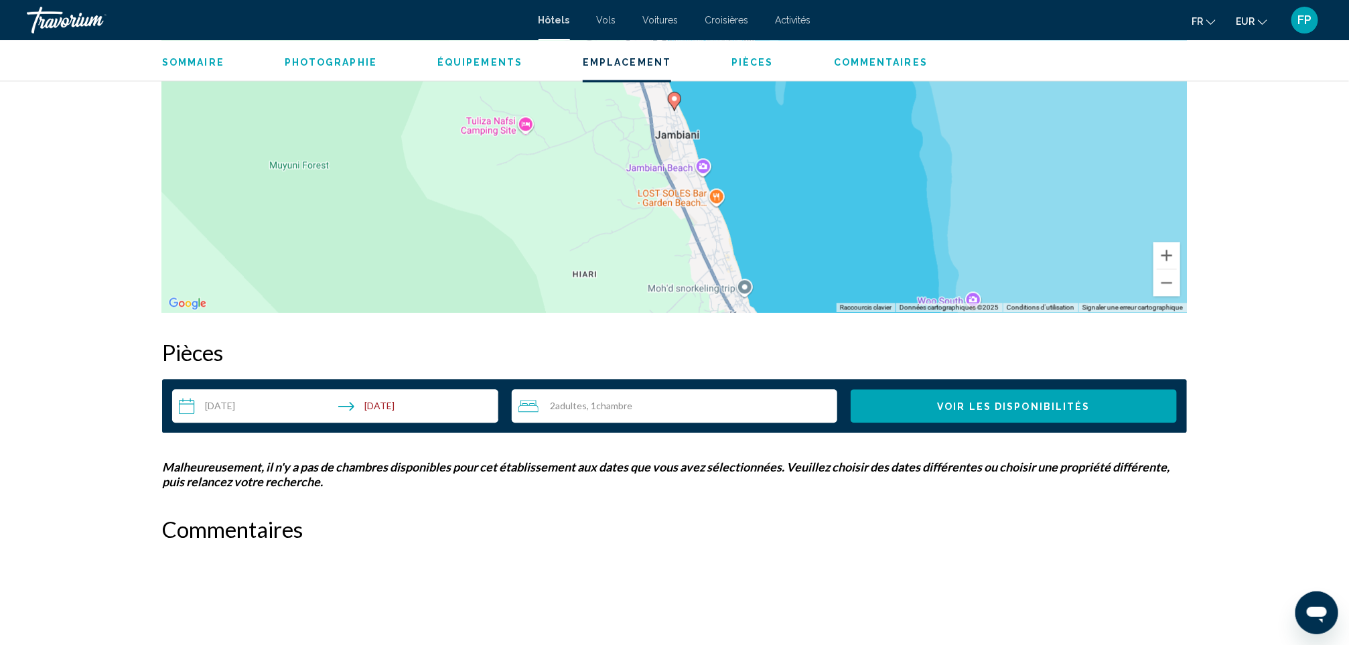
scroll to position [1367, 0]
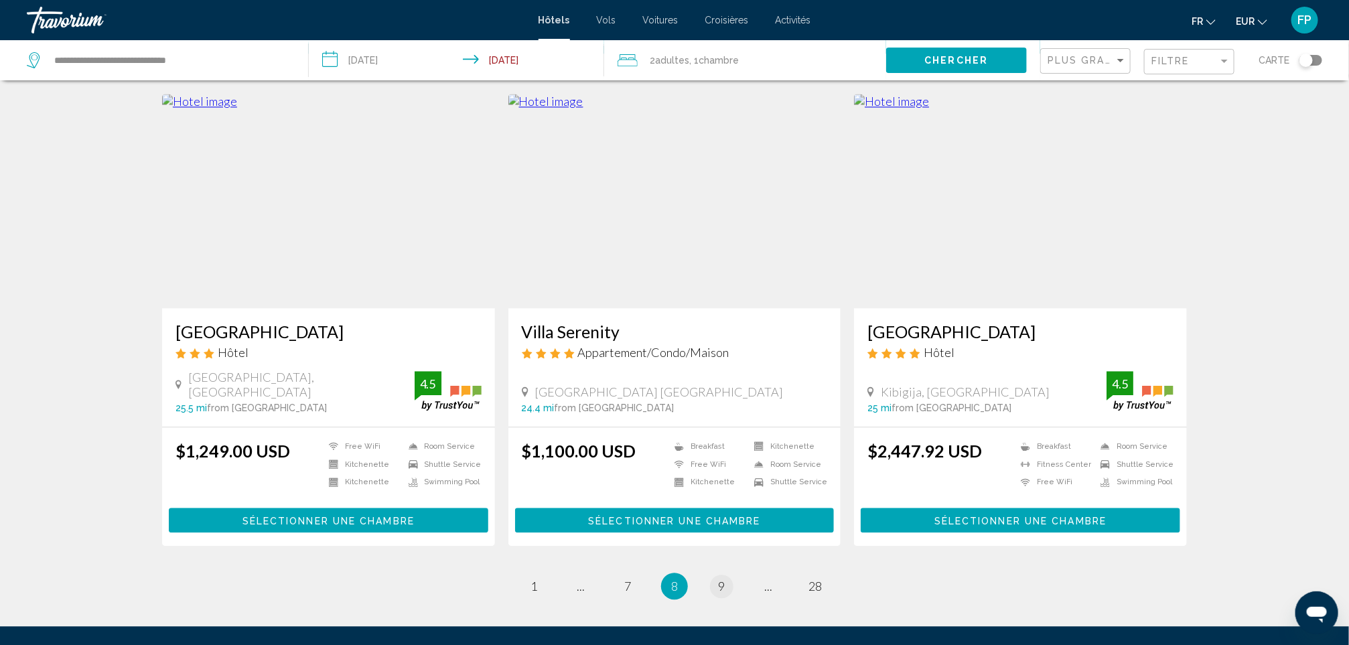
scroll to position [1616, 0]
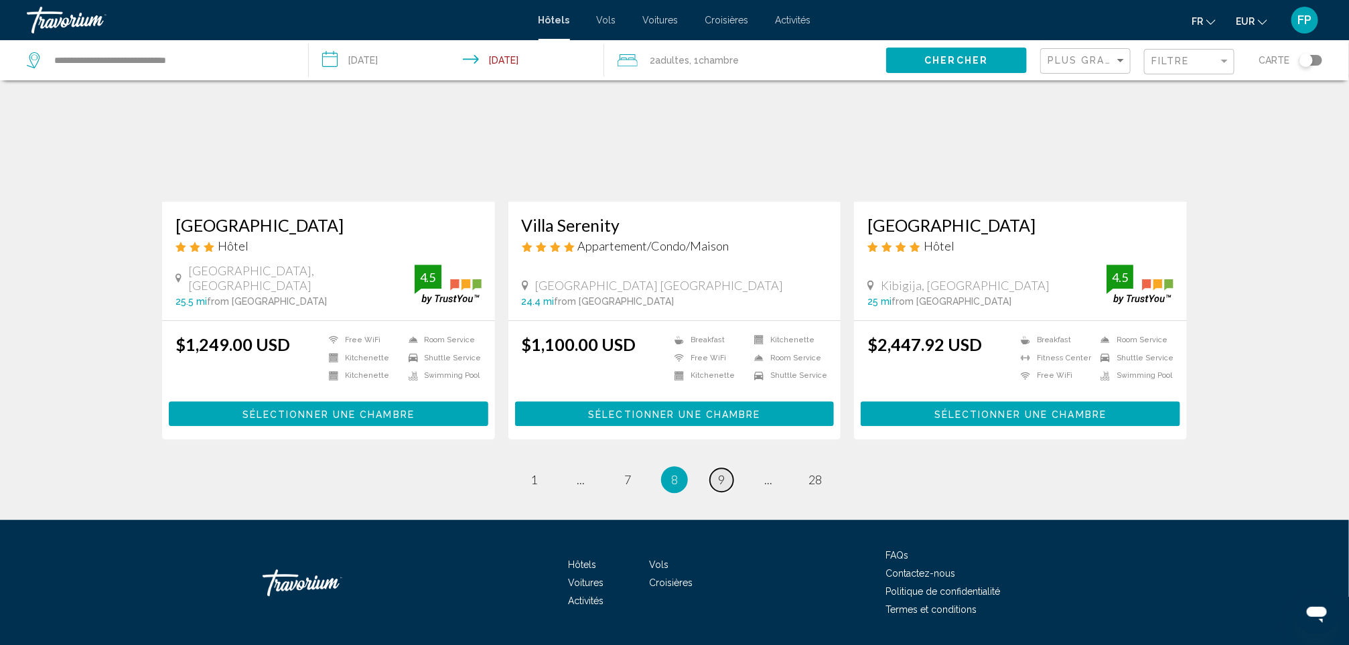
click at [722, 472] on span "9" at bounding box center [721, 479] width 7 height 15
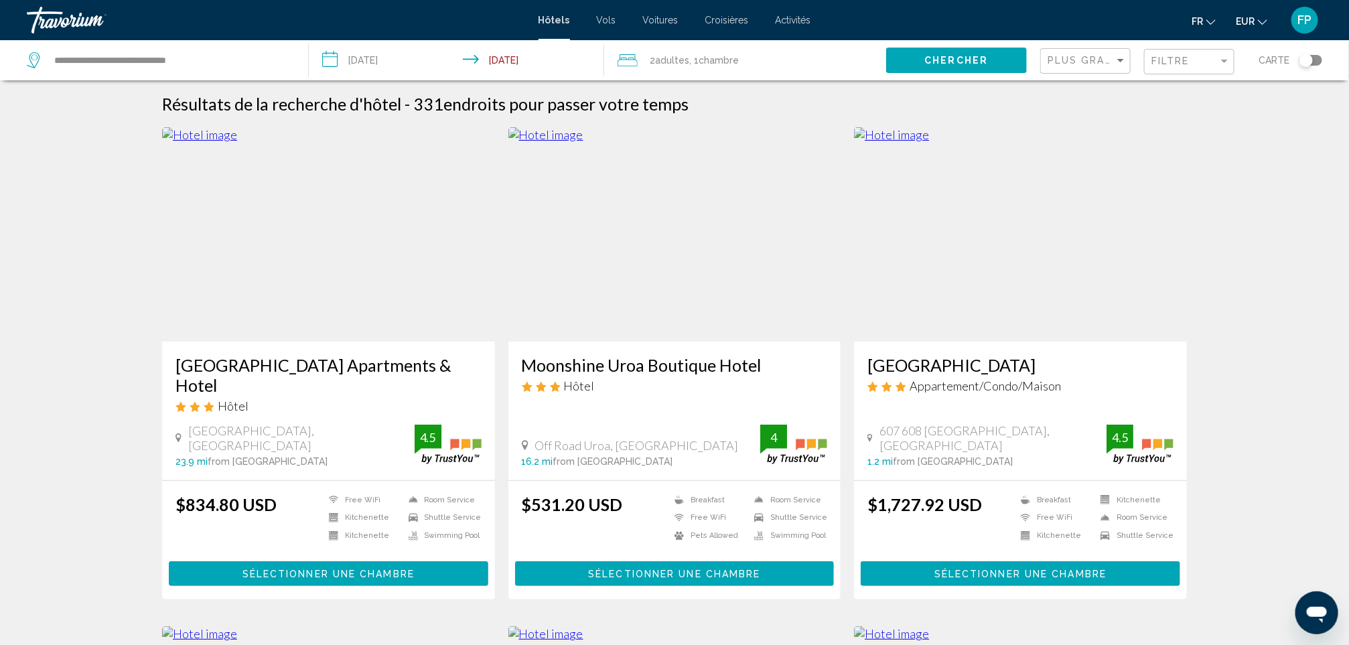
click at [380, 355] on h3 "[GEOGRAPHIC_DATA] Apartments & Hotel" at bounding box center [328, 375] width 306 height 40
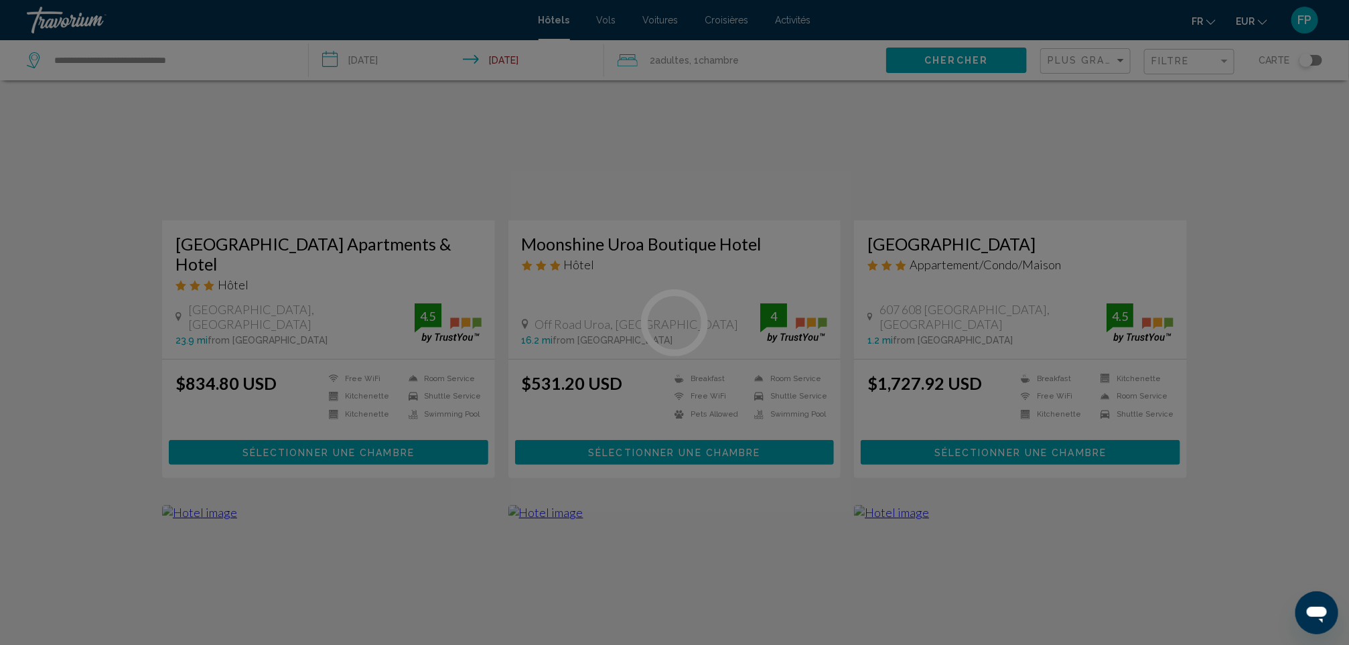
scroll to position [703, 0]
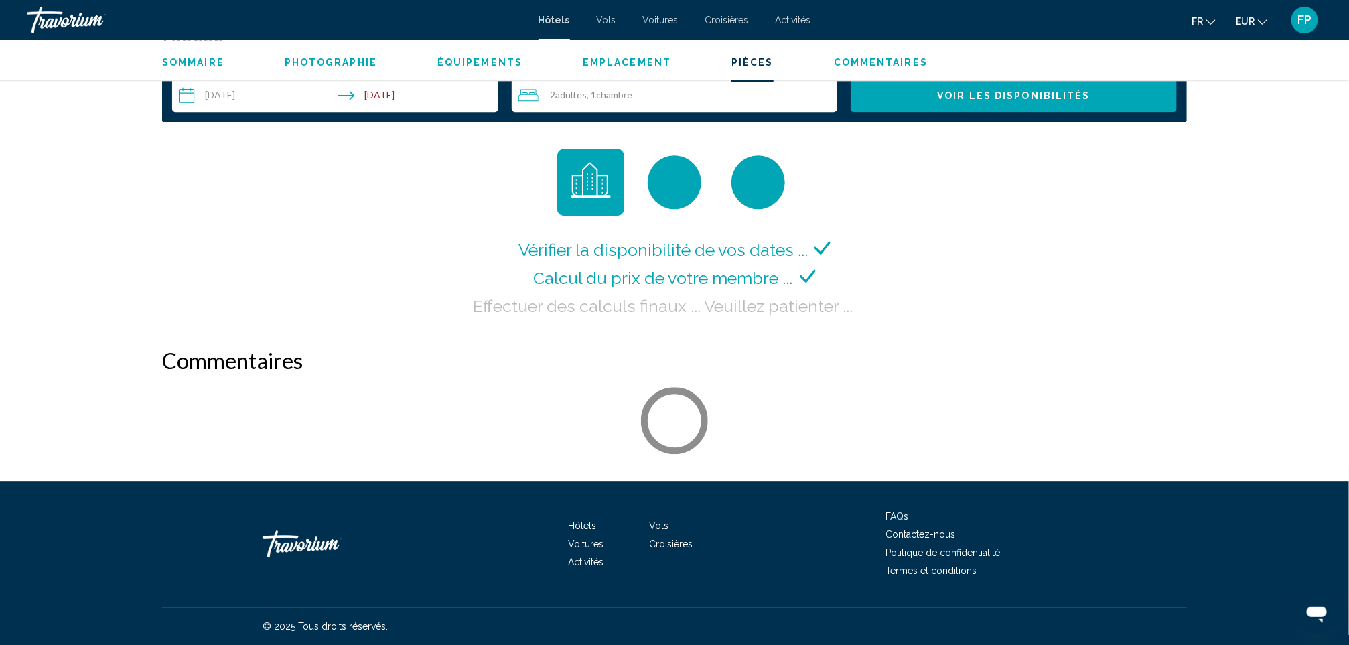
scroll to position [1768, 0]
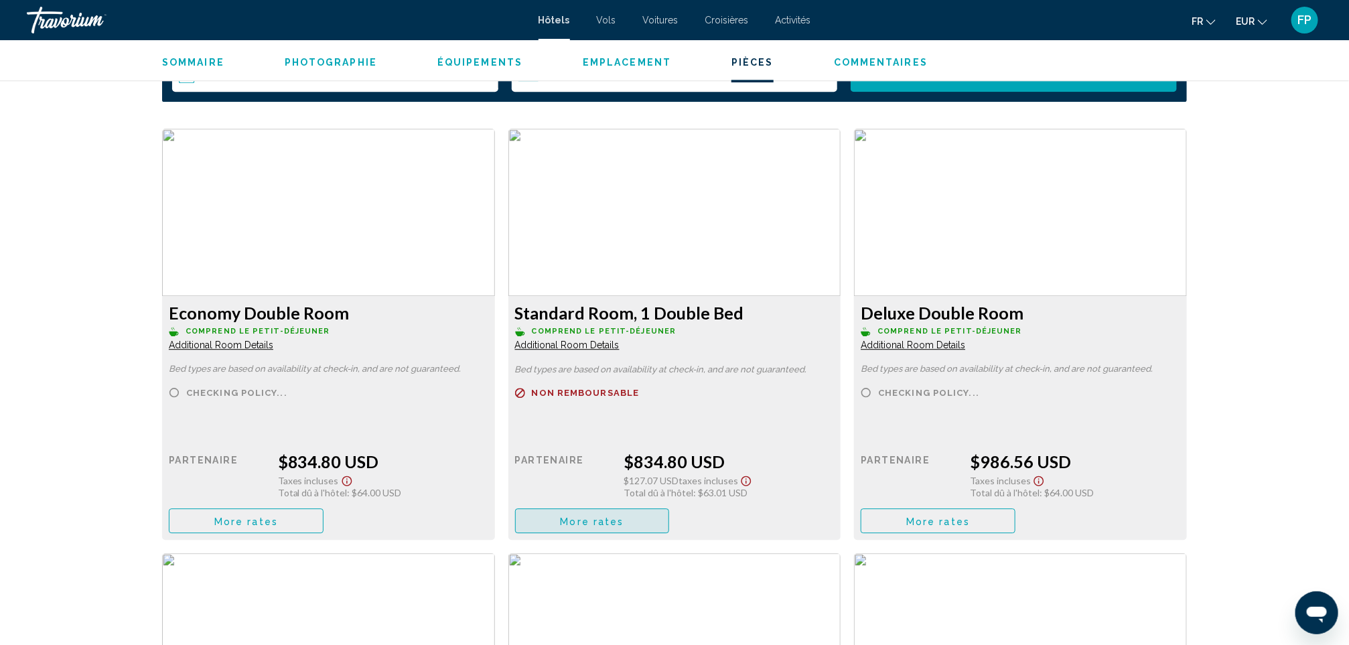
click at [555, 521] on button "More rates" at bounding box center [592, 520] width 155 height 25
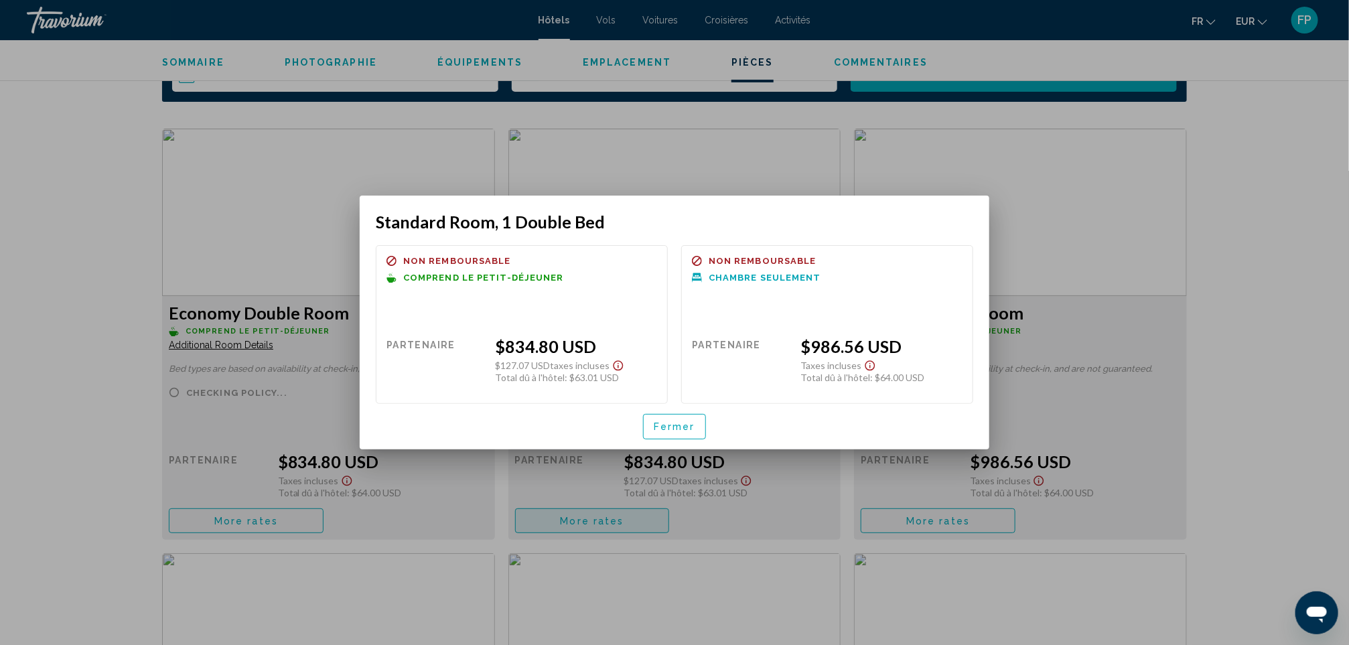
scroll to position [0, 0]
click at [645, 422] on button "Fermer" at bounding box center [674, 426] width 63 height 25
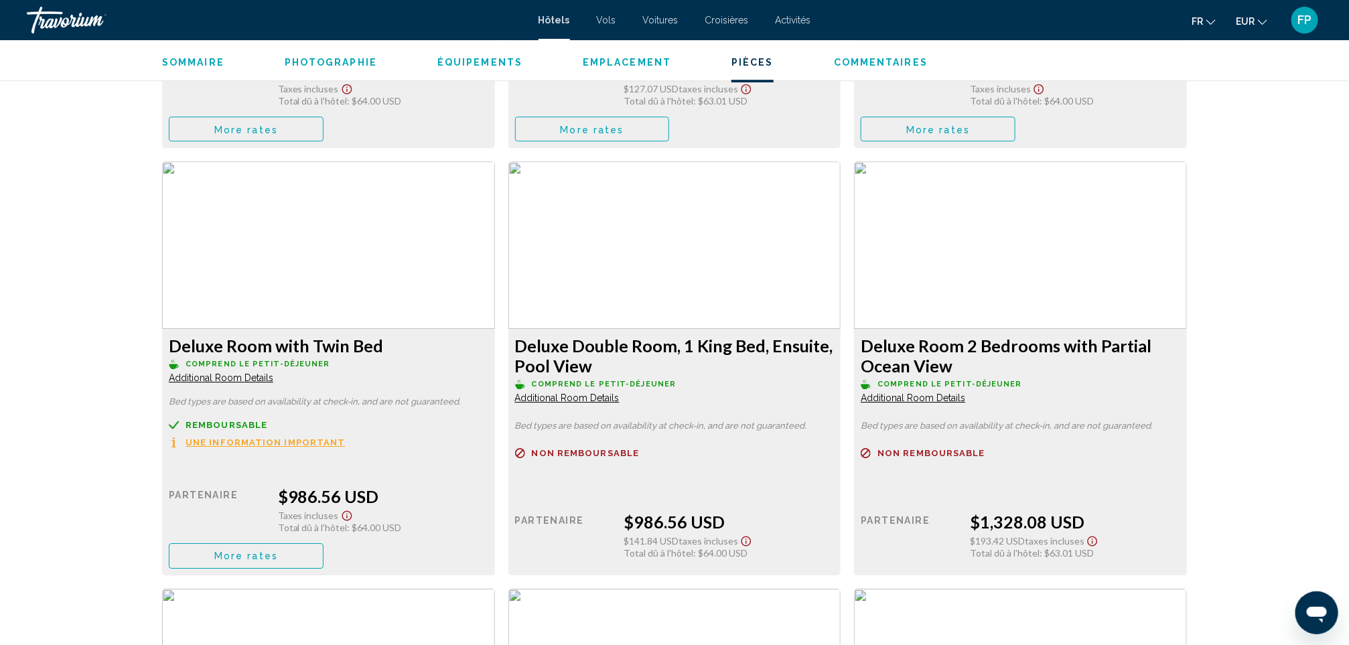
scroll to position [2170, 0]
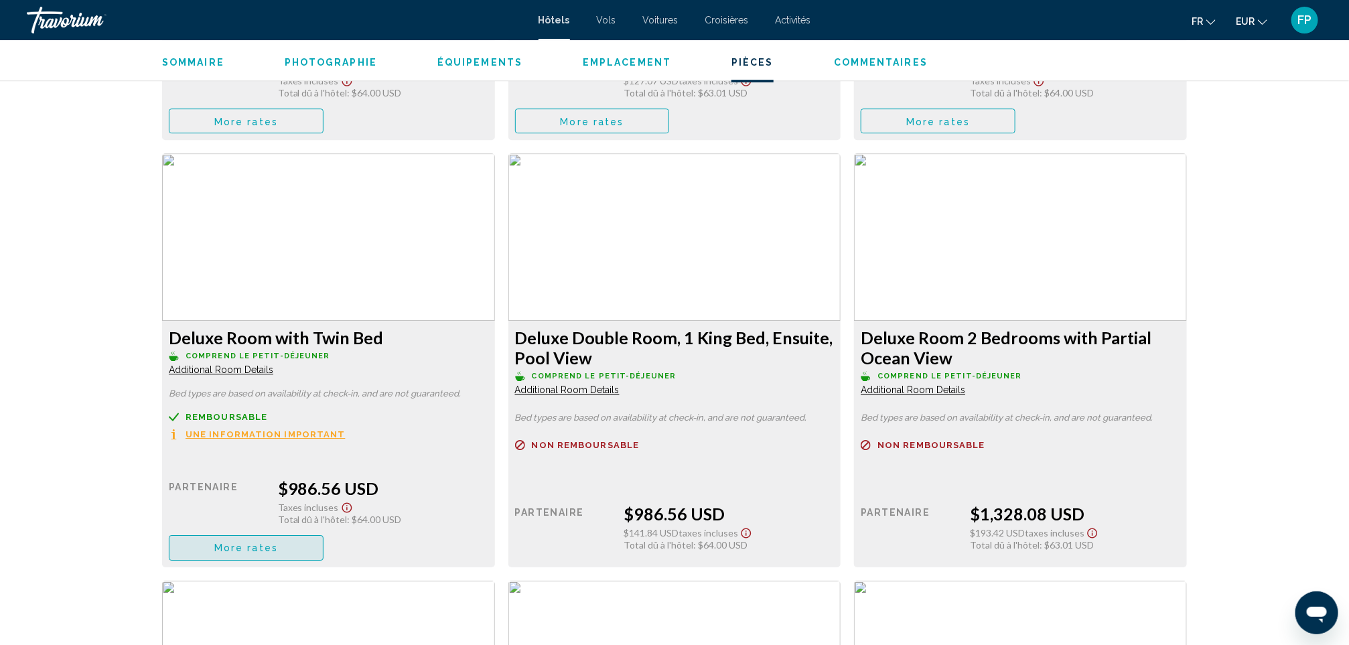
click at [284, 537] on button "More rates" at bounding box center [246, 547] width 155 height 25
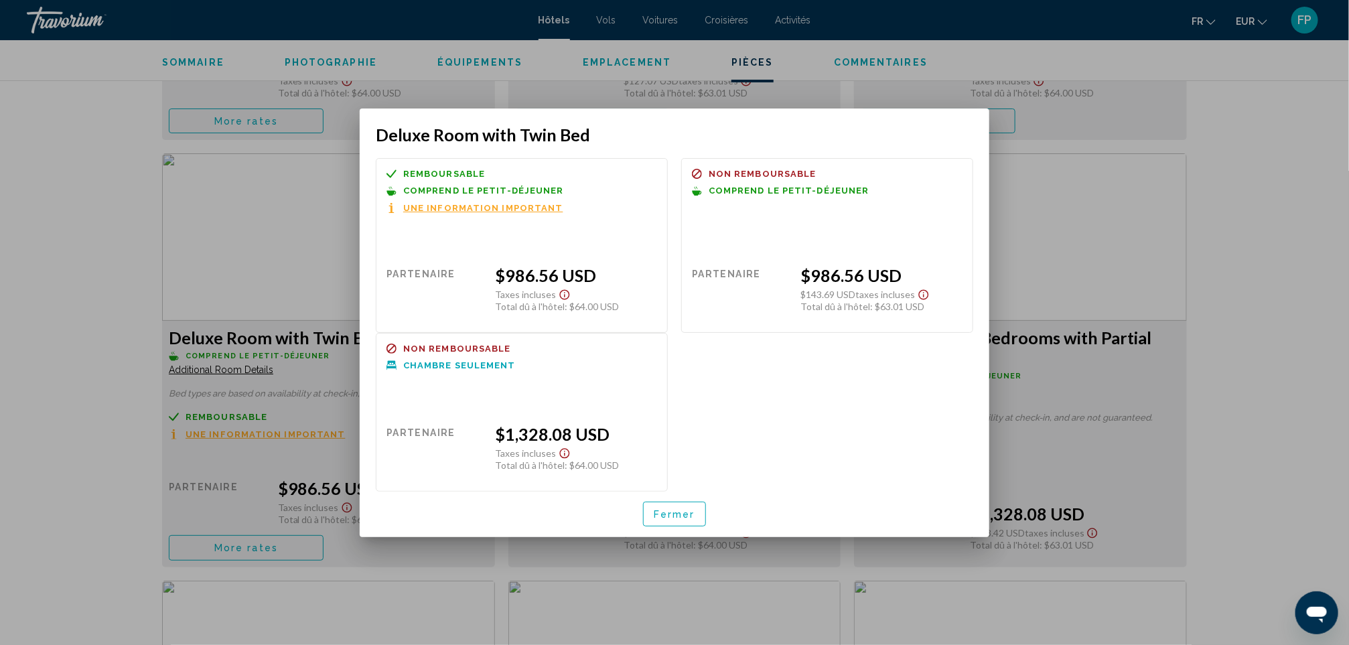
click at [663, 507] on button "Fermer" at bounding box center [674, 514] width 63 height 25
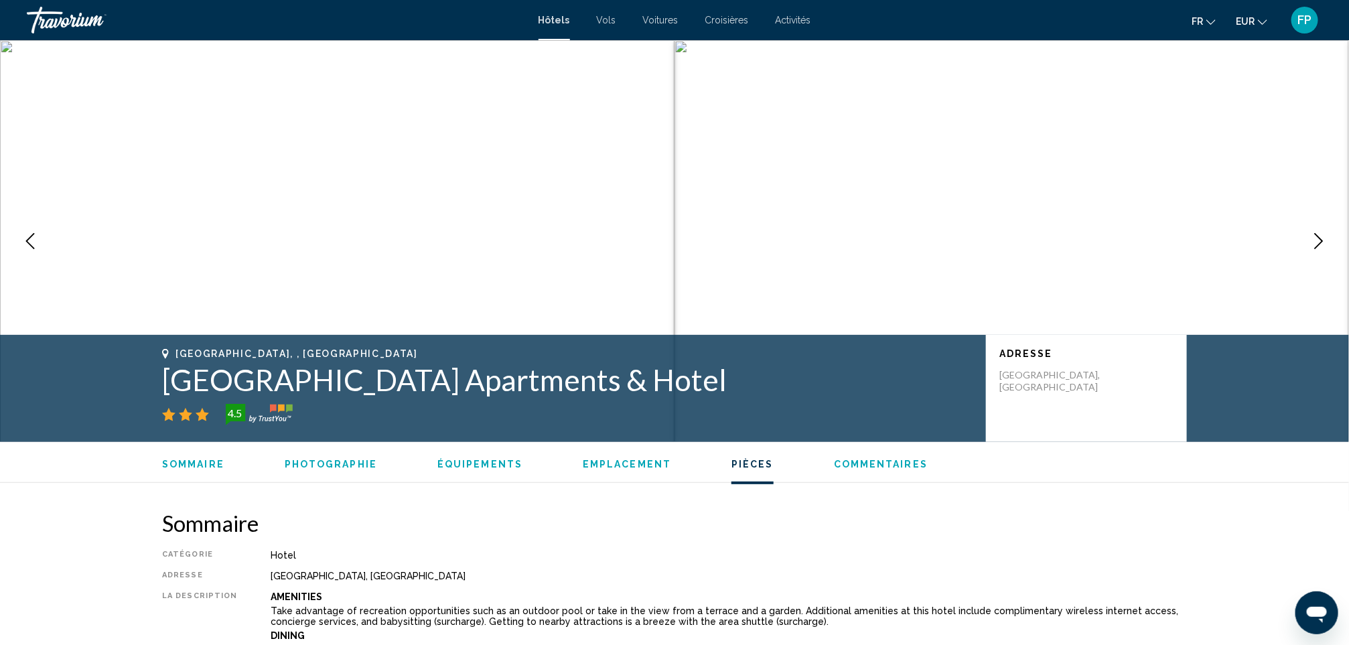
scroll to position [2170, 0]
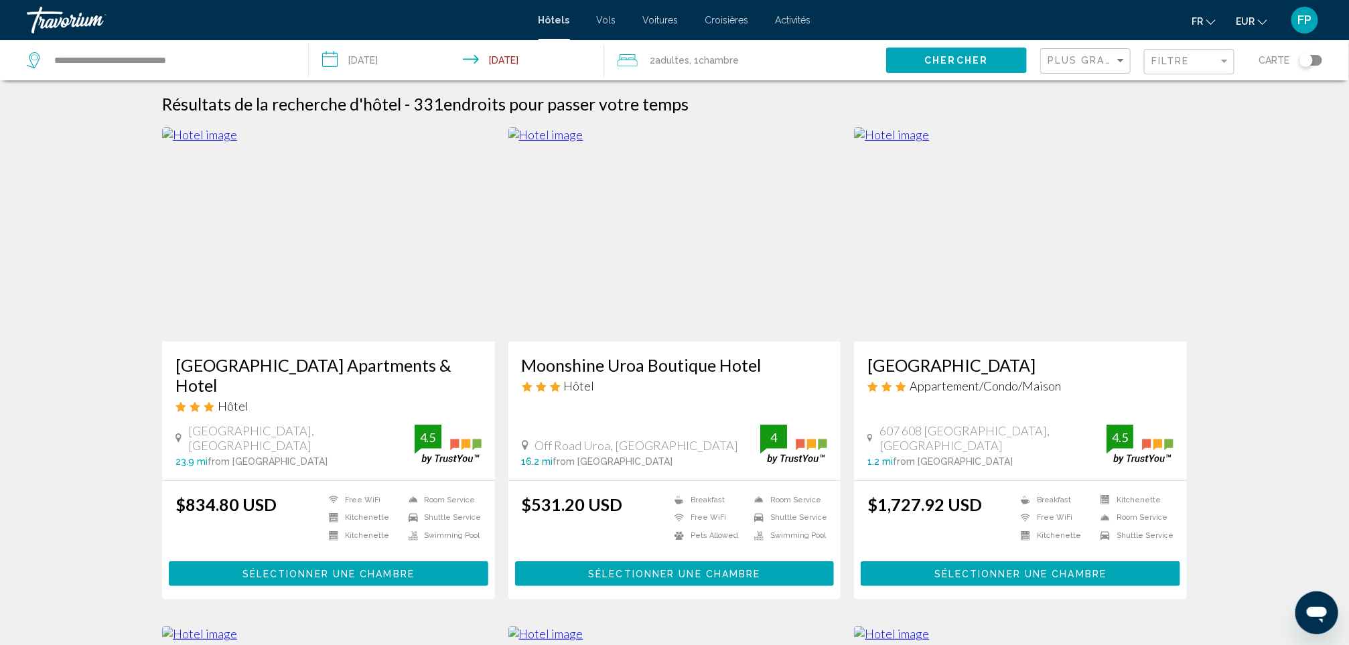
click at [673, 364] on h3 "Moonshine Uroa Boutique Hotel" at bounding box center [675, 365] width 306 height 20
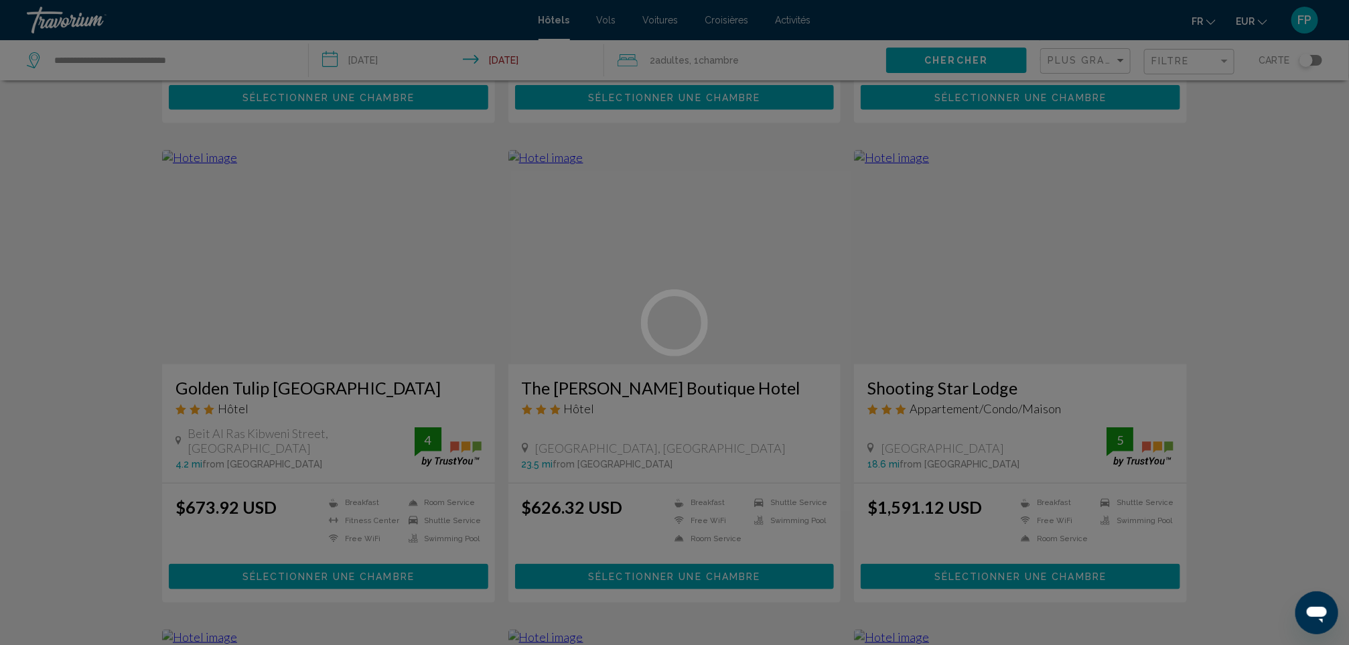
scroll to position [502, 0]
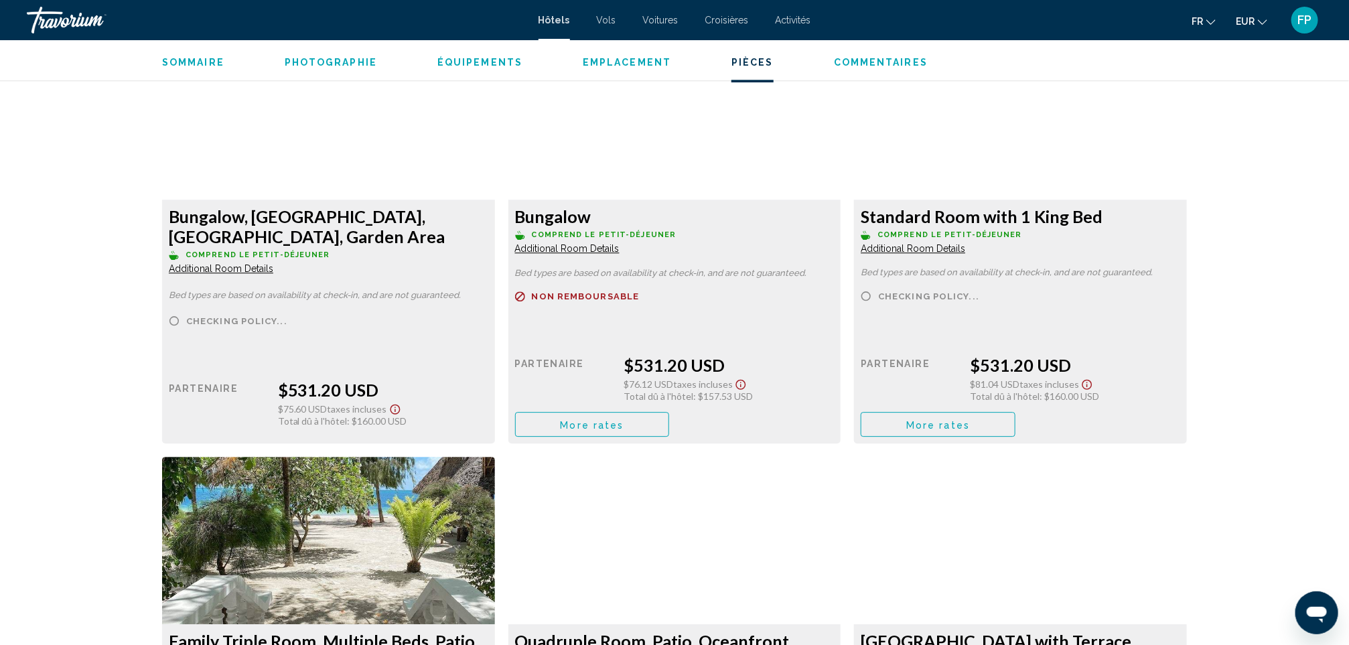
scroll to position [1909, 0]
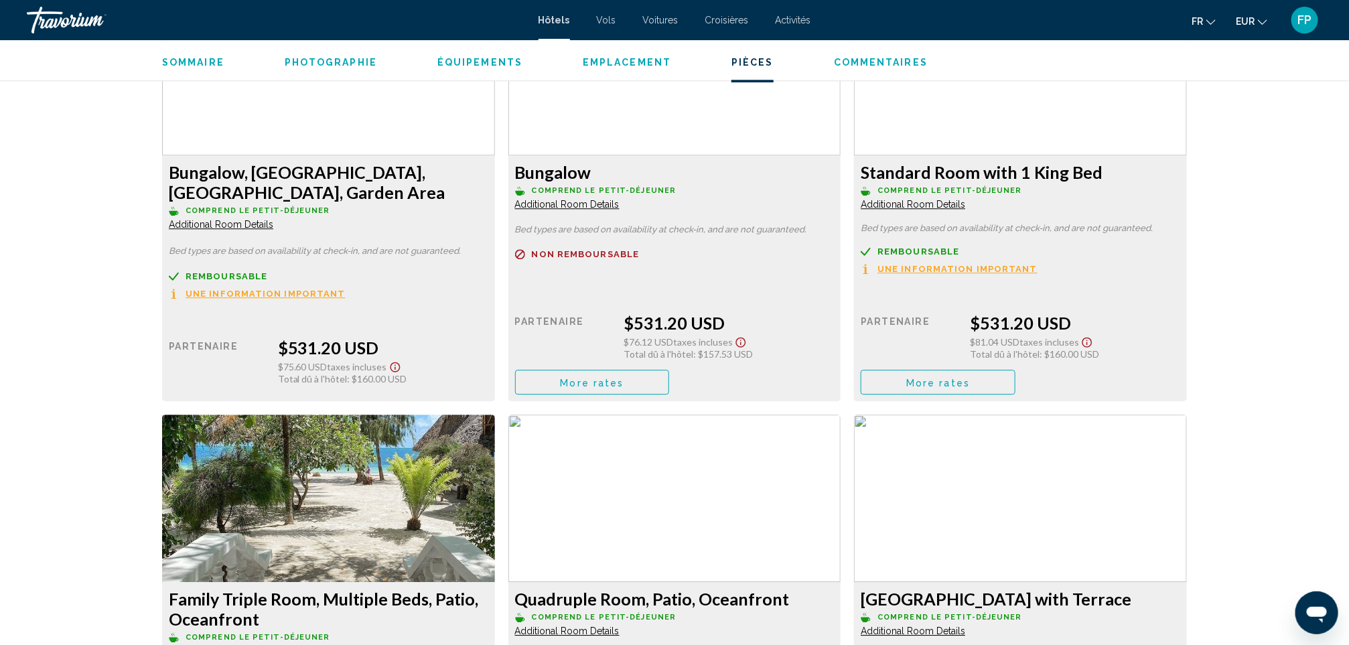
click at [670, 372] on button "More rates" at bounding box center [592, 382] width 155 height 25
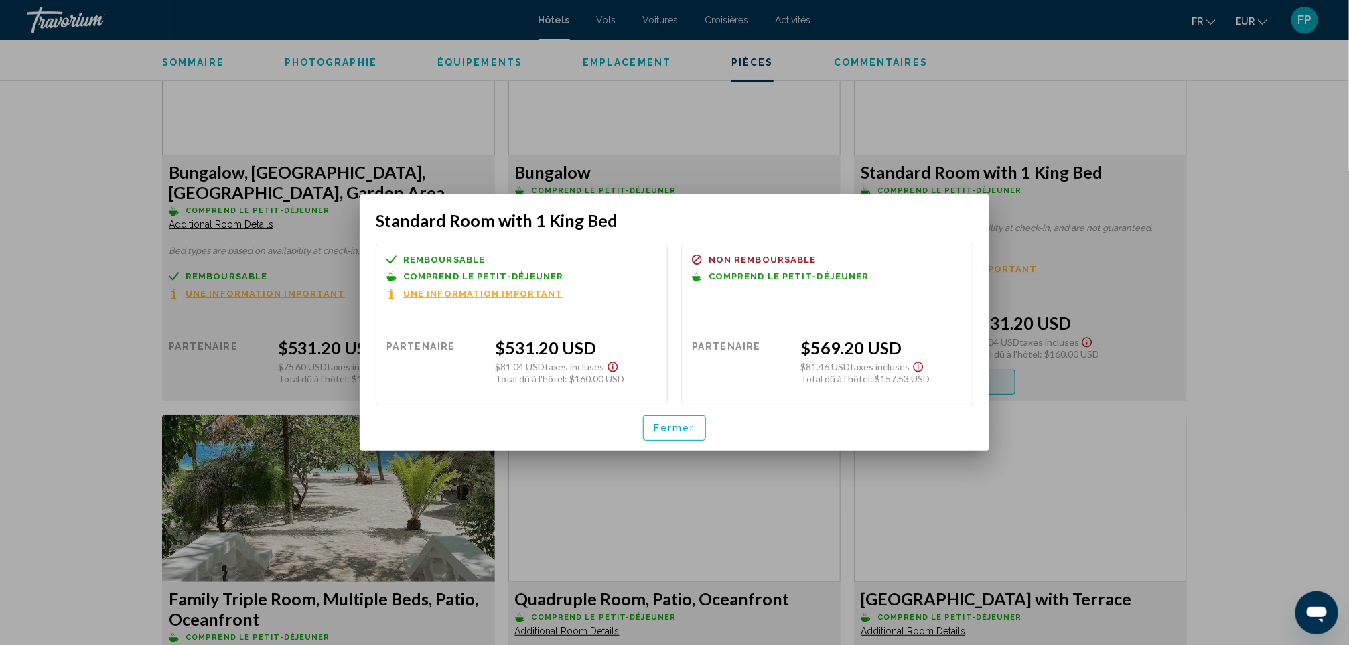
scroll to position [0, 0]
click at [702, 427] on button "Fermer" at bounding box center [674, 427] width 63 height 25
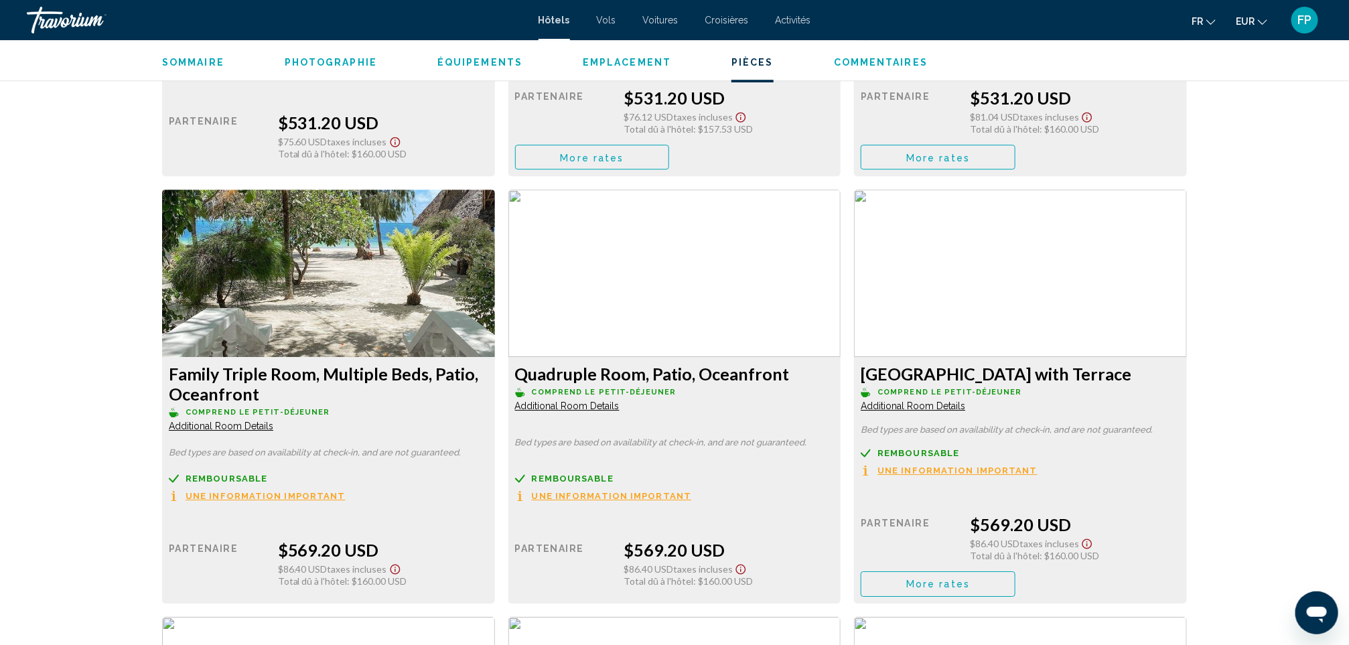
scroll to position [2210, 0]
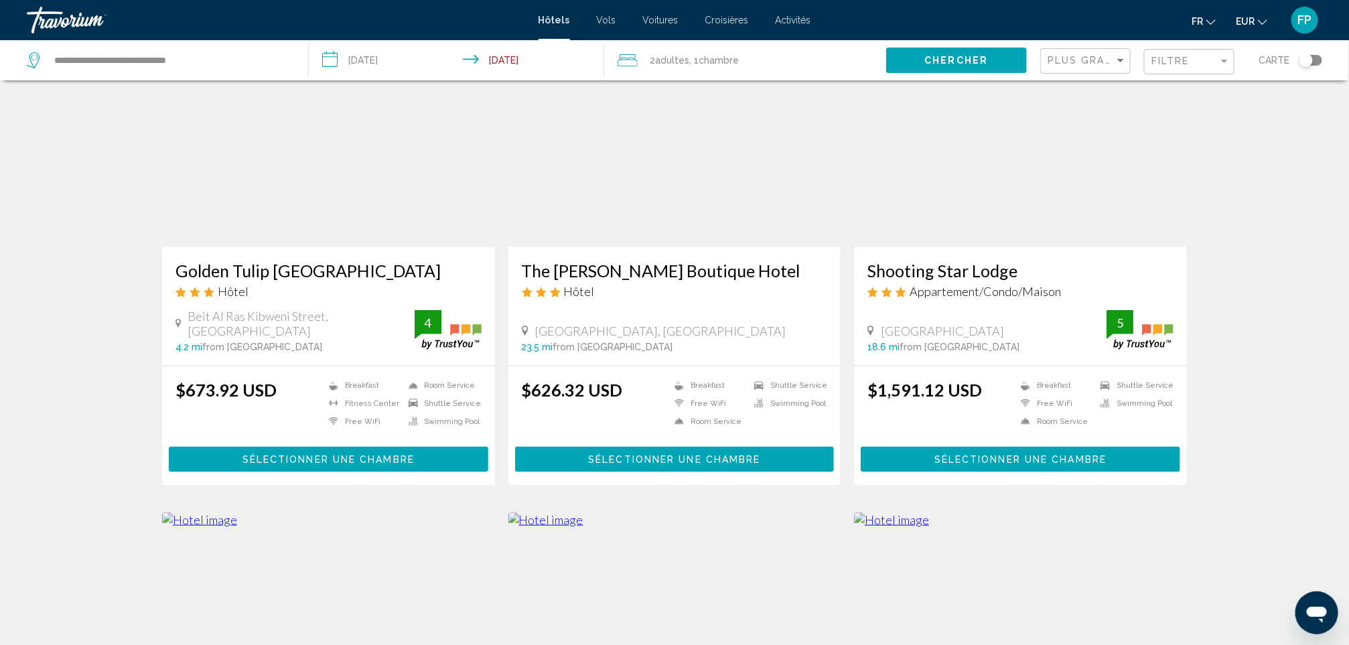
scroll to position [603, 0]
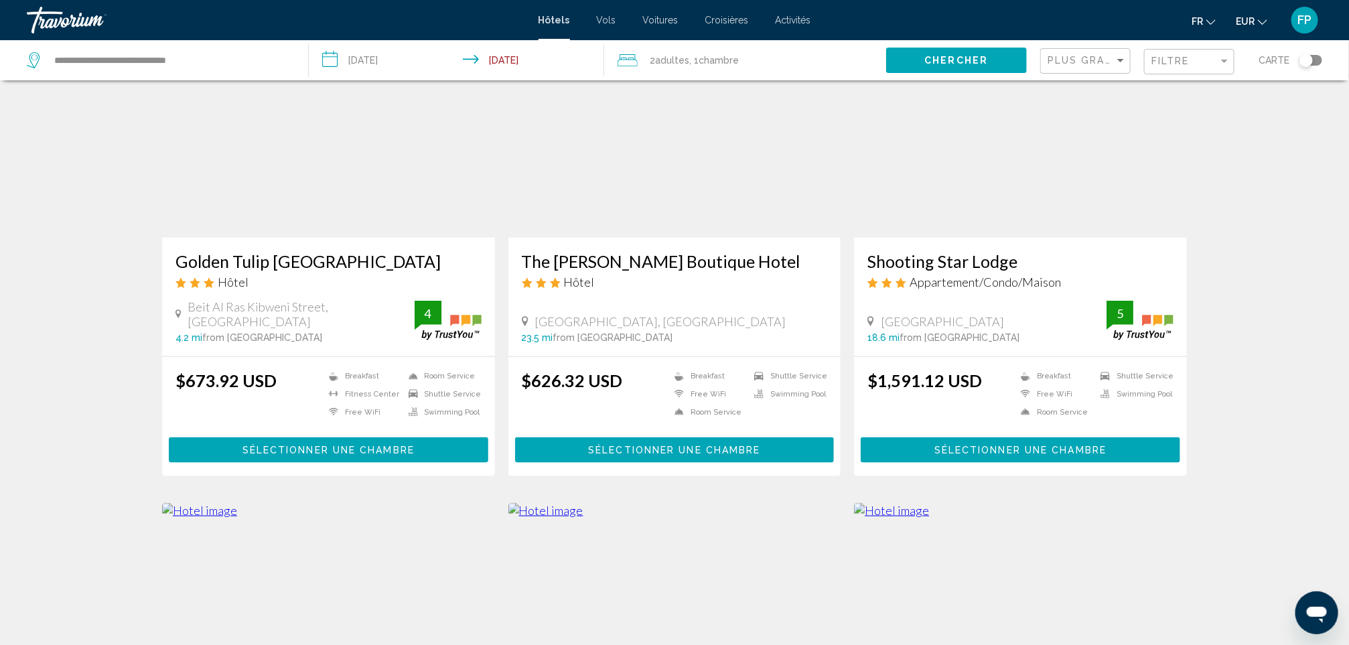
click at [652, 251] on h3 "The [PERSON_NAME] Boutique Hotel" at bounding box center [675, 261] width 306 height 20
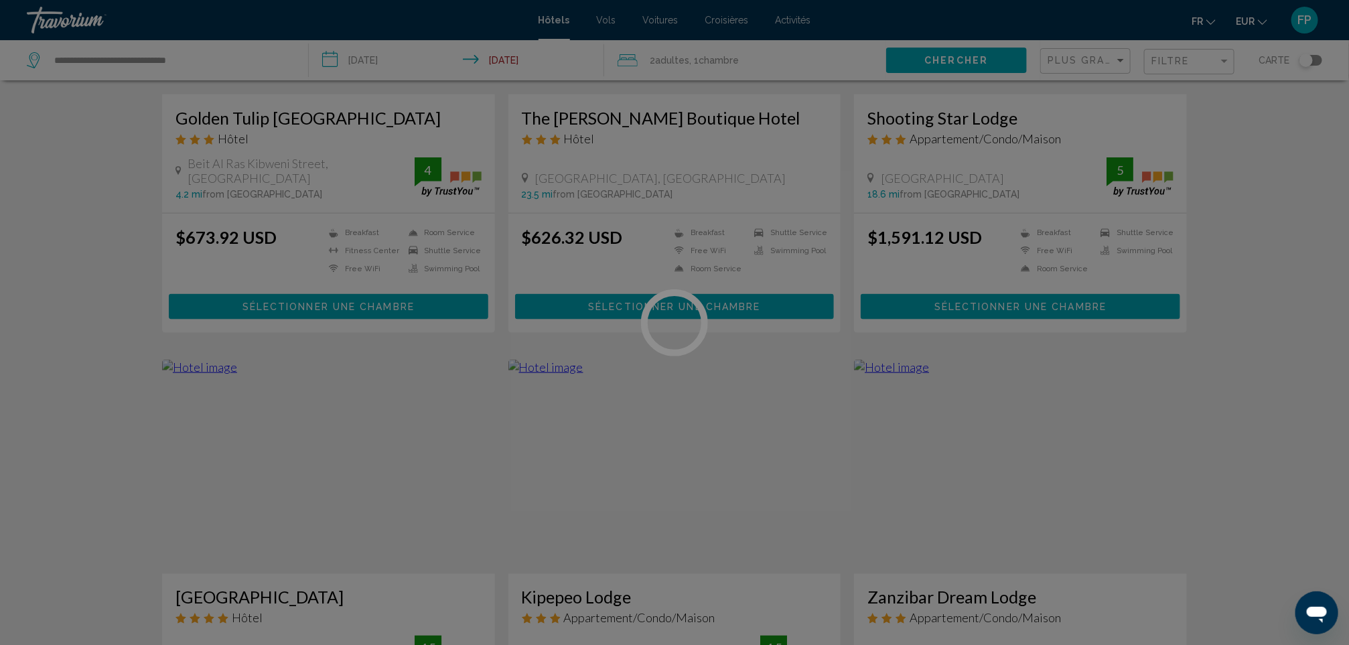
scroll to position [1105, 0]
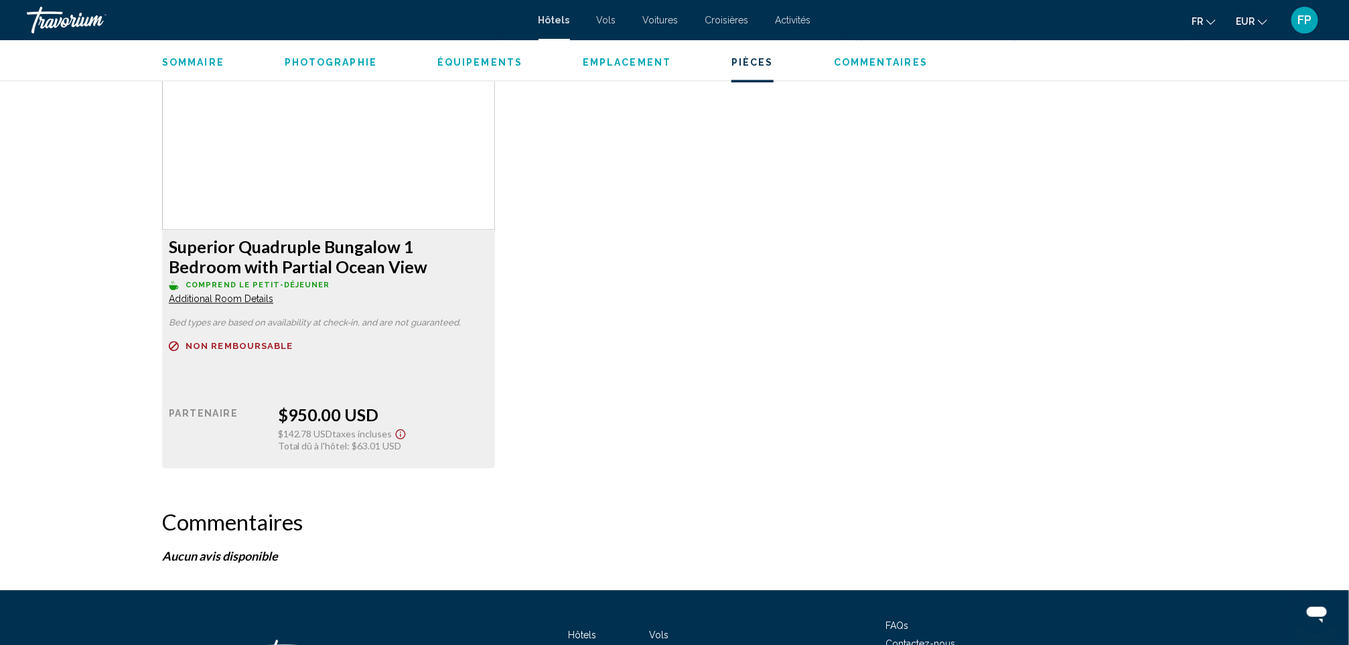
scroll to position [4380, 0]
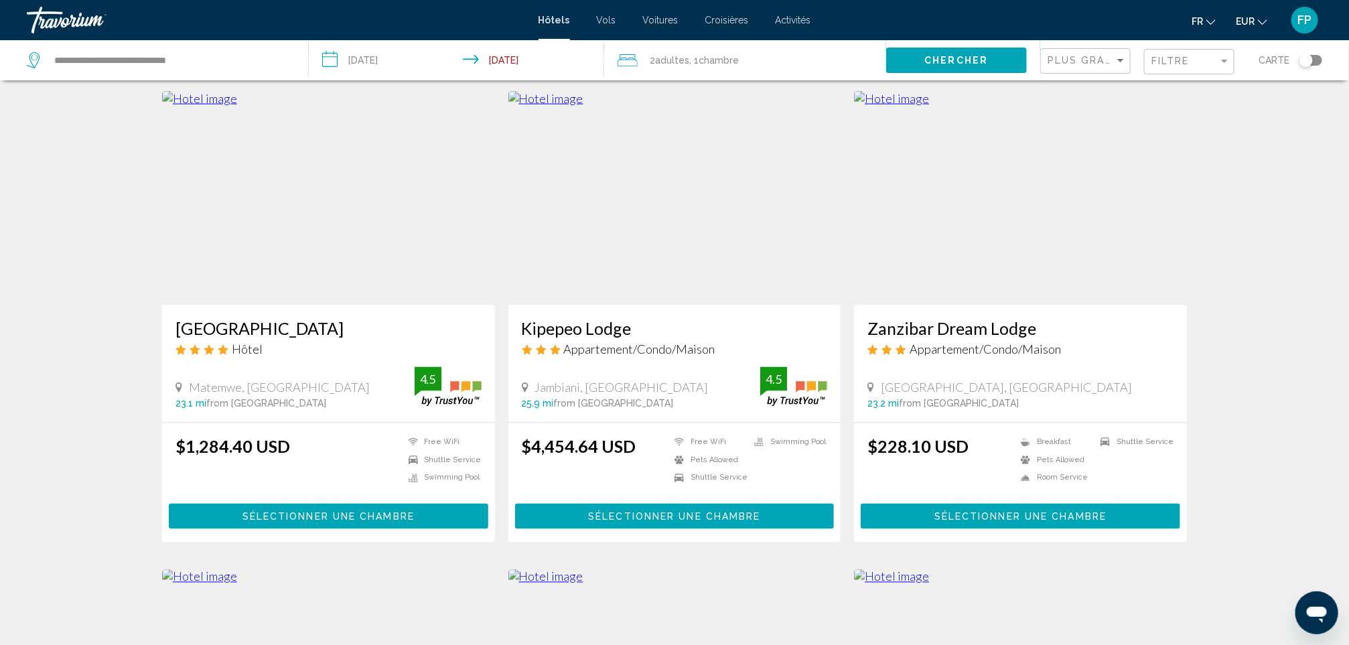
scroll to position [1013, 0]
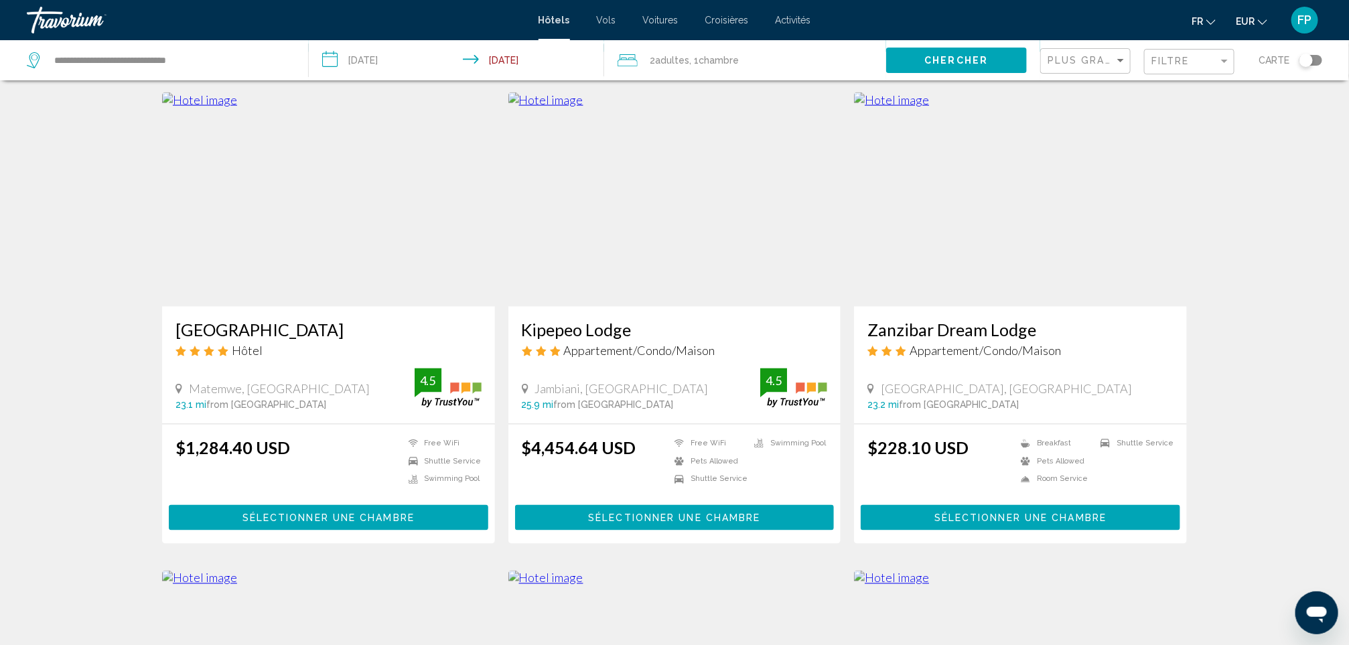
click at [312, 320] on h3 "[GEOGRAPHIC_DATA]" at bounding box center [328, 330] width 306 height 20
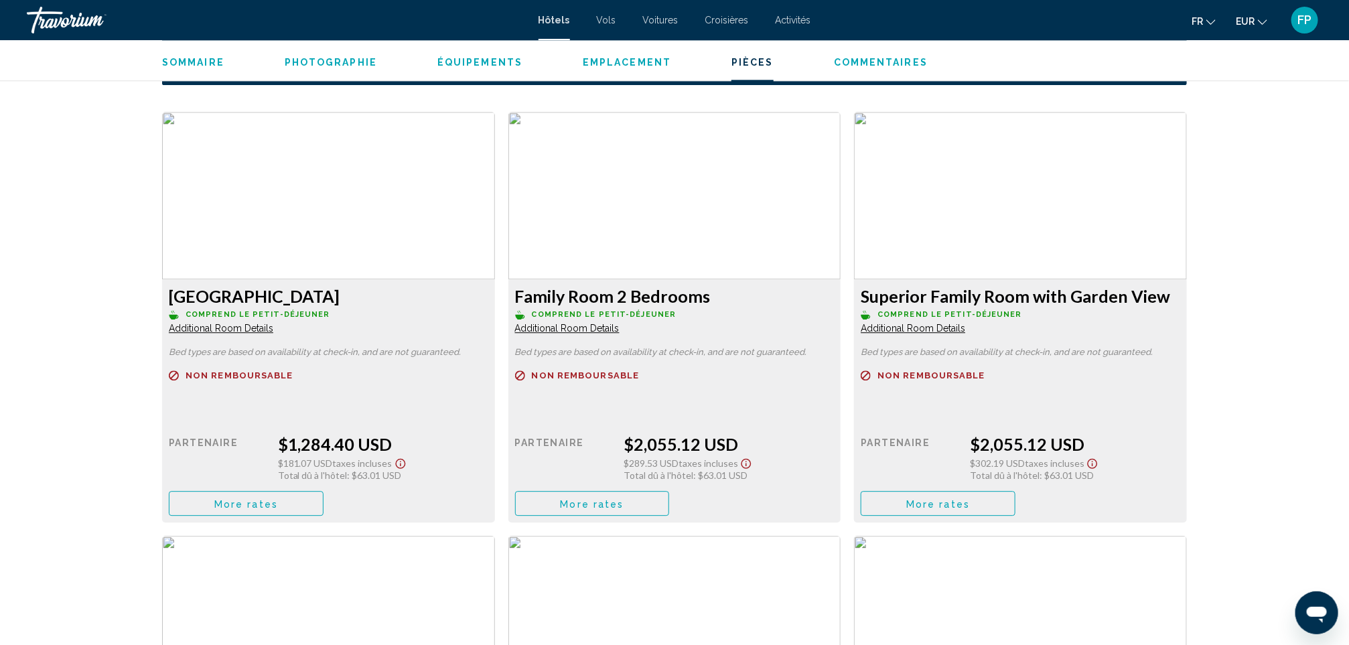
scroll to position [1809, 0]
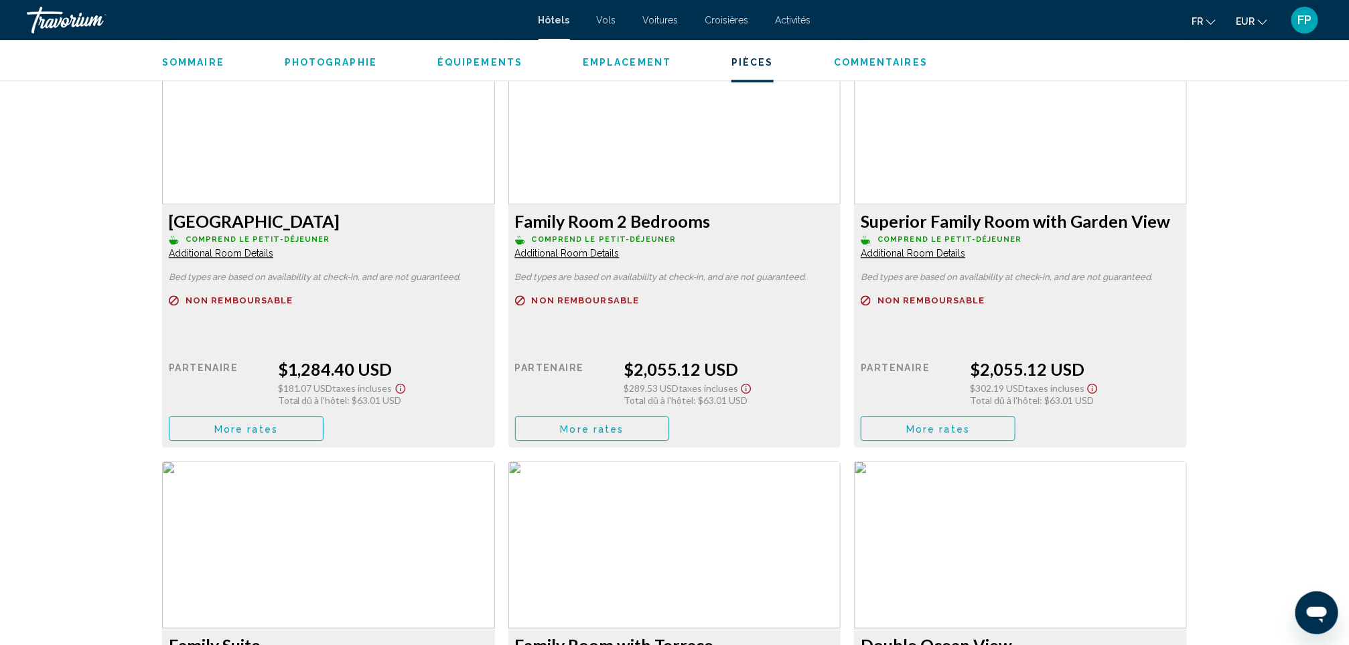
click at [276, 417] on button "More rates" at bounding box center [246, 428] width 155 height 25
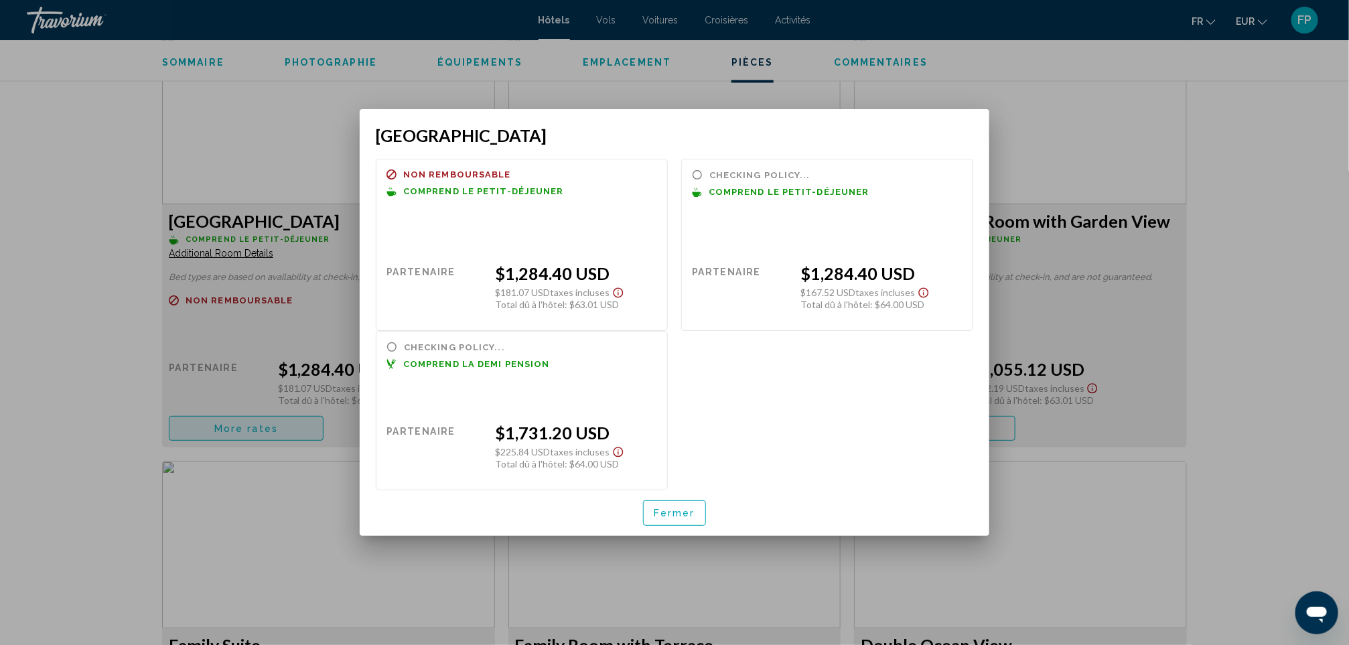
scroll to position [0, 0]
click at [676, 512] on span "Fermer" at bounding box center [675, 513] width 42 height 11
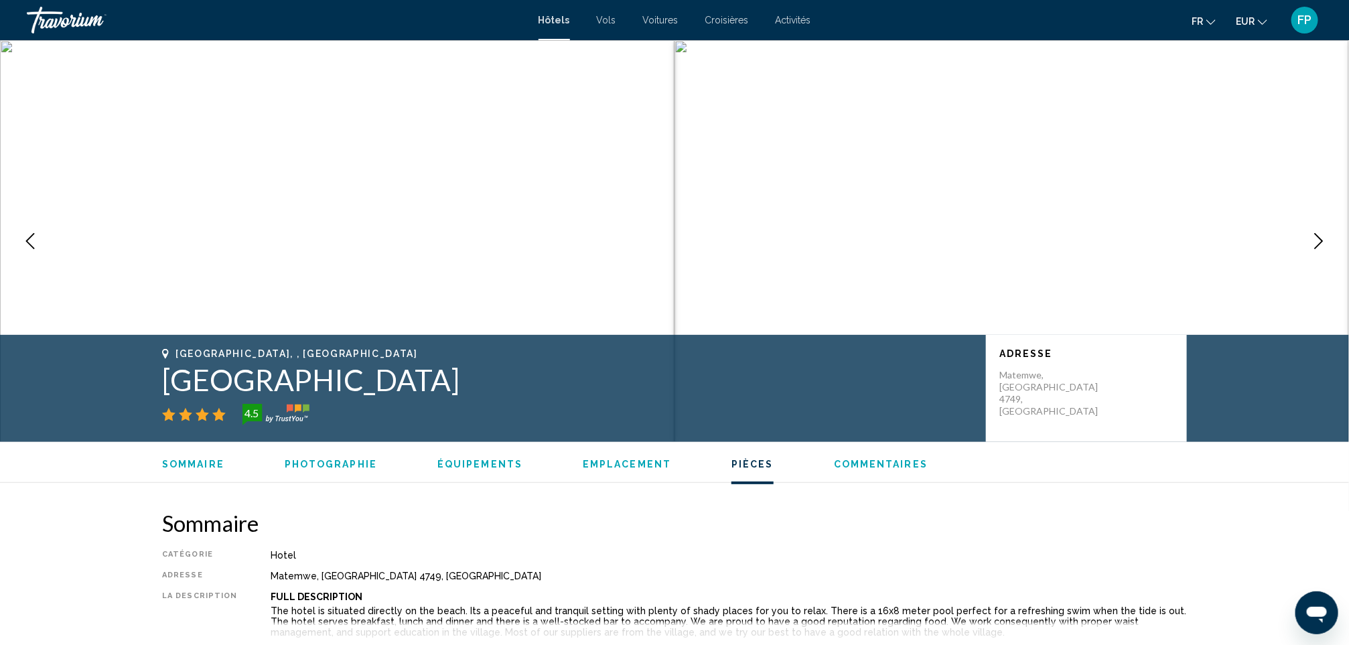
scroll to position [1809, 0]
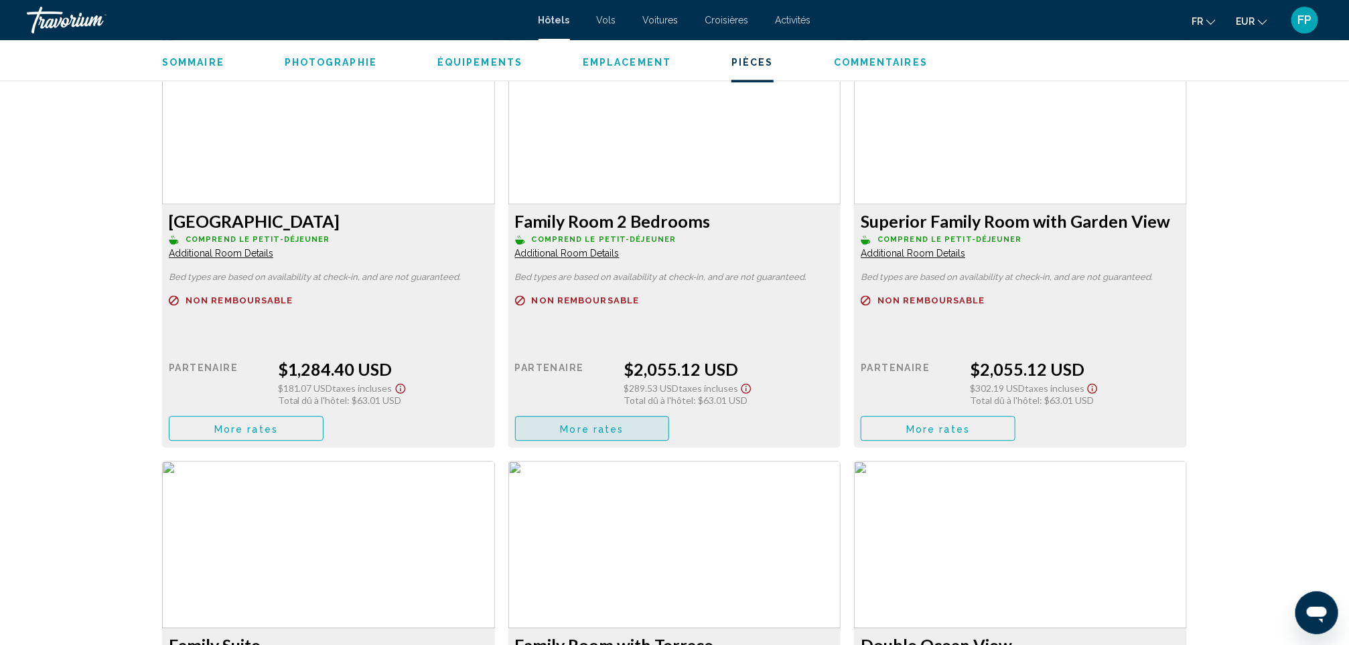
click at [595, 421] on button "More rates" at bounding box center [592, 428] width 155 height 25
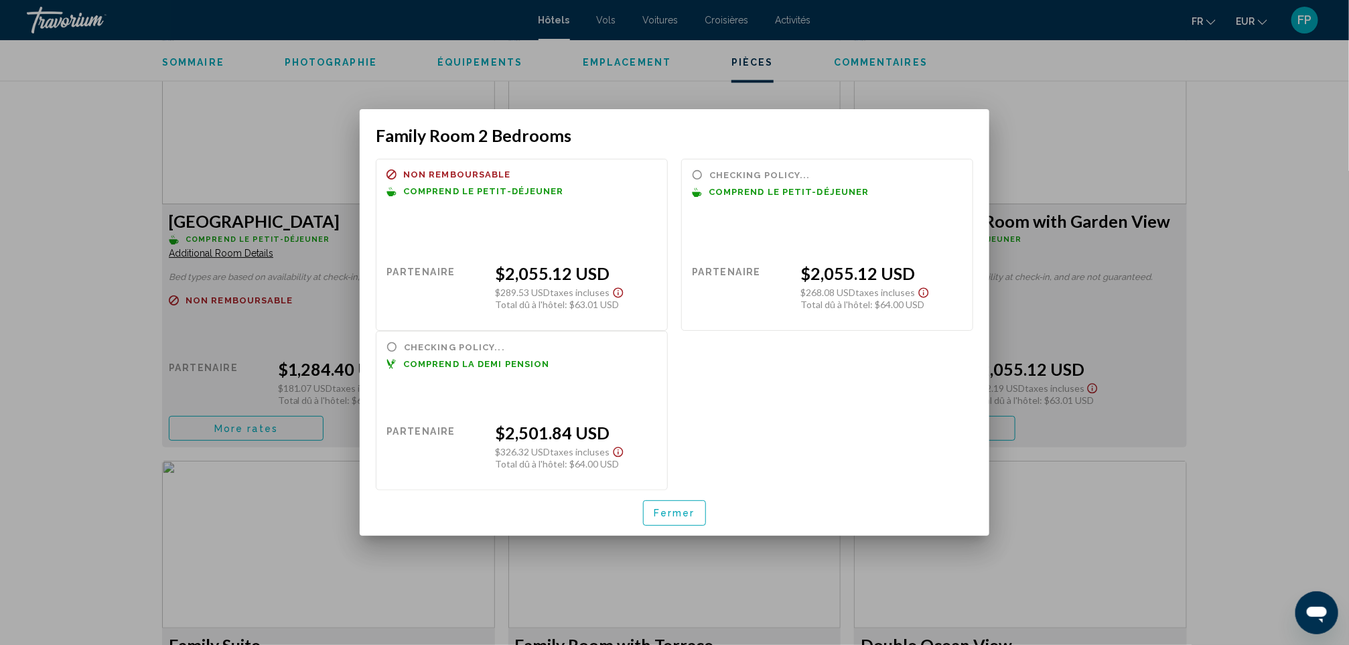
click at [689, 511] on span "Fermer" at bounding box center [675, 513] width 42 height 11
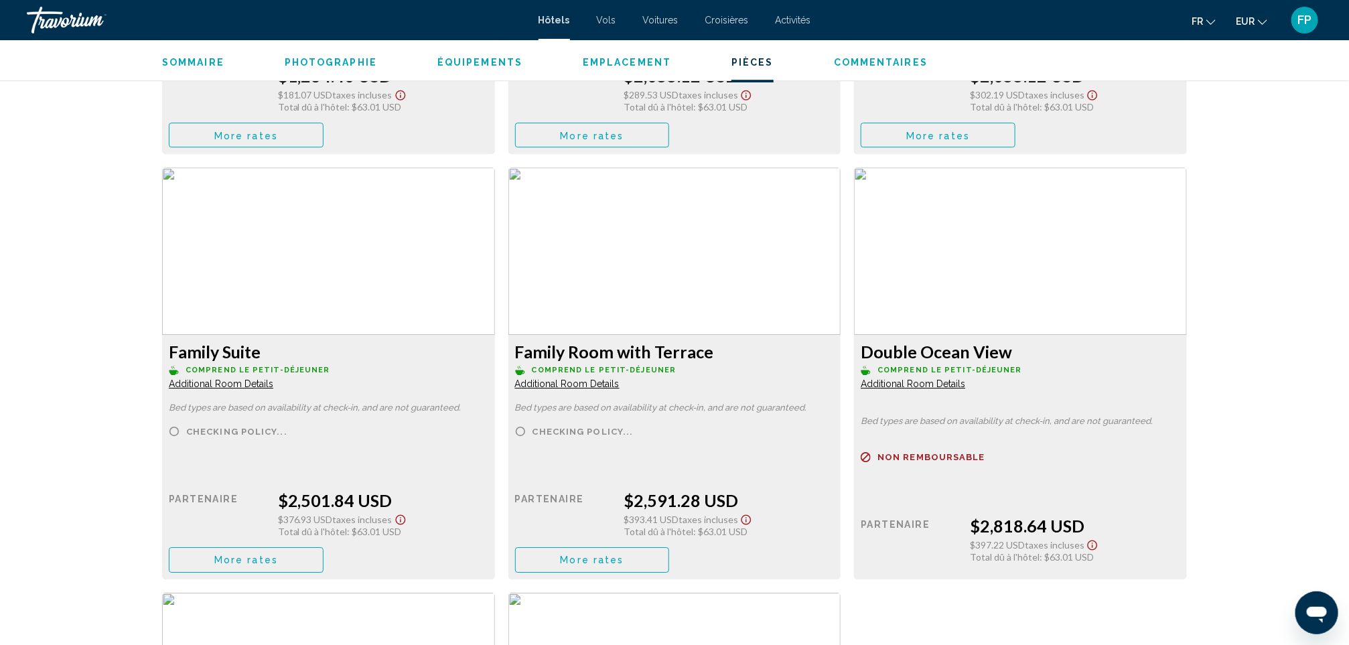
scroll to position [2110, 0]
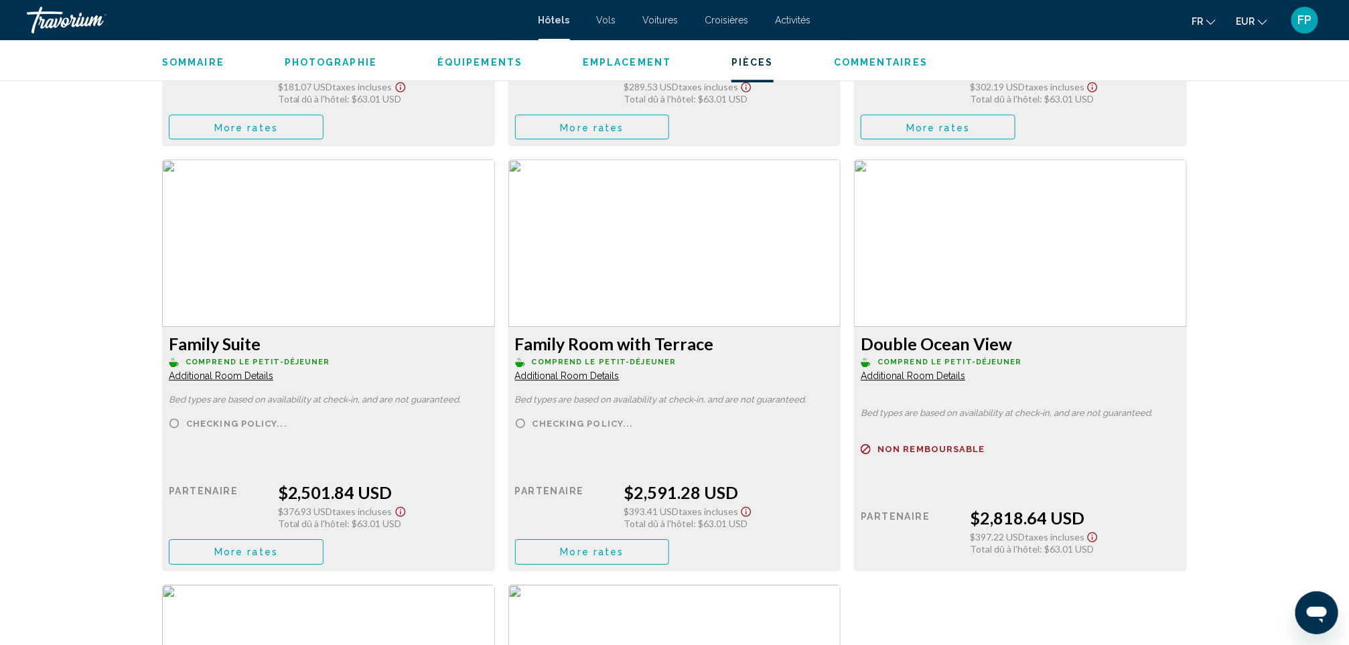
click at [281, 139] on button "More rates" at bounding box center [246, 127] width 155 height 25
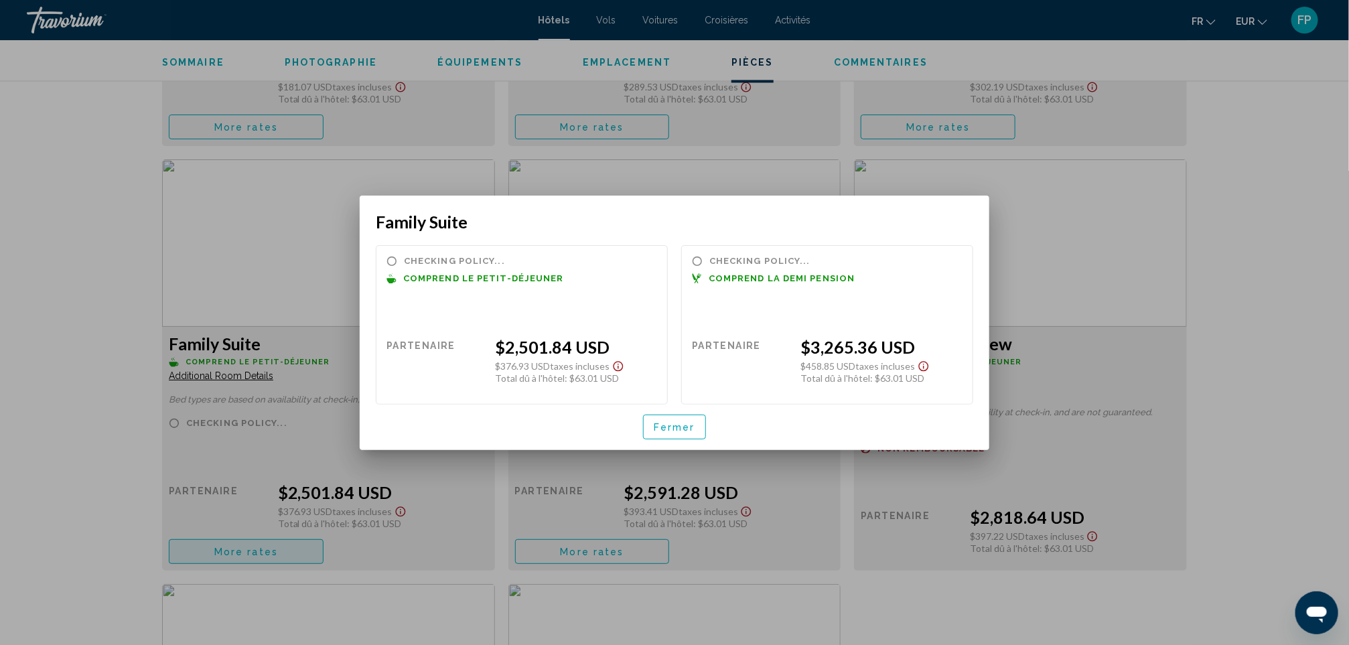
scroll to position [0, 0]
click at [678, 432] on button "Fermer" at bounding box center [674, 427] width 63 height 25
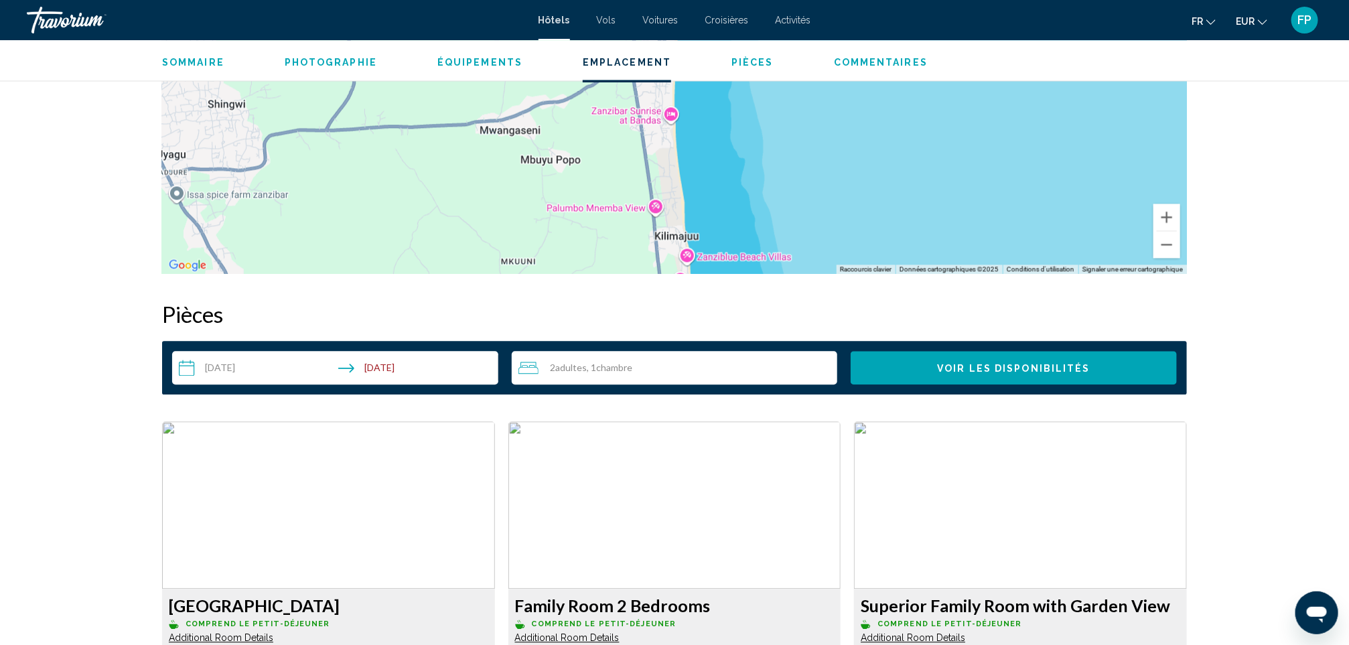
scroll to position [1407, 0]
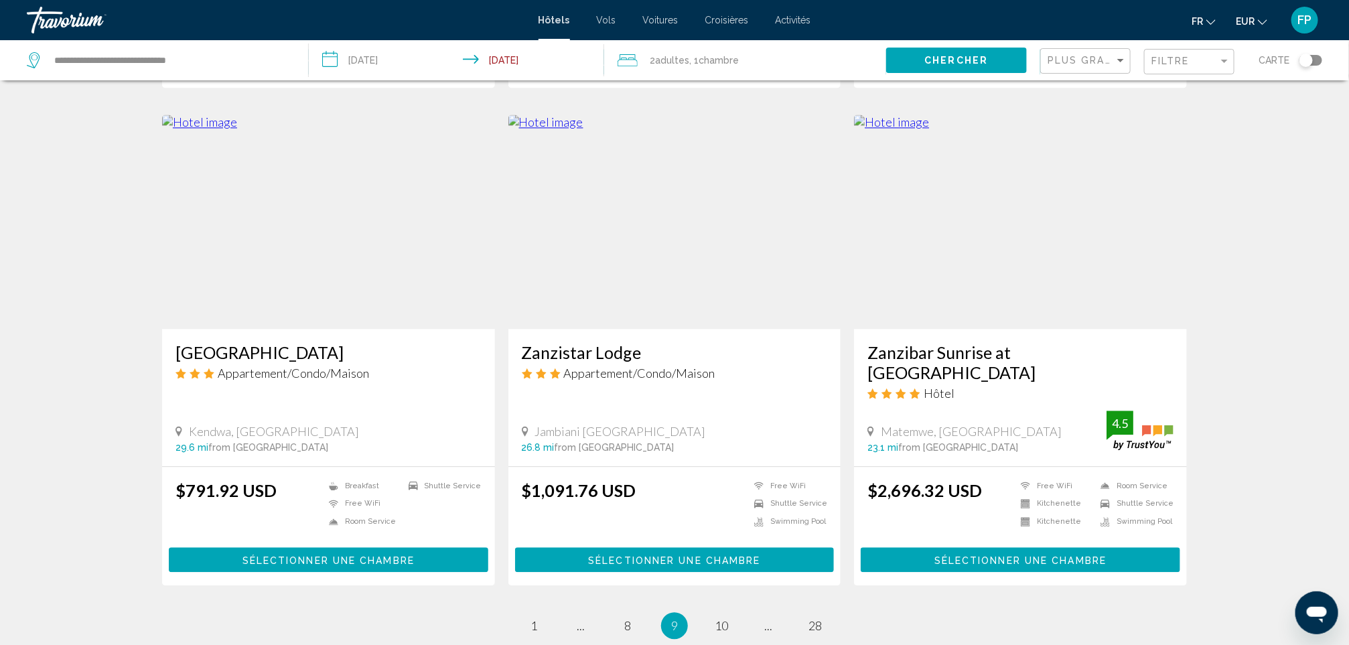
scroll to position [1616, 0]
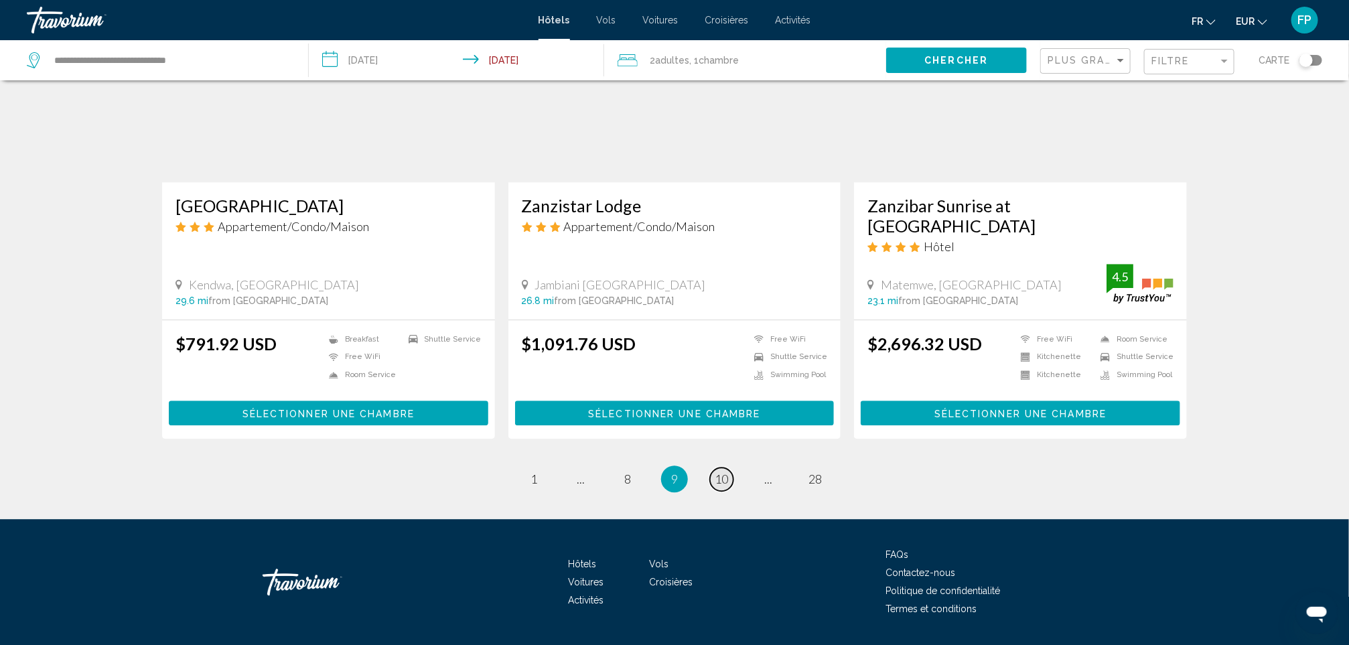
click at [718, 471] on span "10" at bounding box center [721, 478] width 13 height 15
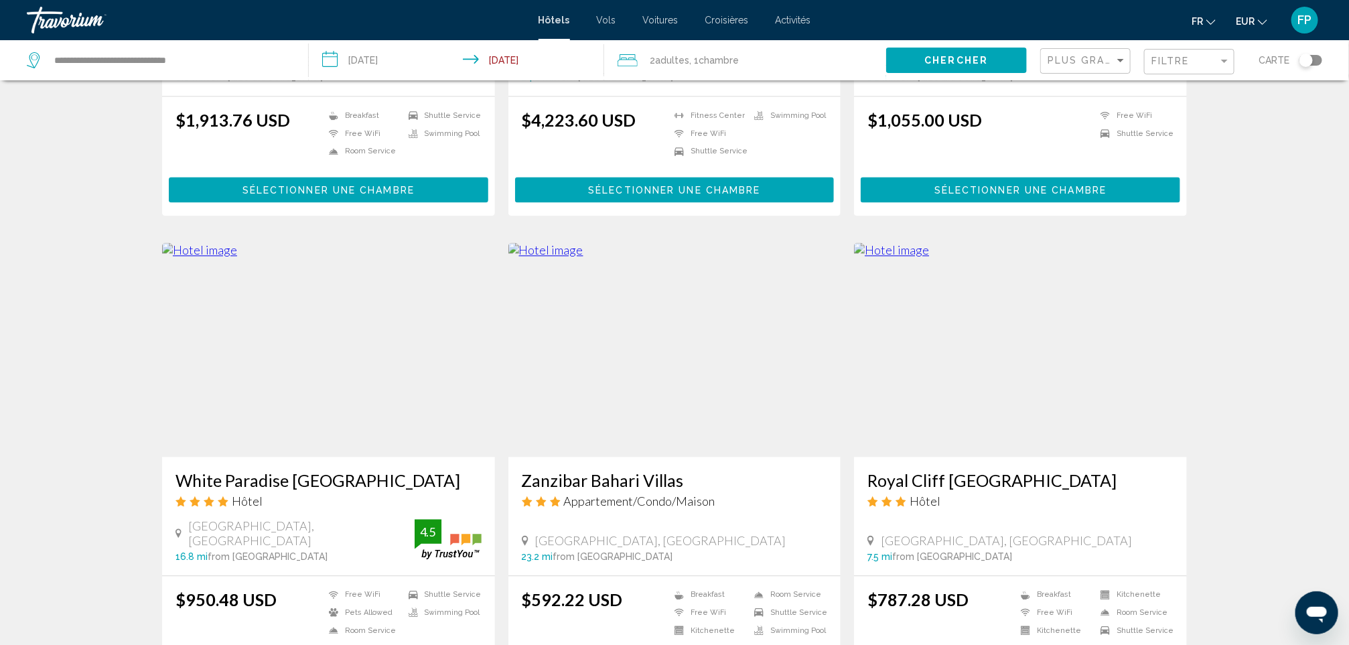
scroll to position [1406, 0]
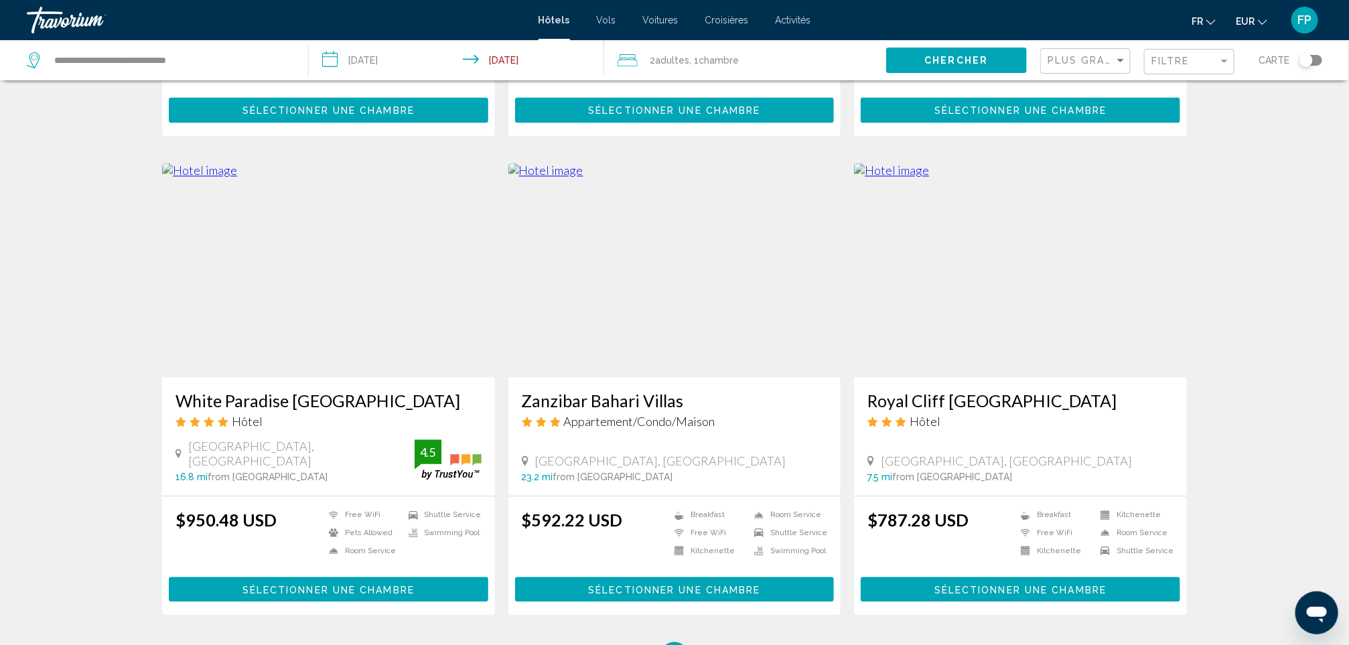
click at [318, 392] on h3 "White Paradise [GEOGRAPHIC_DATA]" at bounding box center [328, 400] width 306 height 20
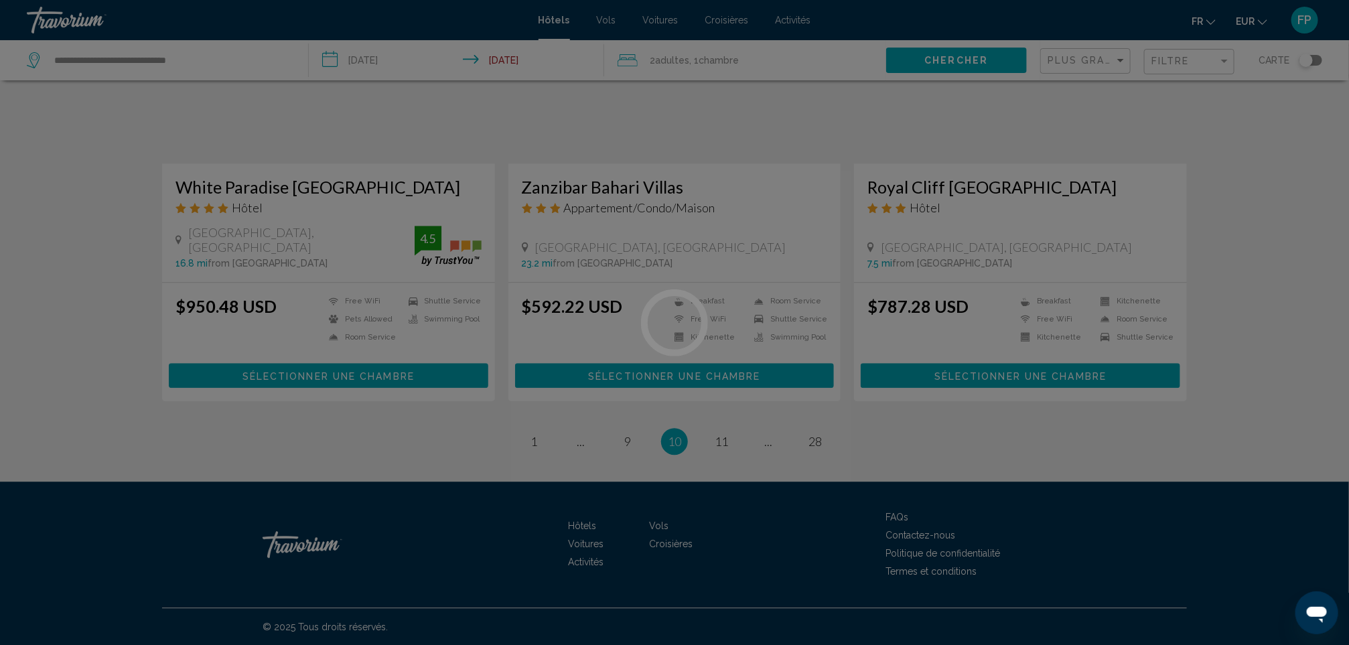
scroll to position [1621, 0]
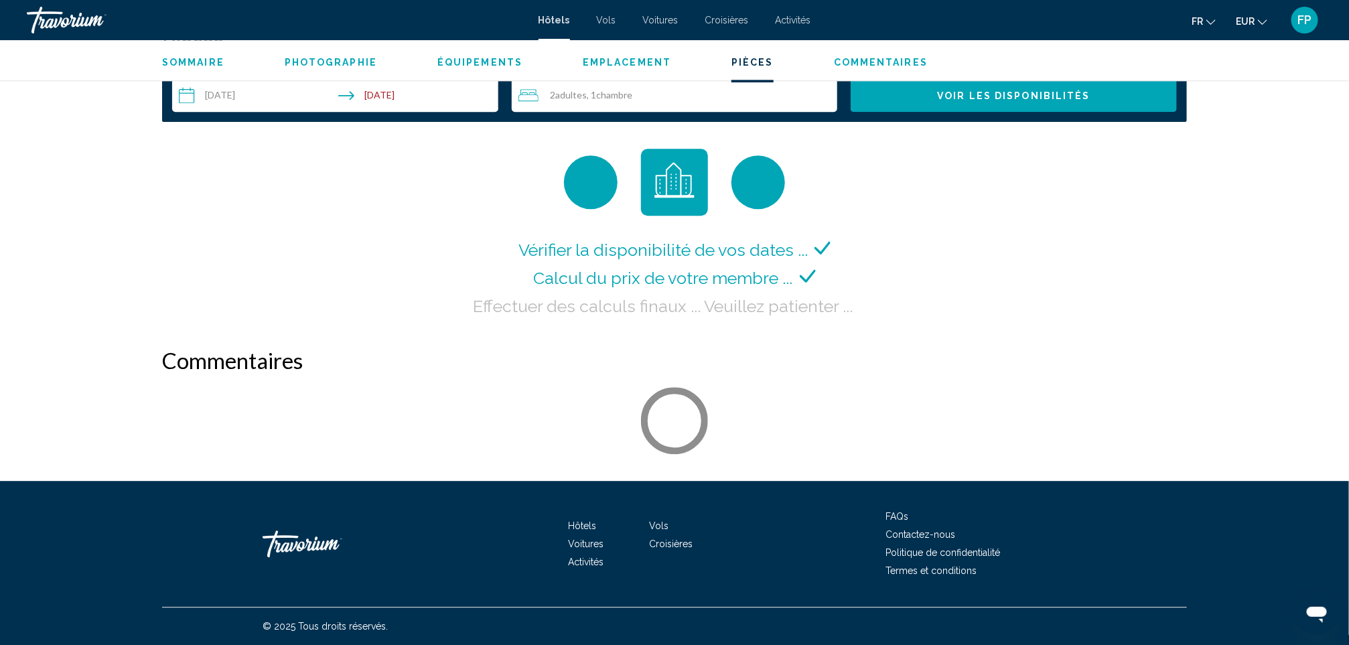
scroll to position [1769, 0]
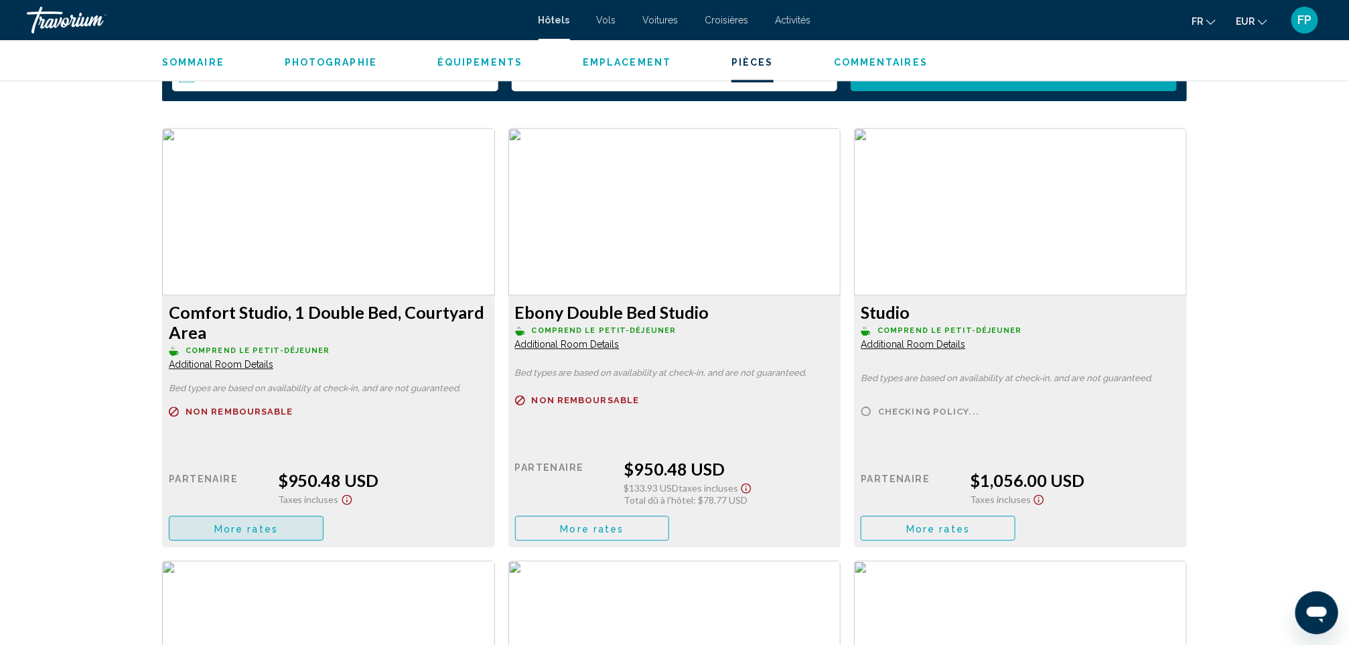
click at [280, 528] on button "More rates" at bounding box center [246, 528] width 155 height 25
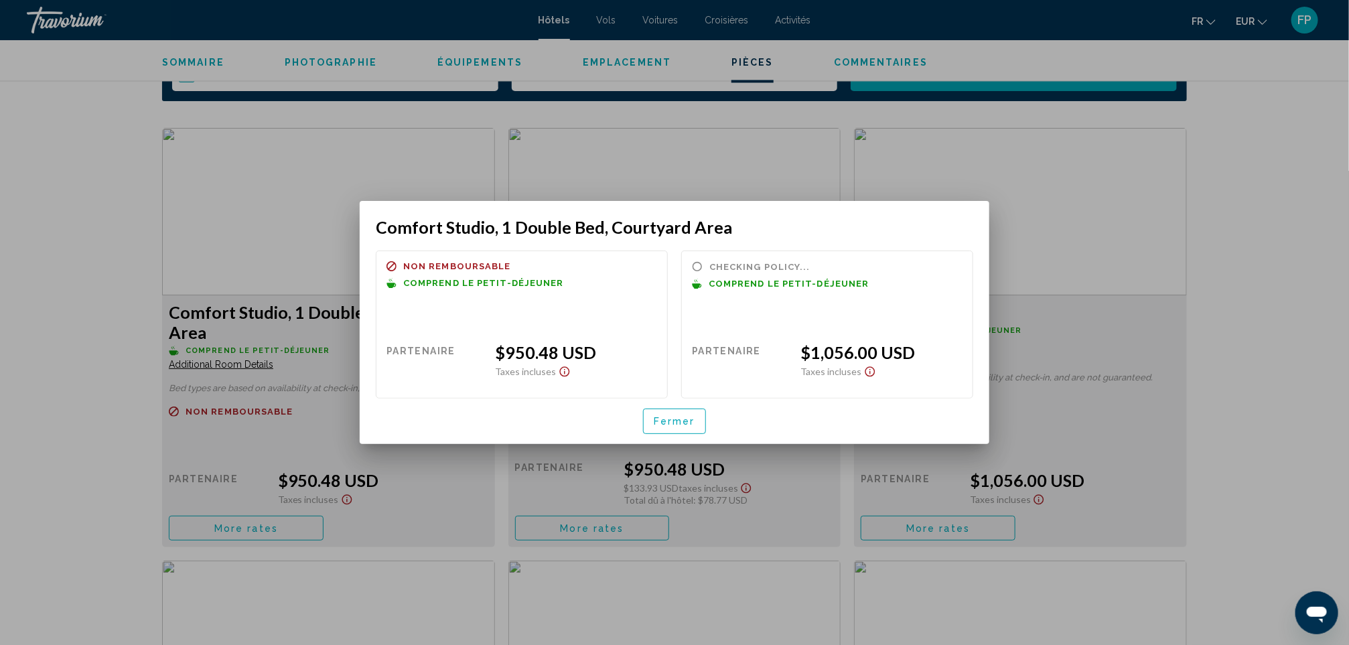
scroll to position [0, 0]
click at [667, 414] on button "Fermer" at bounding box center [674, 421] width 63 height 25
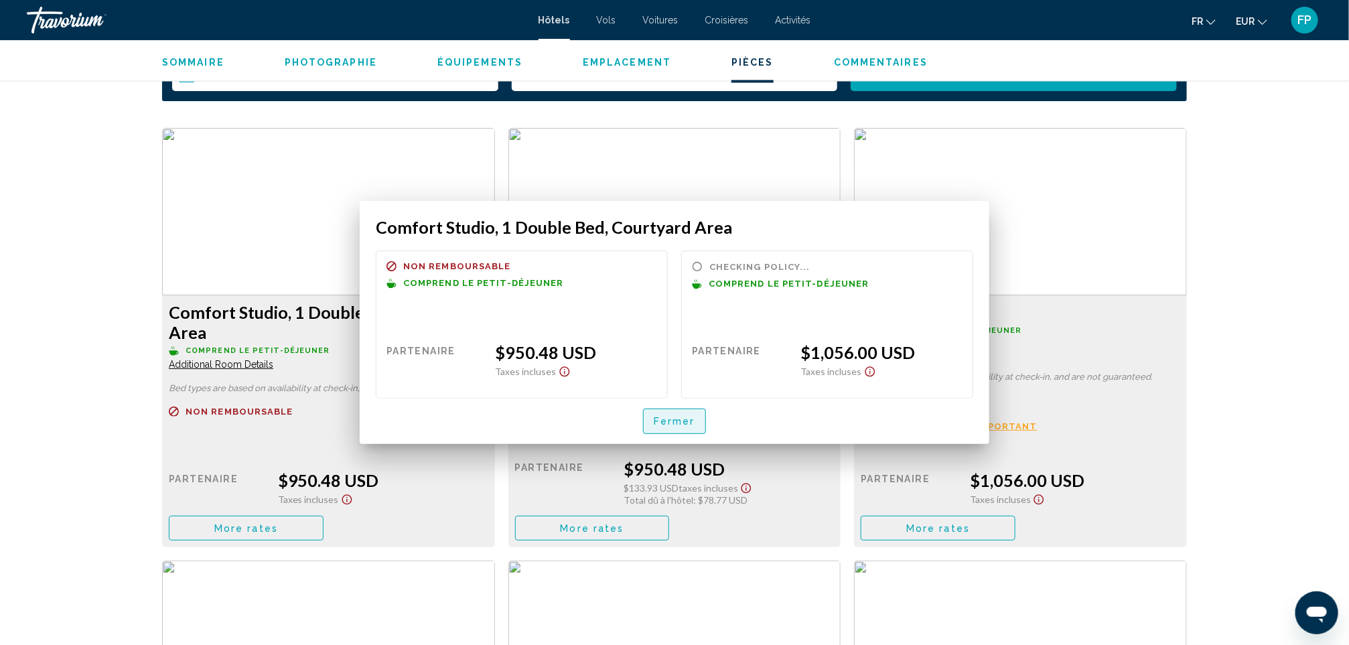
scroll to position [1769, 0]
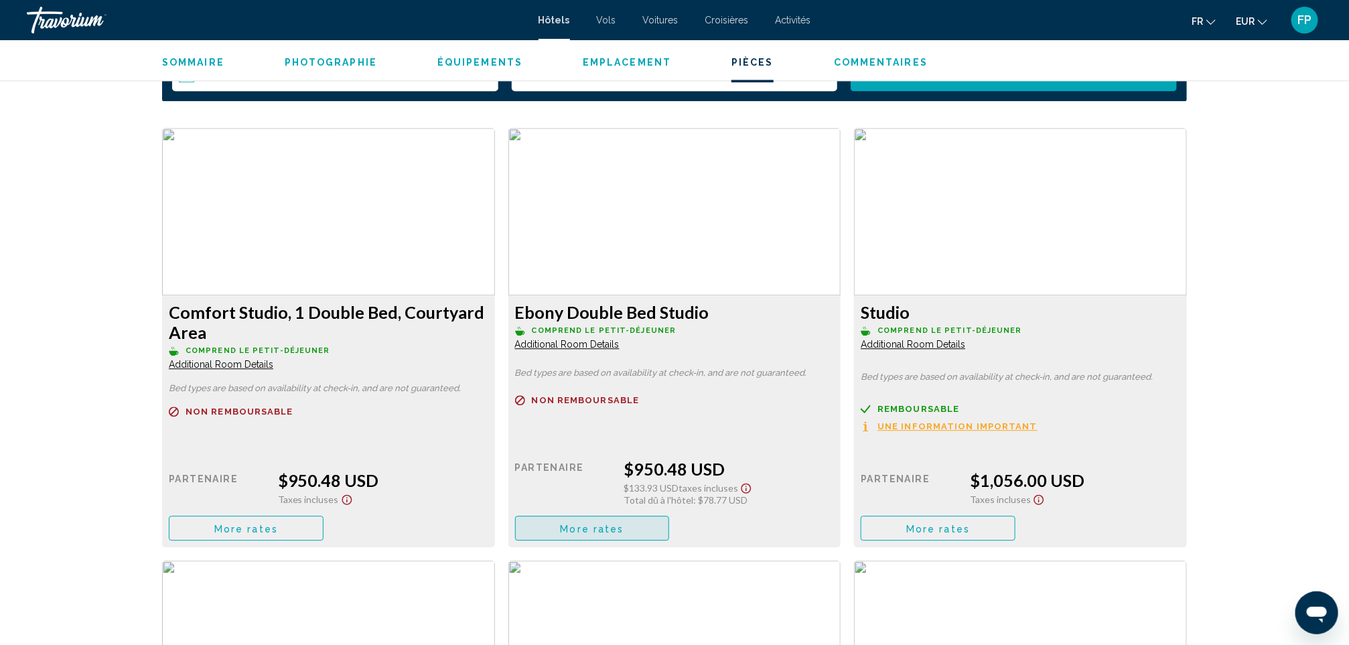
click at [640, 522] on button "More rates" at bounding box center [592, 528] width 155 height 25
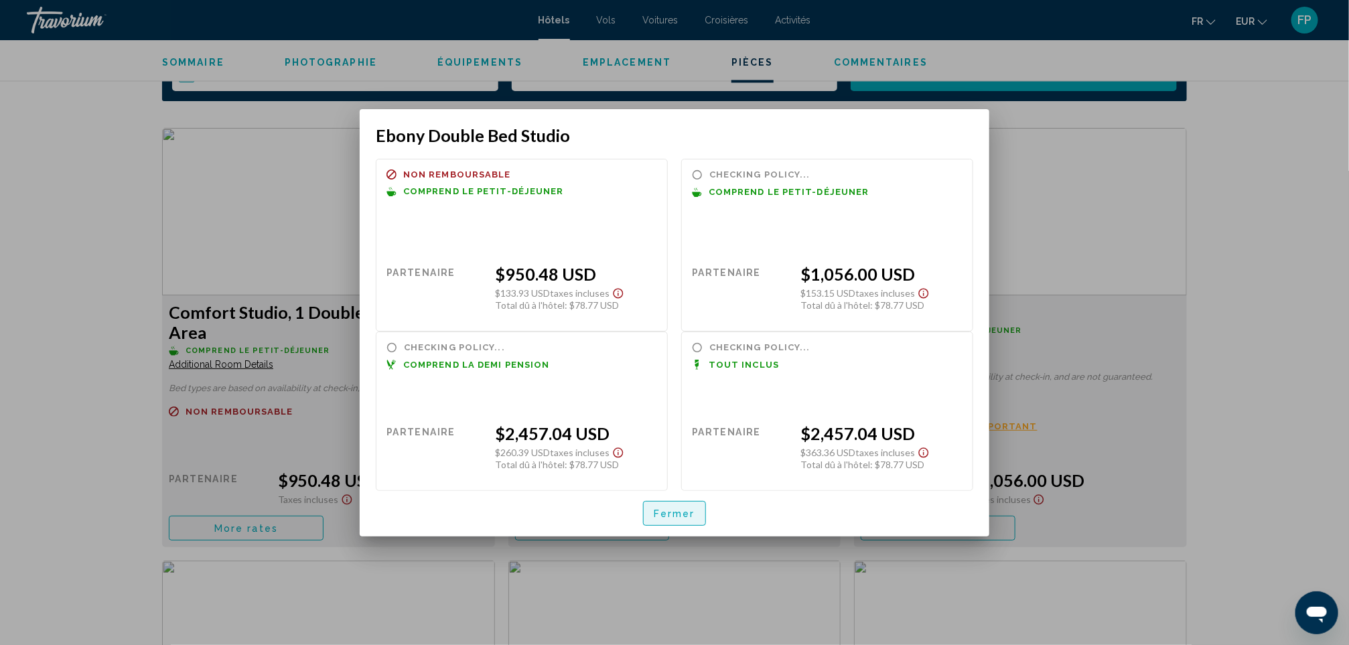
click at [663, 515] on span "Fermer" at bounding box center [675, 513] width 42 height 11
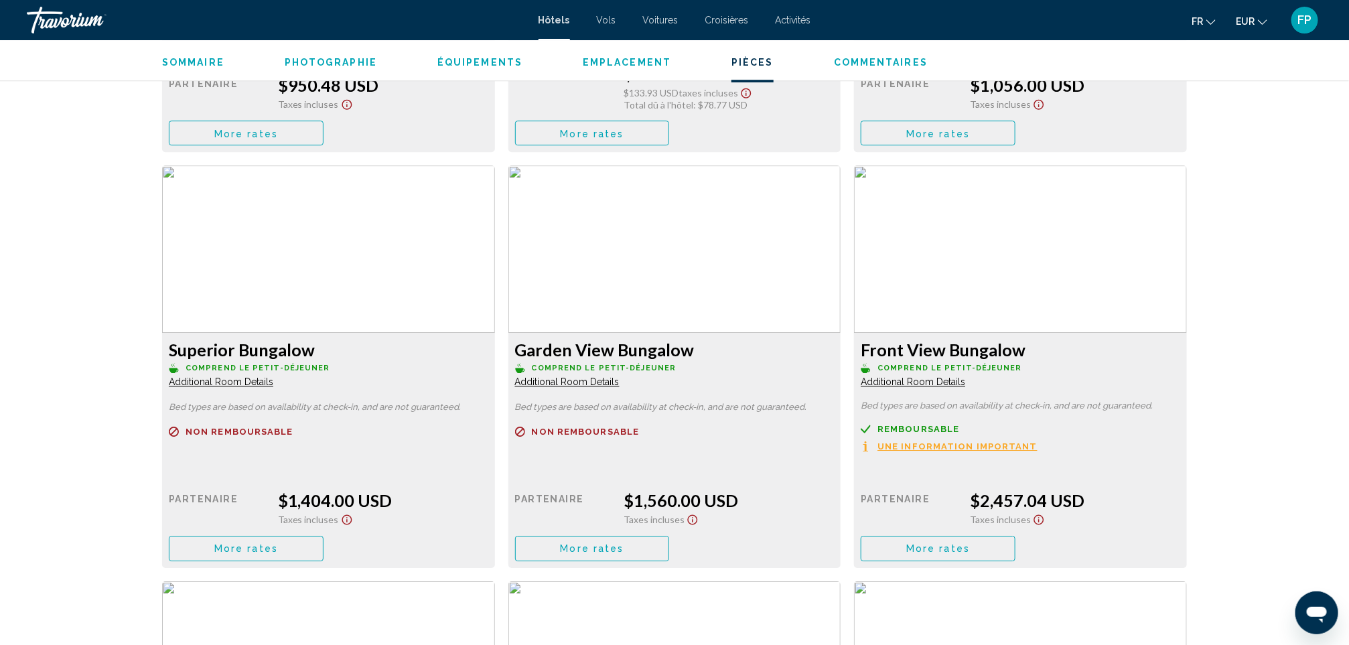
scroll to position [2271, 0]
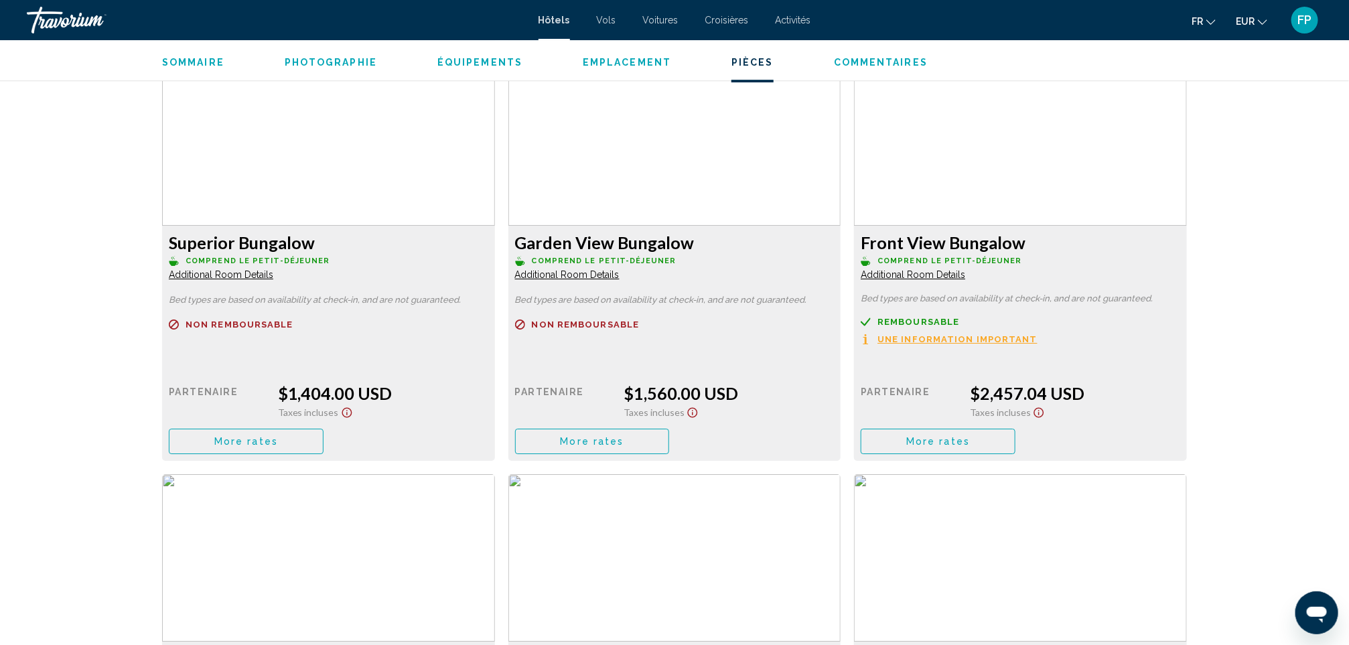
click at [323, 38] on button "More rates" at bounding box center [246, 25] width 155 height 25
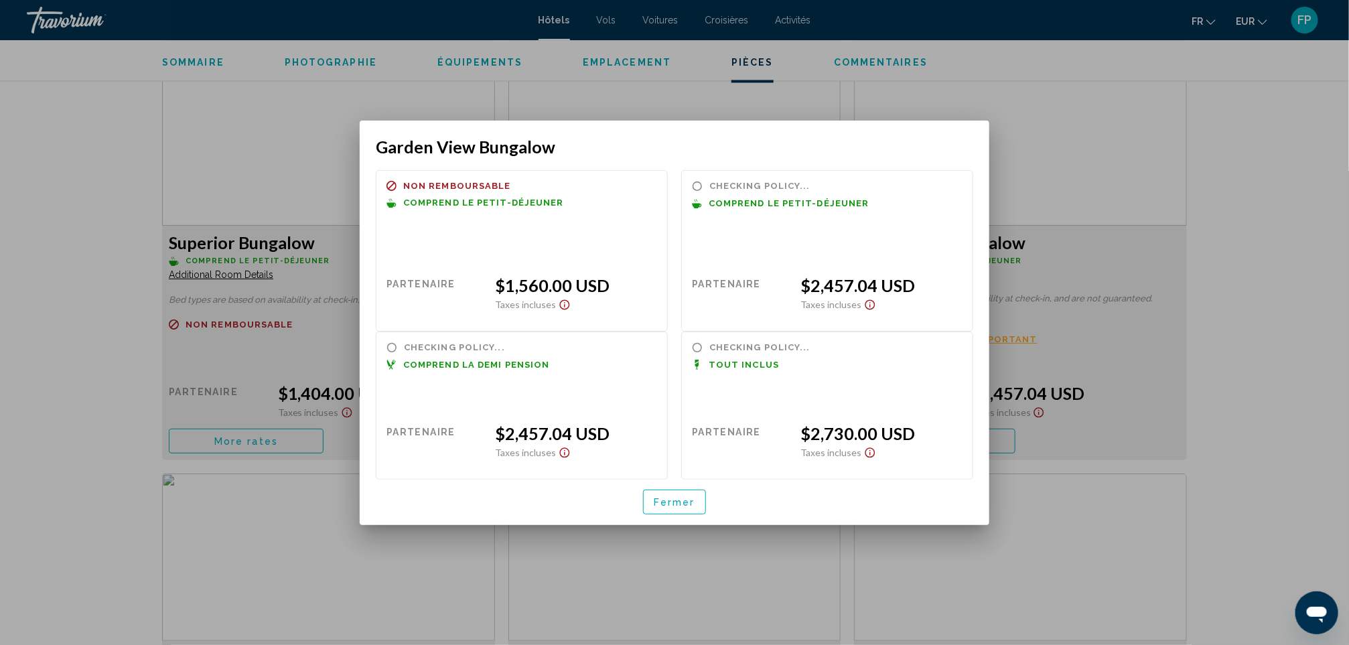
scroll to position [0, 0]
click at [690, 493] on button "Fermer" at bounding box center [674, 502] width 63 height 25
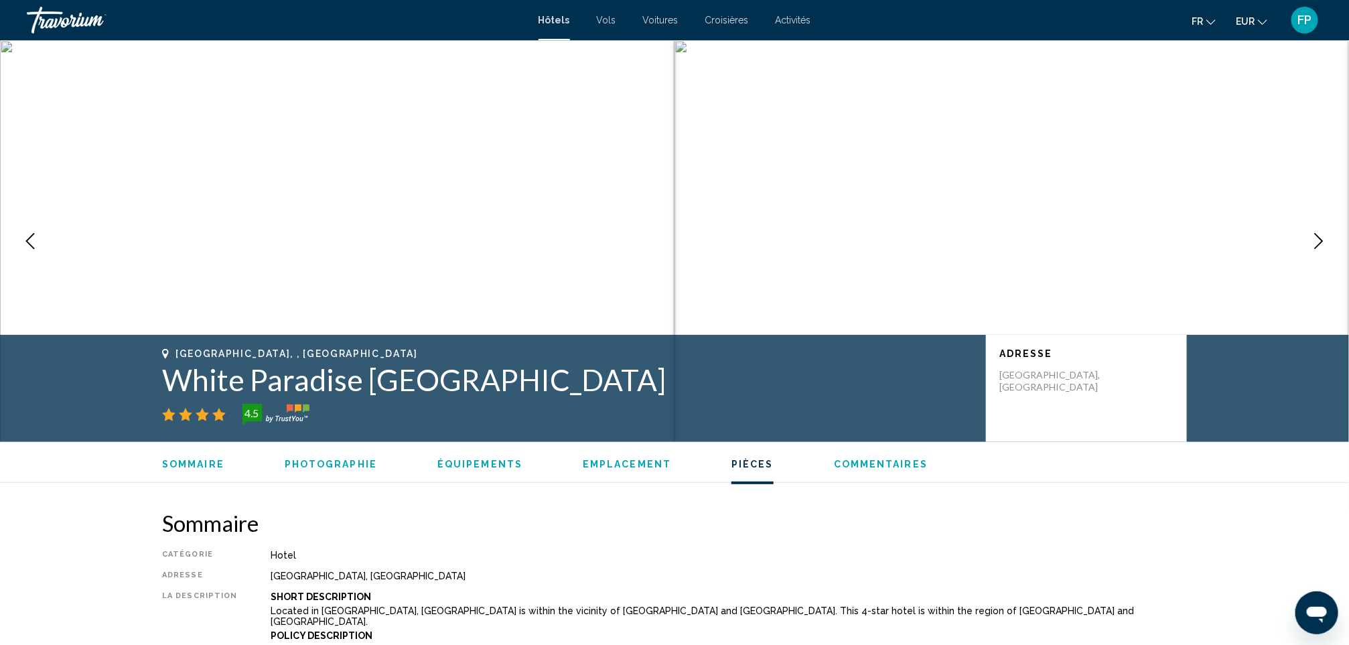
scroll to position [2271, 0]
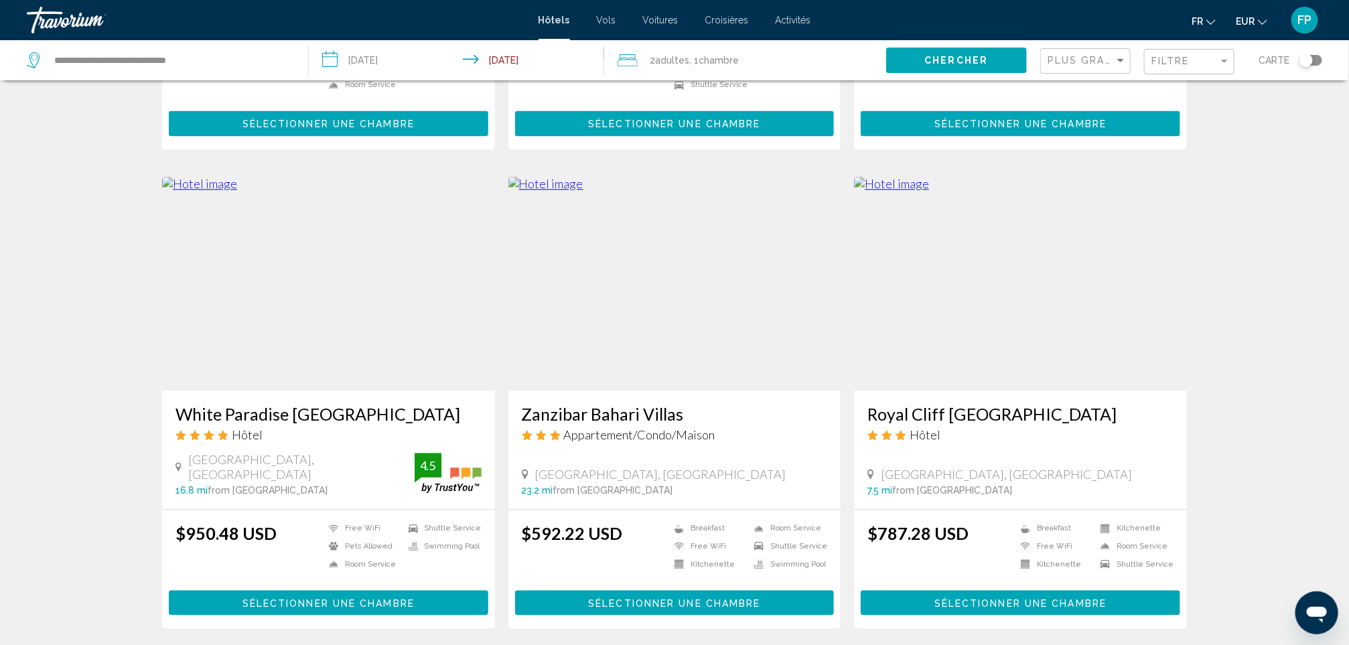
scroll to position [1521, 0]
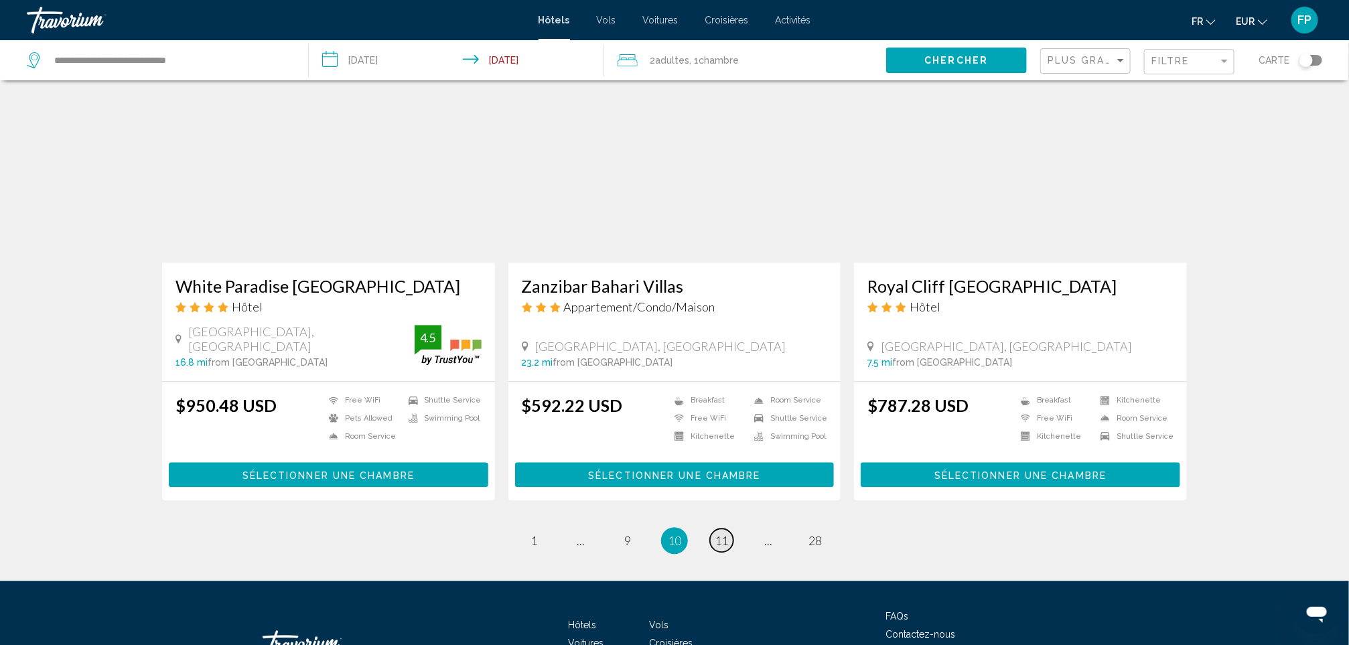
click at [720, 539] on span "11" at bounding box center [721, 540] width 13 height 15
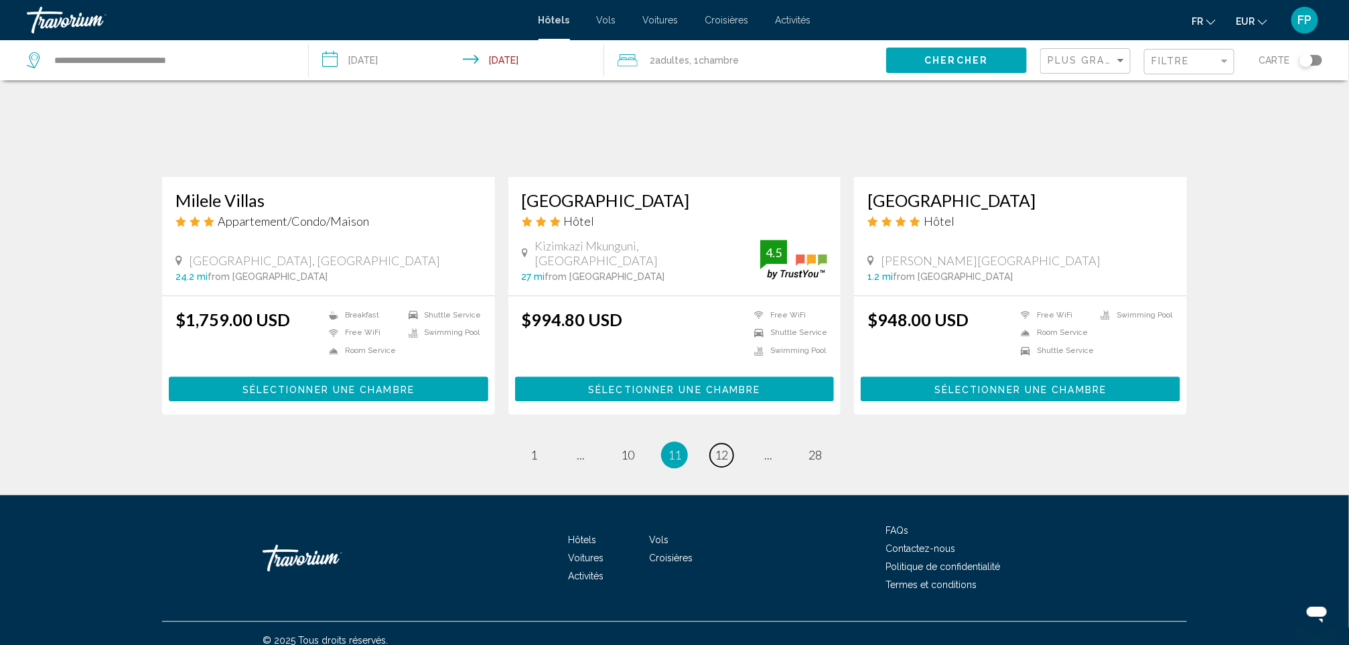
scroll to position [1601, 0]
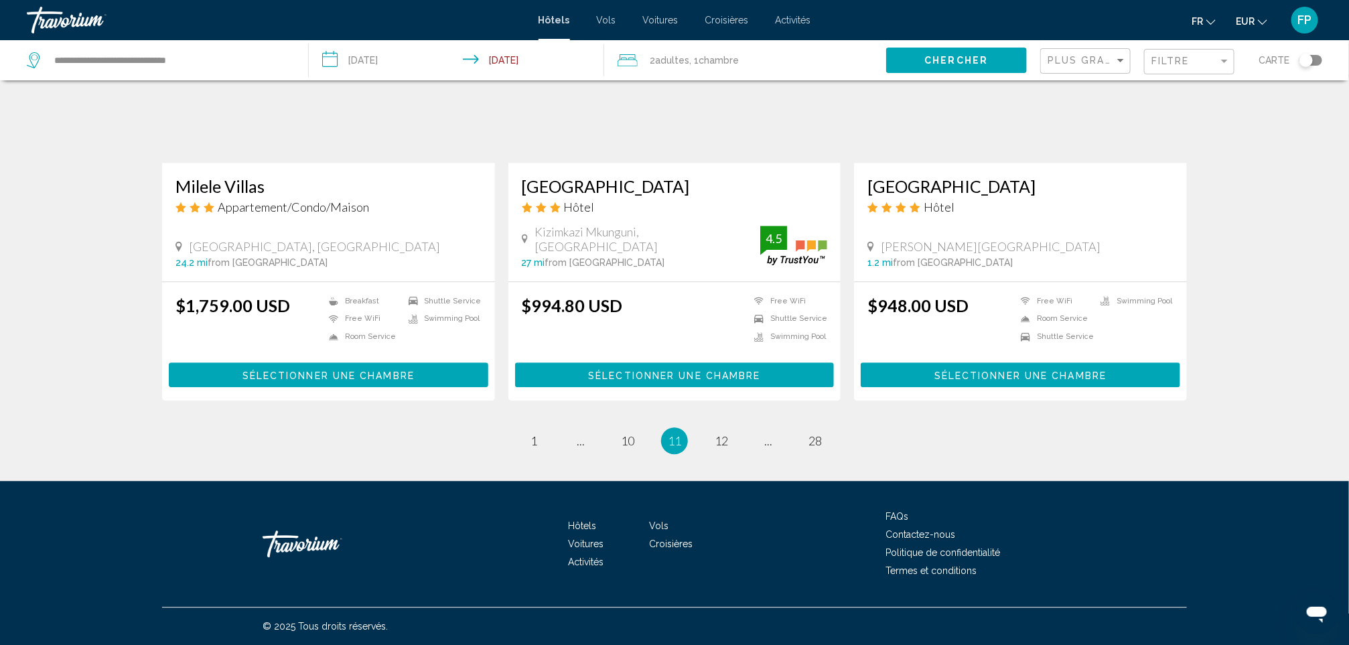
click at [589, 183] on h3 "[GEOGRAPHIC_DATA]" at bounding box center [675, 186] width 306 height 20
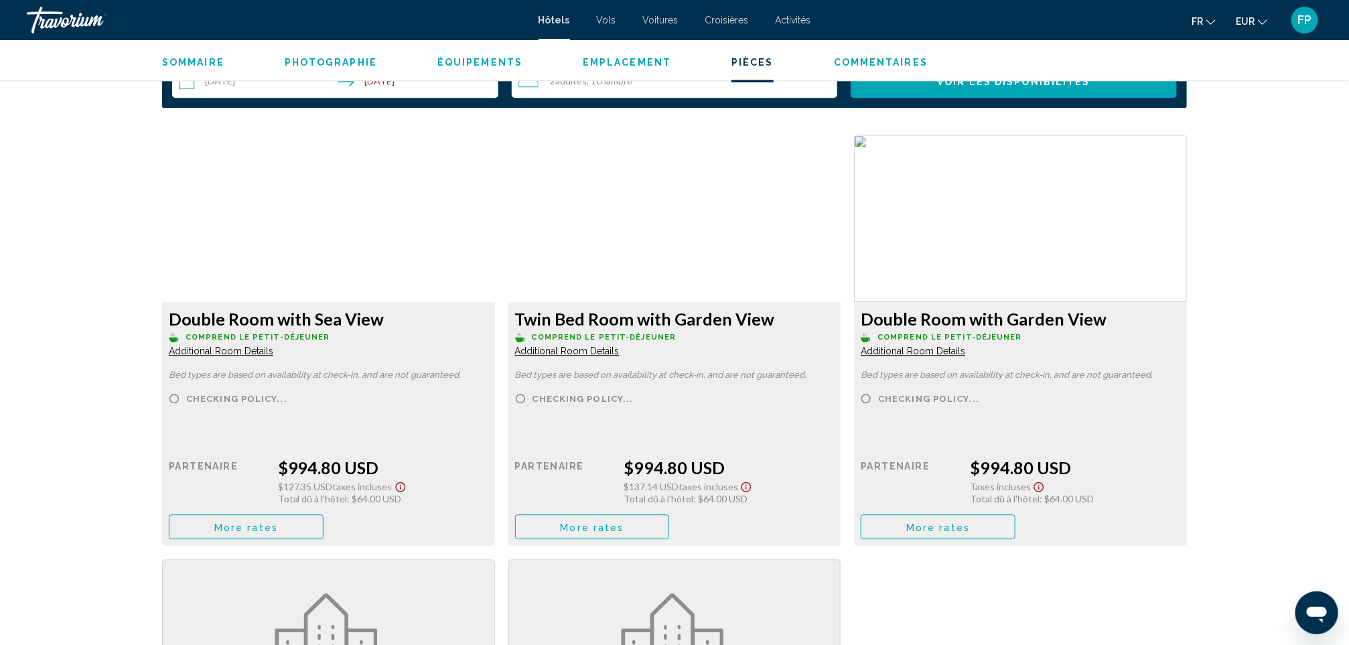
scroll to position [1808, 0]
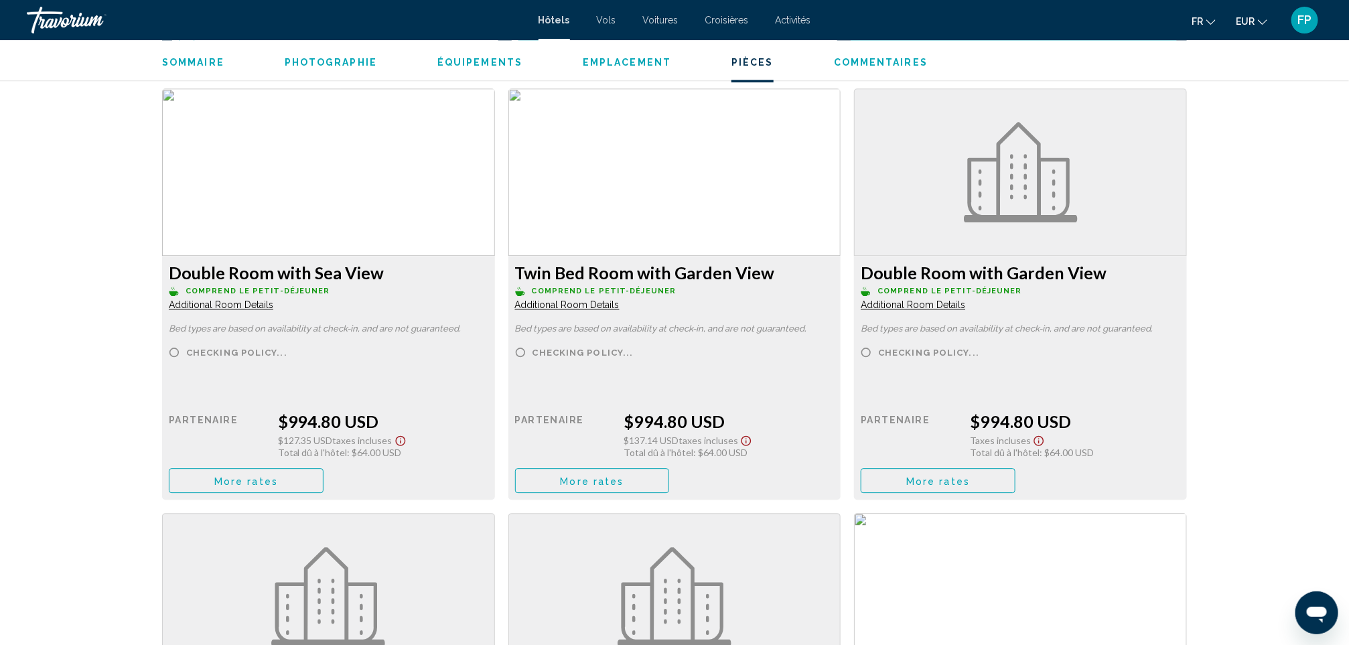
click at [291, 482] on button "More rates" at bounding box center [246, 480] width 155 height 25
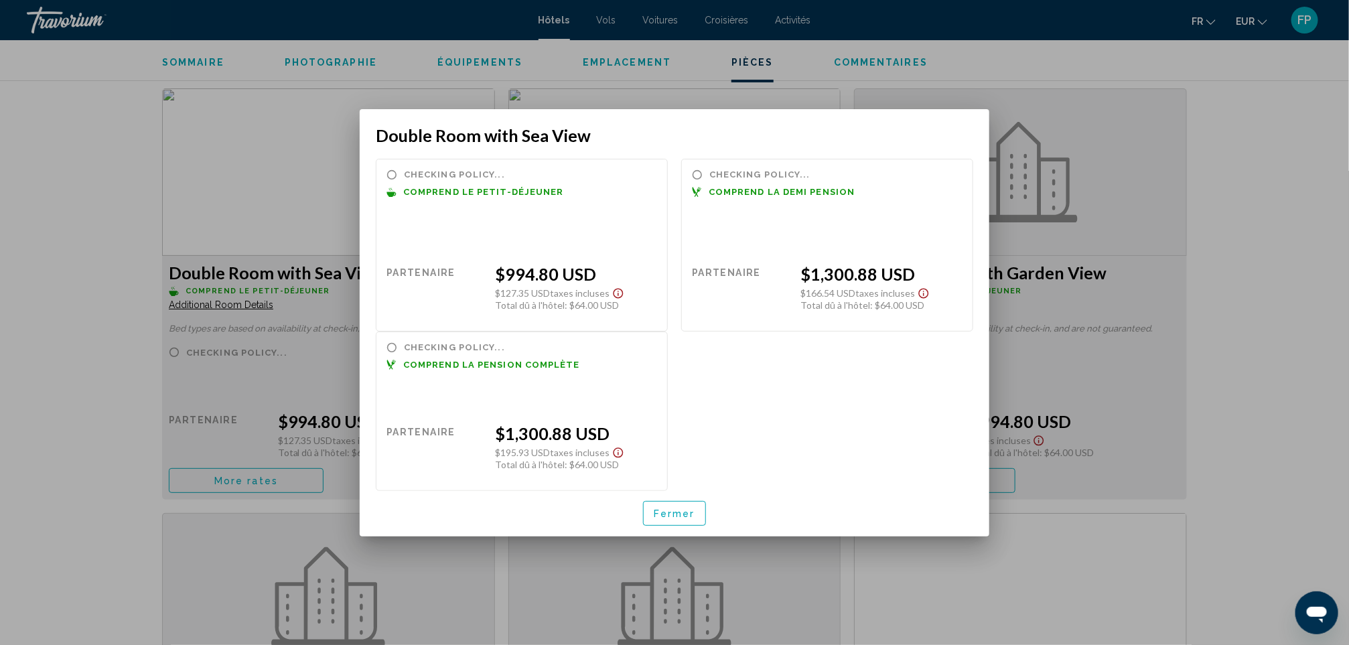
scroll to position [0, 0]
click at [664, 516] on span "Fermer" at bounding box center [675, 515] width 42 height 11
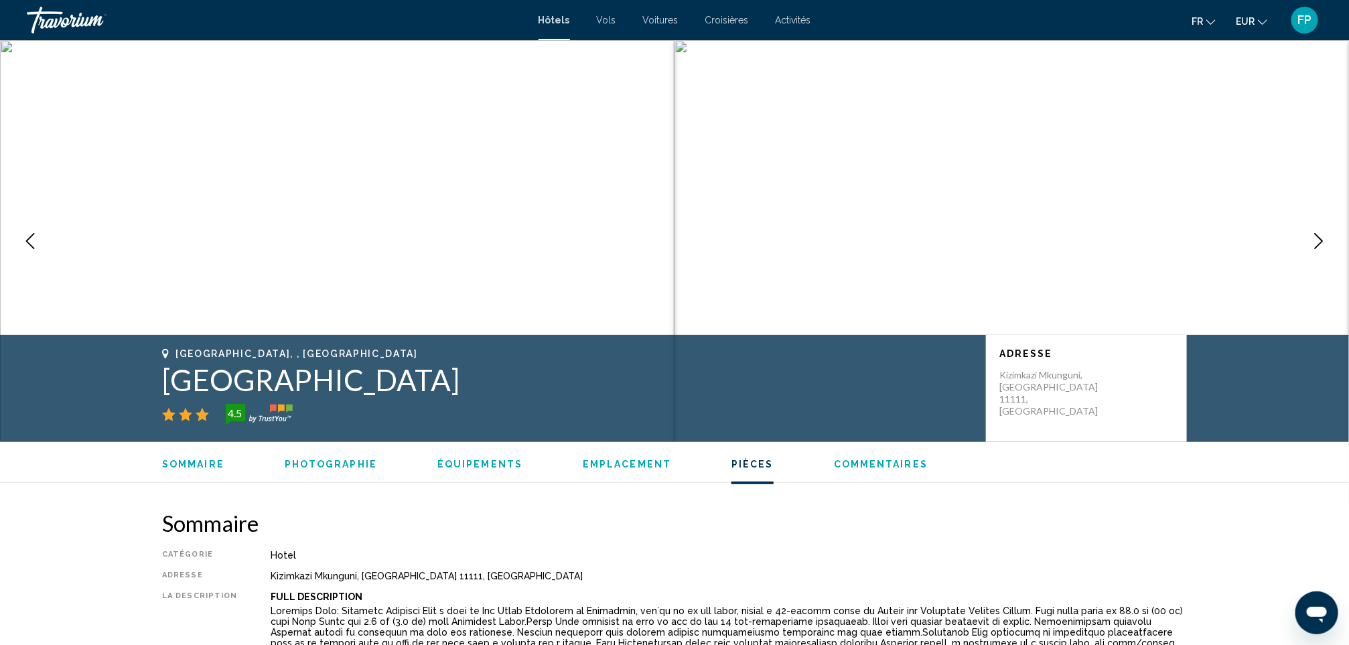
scroll to position [1808, 0]
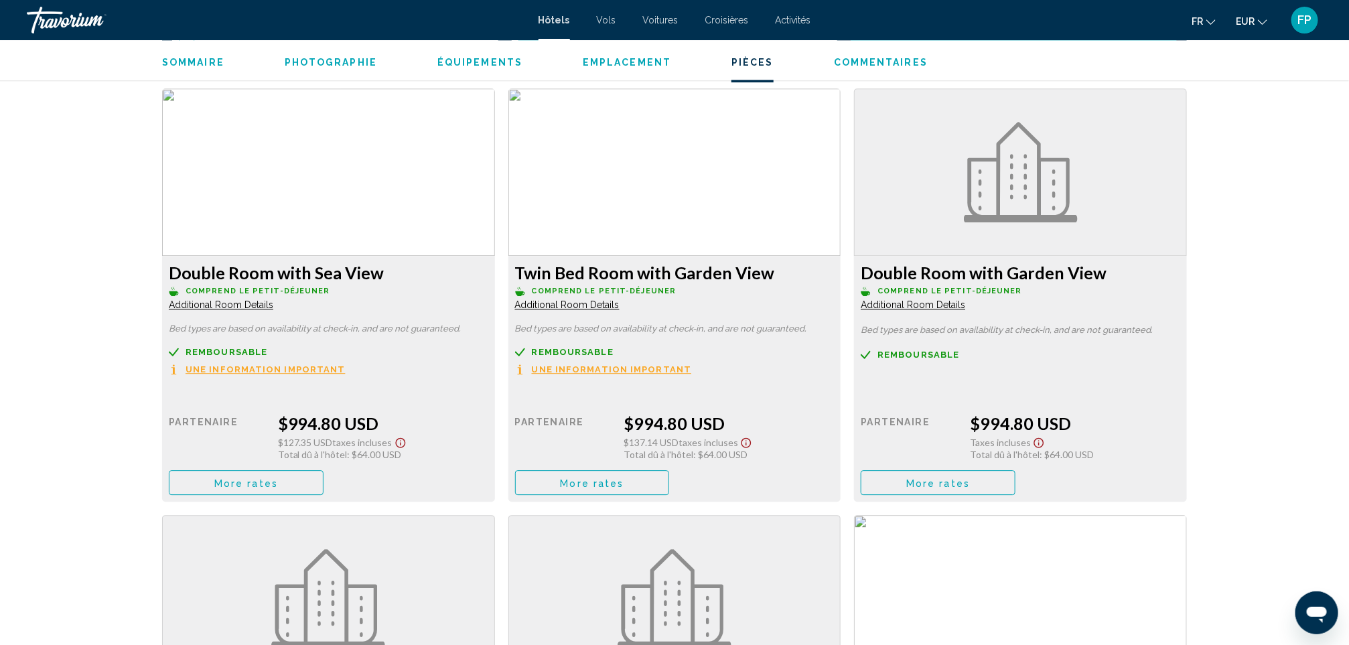
click at [323, 485] on button "More rates" at bounding box center [246, 482] width 155 height 25
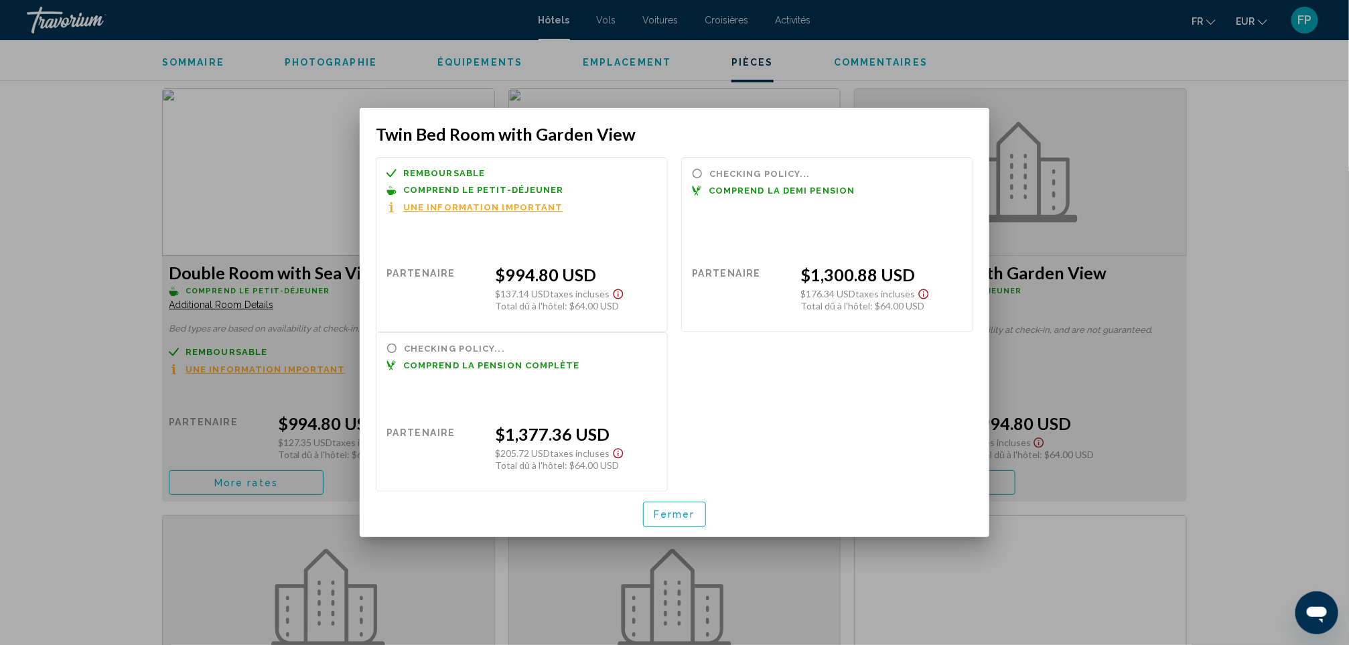
scroll to position [0, 0]
click at [657, 505] on button "Fermer" at bounding box center [674, 514] width 63 height 25
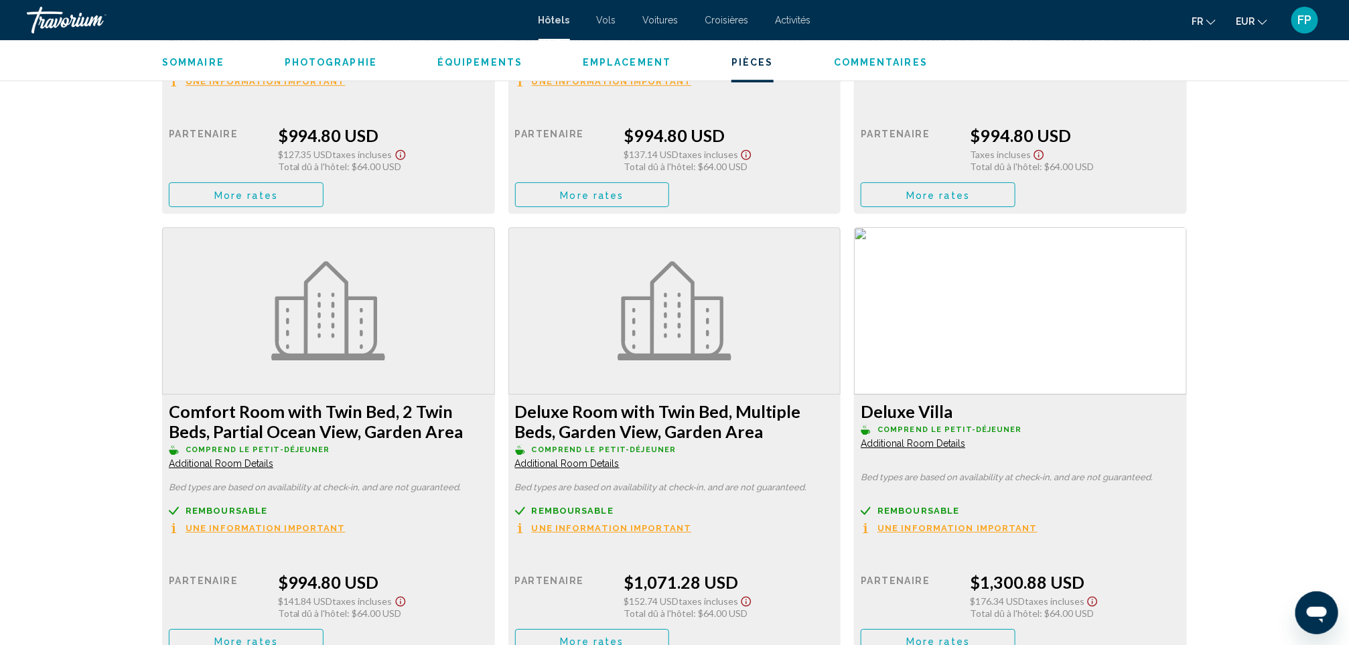
scroll to position [2110, 0]
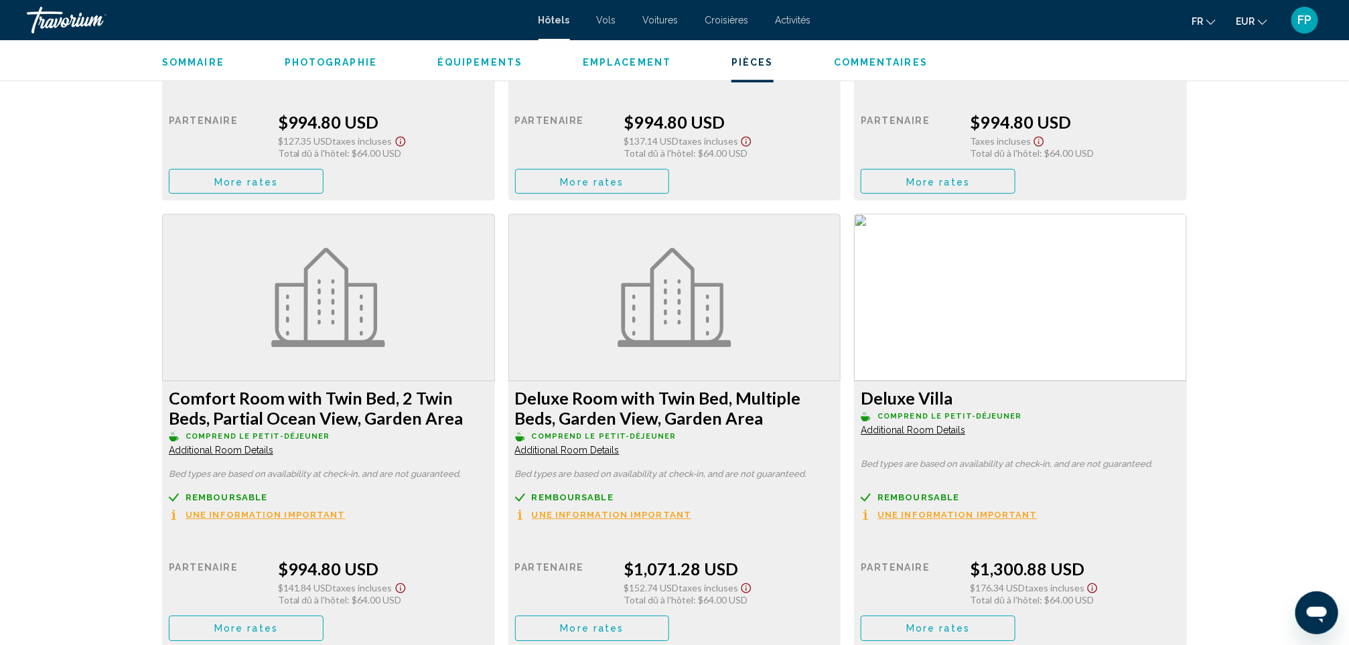
click at [284, 194] on button "More rates" at bounding box center [246, 181] width 155 height 25
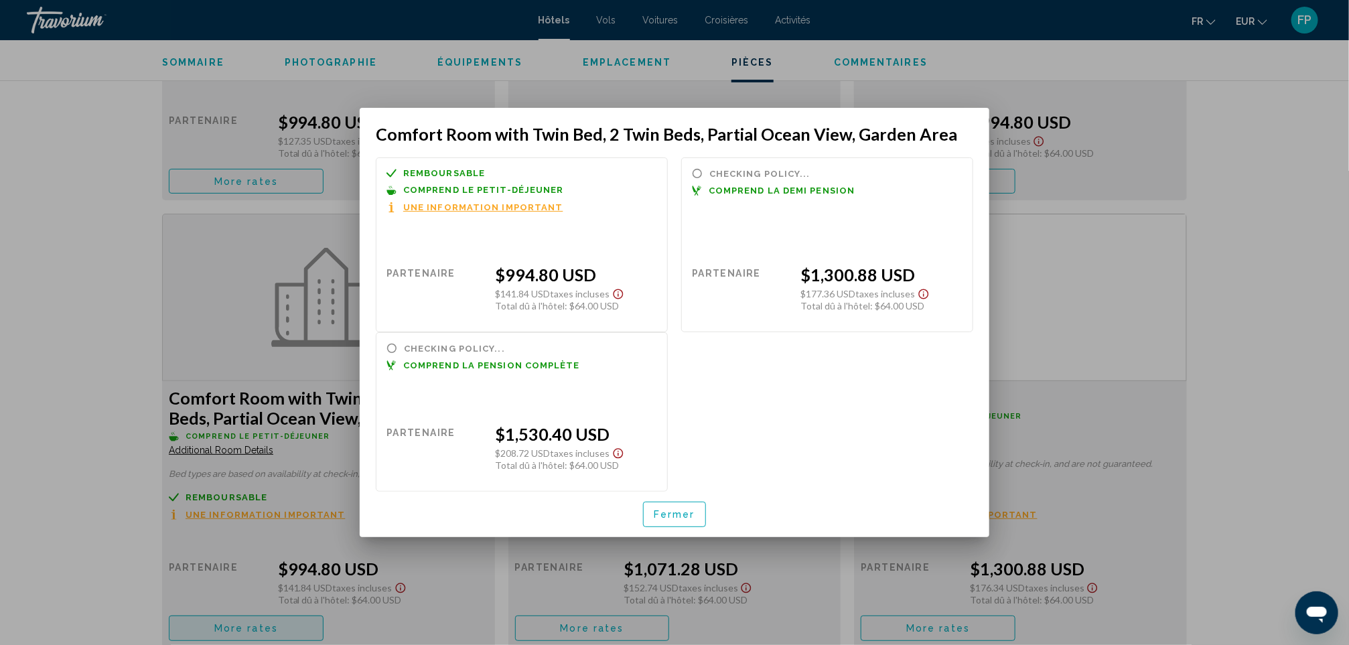
scroll to position [0, 0]
click at [663, 521] on button "Fermer" at bounding box center [674, 514] width 63 height 25
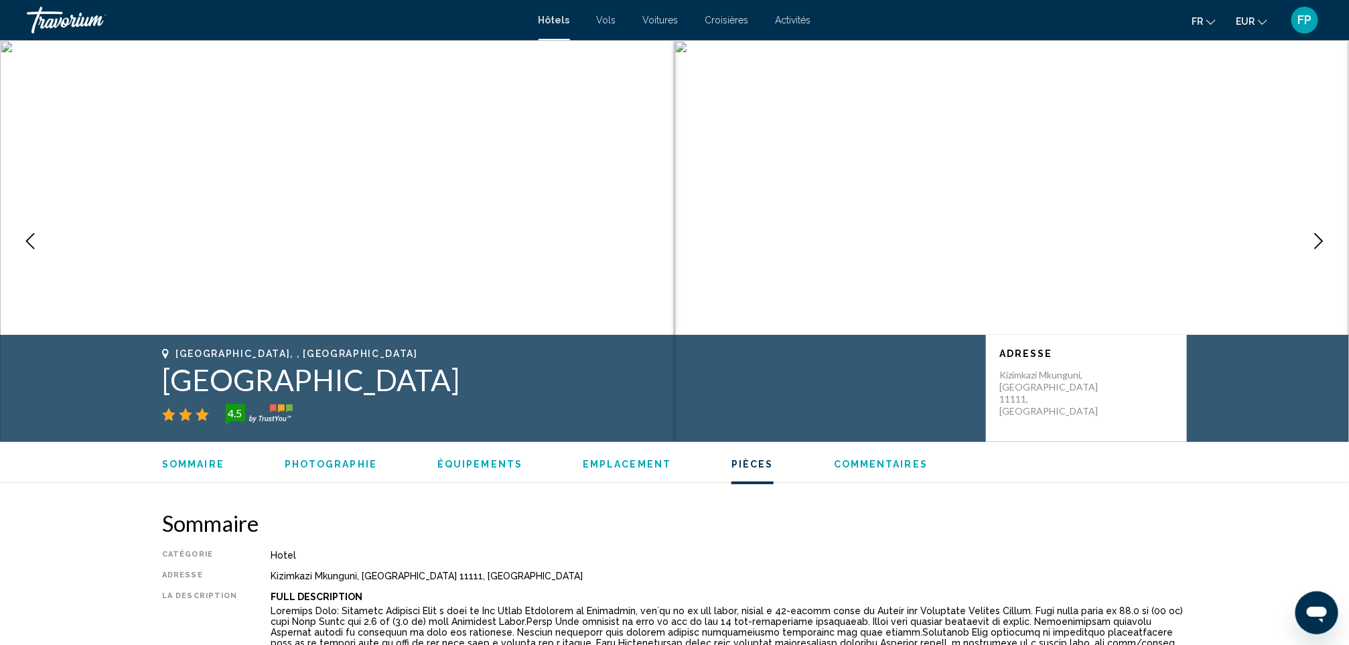
scroll to position [2110, 0]
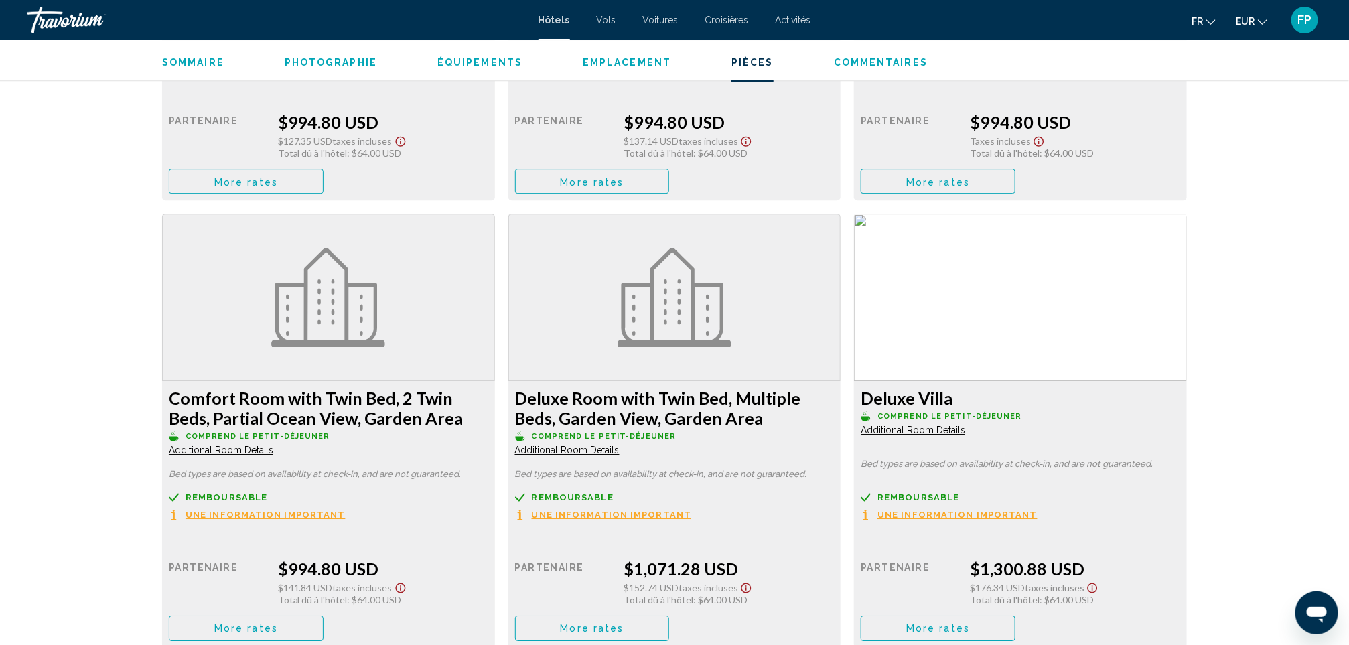
click at [323, 194] on button "More rates" at bounding box center [246, 181] width 155 height 25
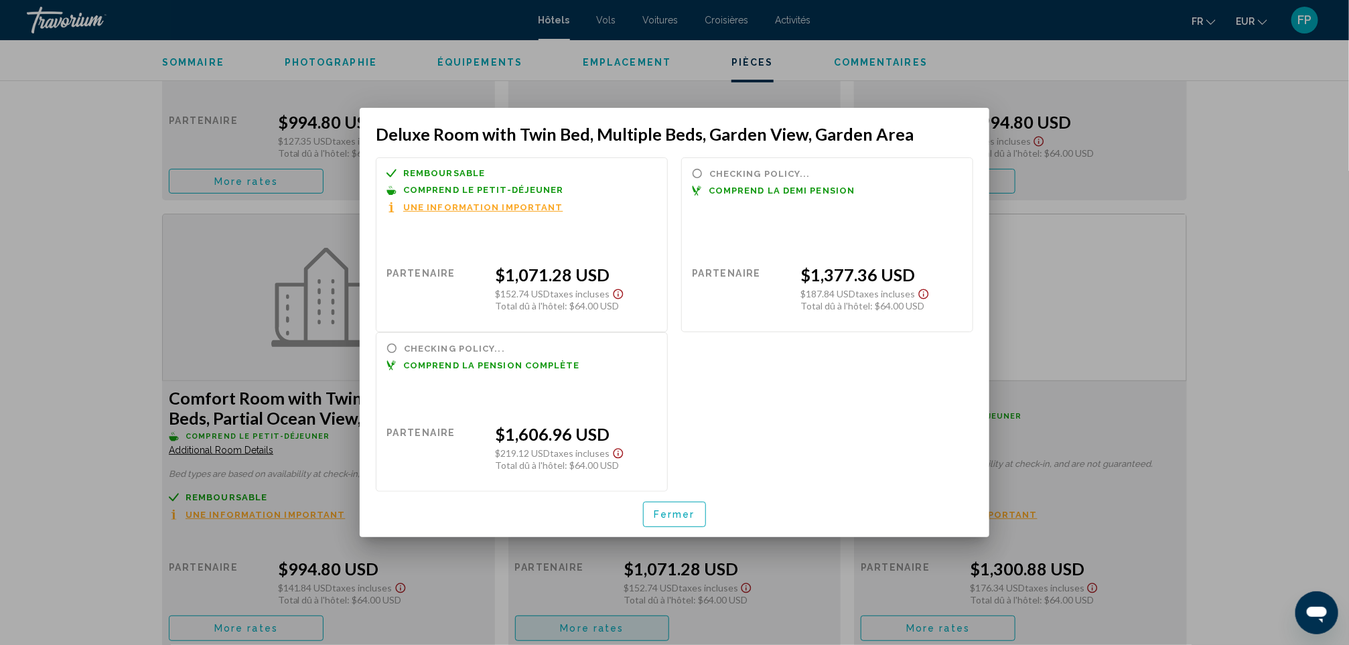
scroll to position [0, 0]
click at [658, 518] on span "Fermer" at bounding box center [675, 515] width 42 height 11
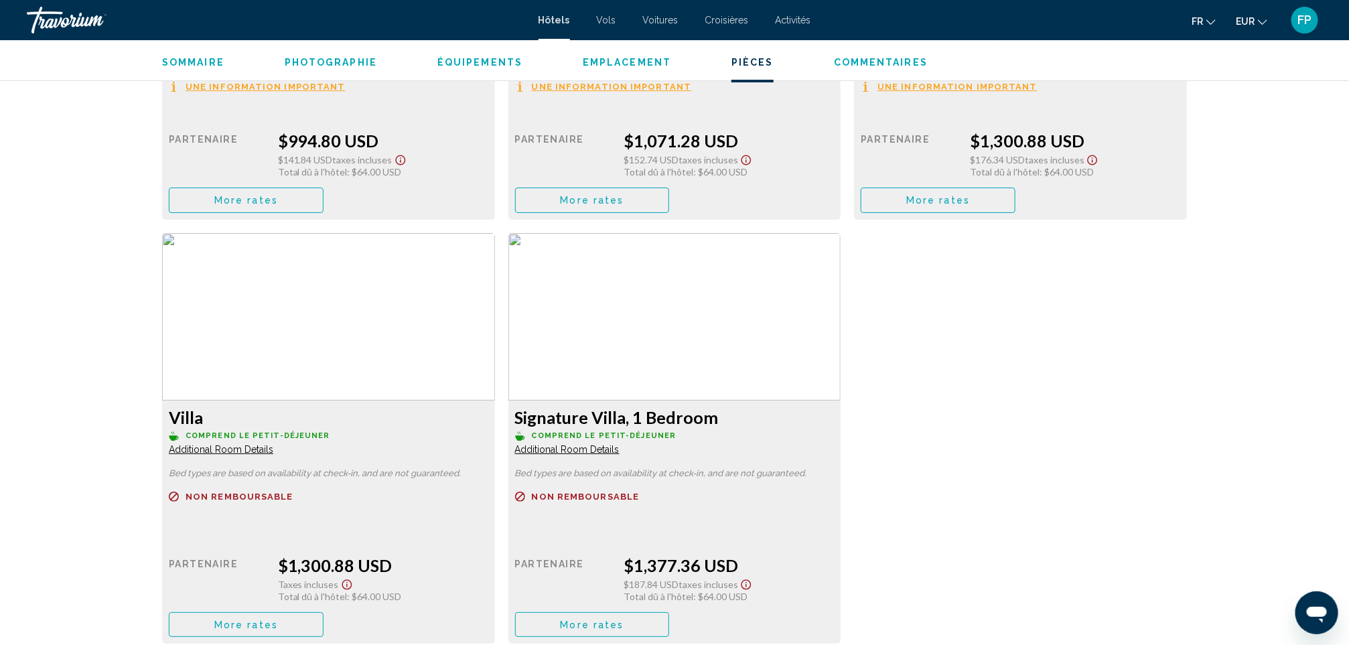
scroll to position [2612, 0]
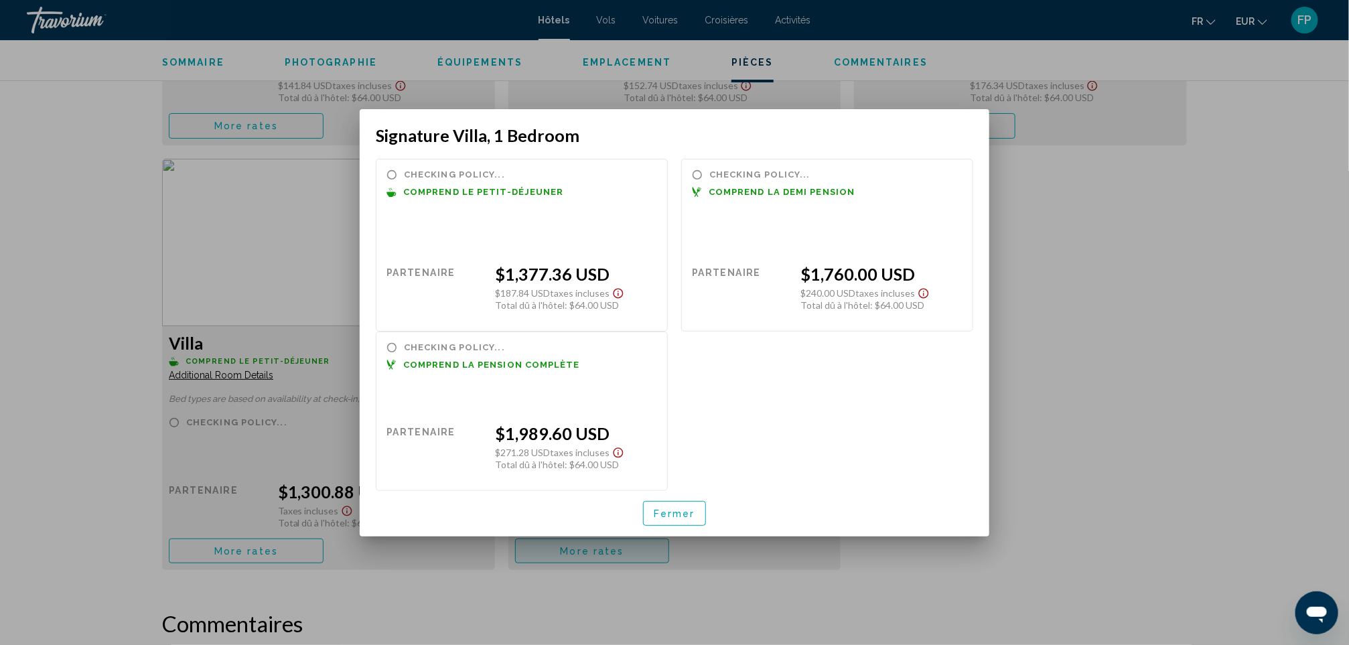
scroll to position [0, 0]
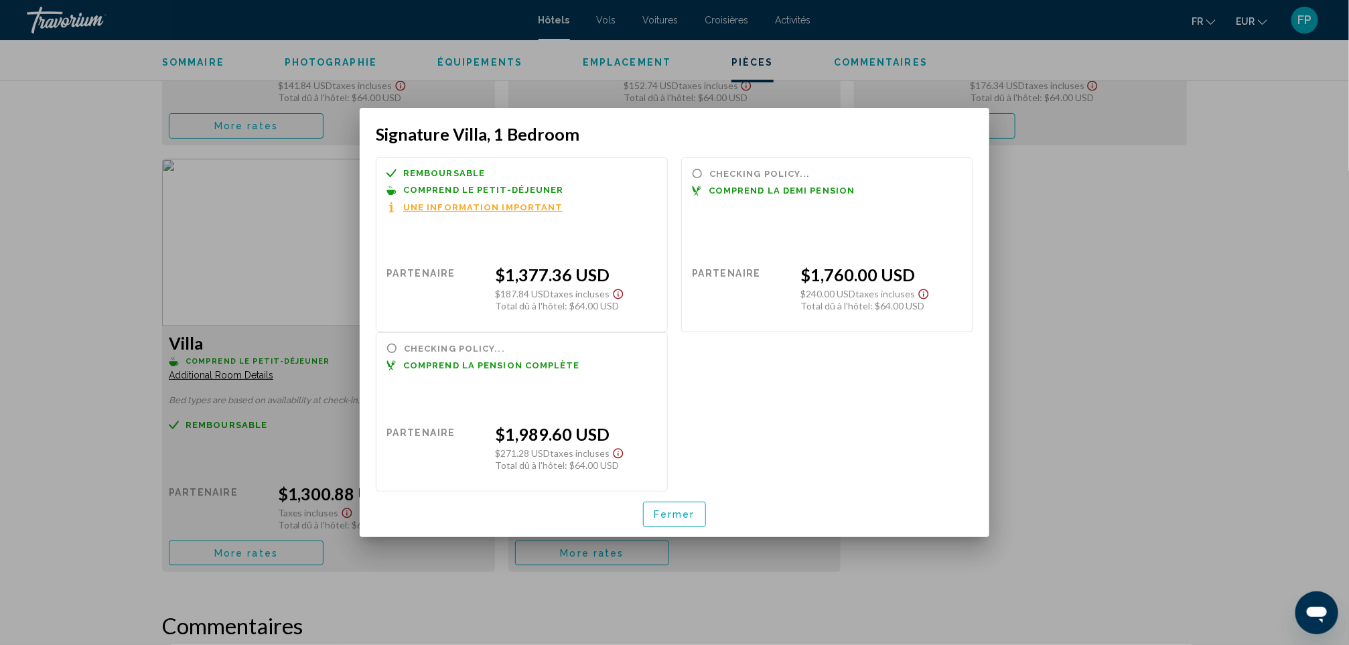
click at [645, 513] on button "Fermer" at bounding box center [674, 514] width 63 height 25
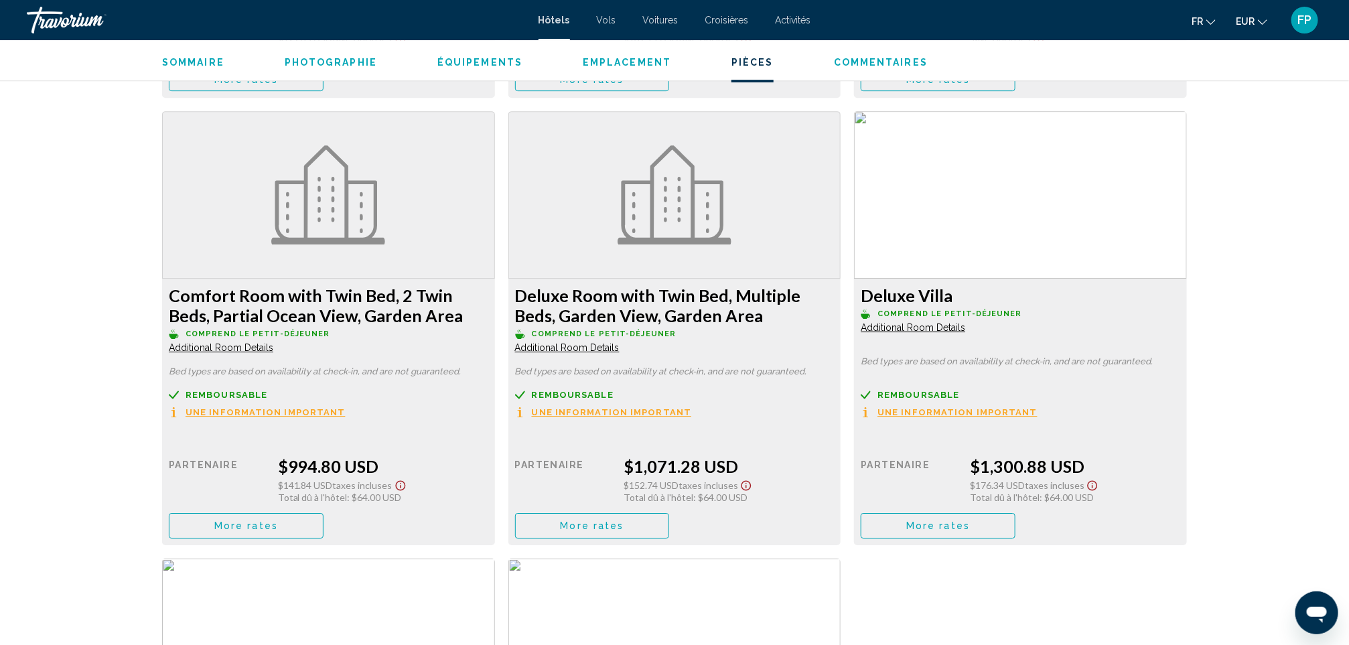
scroll to position [2210, 0]
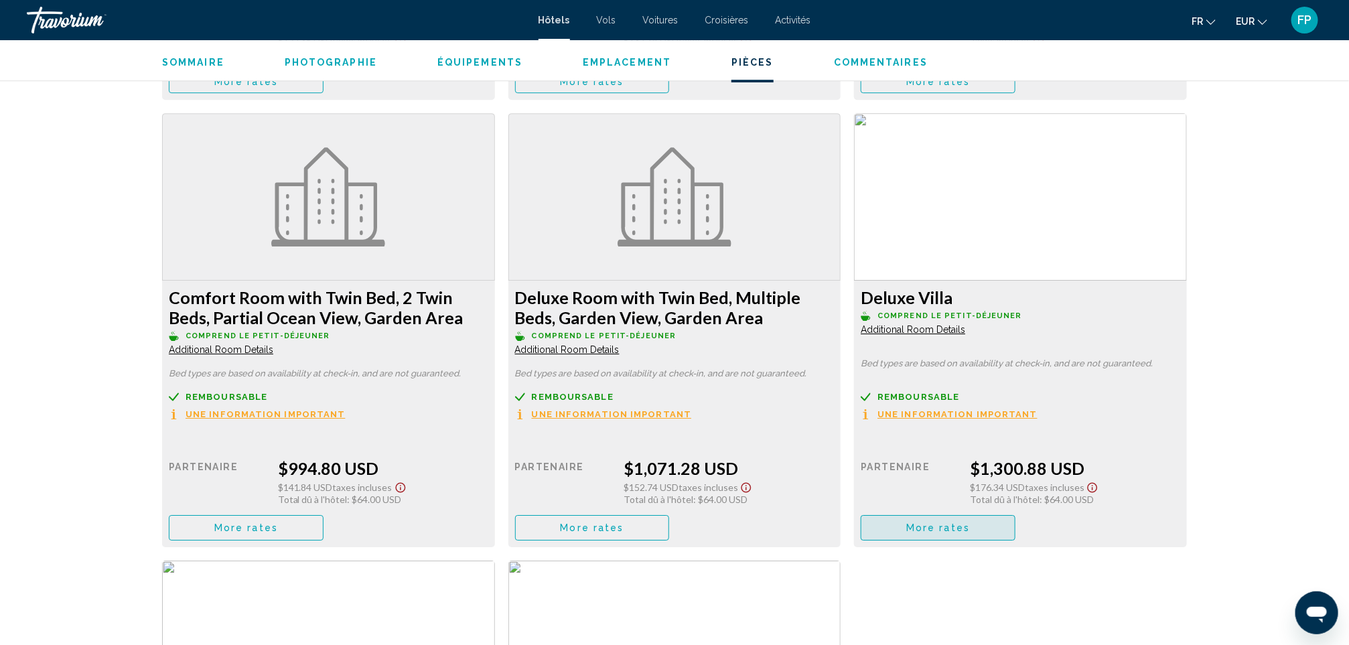
click at [951, 529] on span "More rates" at bounding box center [938, 528] width 64 height 11
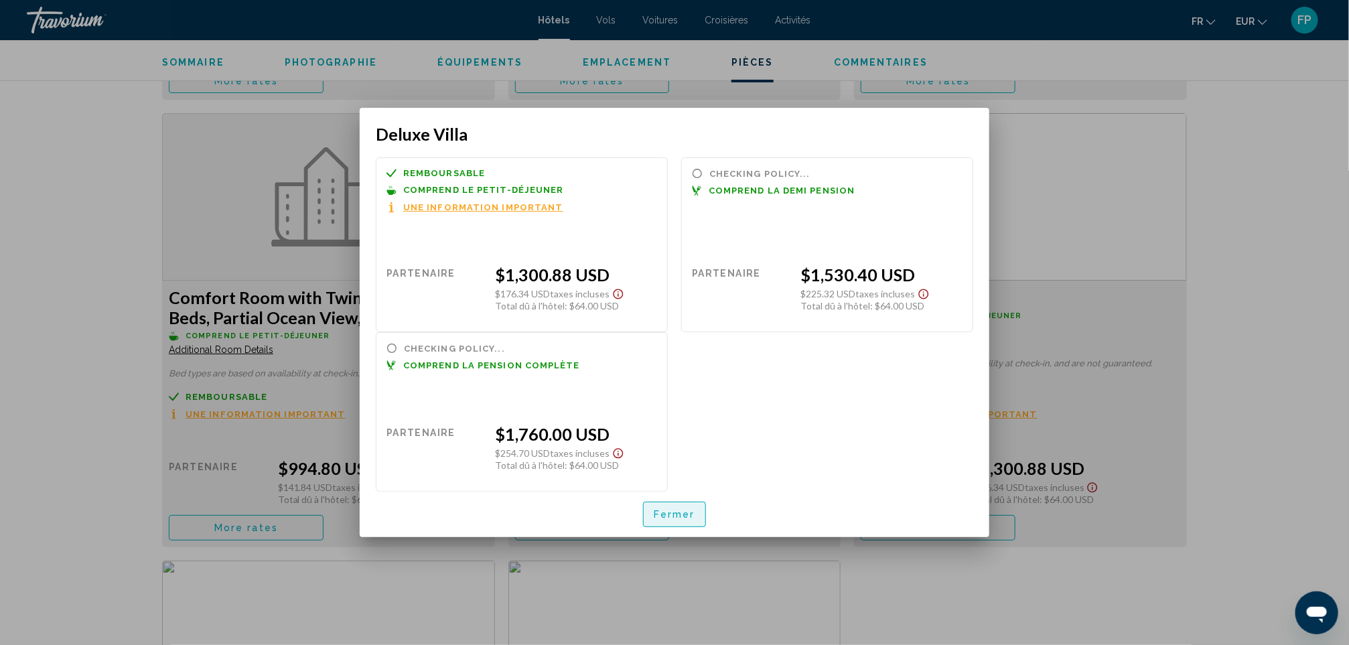
click at [684, 511] on span "Fermer" at bounding box center [675, 515] width 42 height 11
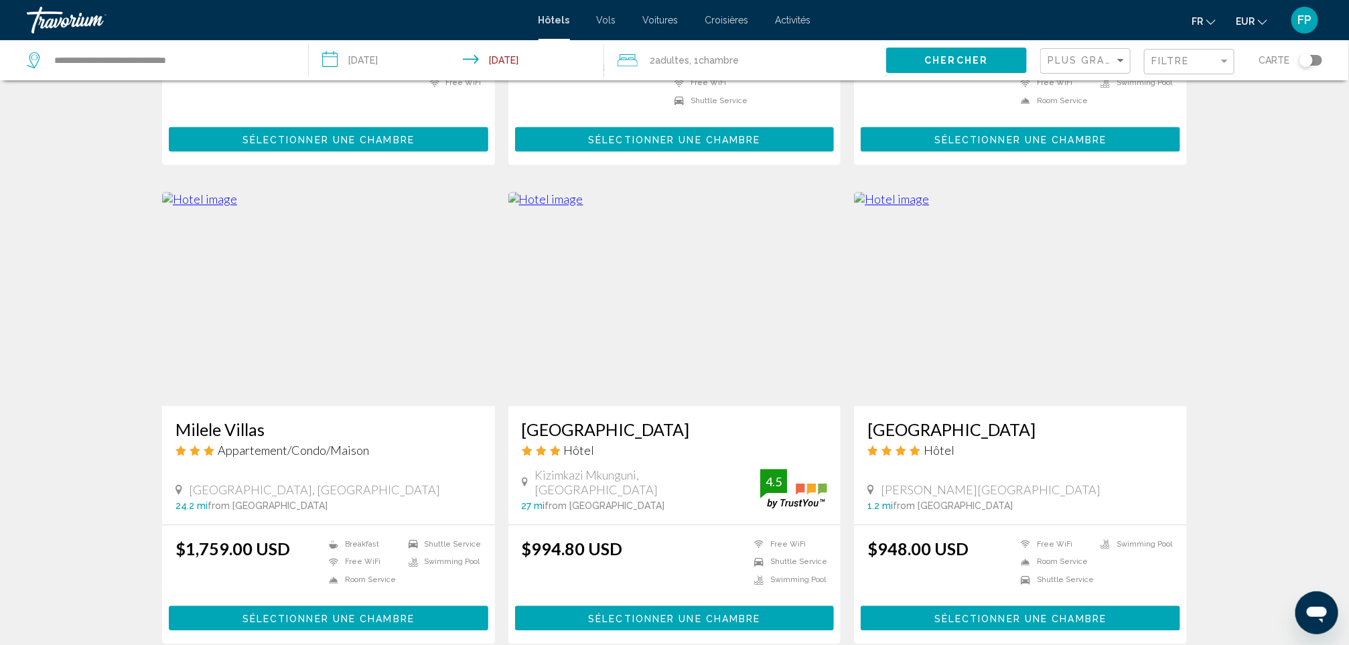
scroll to position [1406, 0]
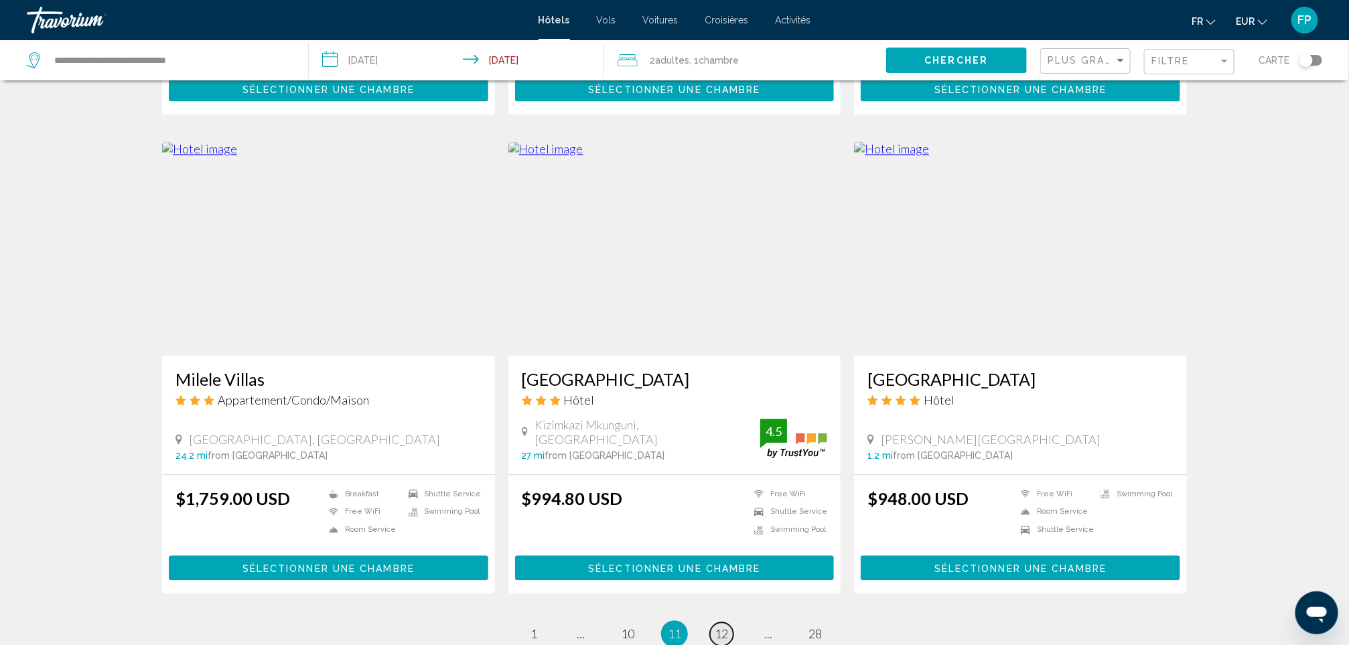
click at [723, 627] on span "12" at bounding box center [721, 633] width 13 height 15
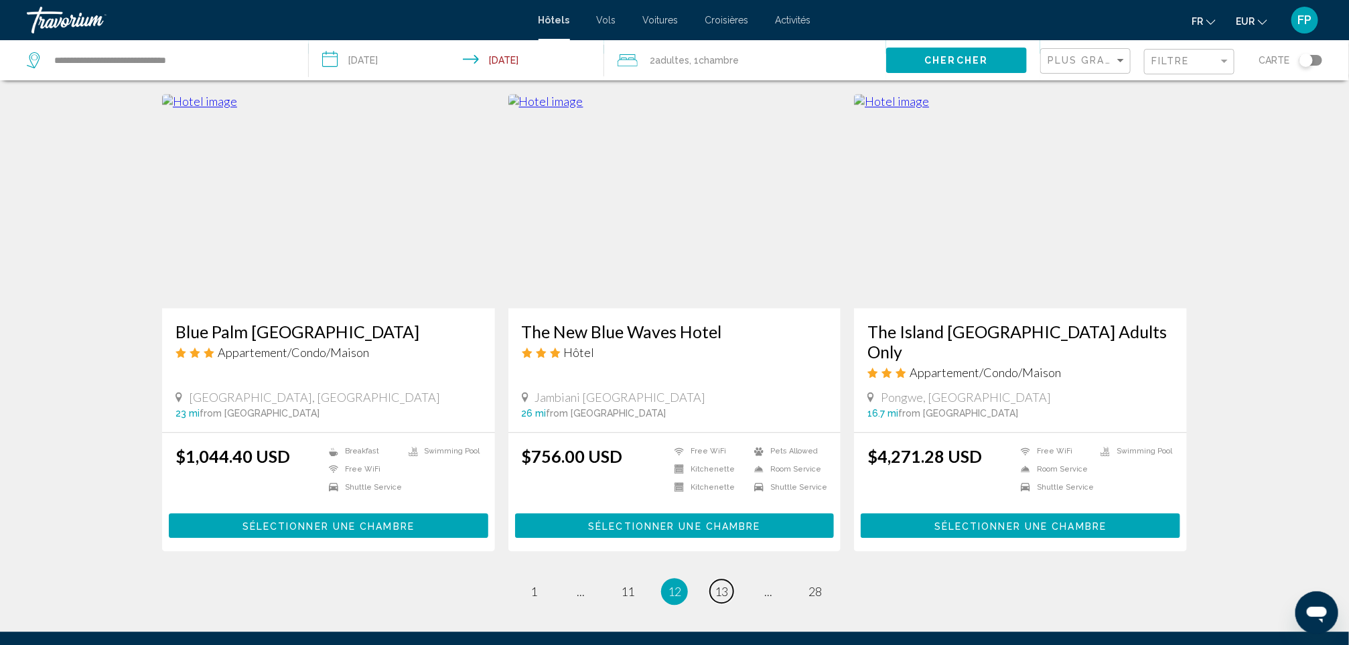
scroll to position [1587, 0]
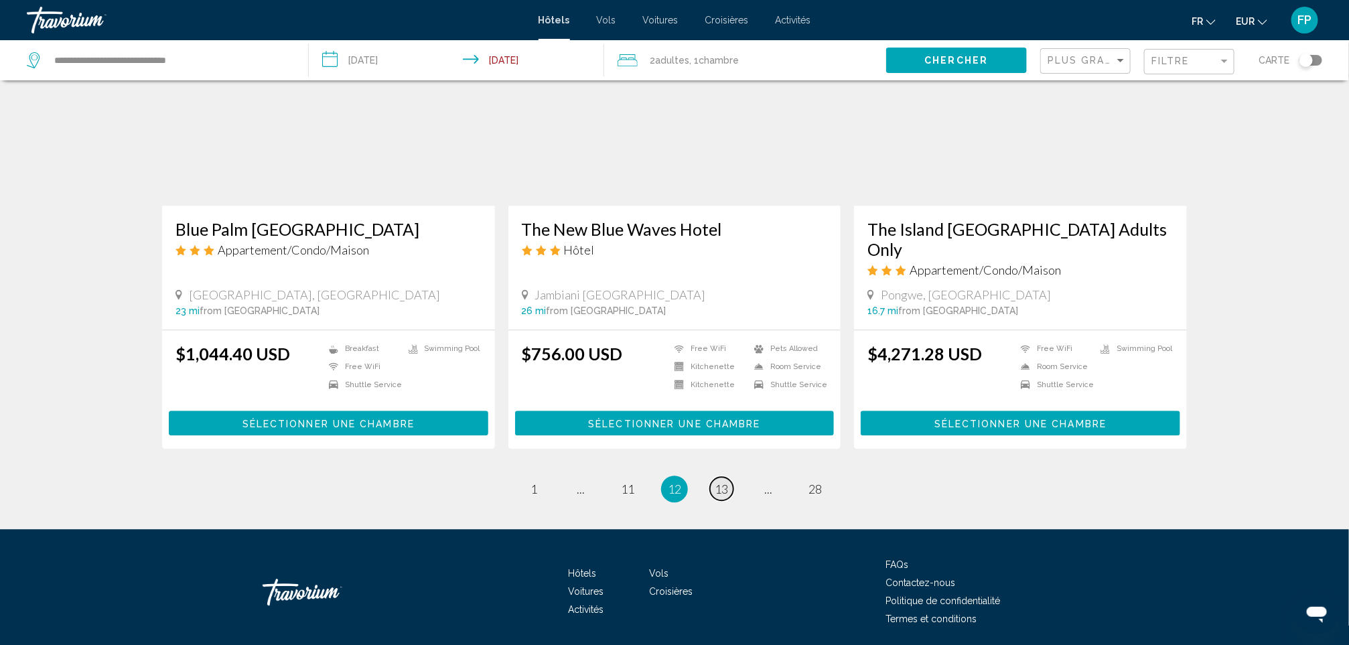
click at [728, 482] on span "13" at bounding box center [721, 489] width 13 height 15
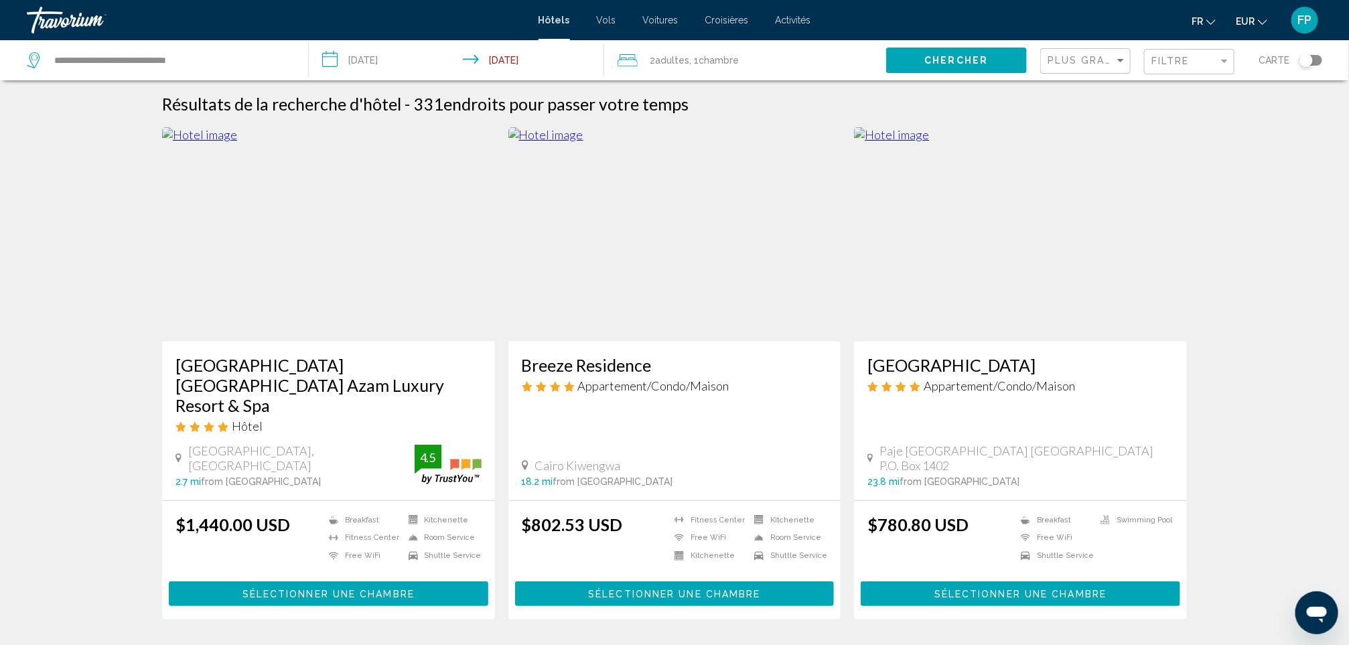
click at [629, 368] on h3 "Breeze Residence" at bounding box center [675, 365] width 306 height 20
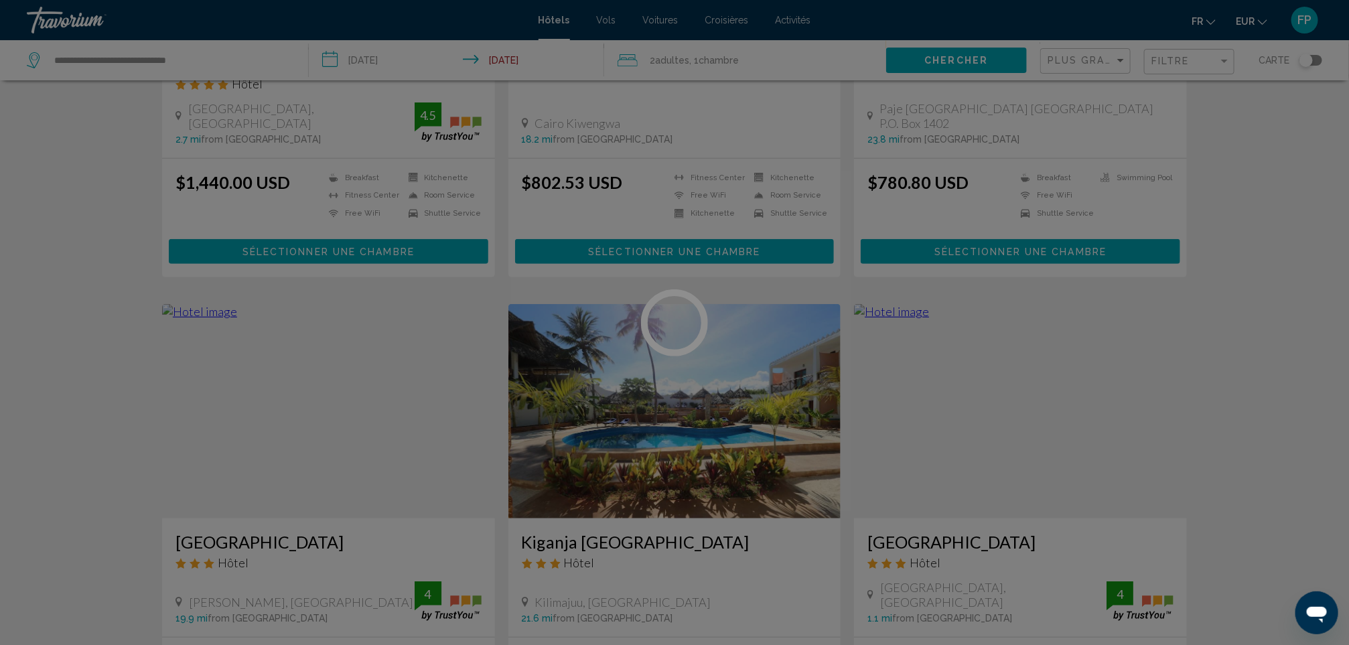
scroll to position [402, 0]
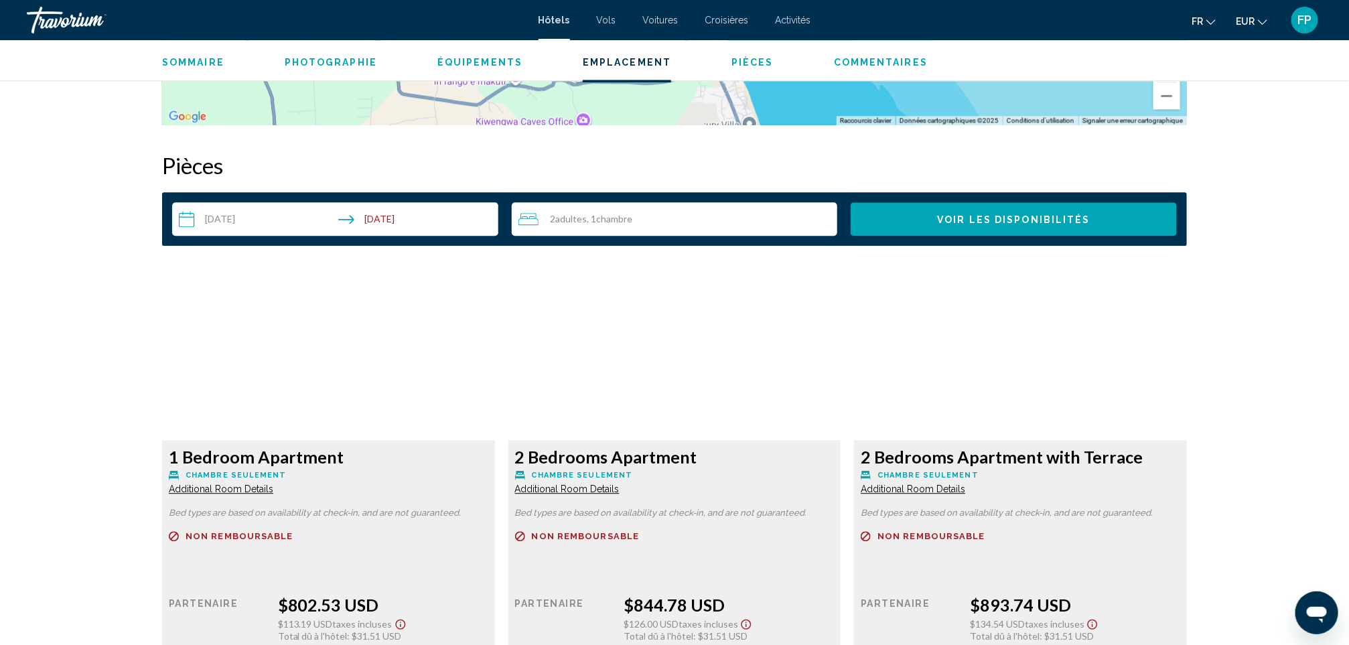
scroll to position [1708, 0]
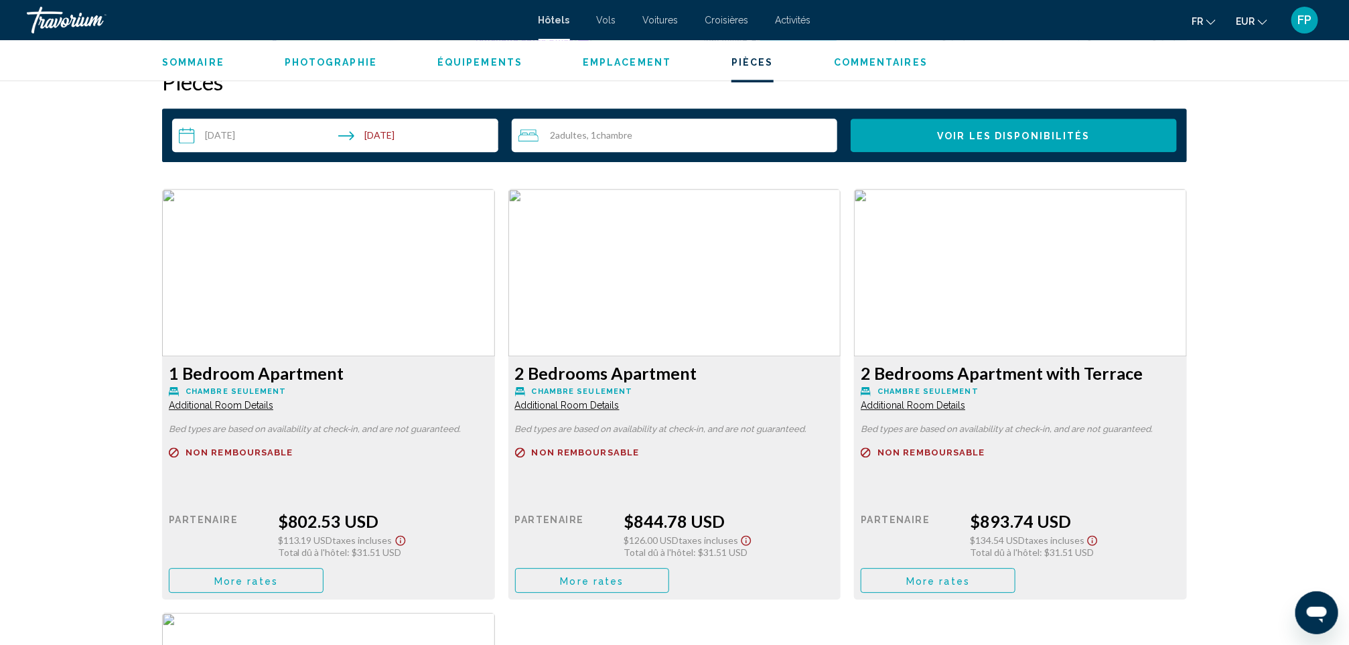
click at [278, 577] on span "More rates" at bounding box center [246, 580] width 64 height 11
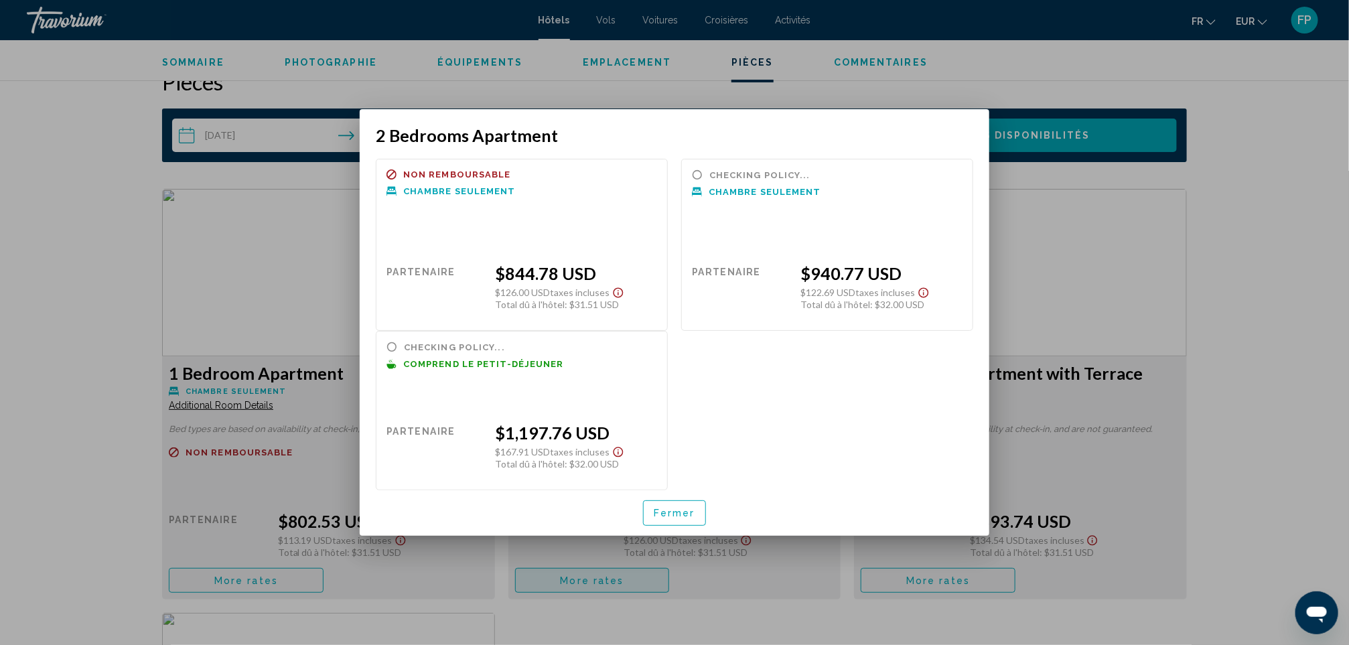
scroll to position [0, 0]
click at [678, 514] on span "Fermer" at bounding box center [675, 513] width 42 height 11
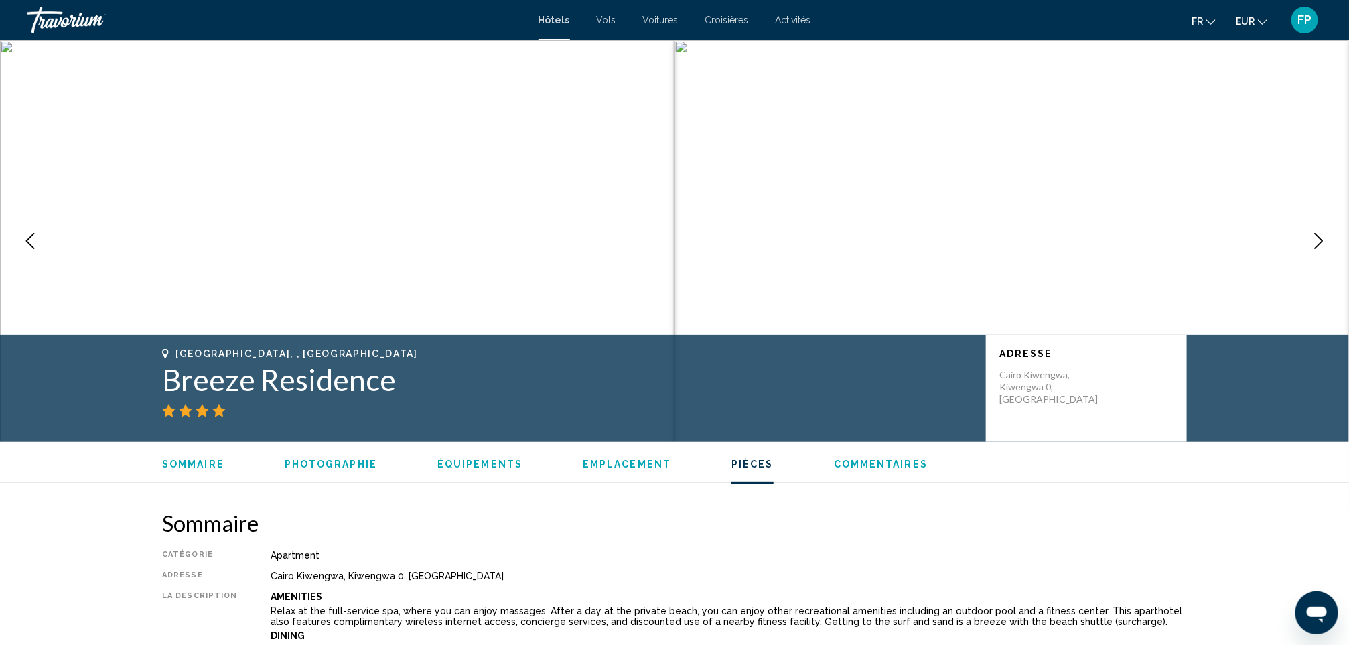
scroll to position [1708, 0]
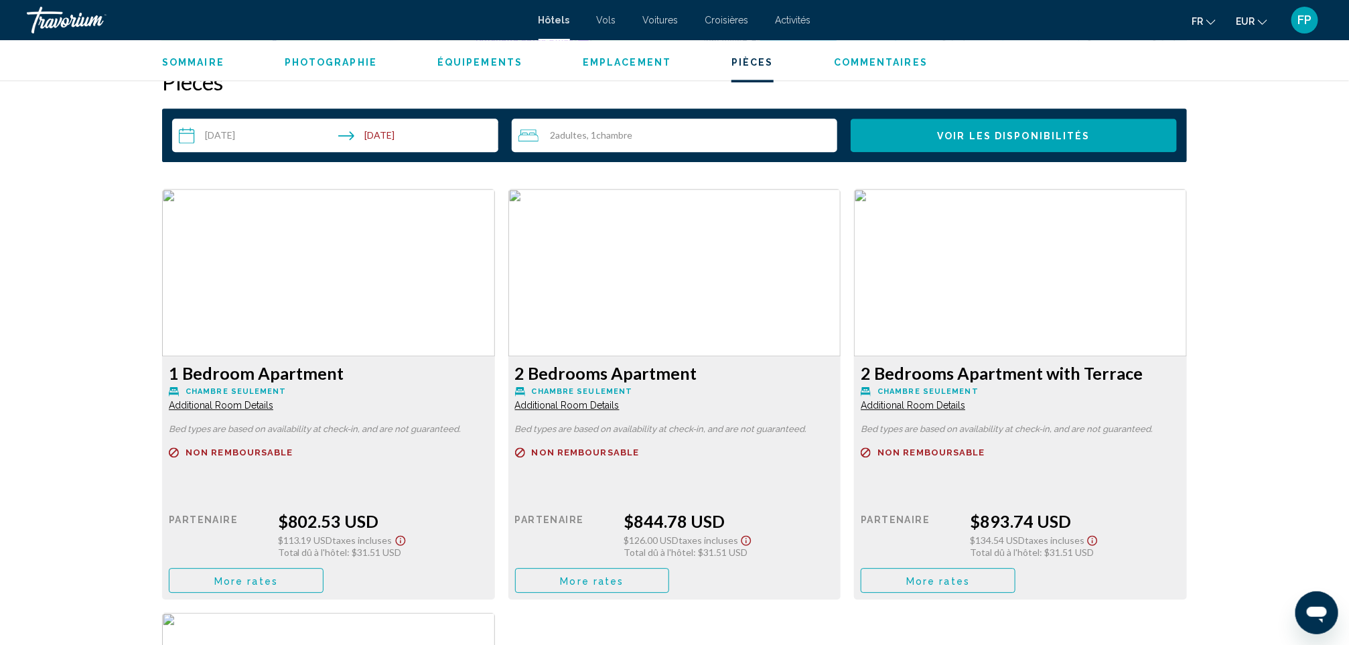
click at [323, 579] on button "More rates" at bounding box center [246, 580] width 155 height 25
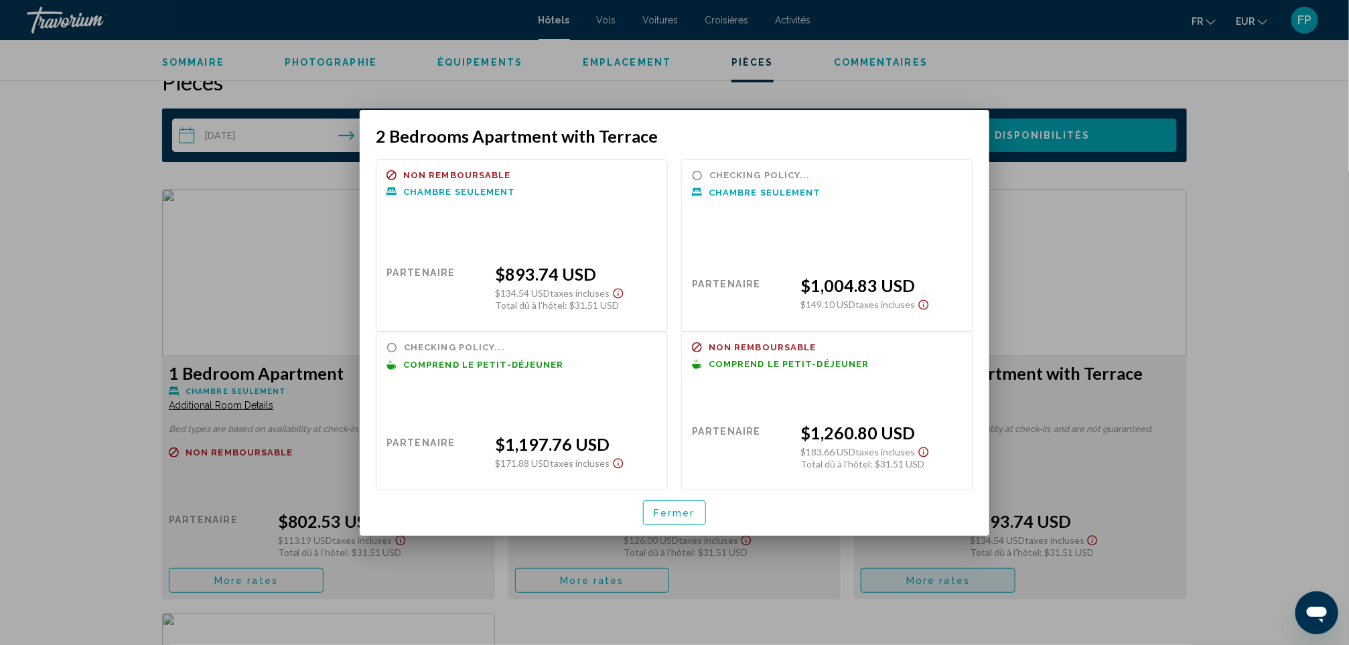
scroll to position [0, 0]
click at [670, 511] on span "Fermer" at bounding box center [675, 513] width 42 height 11
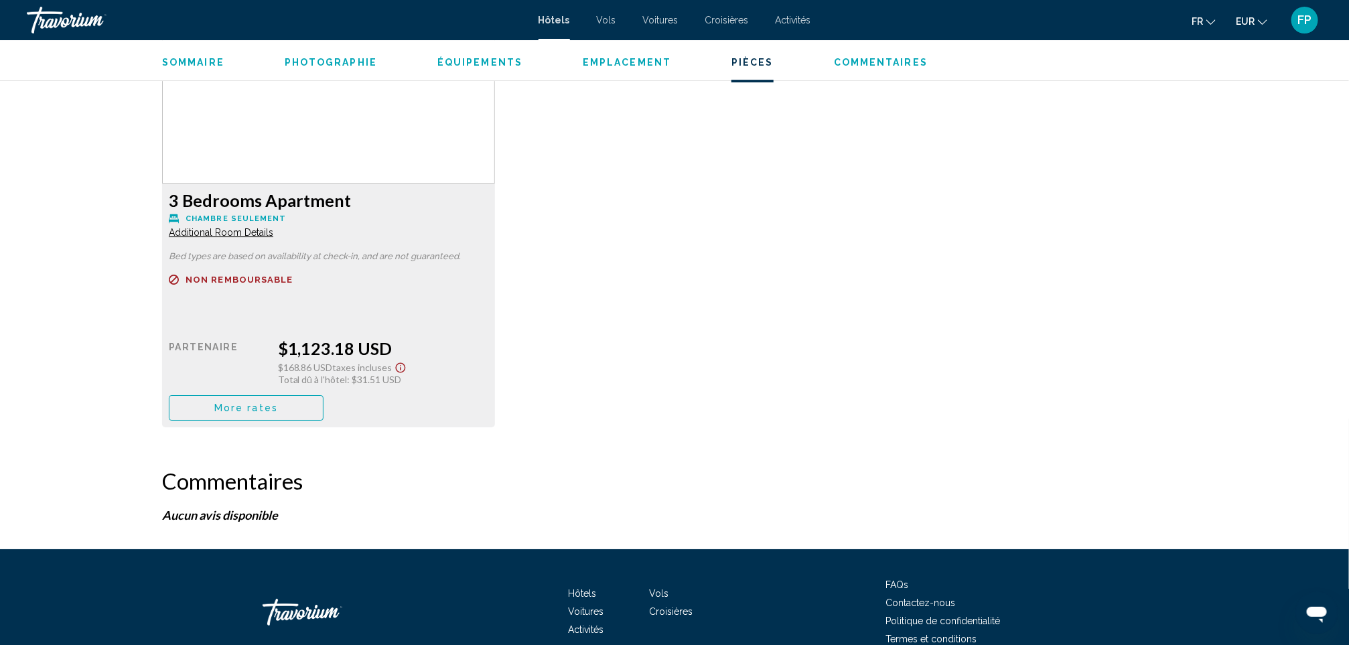
scroll to position [2373, 0]
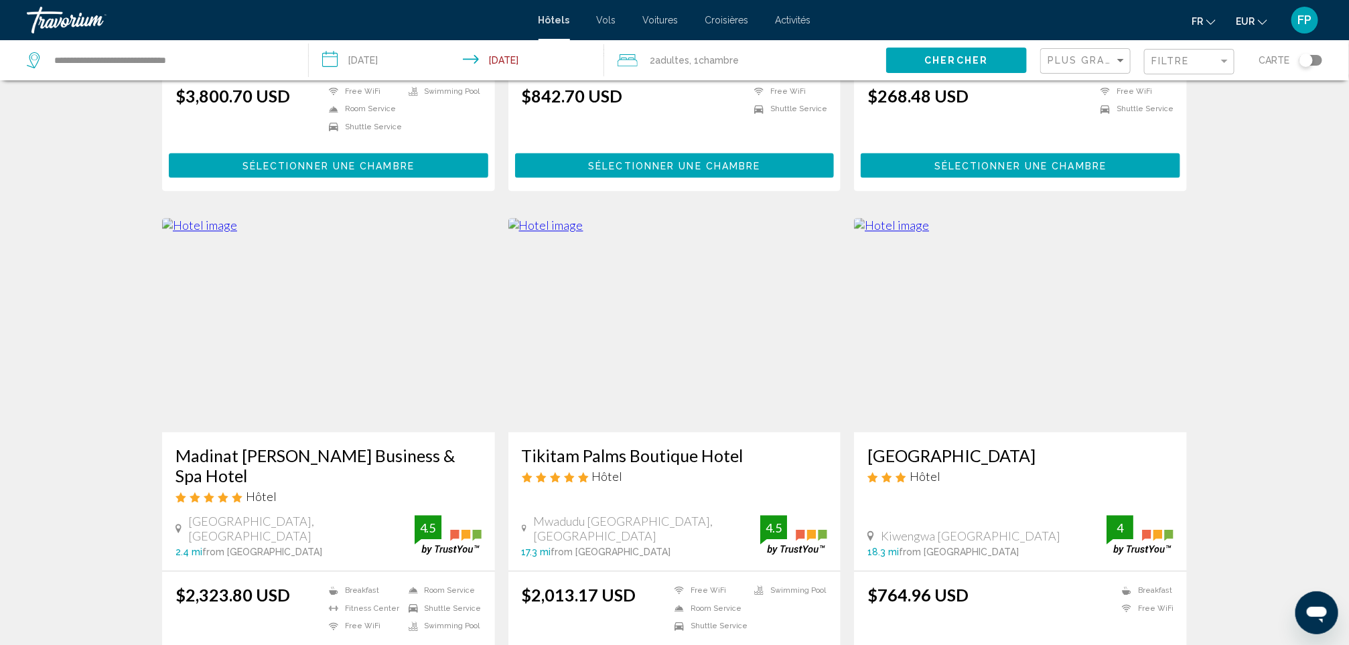
scroll to position [1641, 0]
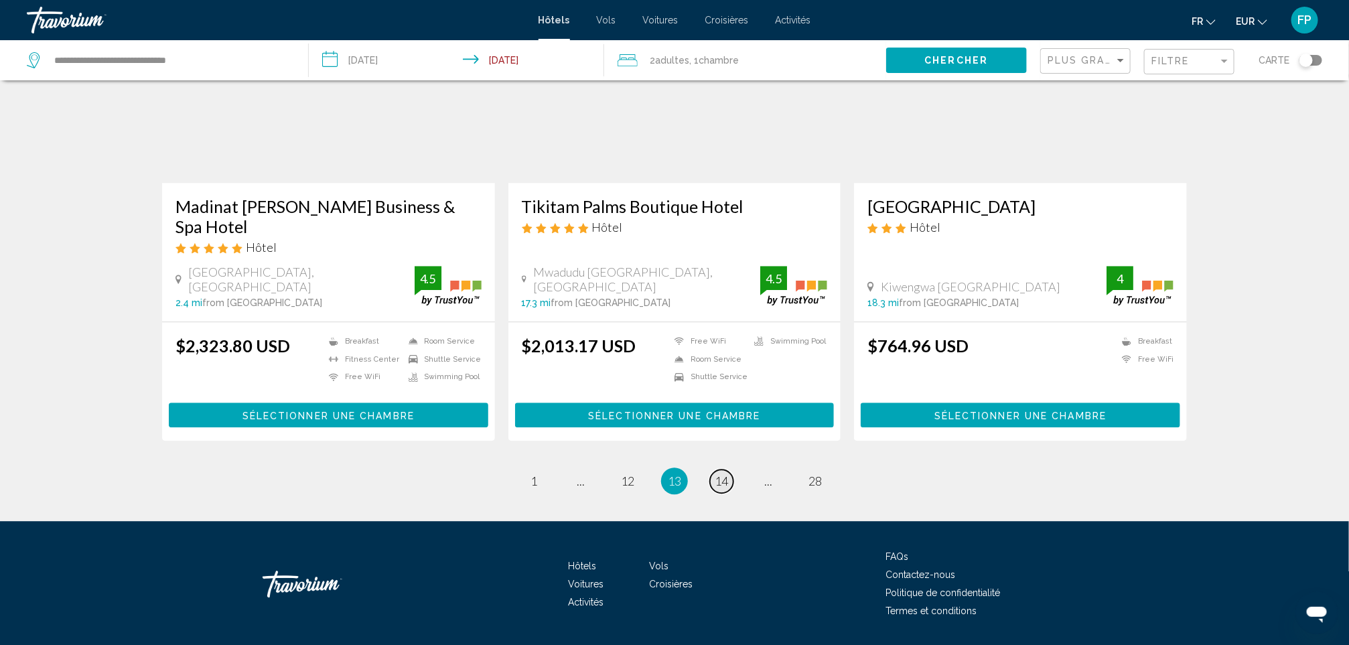
click at [722, 473] on span "14" at bounding box center [721, 480] width 13 height 15
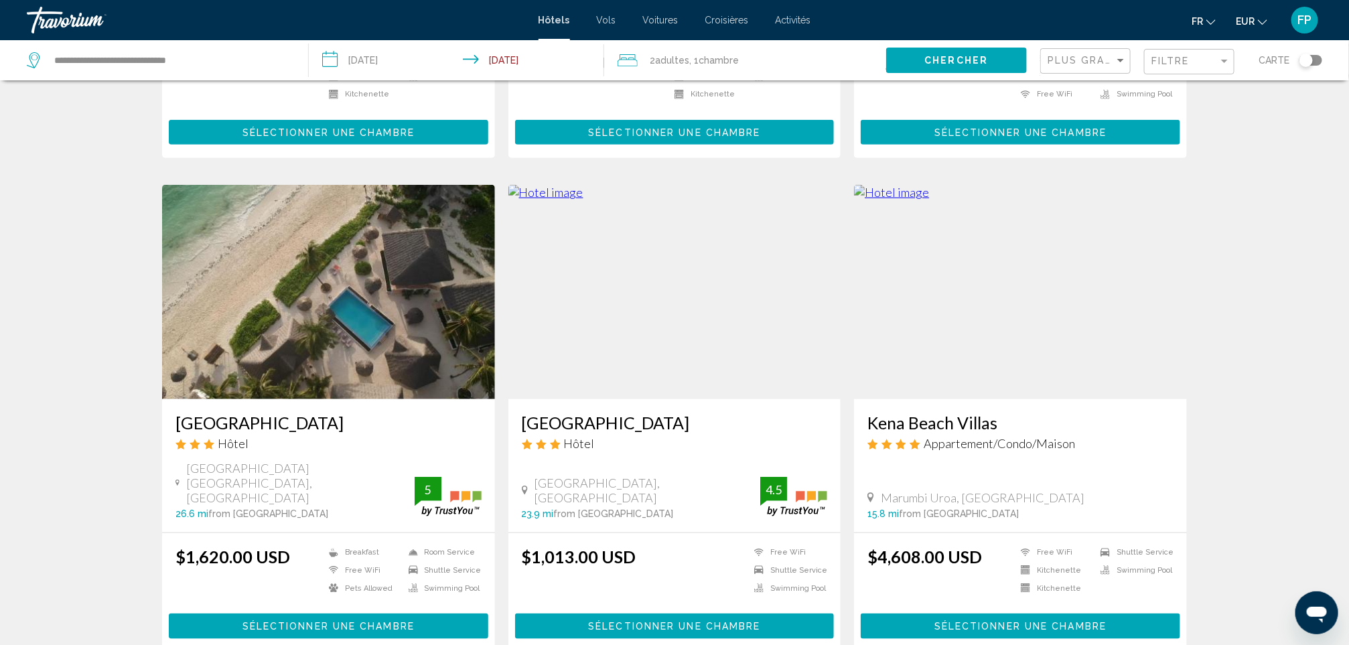
scroll to position [502, 0]
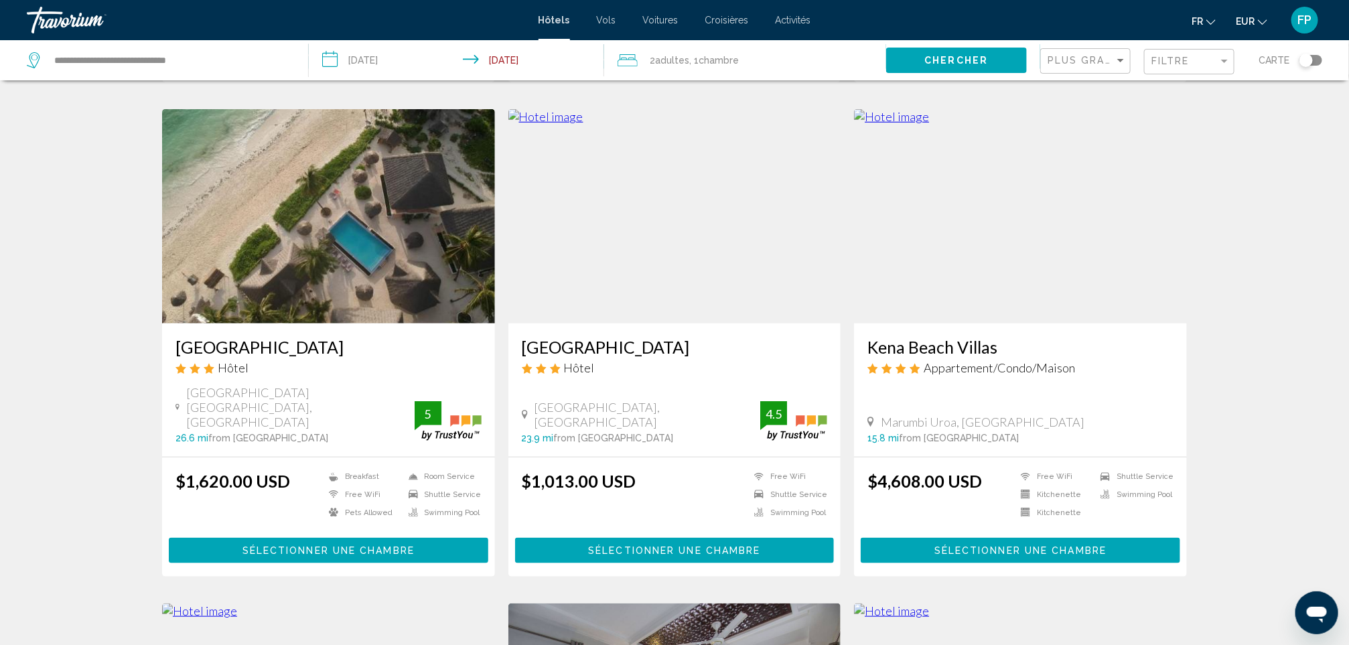
click at [535, 340] on h3 "[GEOGRAPHIC_DATA]" at bounding box center [675, 347] width 306 height 20
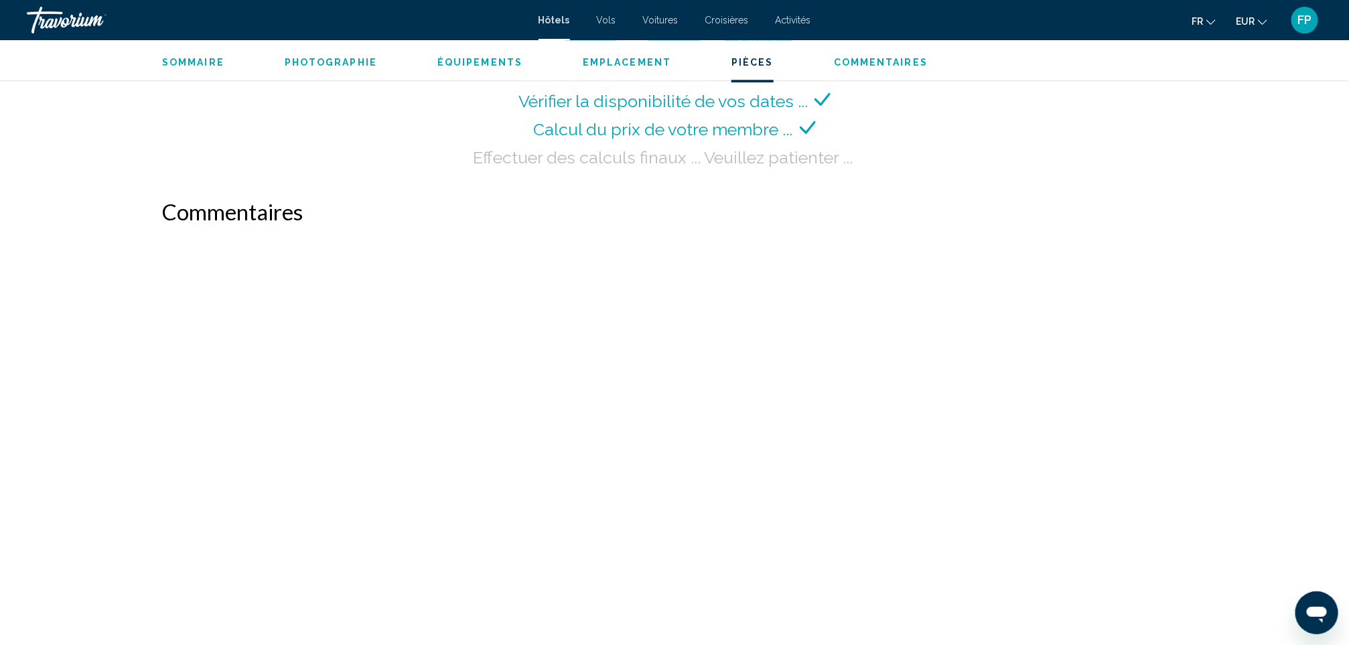
scroll to position [1895, 0]
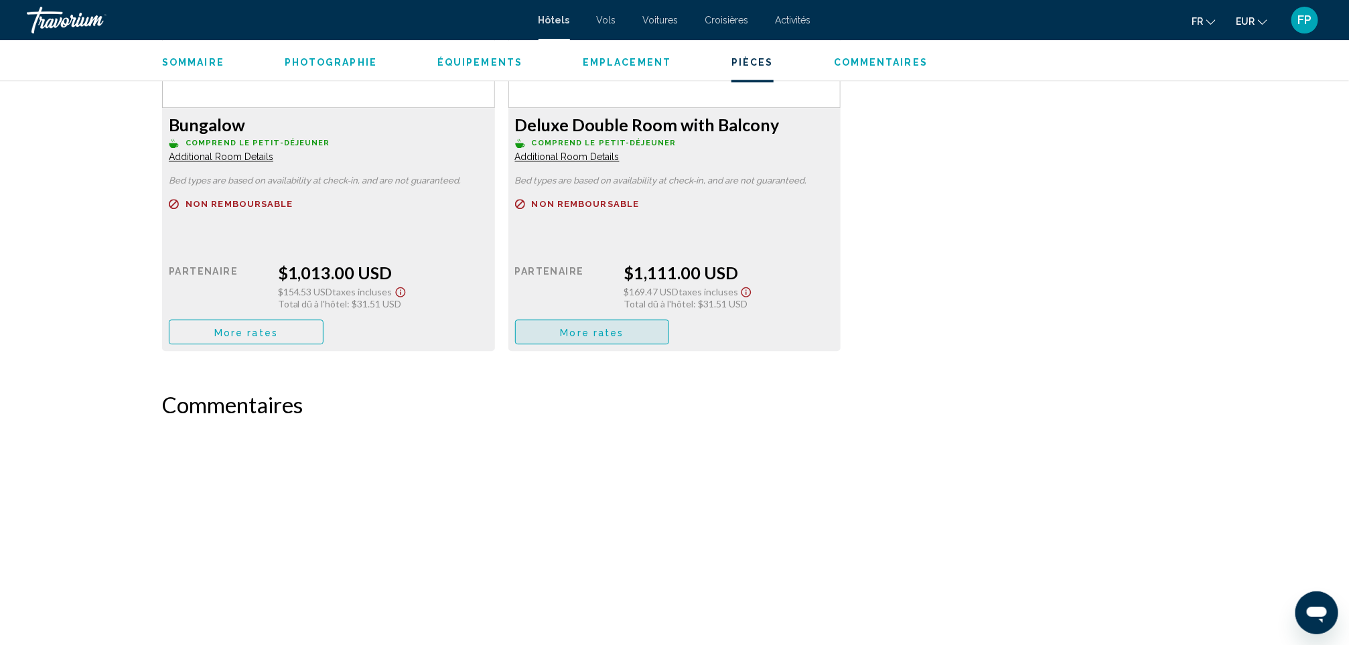
click at [613, 338] on button "More rates" at bounding box center [592, 331] width 155 height 25
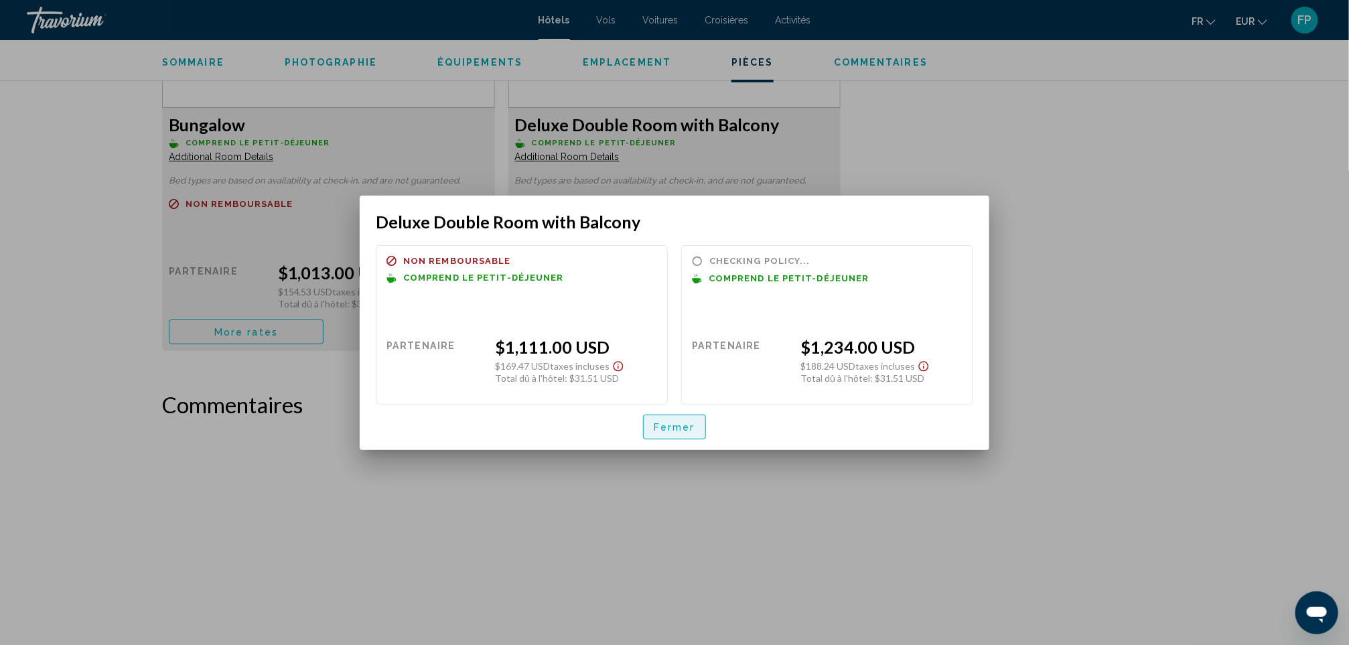
click at [677, 423] on span "Fermer" at bounding box center [675, 427] width 42 height 11
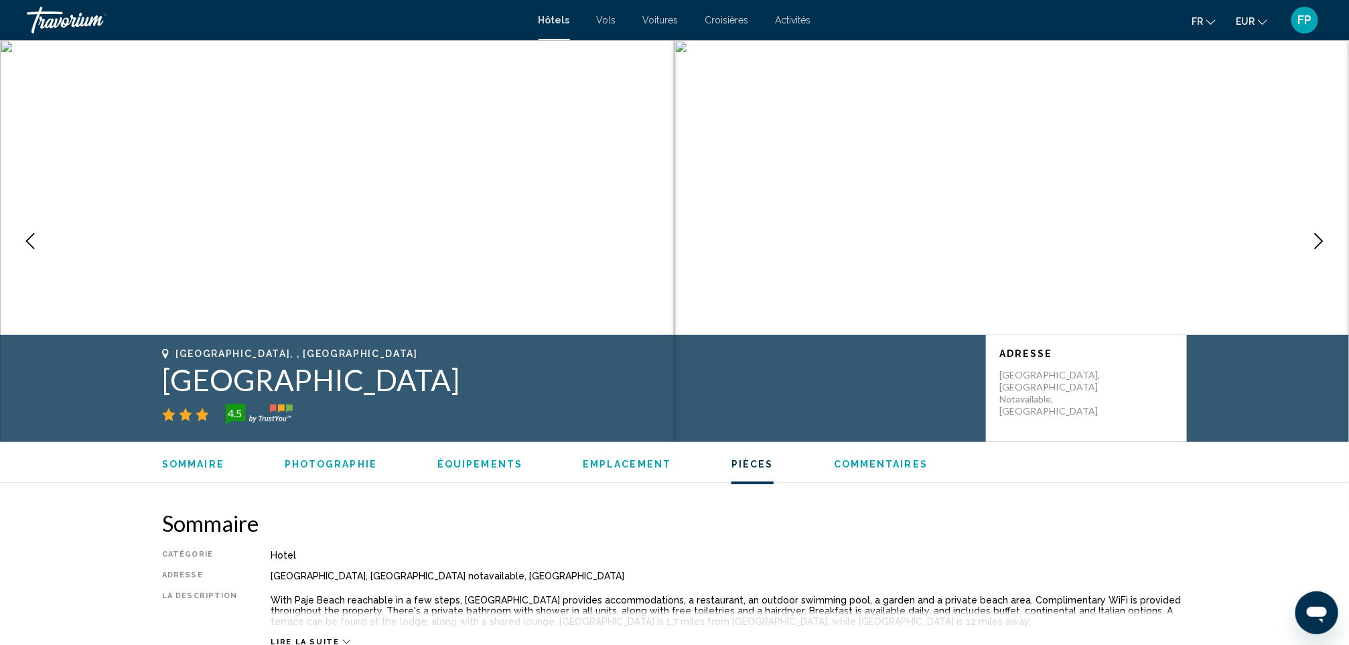
scroll to position [1895, 0]
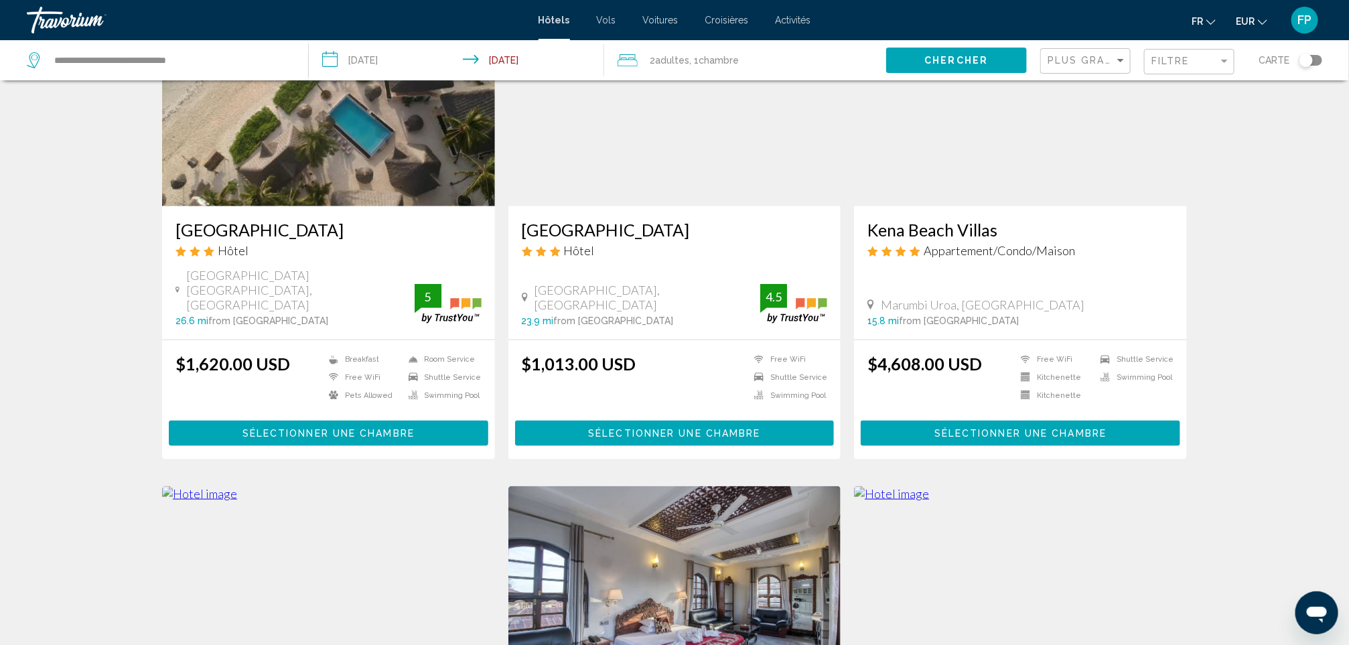
scroll to position [904, 0]
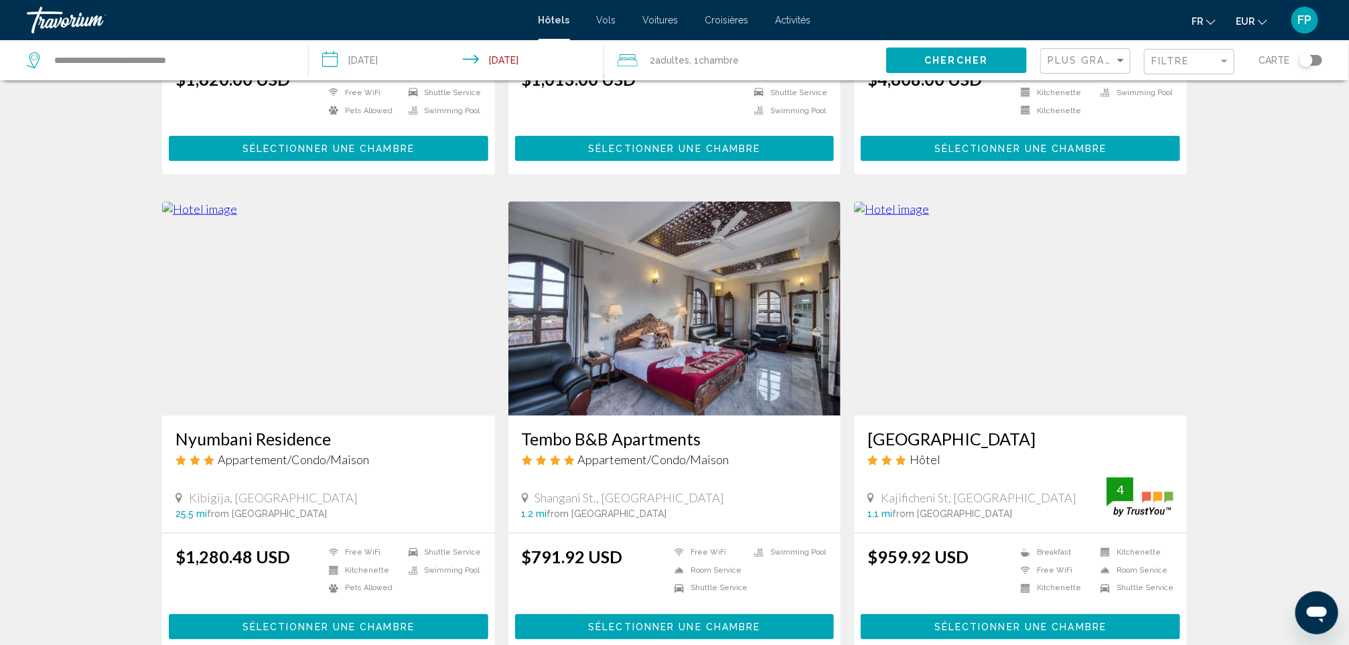
click at [949, 429] on h3 "[GEOGRAPHIC_DATA]" at bounding box center [1020, 439] width 306 height 20
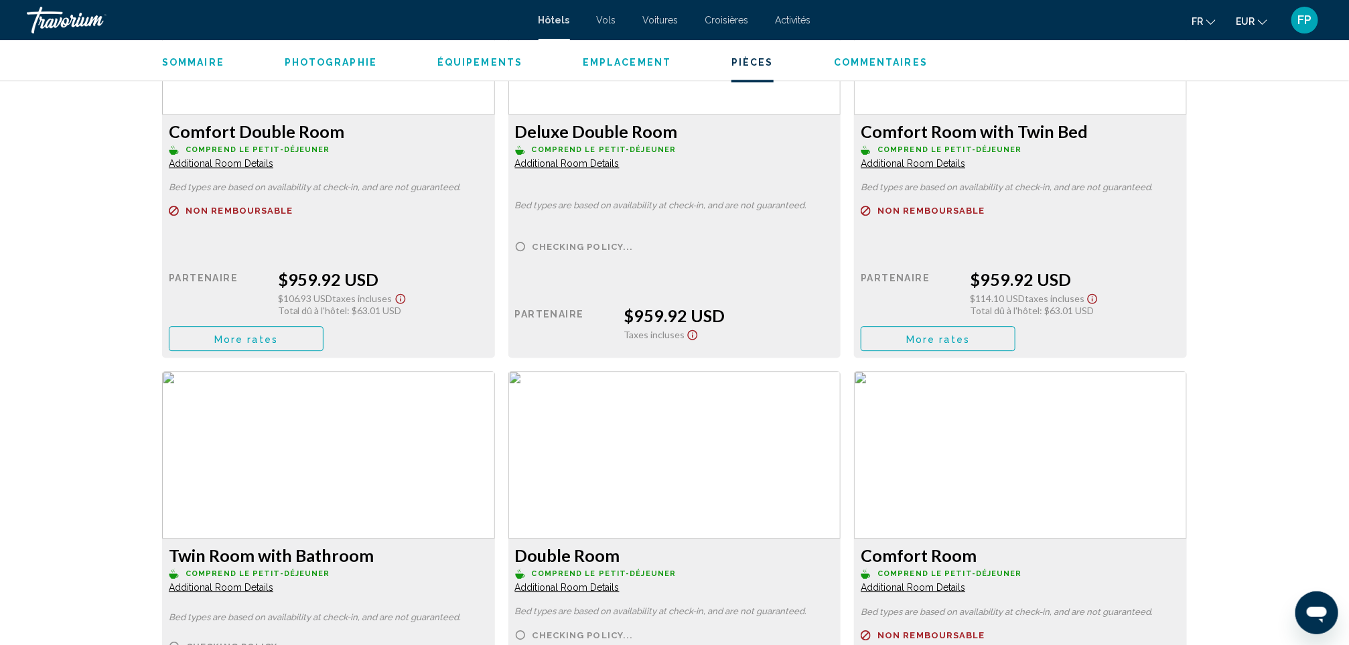
scroll to position [1955, 0]
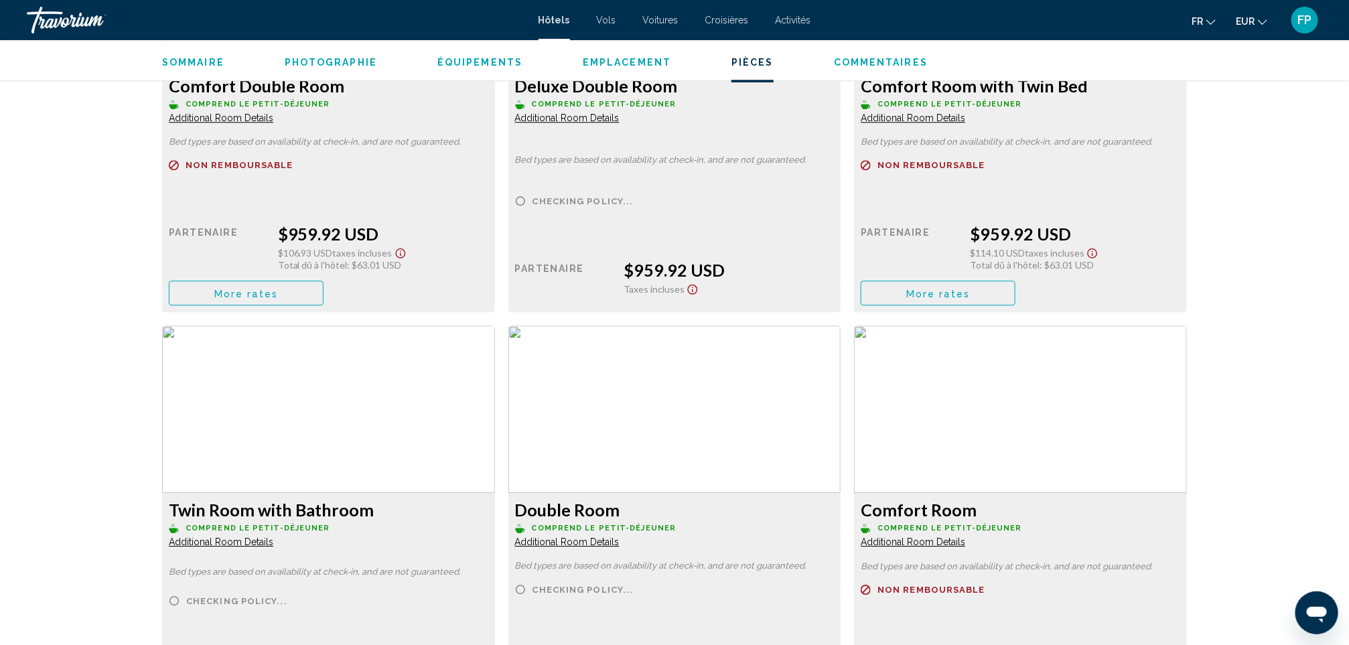
click at [278, 291] on span "More rates" at bounding box center [246, 293] width 64 height 11
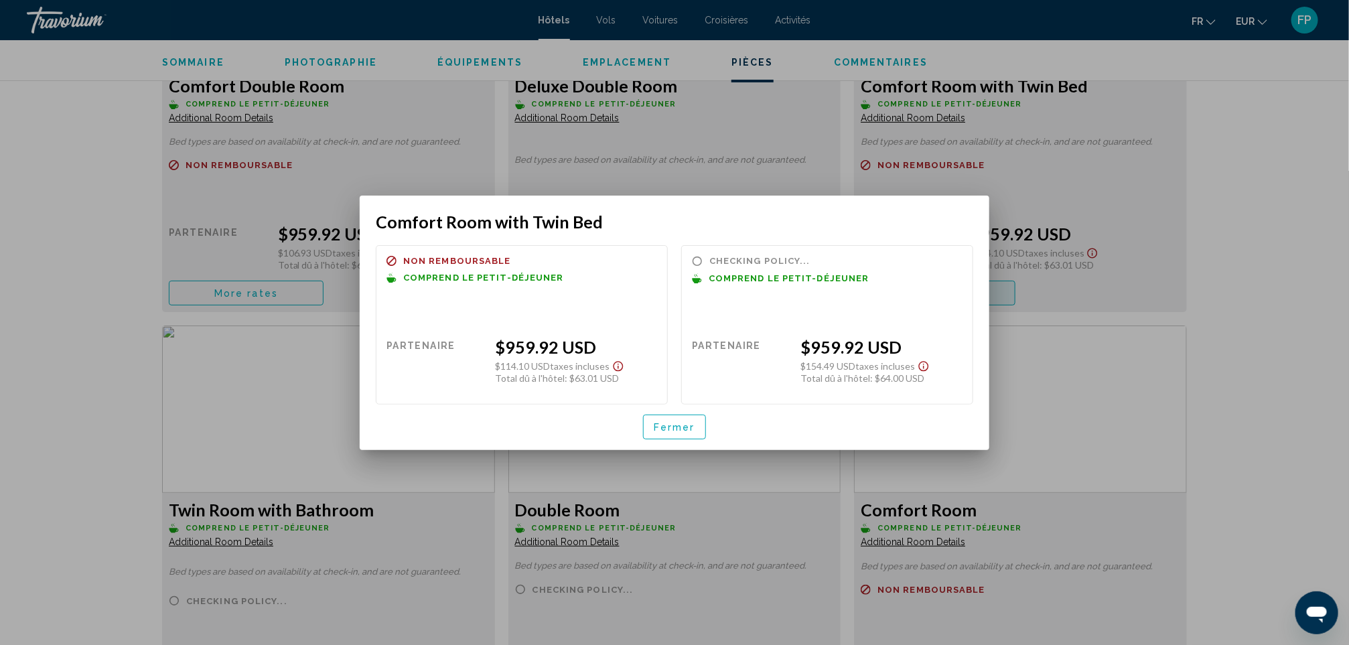
scroll to position [0, 0]
click at [684, 416] on button "Fermer" at bounding box center [674, 427] width 63 height 25
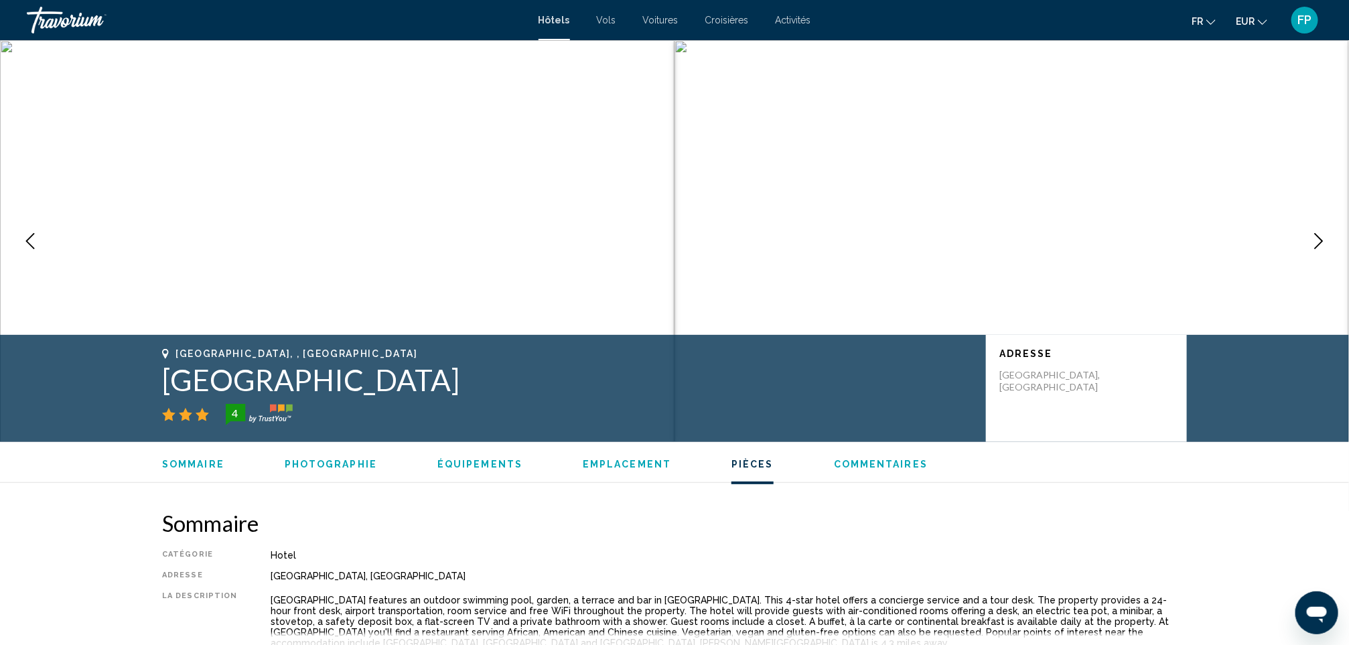
scroll to position [1955, 0]
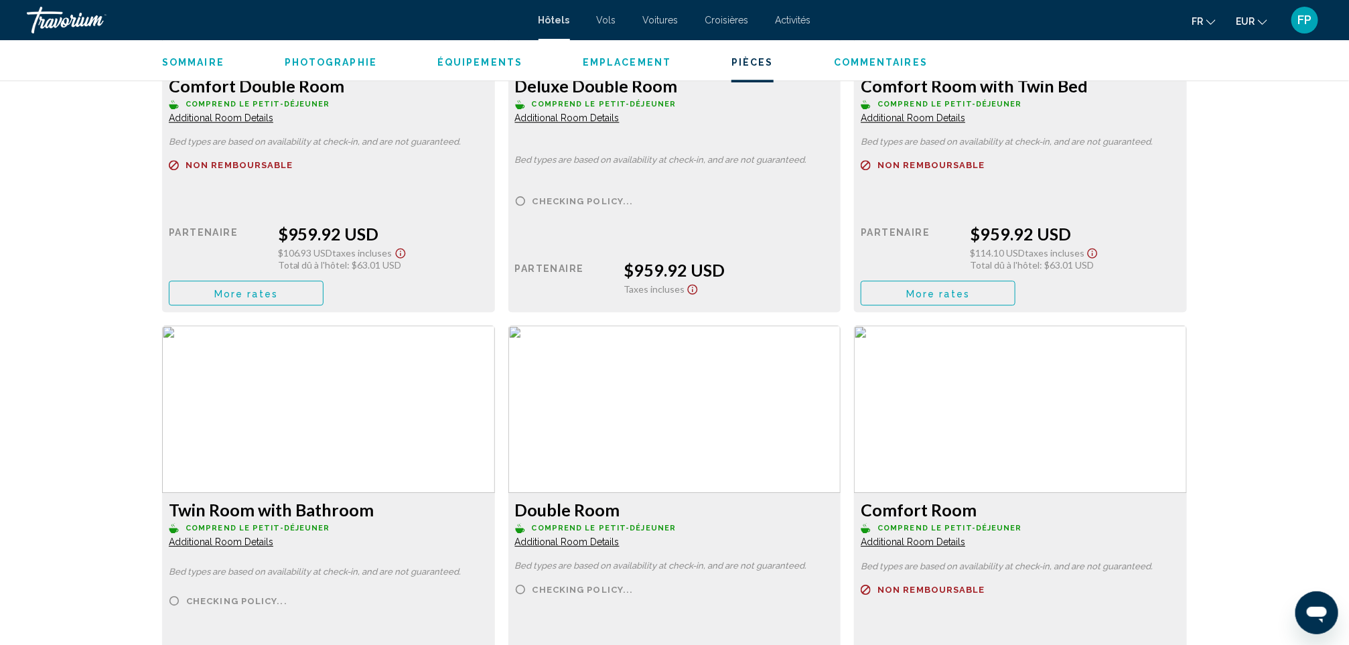
click at [246, 281] on button "More rates" at bounding box center [246, 293] width 155 height 25
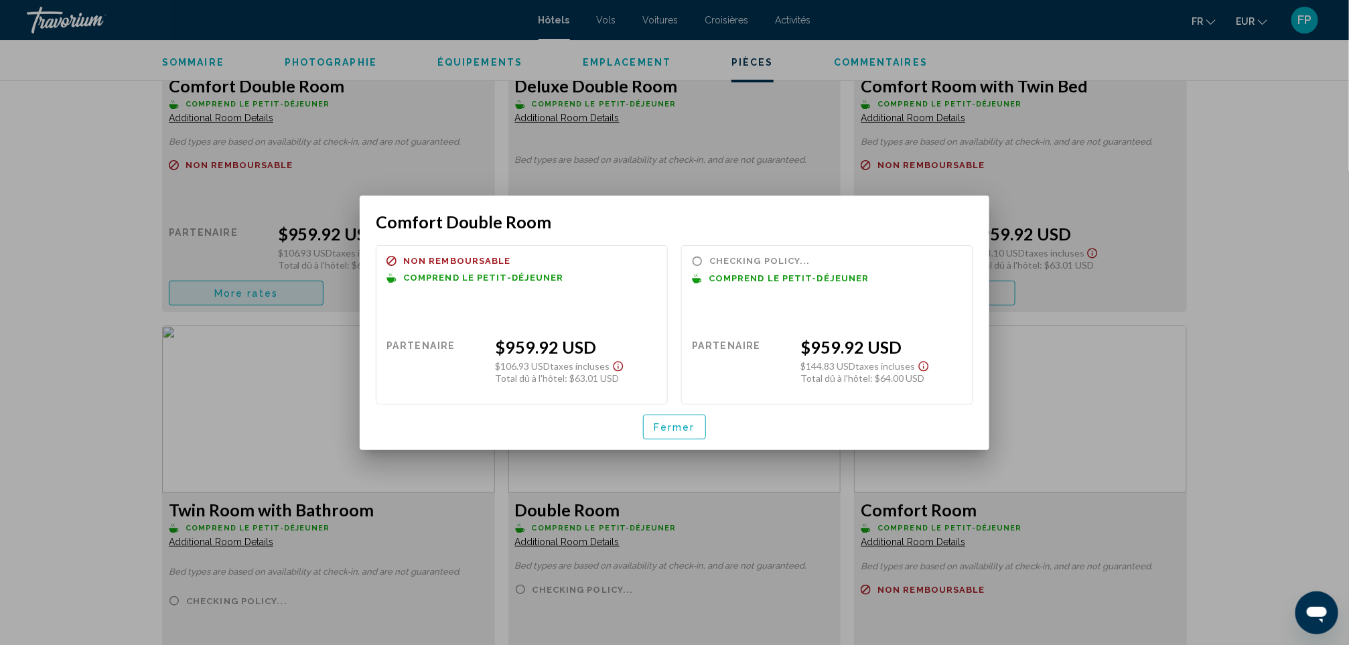
scroll to position [0, 0]
click at [645, 419] on button "Fermer" at bounding box center [674, 427] width 63 height 25
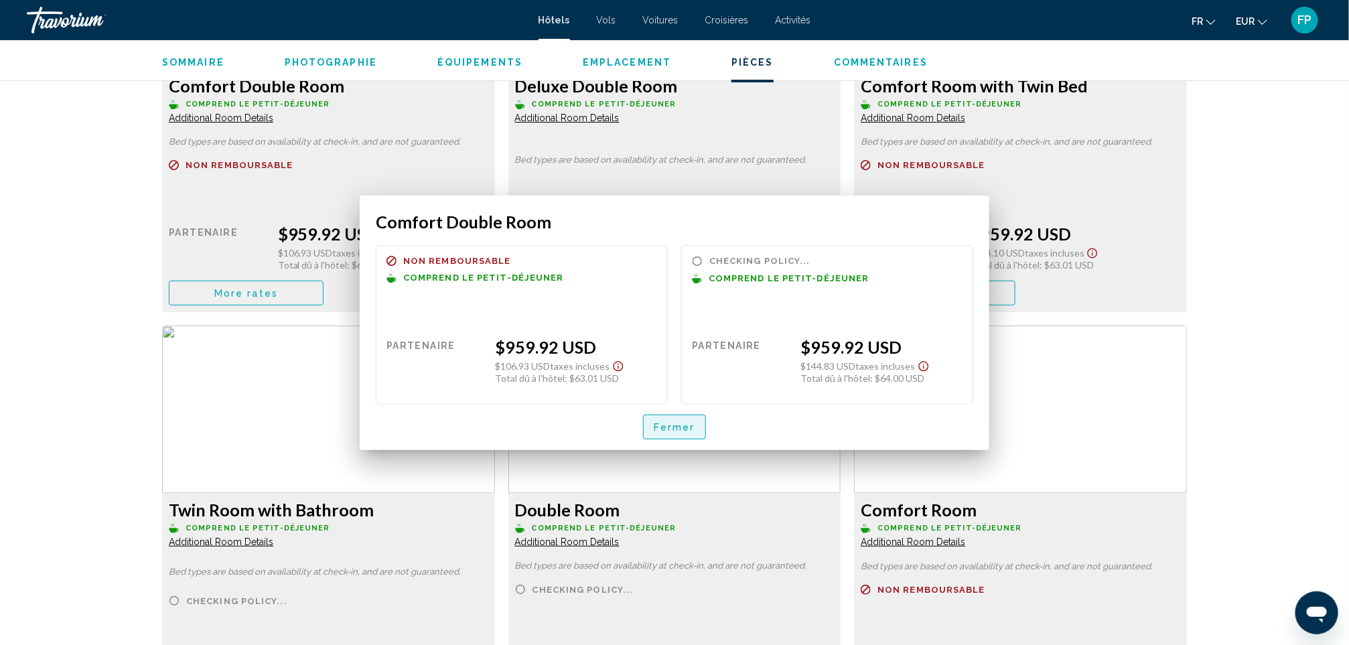
scroll to position [1955, 0]
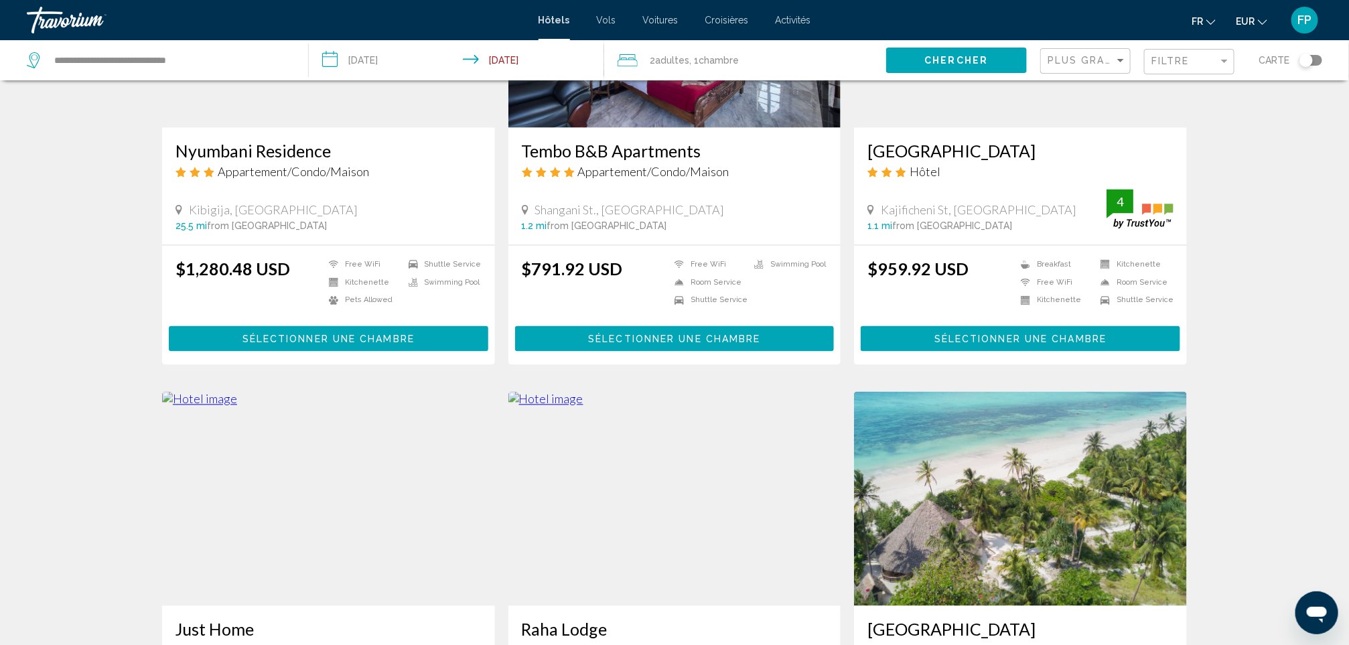
scroll to position [1601, 0]
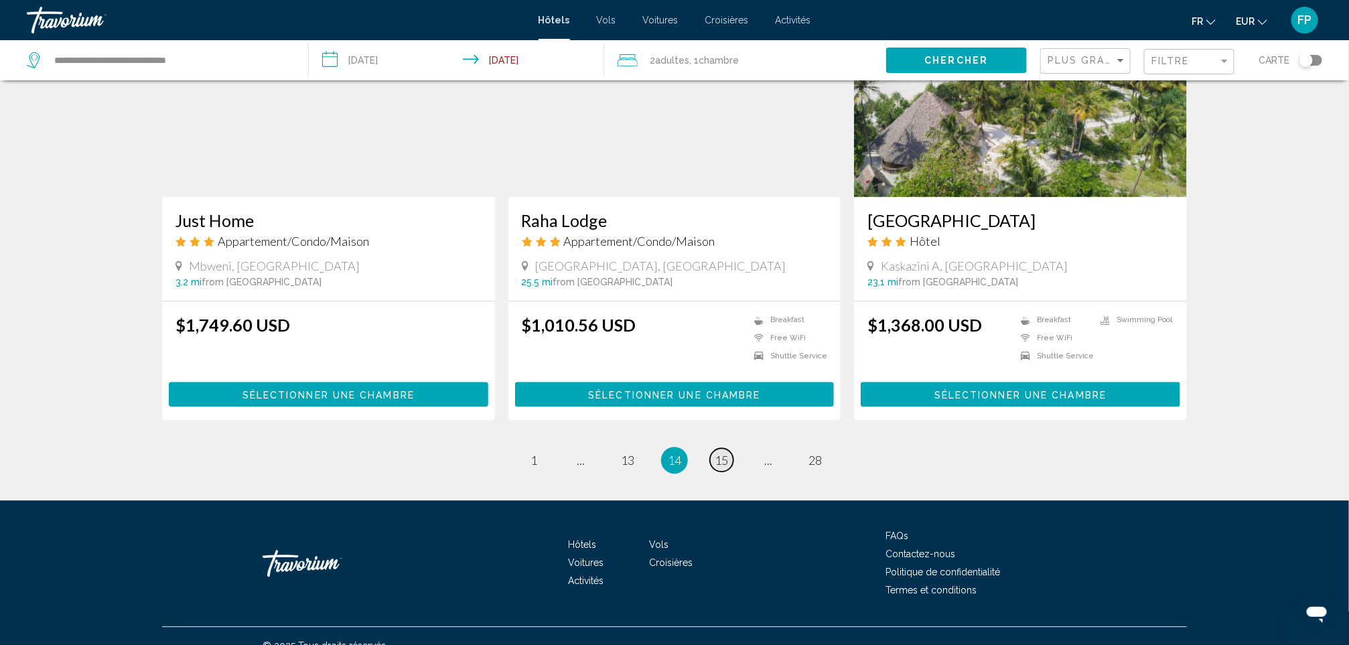
click at [722, 453] on span "15" at bounding box center [721, 460] width 13 height 15
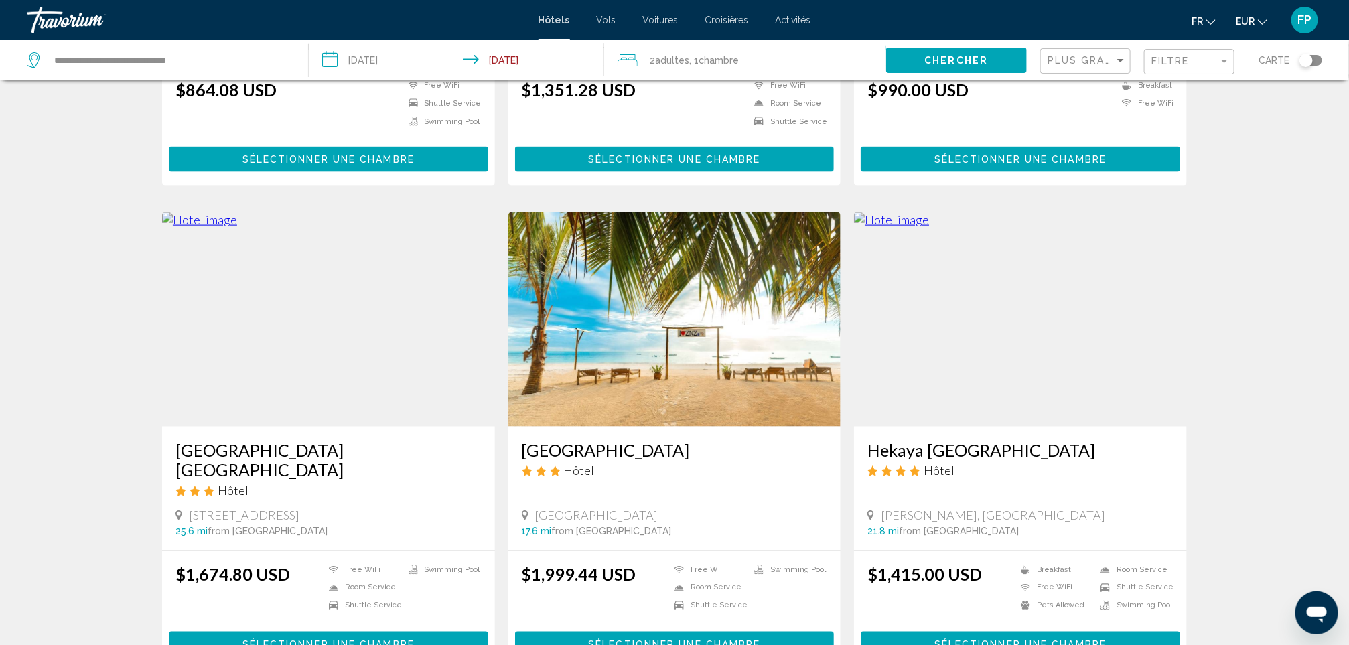
scroll to position [904, 0]
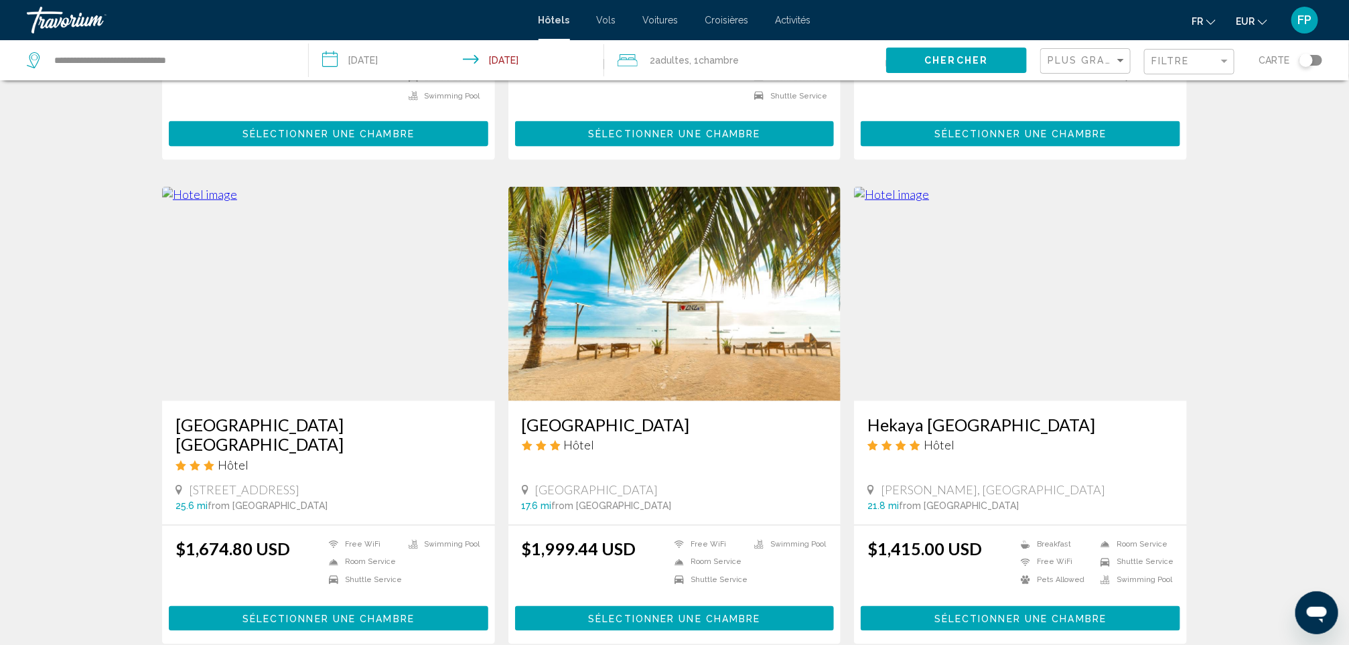
click at [308, 415] on h3 "[GEOGRAPHIC_DATA] [GEOGRAPHIC_DATA]" at bounding box center [328, 435] width 306 height 40
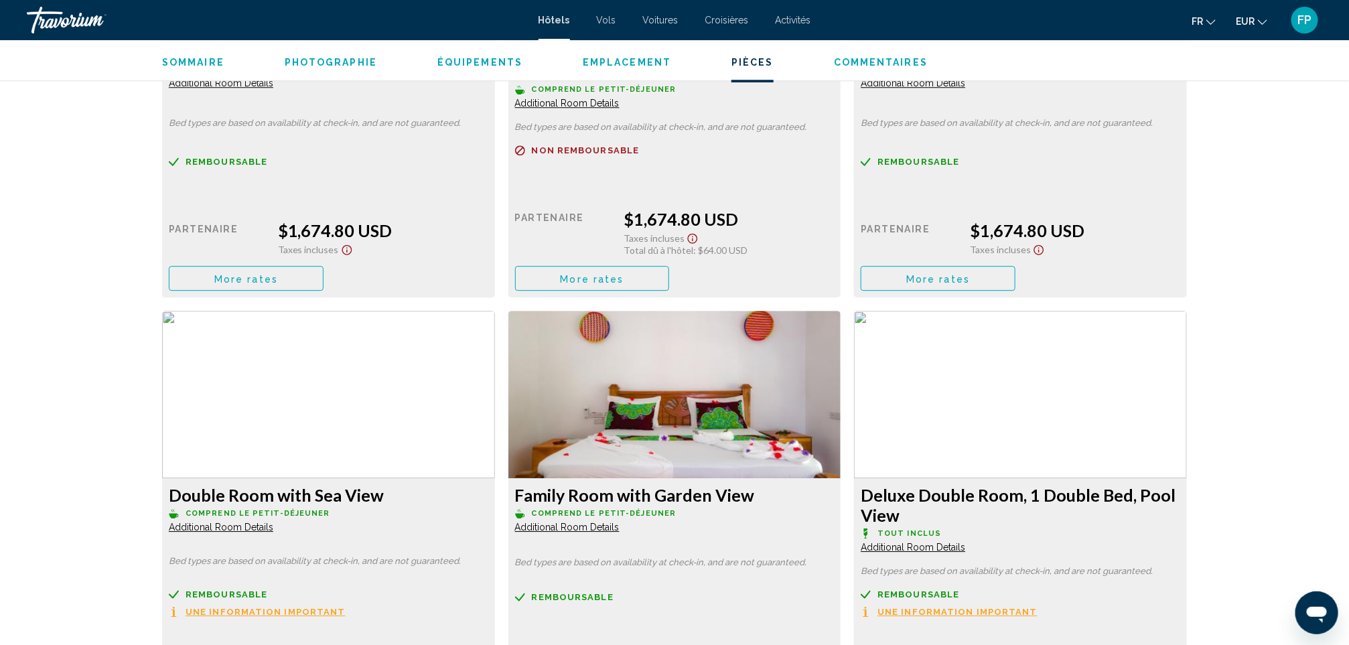
scroll to position [1909, 0]
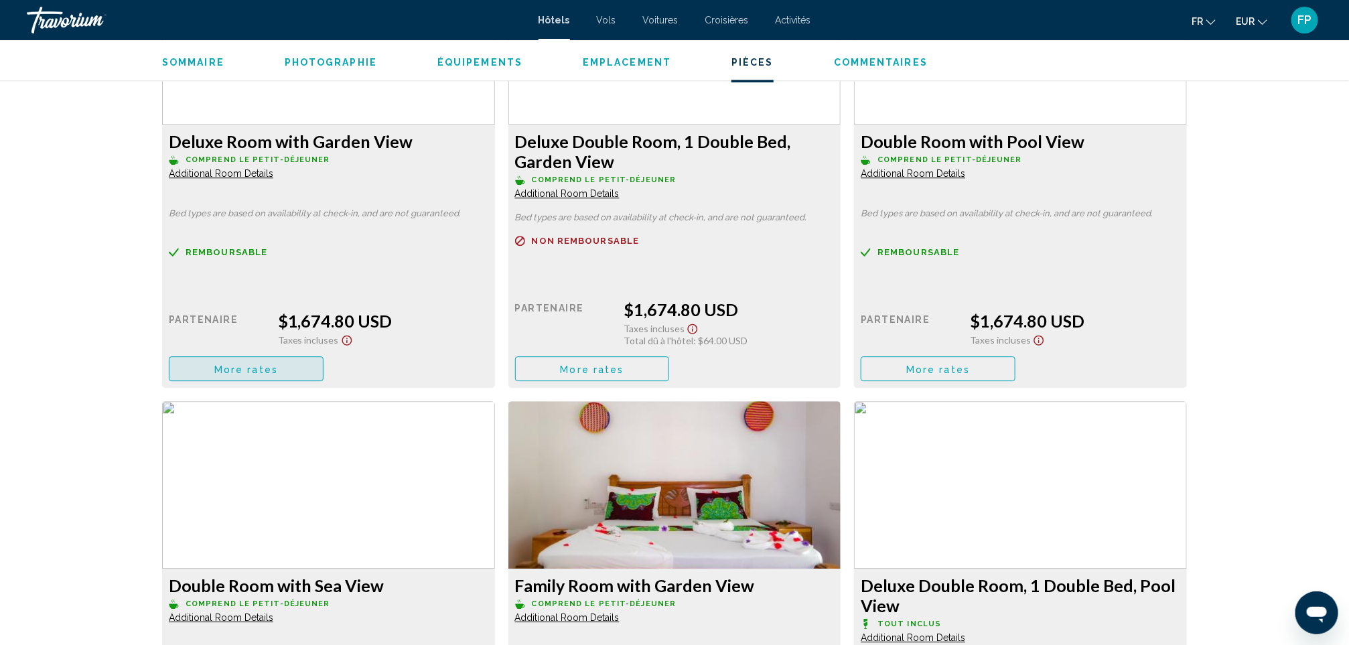
click at [249, 366] on span "More rates" at bounding box center [246, 369] width 64 height 11
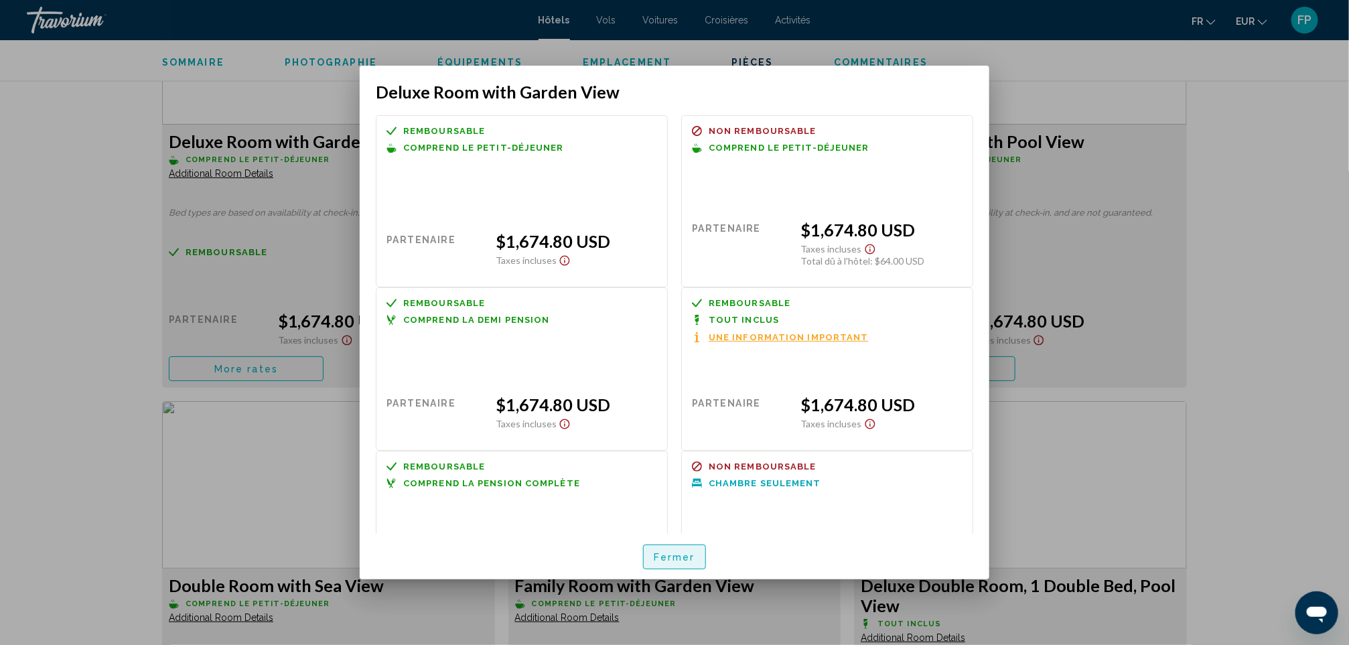
click at [697, 555] on button "Fermer" at bounding box center [674, 556] width 63 height 25
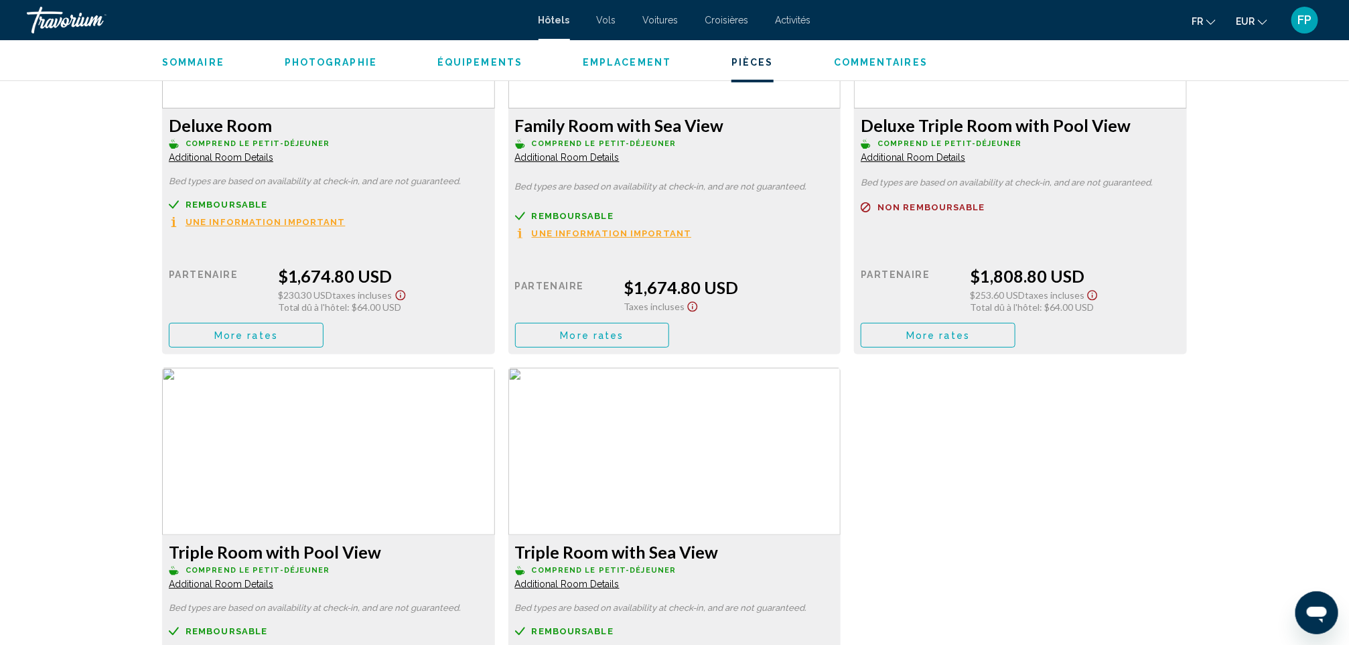
scroll to position [2813, 0]
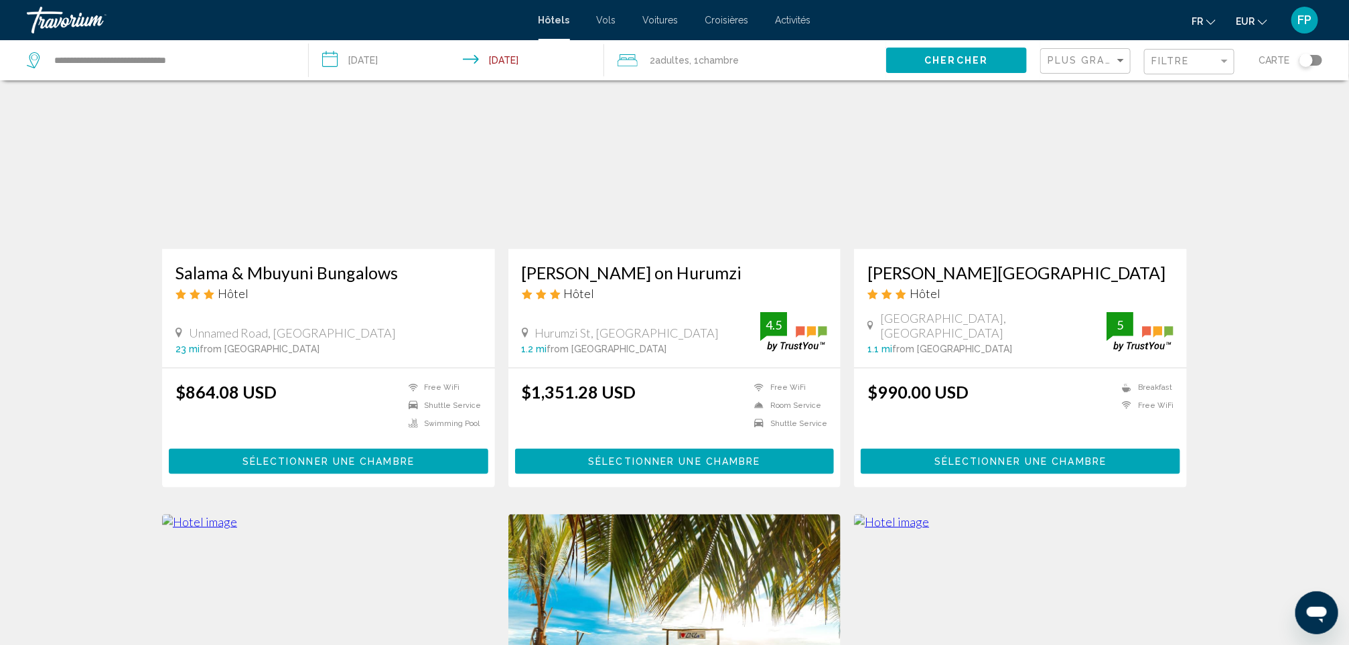
scroll to position [603, 0]
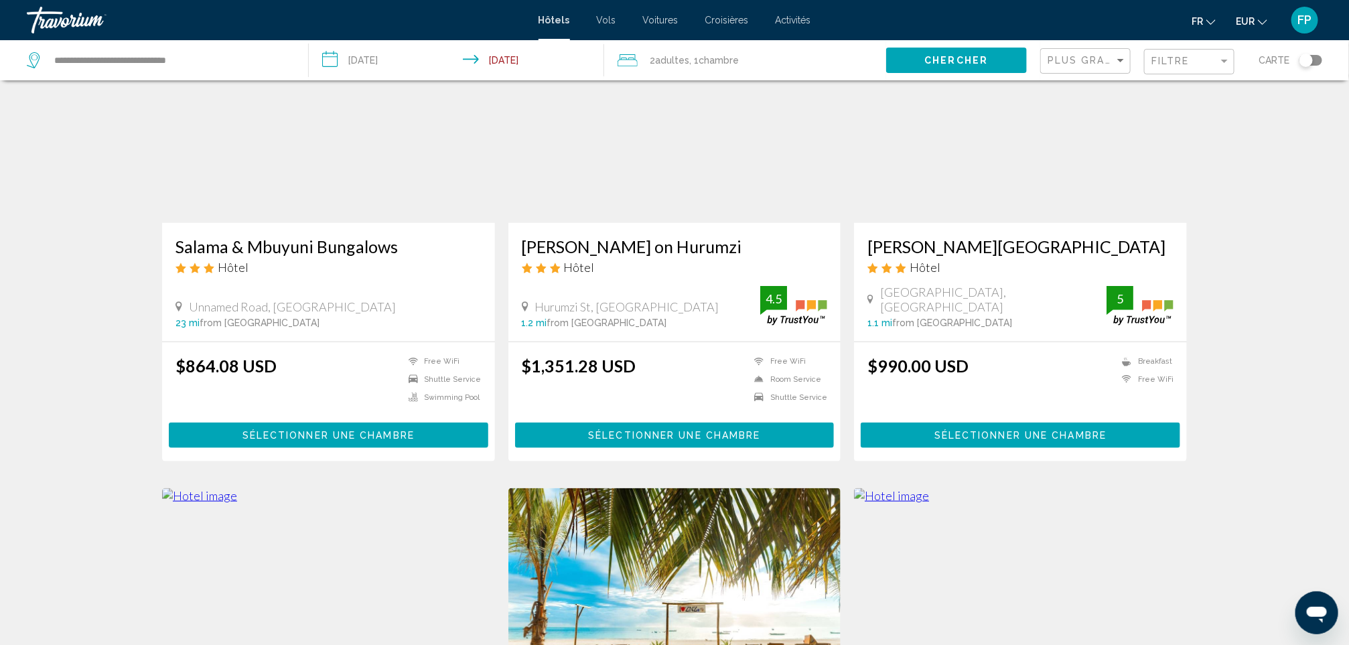
click at [364, 236] on h3 "Salama & Mbuyuni Bungalows" at bounding box center [328, 246] width 306 height 20
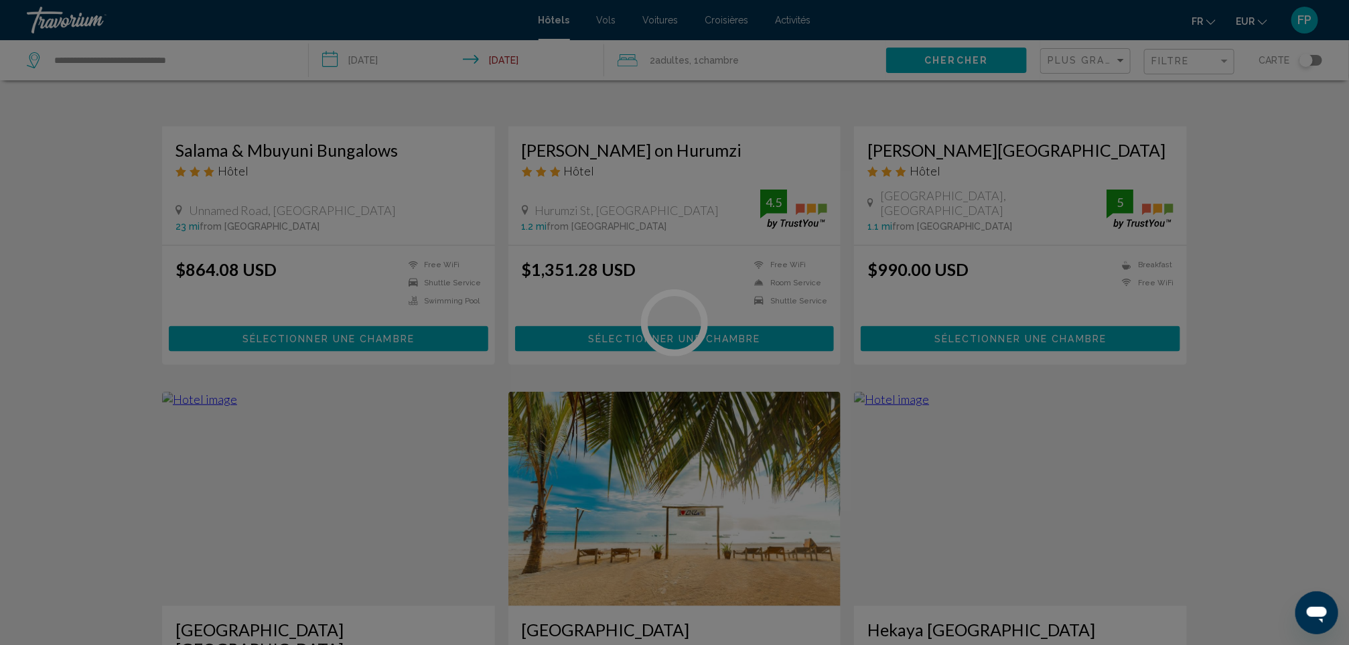
scroll to position [1005, 0]
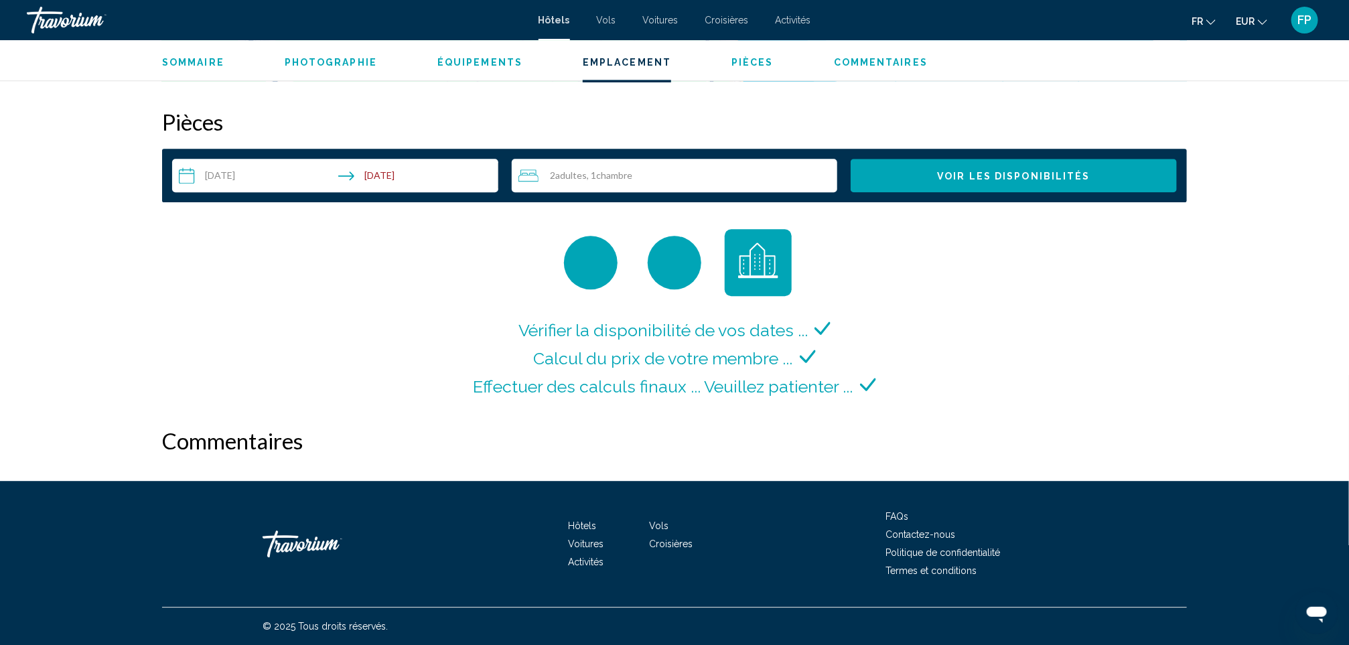
scroll to position [1769, 0]
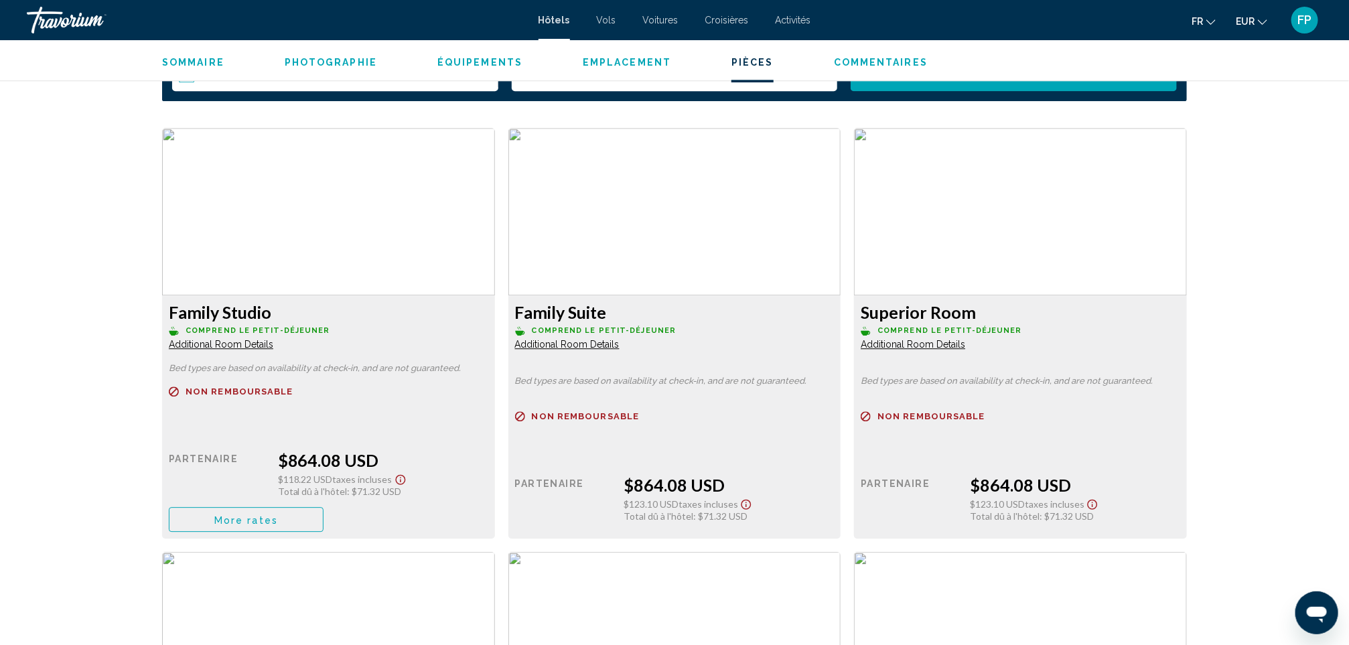
click at [269, 521] on span "More rates" at bounding box center [246, 519] width 64 height 11
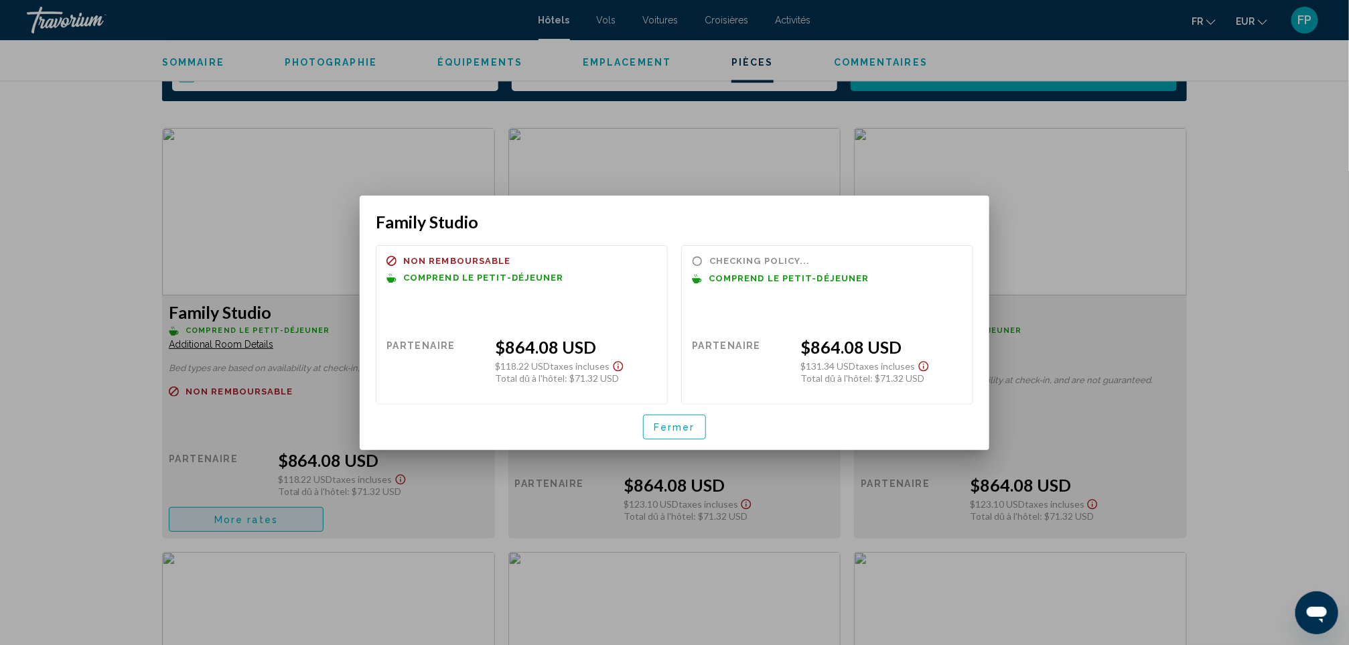
scroll to position [0, 0]
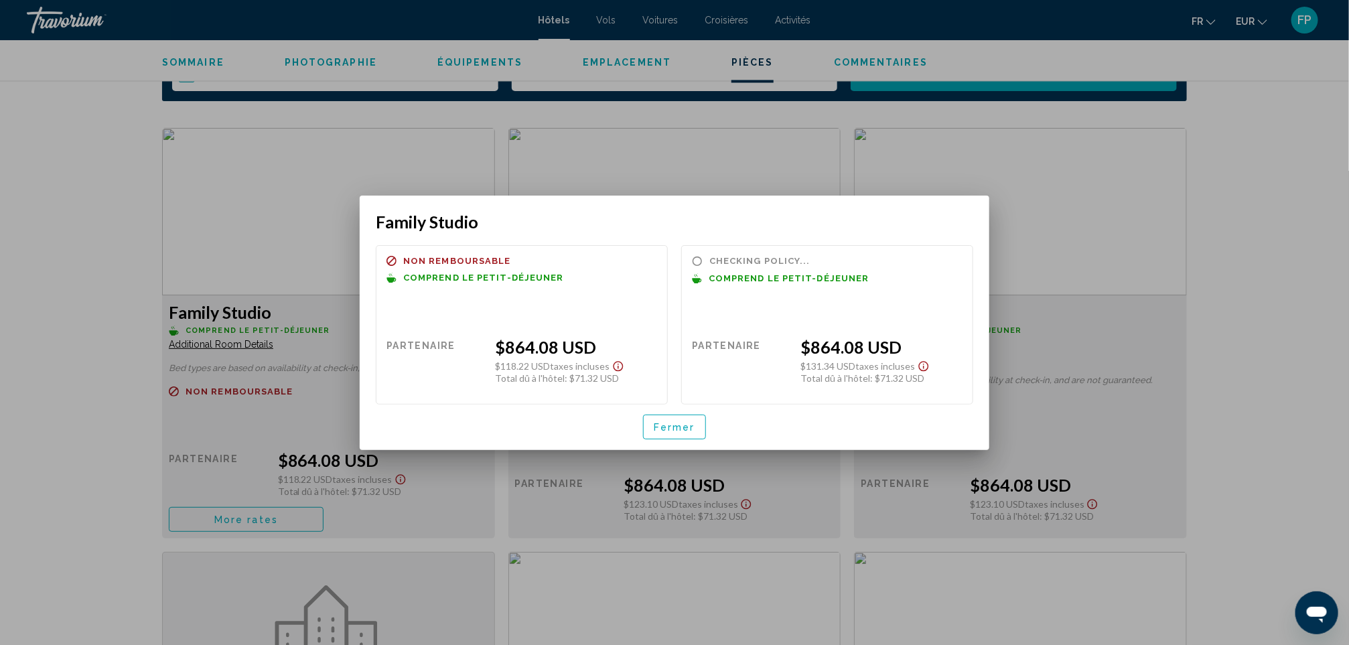
click at [658, 424] on span "Fermer" at bounding box center [675, 427] width 42 height 11
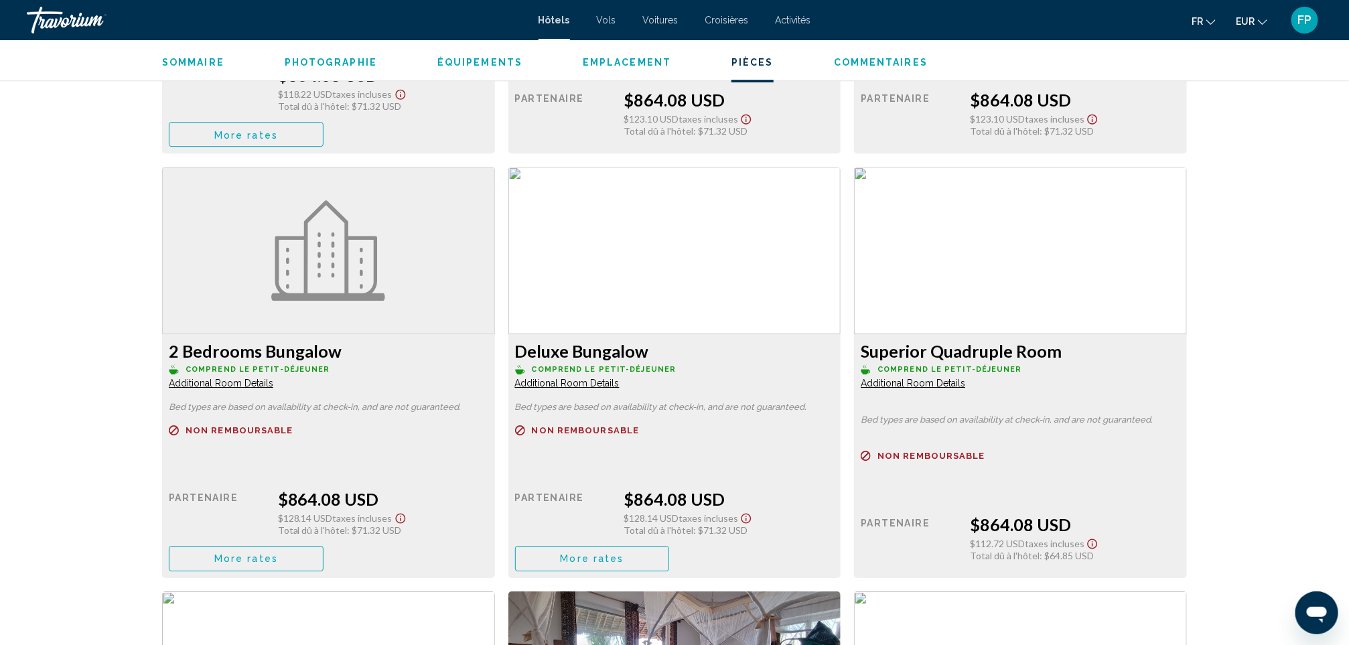
scroll to position [2170, 0]
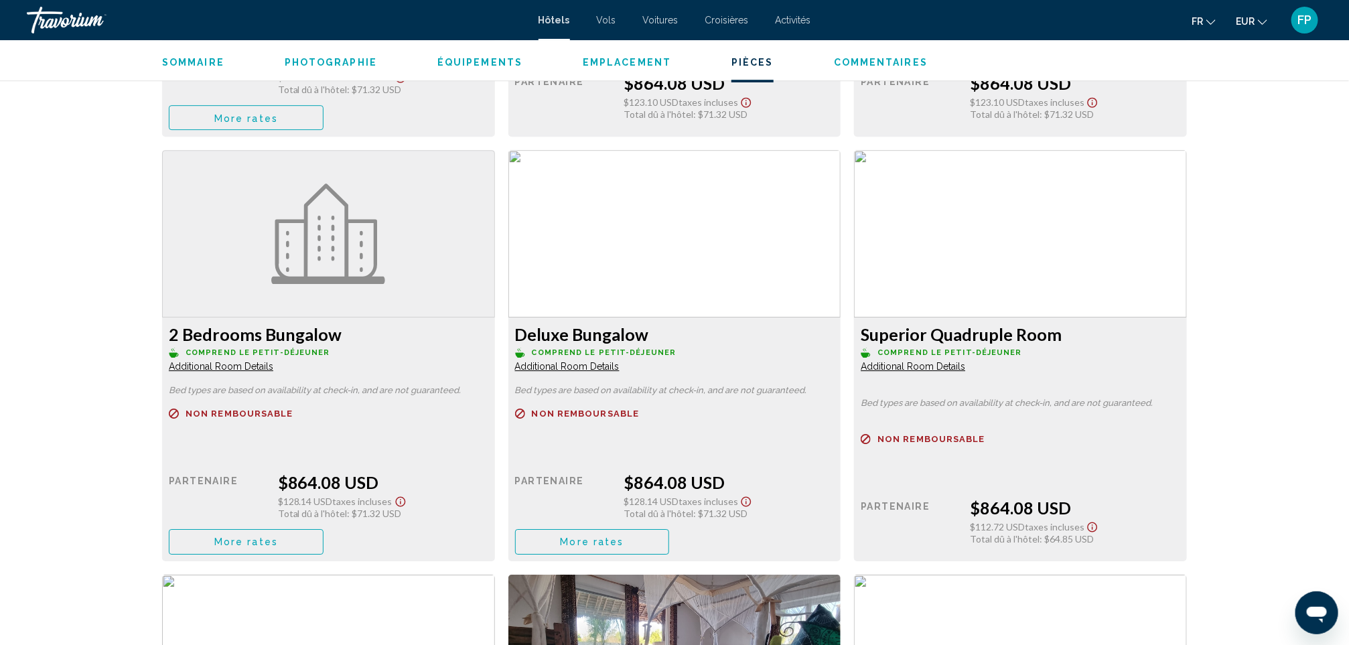
click at [278, 123] on span "More rates" at bounding box center [246, 118] width 64 height 11
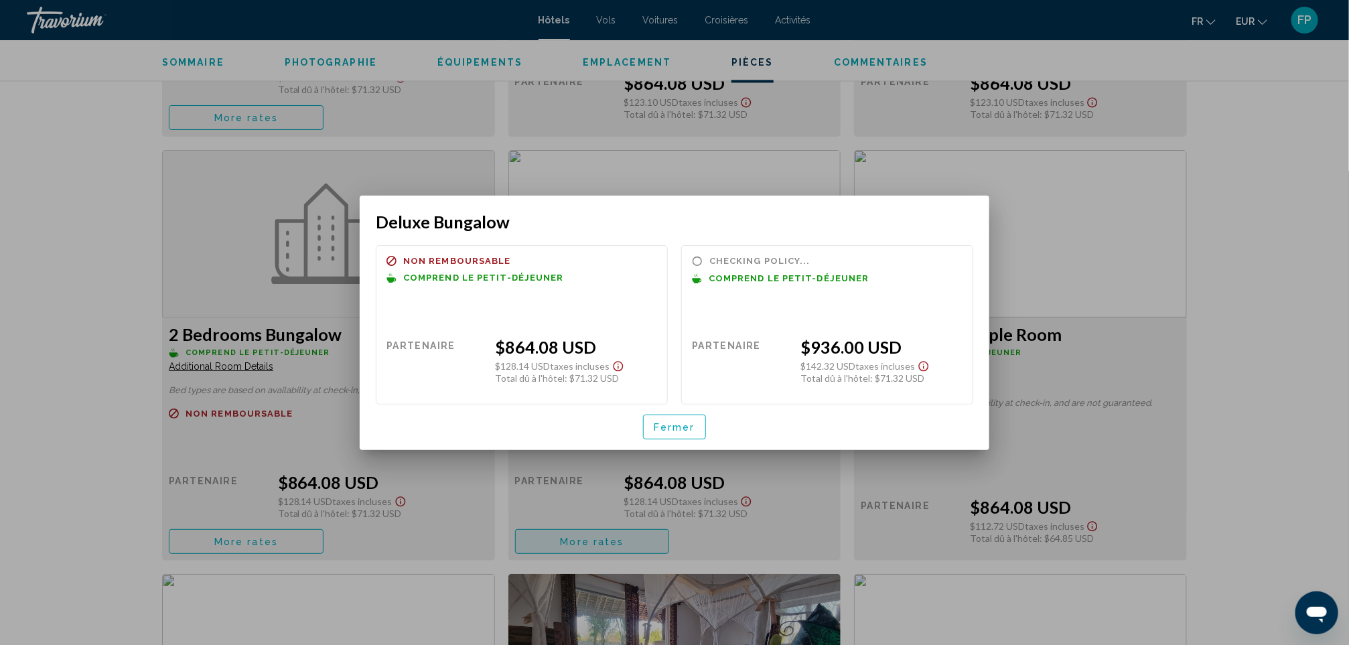
scroll to position [0, 0]
click at [669, 410] on div "Fermer" at bounding box center [674, 427] width 597 height 46
click at [669, 422] on span "Fermer" at bounding box center [675, 427] width 42 height 11
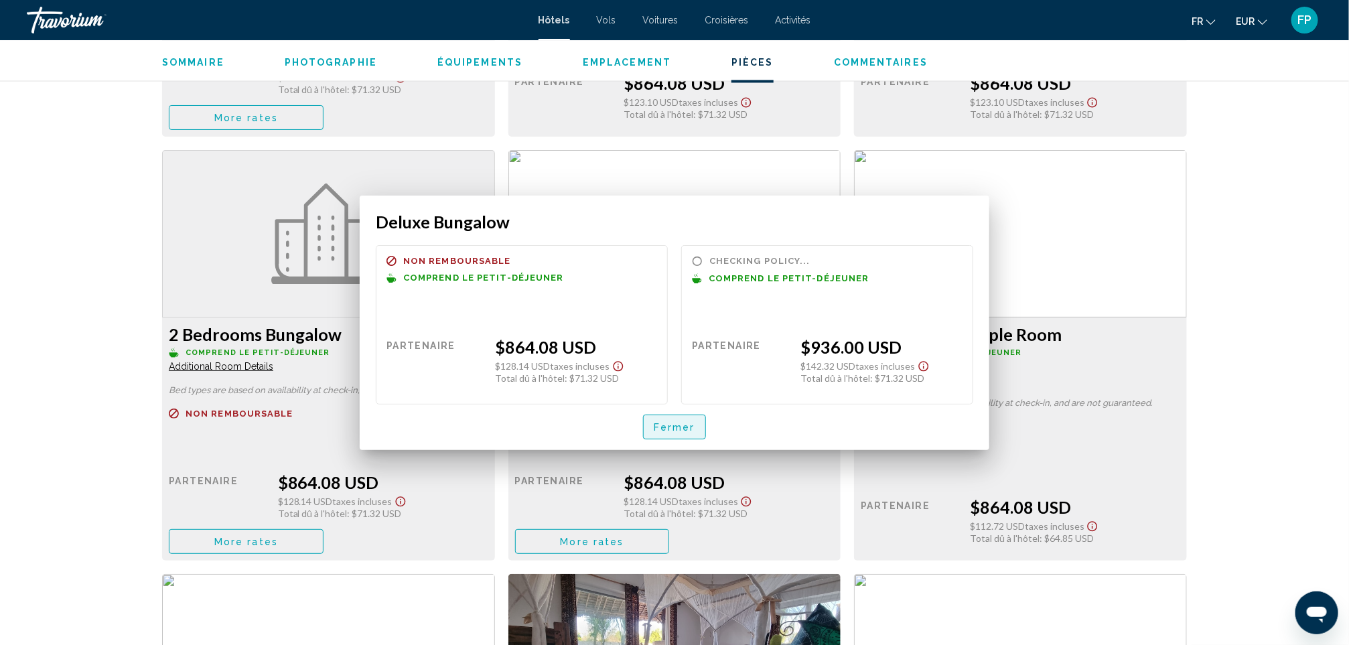
scroll to position [2170, 0]
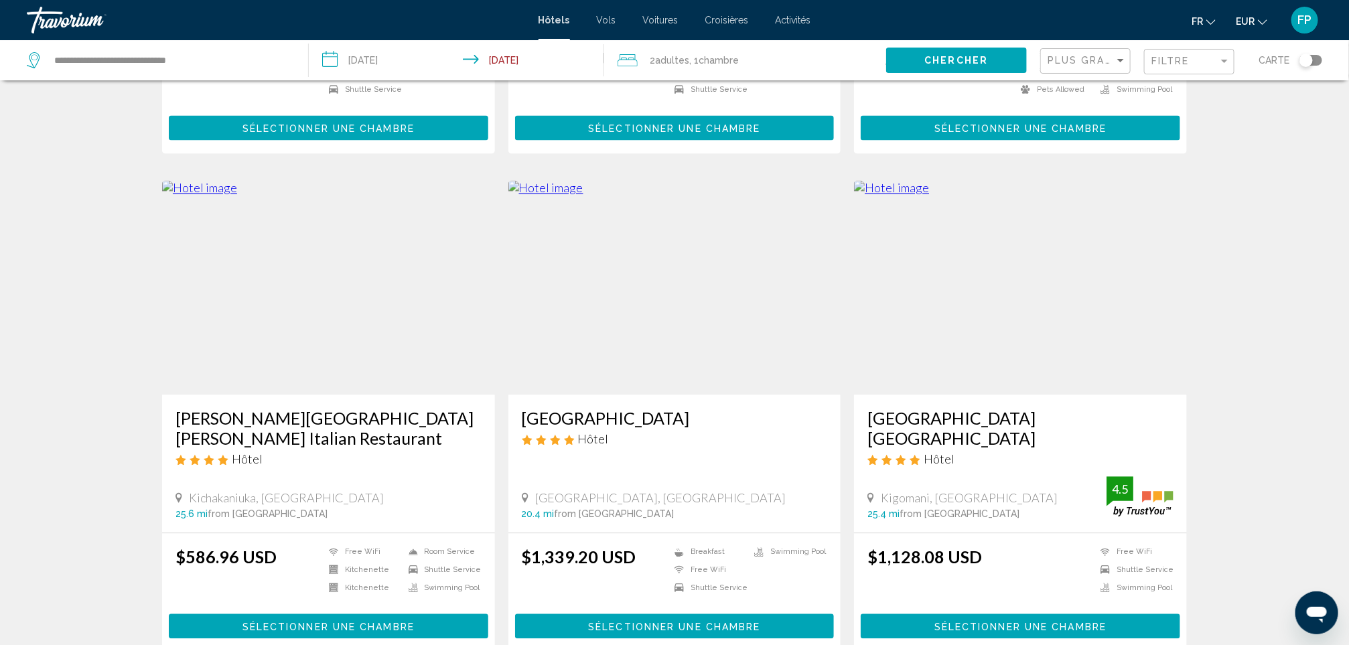
scroll to position [1406, 0]
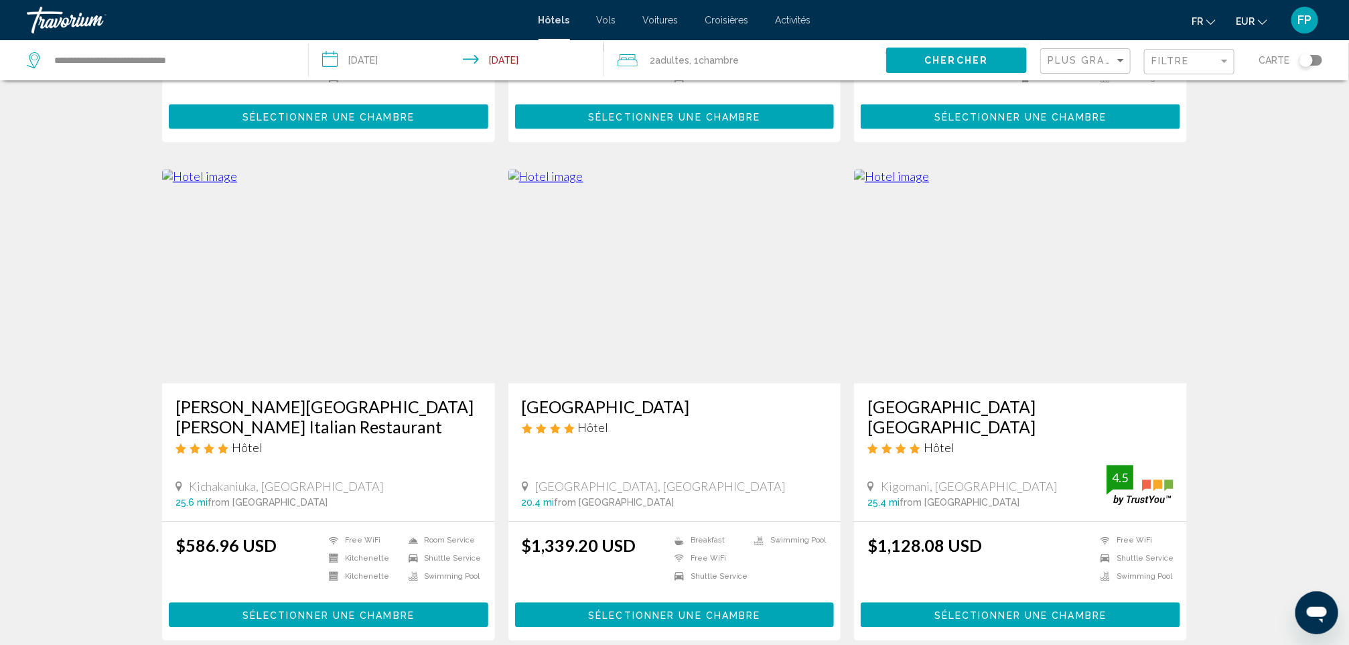
click at [919, 396] on h3 "[GEOGRAPHIC_DATA] [GEOGRAPHIC_DATA]" at bounding box center [1020, 416] width 306 height 40
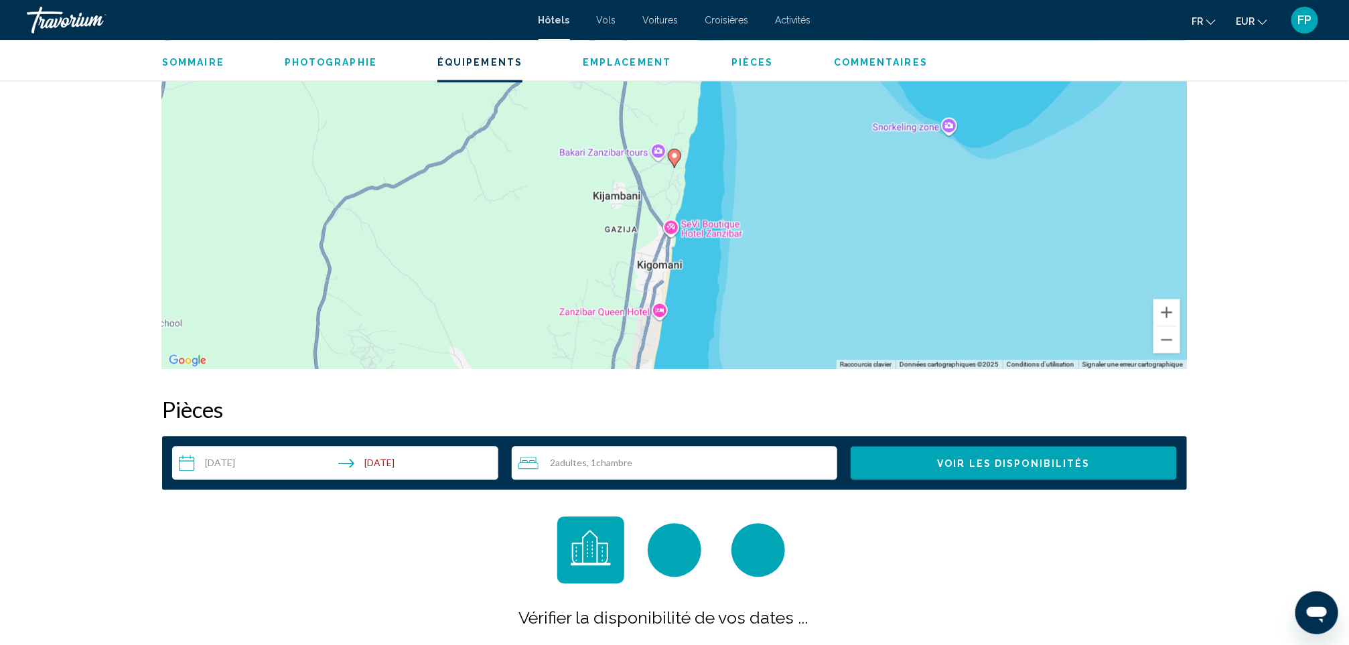
scroll to position [1708, 0]
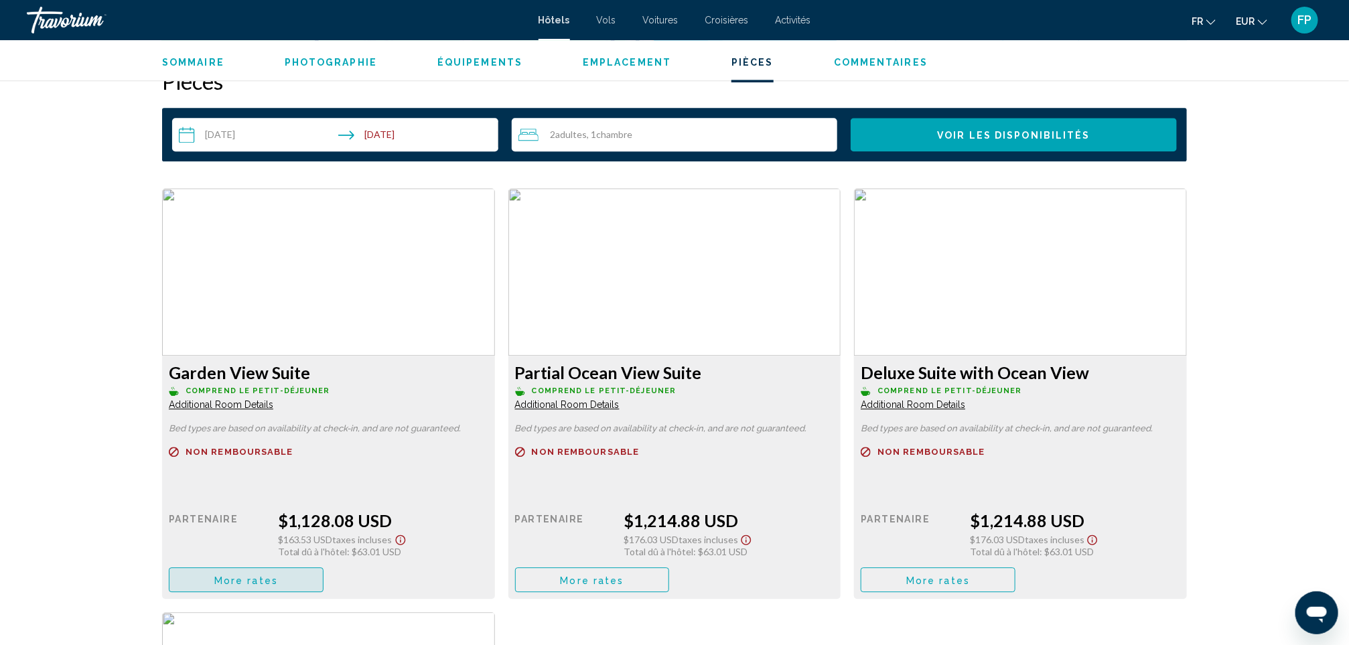
click at [225, 585] on span "More rates" at bounding box center [246, 580] width 64 height 11
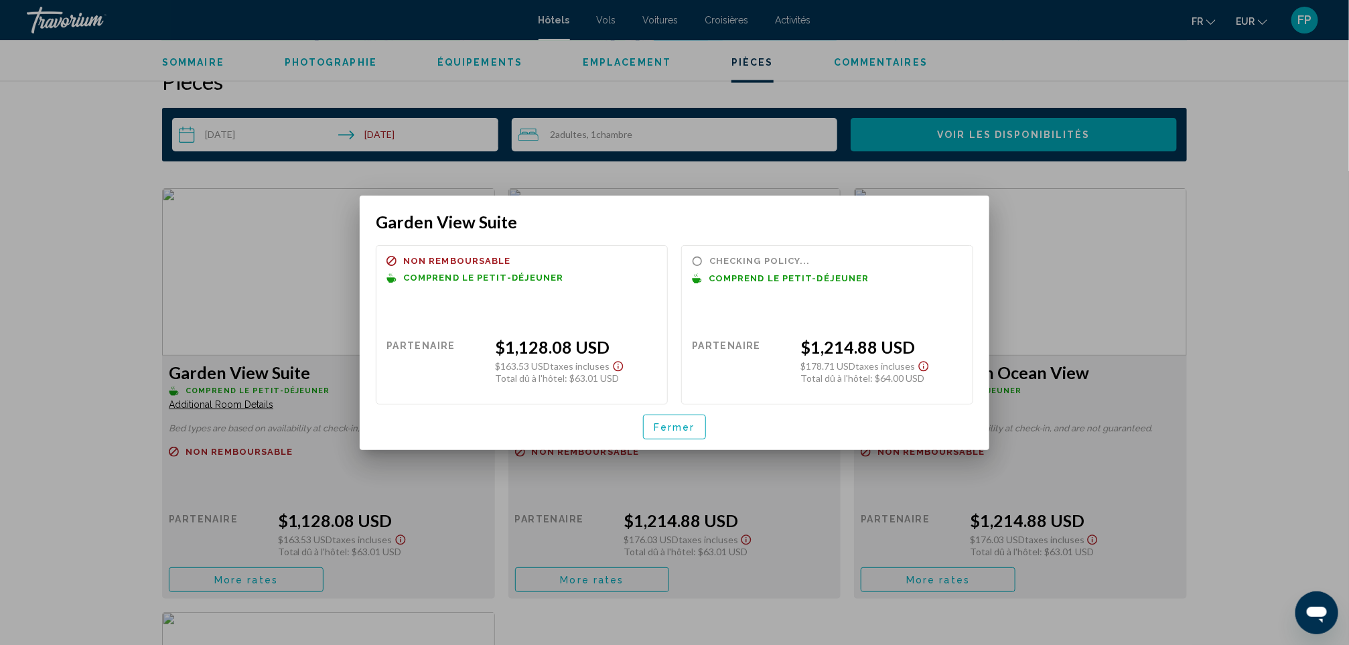
click at [675, 425] on span "Fermer" at bounding box center [675, 427] width 42 height 11
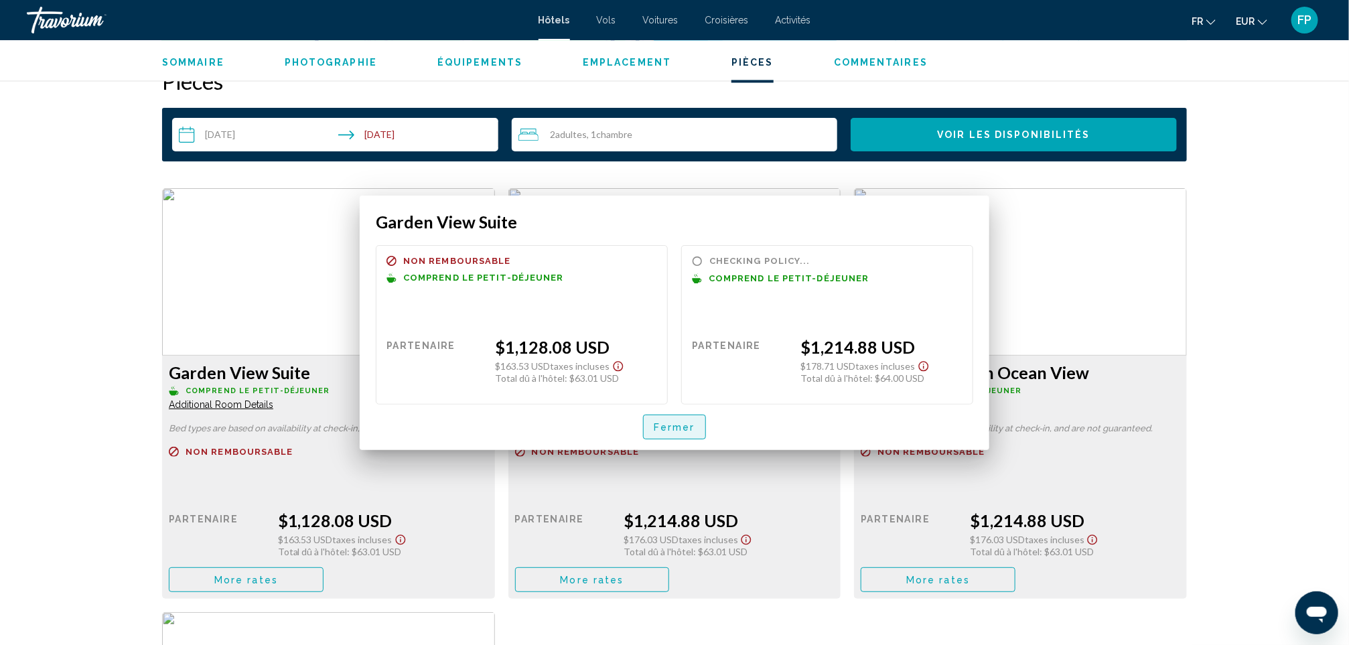
scroll to position [1708, 0]
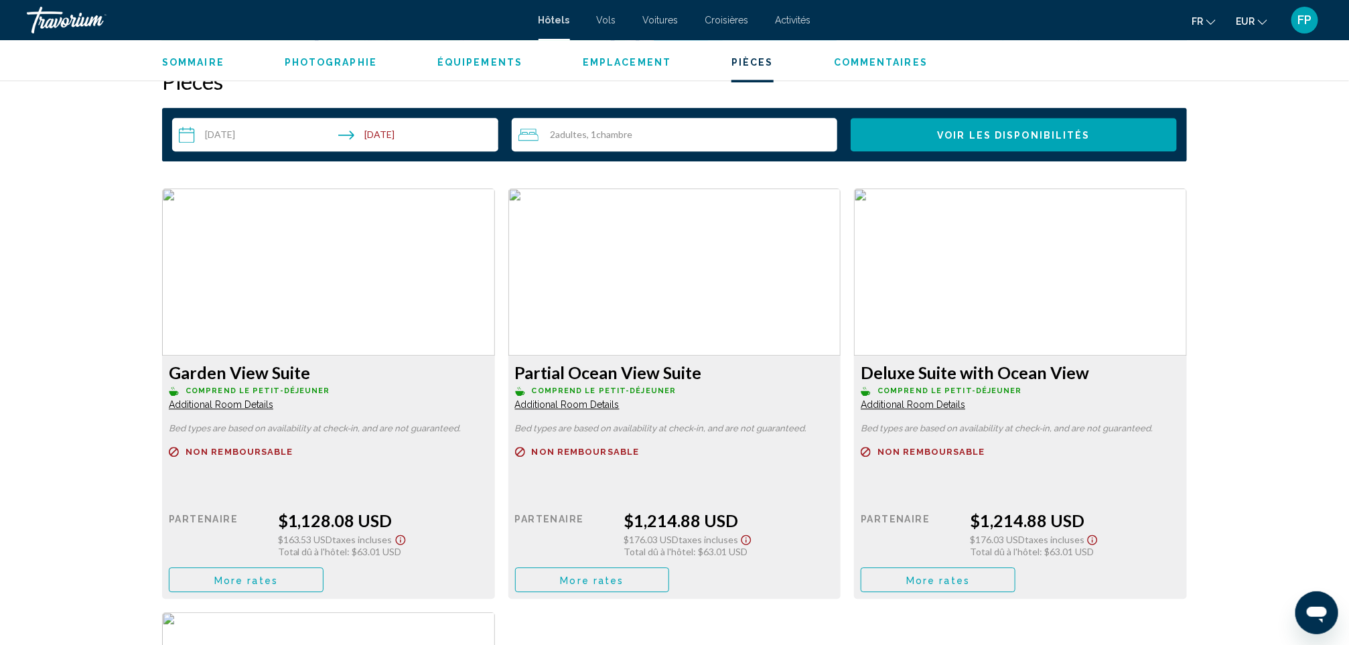
click at [323, 569] on button "More rates" at bounding box center [246, 579] width 155 height 25
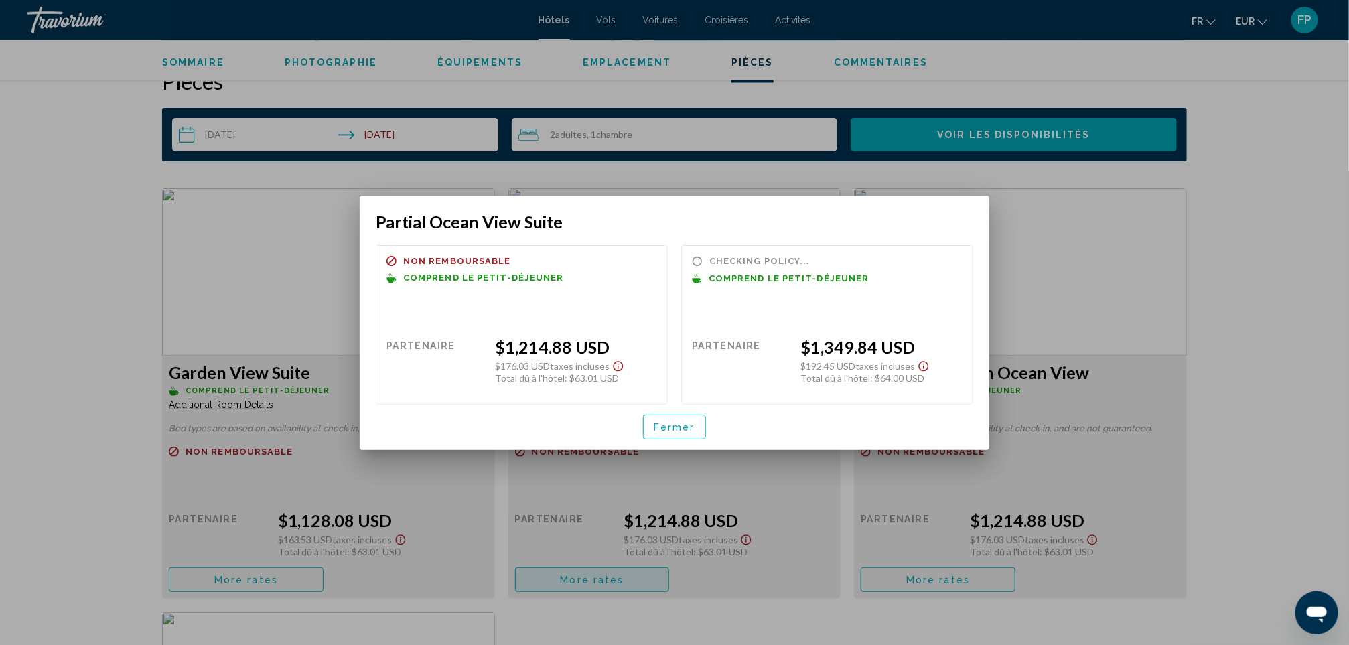
scroll to position [0, 0]
click at [667, 427] on span "Fermer" at bounding box center [675, 427] width 42 height 11
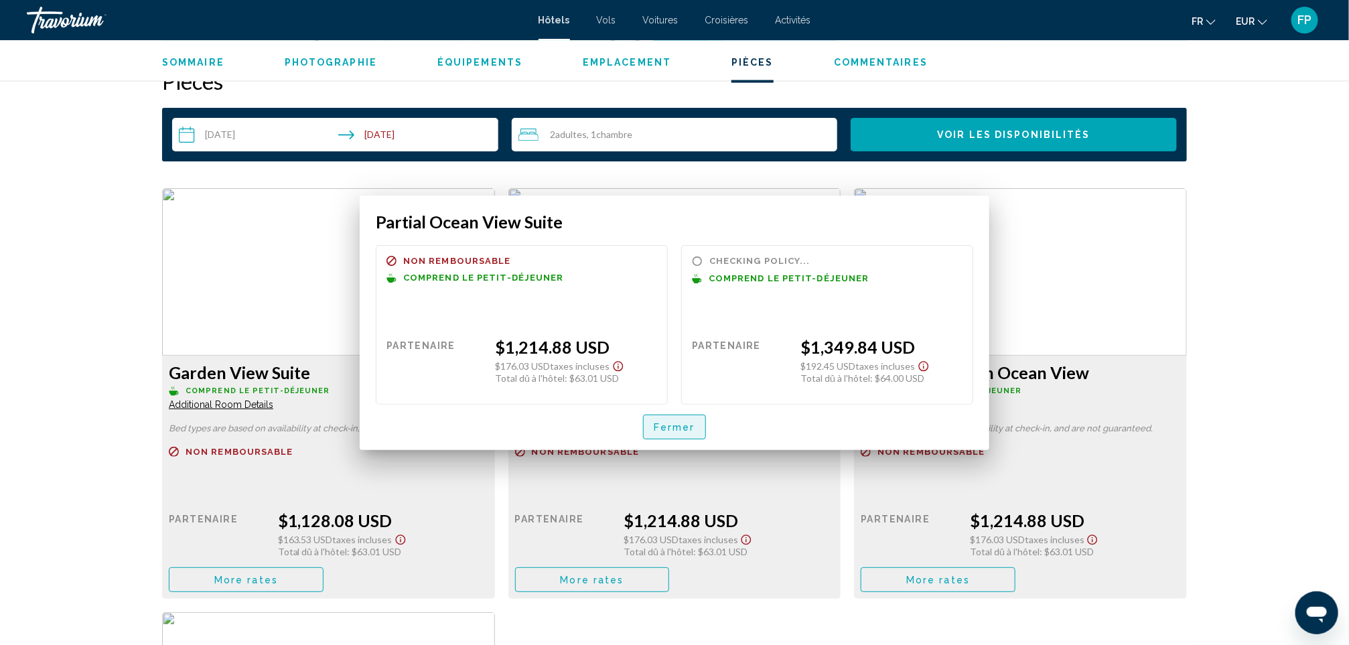
scroll to position [1708, 0]
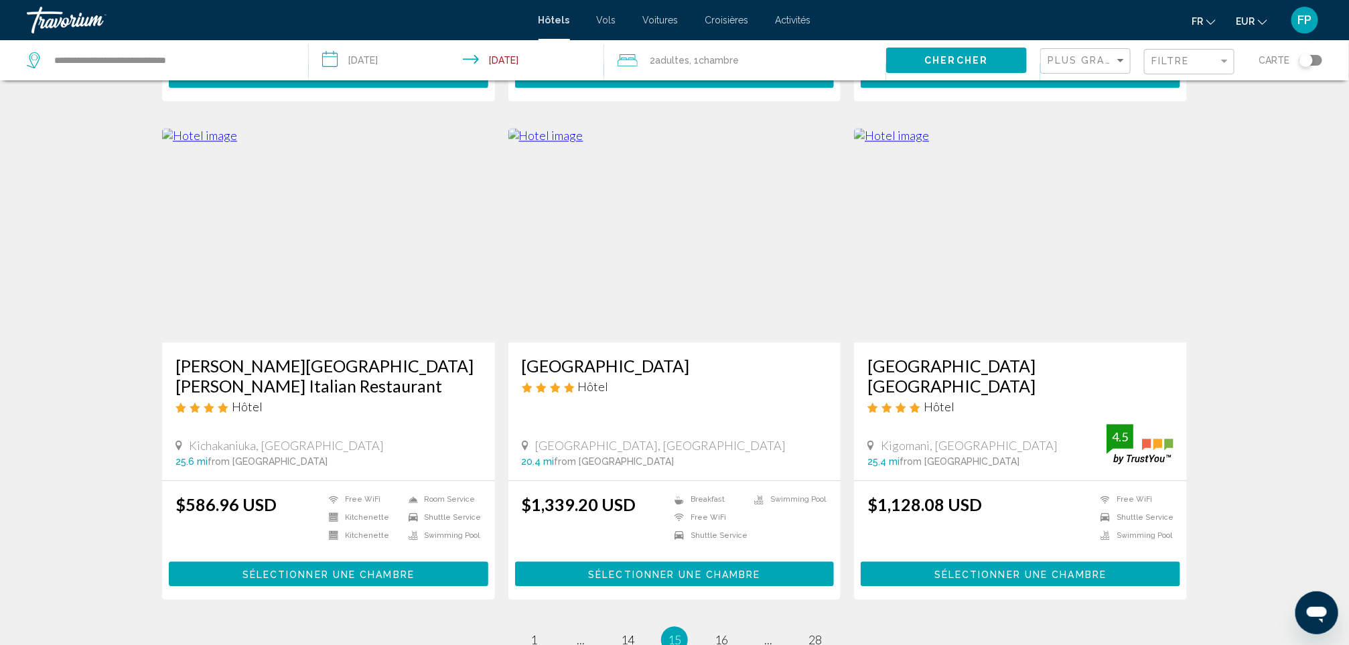
scroll to position [1592, 0]
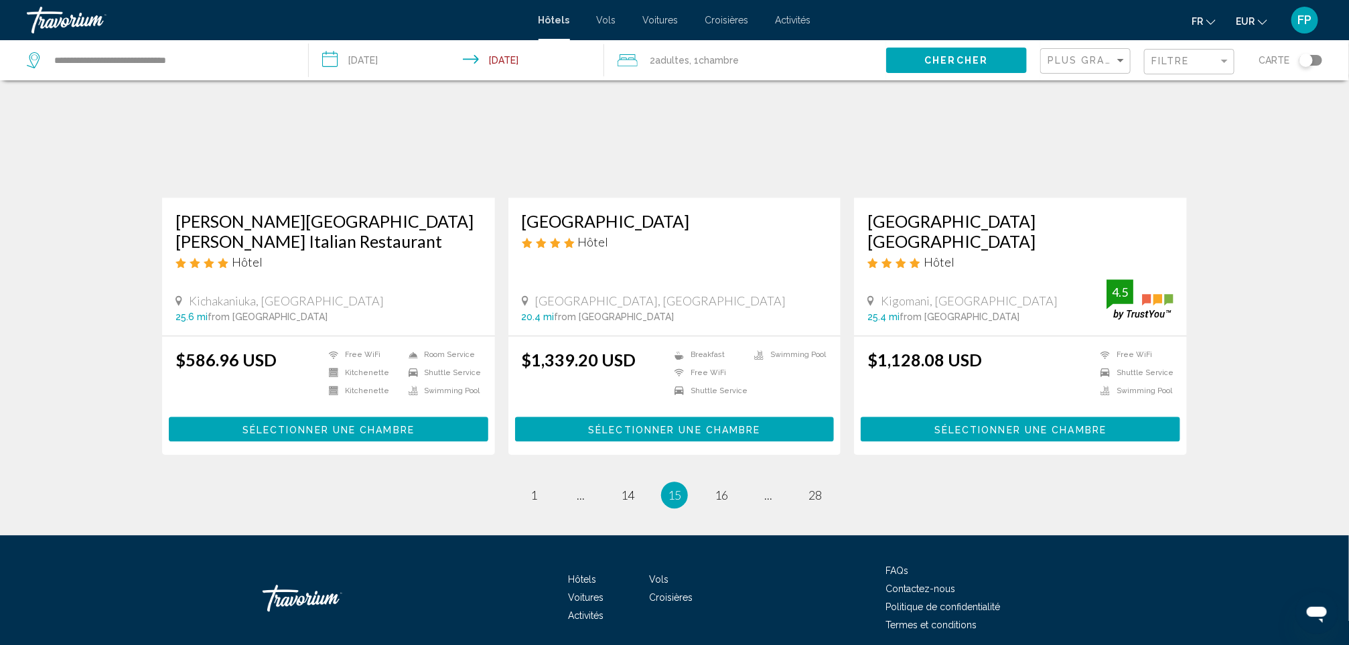
click at [348, 211] on h3 "[PERSON_NAME][GEOGRAPHIC_DATA][PERSON_NAME] Italian Restaurant" at bounding box center [328, 231] width 306 height 40
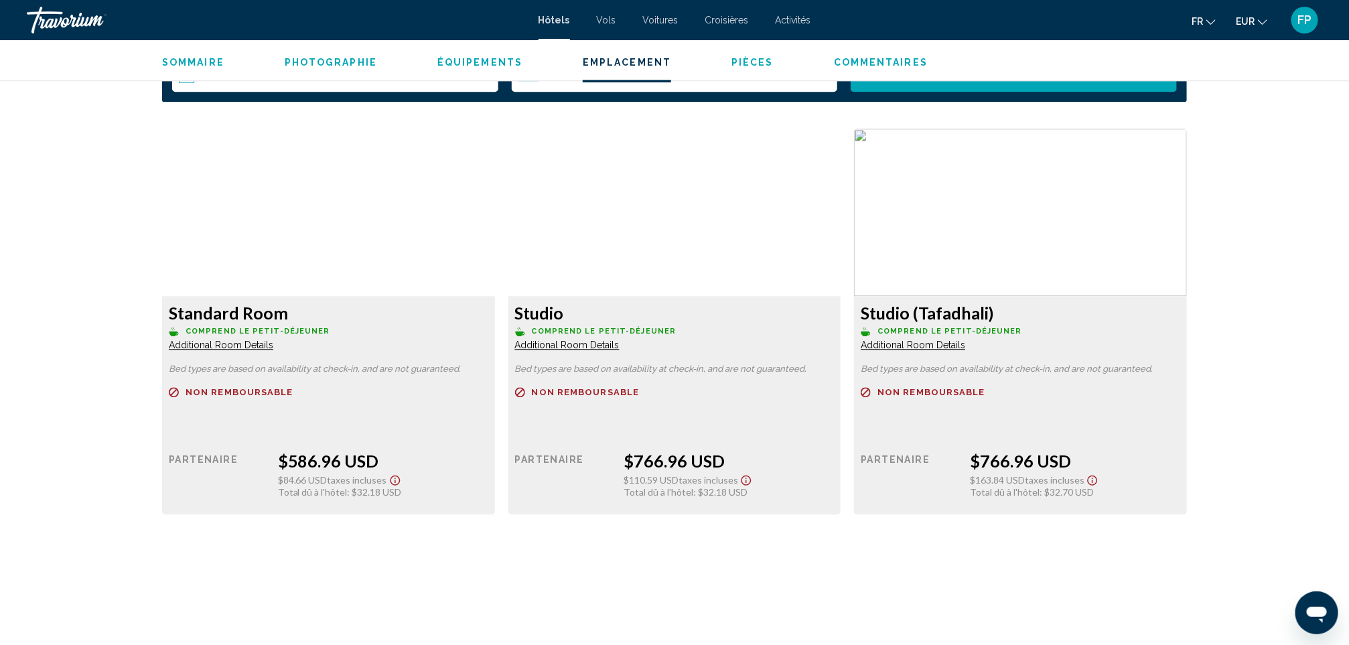
scroll to position [1104, 0]
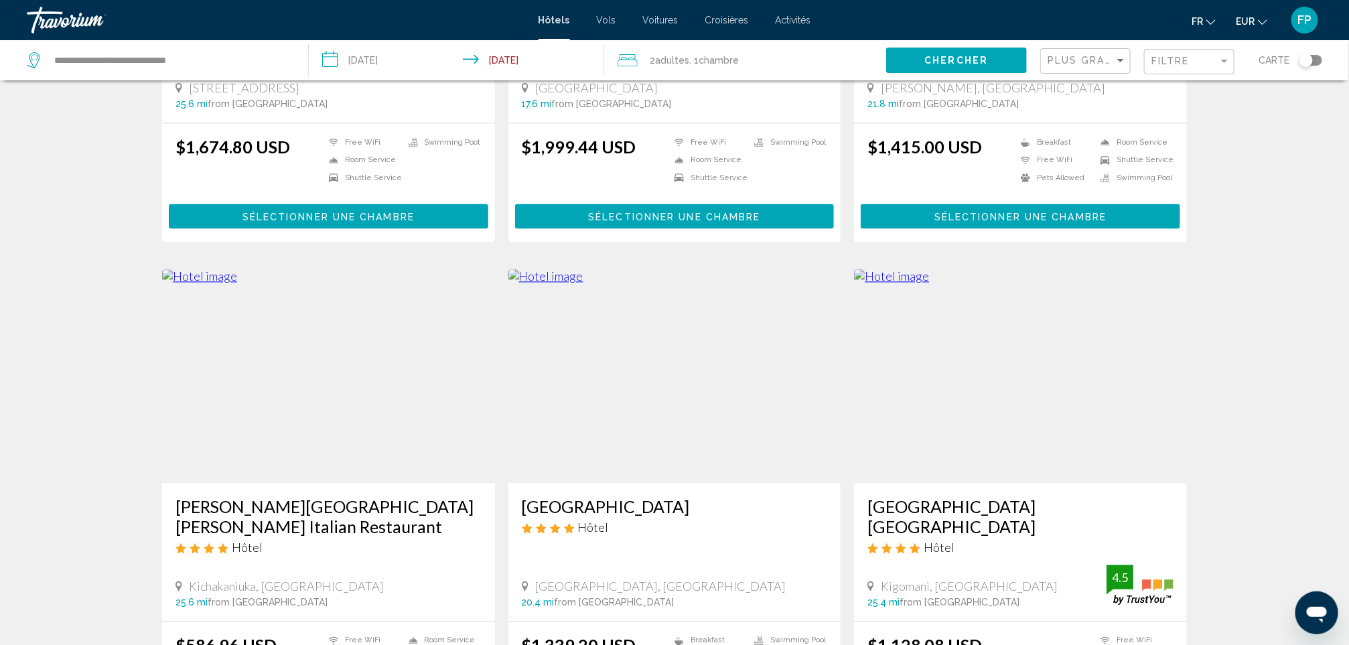
scroll to position [1592, 0]
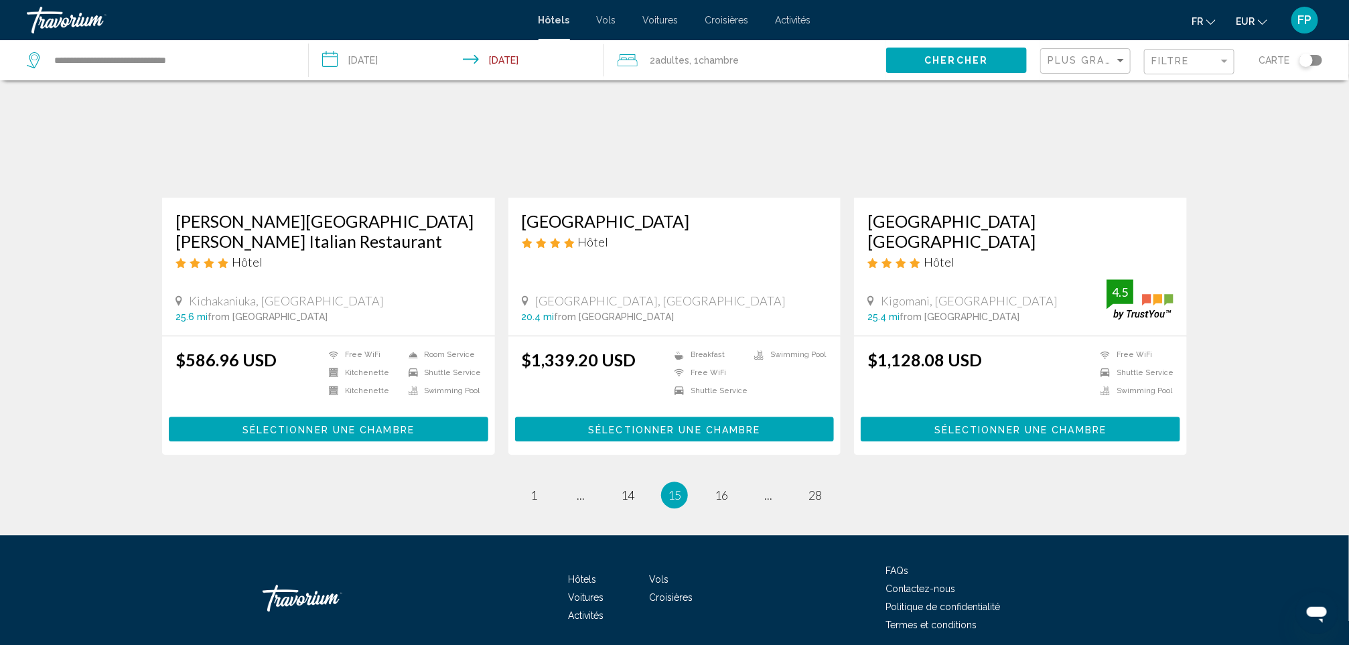
click at [605, 211] on h3 "[GEOGRAPHIC_DATA]" at bounding box center [675, 221] width 306 height 20
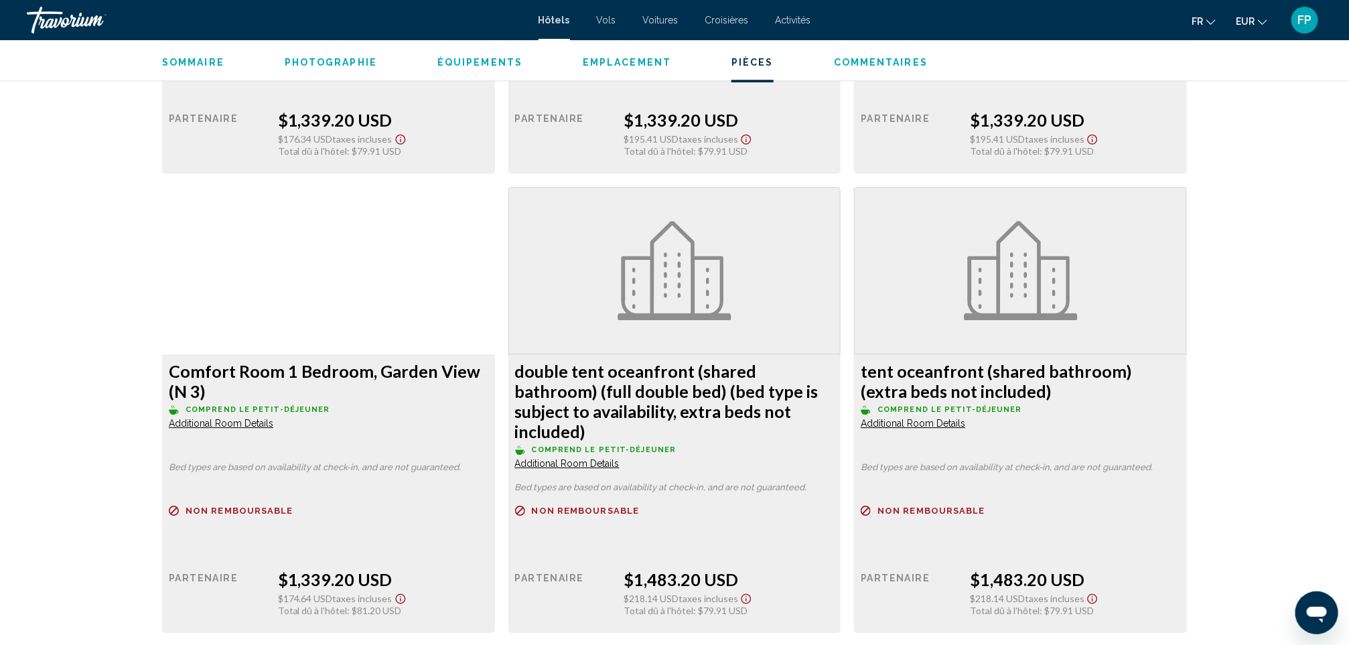
scroll to position [2110, 0]
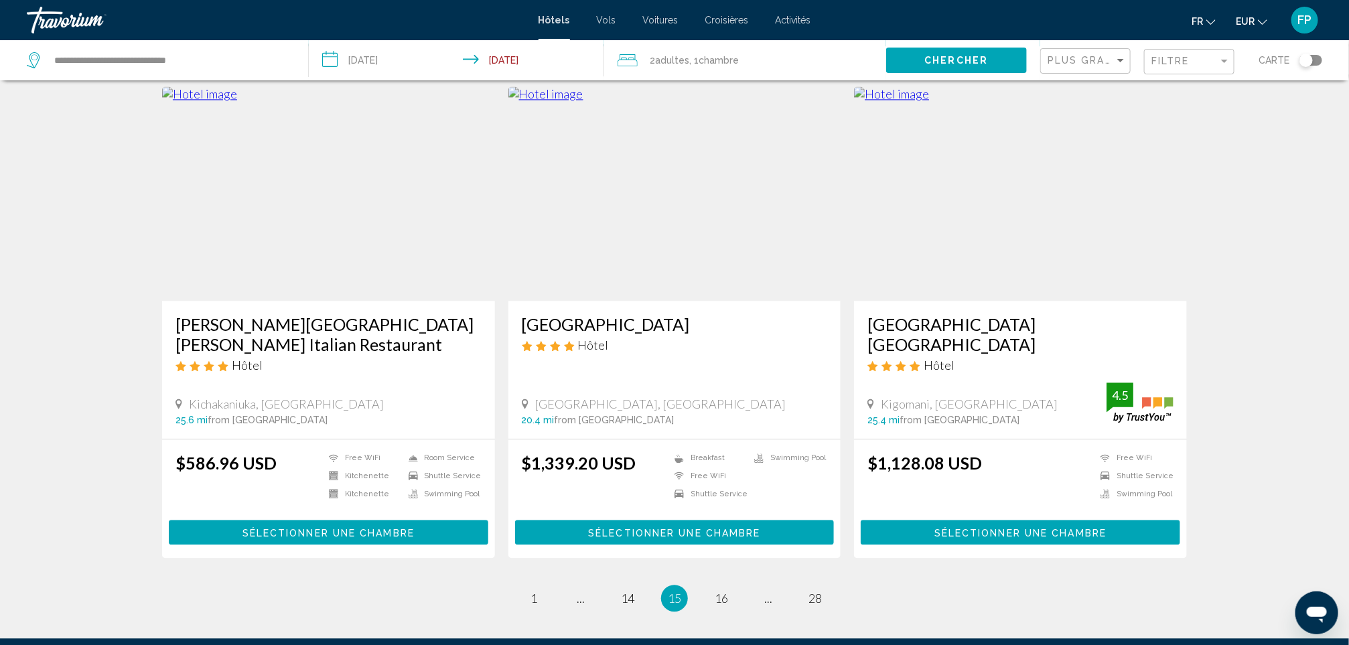
scroll to position [1592, 0]
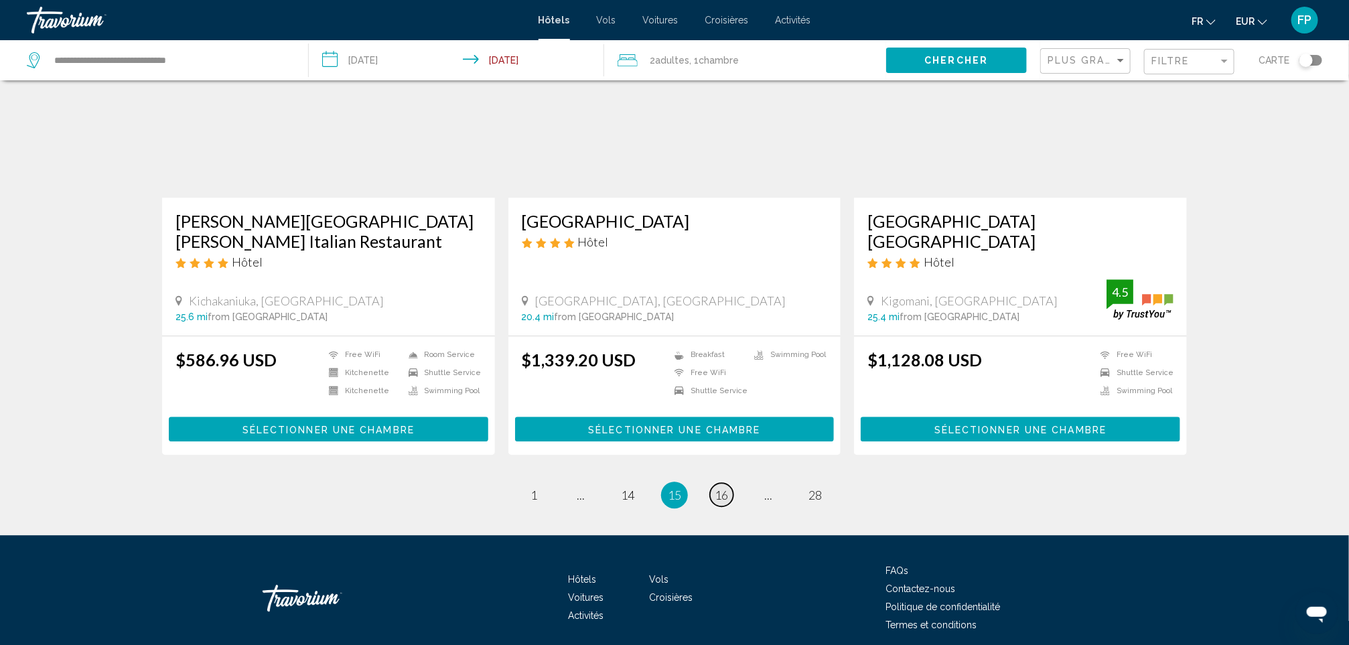
click at [729, 483] on link "page 16" at bounding box center [721, 494] width 23 height 23
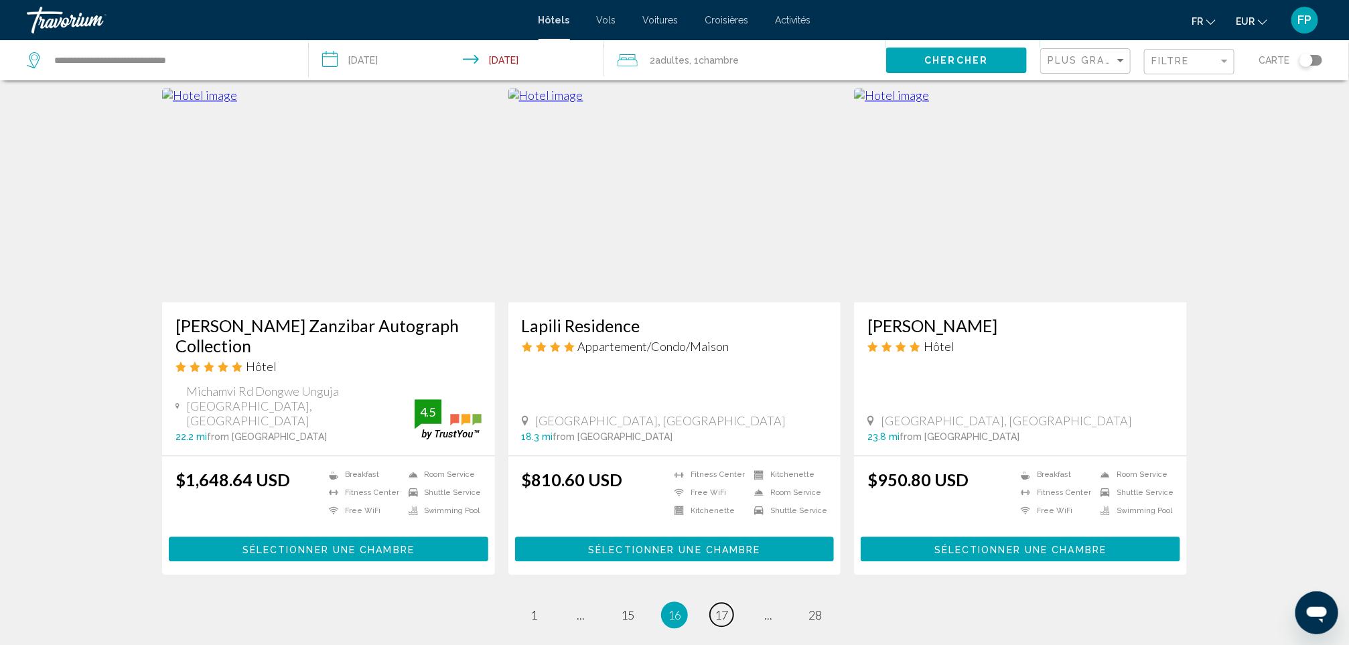
scroll to position [1627, 0]
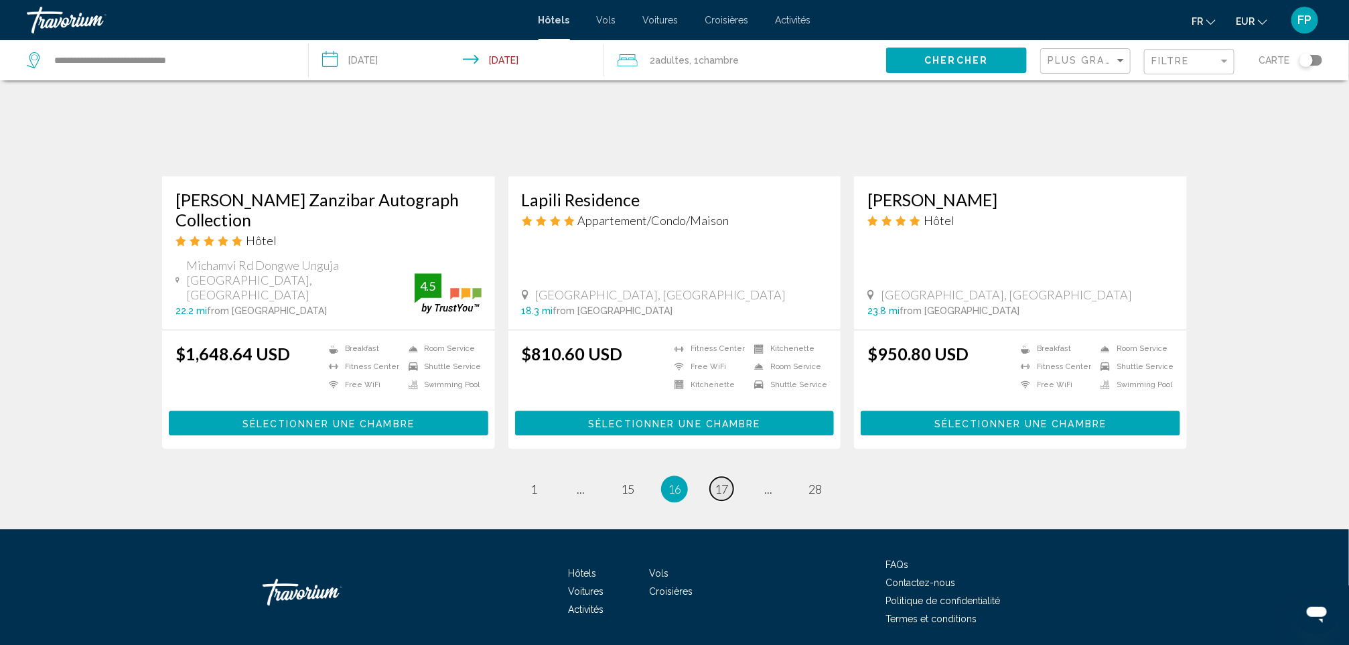
click at [727, 477] on link "page 17" at bounding box center [721, 488] width 23 height 23
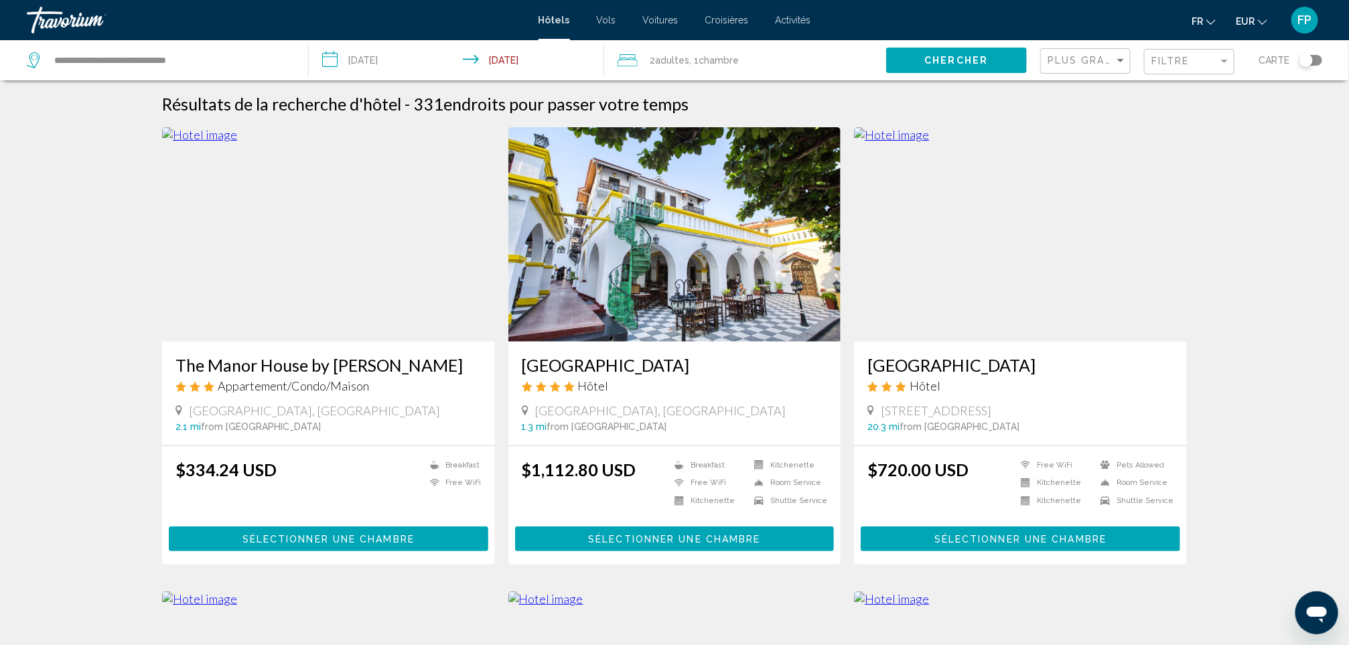
click at [646, 364] on h3 "[GEOGRAPHIC_DATA]" at bounding box center [675, 365] width 306 height 20
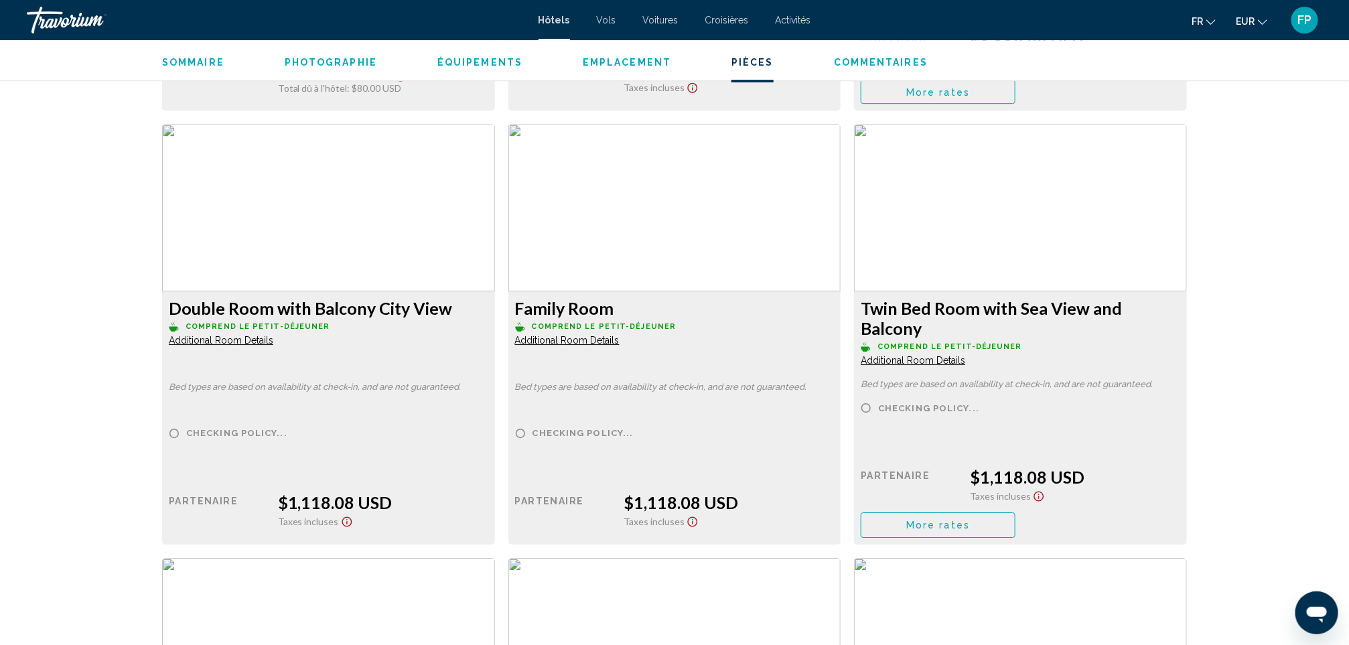
scroll to position [2210, 0]
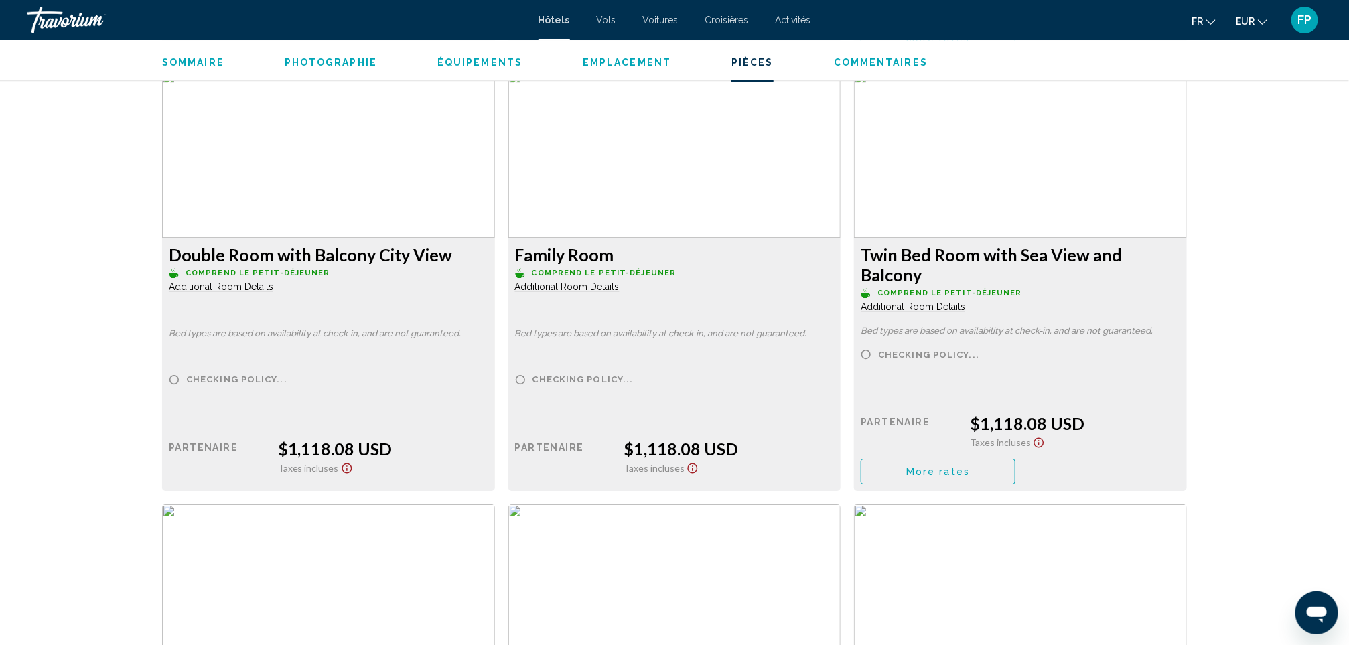
click at [940, 44] on span "More rates" at bounding box center [938, 38] width 64 height 11
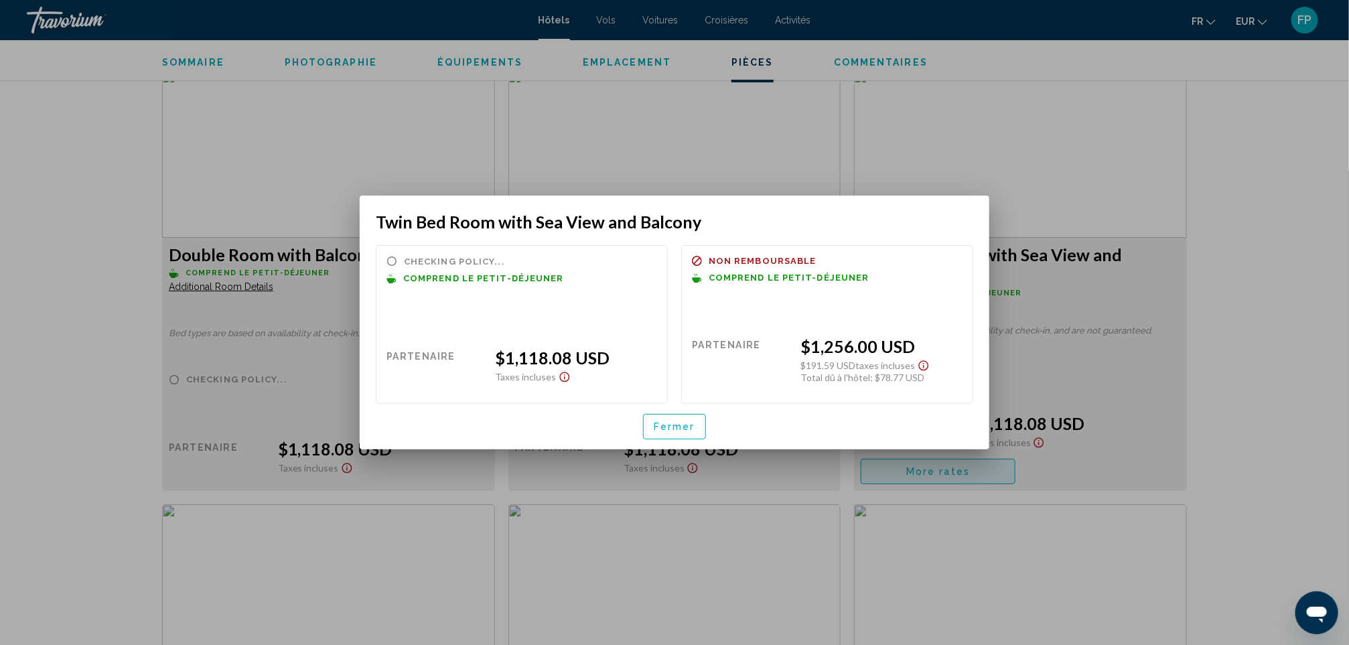
scroll to position [0, 0]
click at [701, 422] on button "Fermer" at bounding box center [674, 426] width 63 height 25
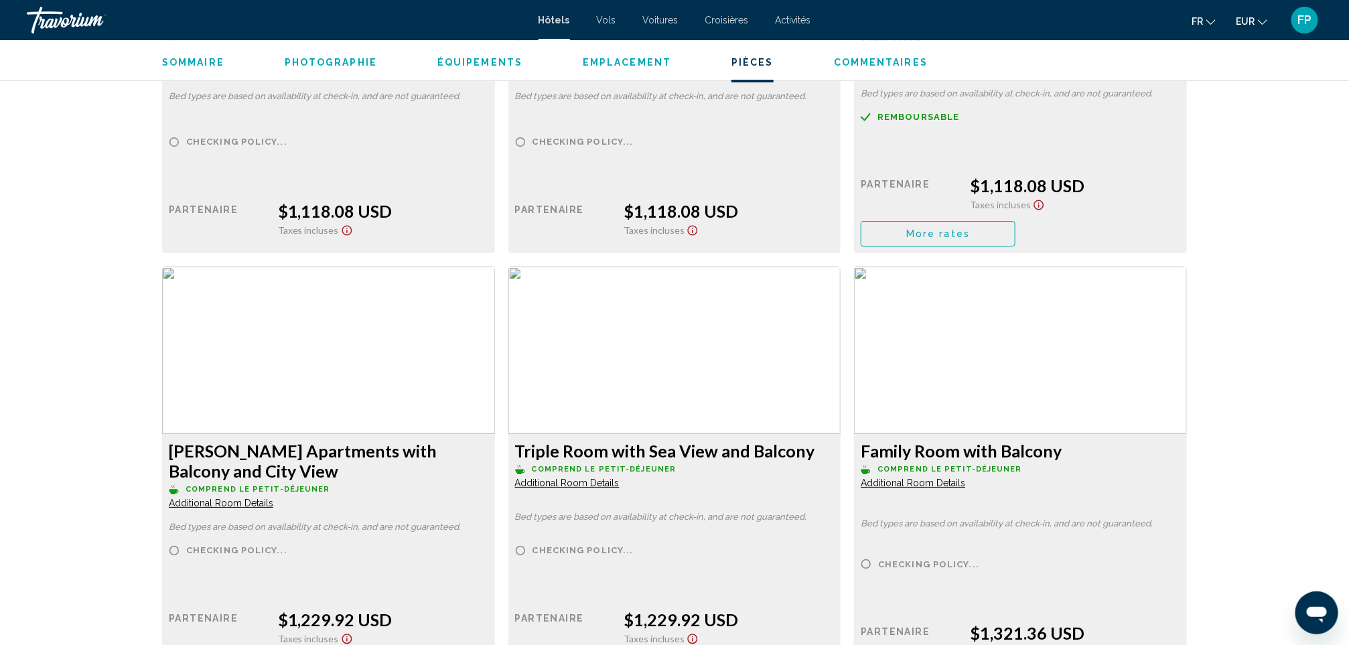
scroll to position [2610, 0]
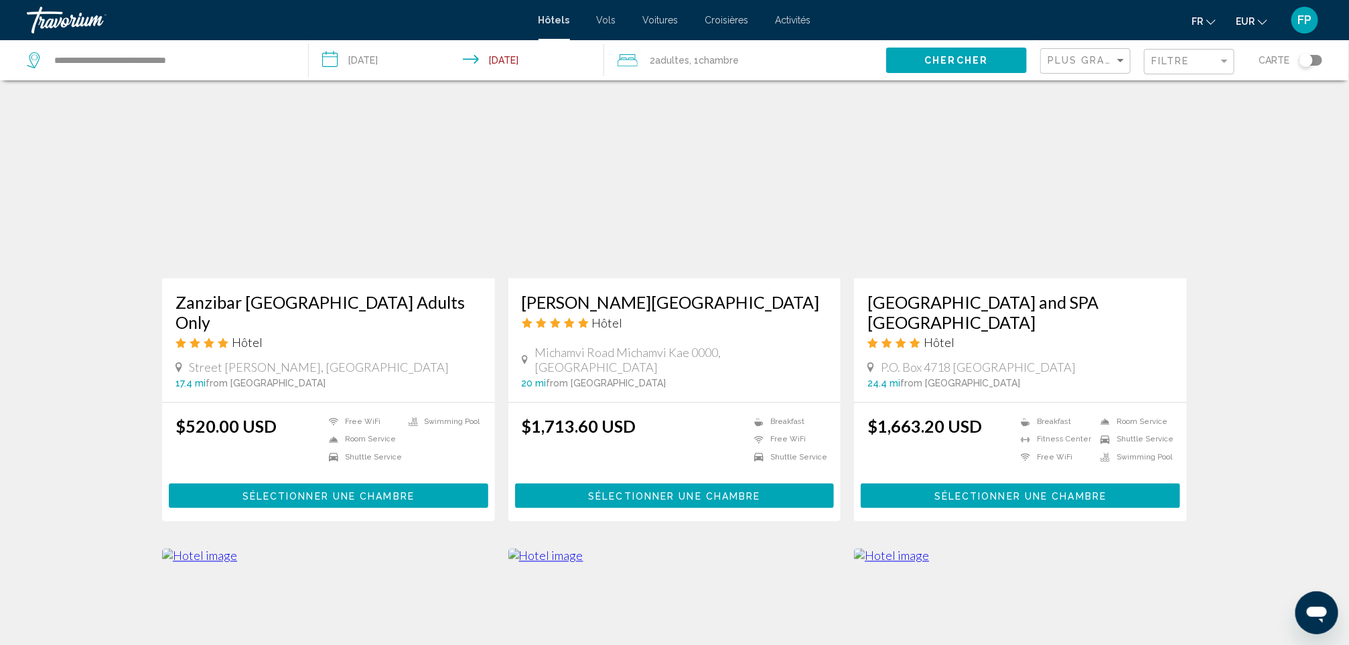
scroll to position [1005, 0]
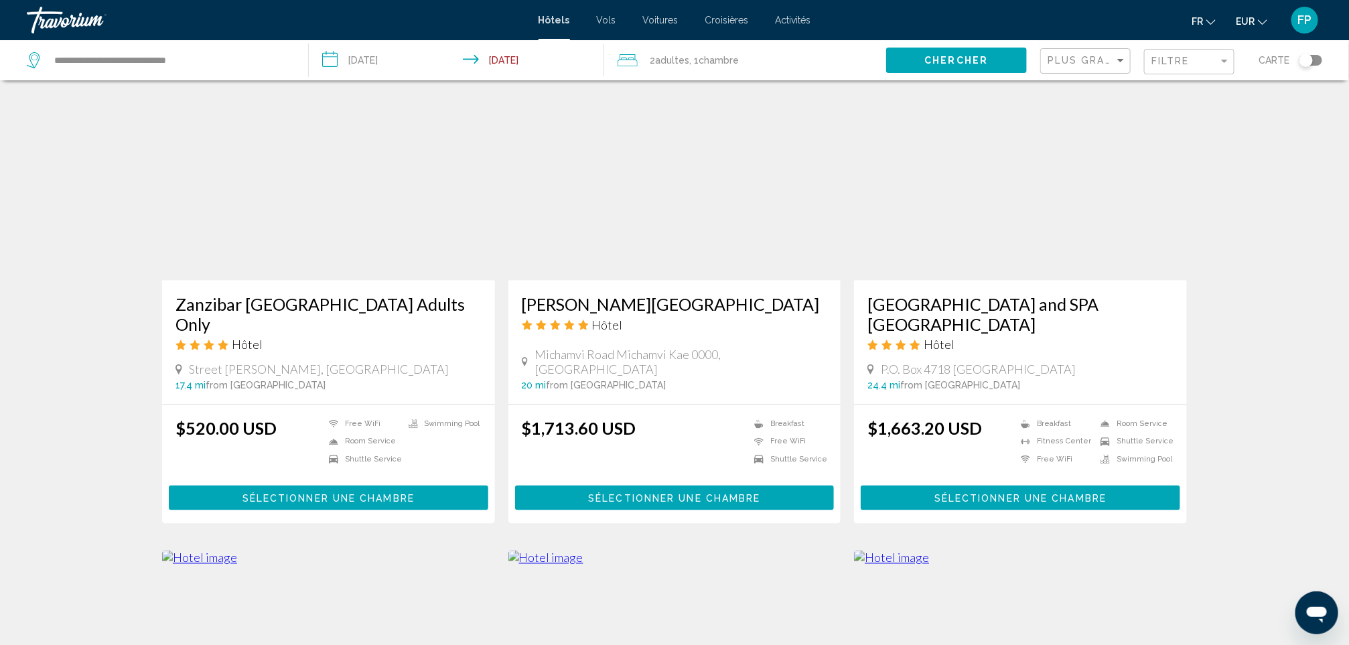
click at [427, 299] on h3 "Zanzibar [GEOGRAPHIC_DATA] Adults Only" at bounding box center [328, 314] width 306 height 40
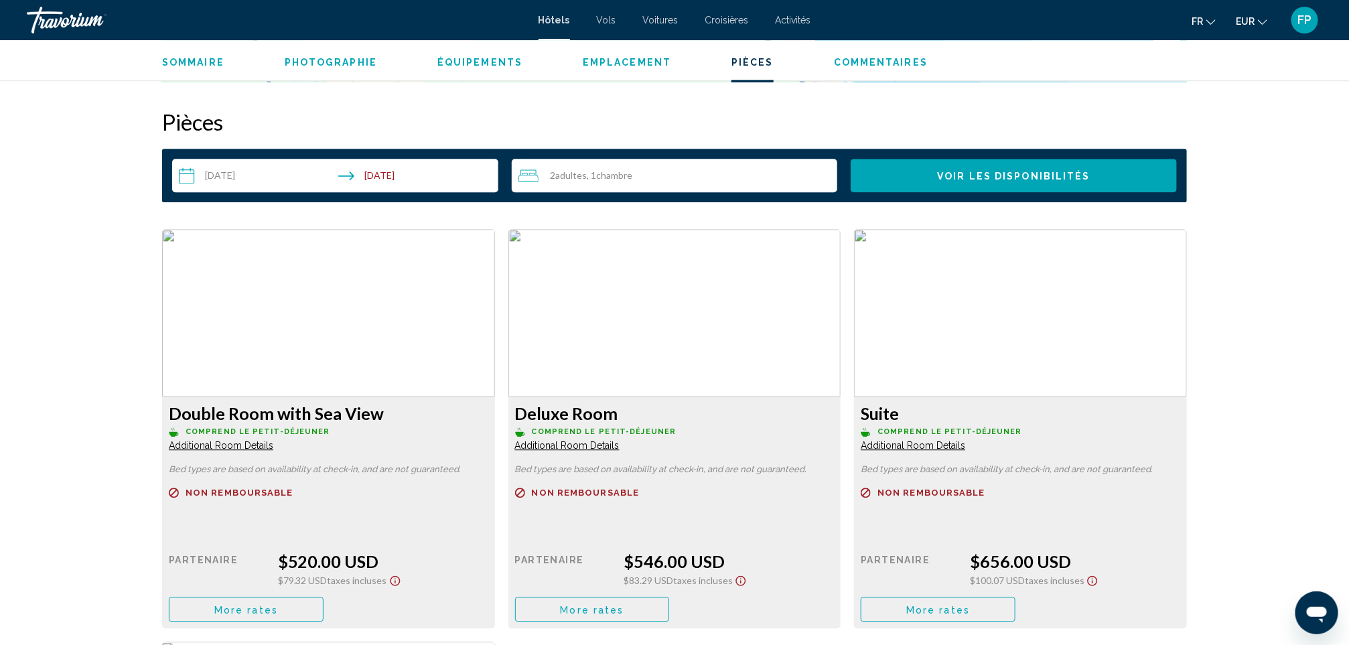
scroll to position [1708, 0]
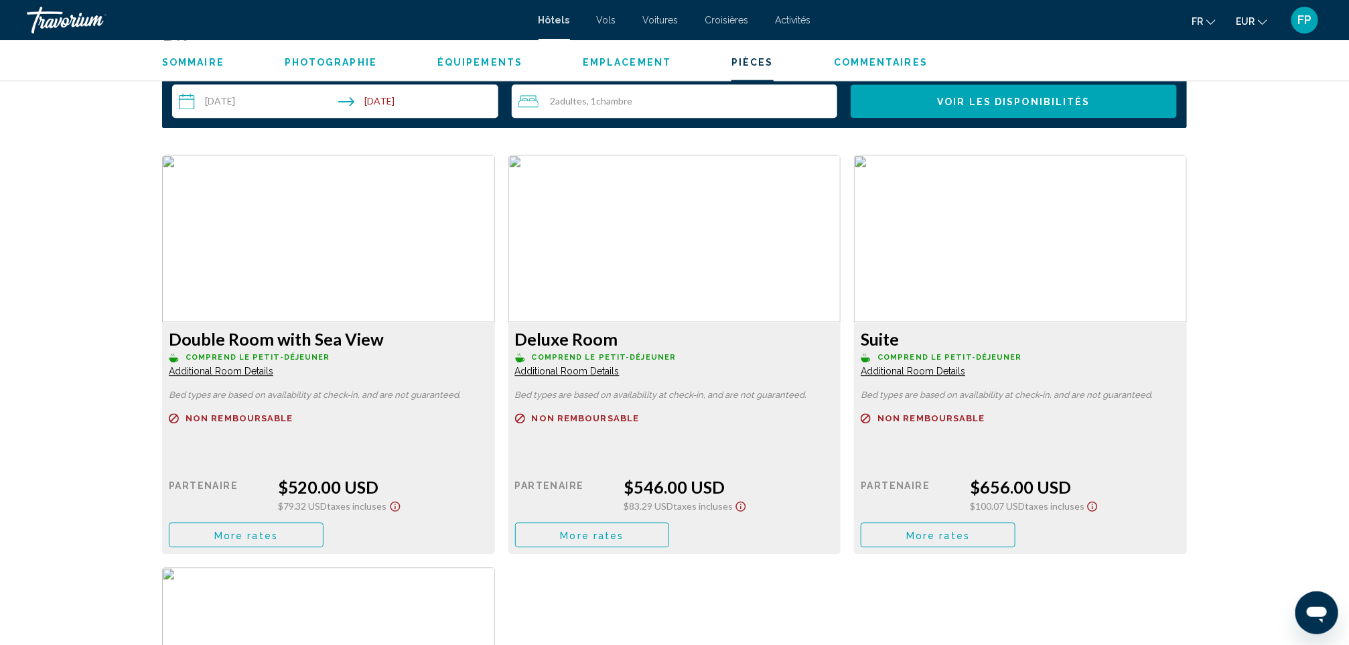
click at [291, 540] on button "More rates" at bounding box center [246, 534] width 155 height 25
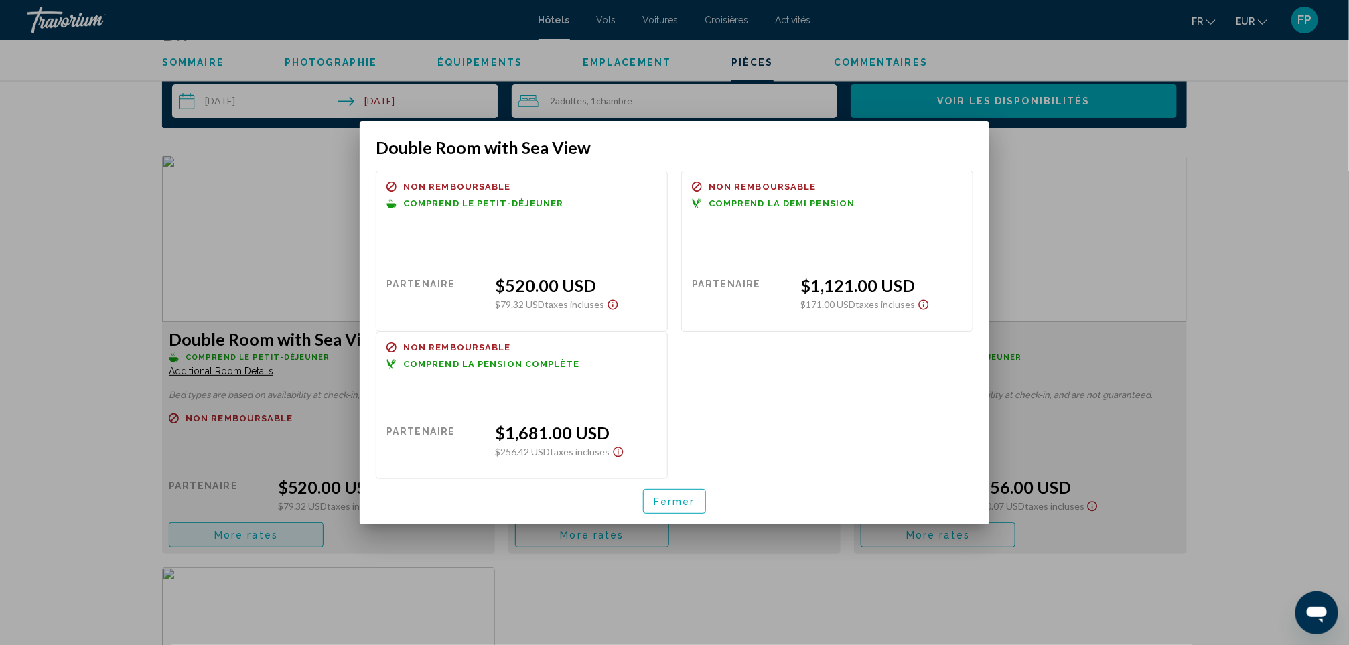
scroll to position [0, 0]
click at [666, 488] on div "Fermer" at bounding box center [674, 502] width 597 height 46
click at [653, 497] on button "Fermer" at bounding box center [674, 501] width 63 height 25
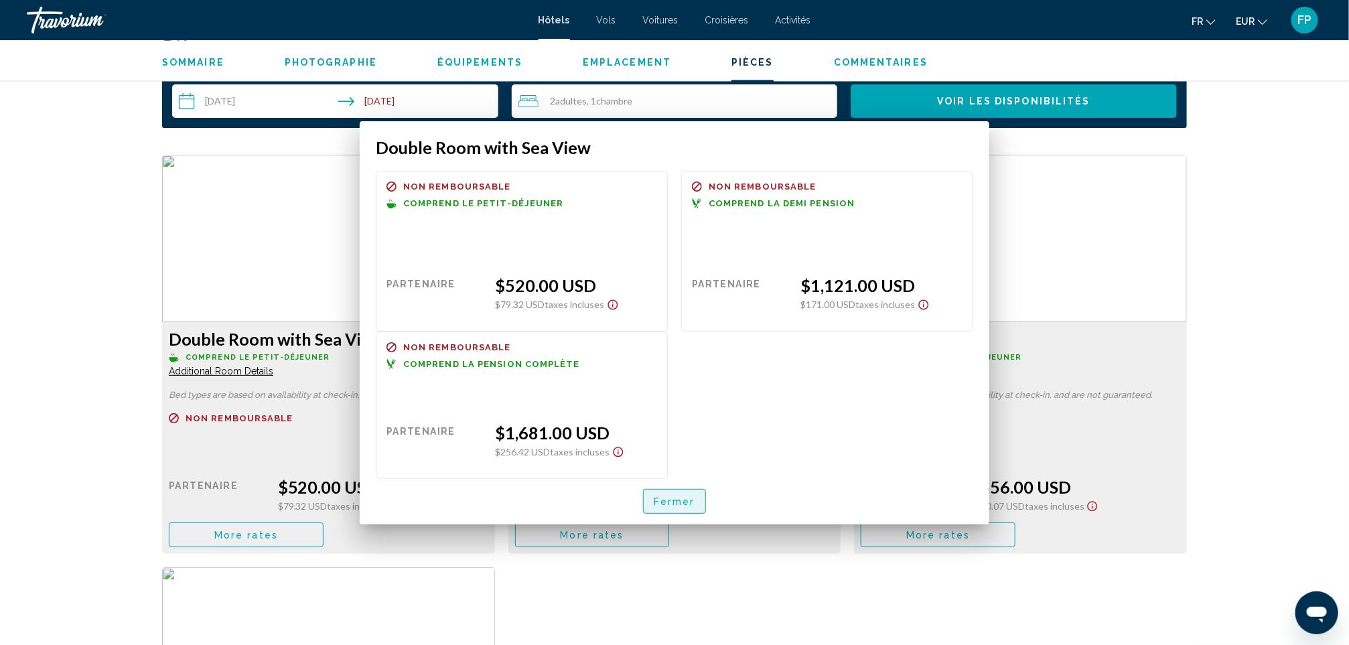
scroll to position [1708, 0]
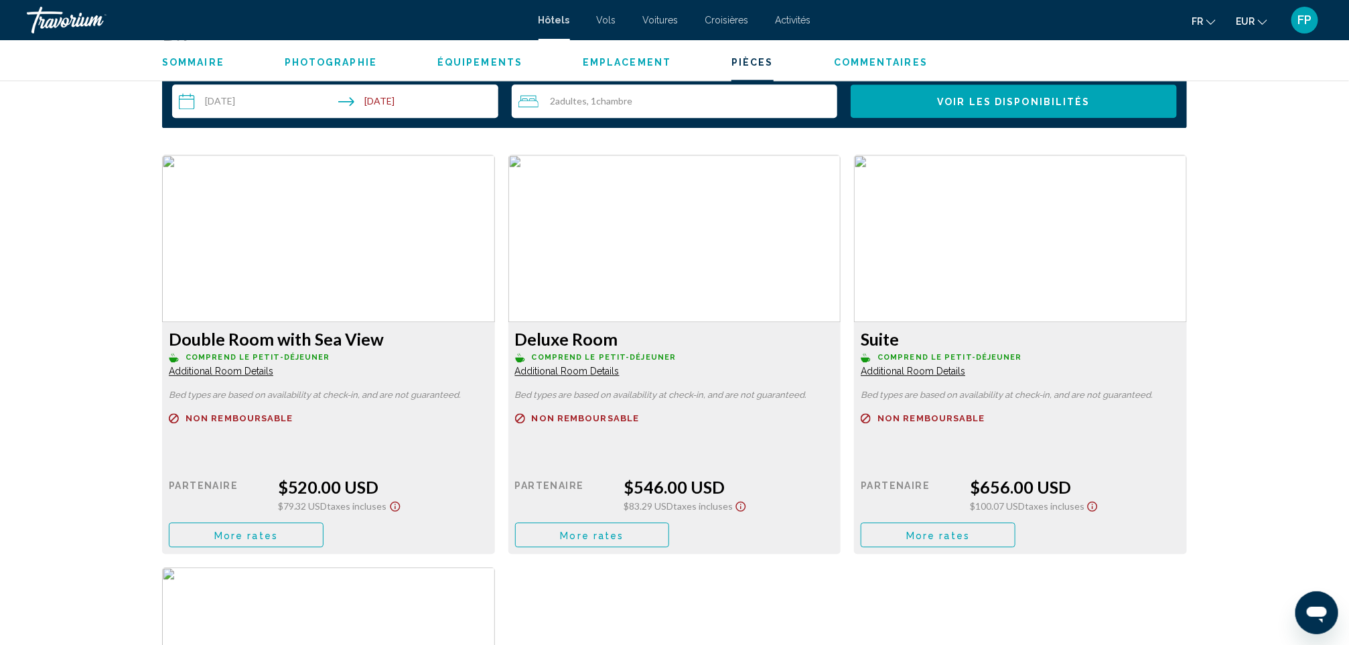
click at [488, 519] on div "Prix au détail $0.00 quand vous échangez Partenaire $546.00 USD $83.29 USD Taxe…" at bounding box center [328, 499] width 319 height 95
click at [323, 527] on button "More rates" at bounding box center [246, 534] width 155 height 25
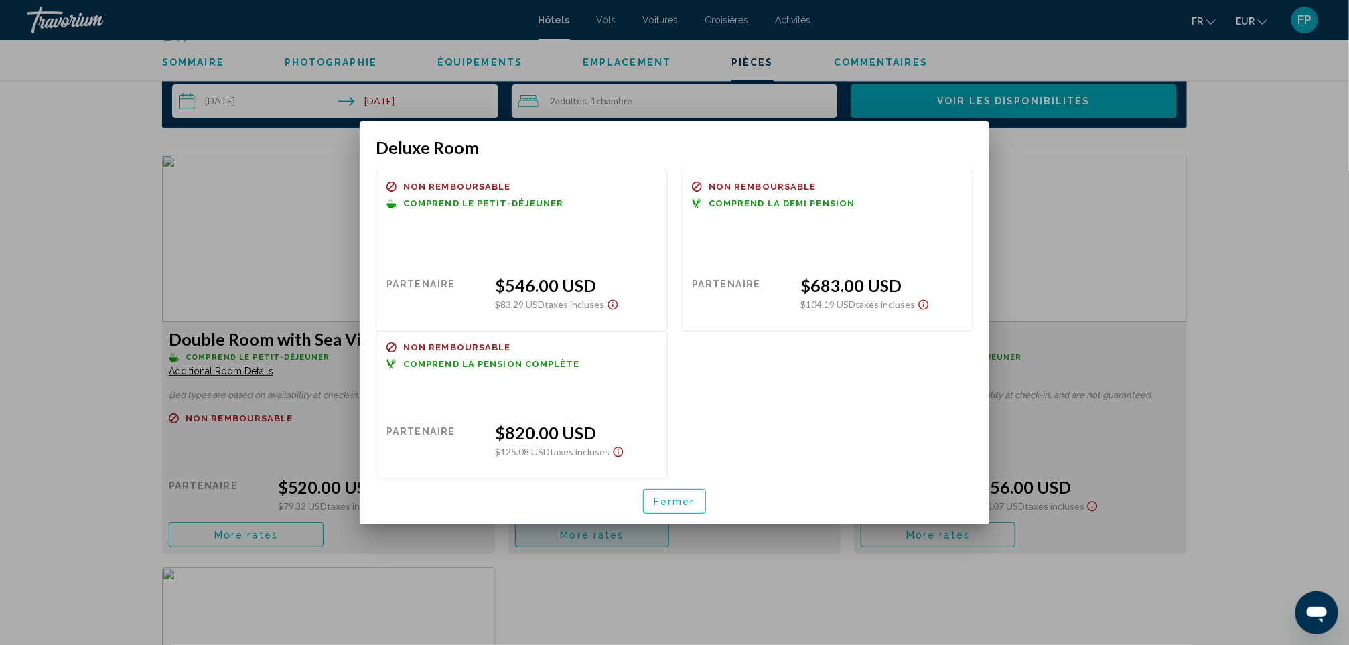
scroll to position [0, 0]
click at [686, 507] on button "Fermer" at bounding box center [674, 501] width 63 height 25
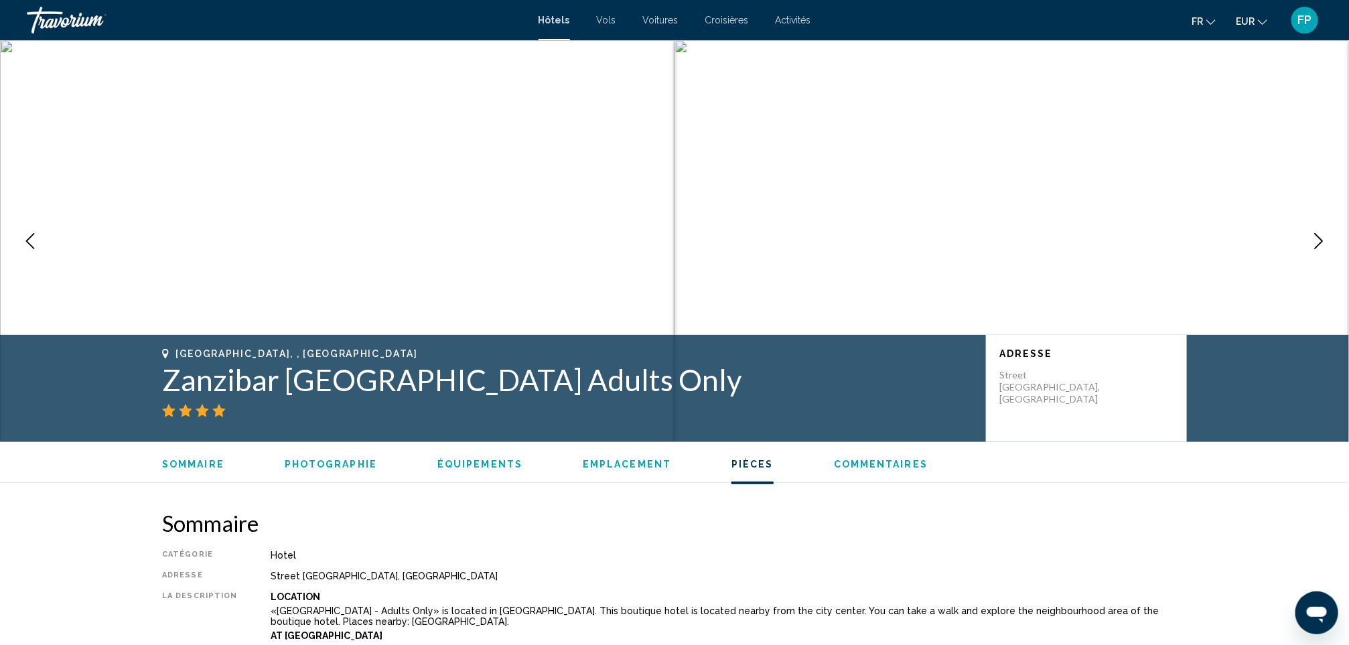
scroll to position [1708, 0]
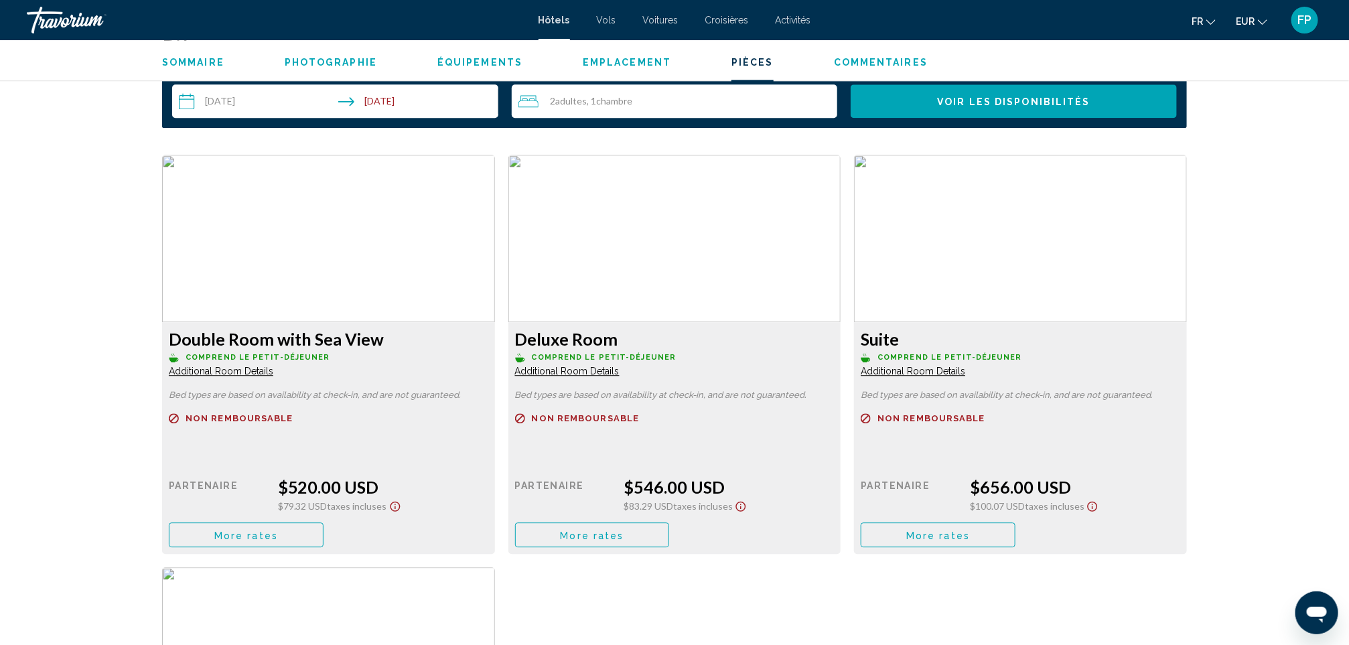
click at [323, 540] on button "More rates" at bounding box center [246, 534] width 155 height 25
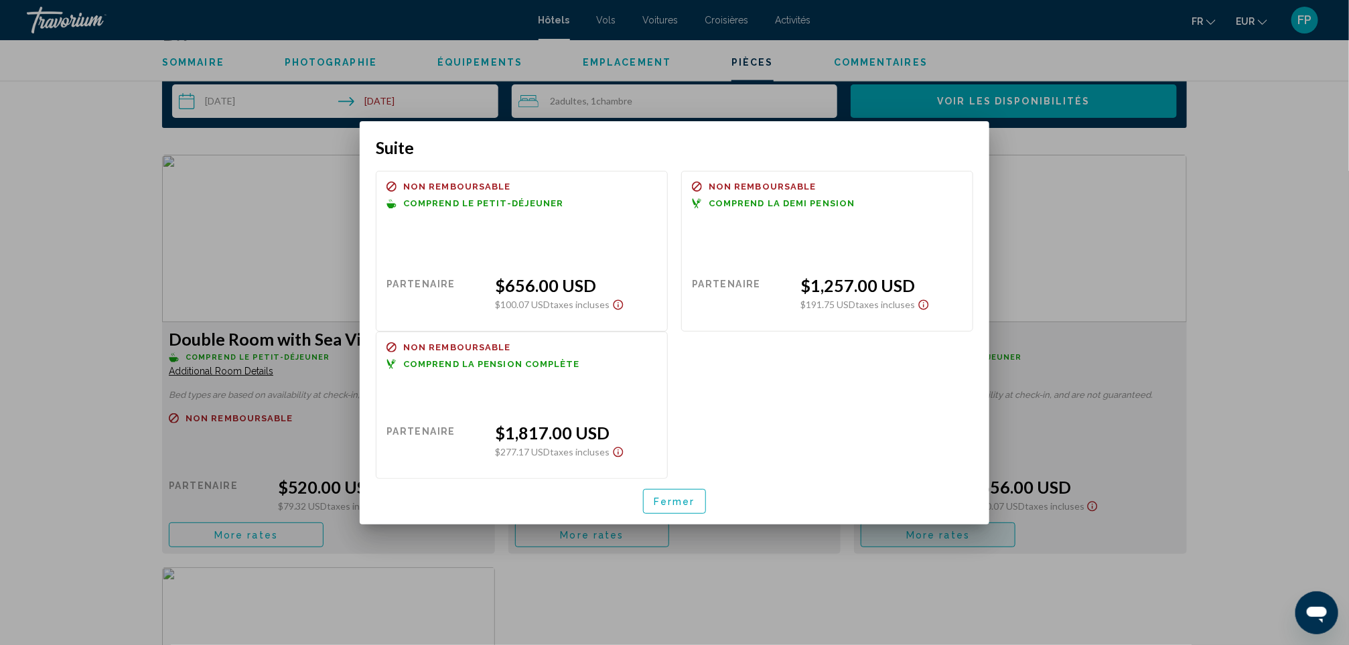
scroll to position [0, 0]
click at [650, 500] on button "Fermer" at bounding box center [674, 501] width 63 height 25
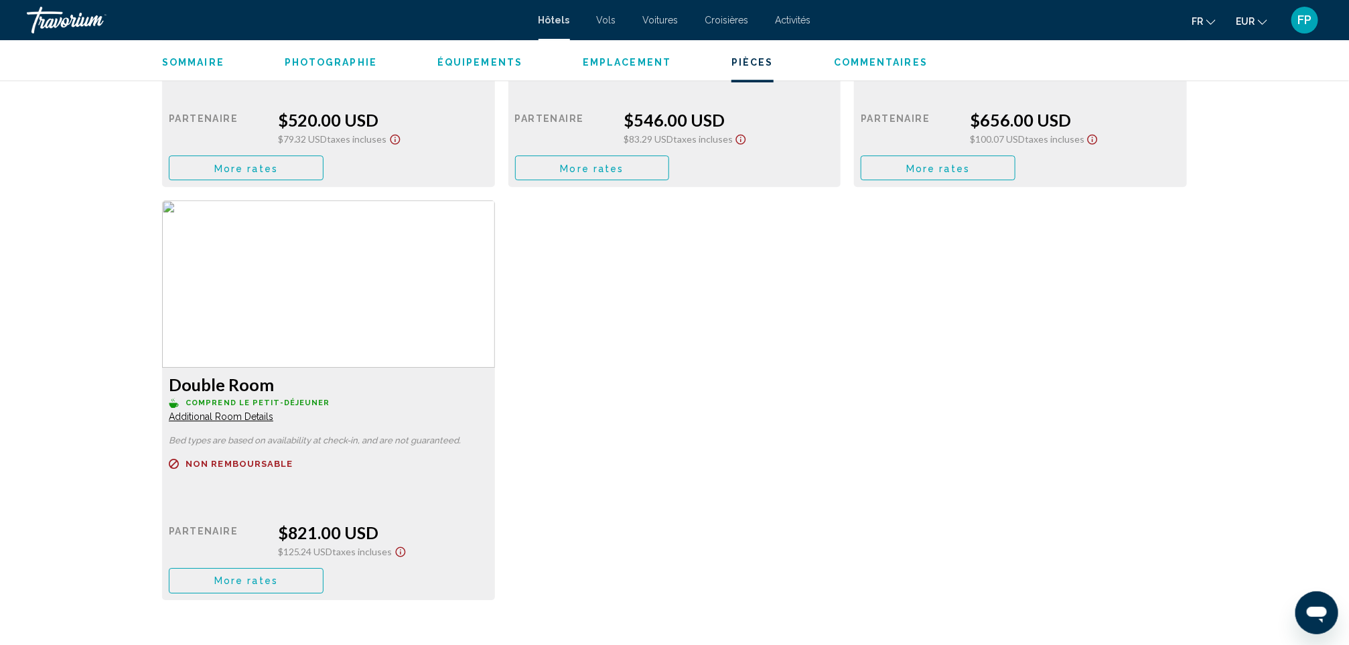
scroll to position [2110, 0]
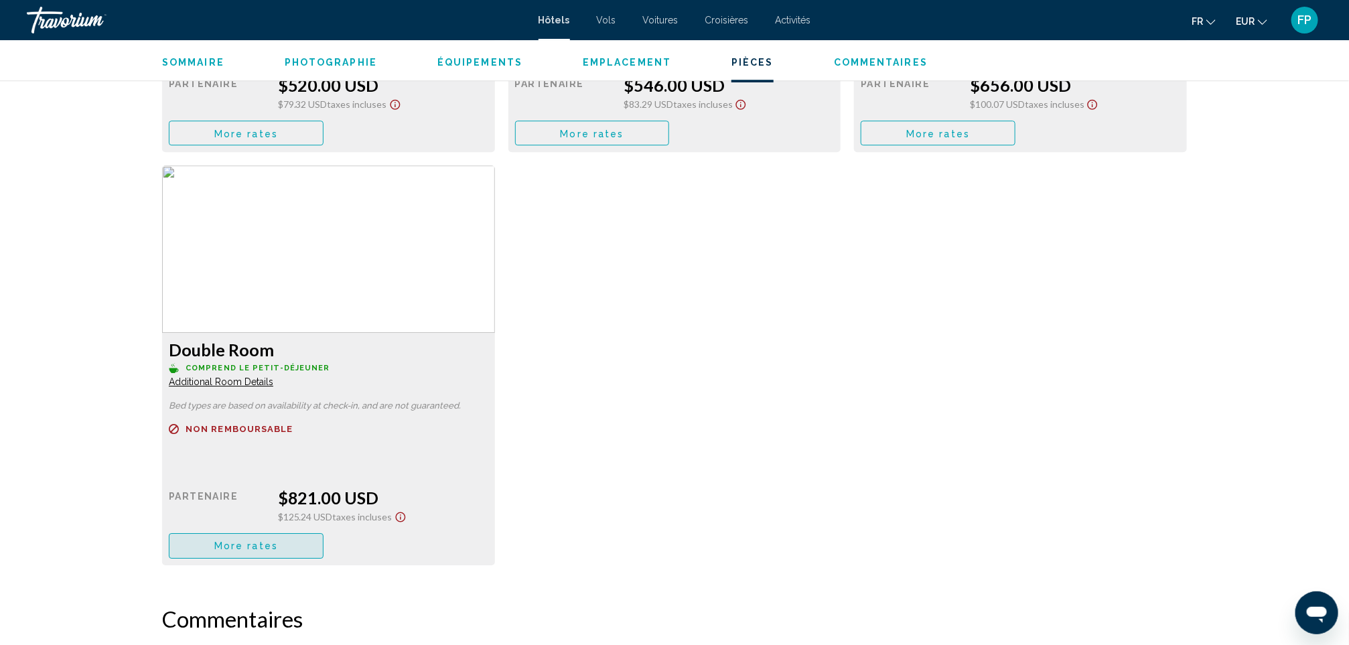
click at [275, 549] on span "More rates" at bounding box center [246, 546] width 64 height 11
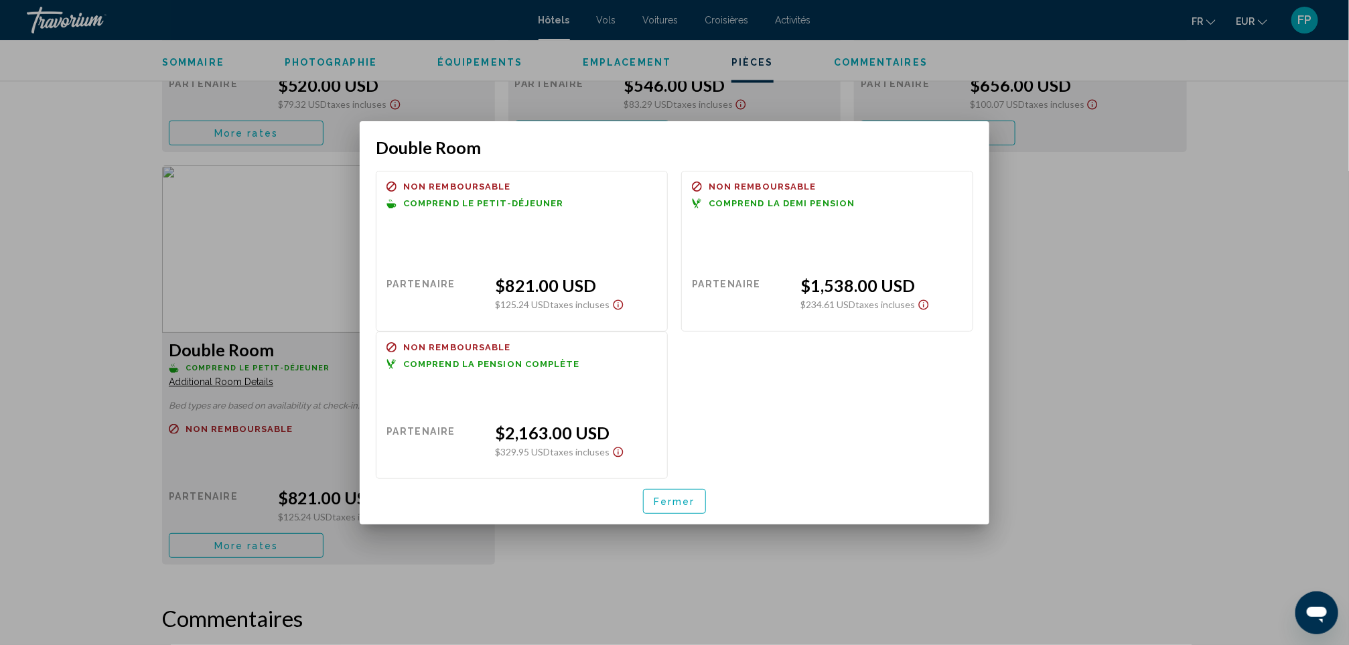
click at [668, 494] on button "Fermer" at bounding box center [674, 501] width 63 height 25
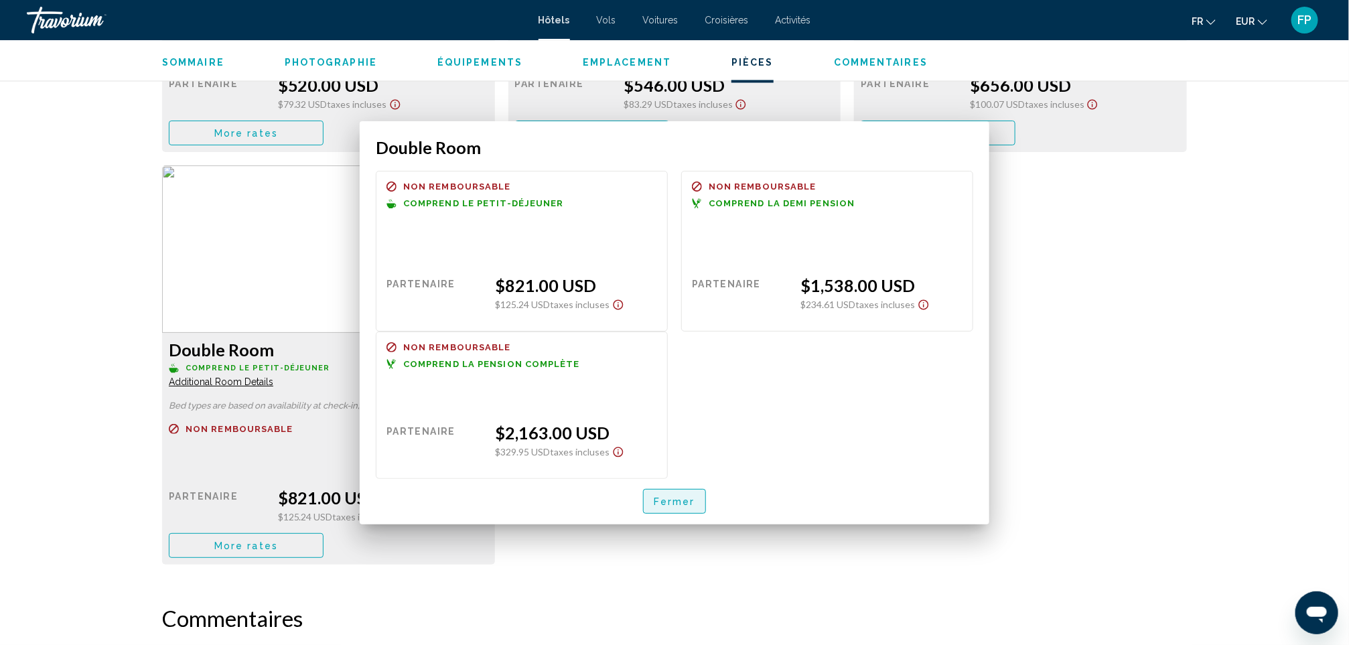
scroll to position [2110, 0]
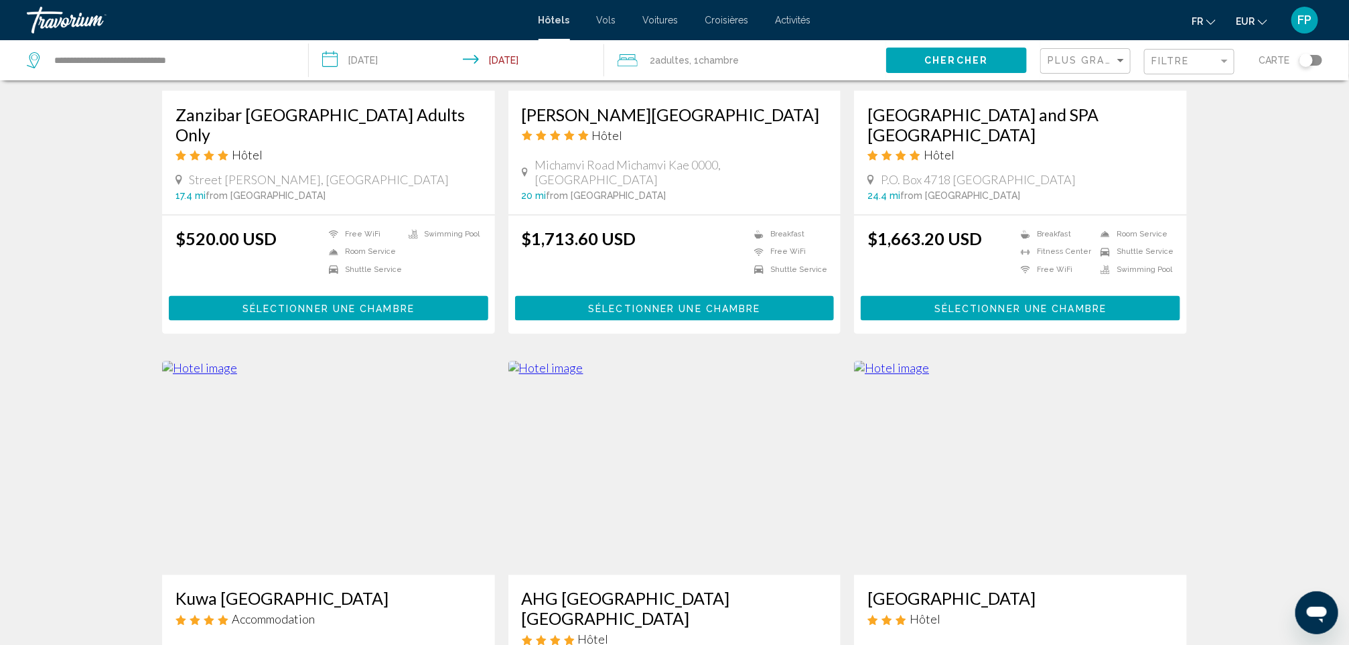
scroll to position [1306, 0]
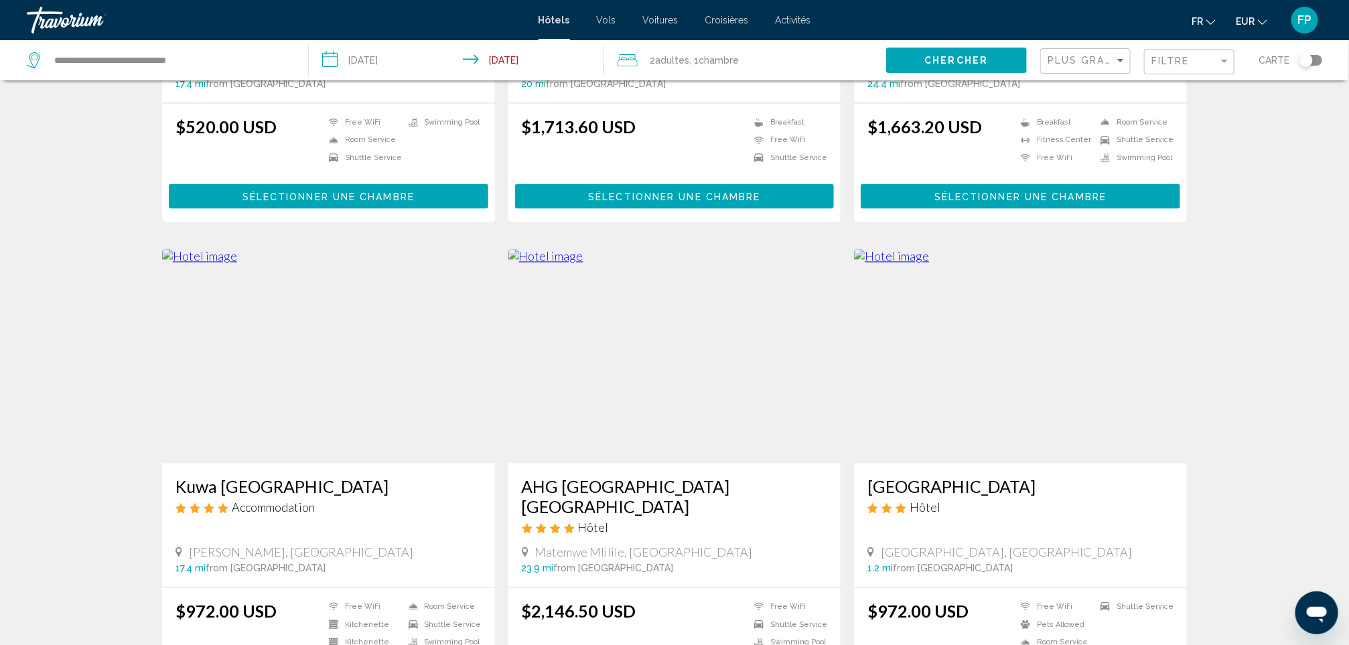
click at [1053, 483] on h3 "[GEOGRAPHIC_DATA]" at bounding box center [1020, 487] width 306 height 20
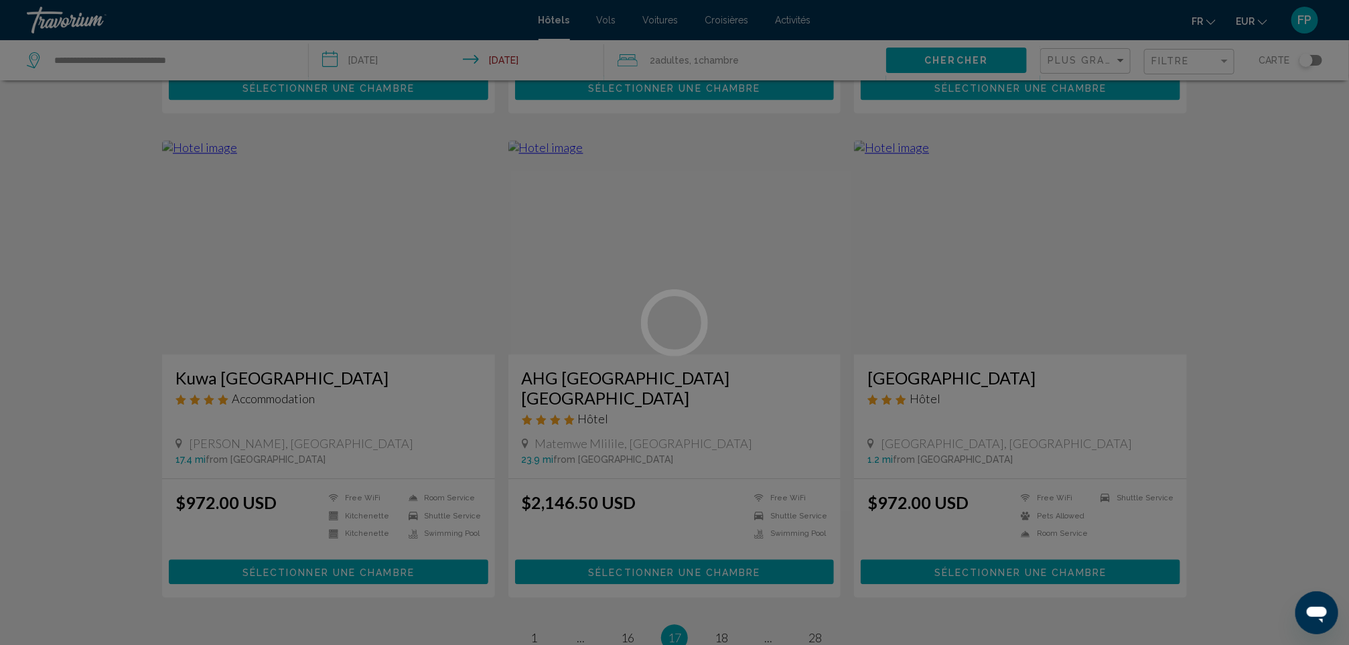
scroll to position [1592, 0]
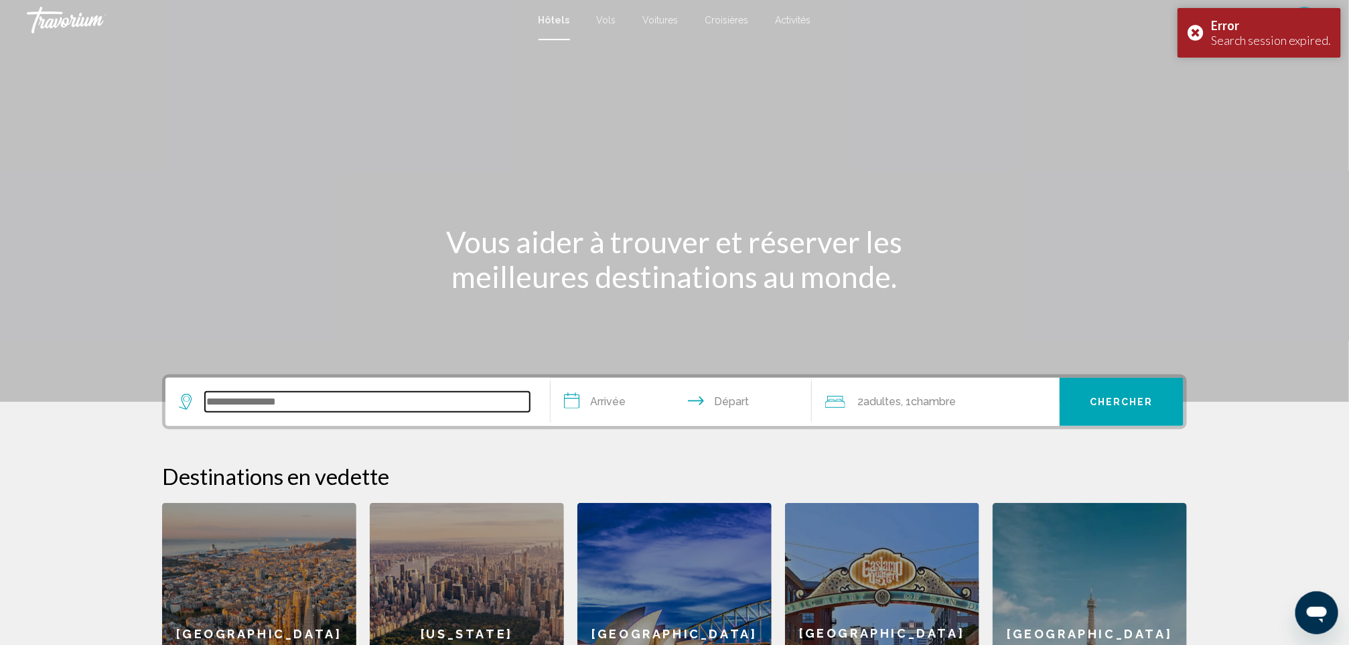
click at [409, 392] on input "Search widget" at bounding box center [367, 402] width 325 height 20
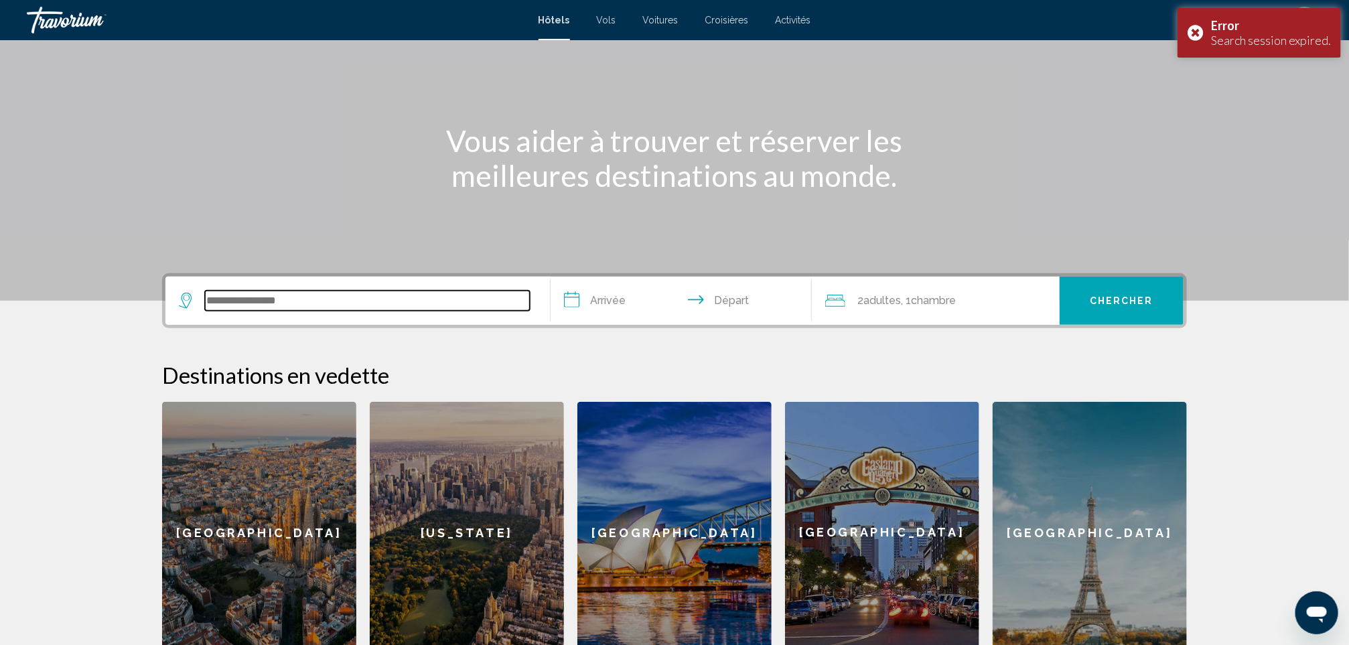
scroll to position [316, 0]
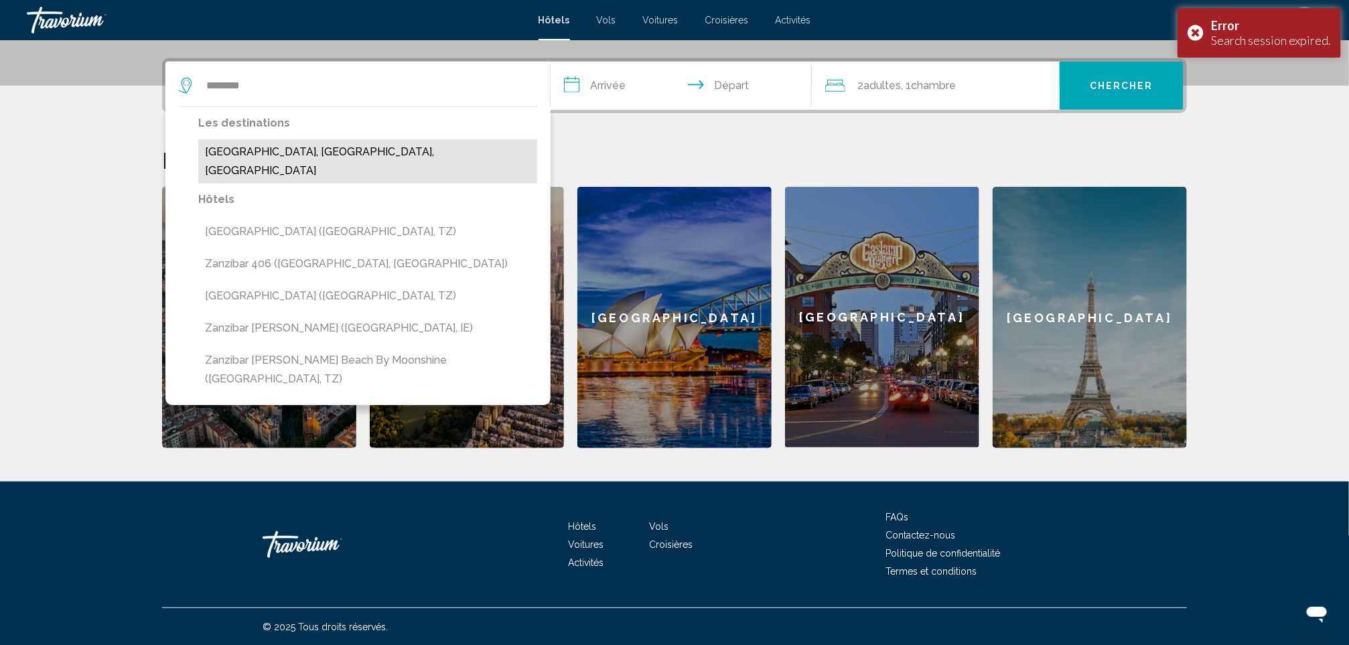
click at [370, 147] on button "[GEOGRAPHIC_DATA], [GEOGRAPHIC_DATA], [GEOGRAPHIC_DATA]" at bounding box center [367, 161] width 339 height 44
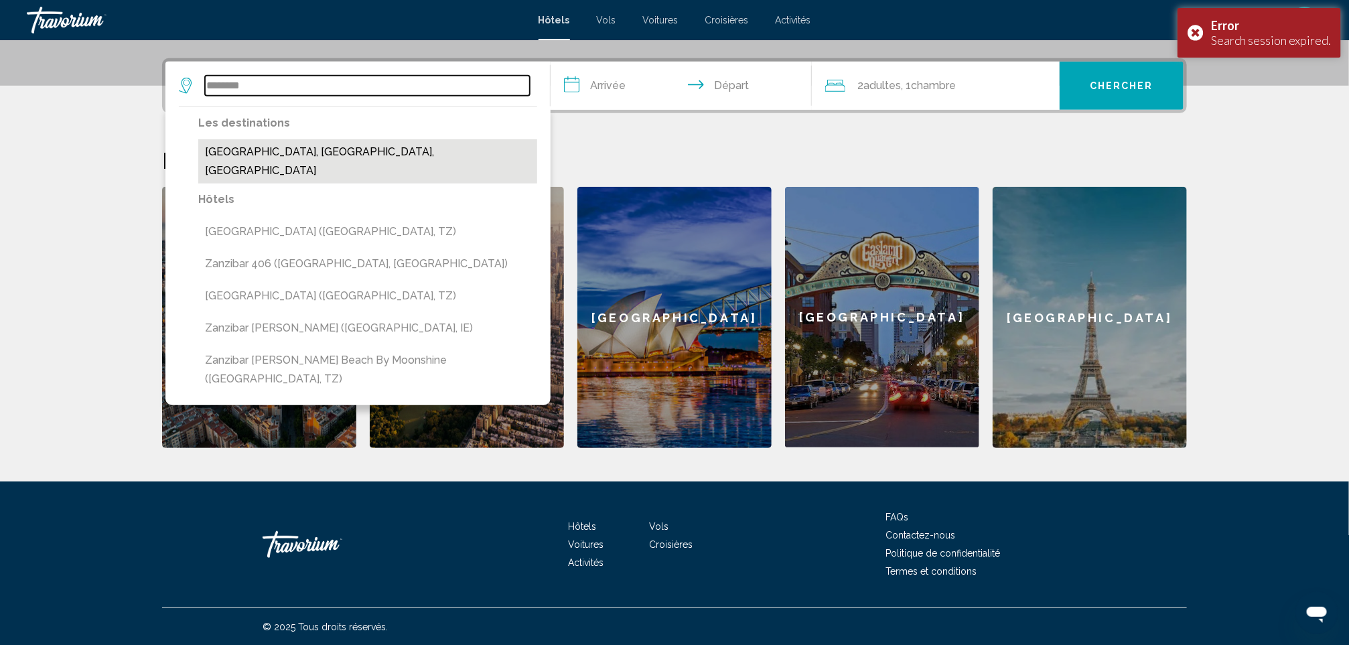
type input "**********"
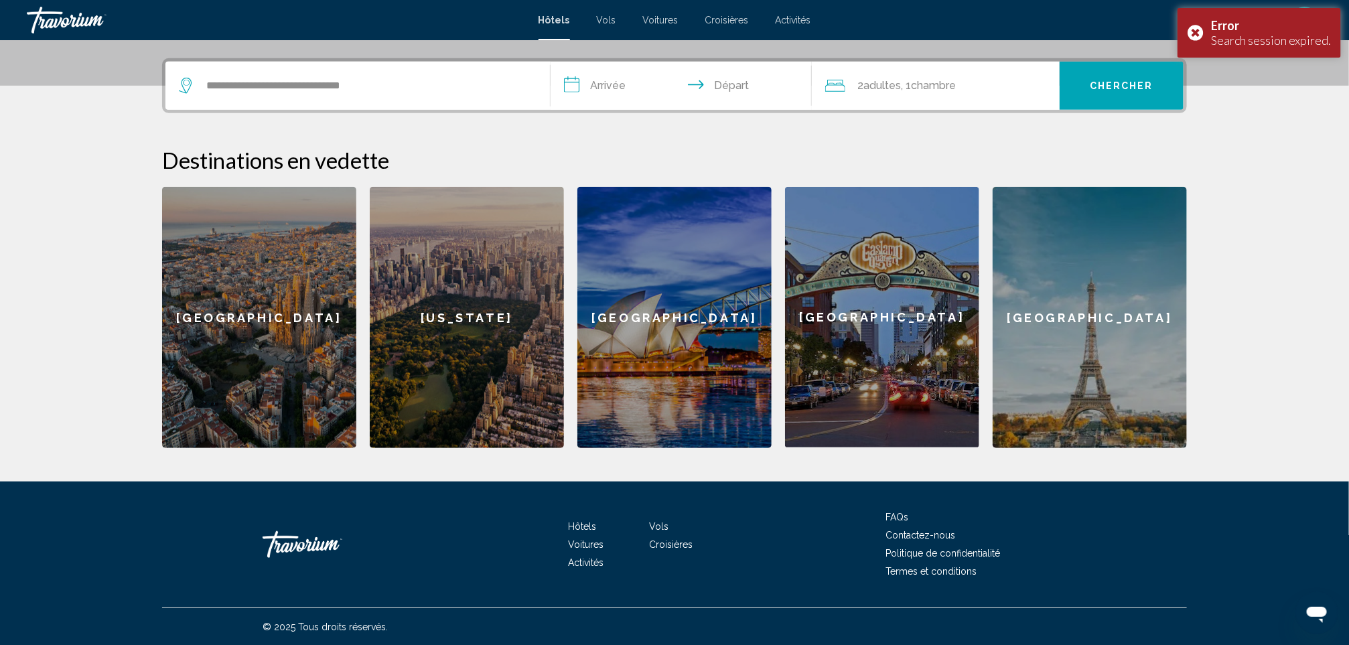
click at [637, 85] on input "**********" at bounding box center [683, 88] width 267 height 52
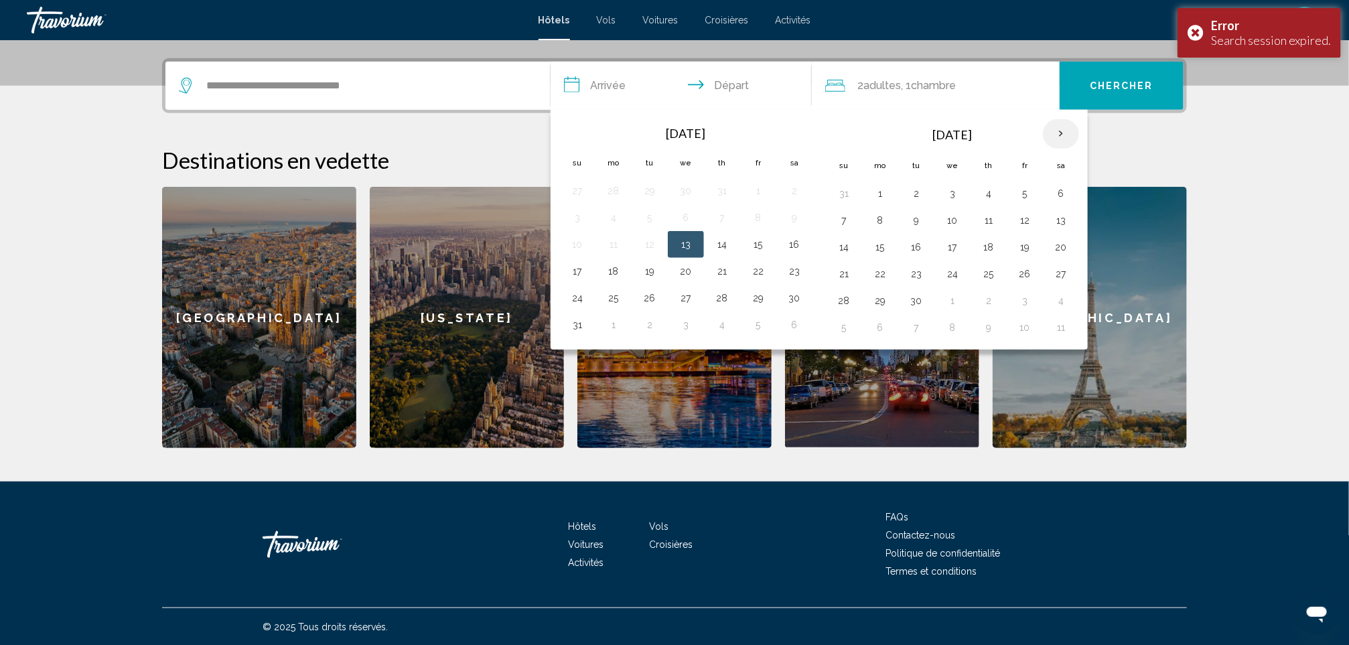
click at [1069, 127] on th "Next month" at bounding box center [1061, 133] width 36 height 29
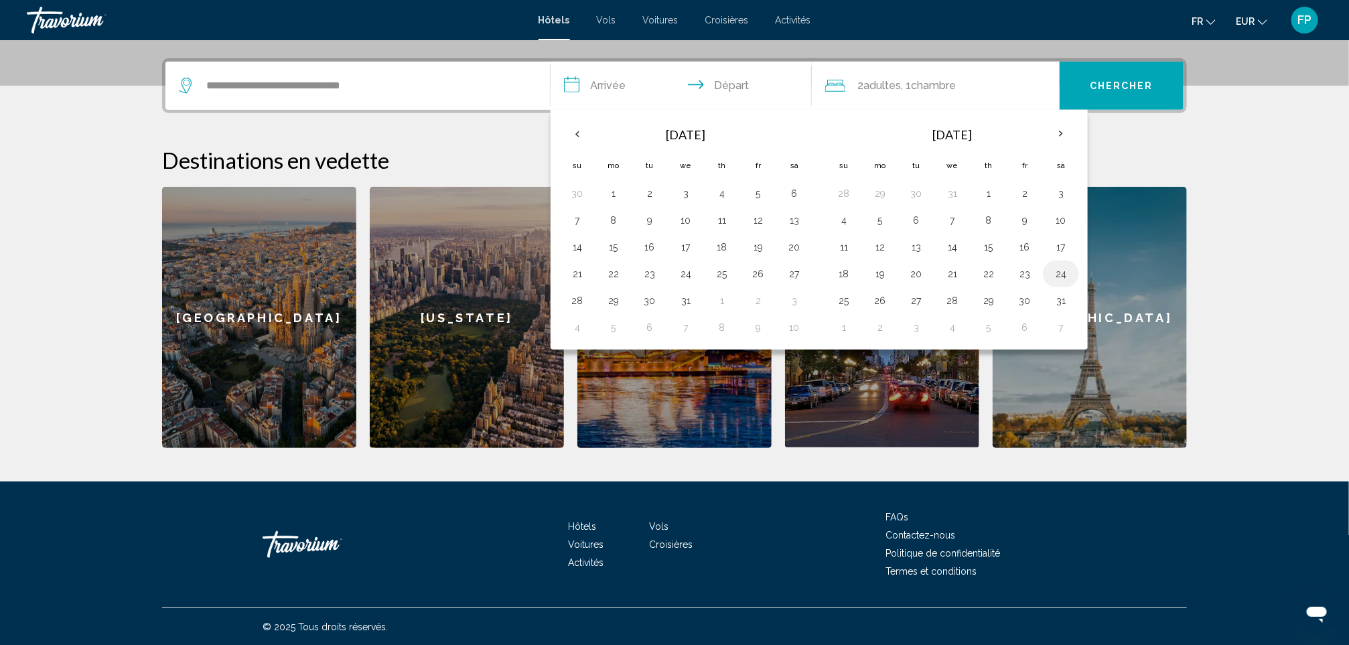
click at [1061, 275] on button "24" at bounding box center [1060, 274] width 21 height 19
click at [1063, 123] on th "Next month" at bounding box center [1061, 133] width 36 height 29
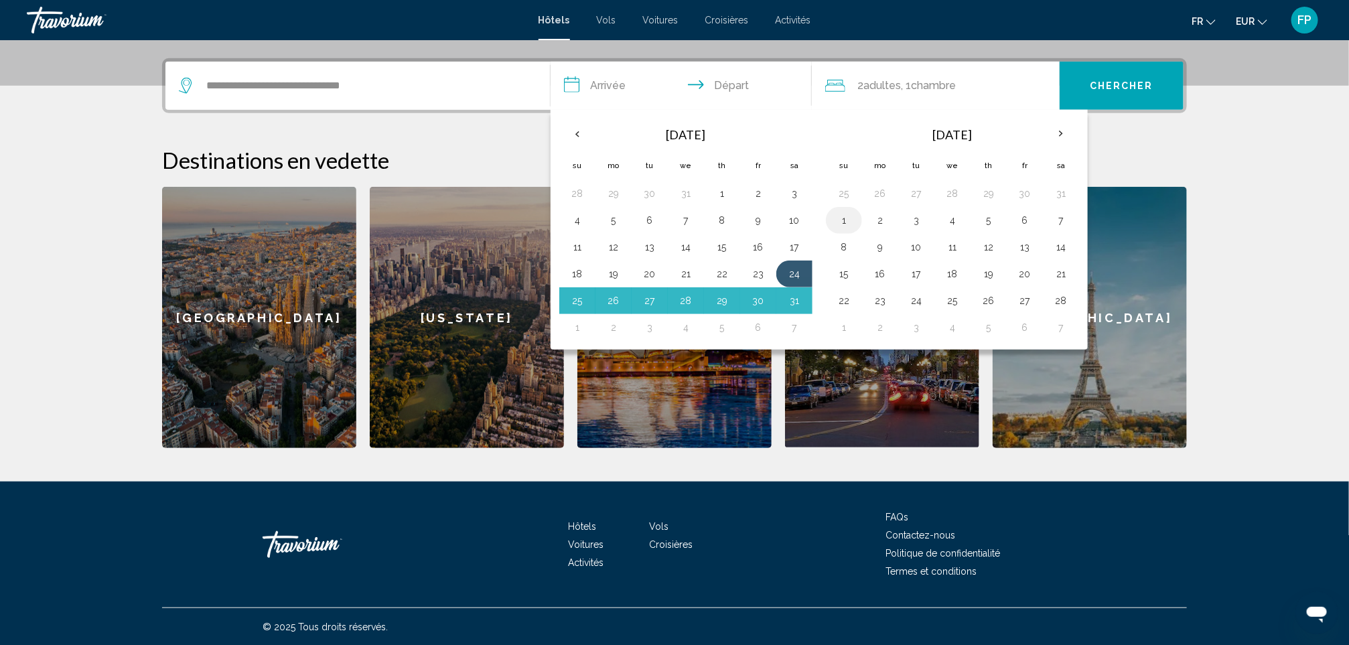
click at [844, 222] on button "1" at bounding box center [843, 220] width 21 height 19
type input "**********"
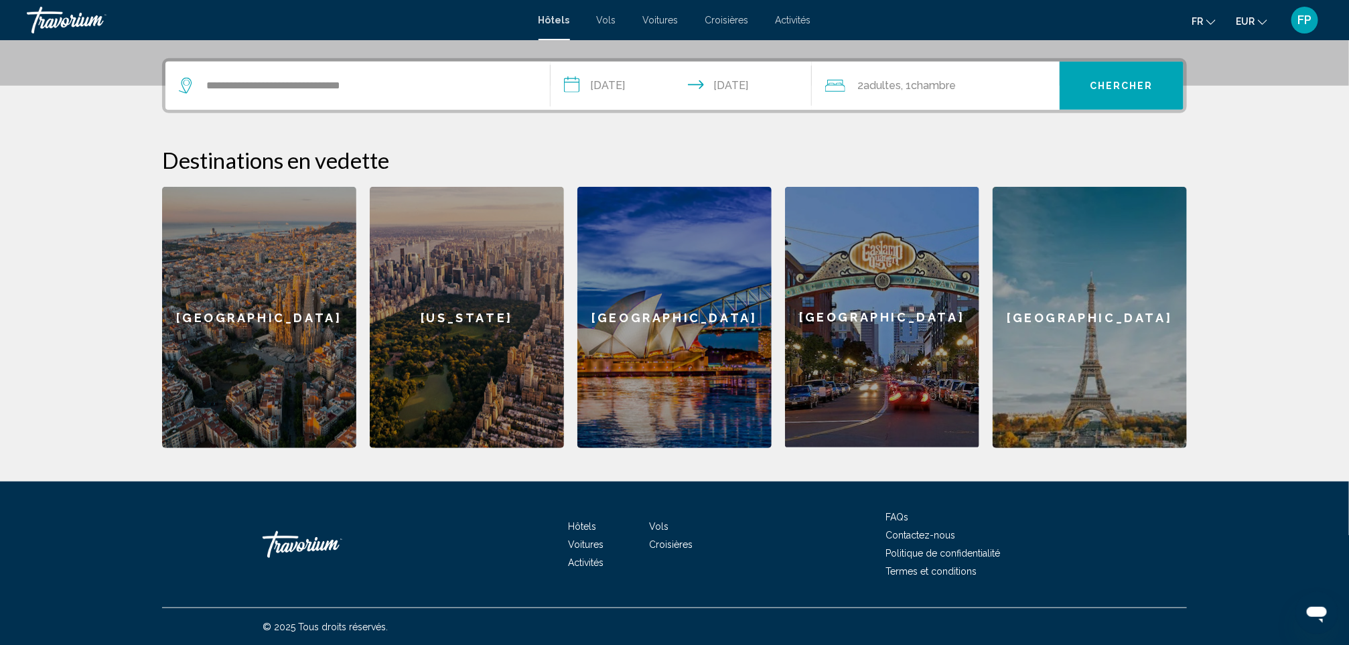
click at [1110, 89] on span "Chercher" at bounding box center [1122, 86] width 64 height 11
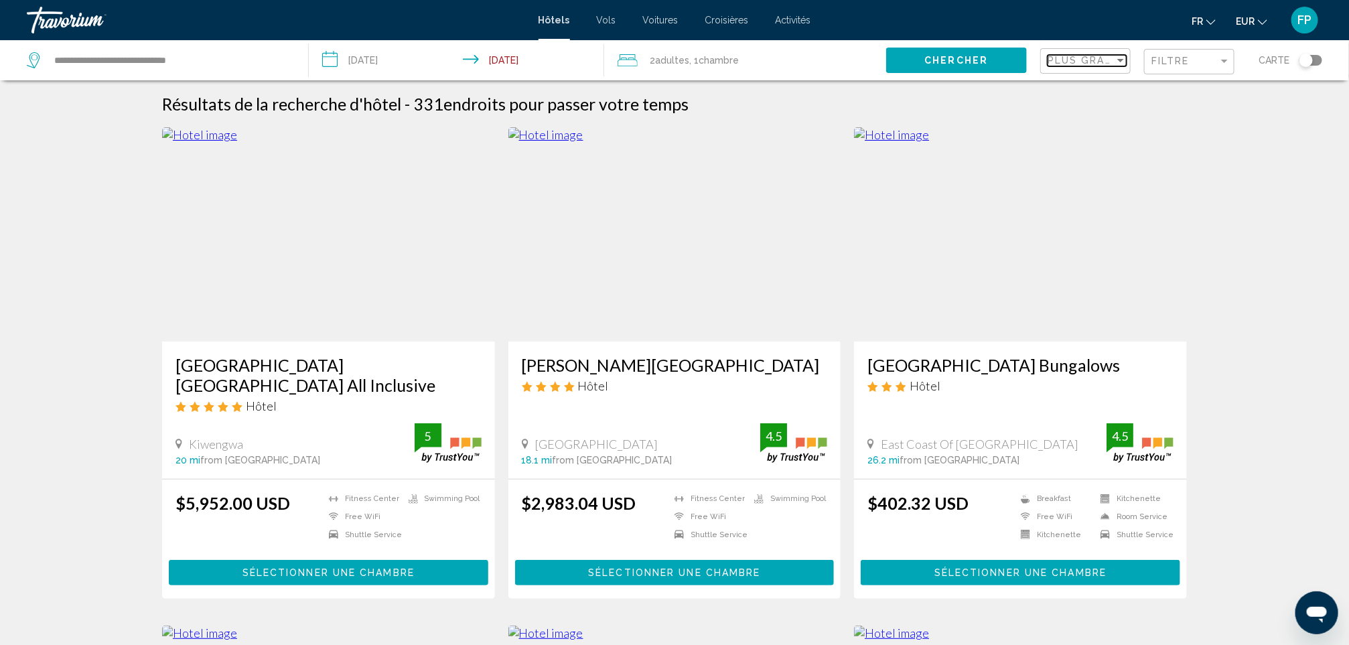
click at [1087, 65] on span "Plus grandes économies" at bounding box center [1126, 60] width 159 height 11
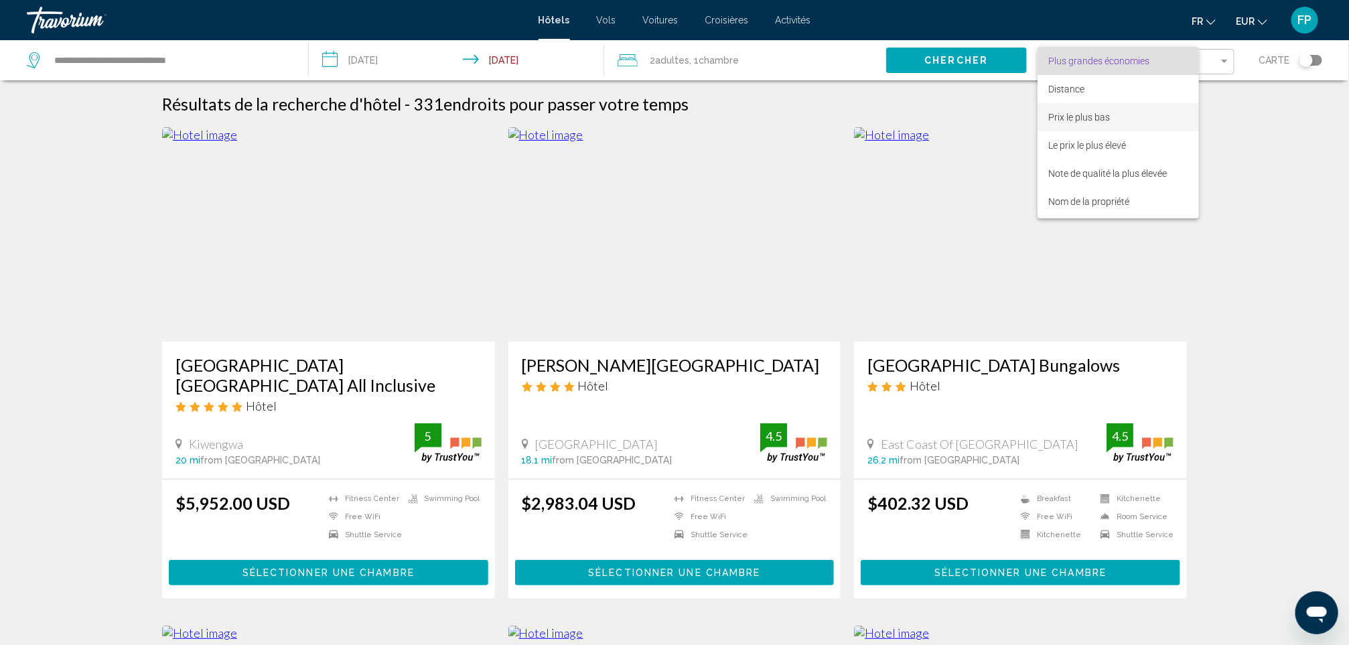
click at [1140, 117] on span "Prix le plus bas" at bounding box center [1118, 117] width 140 height 28
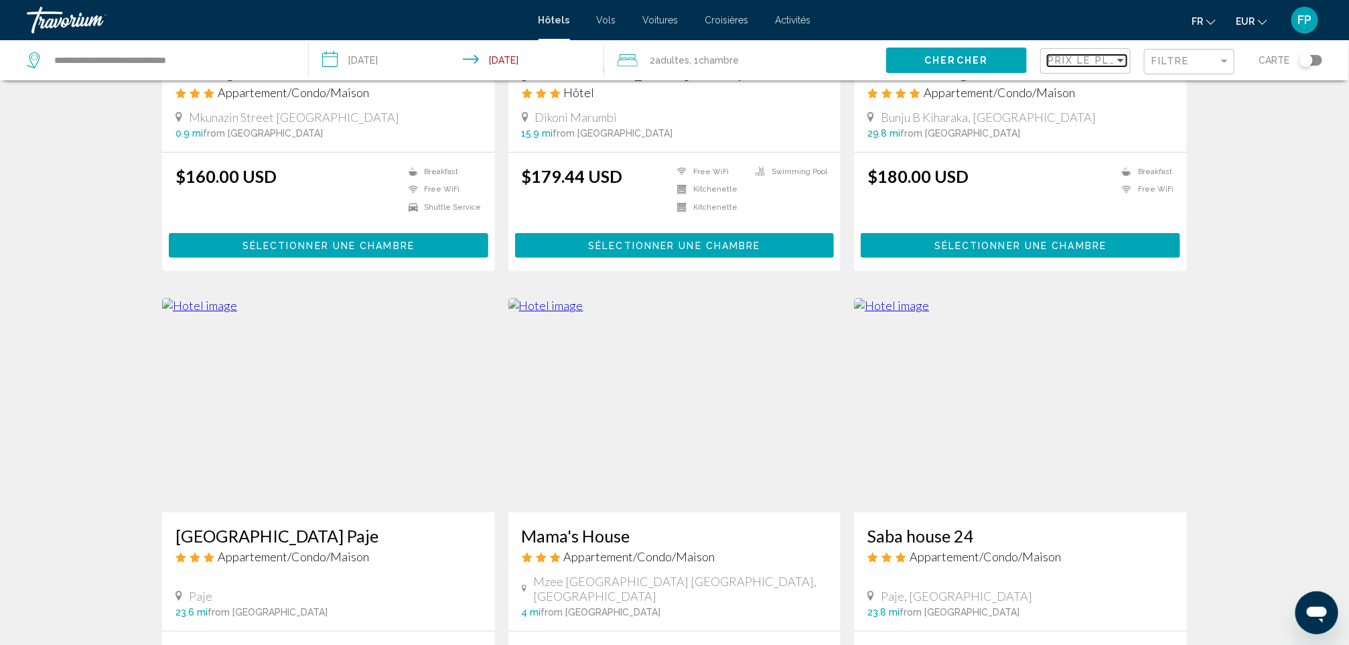
scroll to position [402, 0]
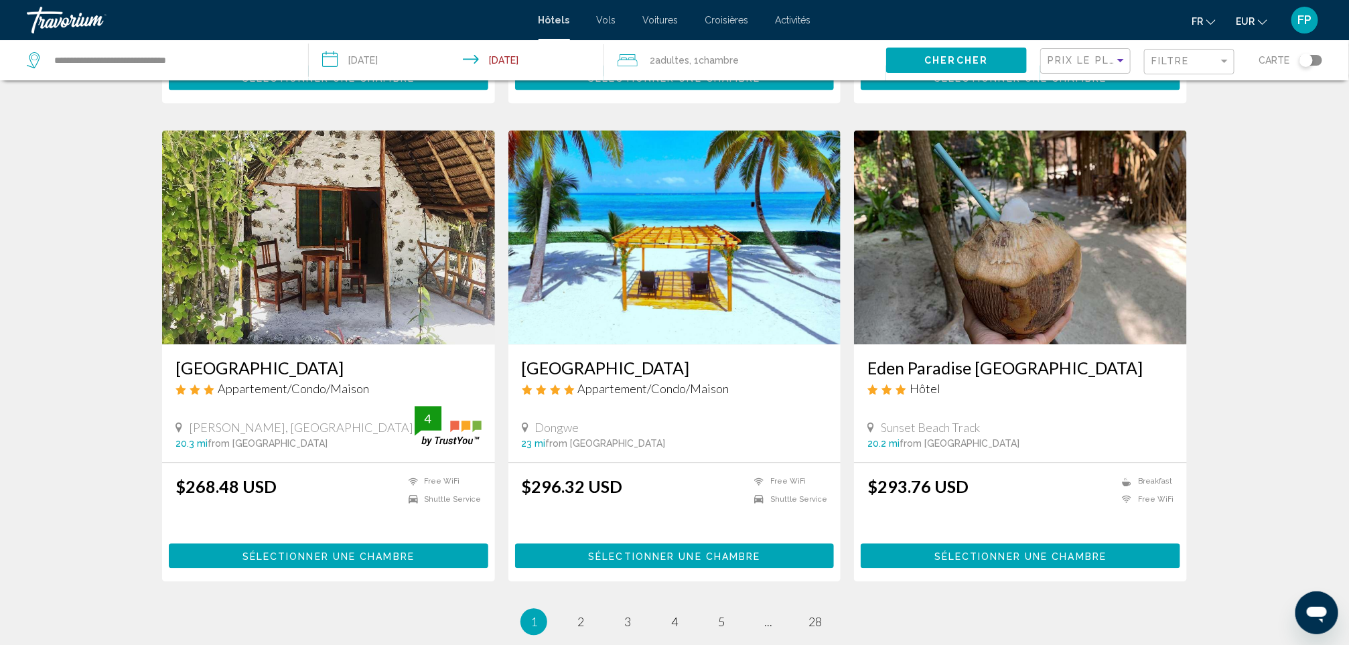
scroll to position [1406, 0]
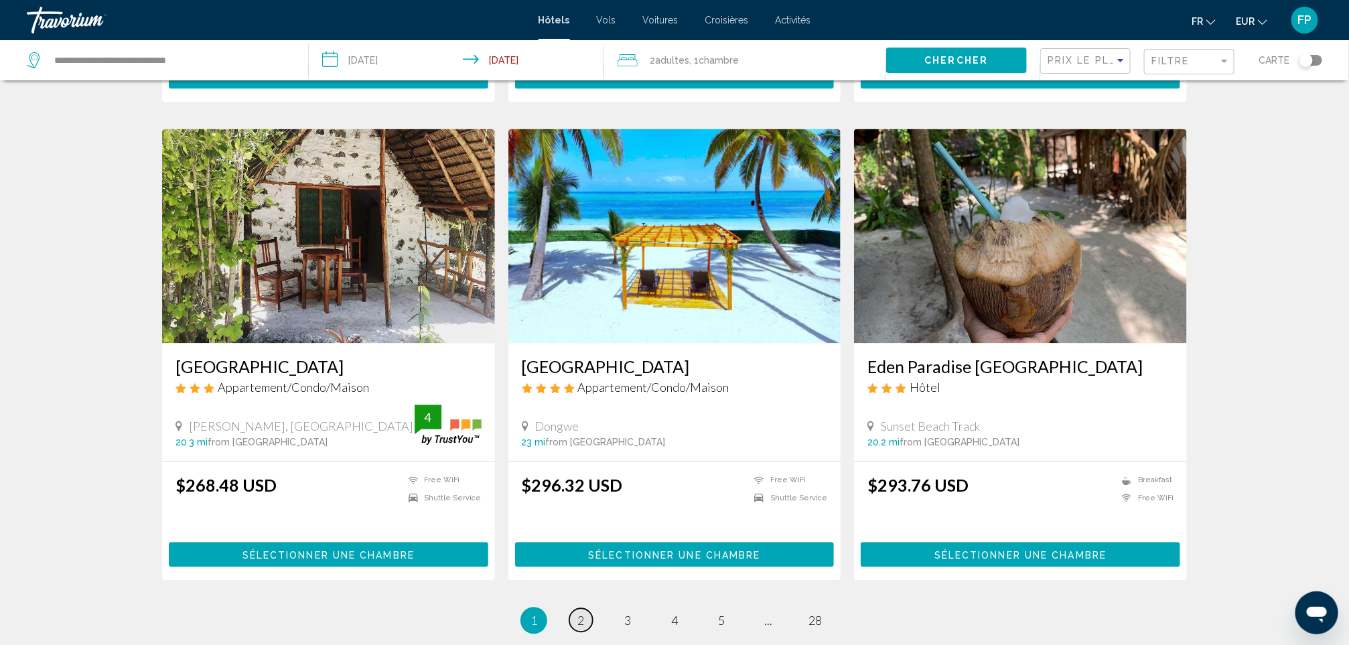
click at [589, 608] on link "page 2" at bounding box center [580, 619] width 23 height 23
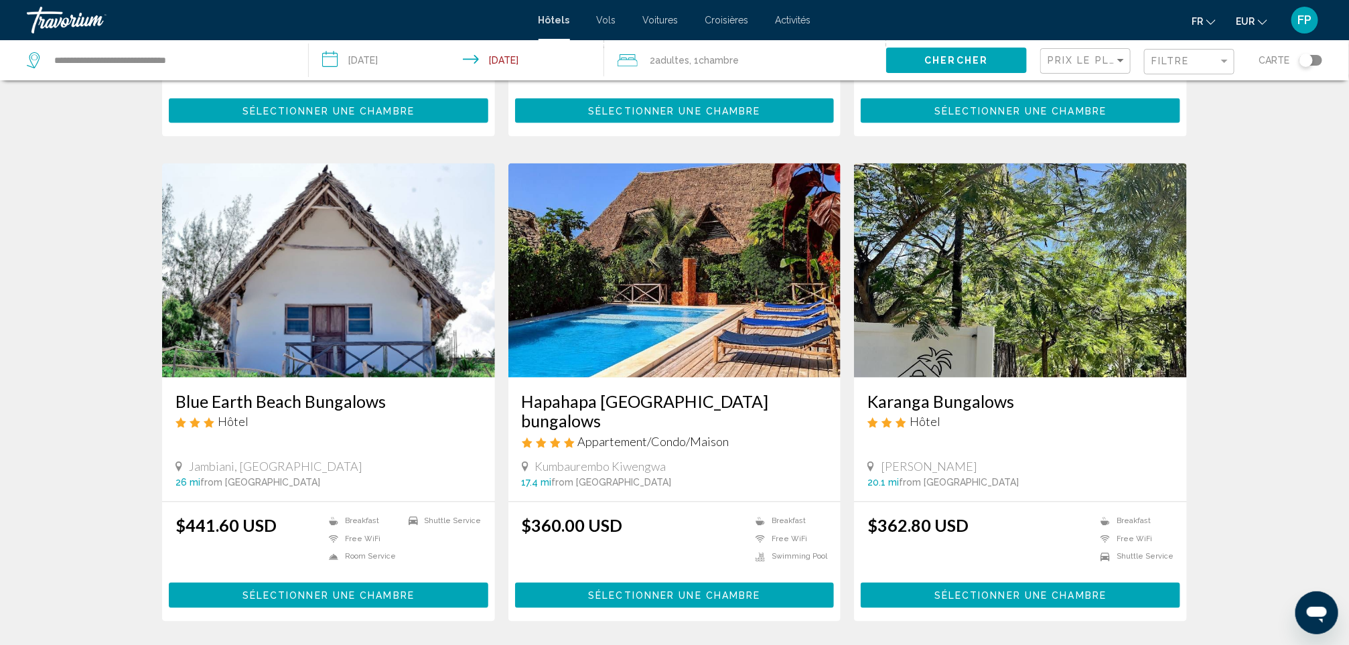
scroll to position [904, 0]
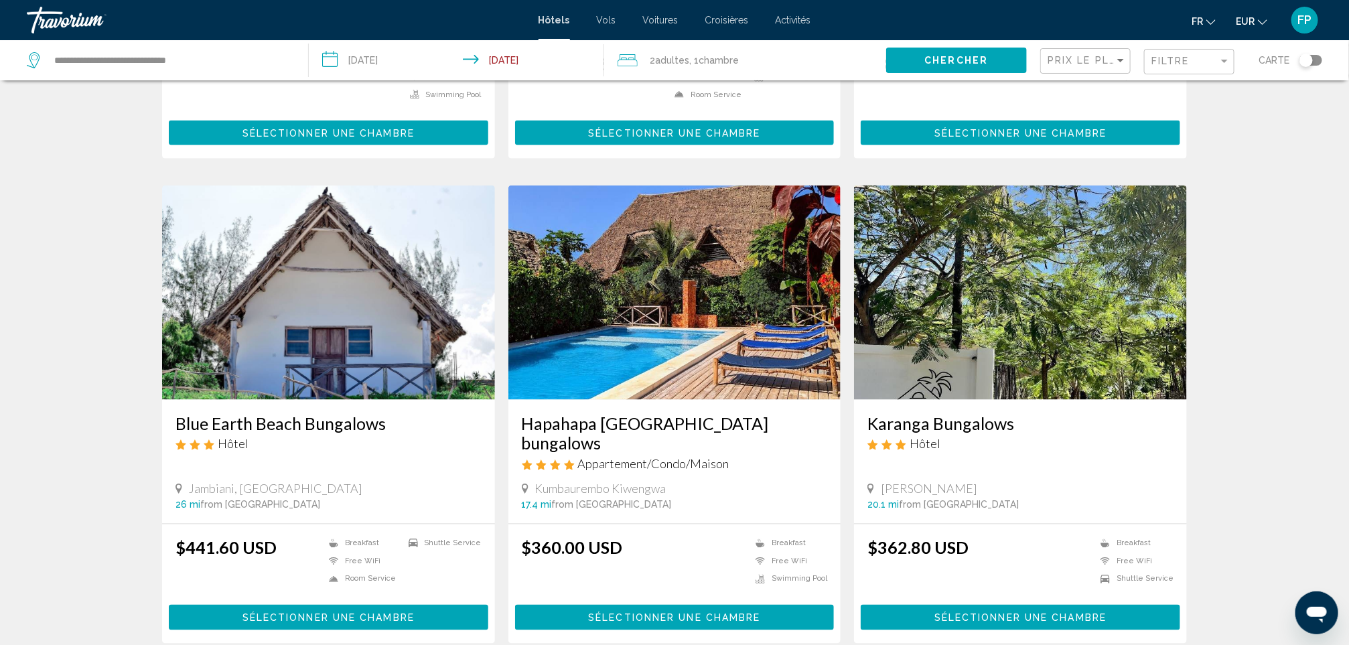
click at [647, 413] on h3 "Hapahapa Zanzibar bungalows" at bounding box center [675, 433] width 306 height 40
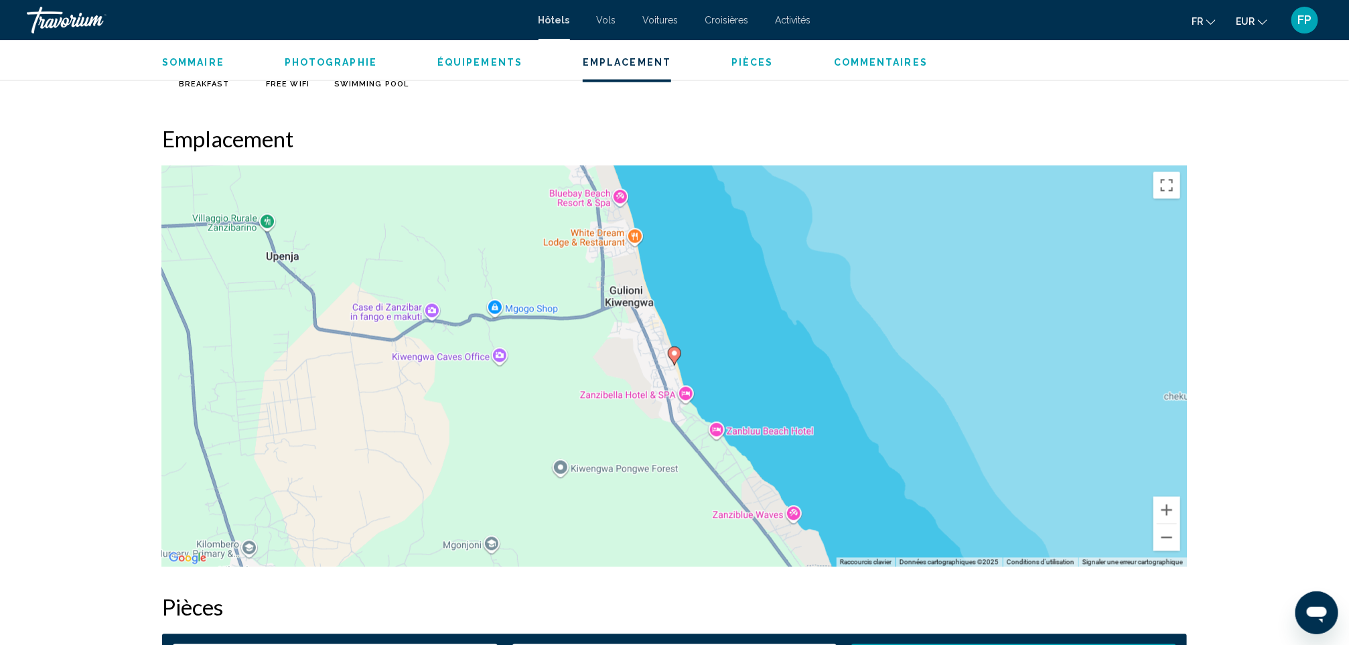
scroll to position [1105, 0]
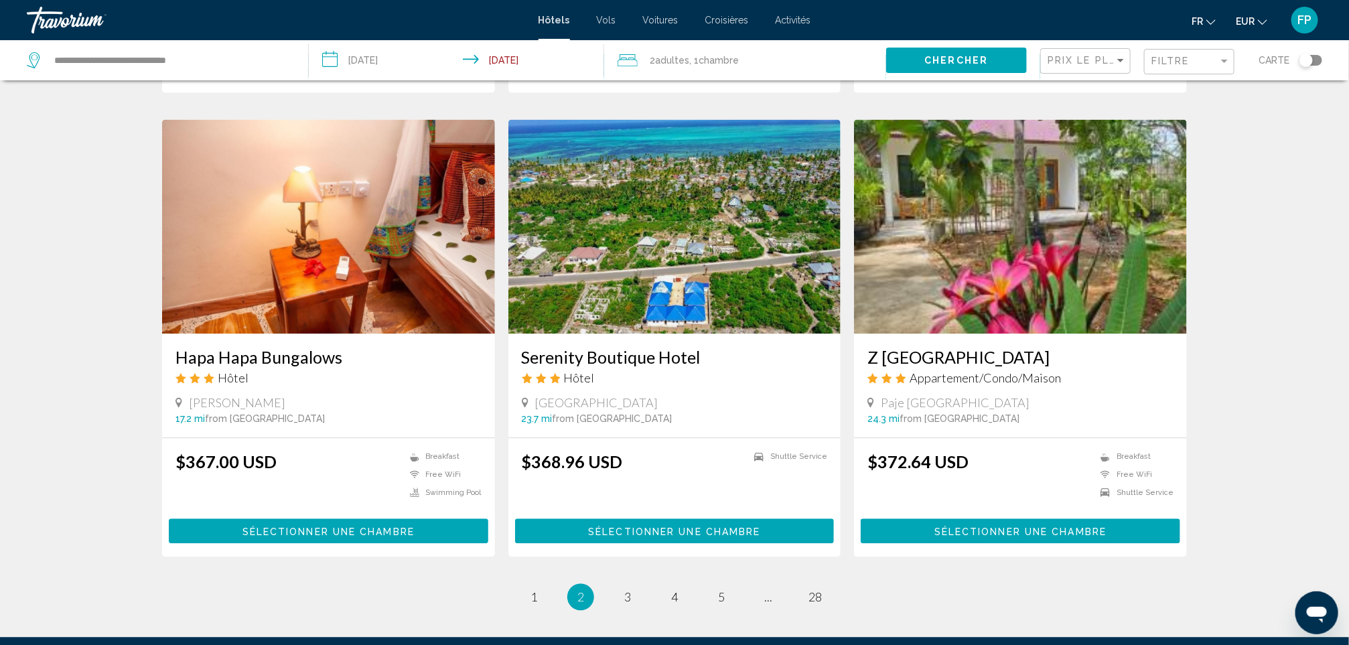
scroll to position [1572, 0]
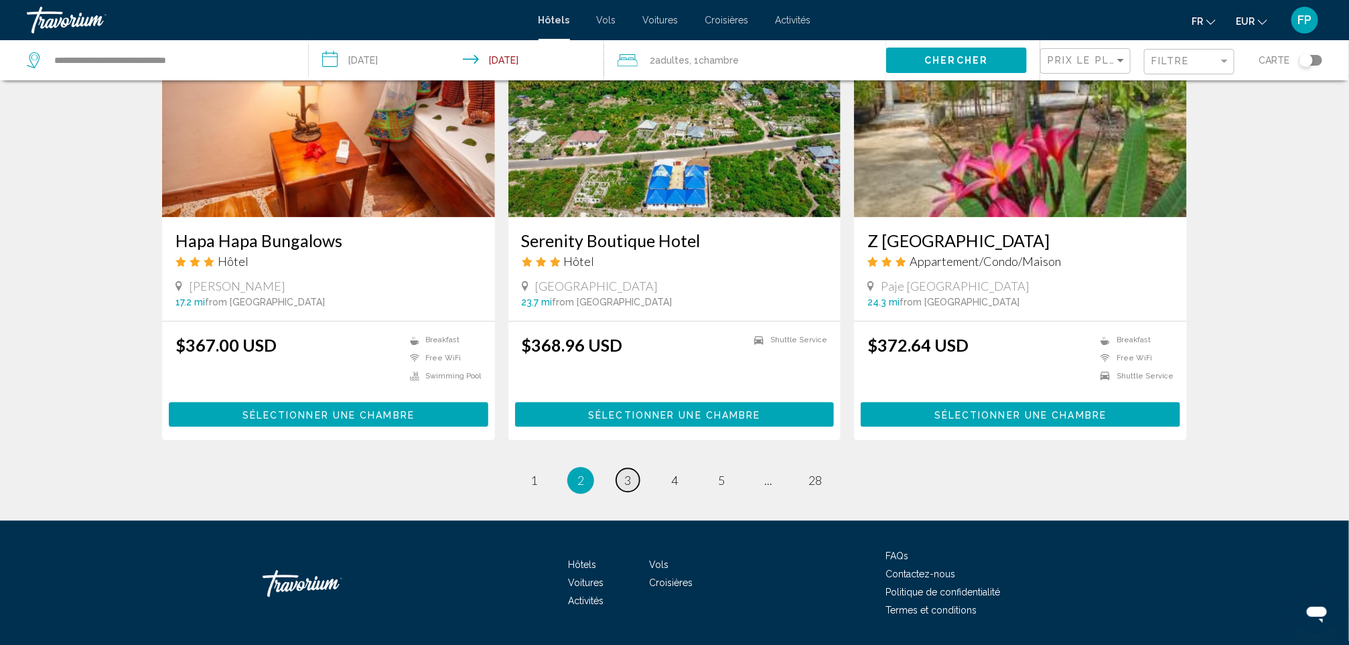
click at [634, 468] on link "page 3" at bounding box center [627, 479] width 23 height 23
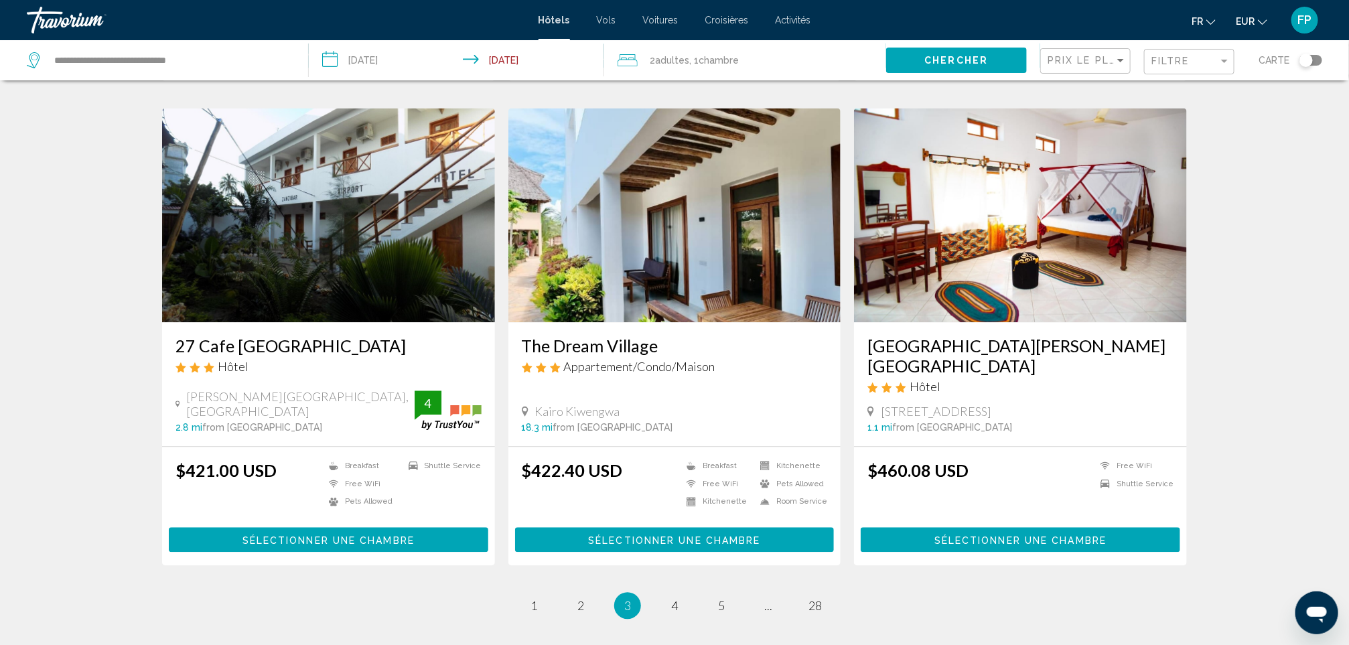
scroll to position [1507, 0]
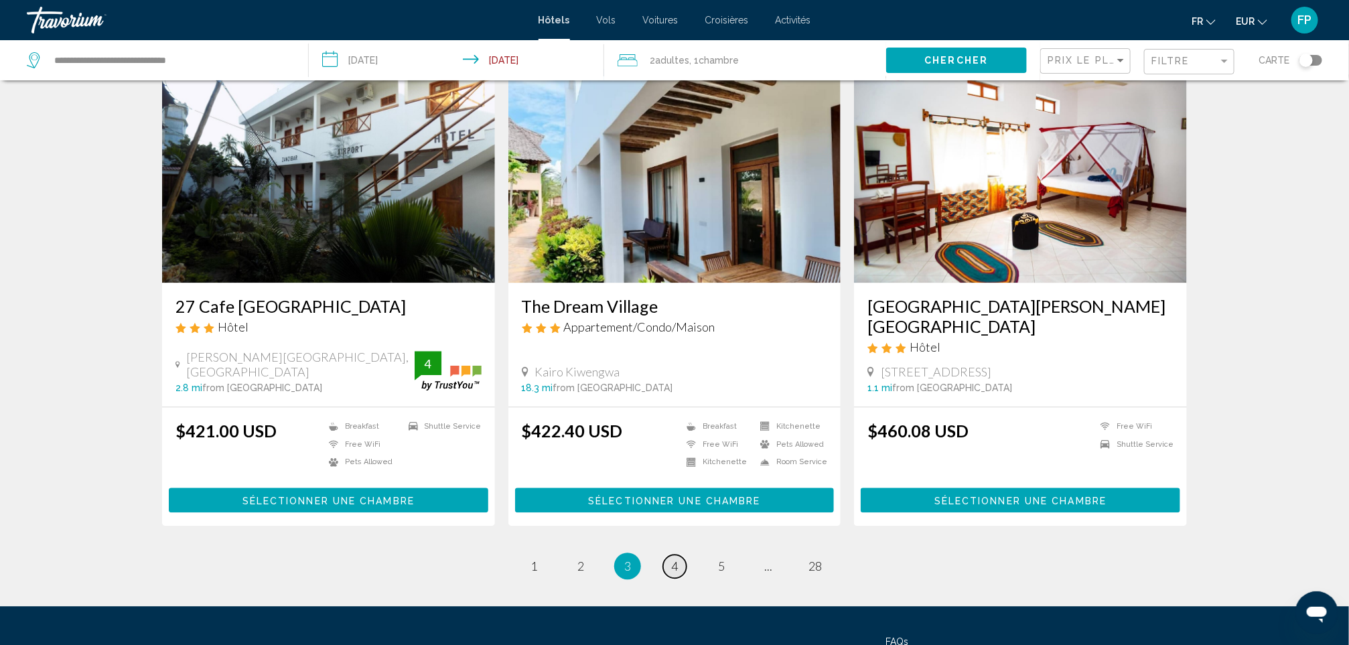
click at [671, 559] on span "4" at bounding box center [674, 566] width 7 height 15
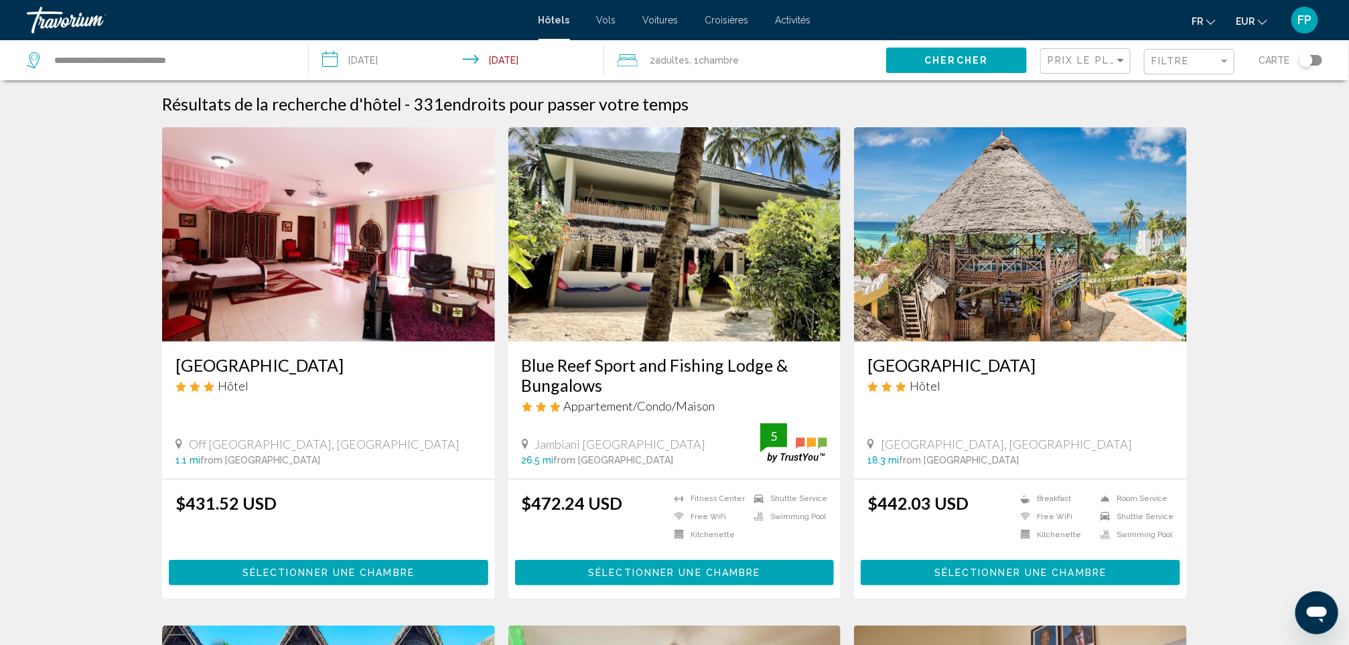
click at [773, 27] on div "Hôtels Vols Voitures Croisières Activités Hôtels Vols Voitures Croisières Activ…" at bounding box center [674, 20] width 1349 height 28
click at [788, 17] on span "Activités" at bounding box center [792, 20] width 35 height 11
